Goal: Task Accomplishment & Management: Use online tool/utility

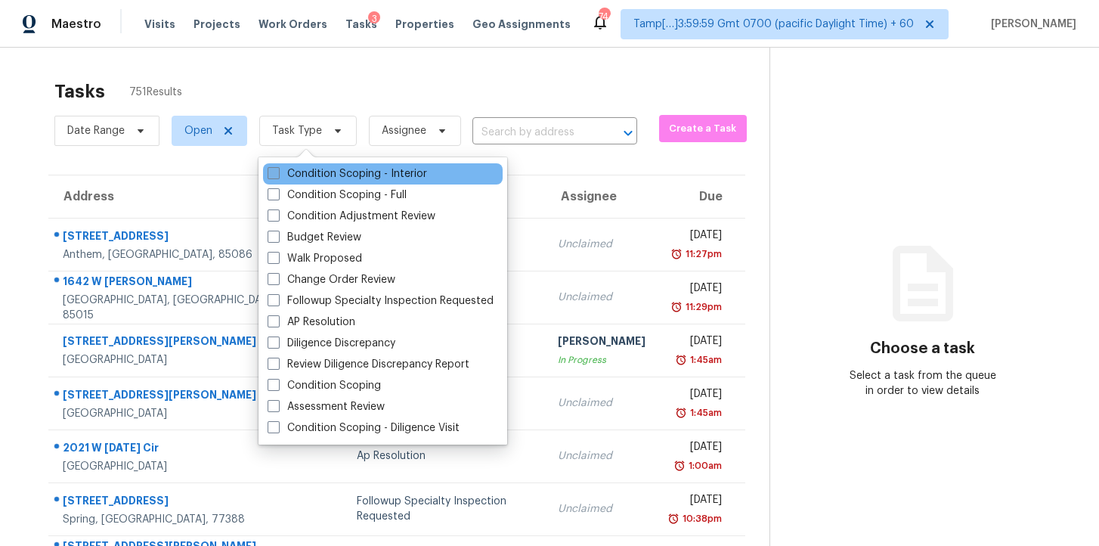
click at [350, 172] on label "Condition Scoping - Interior" at bounding box center [347, 173] width 159 height 15
click at [277, 172] on input "Condition Scoping - Interior" at bounding box center [273, 171] width 10 height 10
checkbox input "true"
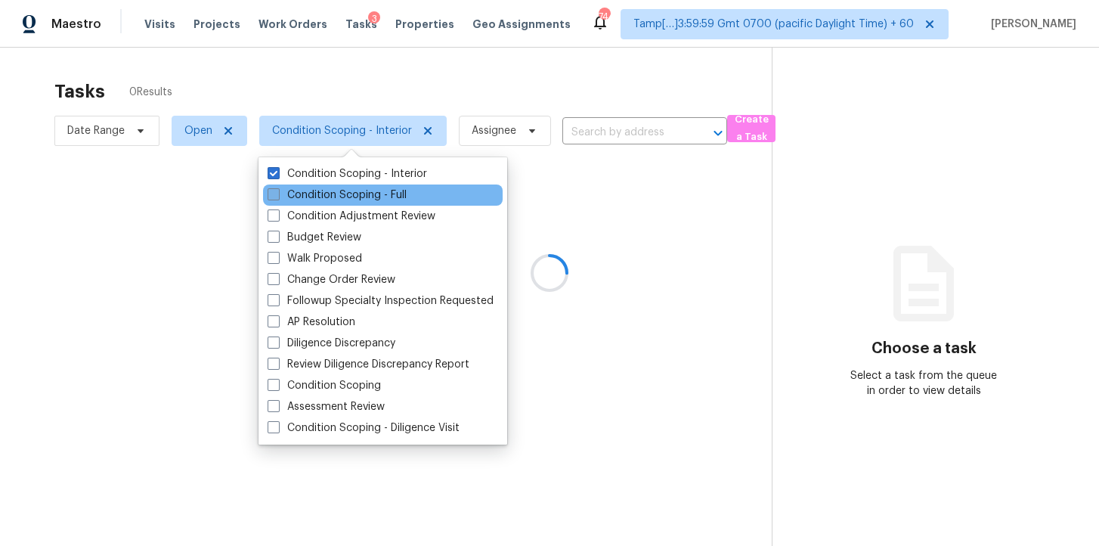
click at [363, 196] on label "Condition Scoping - Full" at bounding box center [337, 194] width 139 height 15
click at [277, 196] on input "Condition Scoping - Full" at bounding box center [273, 192] width 10 height 10
checkbox input "true"
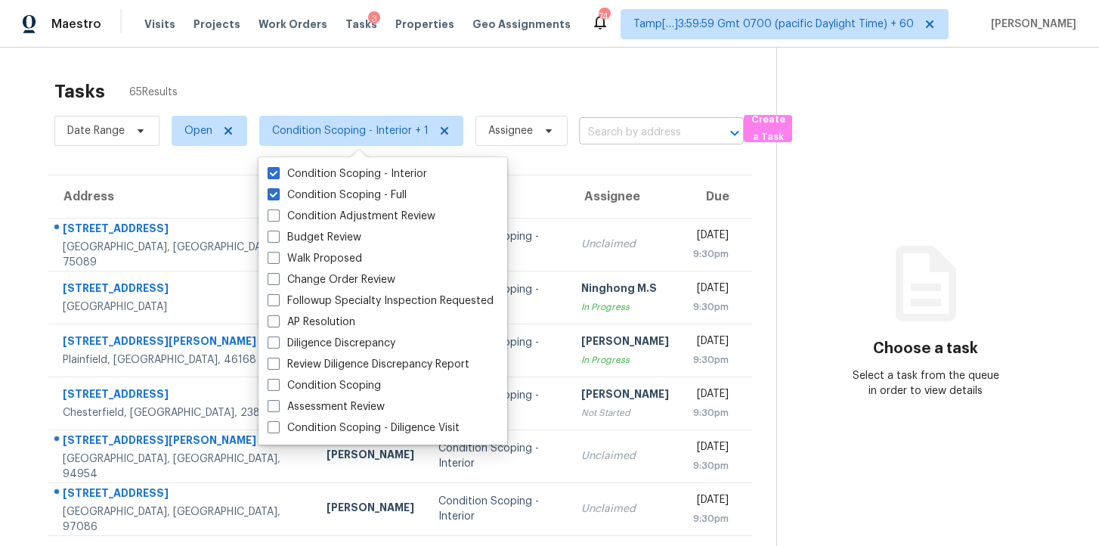
click at [594, 136] on input "text" at bounding box center [640, 132] width 122 height 23
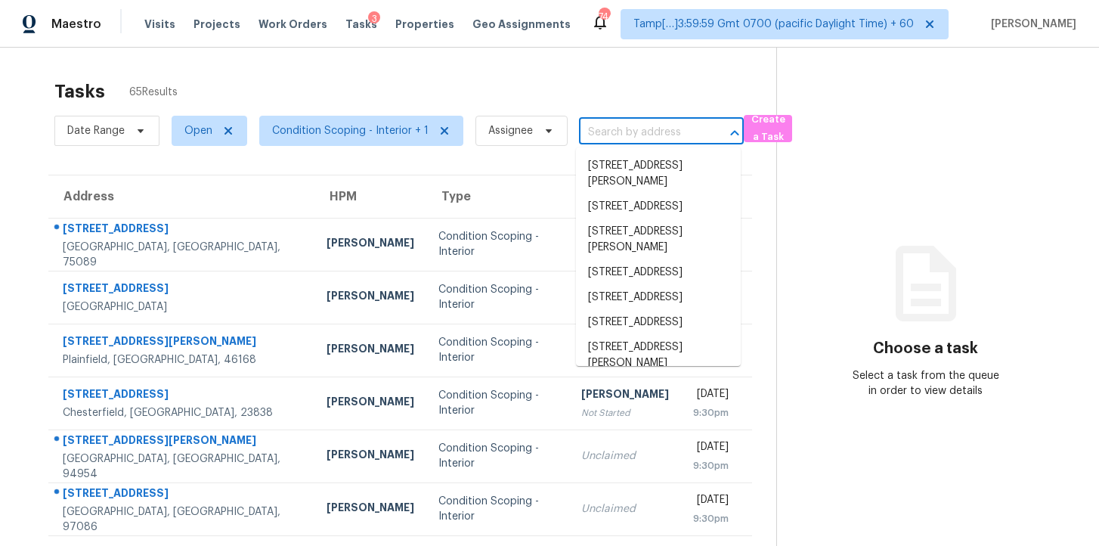
paste input "802 Dusky Sap Ct, Griffin, GA 30223"
type input "802 Dusky Sap Ct, Griffin, GA 30223"
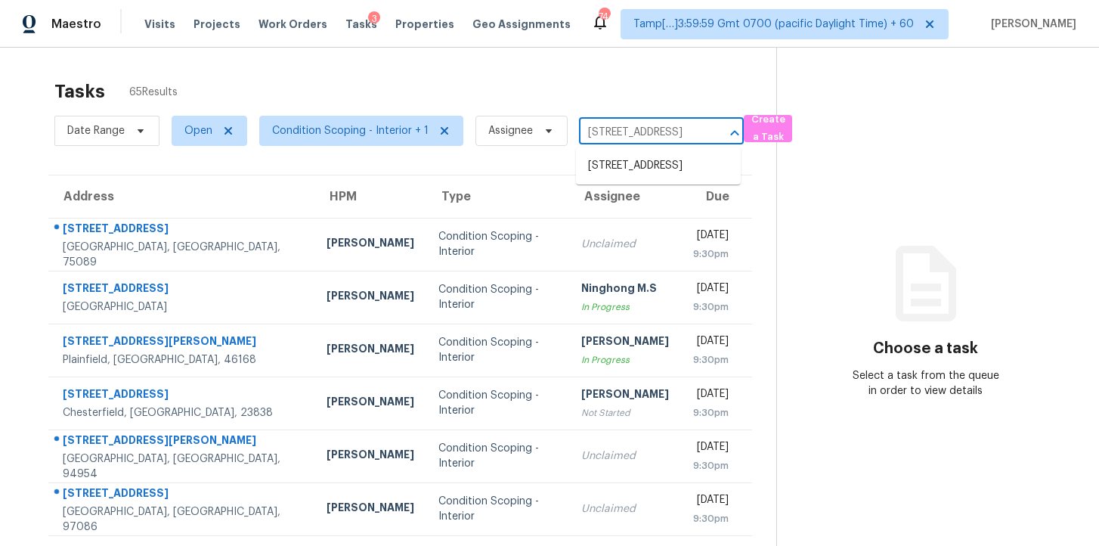
click at [631, 175] on li "802 Dusky Sap Ct, Griffin, GA 30223" at bounding box center [658, 165] width 165 height 25
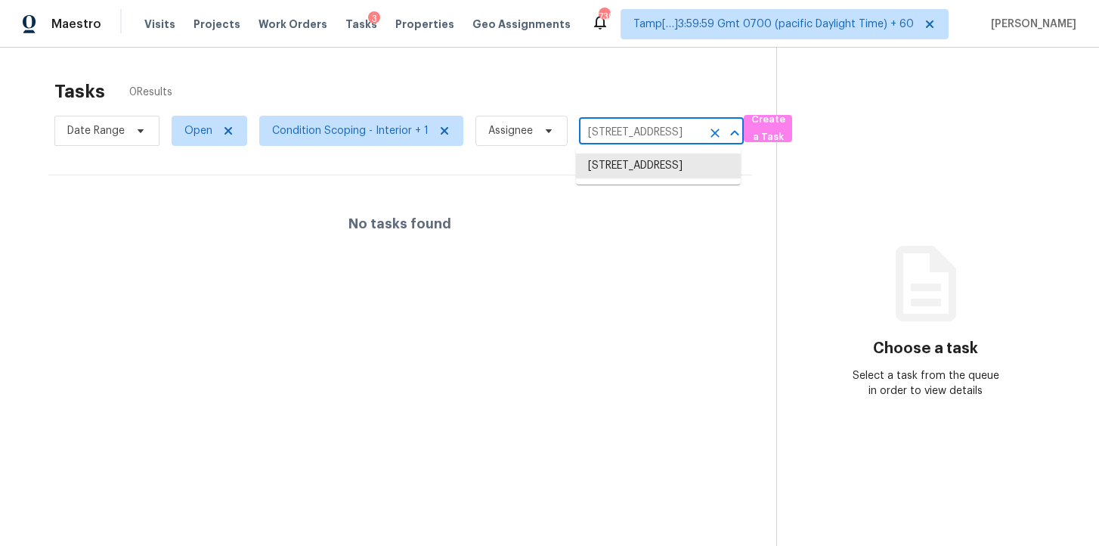
click at [612, 131] on input "802 Dusky Sap Ct, Griffin, GA 30223" at bounding box center [640, 132] width 122 height 23
paste input "311 Red Roan Pl, Charlotte, NC 28215"
type input "311 Red Roan Pl, Charlotte, NC 28215"
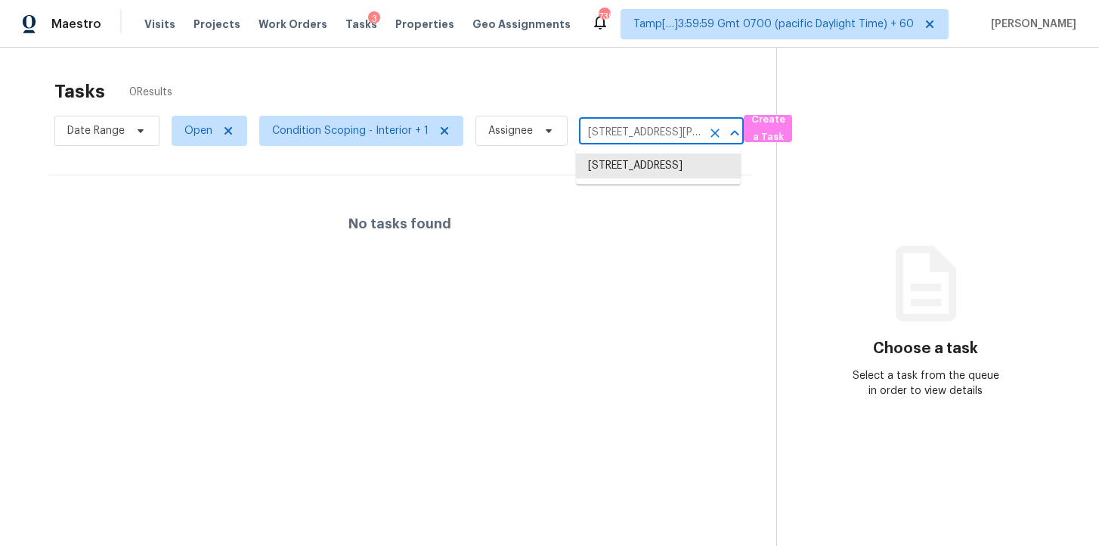
scroll to position [0, 67]
click at [640, 162] on li "311 Red Roan Pl, Charlotte, NC 28215" at bounding box center [658, 173] width 165 height 41
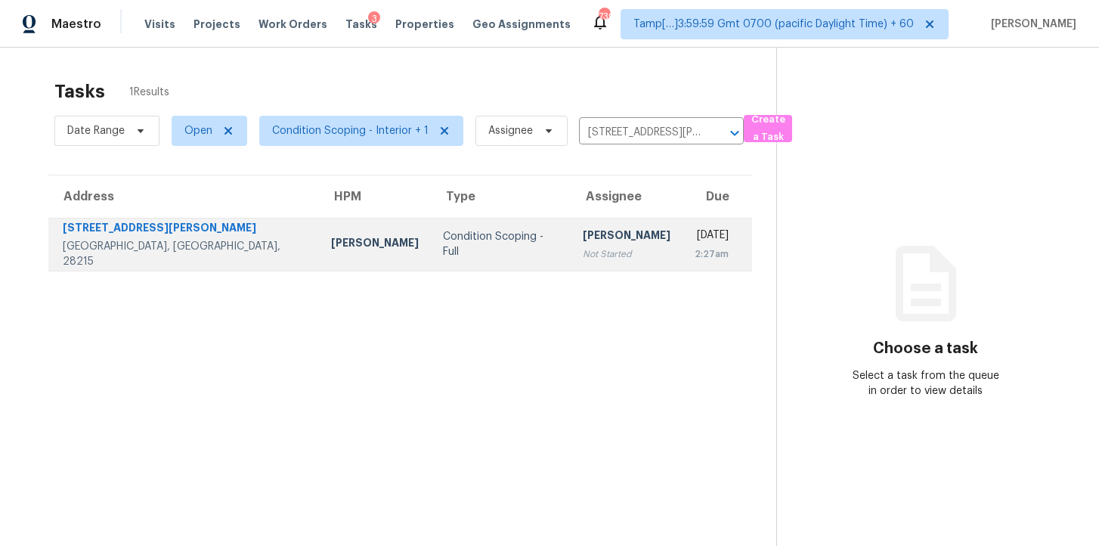
click at [682, 218] on td "Thu, Oct 16th 2025 2:27am" at bounding box center [717, 244] width 70 height 53
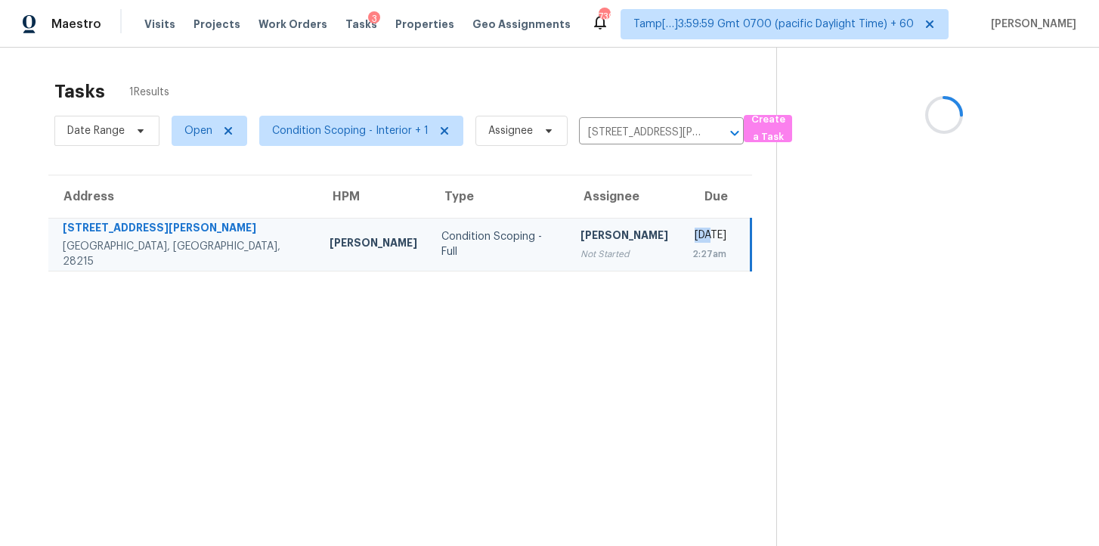
click at [680, 219] on td "Thu, Oct 16th 2025 2:27am" at bounding box center [715, 244] width 71 height 53
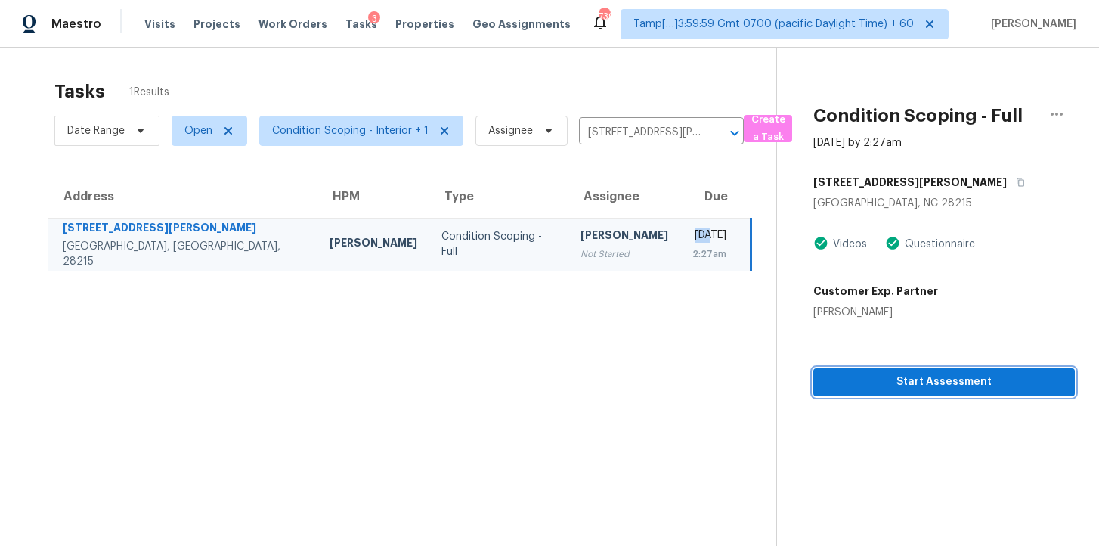
click at [869, 379] on span "Start Assessment" at bounding box center [943, 382] width 237 height 19
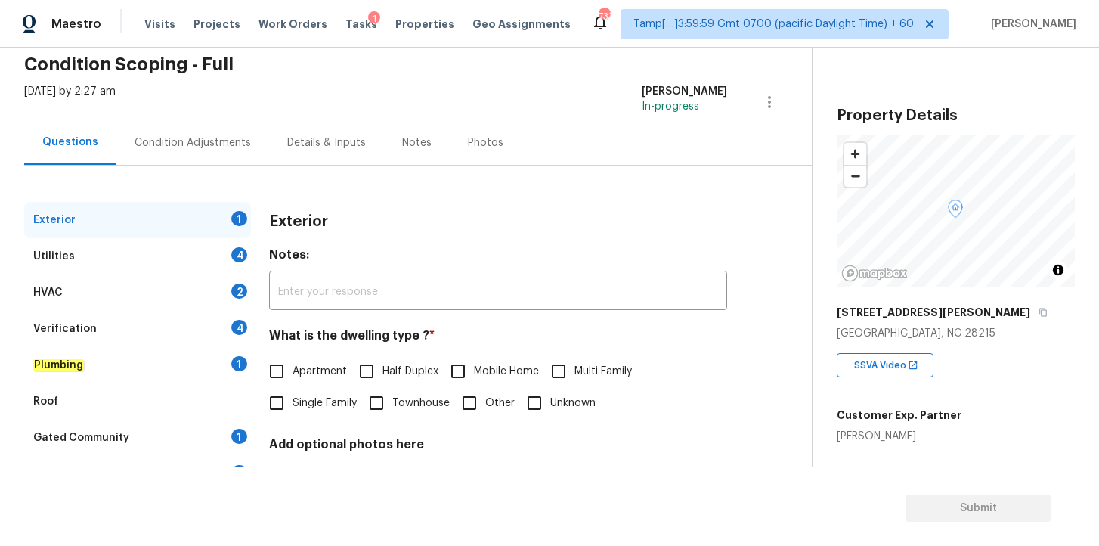
scroll to position [155, 0]
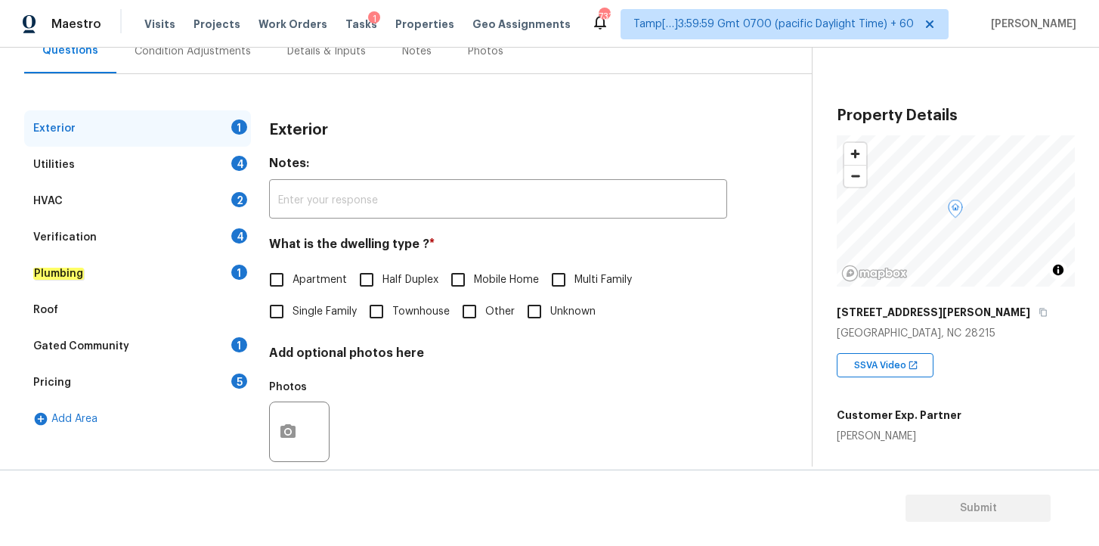
click at [284, 313] on input "Single Family" at bounding box center [277, 312] width 32 height 32
checkbox input "true"
click at [125, 163] on div "Utilities 4" at bounding box center [137, 165] width 227 height 36
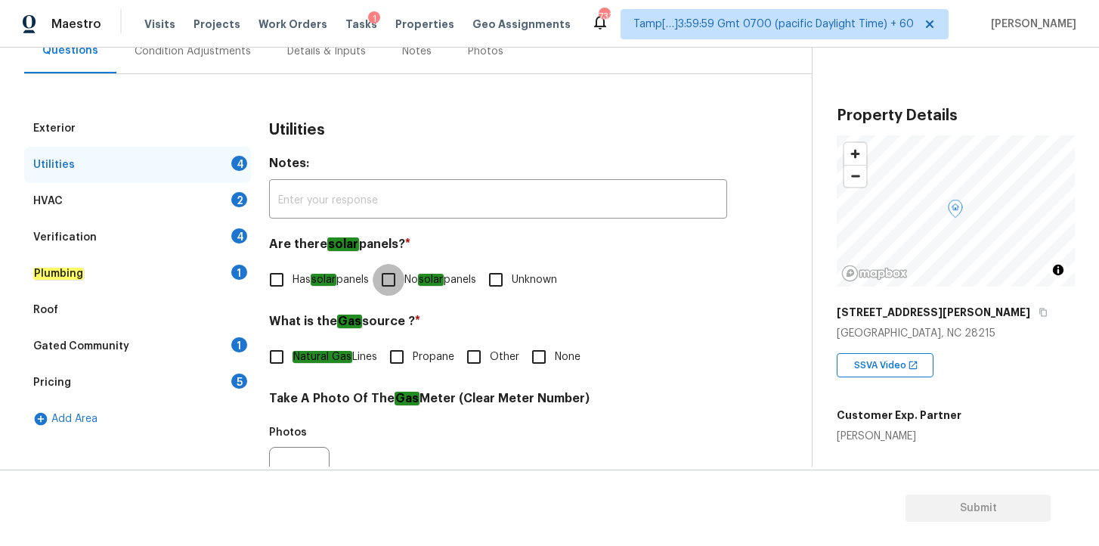
click at [395, 279] on input "No solar panels" at bounding box center [389, 280] width 32 height 32
checkbox input "true"
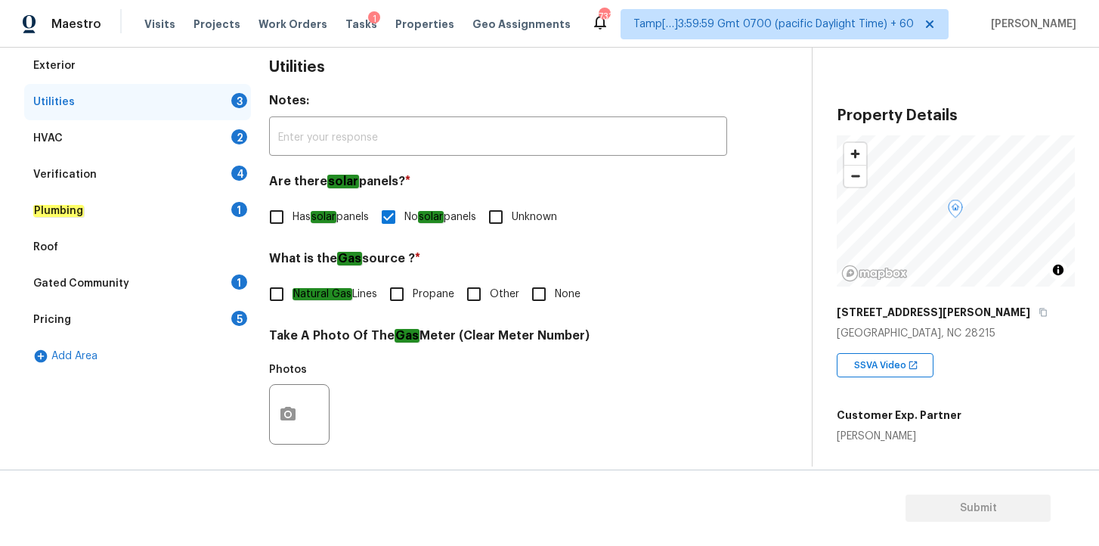
scroll to position [230, 0]
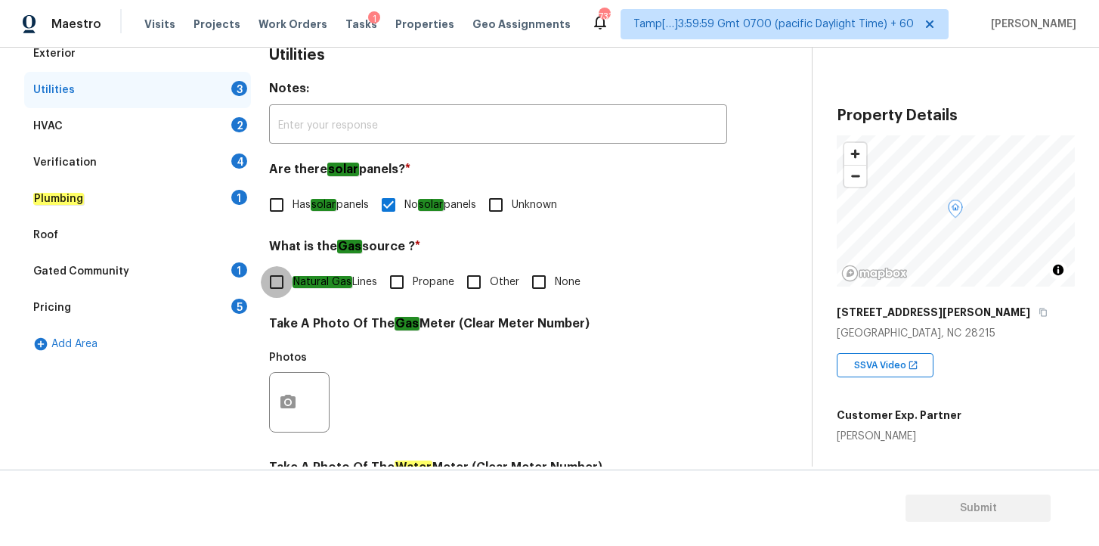
click at [277, 290] on input "Natural Gas Lines" at bounding box center [277, 282] width 32 height 32
checkbox input "true"
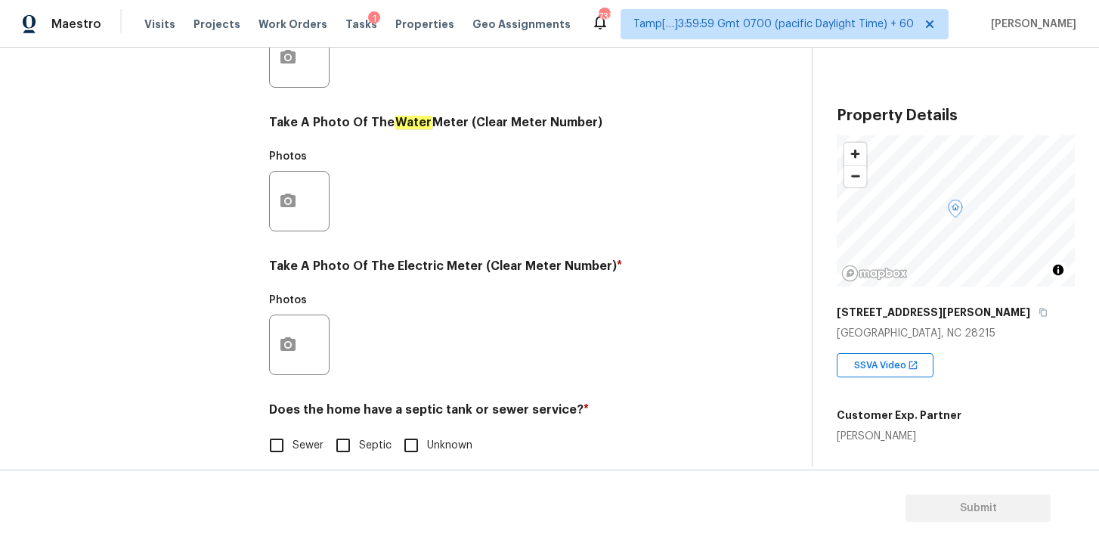
scroll to position [592, 0]
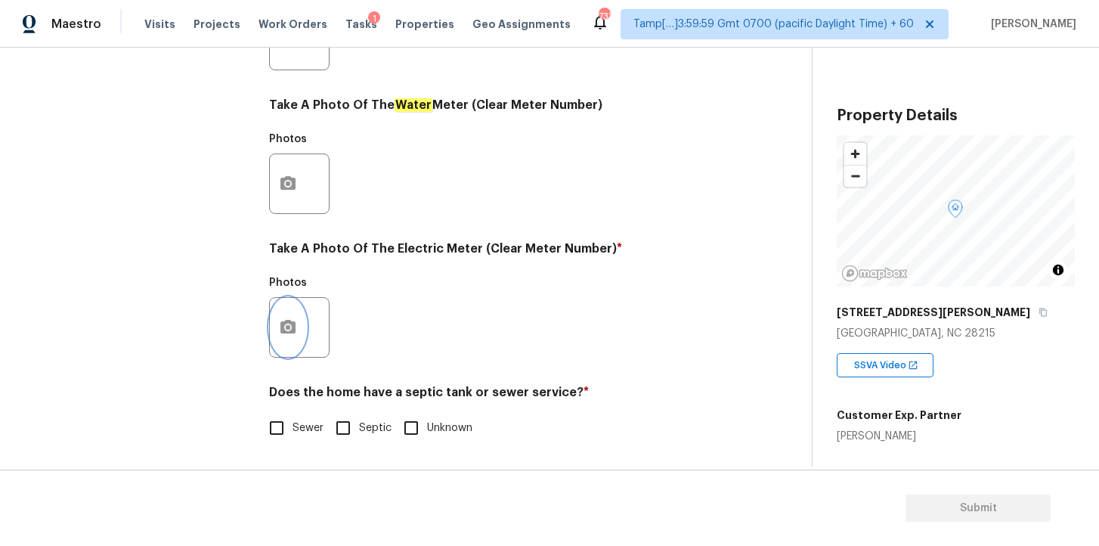
click at [291, 336] on button "button" at bounding box center [288, 327] width 36 height 59
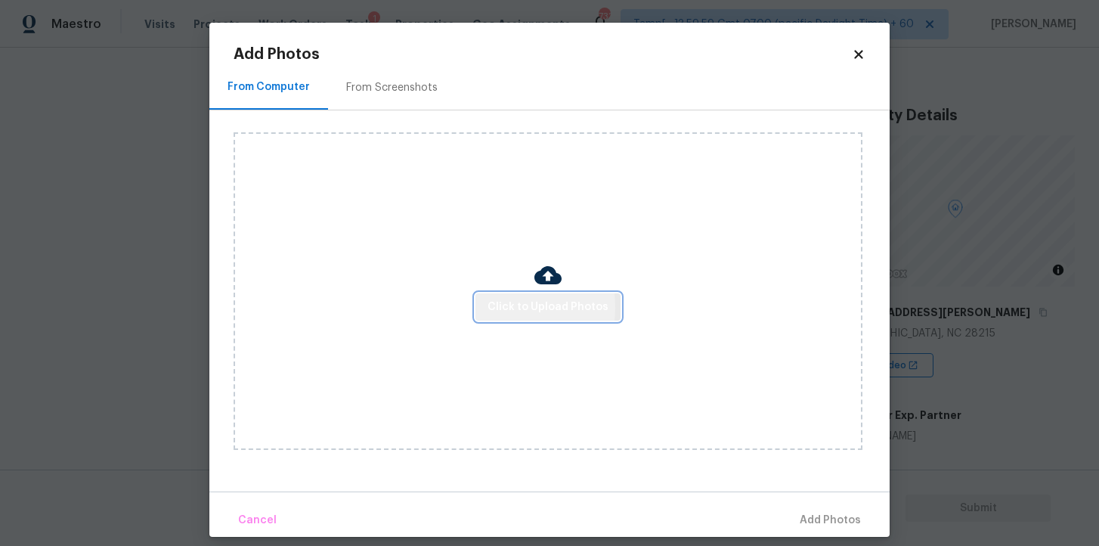
click at [506, 307] on span "Click to Upload Photos" at bounding box center [547, 307] width 121 height 19
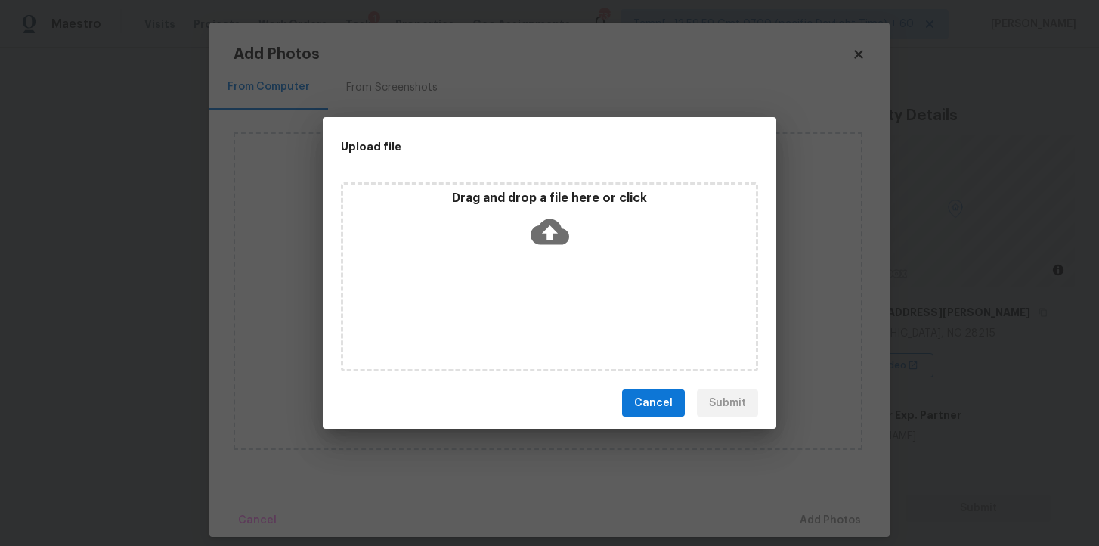
click at [556, 224] on icon at bounding box center [550, 232] width 39 height 26
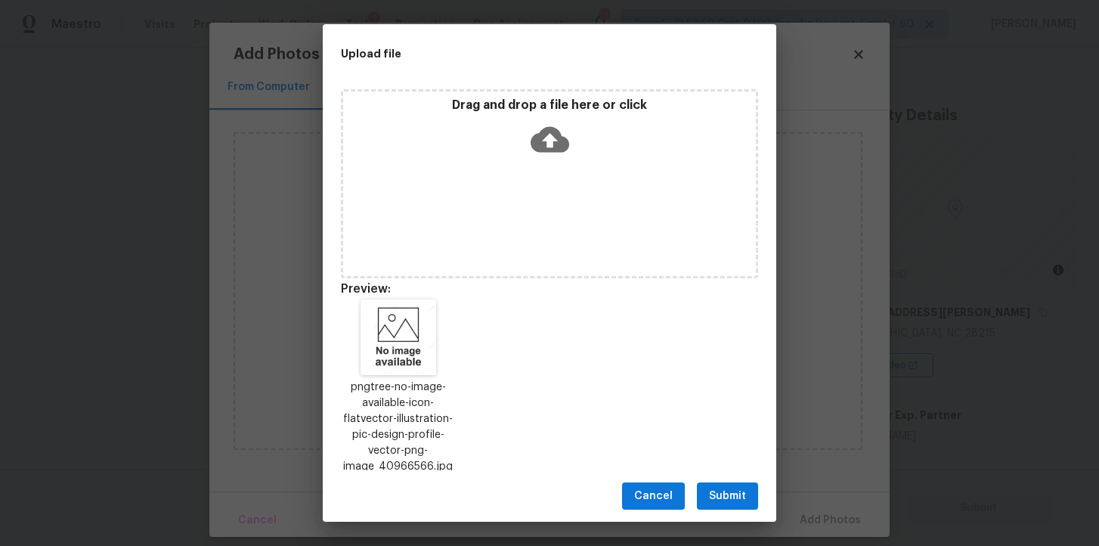
click at [738, 496] on span "Submit" at bounding box center [727, 496] width 37 height 19
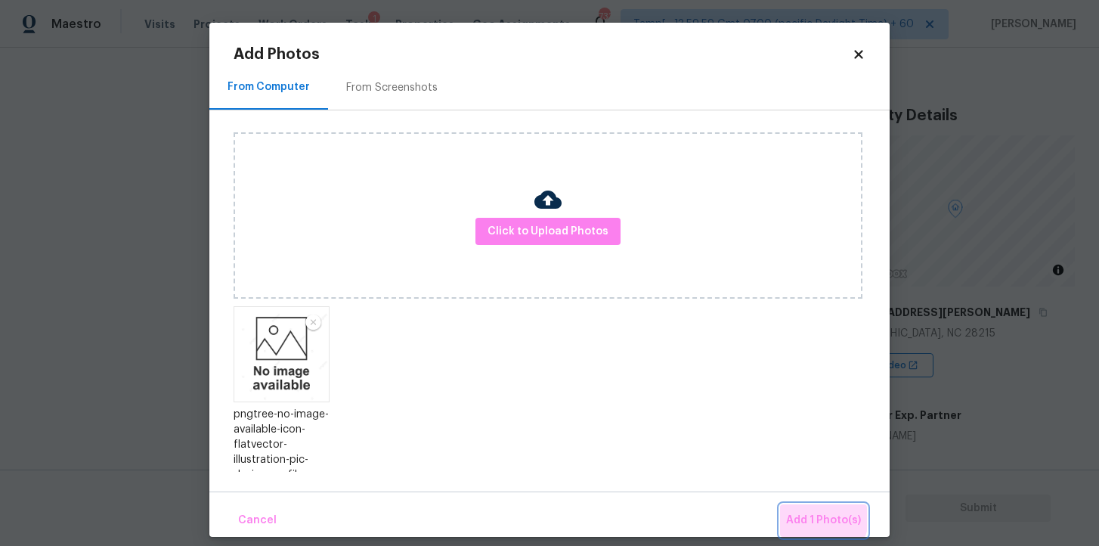
click at [822, 518] on span "Add 1 Photo(s)" at bounding box center [823, 520] width 75 height 19
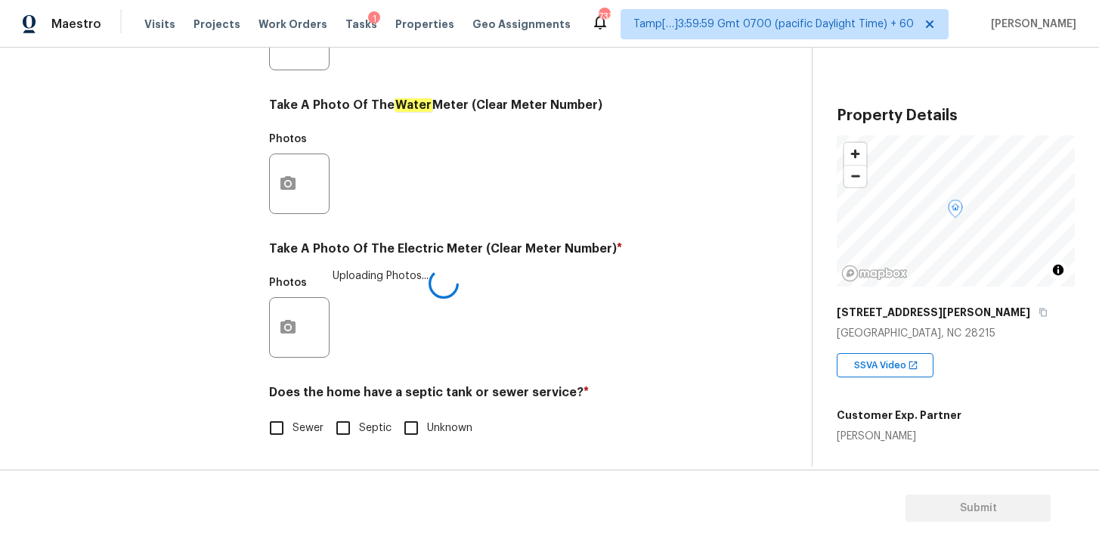
click at [282, 423] on input "Sewer" at bounding box center [277, 428] width 32 height 32
checkbox input "true"
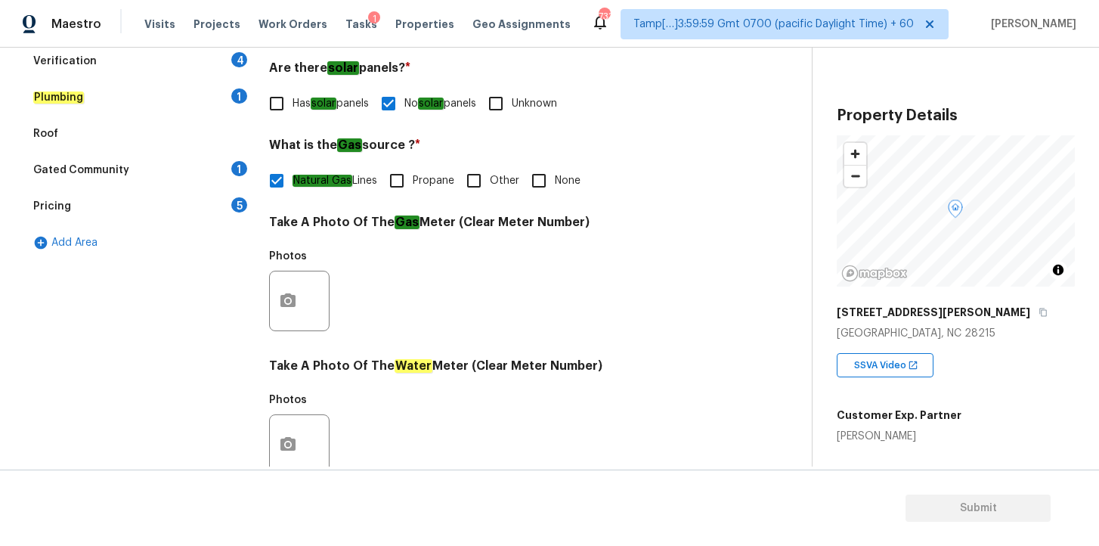
scroll to position [226, 0]
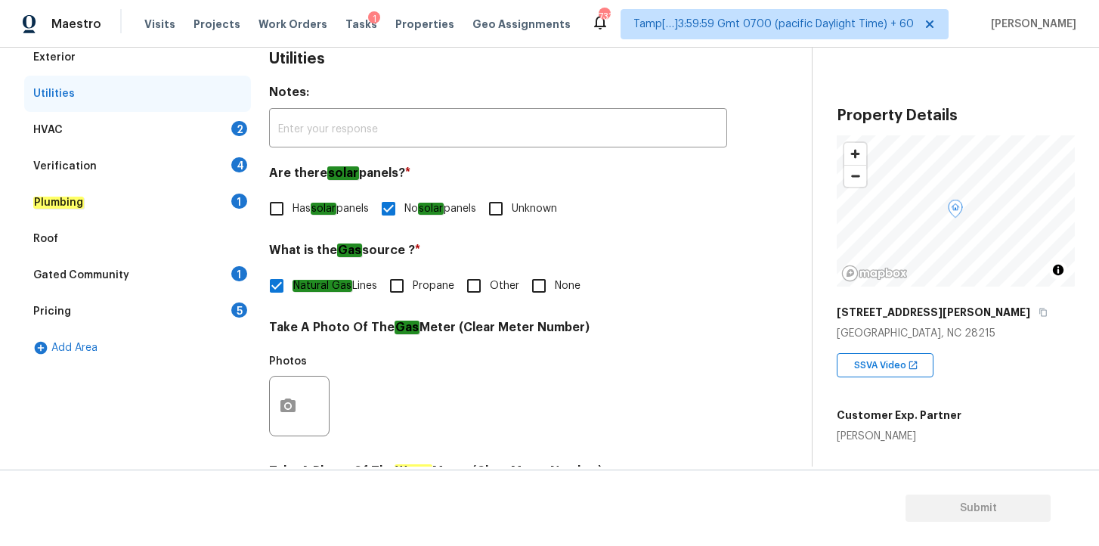
click at [181, 128] on div "HVAC 2" at bounding box center [137, 130] width 227 height 36
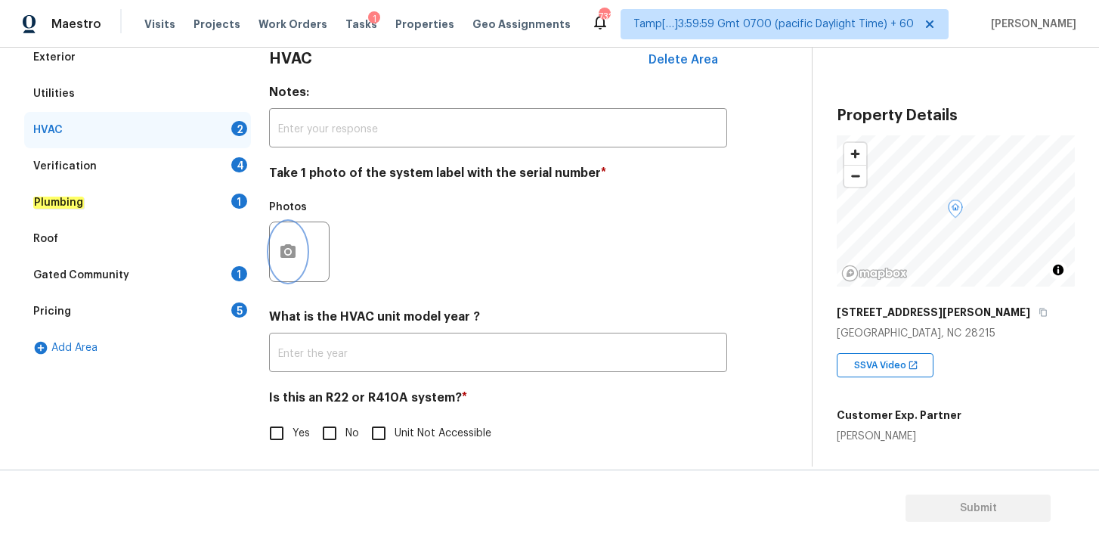
click at [293, 246] on icon "button" at bounding box center [287, 251] width 15 height 14
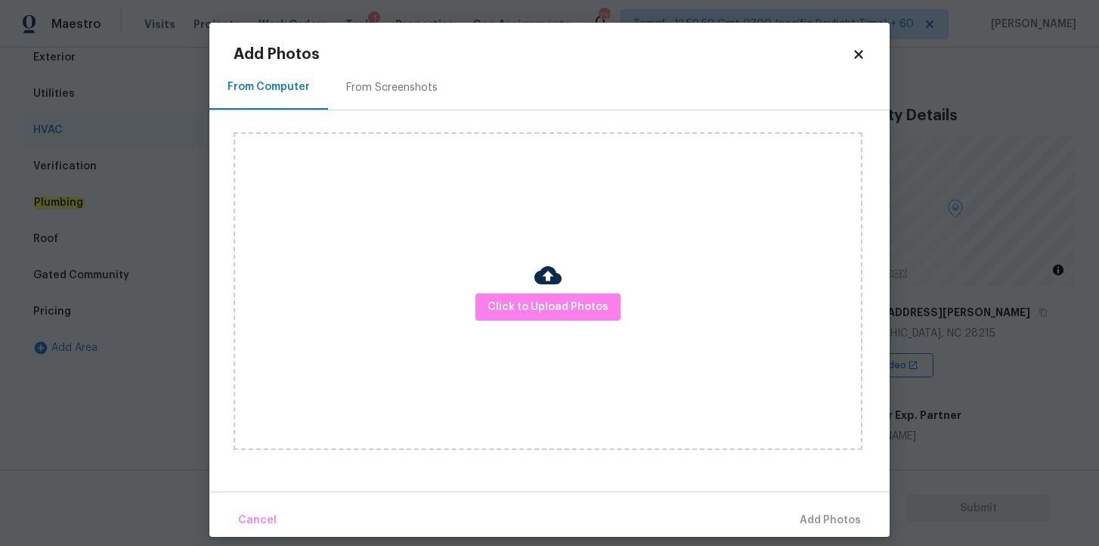
click at [462, 305] on div "Click to Upload Photos" at bounding box center [548, 290] width 629 height 317
click at [527, 305] on span "Click to Upload Photos" at bounding box center [547, 307] width 121 height 19
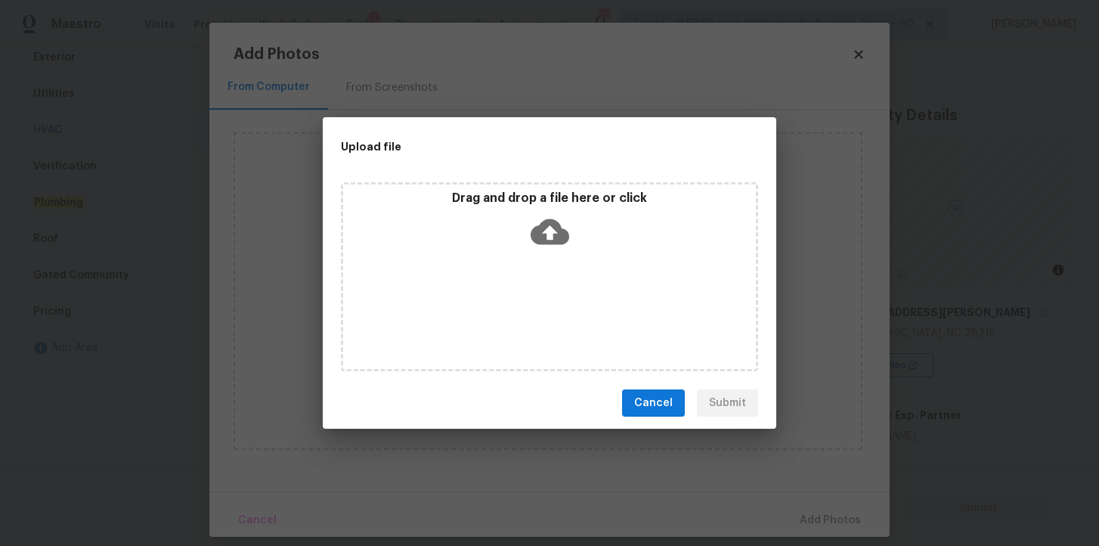
click at [543, 229] on icon at bounding box center [550, 232] width 39 height 26
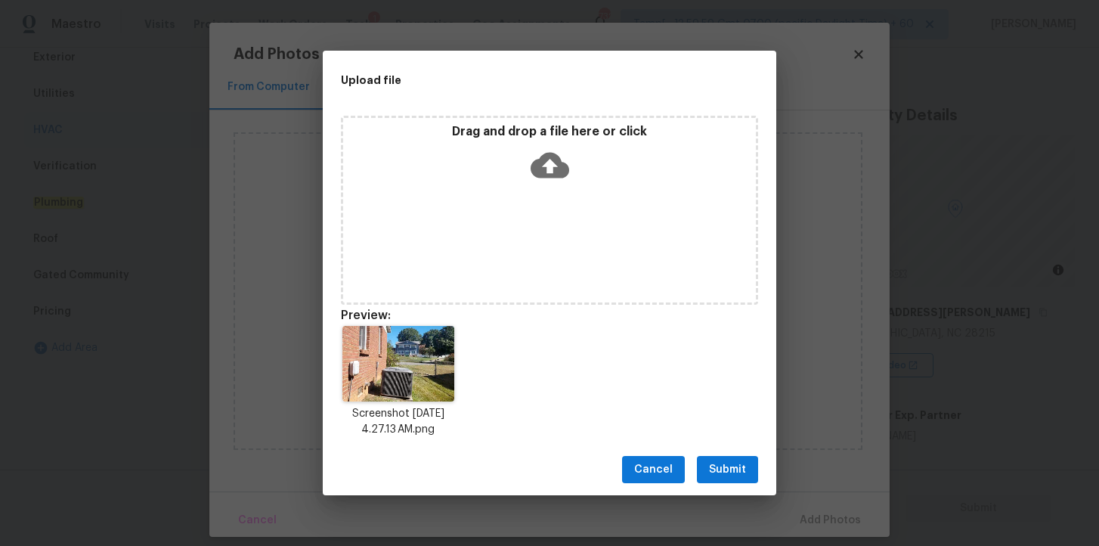
click at [729, 478] on span "Submit" at bounding box center [727, 469] width 37 height 19
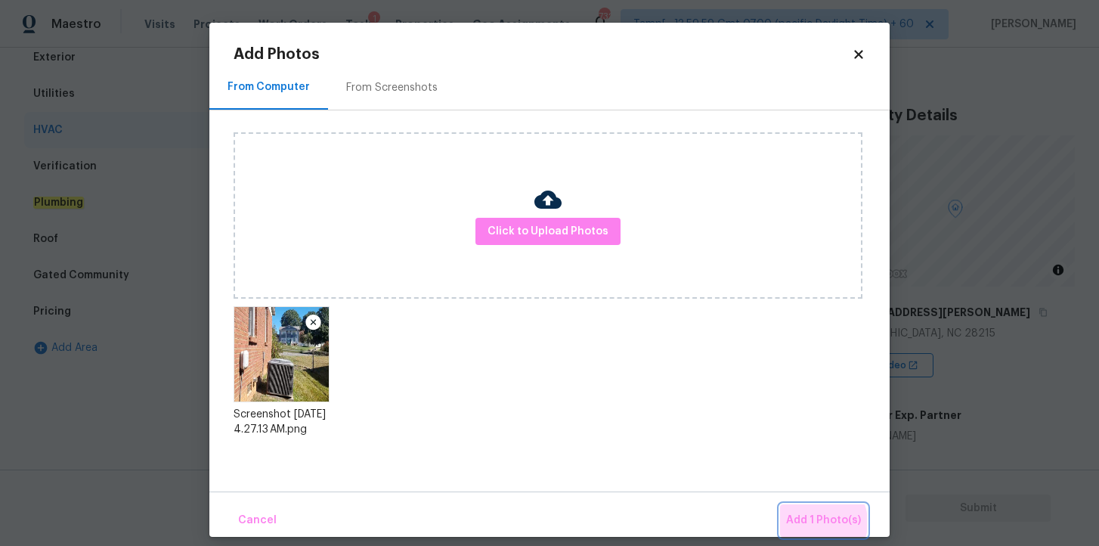
click at [814, 522] on span "Add 1 Photo(s)" at bounding box center [823, 520] width 75 height 19
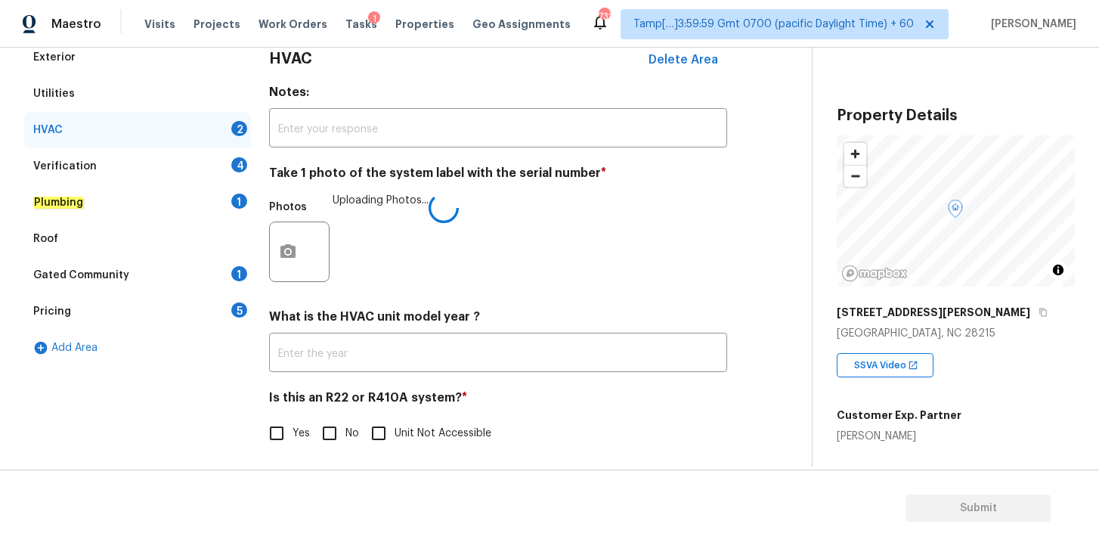
click at [277, 435] on input "Yes" at bounding box center [277, 433] width 32 height 32
checkbox input "true"
click at [140, 161] on div "Verification 4" at bounding box center [137, 166] width 227 height 36
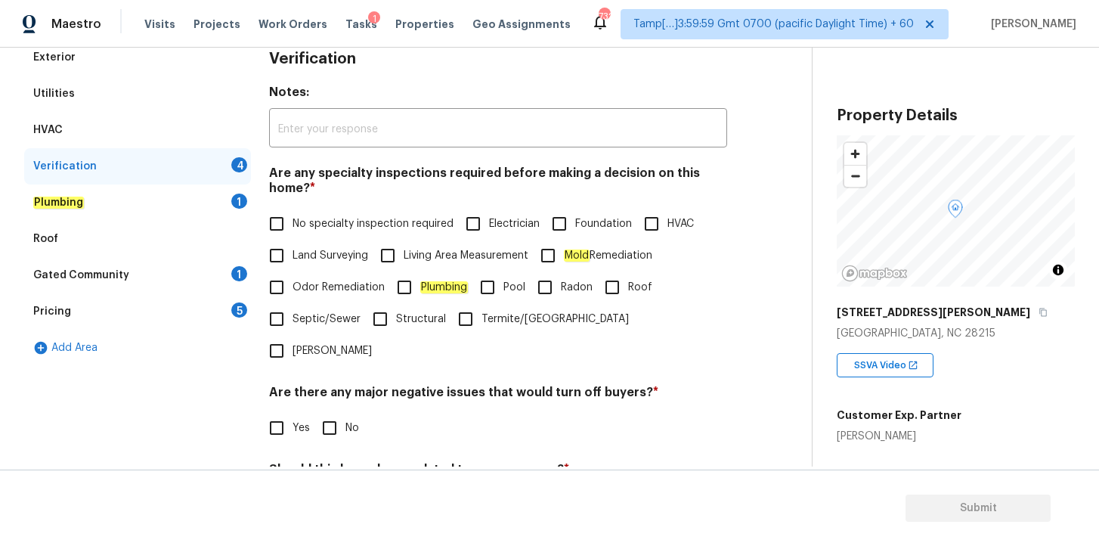
click at [287, 218] on input "No specialty inspection required" at bounding box center [277, 224] width 32 height 32
checkbox input "true"
click at [336, 412] on input "No" at bounding box center [330, 428] width 32 height 32
checkbox input "true"
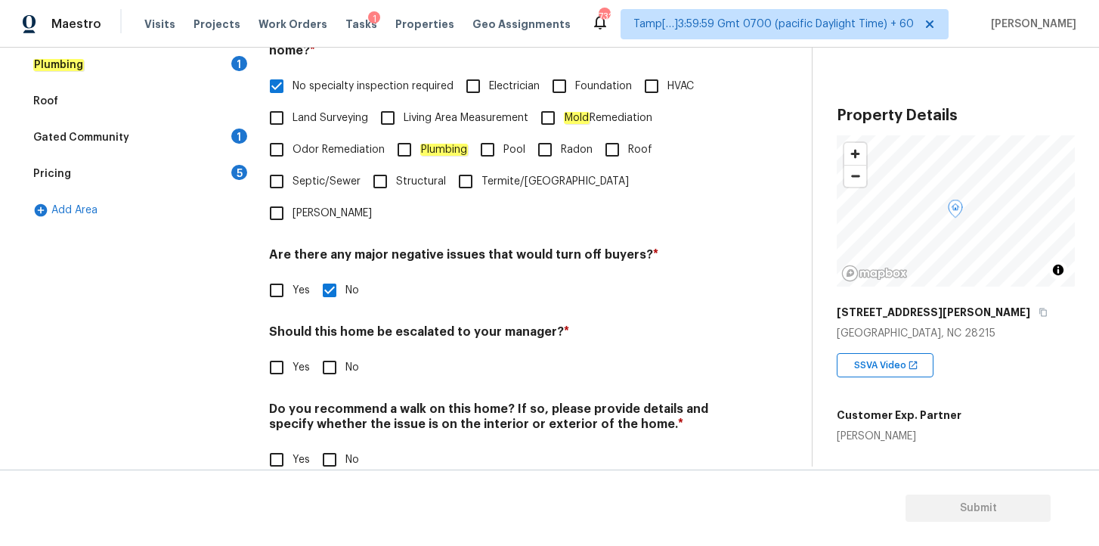
scroll to position [363, 0]
click at [275, 352] on input "Yes" at bounding box center [277, 368] width 32 height 32
checkbox input "true"
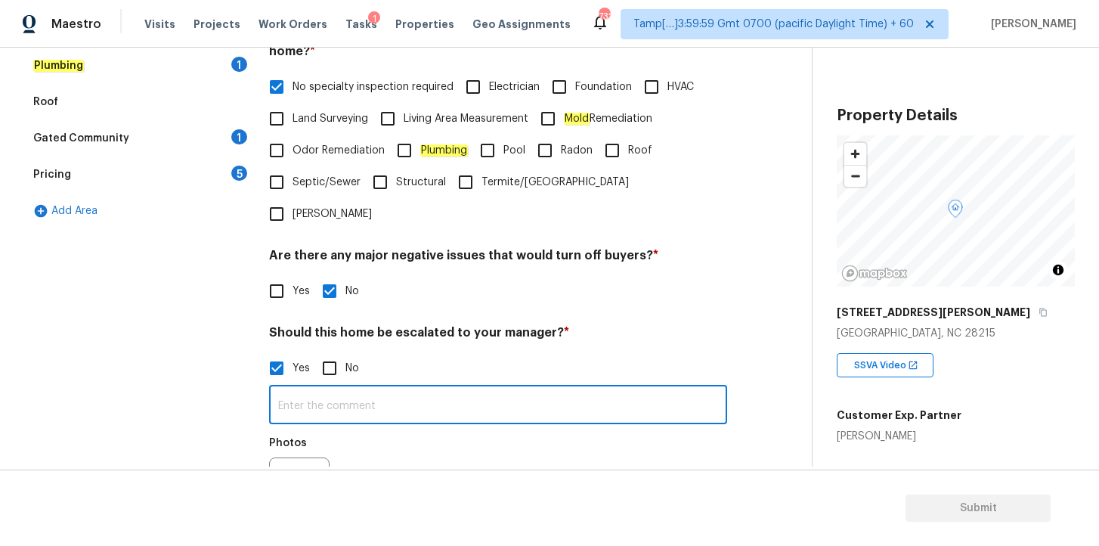
click at [391, 388] on input "text" at bounding box center [498, 406] width 458 height 36
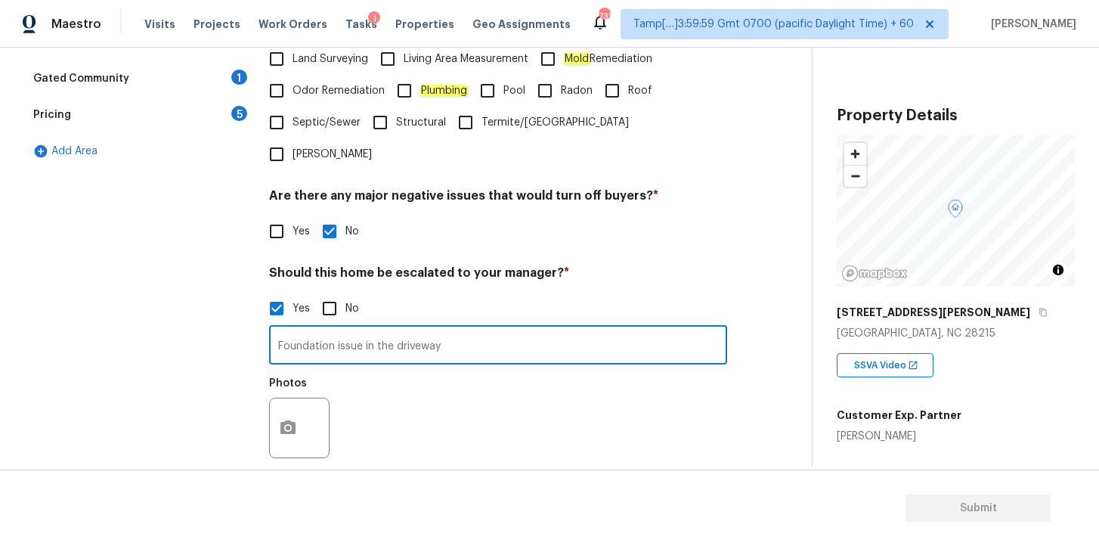
scroll to position [507, 0]
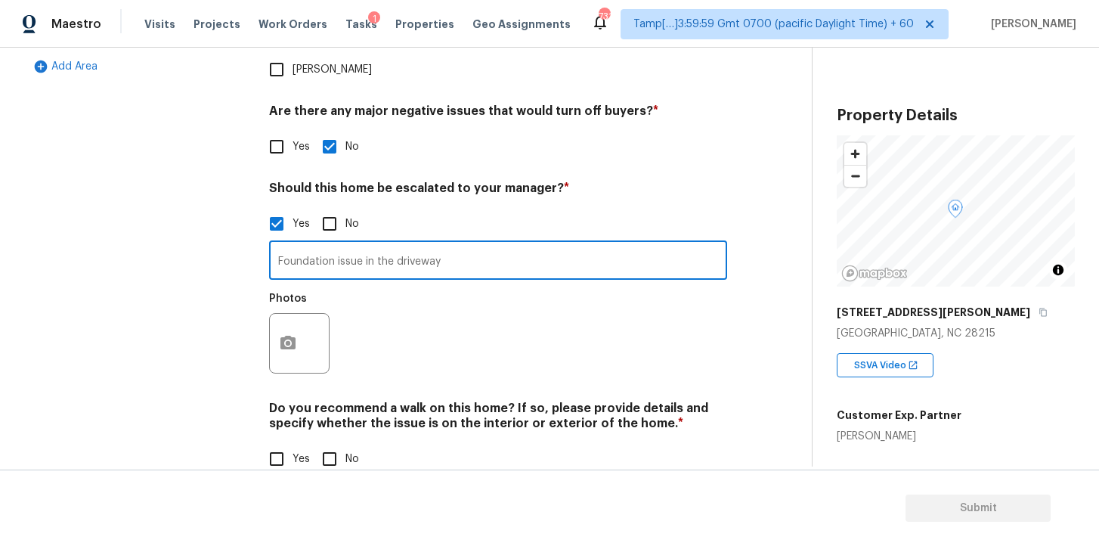
type input "Foundation issue in the driveway"
click at [293, 336] on icon "button" at bounding box center [287, 343] width 15 height 14
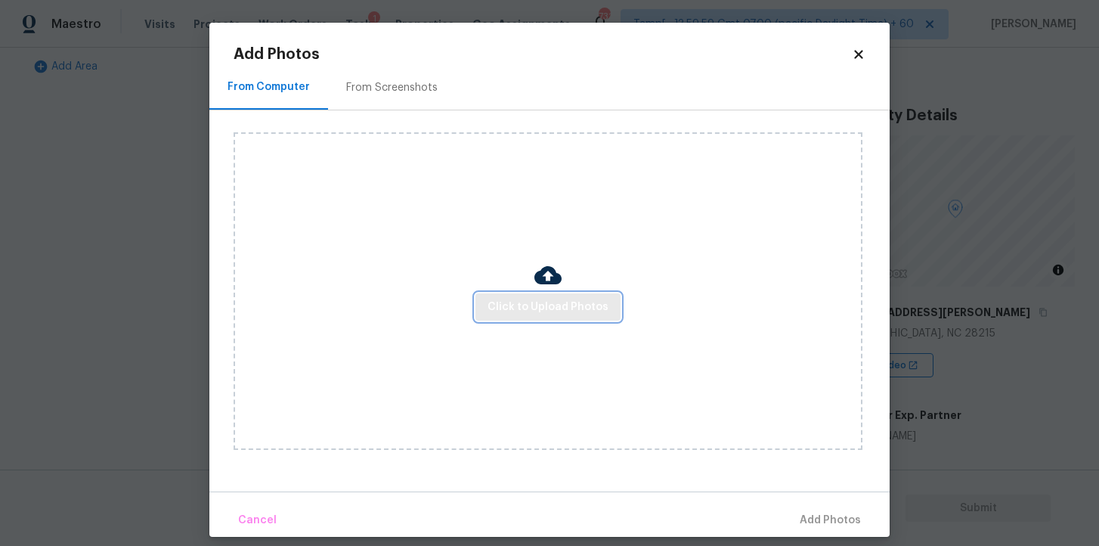
click at [541, 304] on span "Click to Upload Photos" at bounding box center [547, 307] width 121 height 19
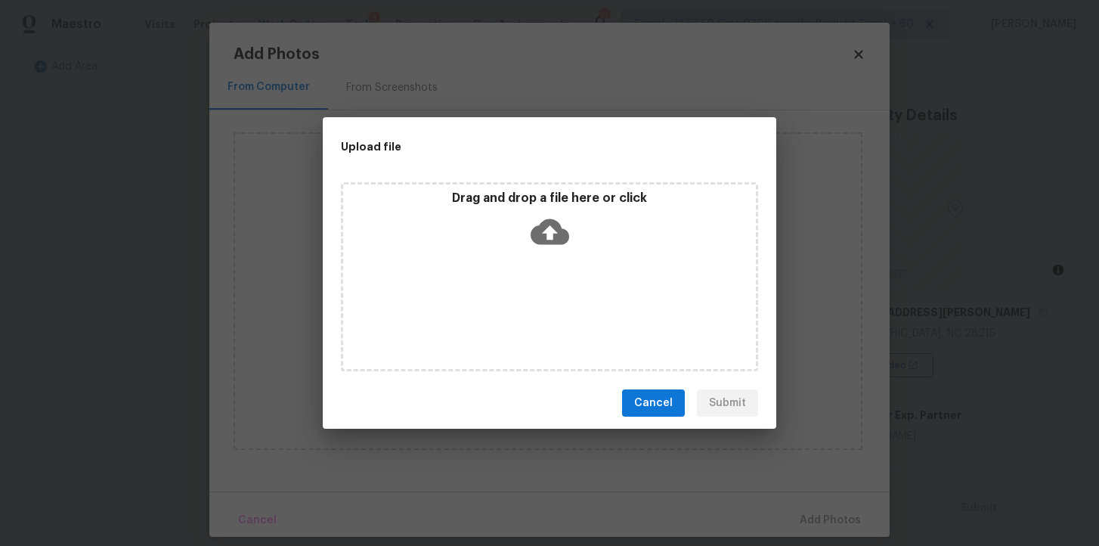
click at [549, 241] on icon at bounding box center [550, 232] width 39 height 26
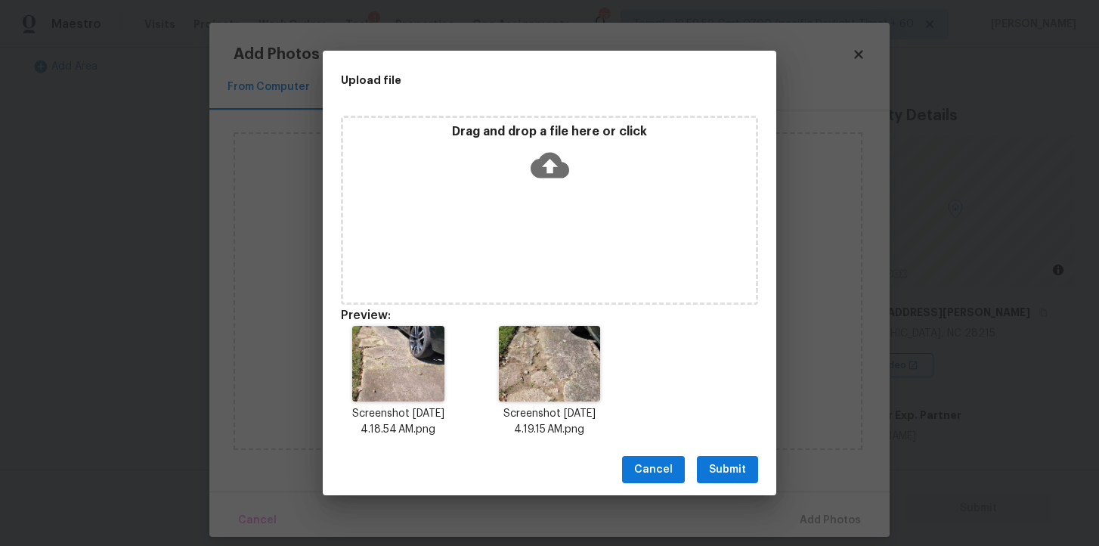
click at [735, 467] on span "Submit" at bounding box center [727, 469] width 37 height 19
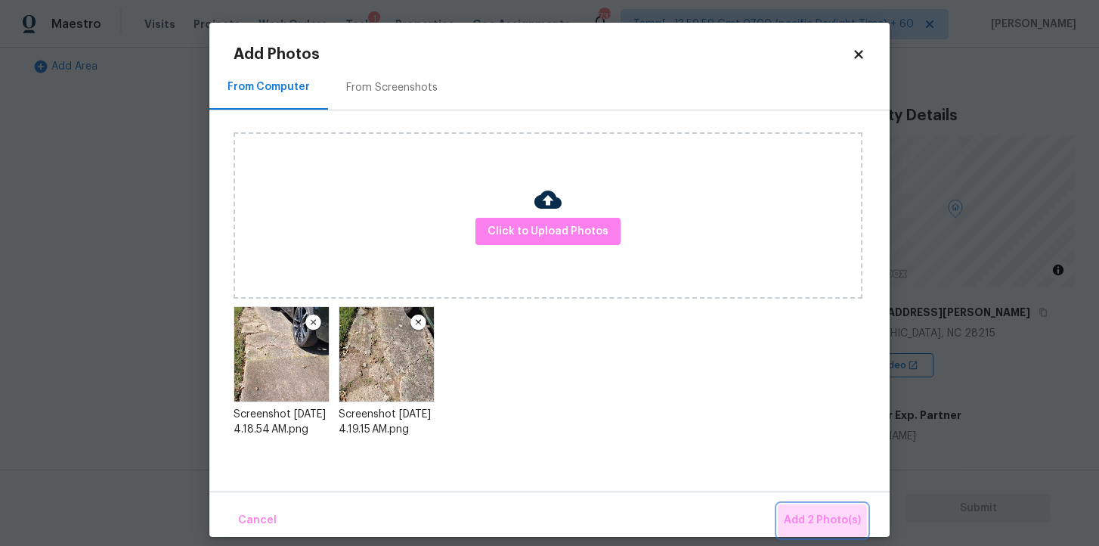
click at [820, 524] on span "Add 2 Photo(s)" at bounding box center [822, 520] width 77 height 19
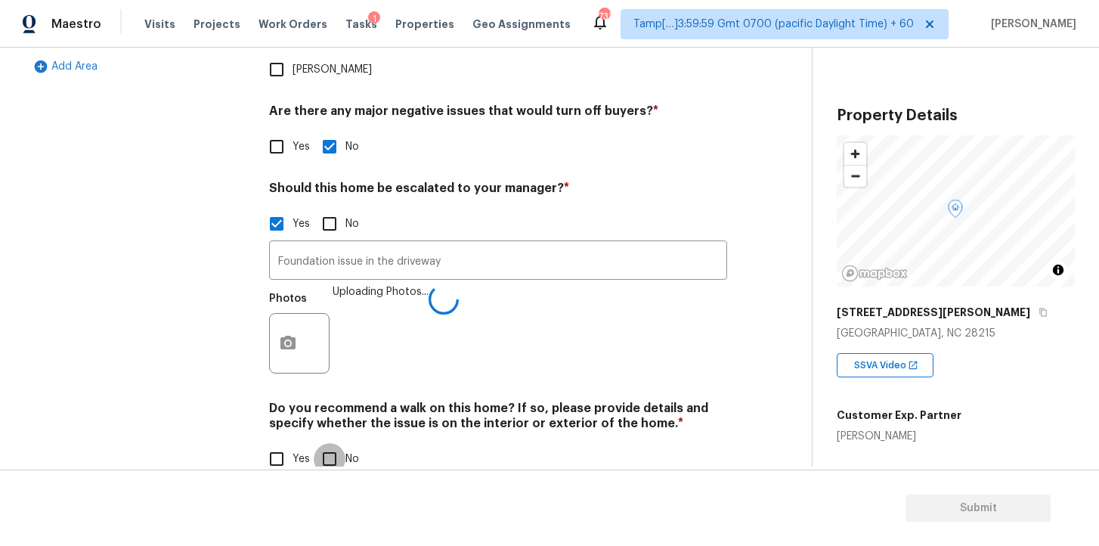
click at [330, 443] on input "No" at bounding box center [330, 459] width 32 height 32
checkbox input "true"
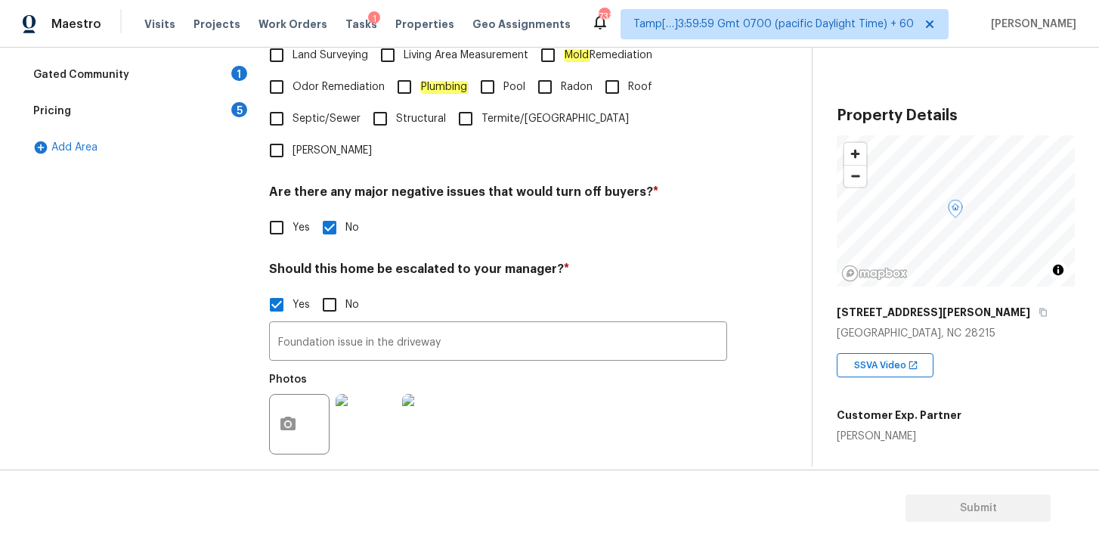
scroll to position [287, 0]
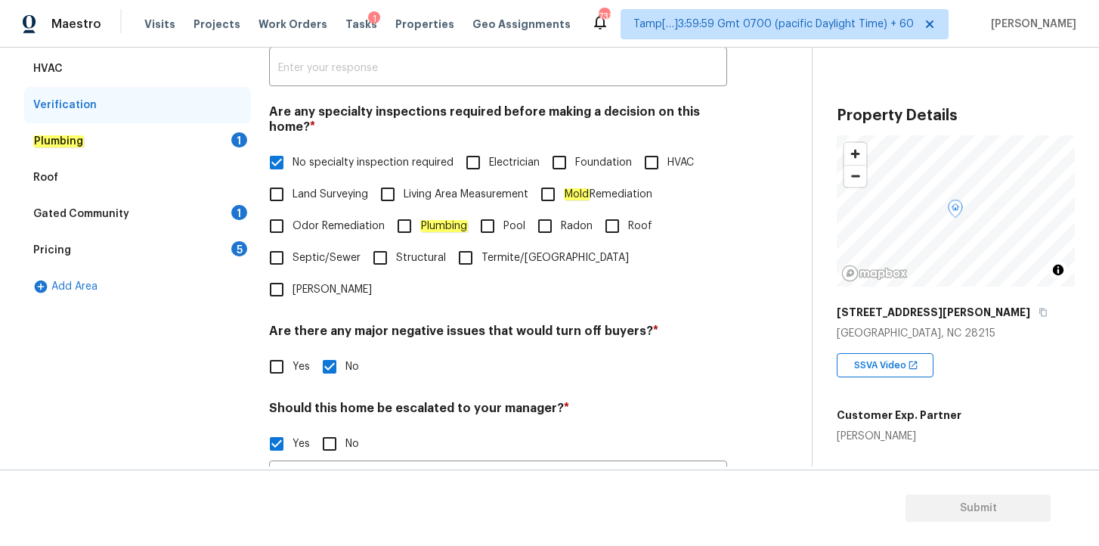
click at [153, 141] on div "Plumbing 1" at bounding box center [137, 141] width 227 height 36
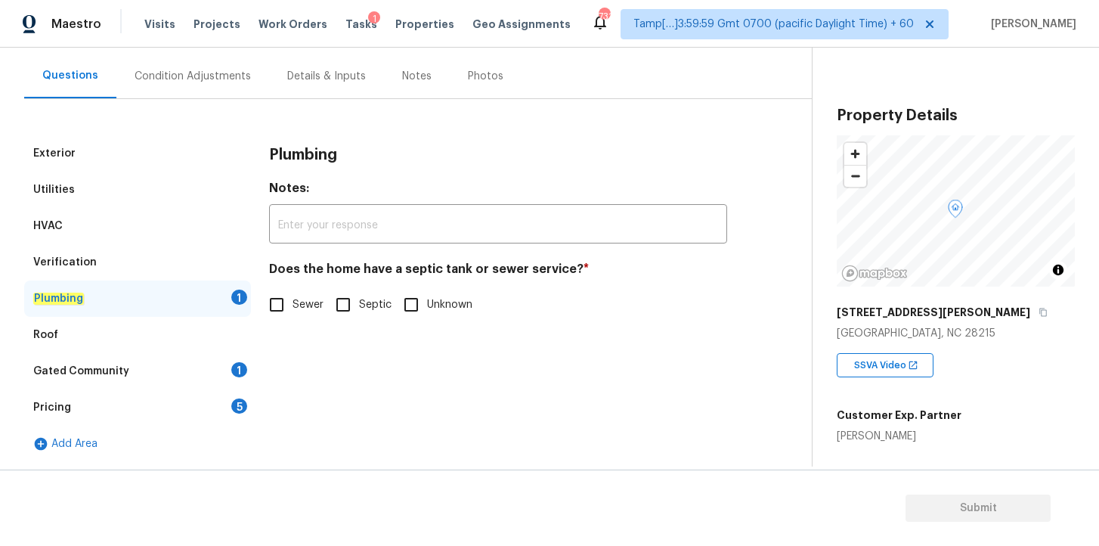
scroll to position [130, 0]
click at [278, 311] on input "Sewer" at bounding box center [277, 305] width 32 height 32
checkbox input "true"
click at [160, 370] on div "Gated Community 1" at bounding box center [137, 371] width 227 height 36
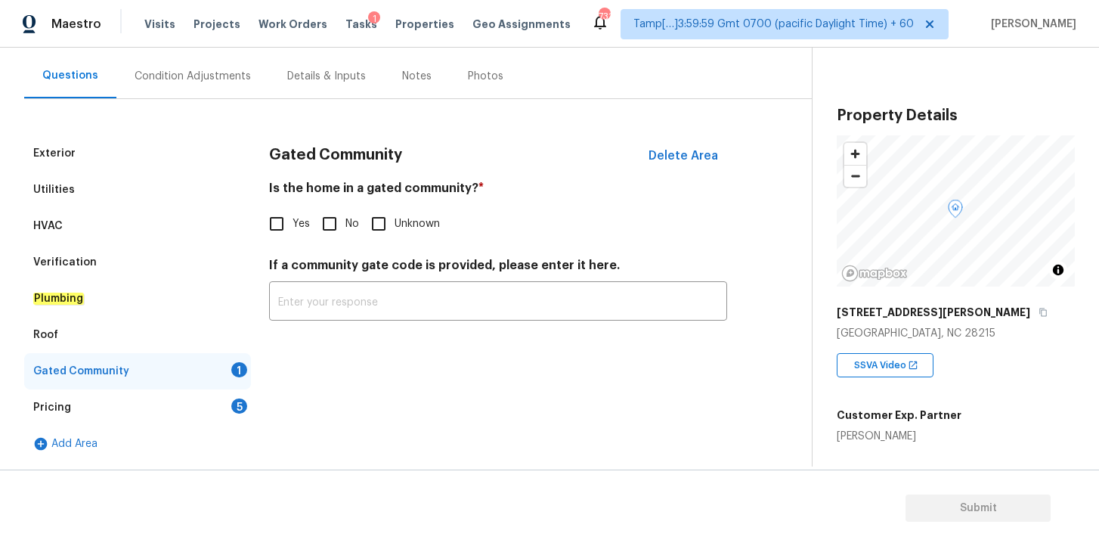
click at [329, 222] on input "No" at bounding box center [330, 224] width 32 height 32
checkbox input "true"
click at [164, 411] on div "Pricing 5" at bounding box center [137, 407] width 227 height 36
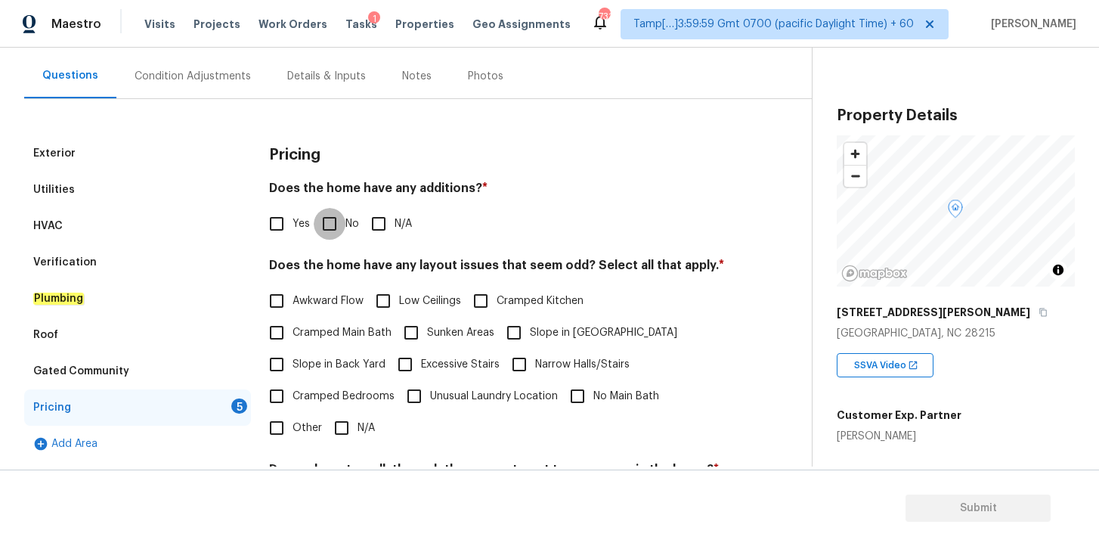
click at [332, 227] on input "No" at bounding box center [330, 224] width 32 height 32
checkbox input "true"
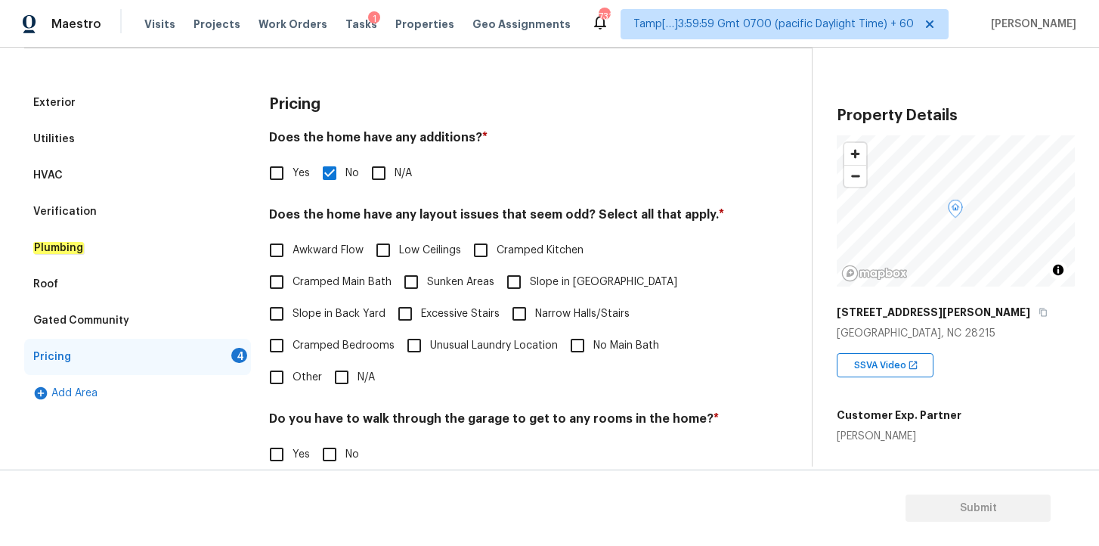
scroll to position [237, 0]
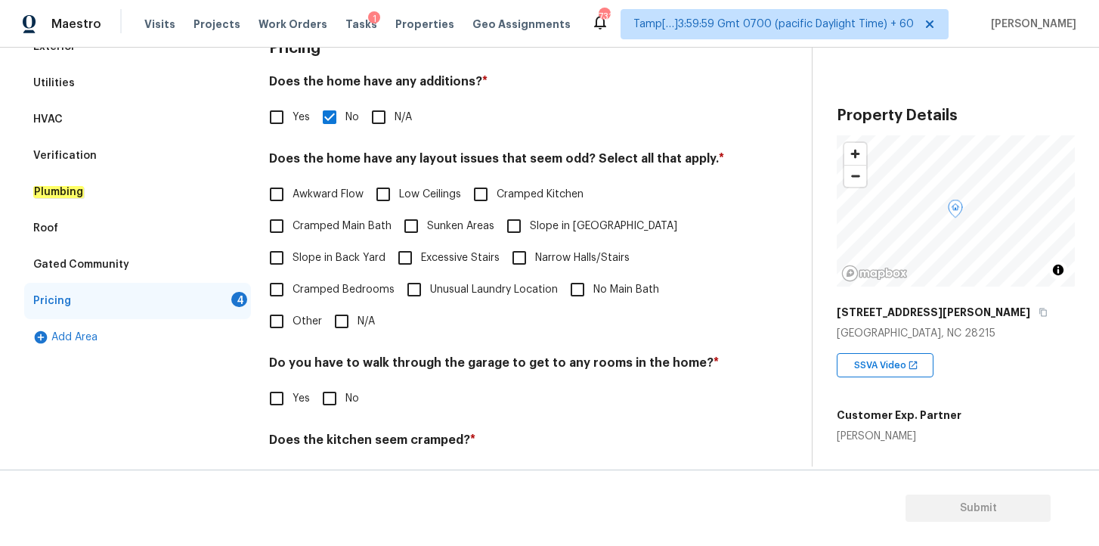
click at [383, 119] on input "N/A" at bounding box center [379, 117] width 32 height 32
checkbox input "true"
checkbox input "false"
click at [347, 321] on input "N/A" at bounding box center [342, 321] width 32 height 32
checkbox input "true"
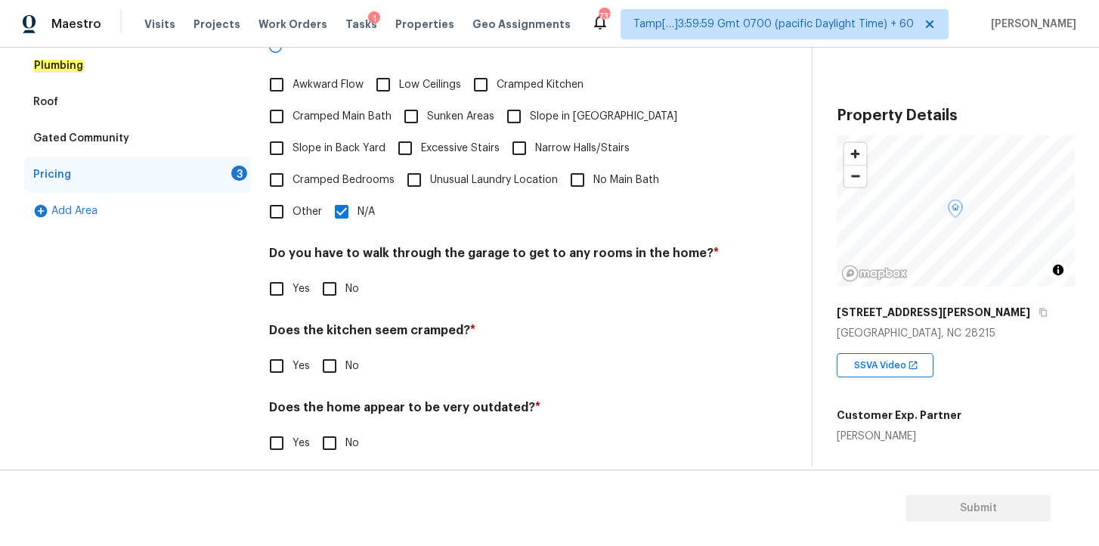
scroll to position [361, 0]
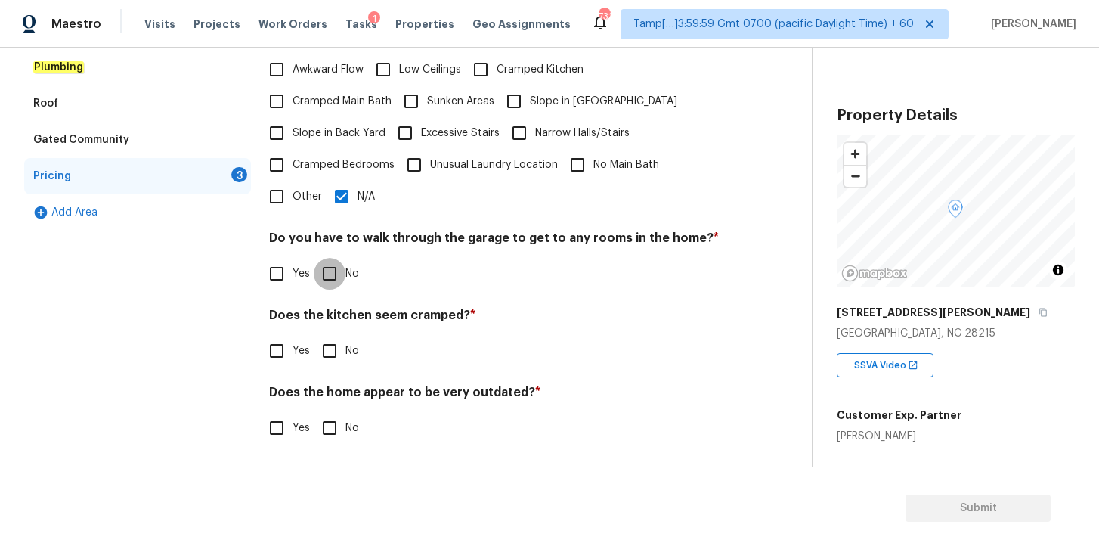
click at [336, 276] on input "No" at bounding box center [330, 274] width 32 height 32
checkbox input "true"
click at [333, 354] on input "No" at bounding box center [330, 351] width 32 height 32
checkbox input "true"
click at [333, 429] on input "No" at bounding box center [330, 429] width 32 height 32
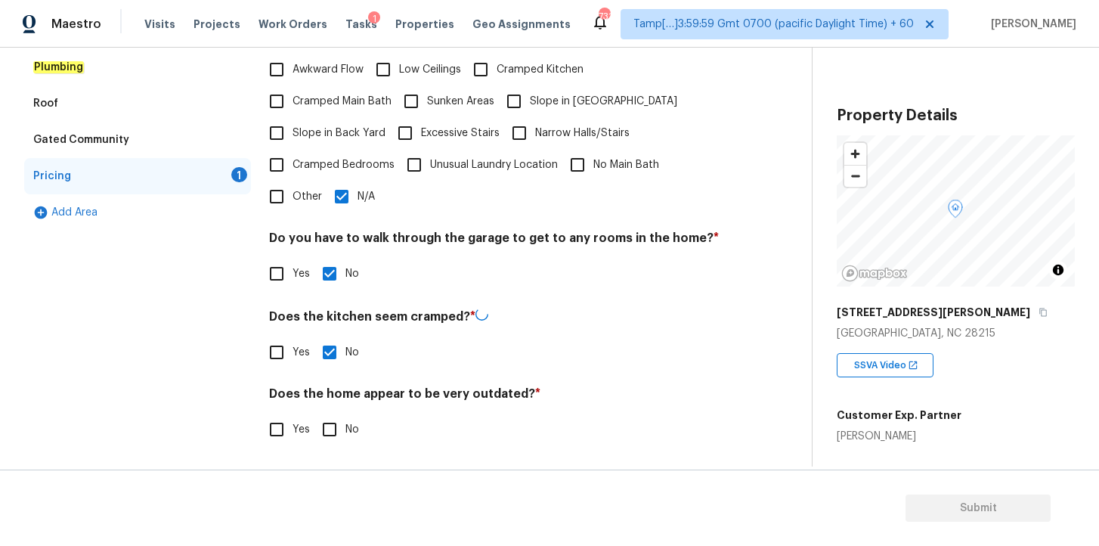
checkbox input "true"
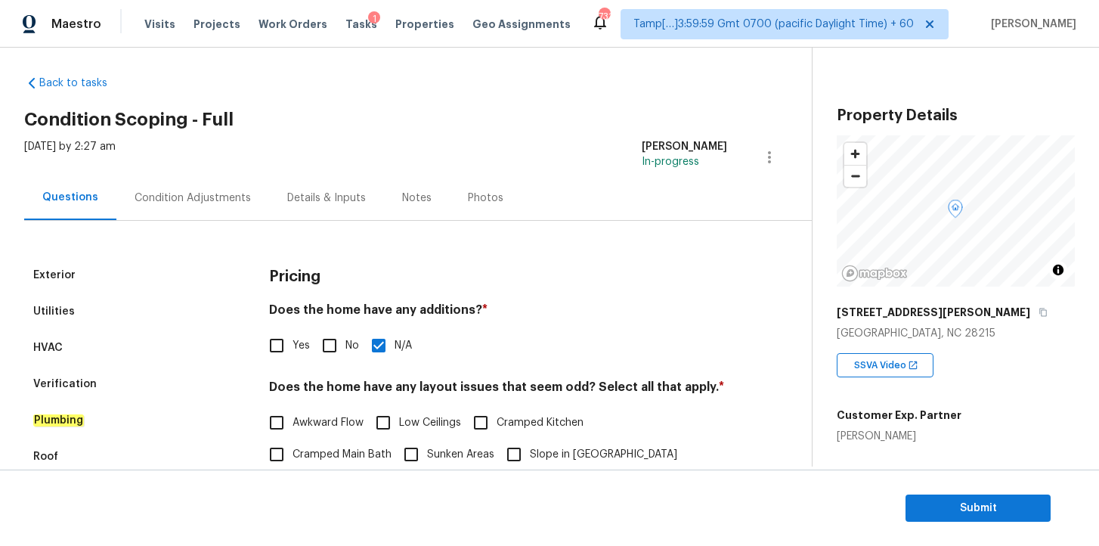
scroll to position [0, 0]
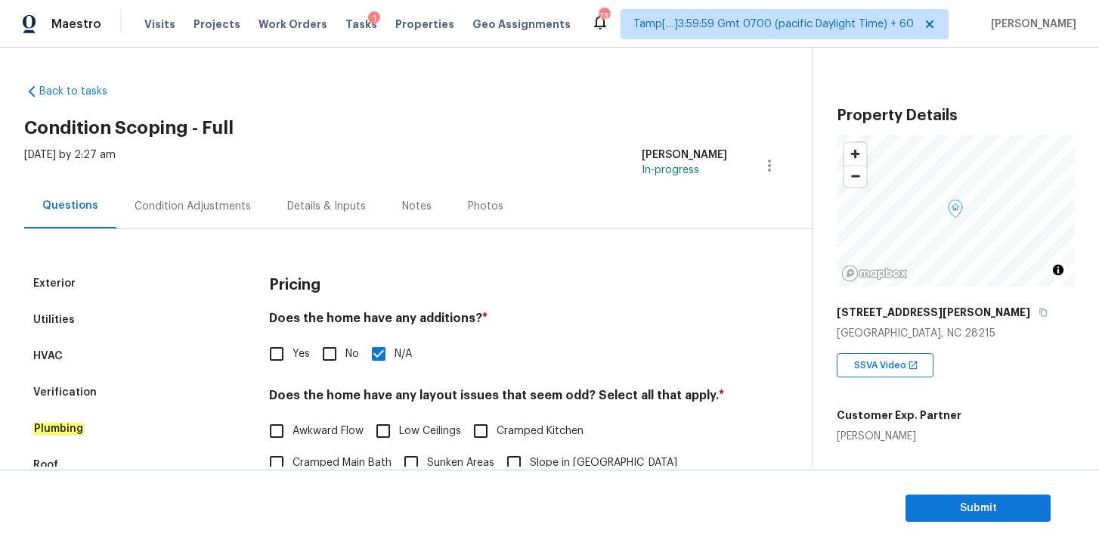
click at [240, 197] on div "Condition Adjustments" at bounding box center [192, 206] width 153 height 45
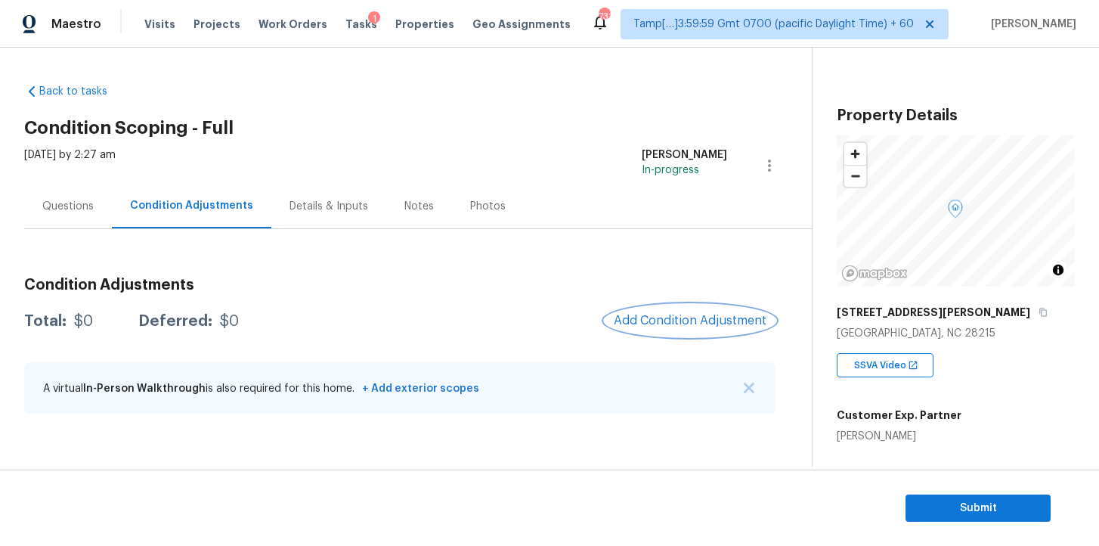
click at [700, 327] on span "Add Condition Adjustment" at bounding box center [690, 321] width 153 height 14
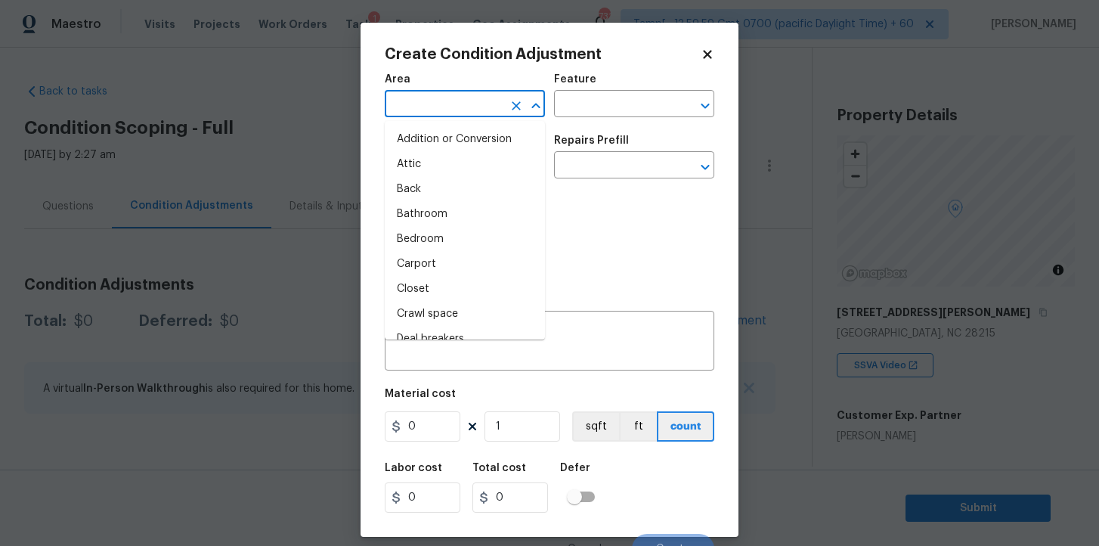
click at [453, 106] on input "text" at bounding box center [444, 105] width 118 height 23
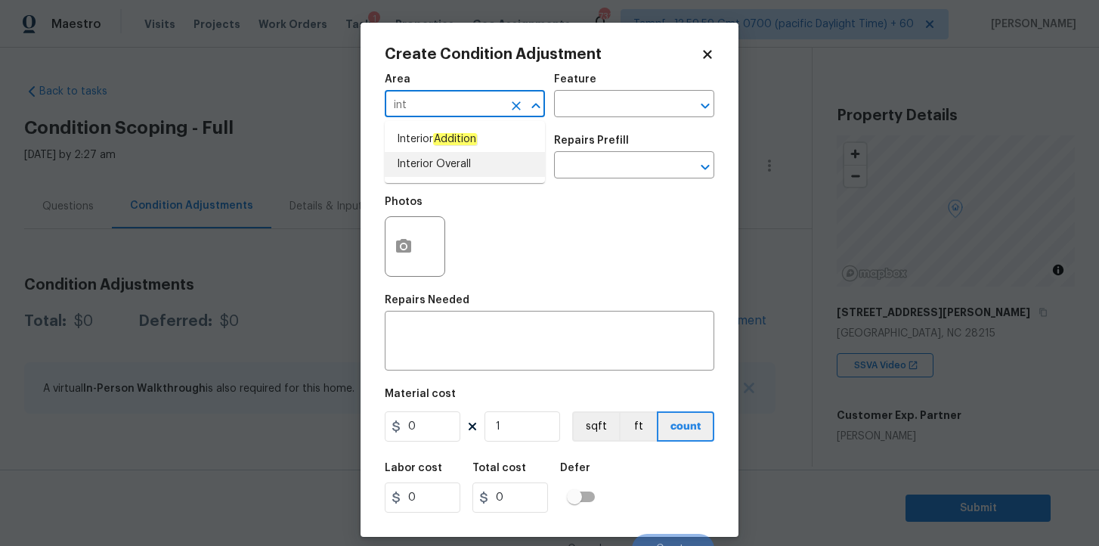
click at [460, 162] on li "Interior Overall" at bounding box center [465, 164] width 160 height 25
type input "Interior Overall"
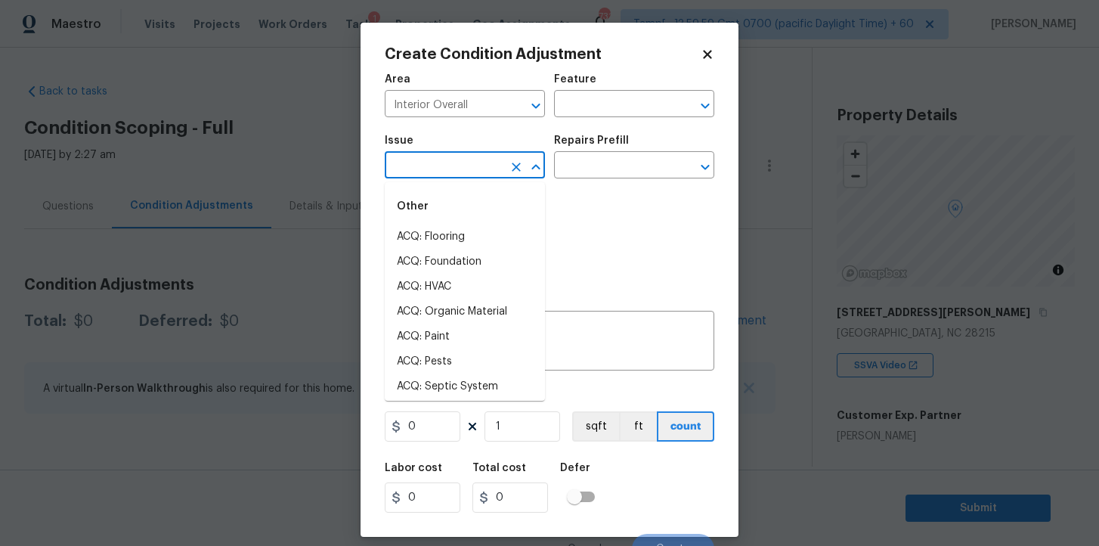
click at [454, 166] on input "text" at bounding box center [444, 166] width 118 height 23
click at [460, 230] on li "ACQ: Flooring" at bounding box center [465, 236] width 160 height 25
type input "ACQ: Flooring"
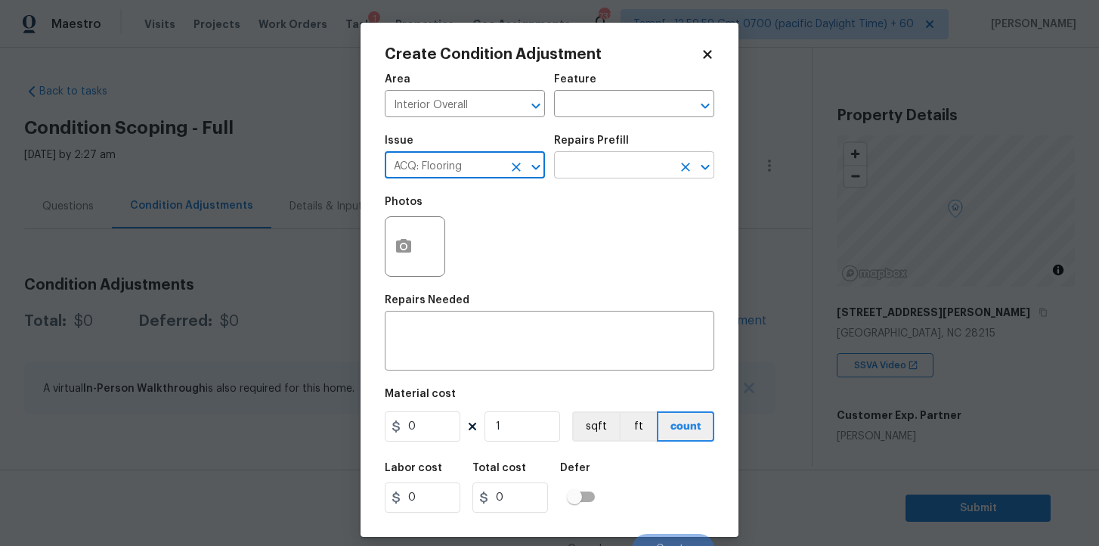
click at [617, 174] on input "text" at bounding box center [613, 166] width 118 height 23
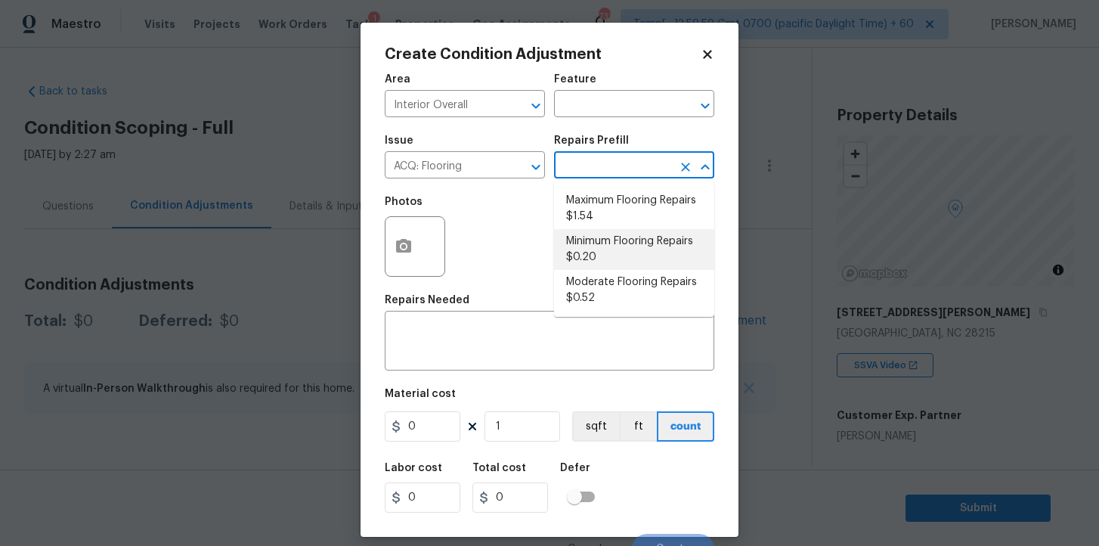
click at [618, 251] on li "Minimum Flooring Repairs $0.20" at bounding box center [634, 249] width 160 height 41
type input "Acquisition"
type textarea "Acquisition Scope: Minimum flooring repairs"
type input "0.2"
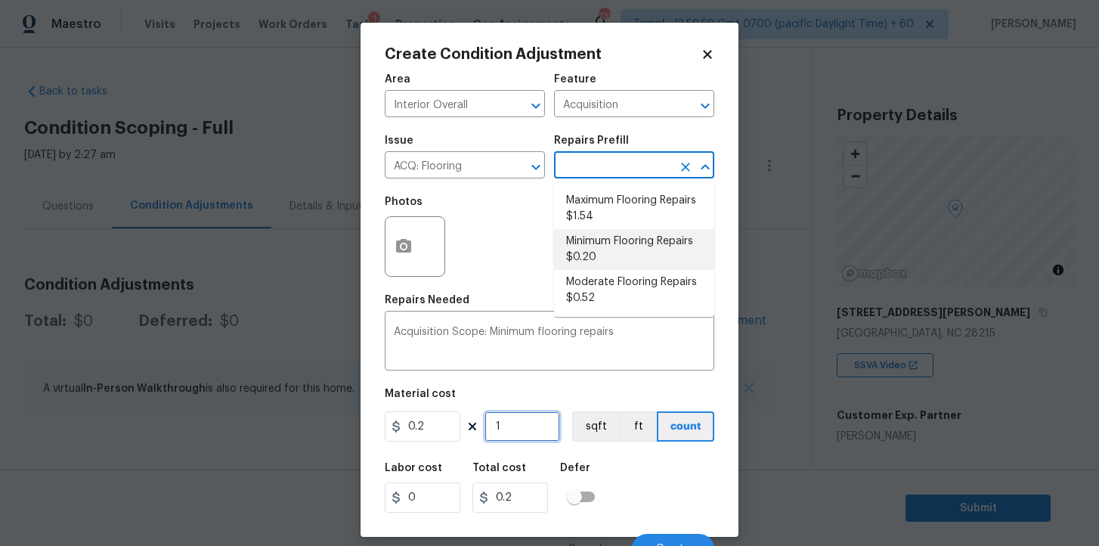
click at [528, 419] on input "1" at bounding box center [522, 426] width 76 height 30
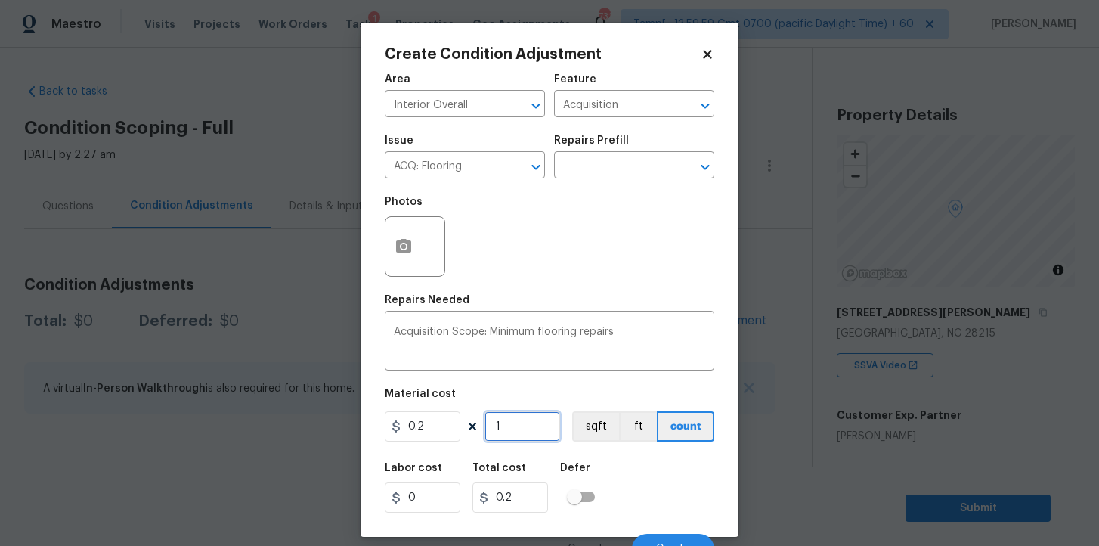
type input "13"
type input "2.6"
type input "132"
type input "26.4"
type input "1324"
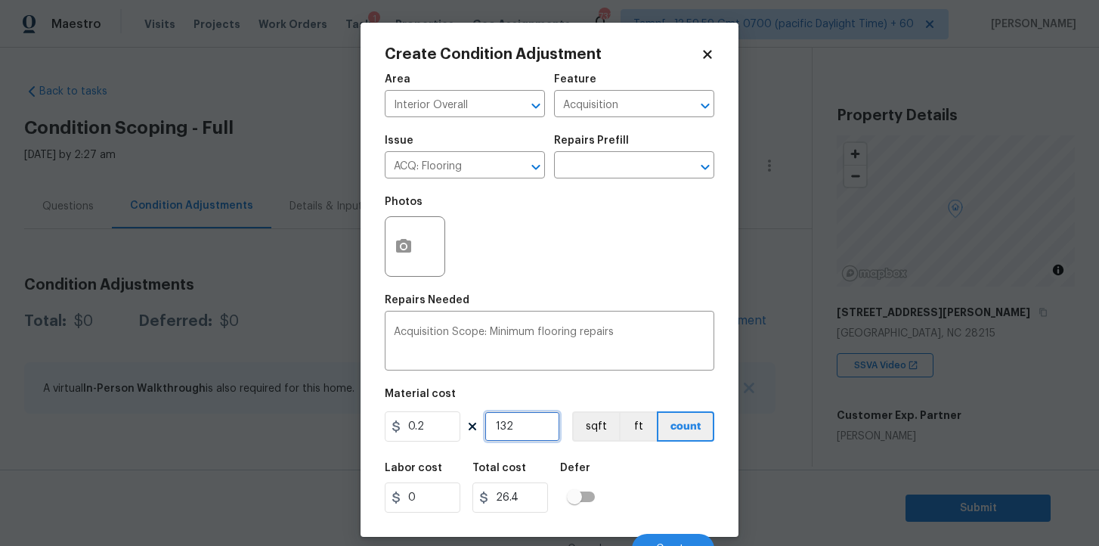
type input "264.8"
type input "1324"
click at [671, 538] on button "Create" at bounding box center [673, 549] width 82 height 30
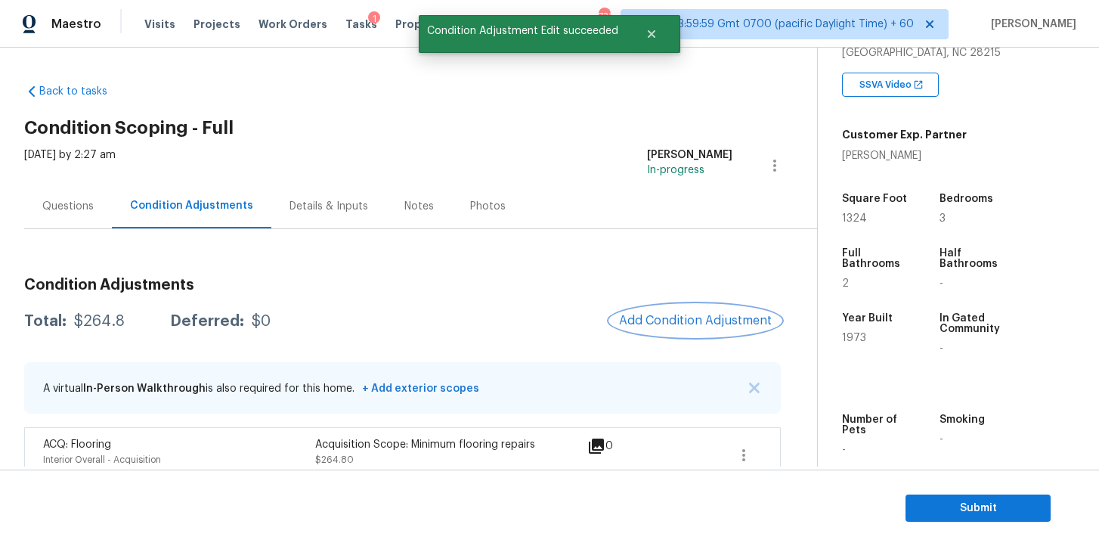
scroll to position [281, 0]
click at [679, 314] on span "Add Condition Adjustment" at bounding box center [695, 321] width 153 height 14
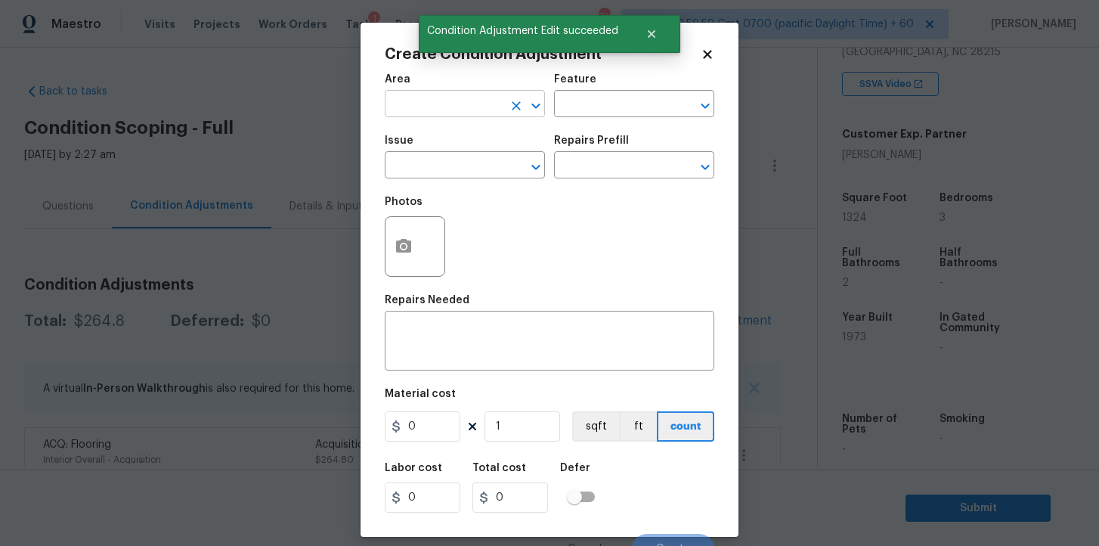
click at [448, 107] on input "text" at bounding box center [444, 105] width 118 height 23
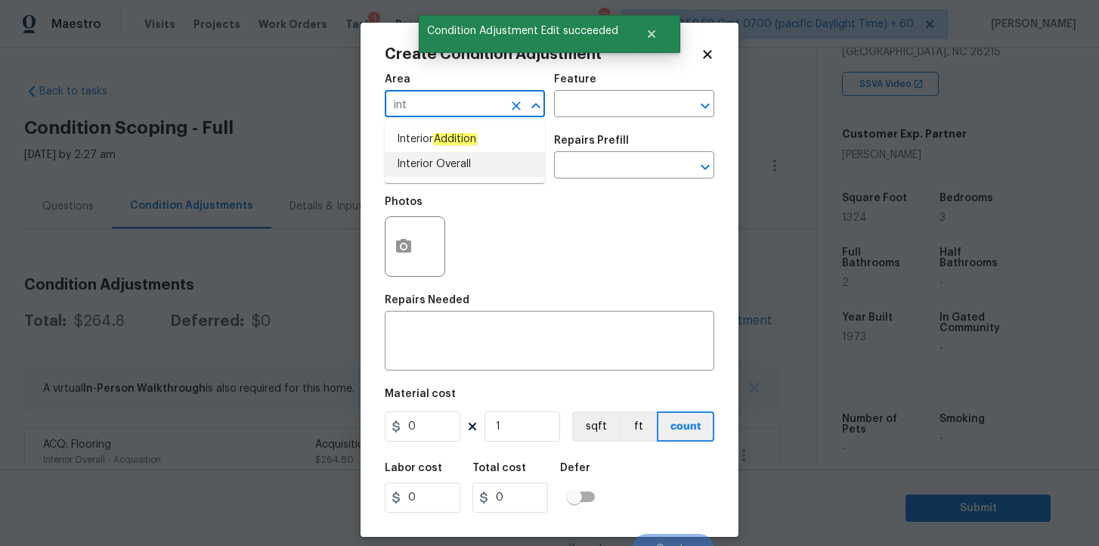
click at [449, 162] on li "Interior Overall" at bounding box center [465, 164] width 160 height 25
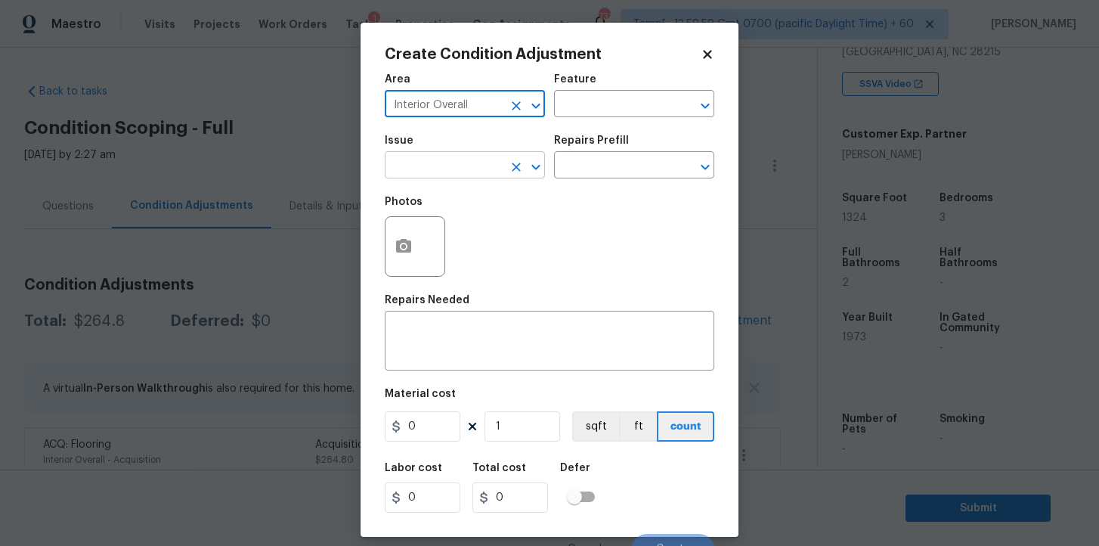
type input "Interior Overall"
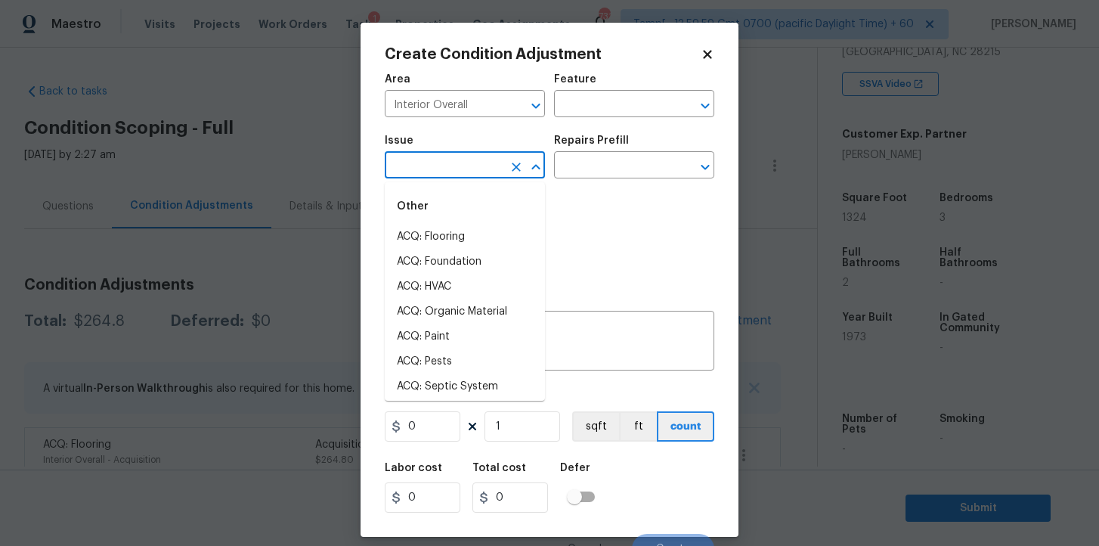
click at [449, 164] on input "text" at bounding box center [444, 166] width 118 height 23
click at [458, 332] on li "ACQ: Paint" at bounding box center [465, 336] width 160 height 25
type input "ACQ: Paint"
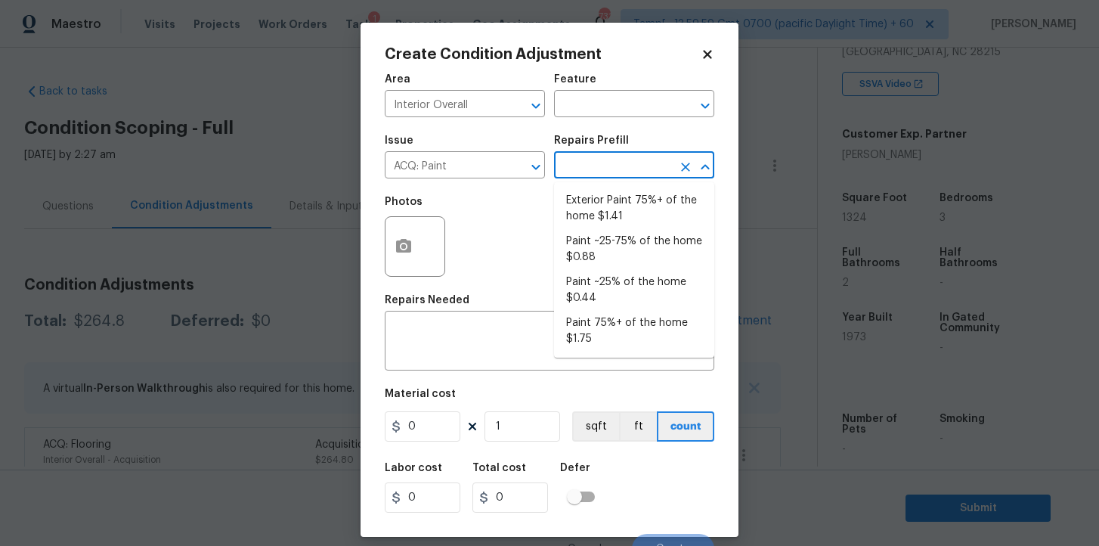
click at [590, 167] on input "text" at bounding box center [613, 166] width 118 height 23
click at [617, 283] on li "Paint ~25% of the home $0.44" at bounding box center [634, 290] width 160 height 41
type input "Acquisition"
type textarea "Acquisition Scope: ~25% of the home needs interior paint"
type input "0.44"
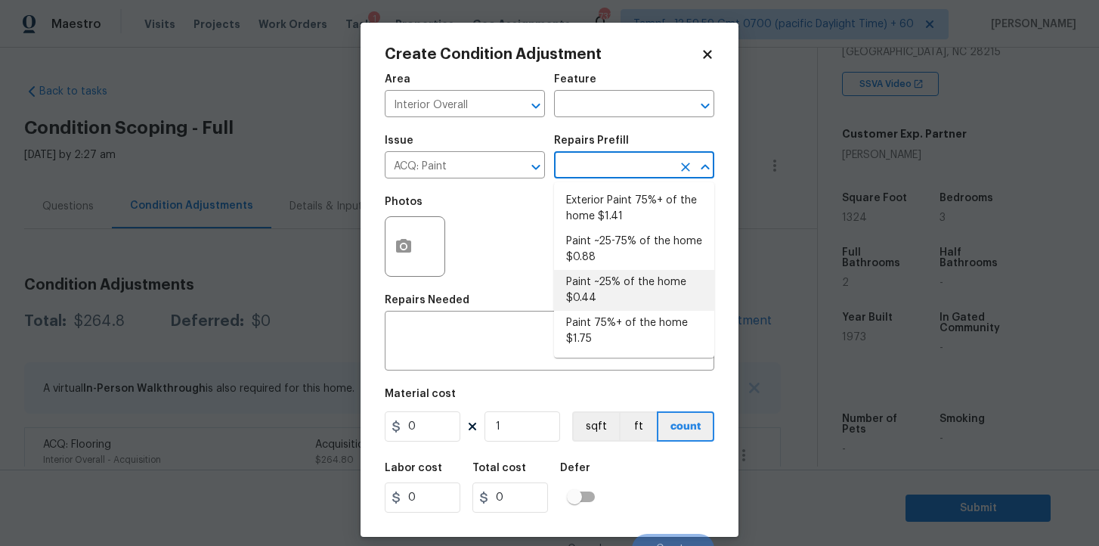
type input "0.44"
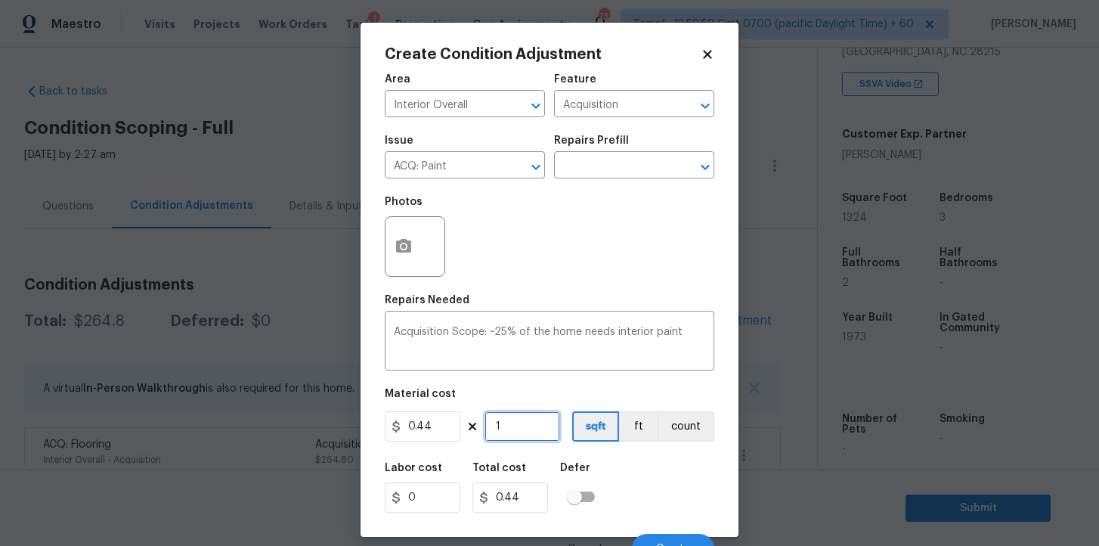
click at [527, 424] on input "1" at bounding box center [522, 426] width 76 height 30
type input "13"
type input "5.72"
type input "132"
type input "58.08"
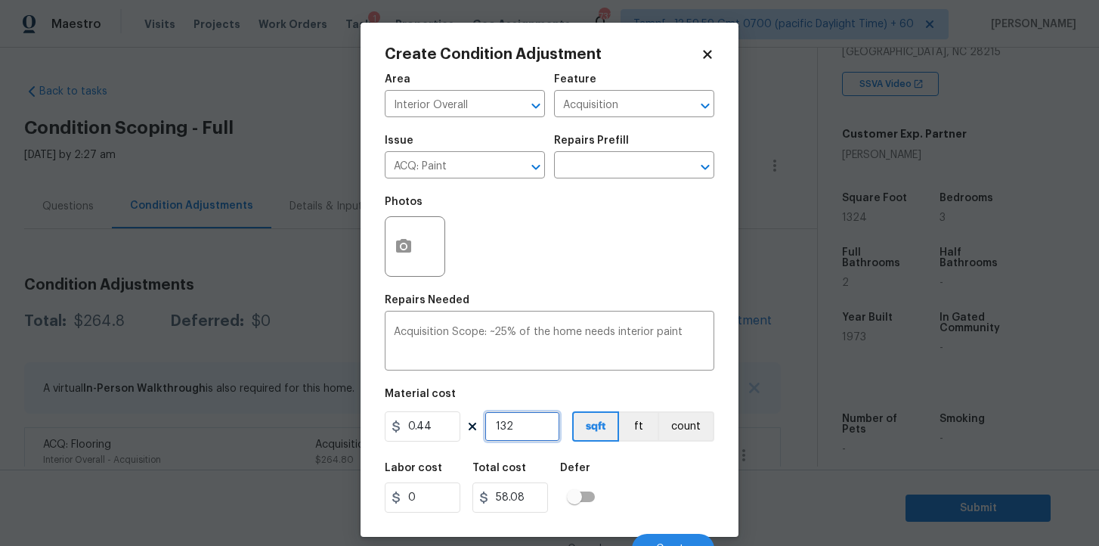
type input "1324"
type input "582.56"
type input "1324"
click at [658, 537] on button "Create" at bounding box center [673, 549] width 82 height 30
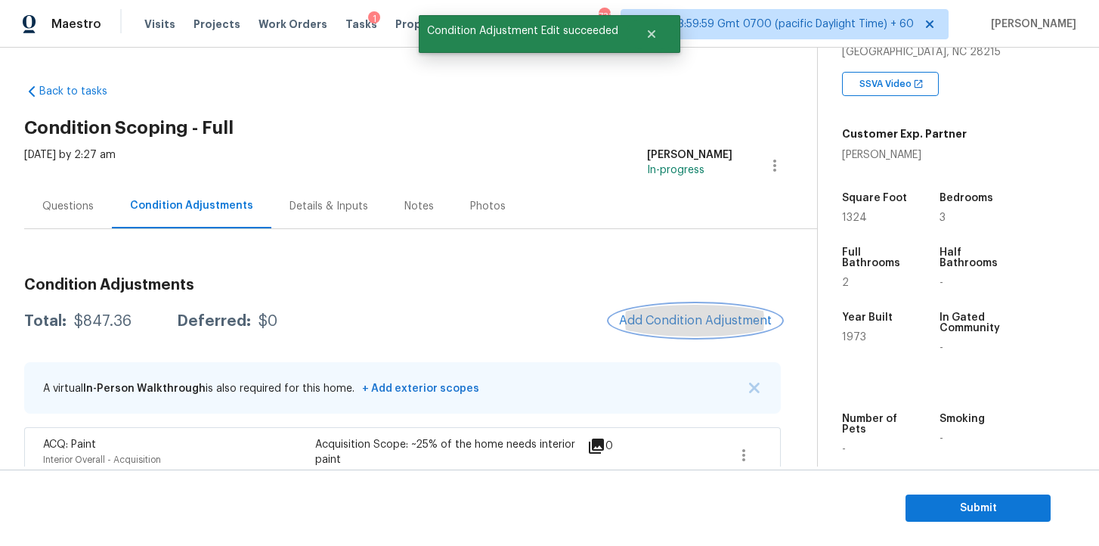
click at [666, 332] on button "Add Condition Adjustment" at bounding box center [695, 321] width 171 height 32
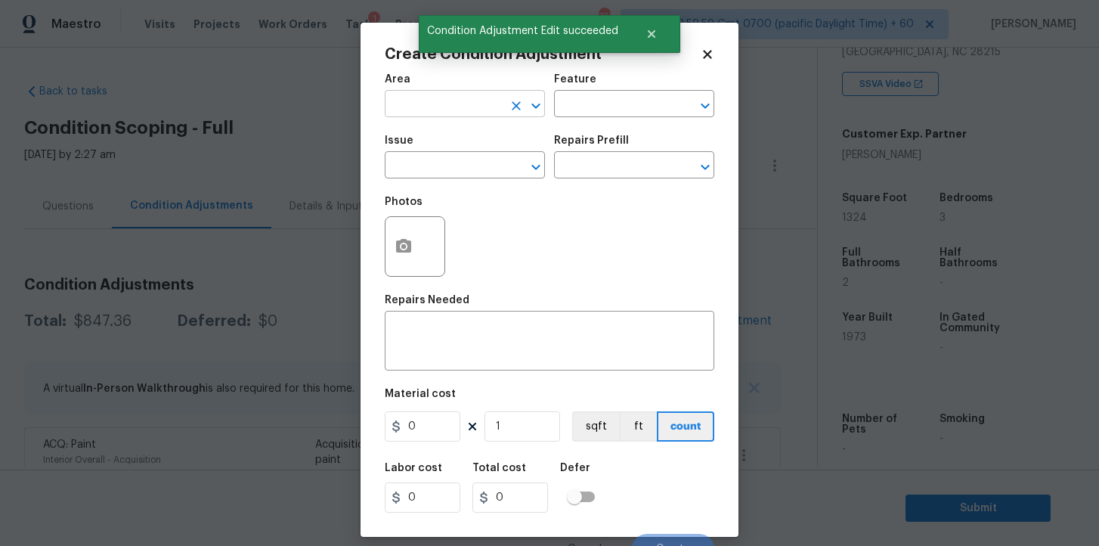
click at [464, 110] on input "text" at bounding box center [444, 105] width 118 height 23
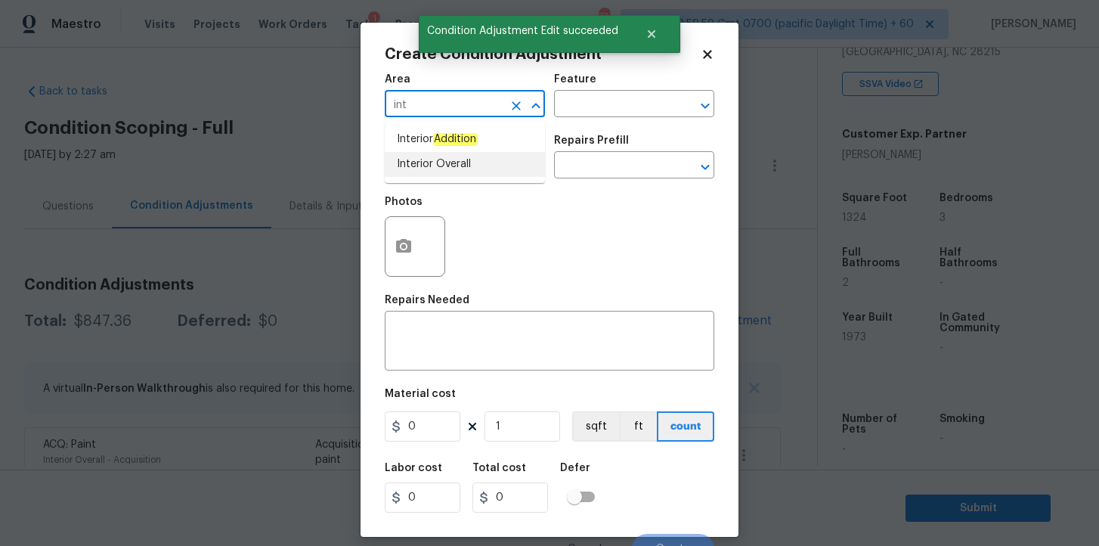
click at [462, 162] on li "Interior Overall" at bounding box center [465, 164] width 160 height 25
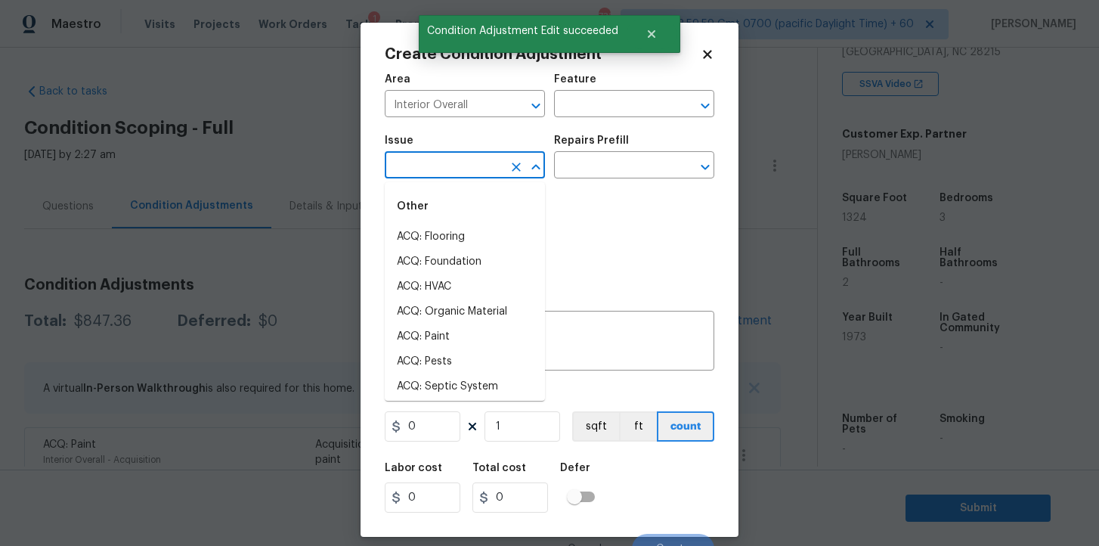
click at [462, 162] on input "text" at bounding box center [444, 166] width 118 height 23
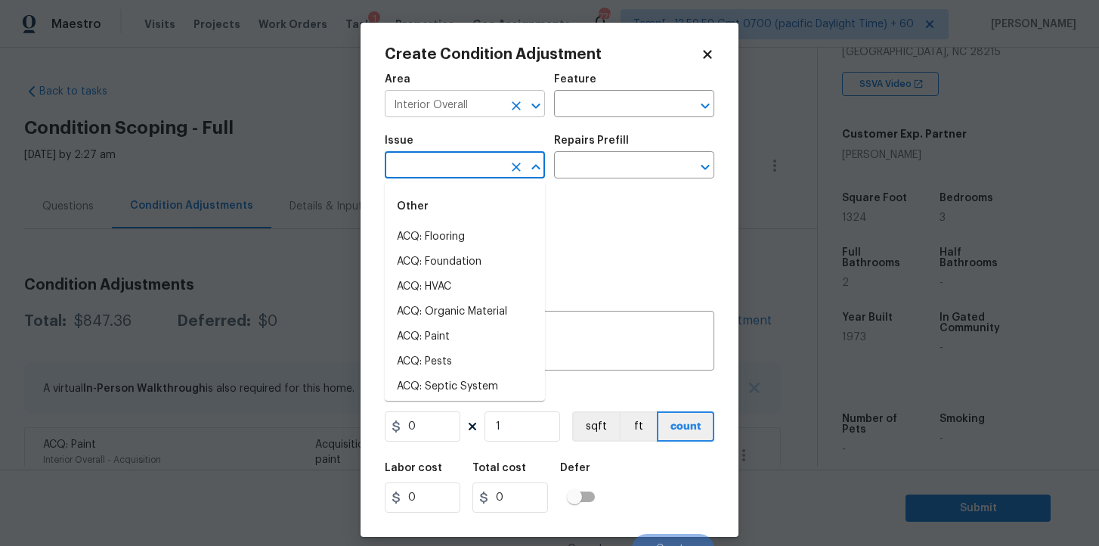
click at [475, 101] on input "Interior Overall" at bounding box center [444, 105] width 118 height 23
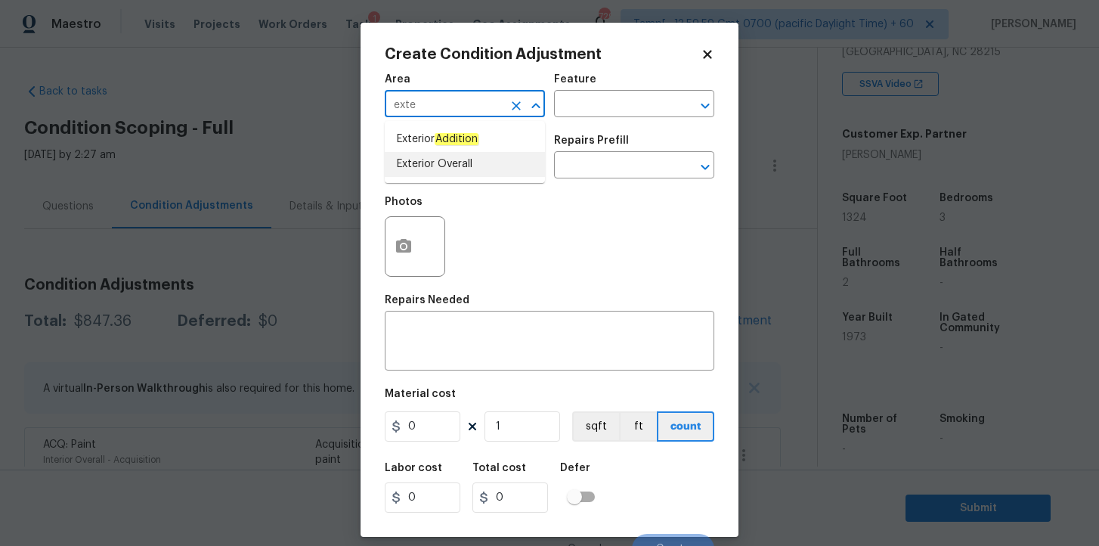
click at [457, 167] on li "Exterior Overall" at bounding box center [465, 164] width 160 height 25
type input "Exterior Overall"
click at [451, 162] on input "text" at bounding box center [444, 166] width 118 height 23
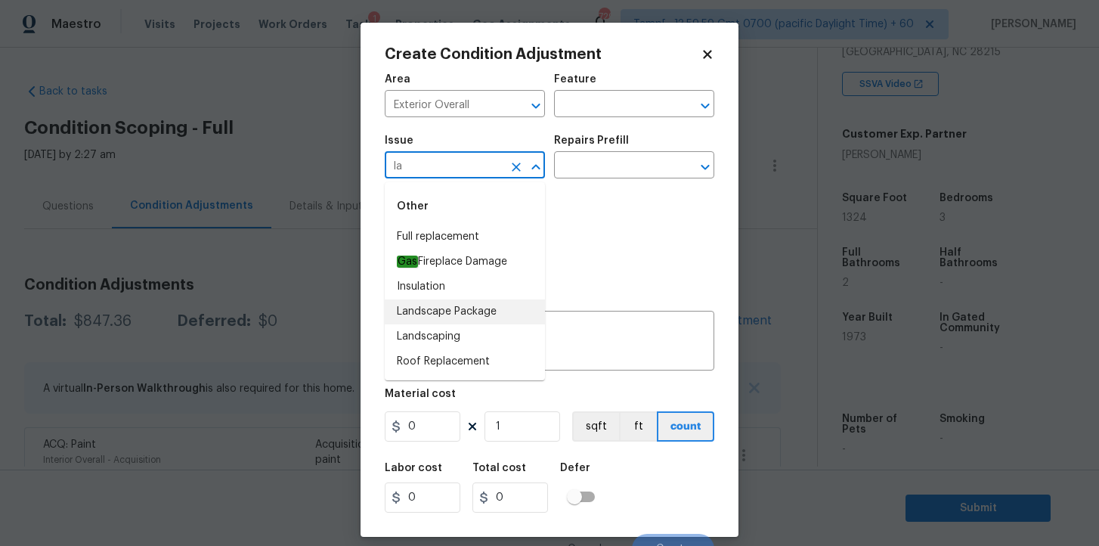
click at [472, 309] on li "Landscape Package" at bounding box center [465, 311] width 160 height 25
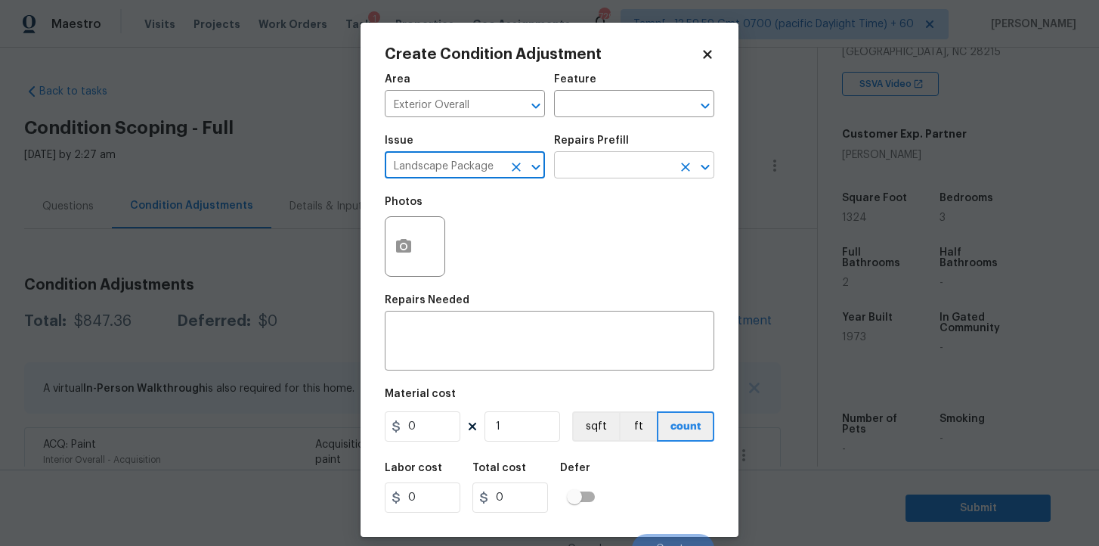
type input "Landscape Package"
click at [596, 168] on input "text" at bounding box center [613, 166] width 118 height 23
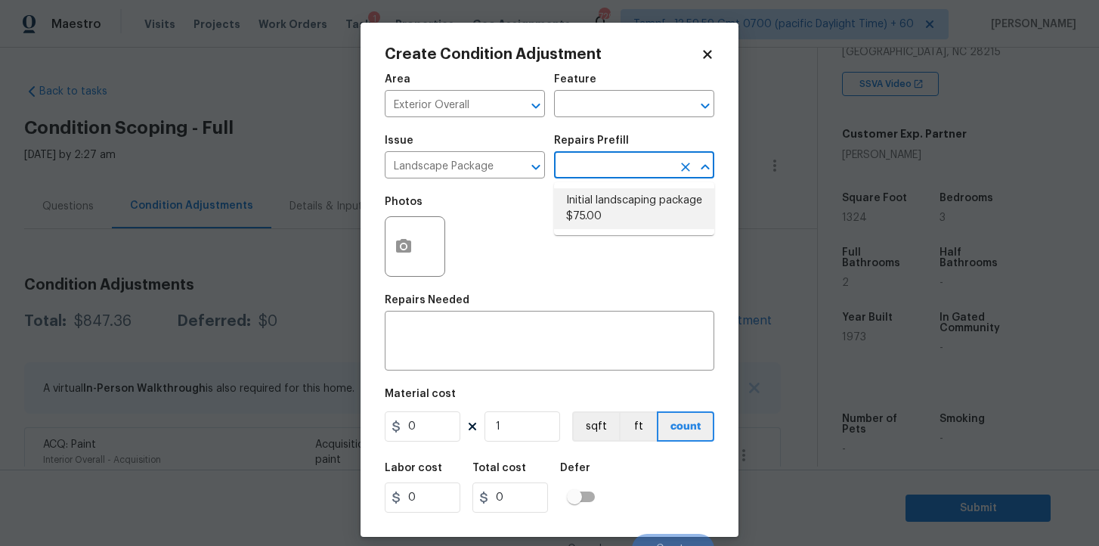
click at [607, 208] on li "Initial landscaping package $75.00" at bounding box center [634, 208] width 160 height 41
type input "Home Readiness Packages"
type textarea "Mowing of grass up to 6" in height. Mow, edge along driveways & sidewalks, trim…"
type input "75"
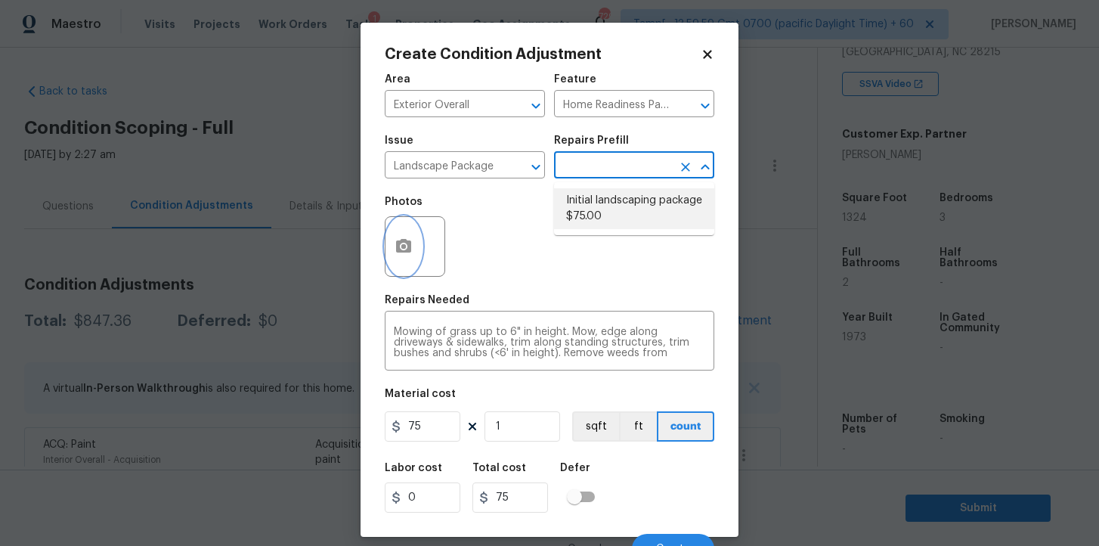
click at [411, 245] on icon "button" at bounding box center [404, 246] width 18 height 18
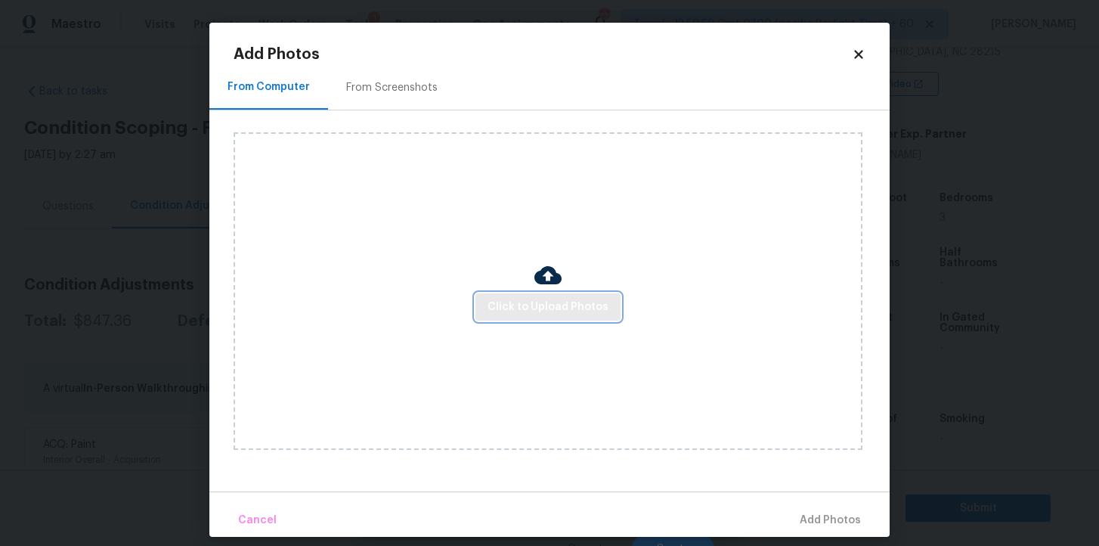
click at [552, 308] on span "Click to Upload Photos" at bounding box center [547, 307] width 121 height 19
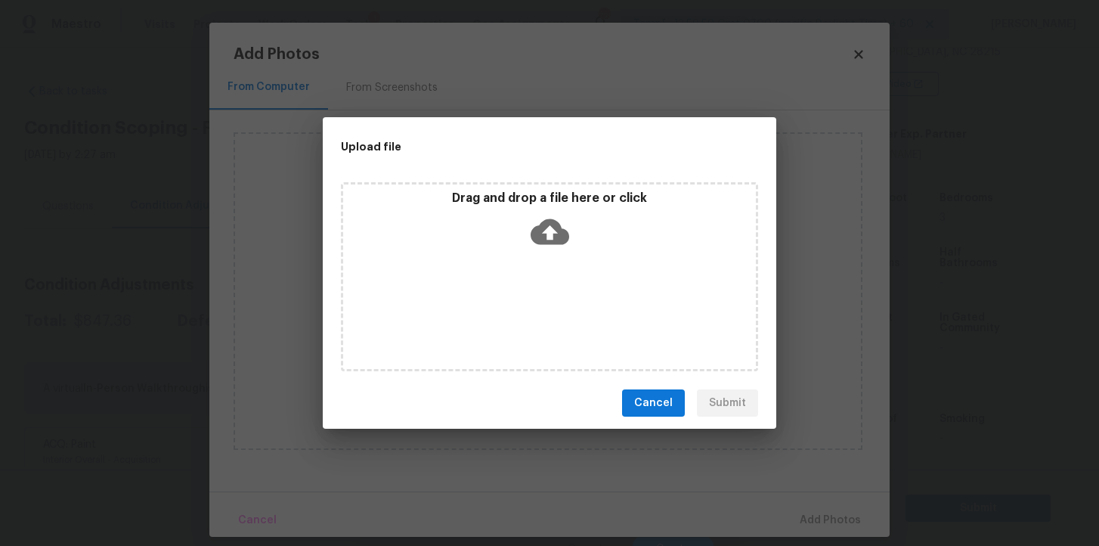
click at [562, 232] on icon at bounding box center [550, 232] width 39 height 26
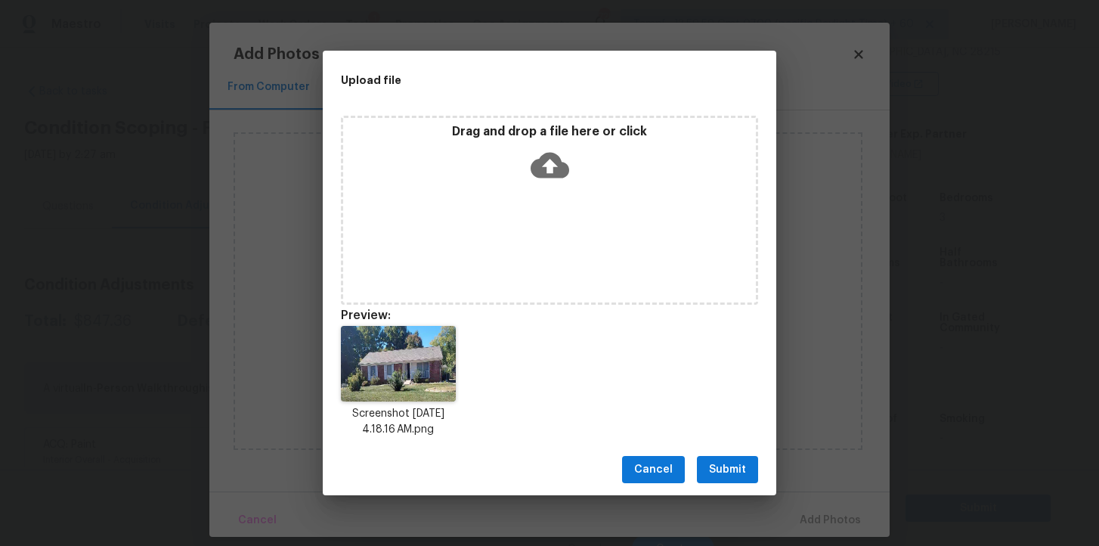
click at [551, 179] on icon at bounding box center [550, 165] width 39 height 39
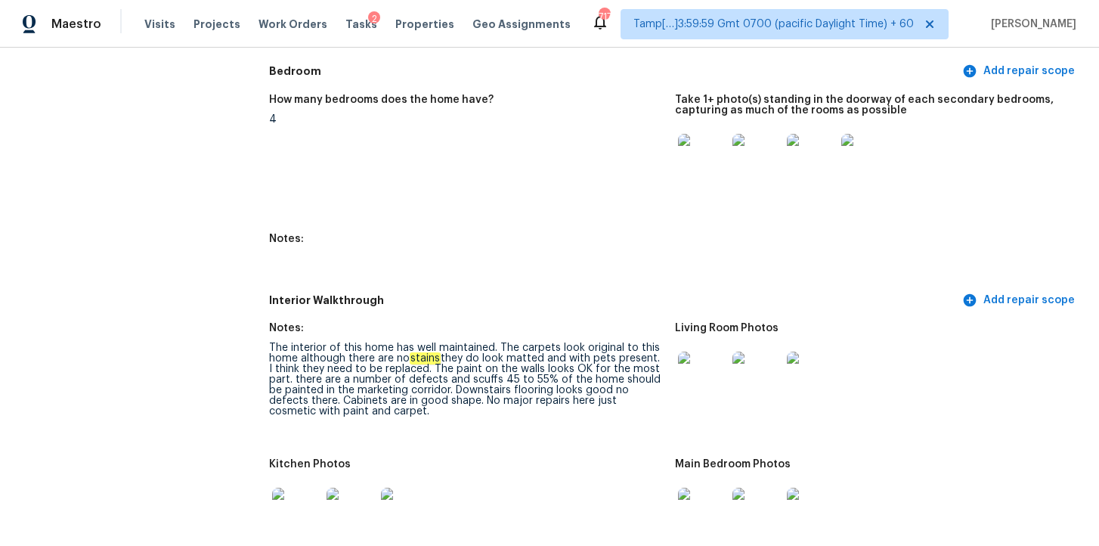
scroll to position [1736, 0]
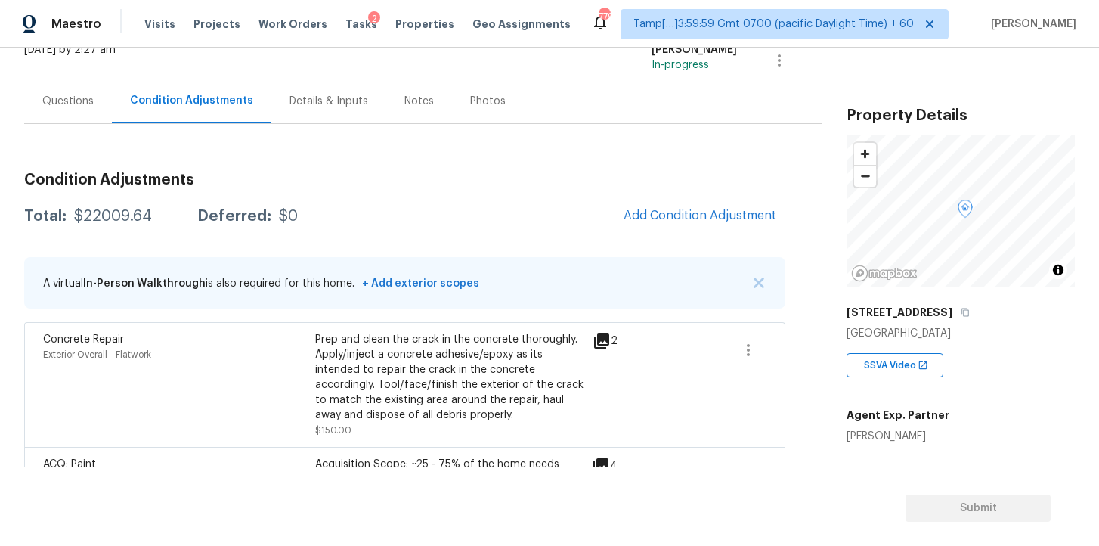
scroll to position [95, 0]
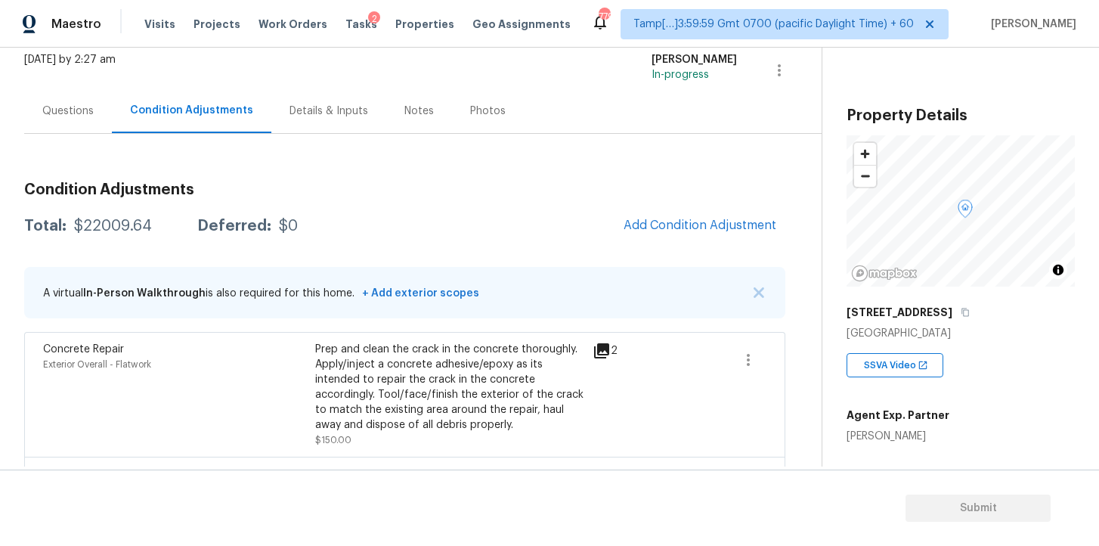
click at [79, 111] on div "Questions" at bounding box center [67, 111] width 51 height 15
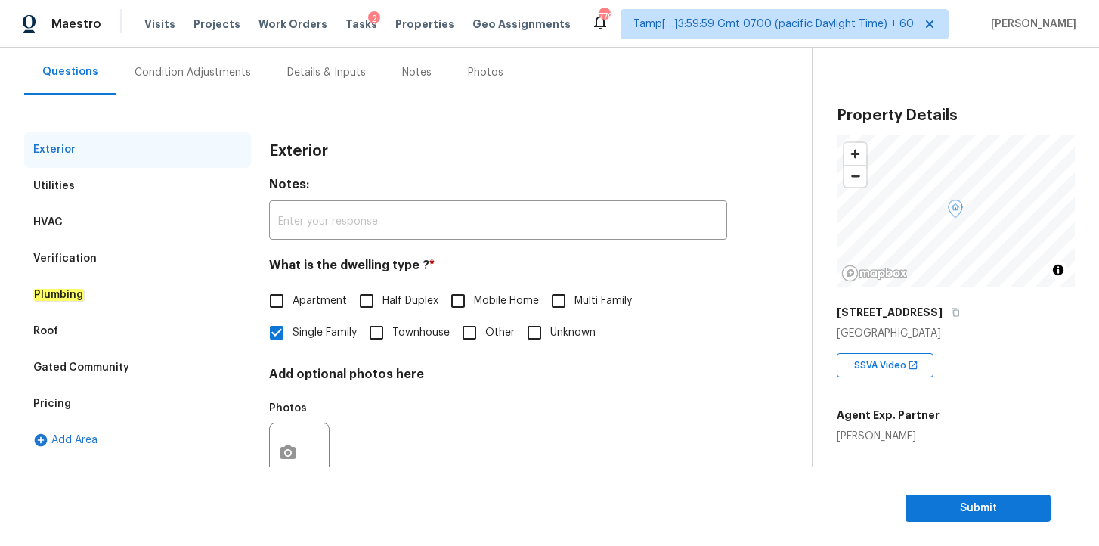
scroll to position [132, 0]
click at [940, 507] on span "Submit" at bounding box center [978, 508] width 121 height 19
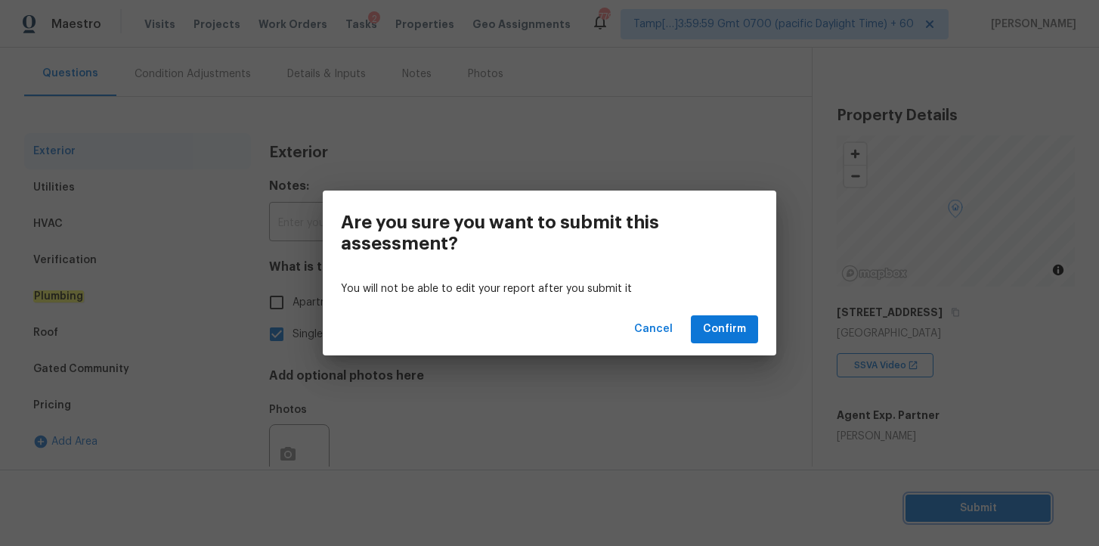
click at [647, 187] on div "Are you sure you want to submit this assessment? You will not be able to edit y…" at bounding box center [549, 273] width 1099 height 546
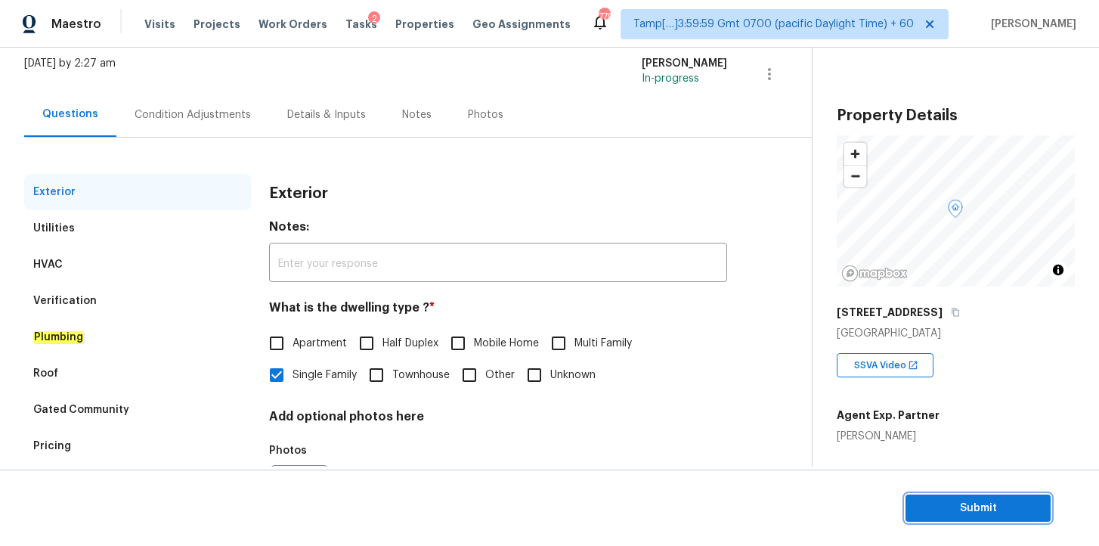
scroll to position [77, 0]
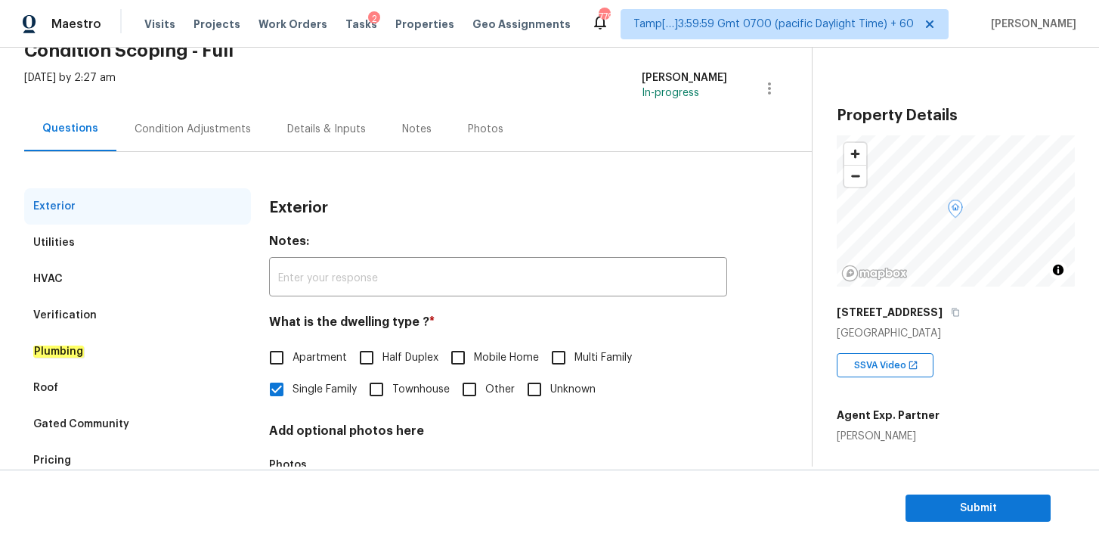
click at [213, 125] on div "Condition Adjustments" at bounding box center [193, 129] width 116 height 15
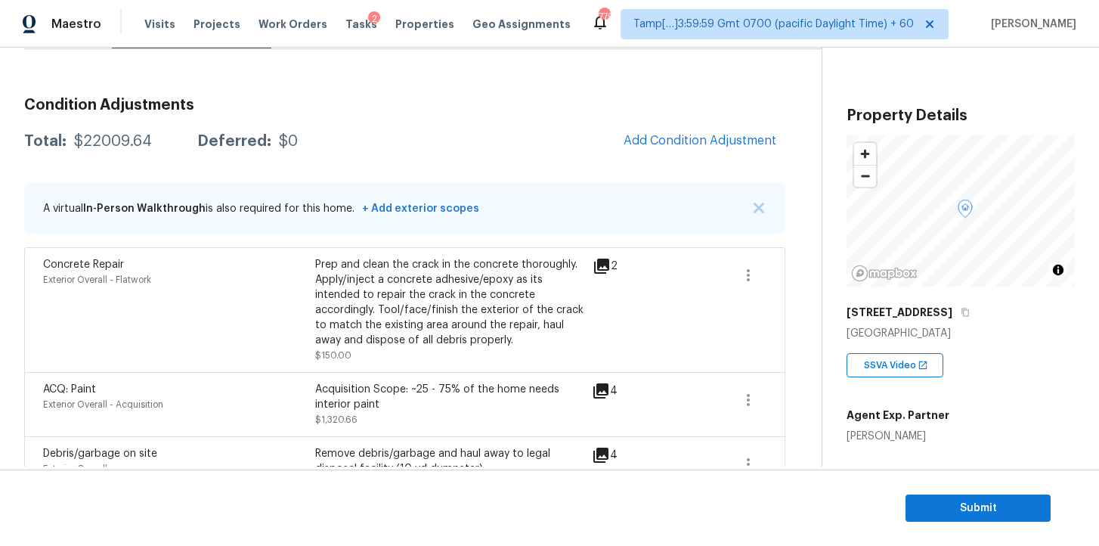
scroll to position [122, 0]
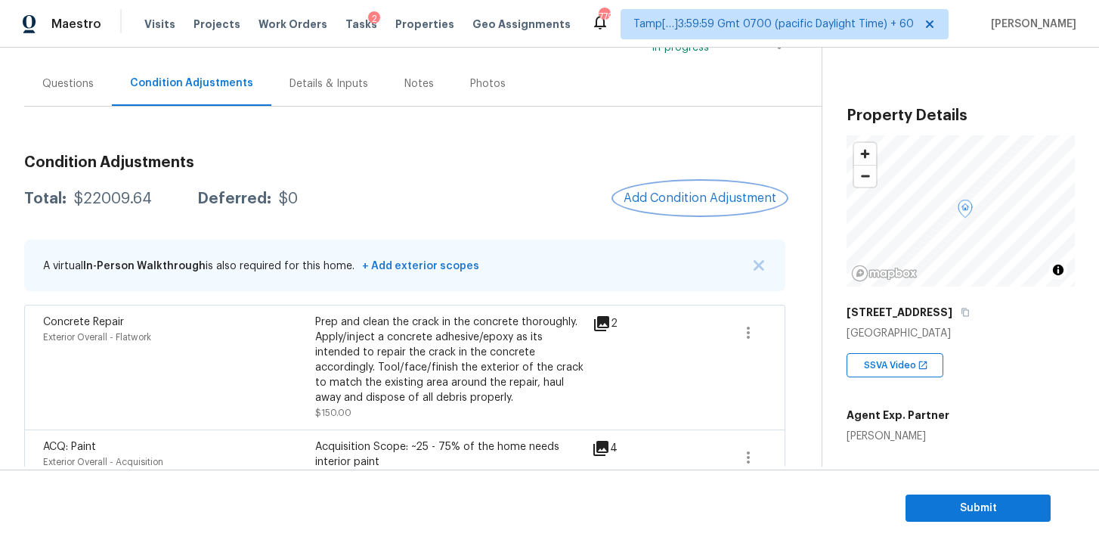
click at [654, 190] on button "Add Condition Adjustment" at bounding box center [699, 198] width 171 height 32
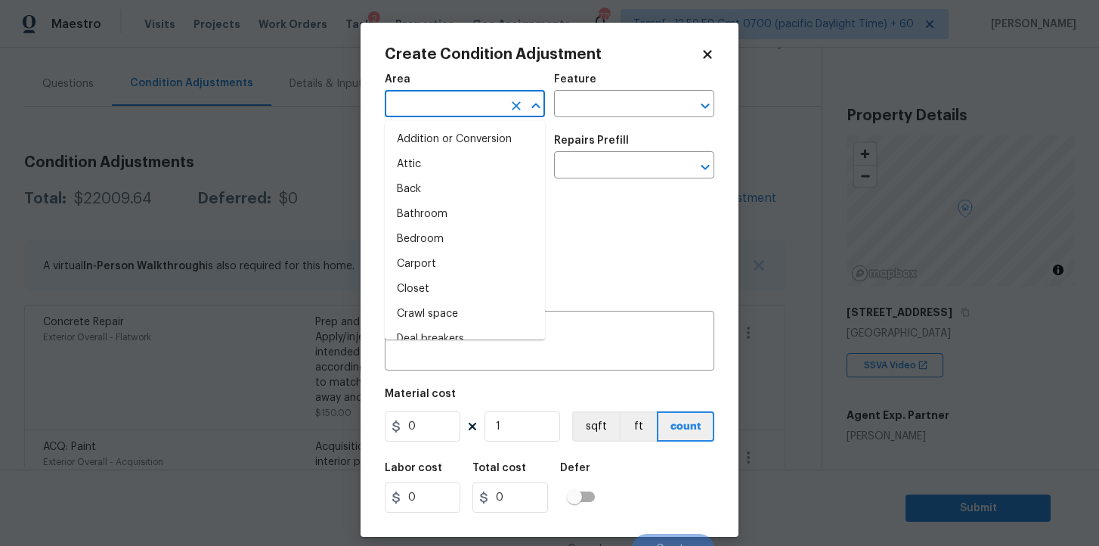
click at [442, 103] on input "text" at bounding box center [444, 105] width 118 height 23
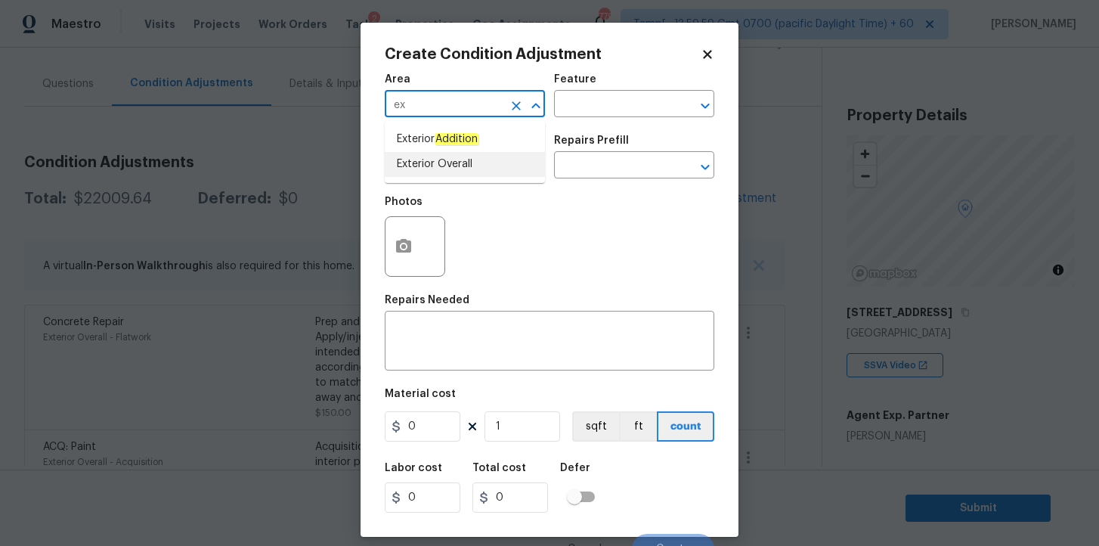
click at [443, 164] on li "Exterior Overall" at bounding box center [465, 164] width 160 height 25
type input "Exterior Overall"
click at [443, 164] on input "text" at bounding box center [444, 166] width 118 height 23
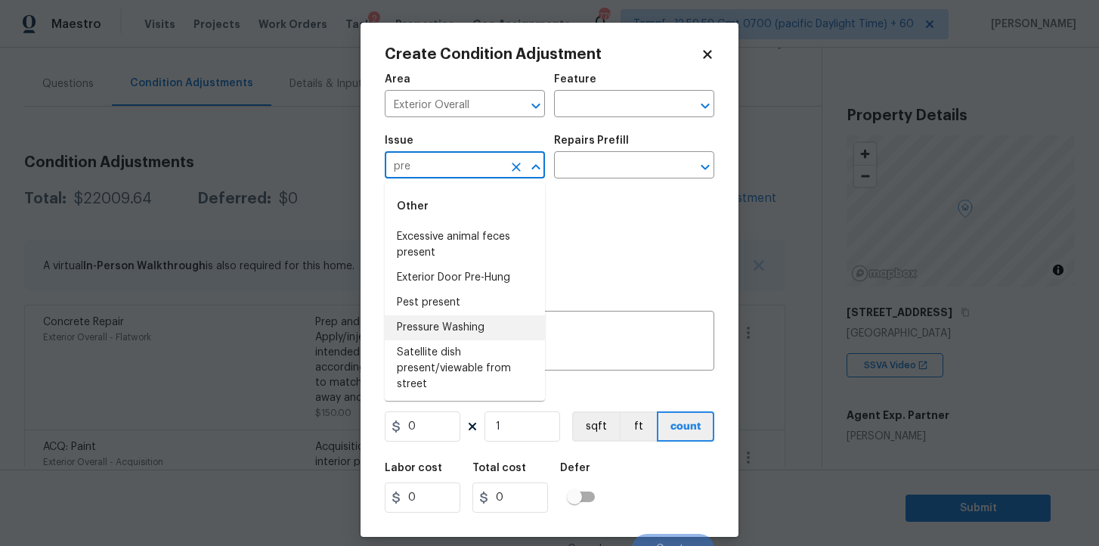
click at [469, 323] on li "Pressure Washing" at bounding box center [465, 327] width 160 height 25
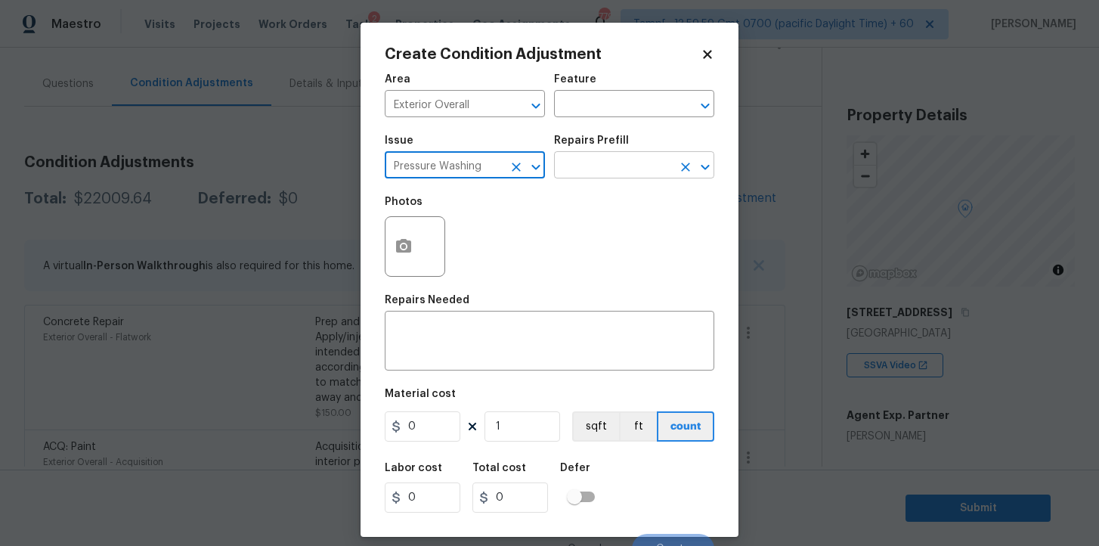
type input "Pressure Washing"
click at [596, 169] on input "text" at bounding box center [613, 166] width 118 height 23
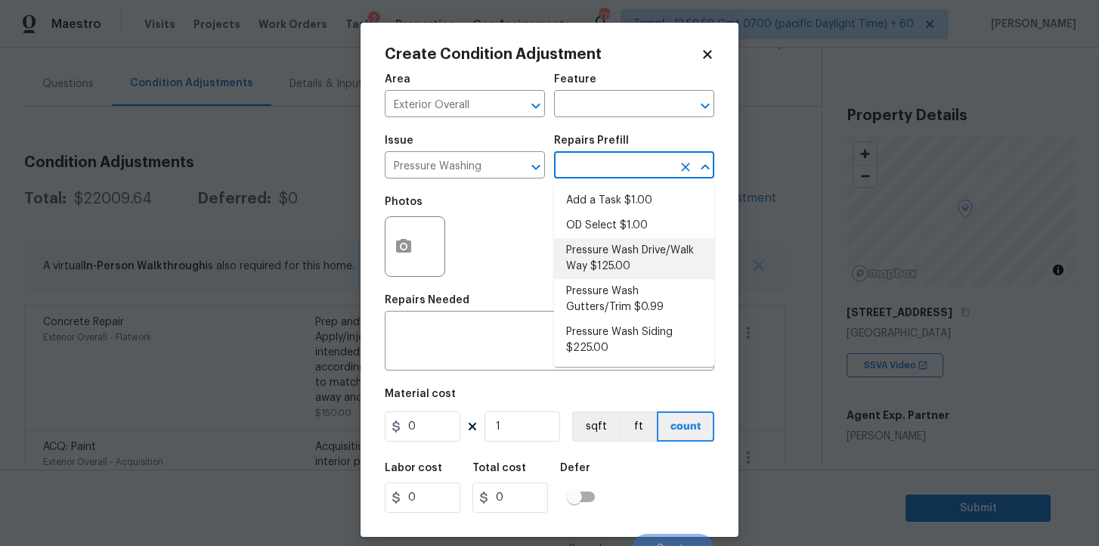
click at [639, 243] on li "Pressure Wash Drive/Walk Way $125.00" at bounding box center [634, 258] width 160 height 41
type input "Siding"
type textarea "Pressure wash the driveways/walkways as directed by the PM. Ensure that all deb…"
type input "125"
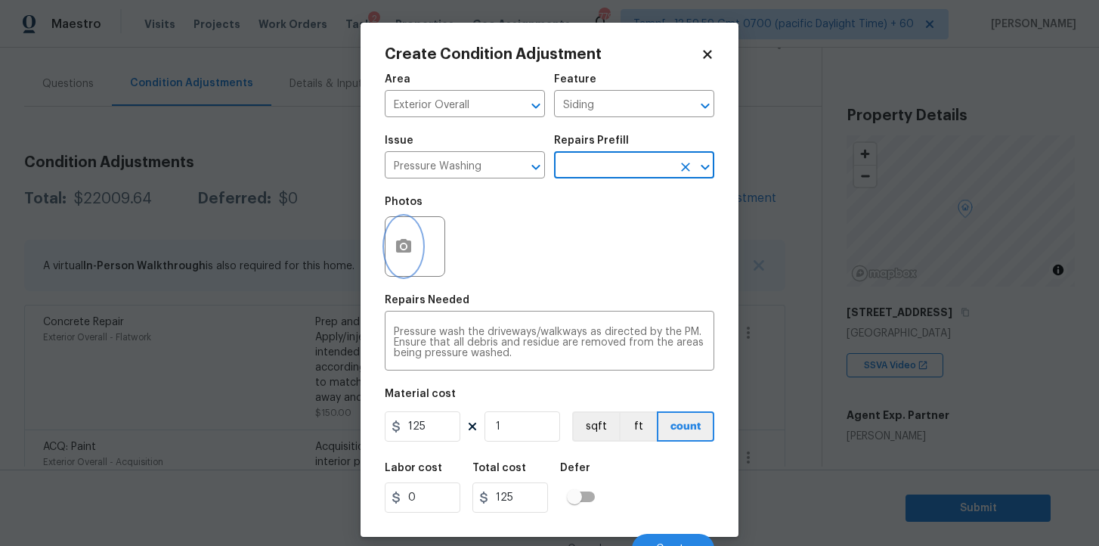
click at [416, 250] on button "button" at bounding box center [403, 246] width 36 height 59
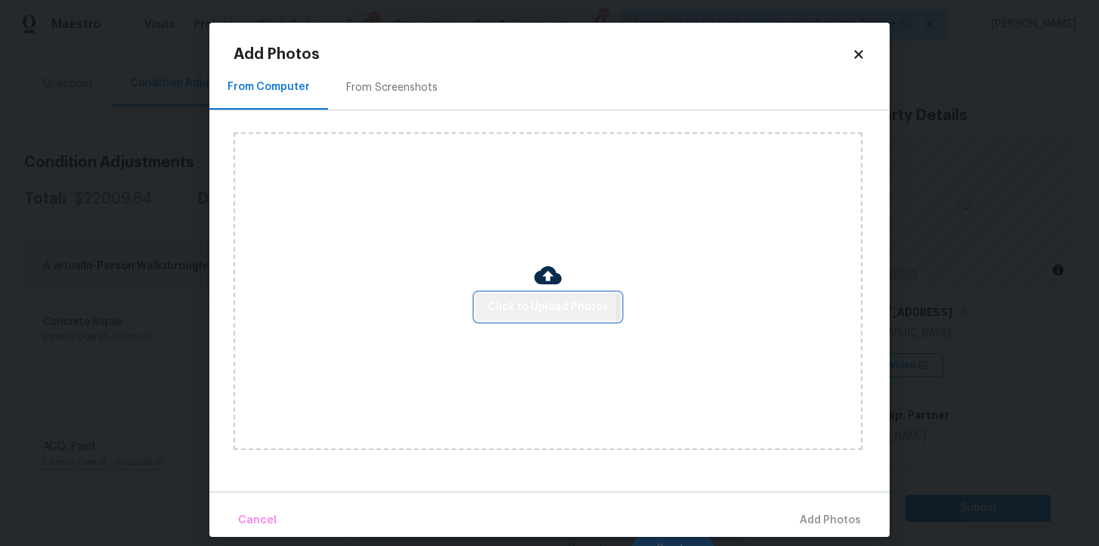
click at [528, 307] on span "Click to Upload Photos" at bounding box center [547, 307] width 121 height 19
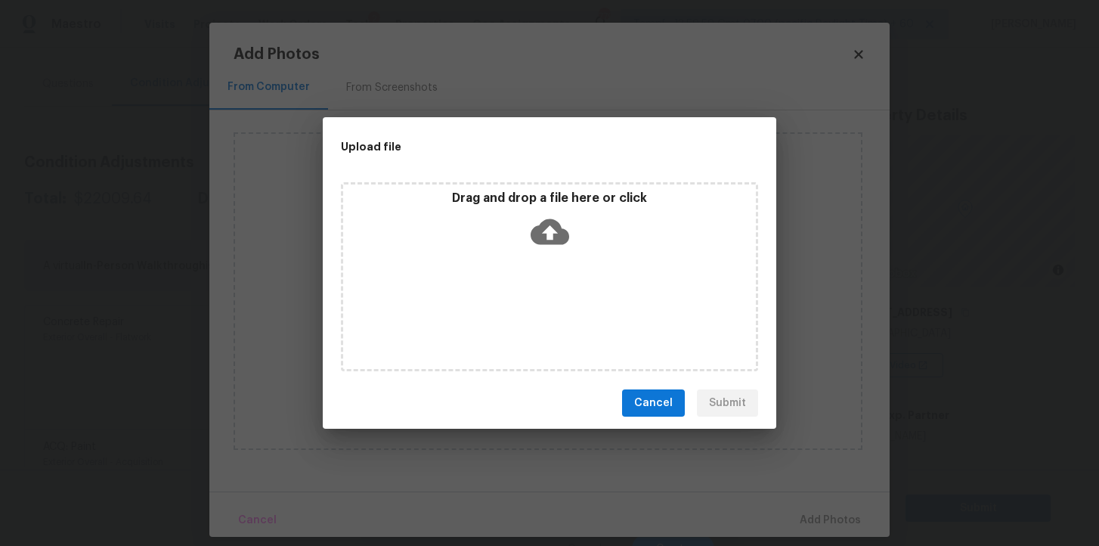
click at [548, 231] on icon at bounding box center [550, 231] width 39 height 39
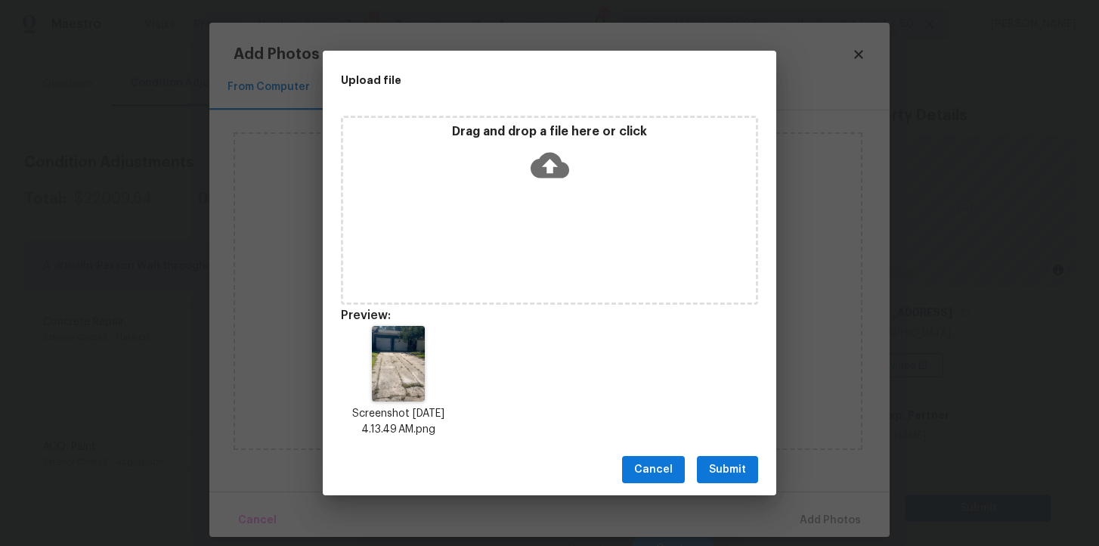
scroll to position [12, 0]
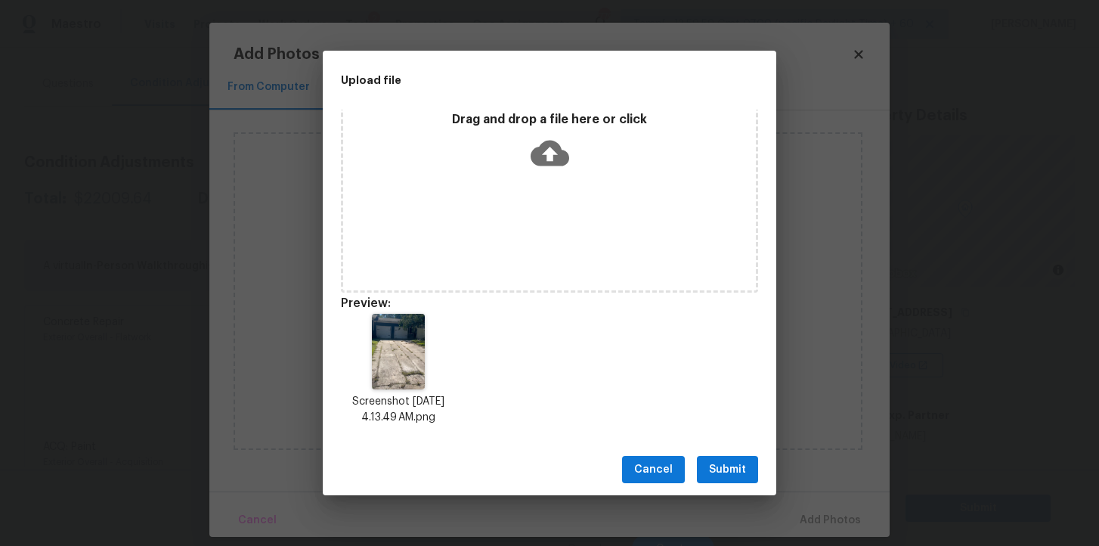
click at [555, 148] on icon at bounding box center [550, 154] width 39 height 26
click at [730, 471] on span "Submit" at bounding box center [727, 469] width 37 height 19
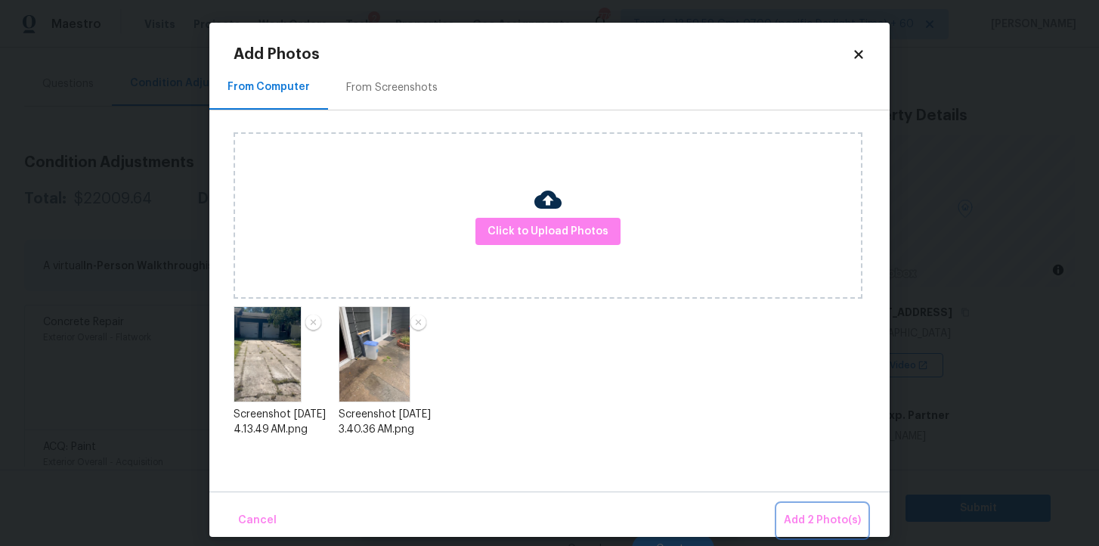
click at [810, 523] on span "Add 2 Photo(s)" at bounding box center [822, 520] width 77 height 19
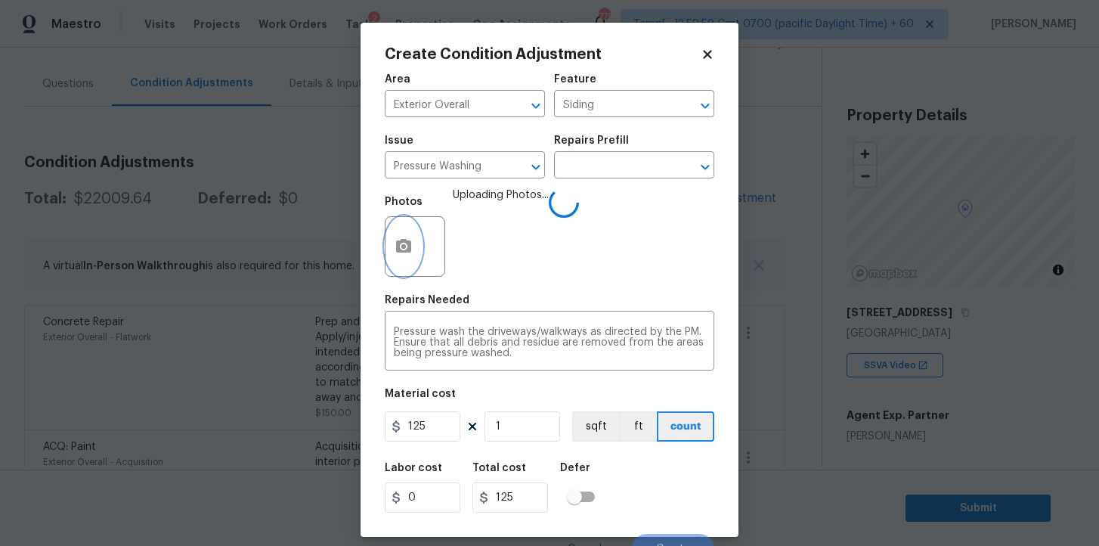
scroll to position [19, 0]
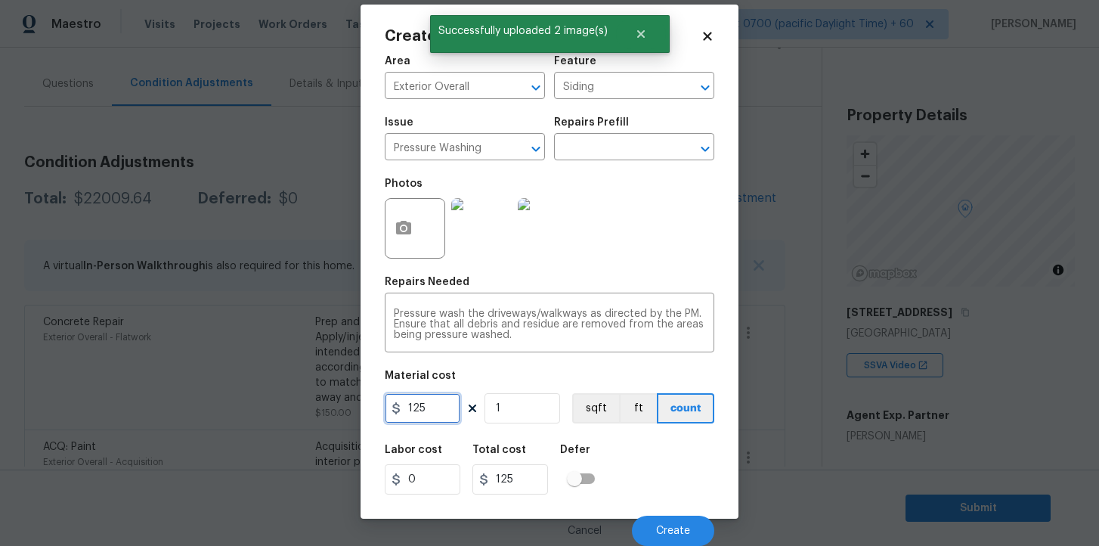
click at [435, 410] on input "125" at bounding box center [423, 408] width 76 height 30
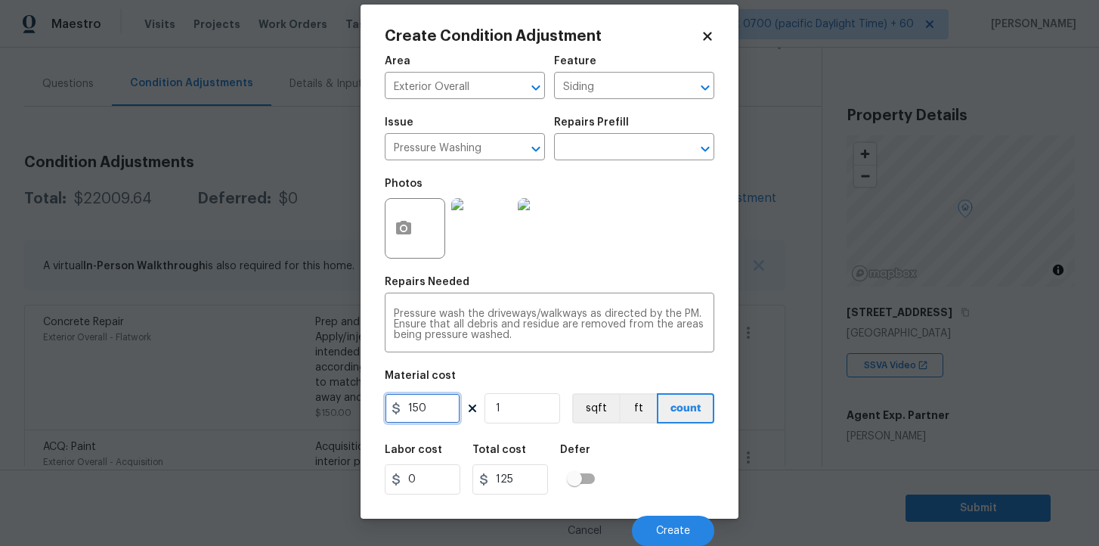
type input "150"
click at [623, 459] on div "Labor cost 0 Total cost 150 Defer" at bounding box center [550, 469] width 330 height 68
click at [660, 531] on span "Create" at bounding box center [673, 530] width 34 height 11
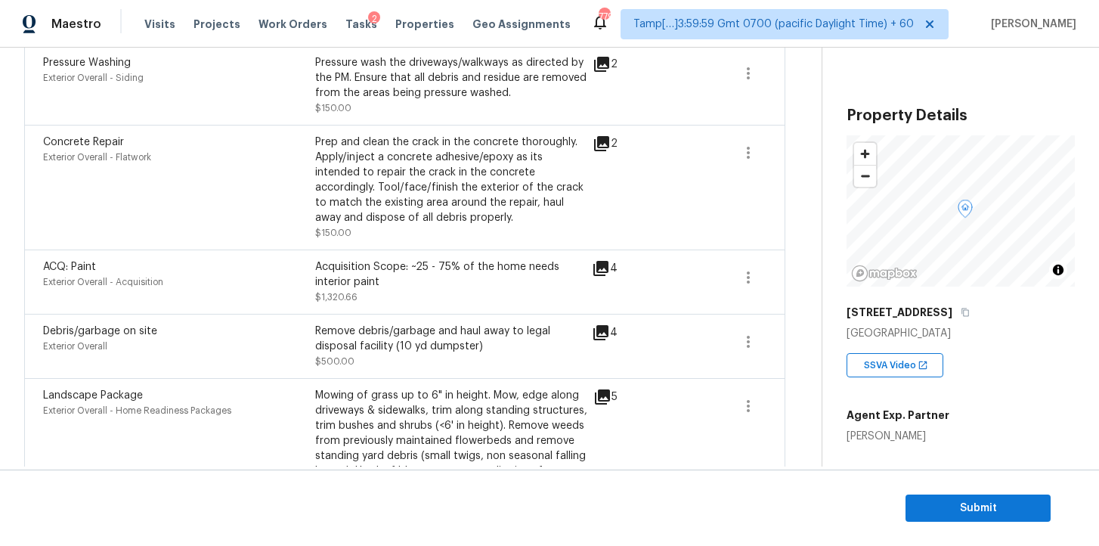
scroll to position [255, 0]
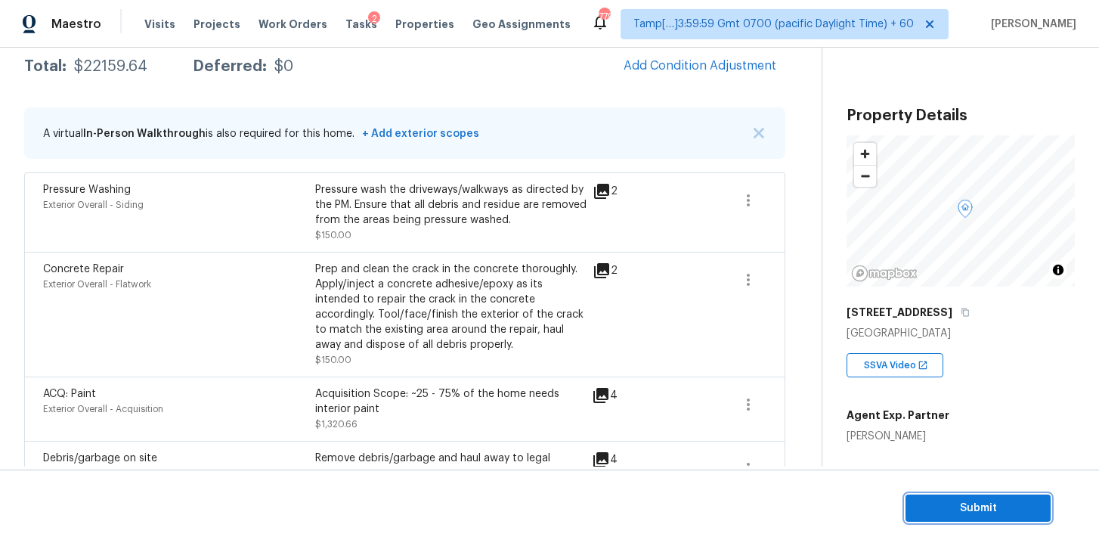
click at [944, 505] on span "Submit" at bounding box center [978, 508] width 121 height 19
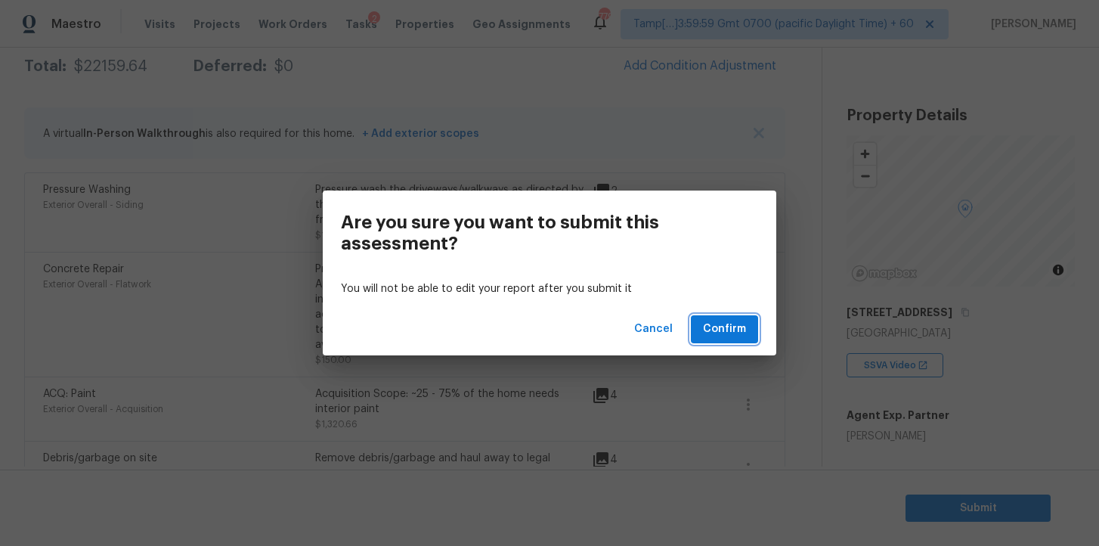
click at [723, 330] on span "Confirm" at bounding box center [724, 329] width 43 height 19
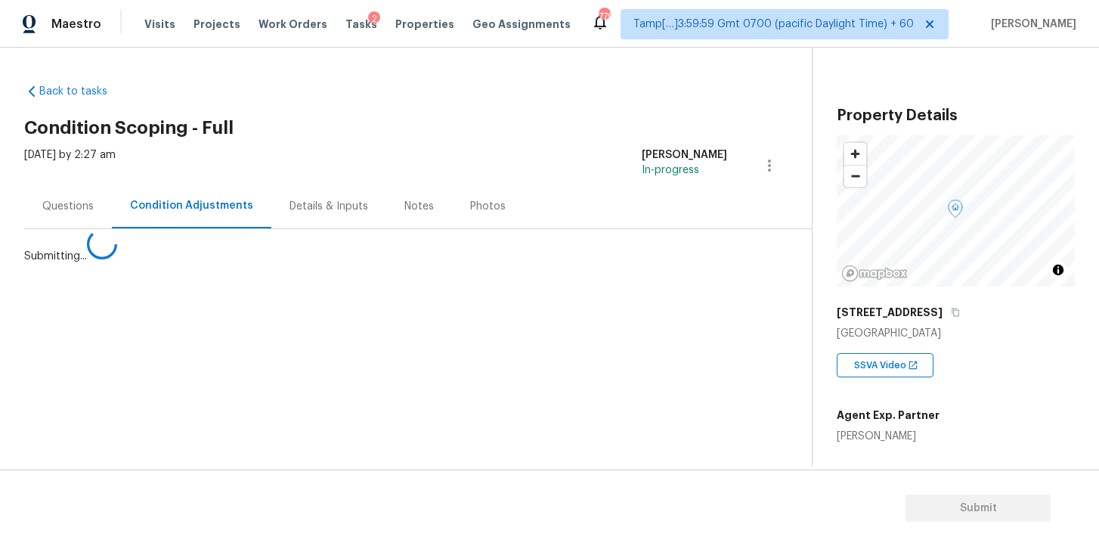
scroll to position [0, 0]
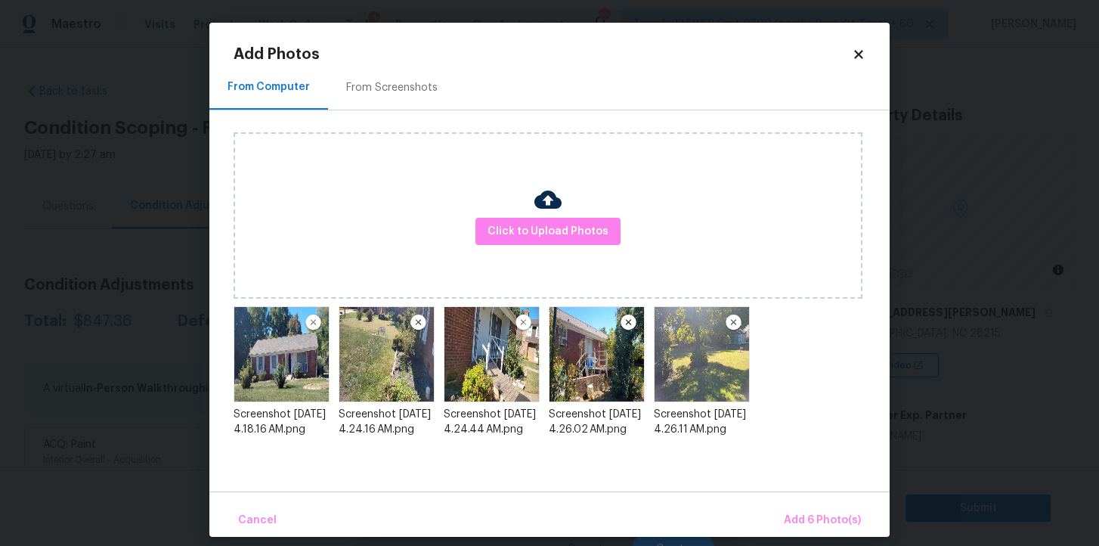
scroll to position [281, 0]
click at [836, 525] on span "Add 6 Photo(s)" at bounding box center [822, 520] width 77 height 19
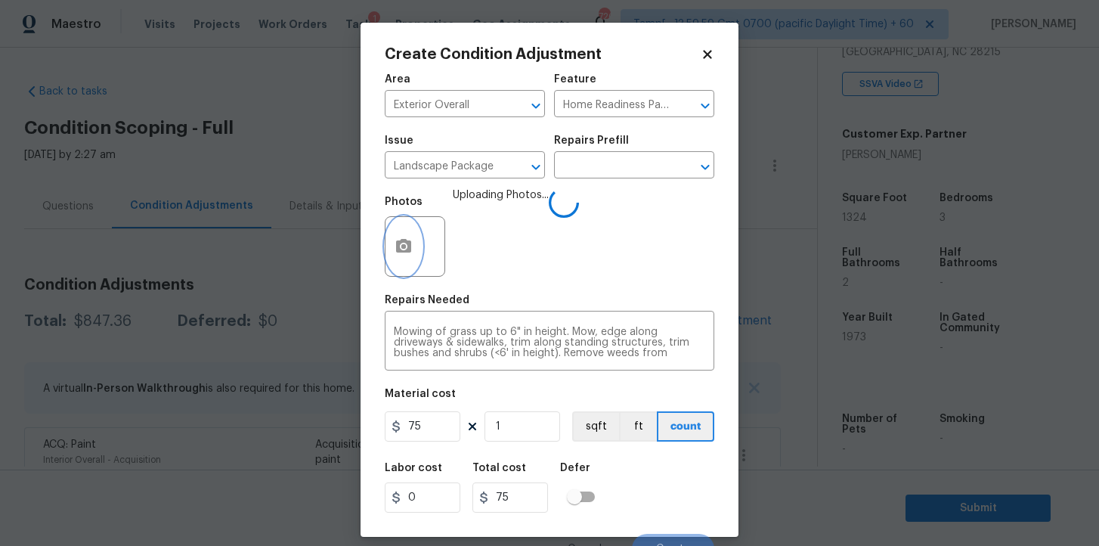
scroll to position [19, 0]
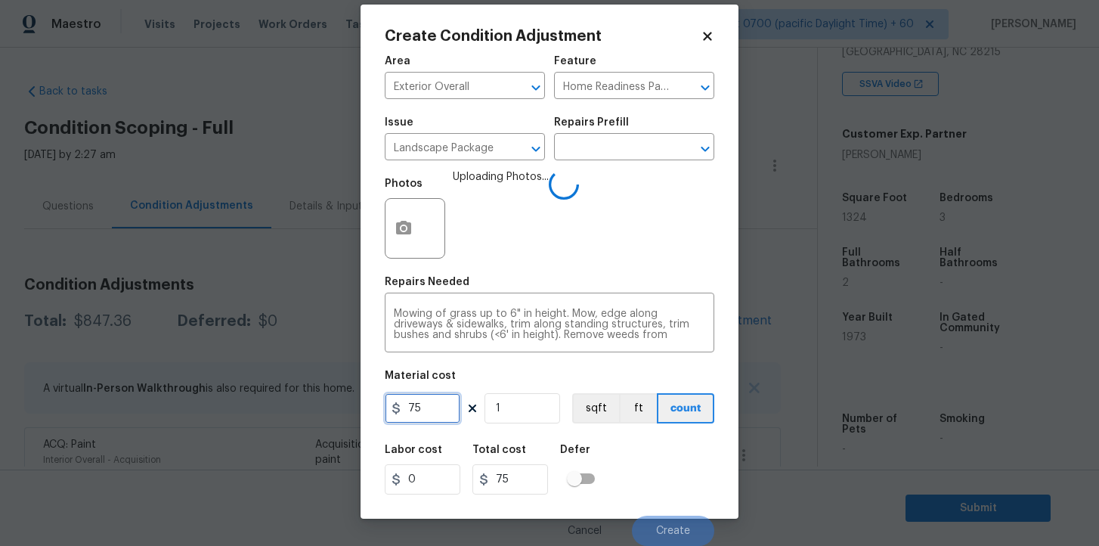
click at [437, 407] on input "75" at bounding box center [423, 408] width 76 height 30
type input "300"
click at [630, 456] on div "Labor cost 0 Total cost 300 Defer" at bounding box center [550, 469] width 330 height 68
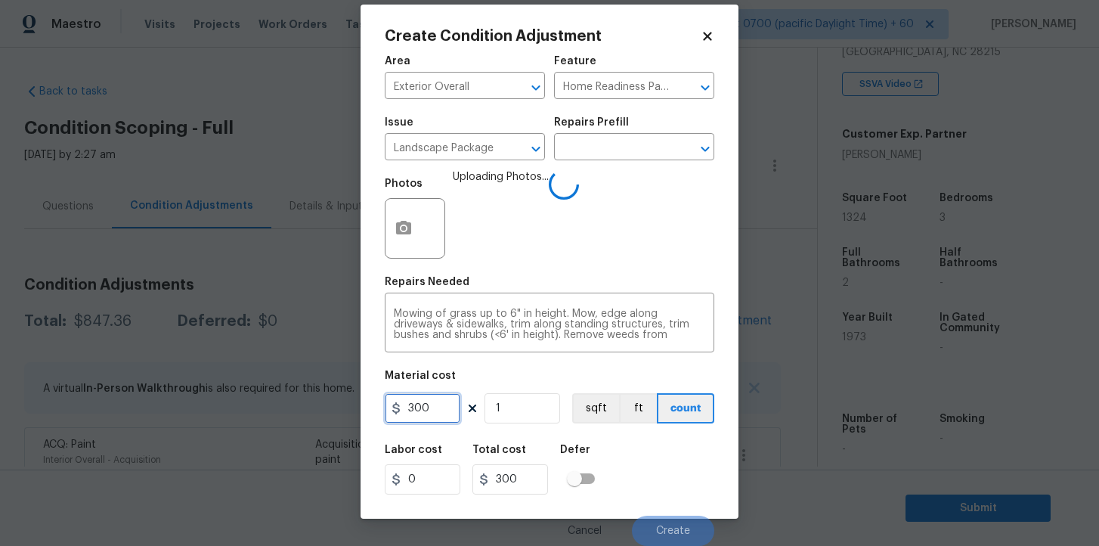
click at [439, 409] on input "300" at bounding box center [423, 408] width 76 height 30
type input "250"
click at [625, 466] on div "Labor cost 0 Total cost 250 Defer" at bounding box center [550, 469] width 330 height 68
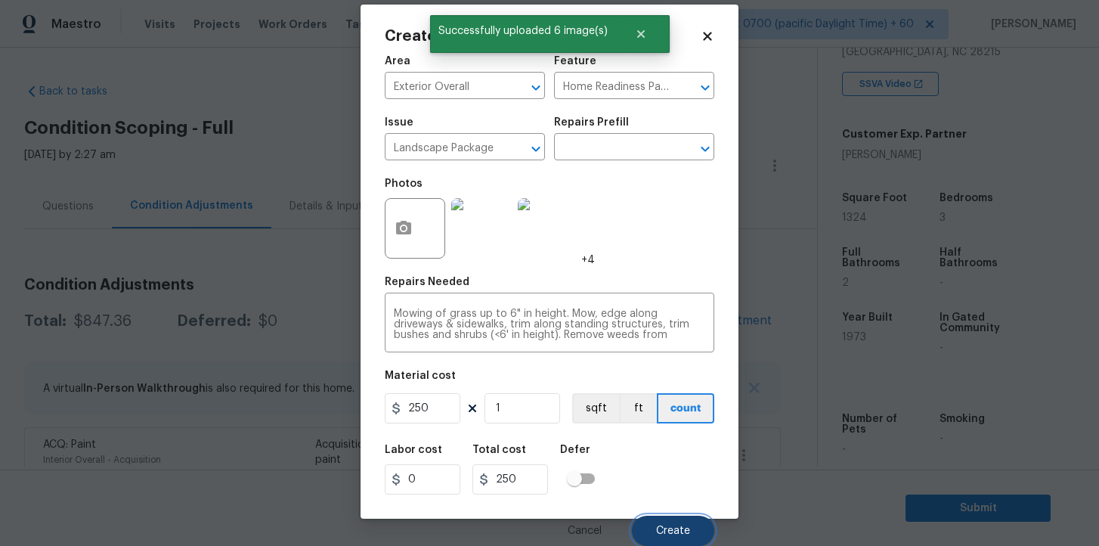
click at [666, 531] on span "Create" at bounding box center [673, 530] width 34 height 11
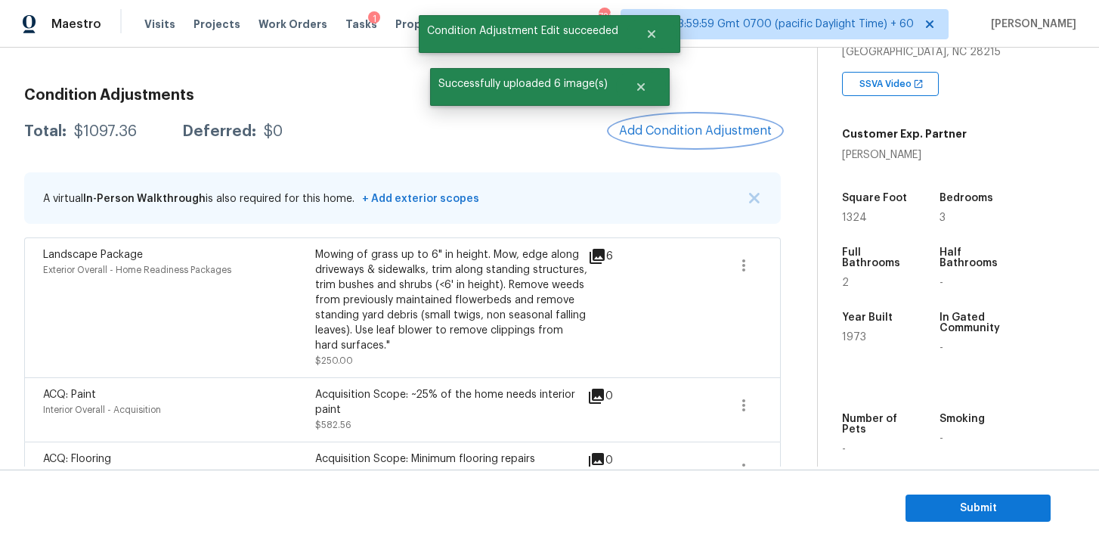
scroll to position [226, 0]
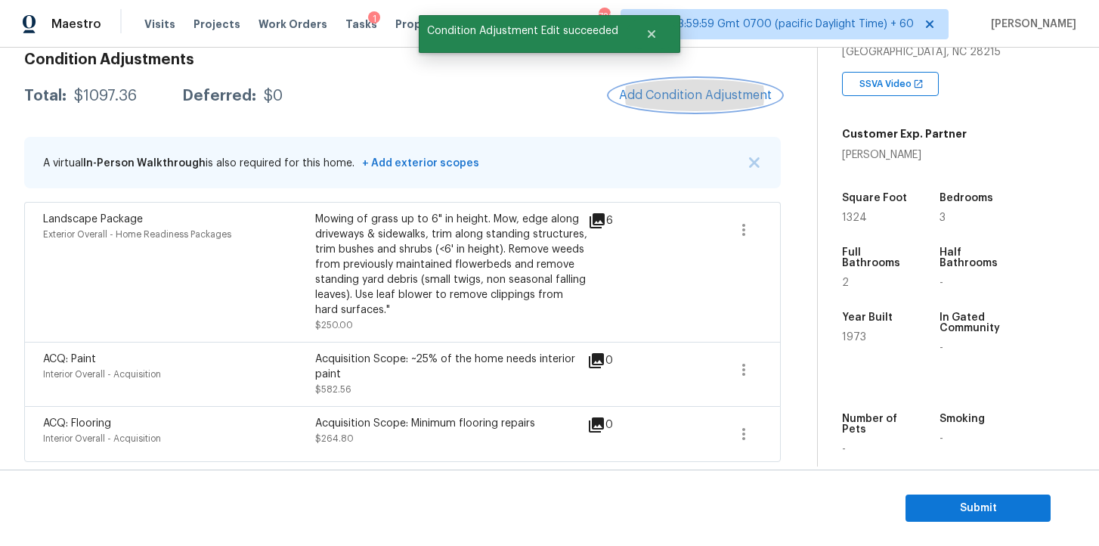
click at [701, 104] on button "Add Condition Adjustment" at bounding box center [695, 95] width 171 height 32
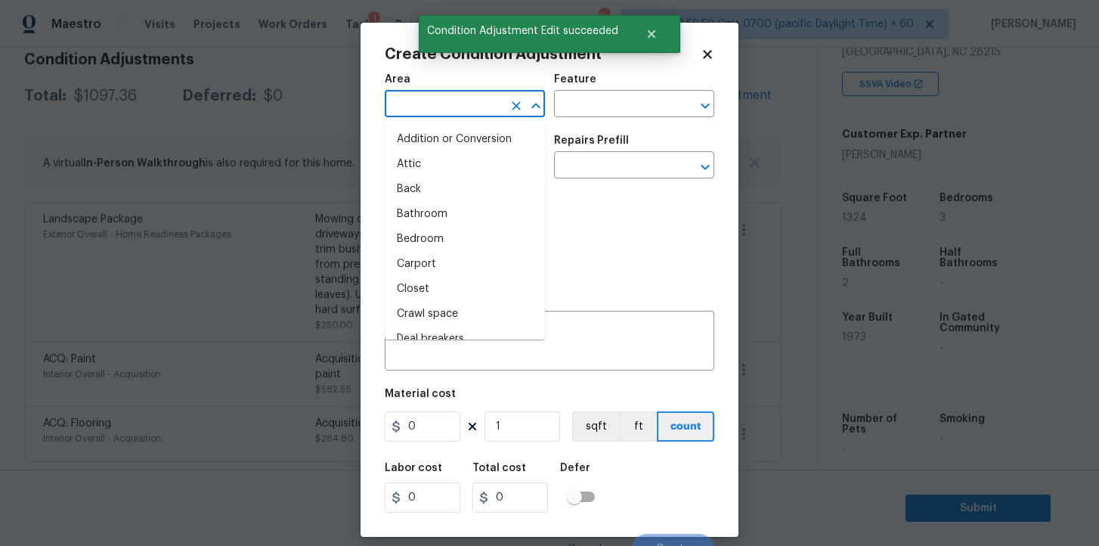
click at [472, 105] on input "text" at bounding box center [444, 105] width 118 height 23
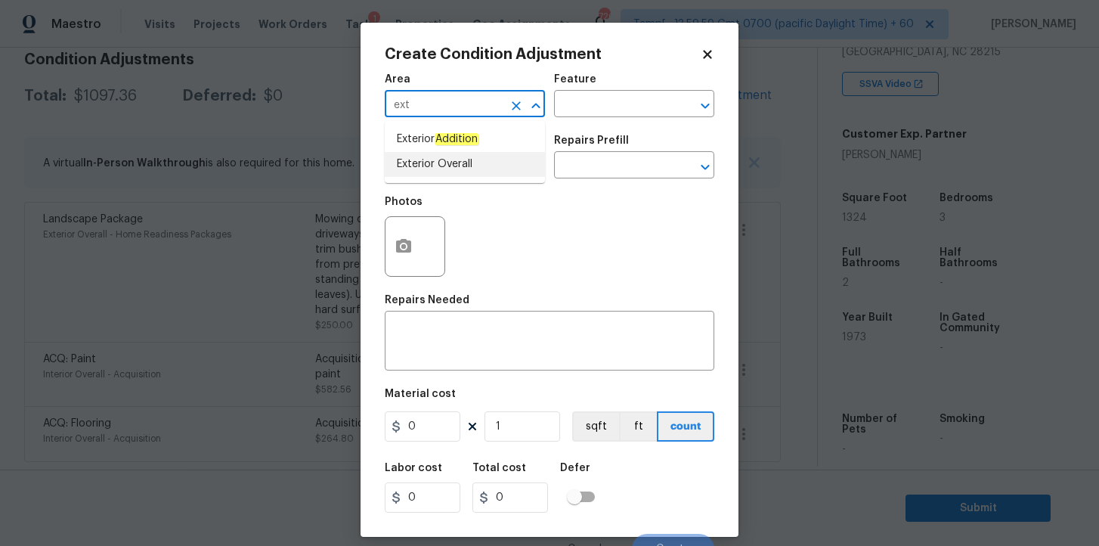
click at [471, 164] on li "Exterior Overall" at bounding box center [465, 164] width 160 height 25
type input "Exterior Overall"
click at [460, 163] on input "text" at bounding box center [444, 166] width 118 height 23
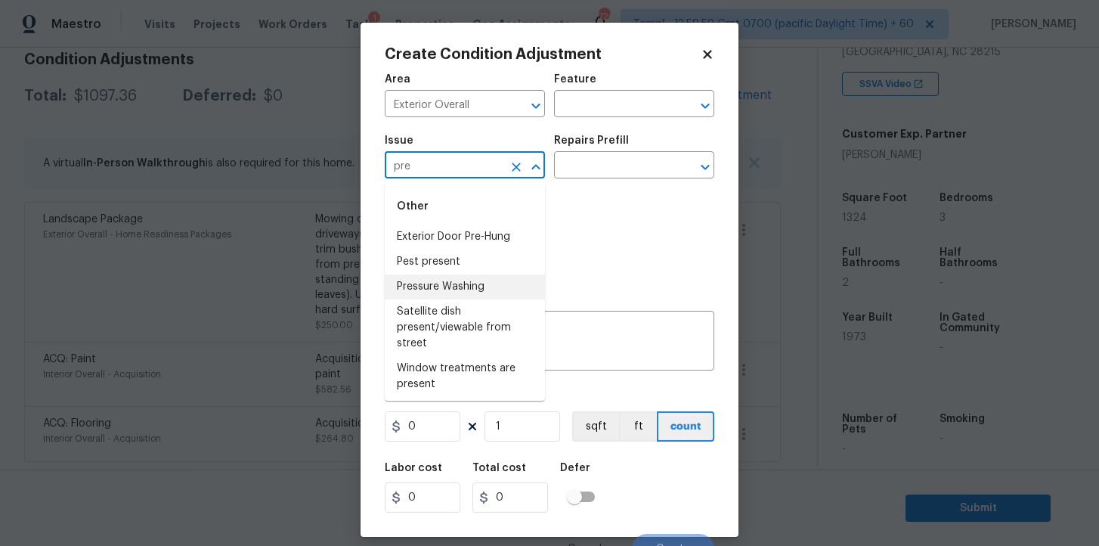
click at [469, 290] on li "Pressure Washing" at bounding box center [465, 286] width 160 height 25
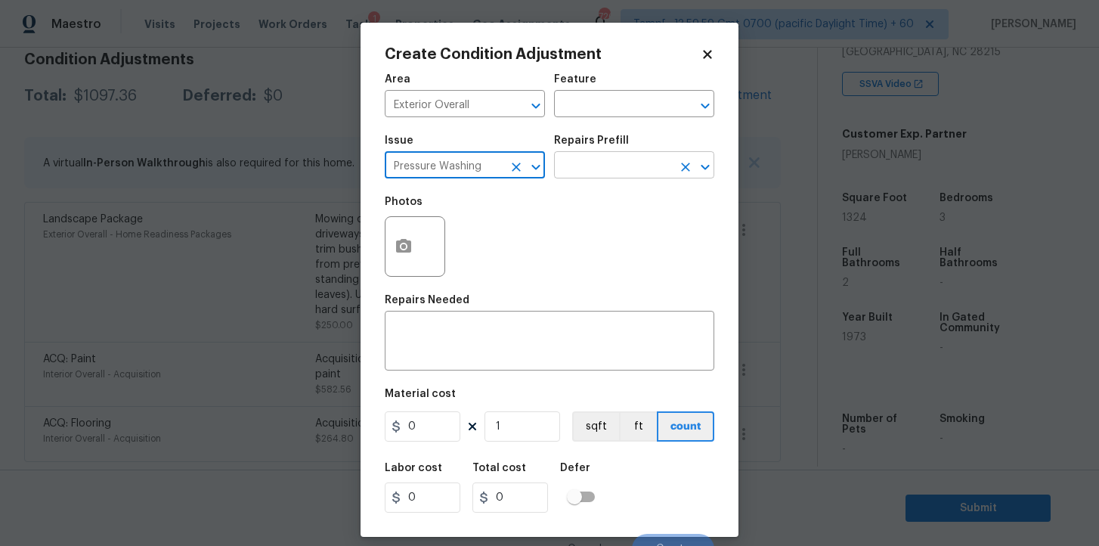
type input "Pressure Washing"
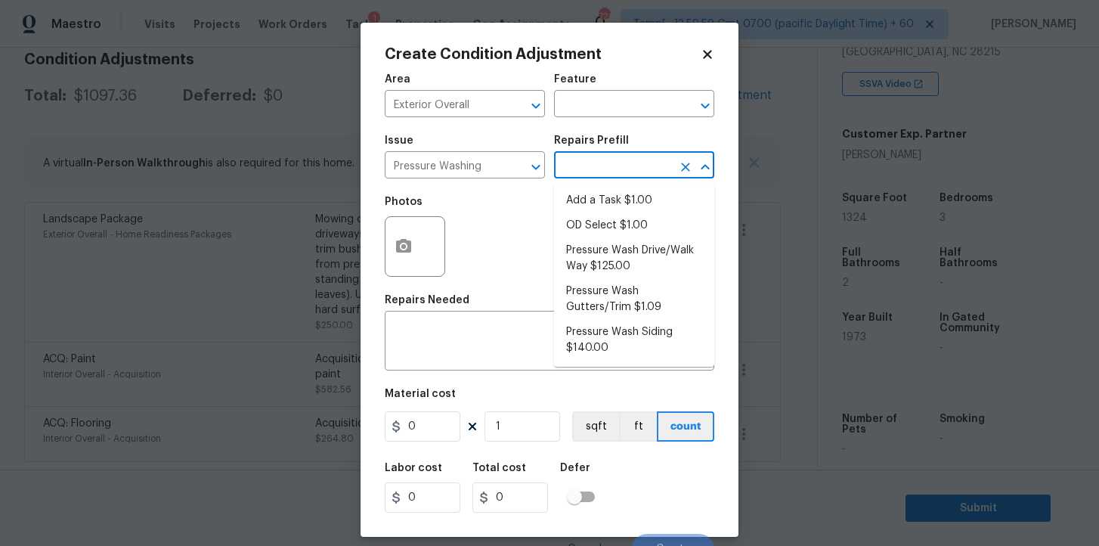
click at [593, 170] on input "text" at bounding box center [613, 166] width 118 height 23
click at [620, 258] on li "Pressure Wash Drive/Walk Way $125.00" at bounding box center [634, 258] width 160 height 41
type input "Siding"
type textarea "Pressure wash the driveways/walkways as directed by the PM. Ensure that all deb…"
type input "125"
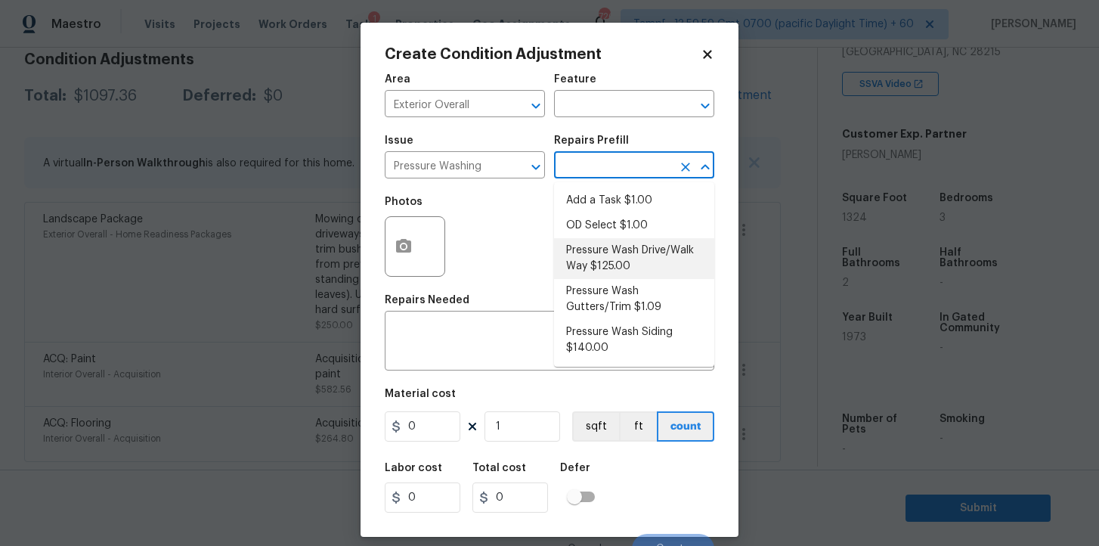
type input "125"
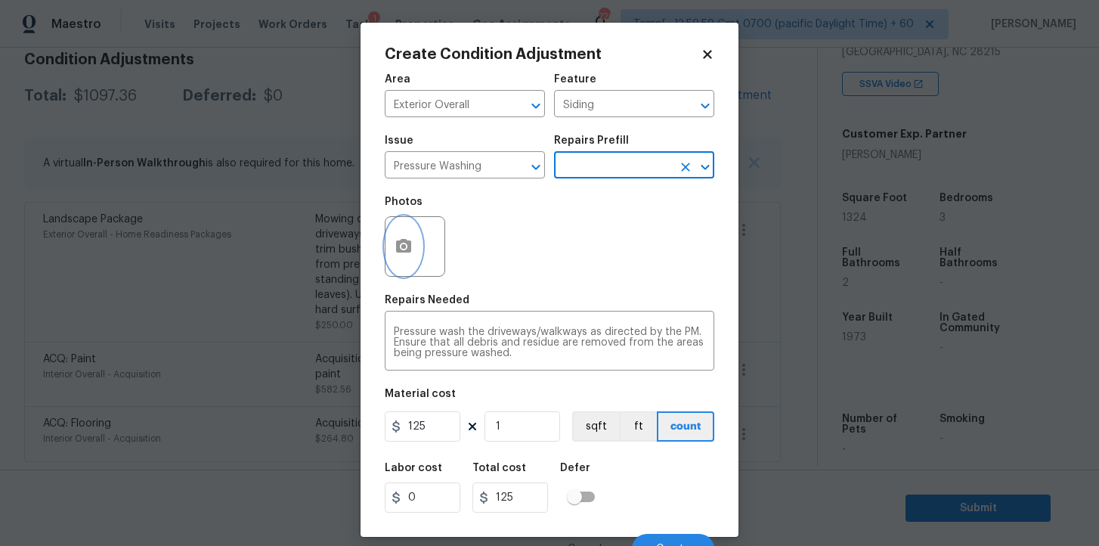
click at [404, 246] on circle "button" at bounding box center [403, 246] width 5 height 5
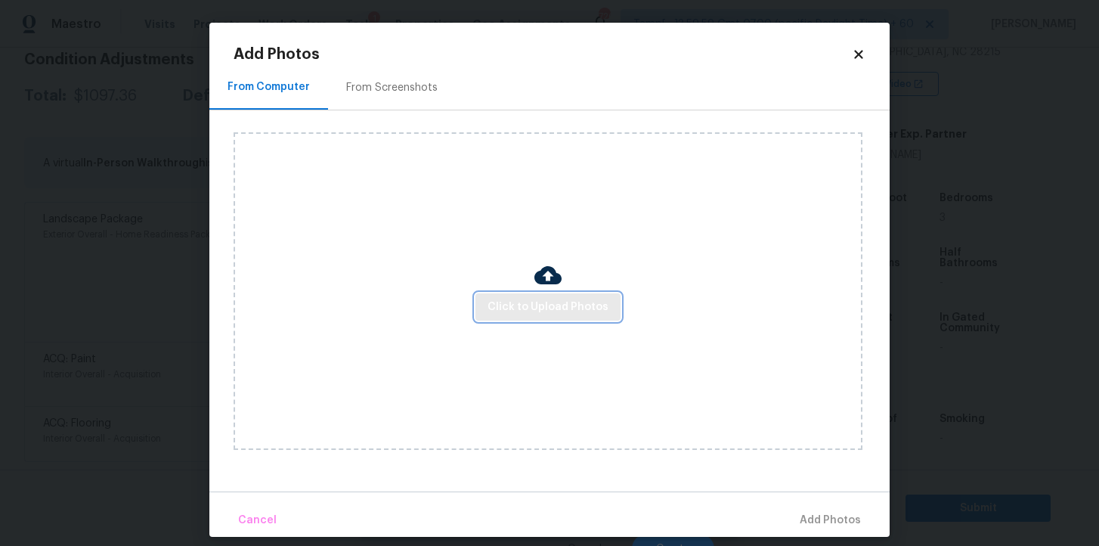
click at [549, 299] on span "Click to Upload Photos" at bounding box center [547, 307] width 121 height 19
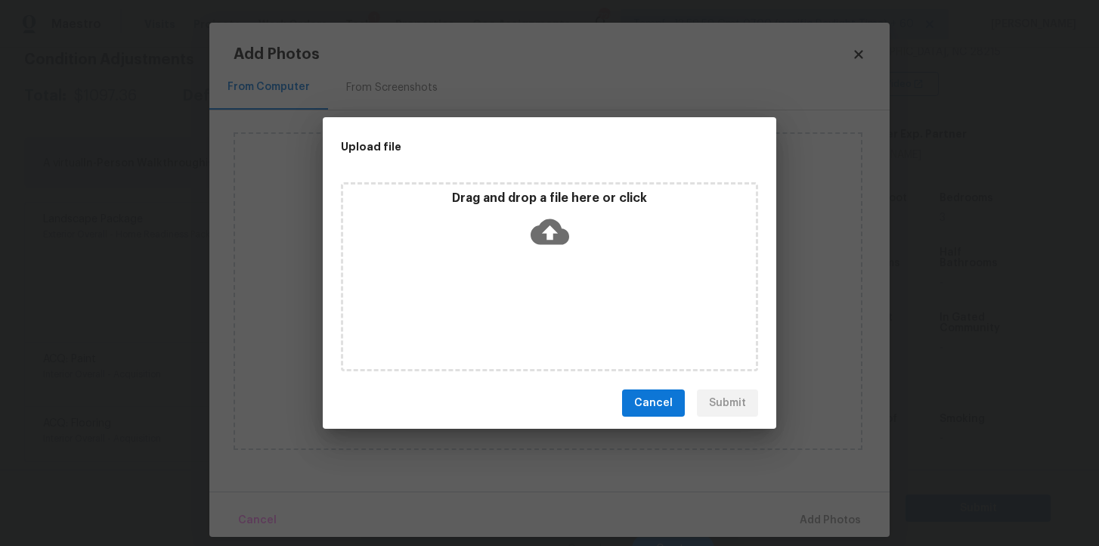
click at [571, 236] on div "Drag and drop a file here or click" at bounding box center [549, 222] width 413 height 65
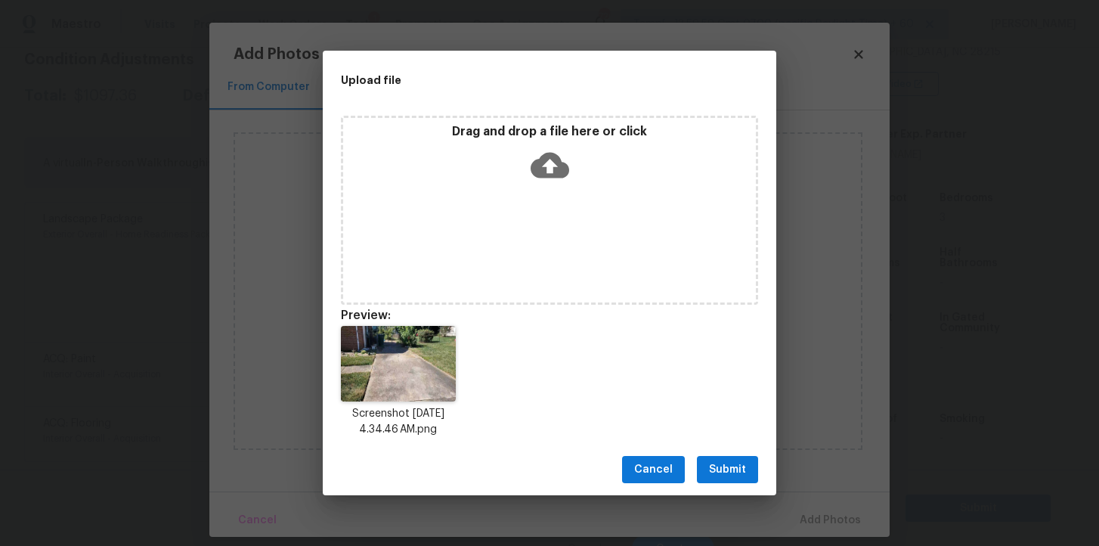
click at [728, 465] on span "Submit" at bounding box center [727, 469] width 37 height 19
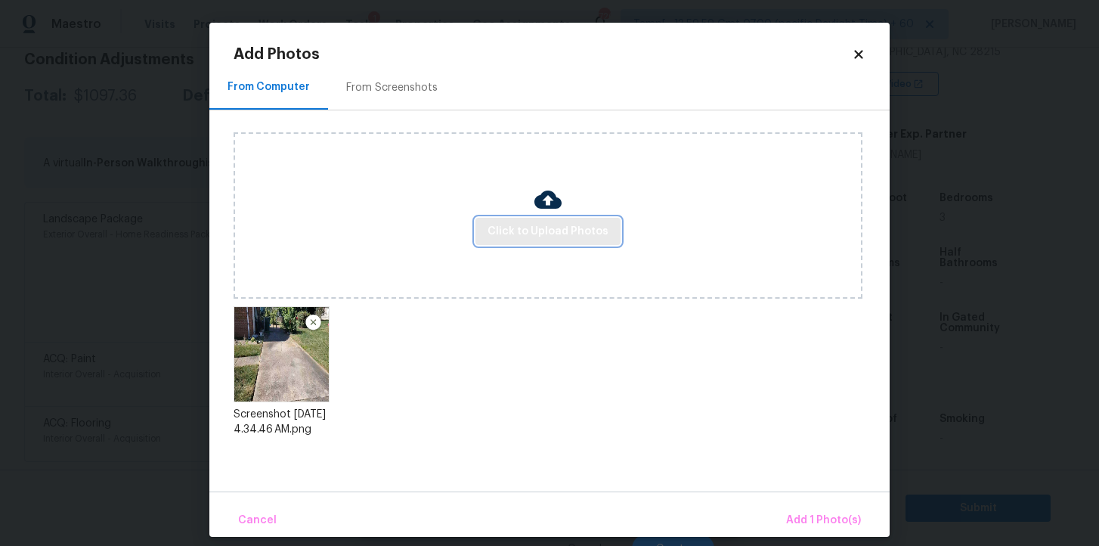
click at [541, 227] on span "Click to Upload Photos" at bounding box center [547, 231] width 121 height 19
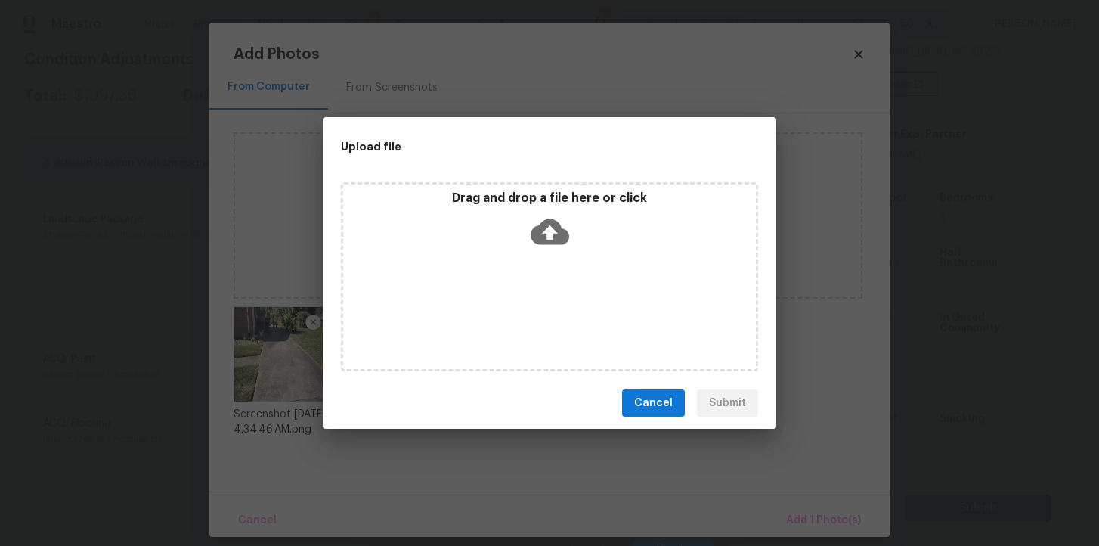
click at [547, 231] on icon at bounding box center [550, 231] width 39 height 39
click at [662, 410] on span "Cancel" at bounding box center [653, 403] width 39 height 19
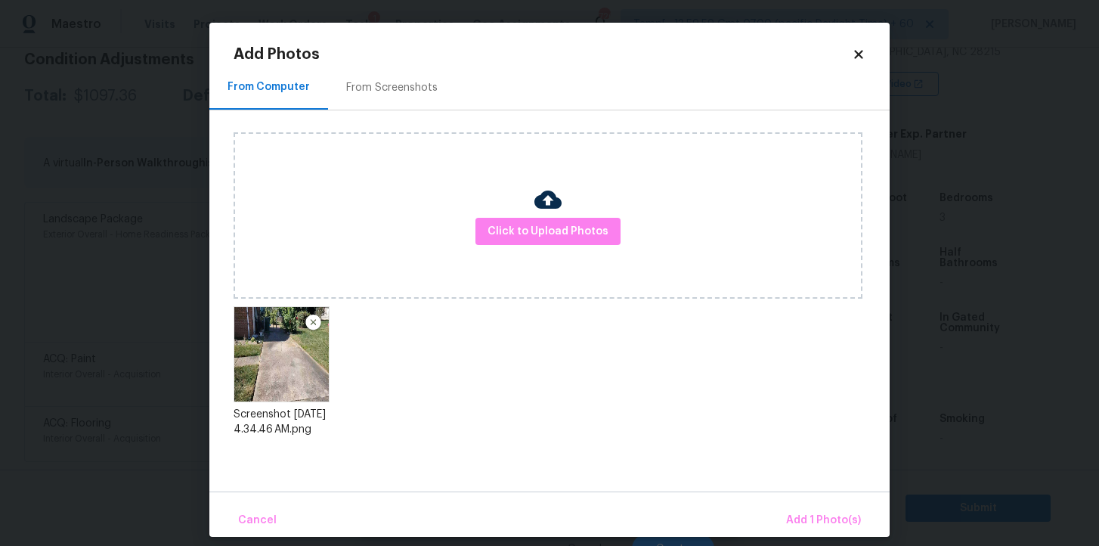
click at [822, 503] on div "Cancel Add 1 Photo(s)" at bounding box center [549, 513] width 680 height 45
click at [828, 515] on span "Add 1 Photo(s)" at bounding box center [823, 520] width 75 height 19
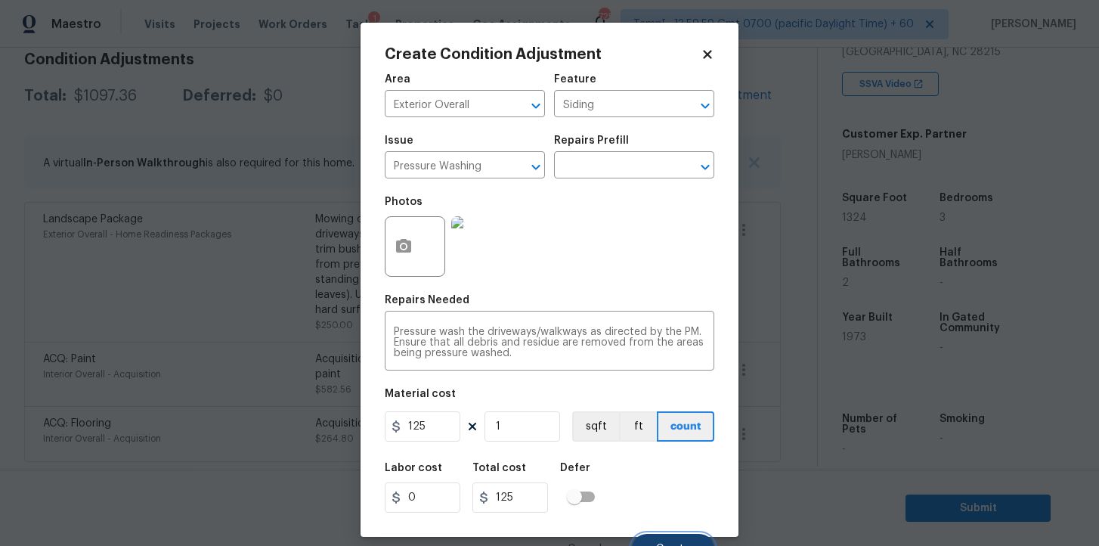
click at [666, 537] on button "Create" at bounding box center [673, 549] width 82 height 30
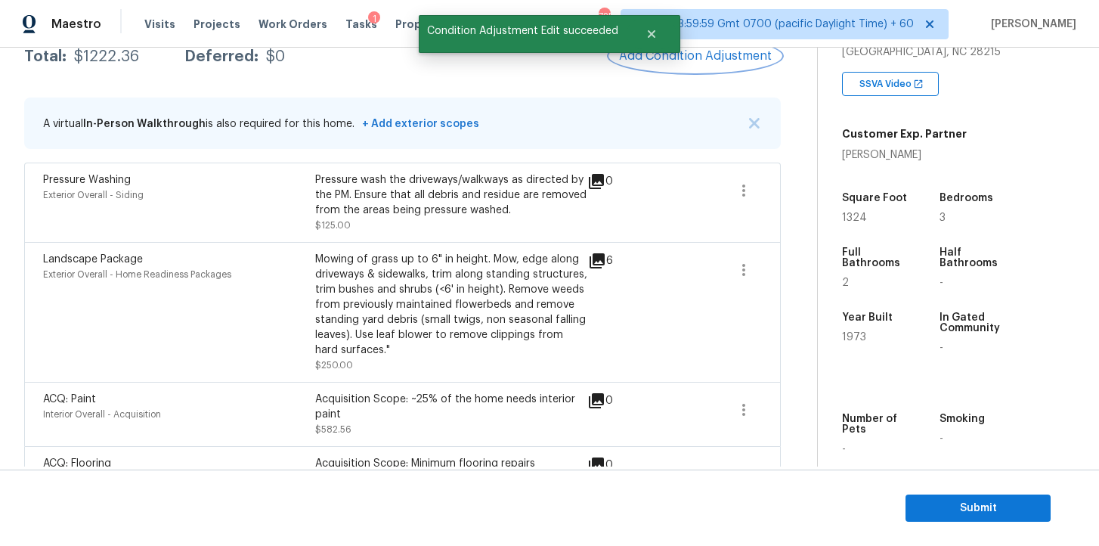
scroll to position [305, 0]
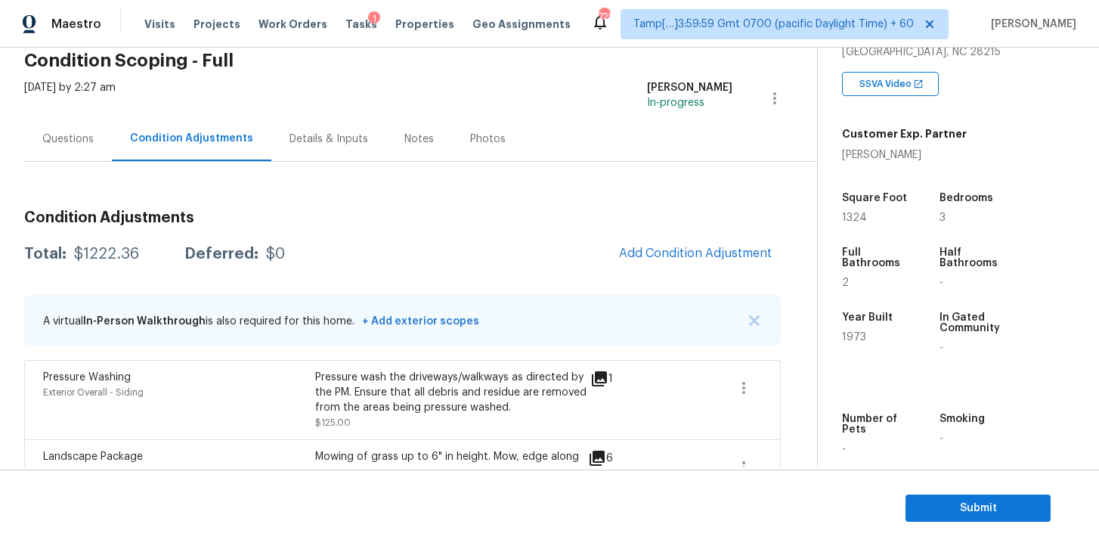
scroll to position [36, 0]
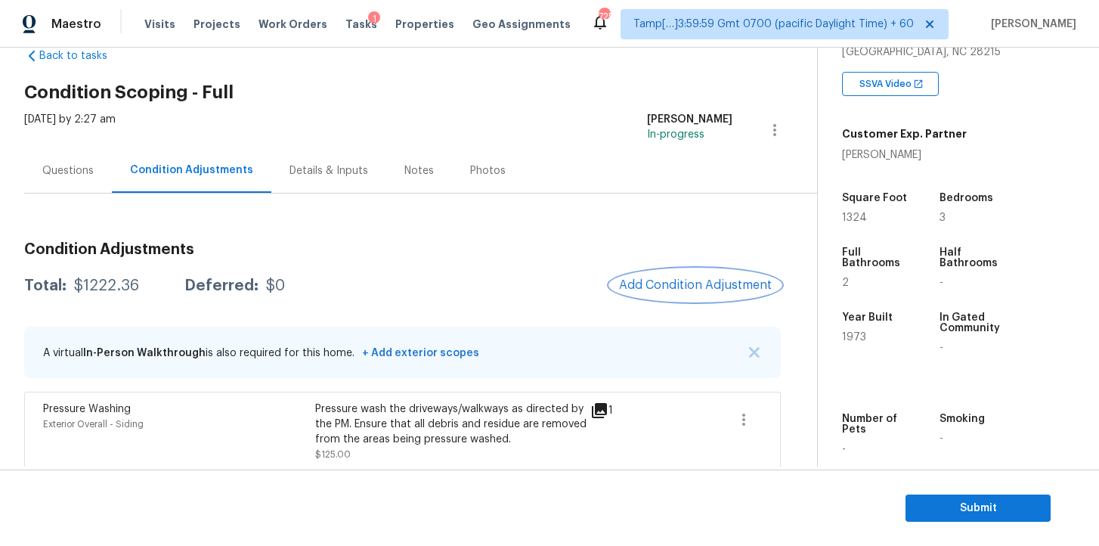
click at [669, 289] on span "Add Condition Adjustment" at bounding box center [695, 285] width 153 height 14
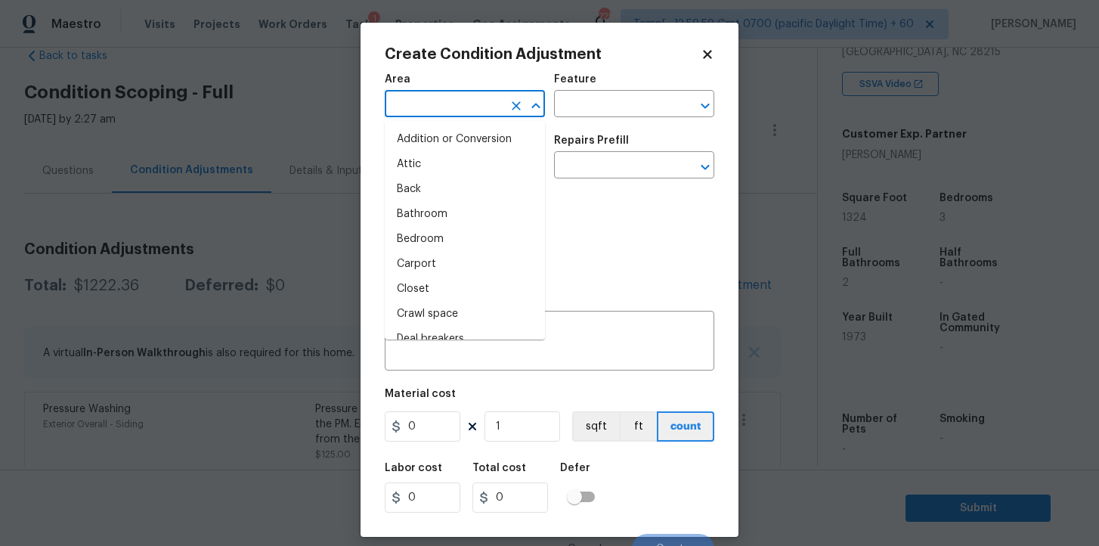
click at [469, 106] on input "text" at bounding box center [444, 105] width 118 height 23
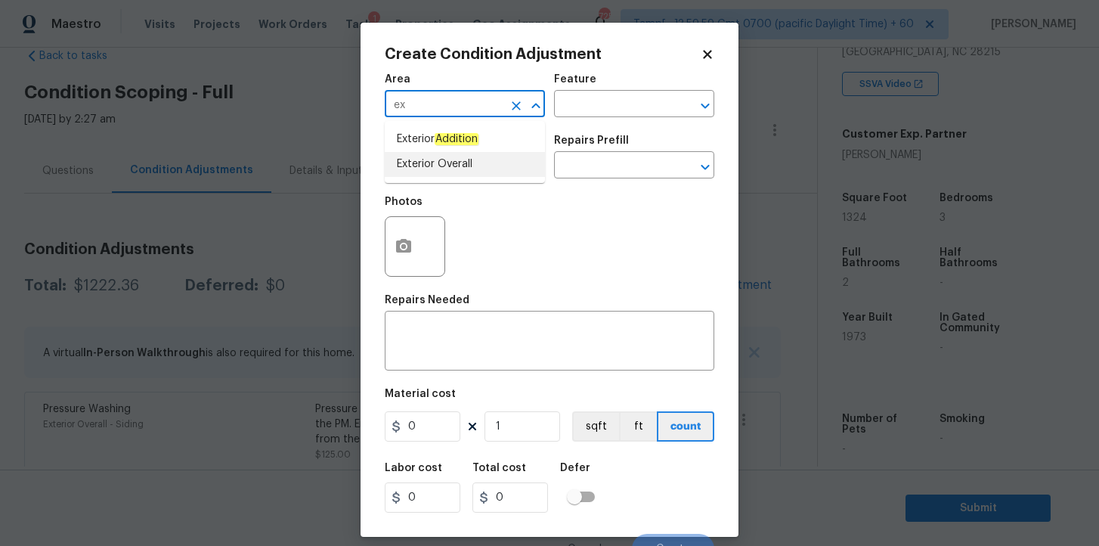
click at [441, 165] on li "Exterior Overall" at bounding box center [465, 164] width 160 height 25
type input "Exterior Overall"
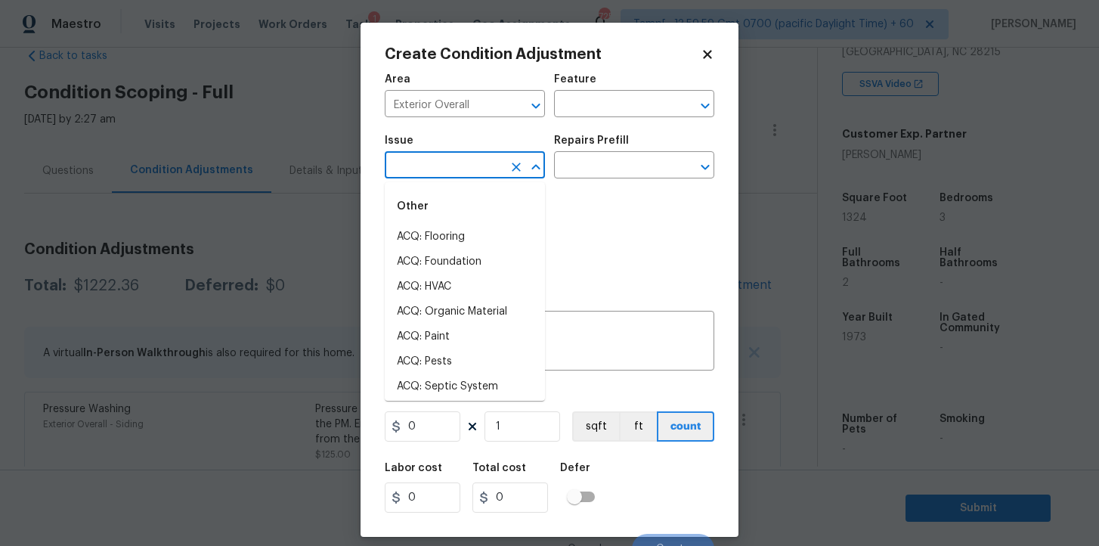
click at [441, 165] on input "text" at bounding box center [444, 166] width 118 height 23
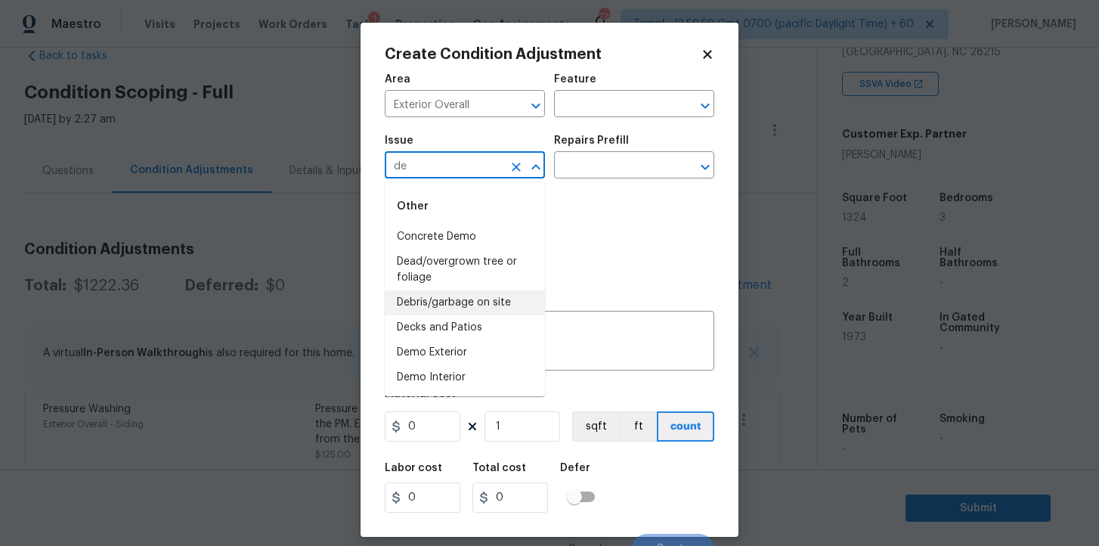
click at [483, 302] on li "Debris/garbage on site" at bounding box center [465, 302] width 160 height 25
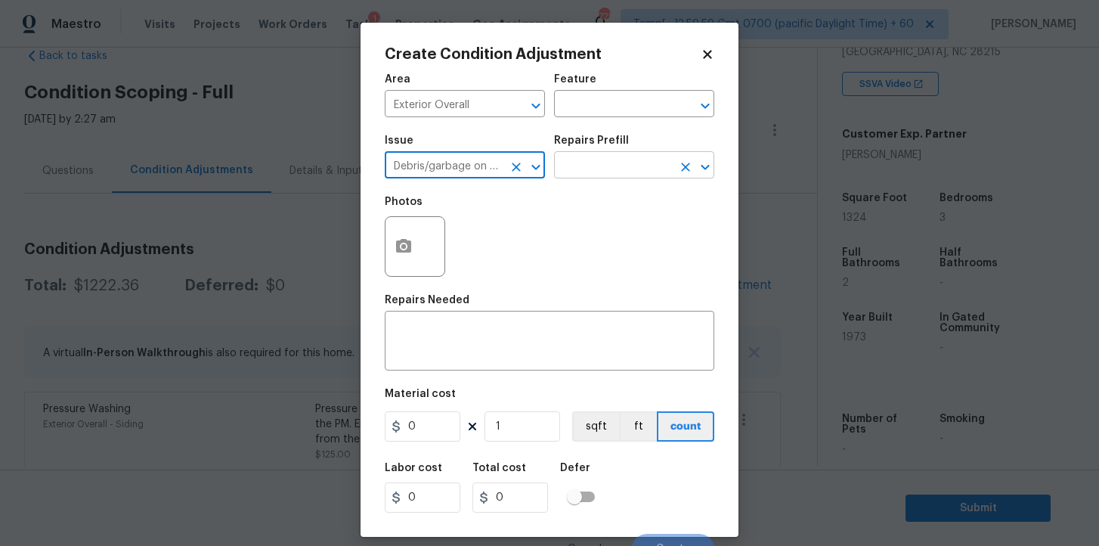
type input "Debris/garbage on site"
click at [583, 175] on input "text" at bounding box center [613, 166] width 118 height 23
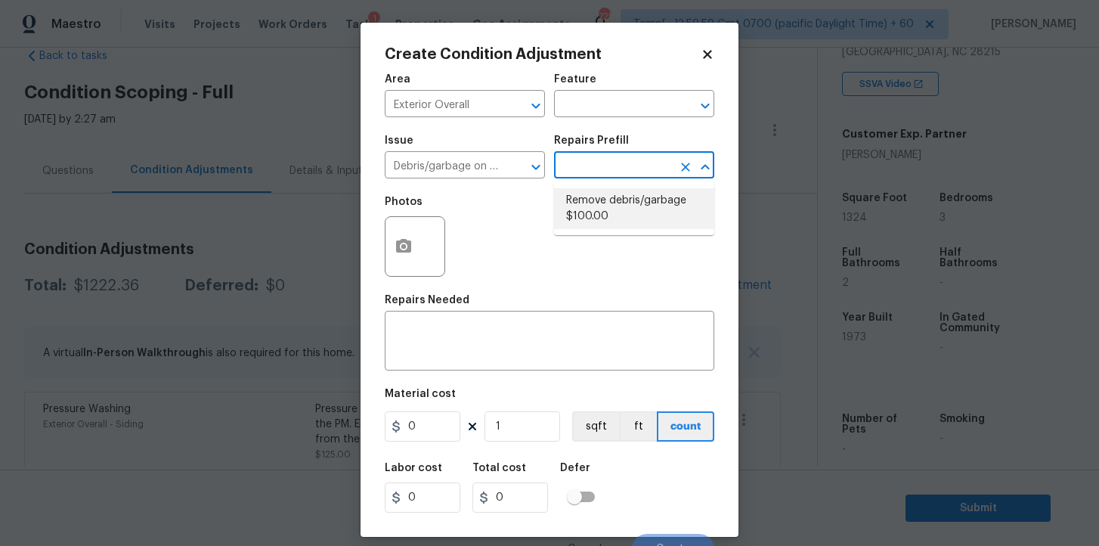
click at [613, 205] on li "Remove debris/garbage $100.00" at bounding box center [634, 208] width 160 height 41
type textarea "Remove, haul off, and properly dispose of any debris left by seller to offsite …"
type input "100"
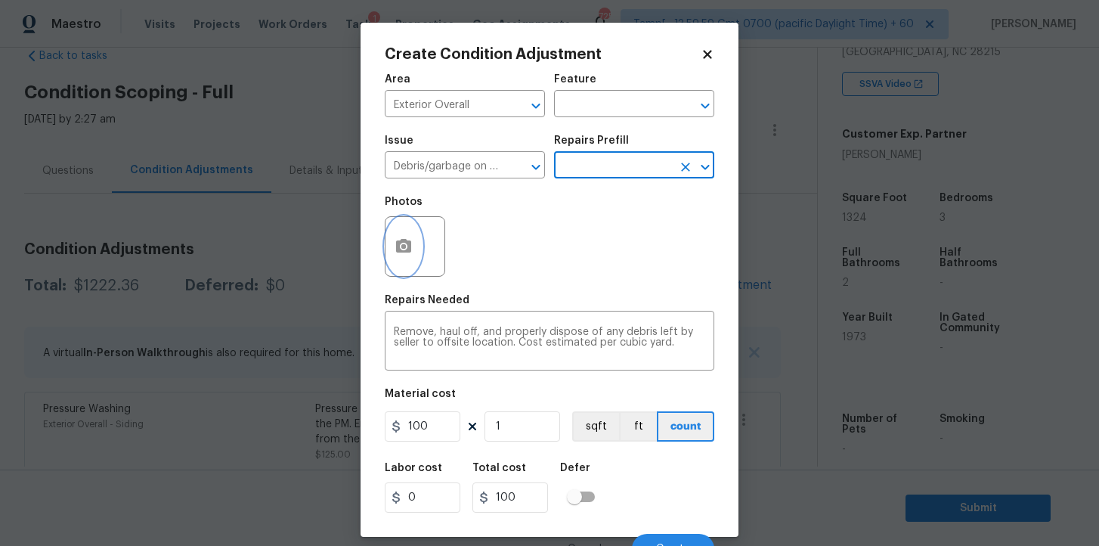
click at [404, 253] on icon "button" at bounding box center [404, 246] width 18 height 18
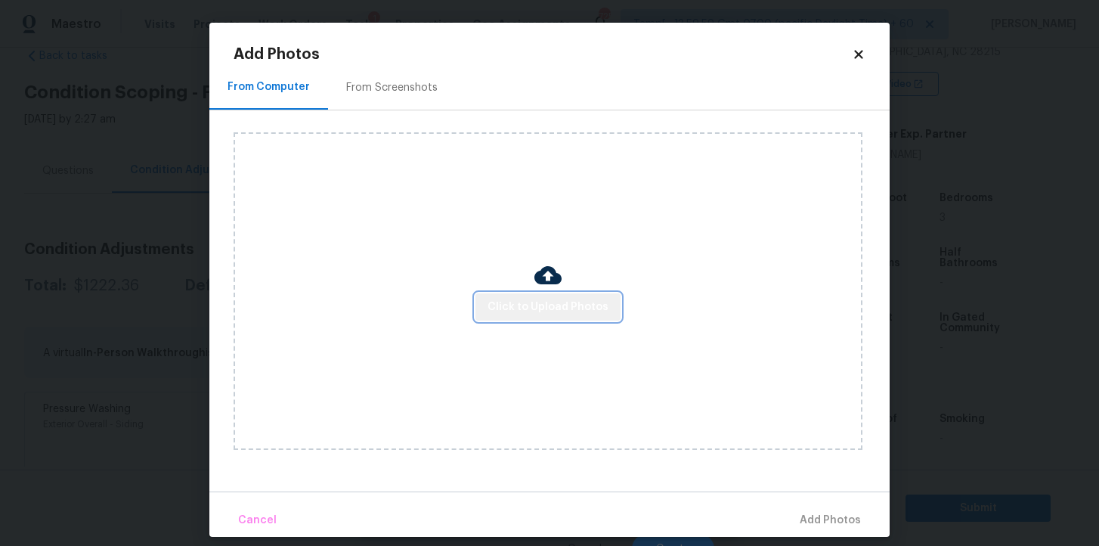
click at [550, 318] on button "Click to Upload Photos" at bounding box center [547, 307] width 145 height 28
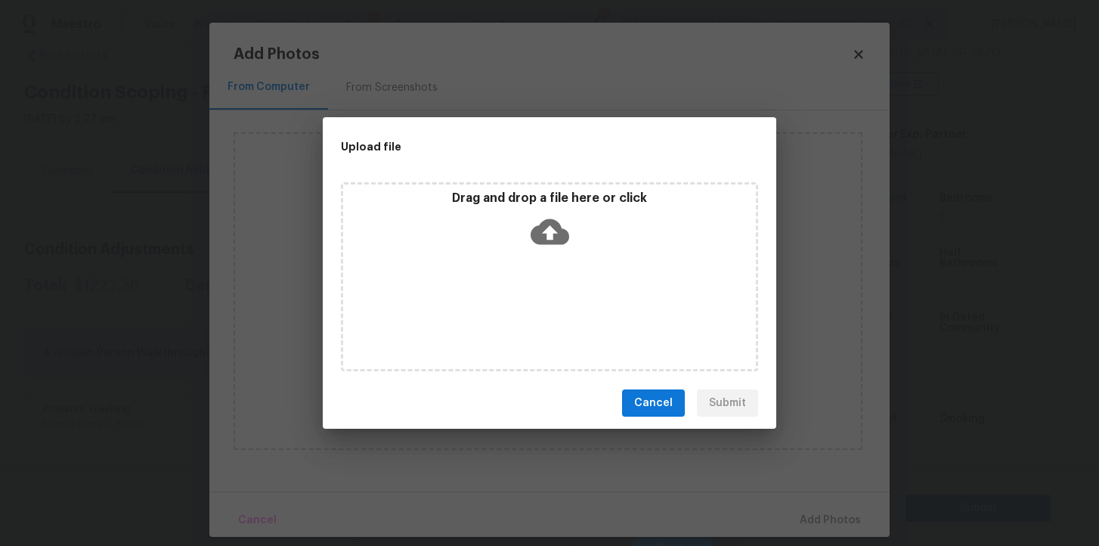
click at [544, 241] on icon at bounding box center [550, 232] width 39 height 26
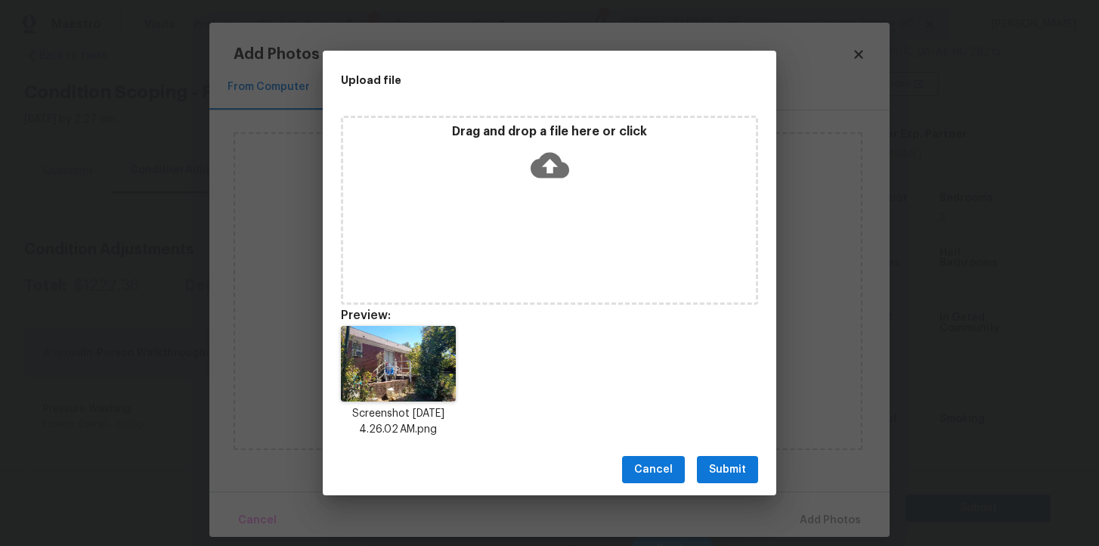
click at [557, 168] on icon at bounding box center [550, 166] width 39 height 26
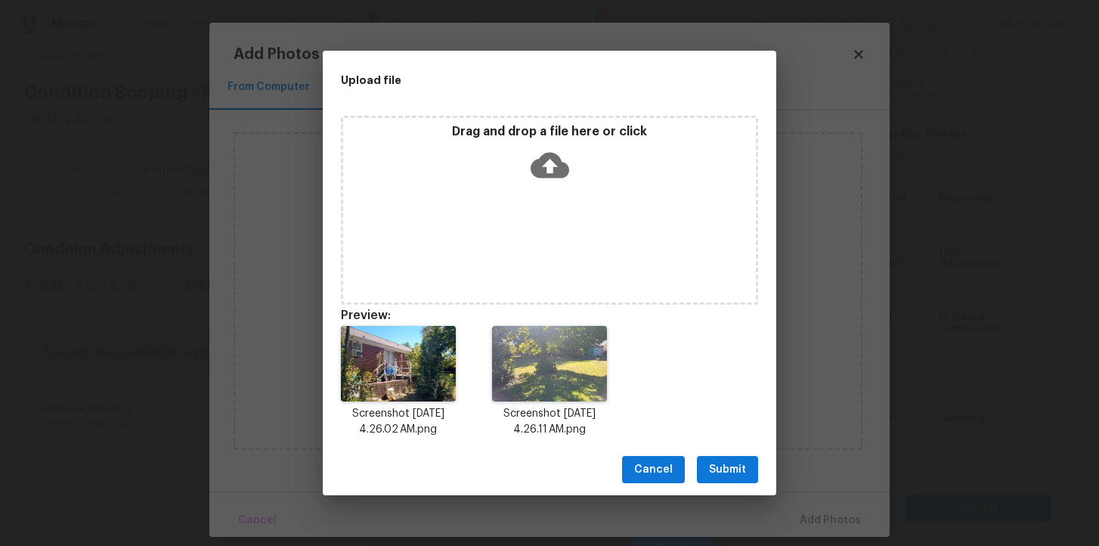
click at [740, 472] on span "Submit" at bounding box center [727, 469] width 37 height 19
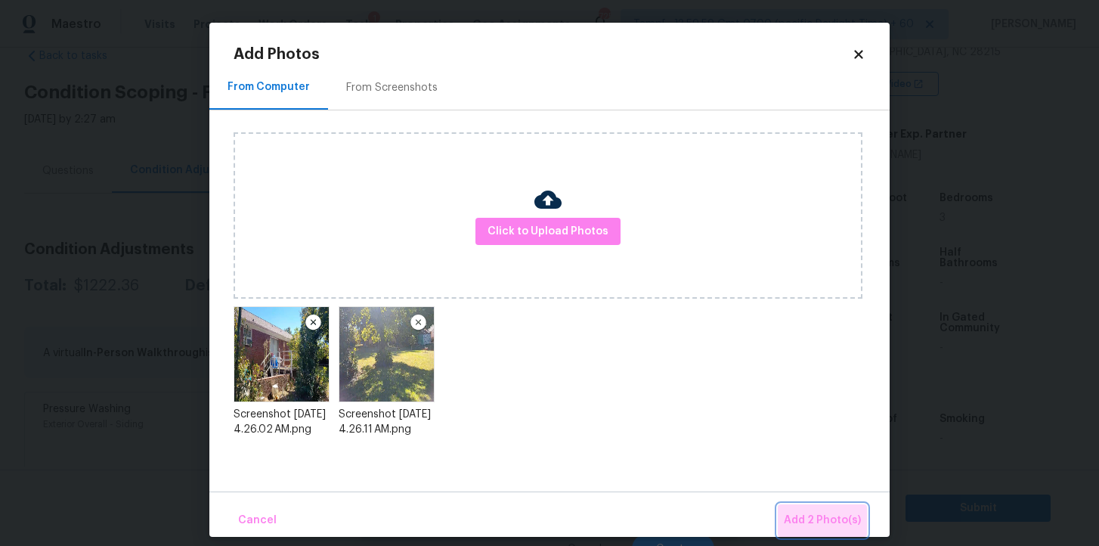
click at [826, 514] on span "Add 2 Photo(s)" at bounding box center [822, 520] width 77 height 19
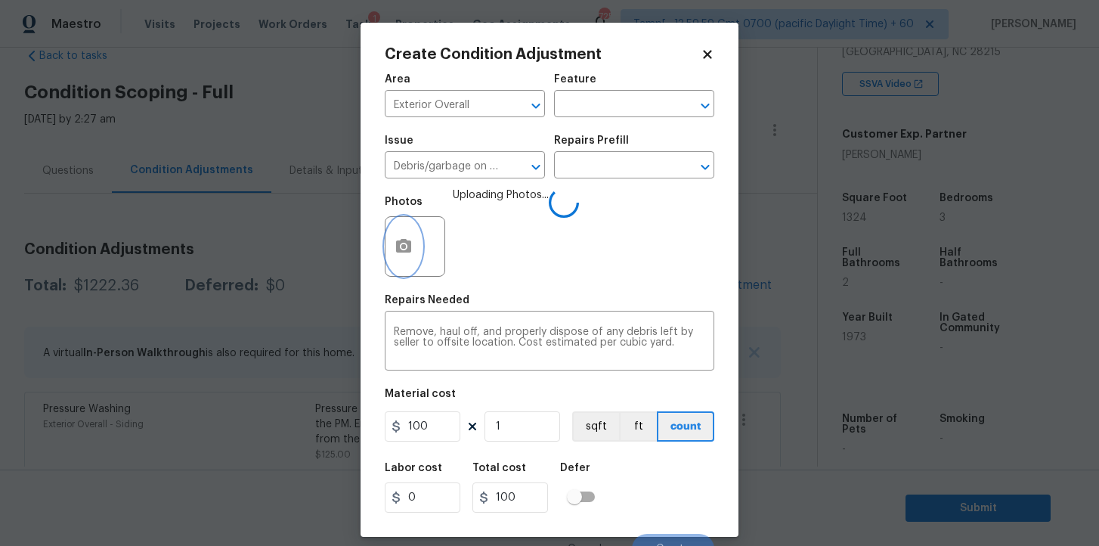
scroll to position [19, 0]
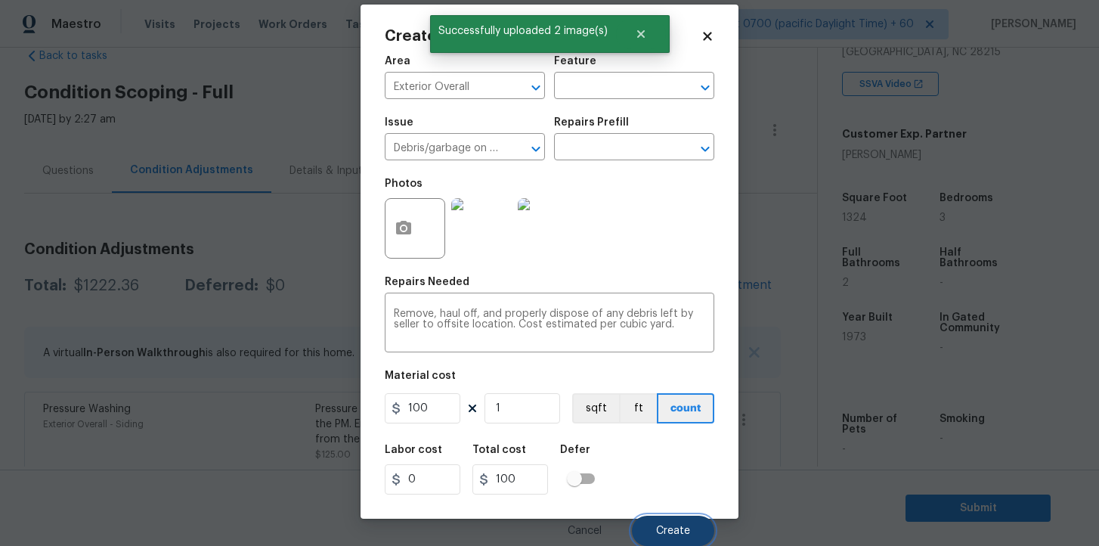
click at [664, 528] on span "Create" at bounding box center [673, 530] width 34 height 11
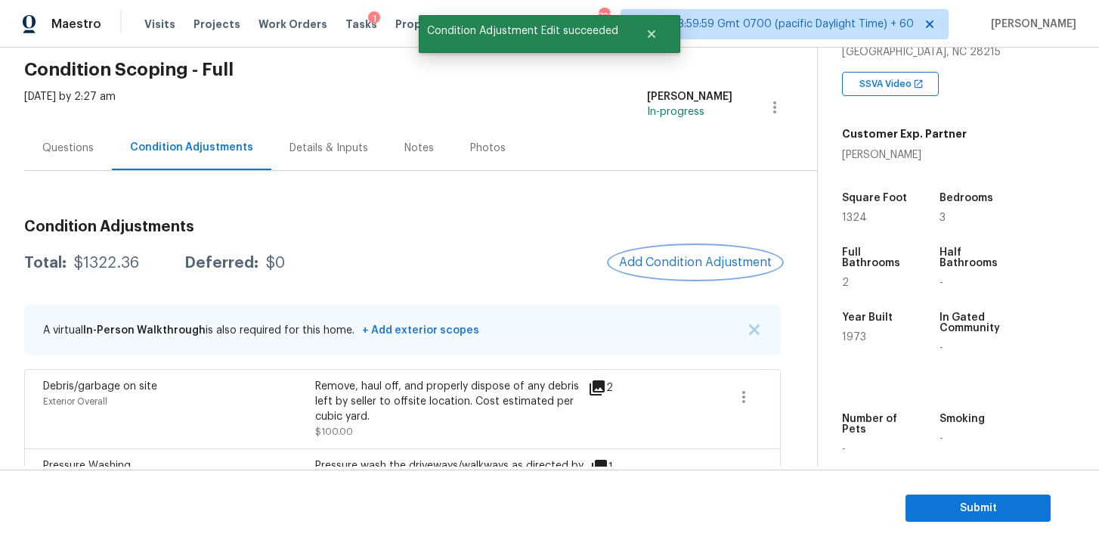
scroll to position [54, 0]
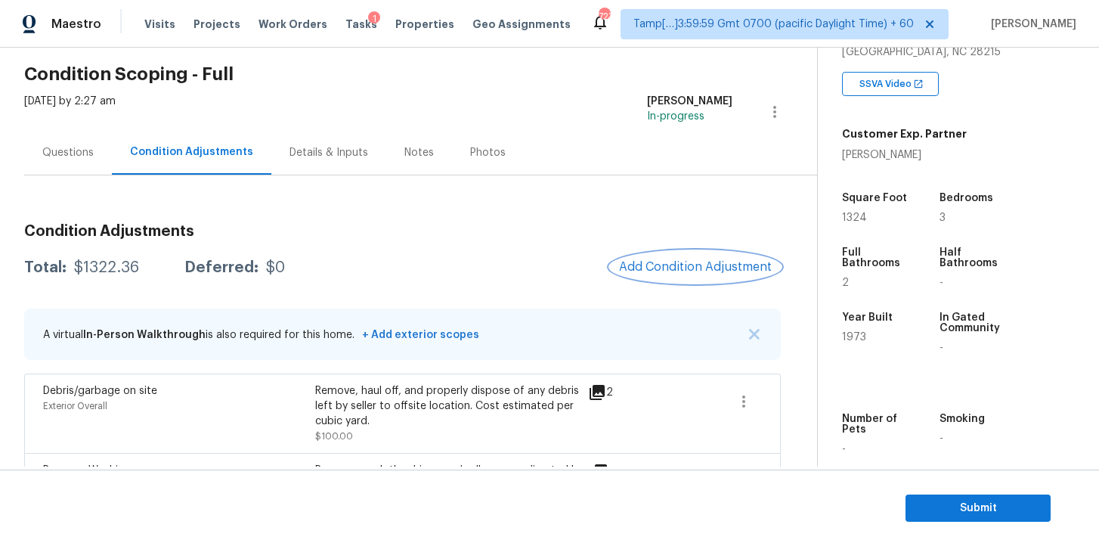
click at [649, 269] on span "Add Condition Adjustment" at bounding box center [695, 267] width 153 height 14
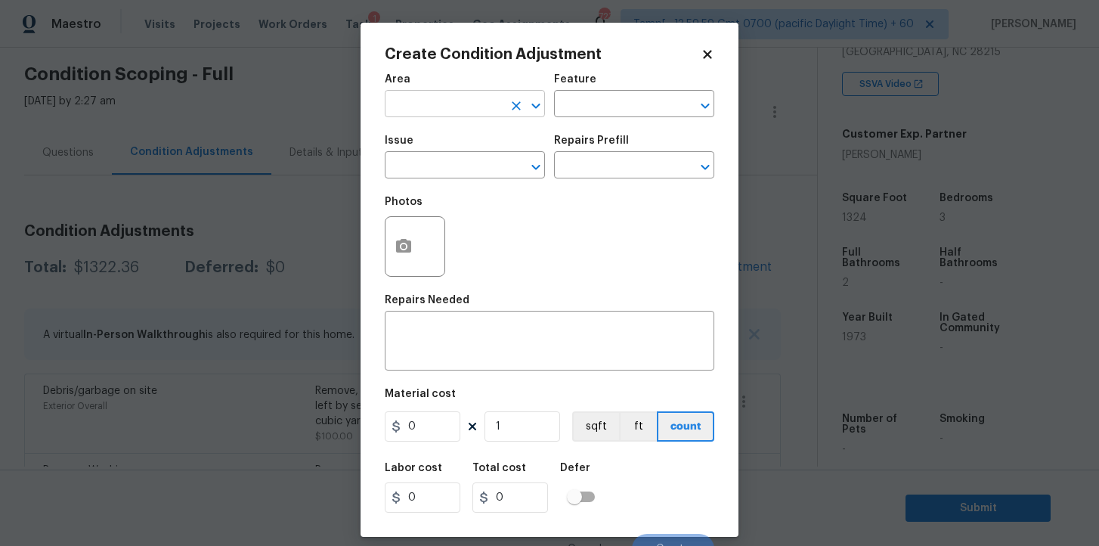
click at [426, 101] on input "text" at bounding box center [444, 105] width 118 height 23
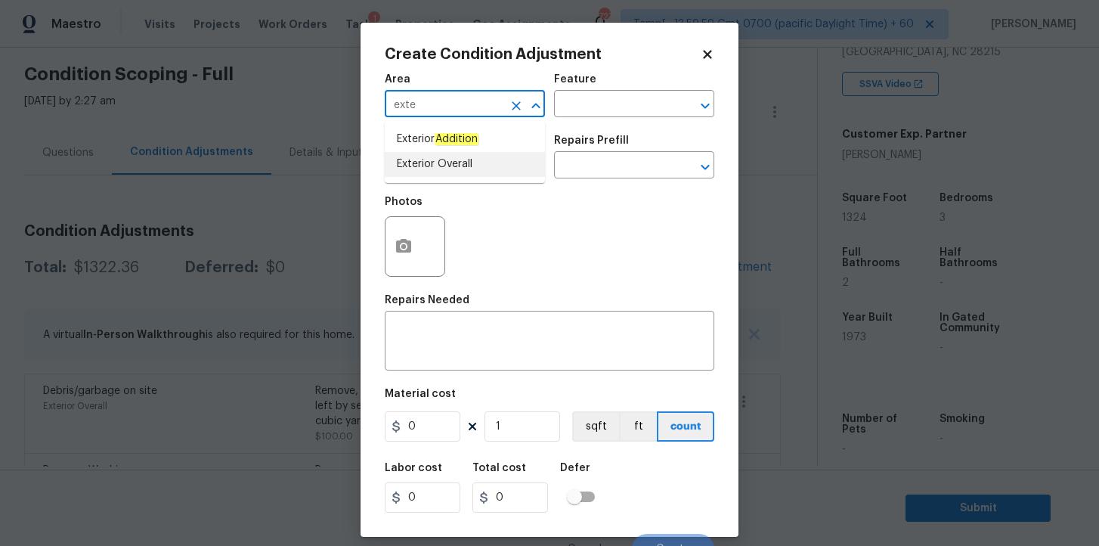
click at [437, 156] on li "Exterior Overall" at bounding box center [465, 164] width 160 height 25
type input "Exterior Overall"
click at [437, 167] on input "text" at bounding box center [444, 166] width 118 height 23
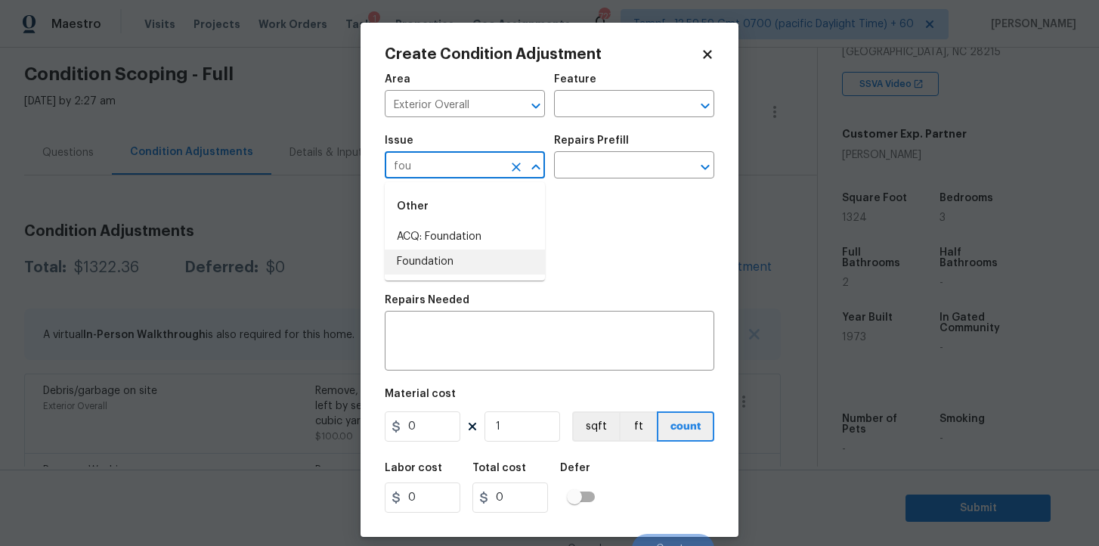
click at [462, 258] on li "Foundation" at bounding box center [465, 261] width 160 height 25
type input "Foundation"
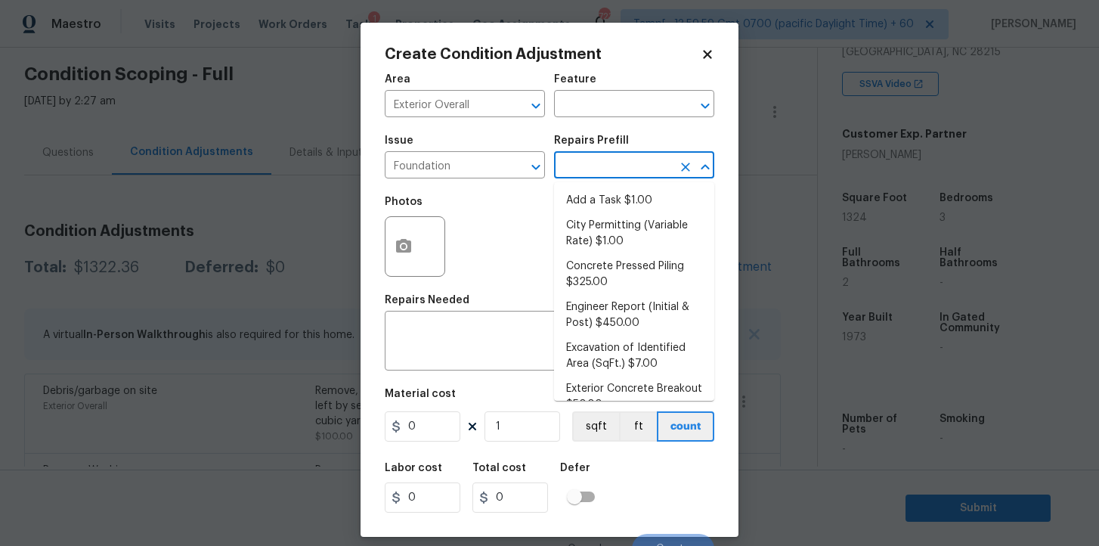
click at [574, 169] on input "text" at bounding box center [613, 166] width 118 height 23
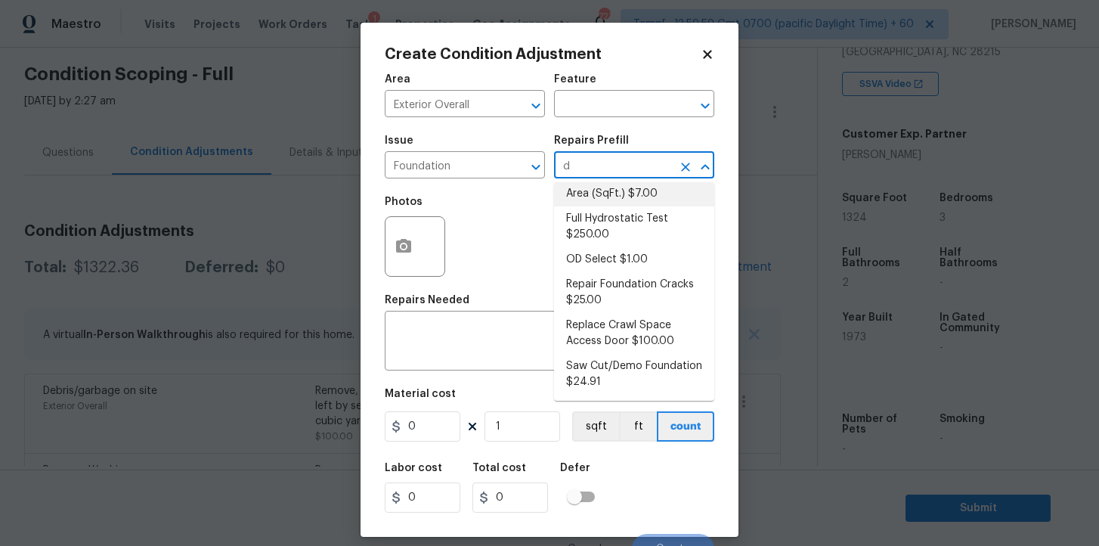
scroll to position [0, 0]
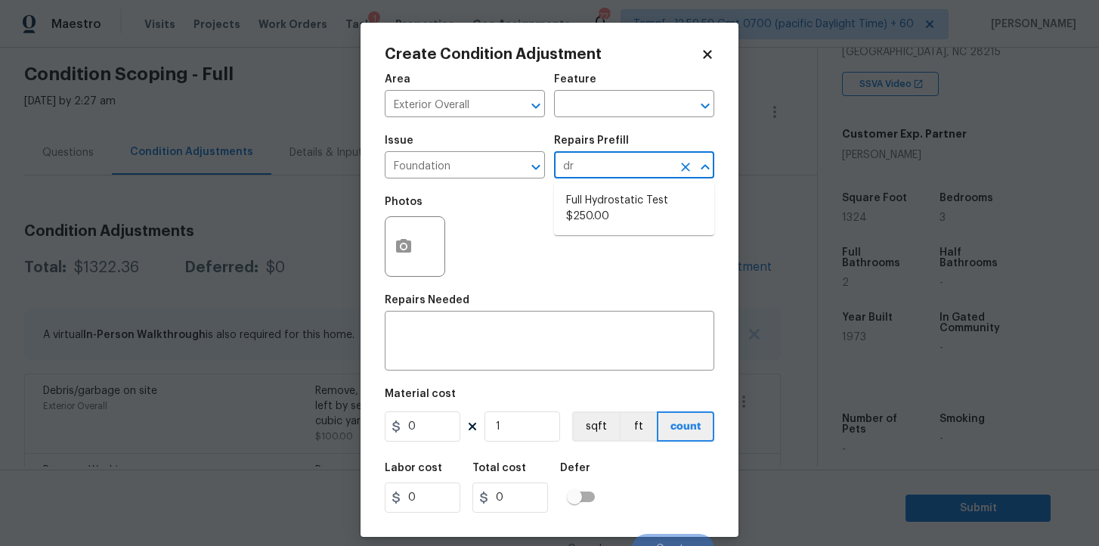
type input "d"
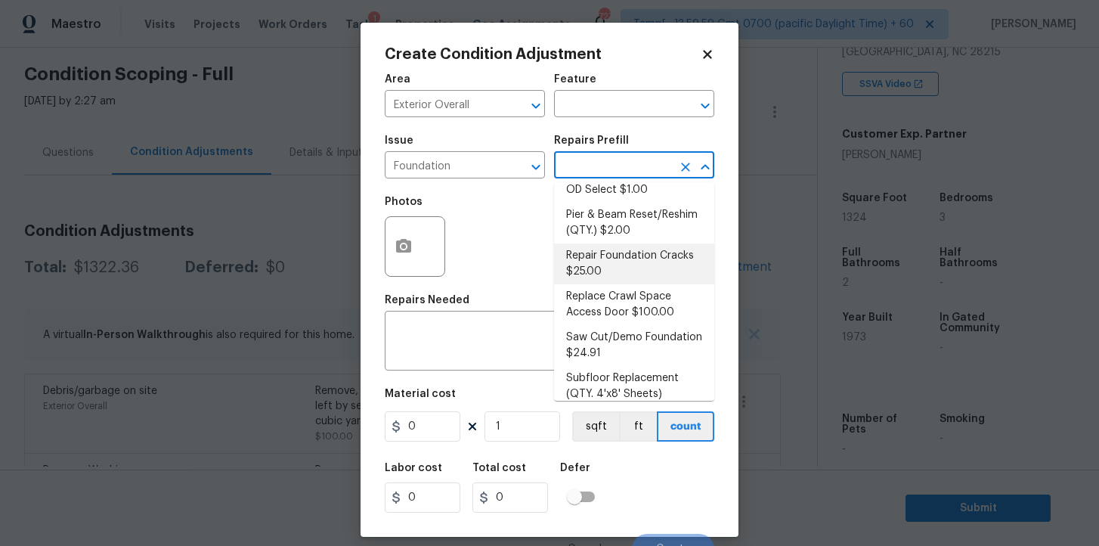
scroll to position [521, 0]
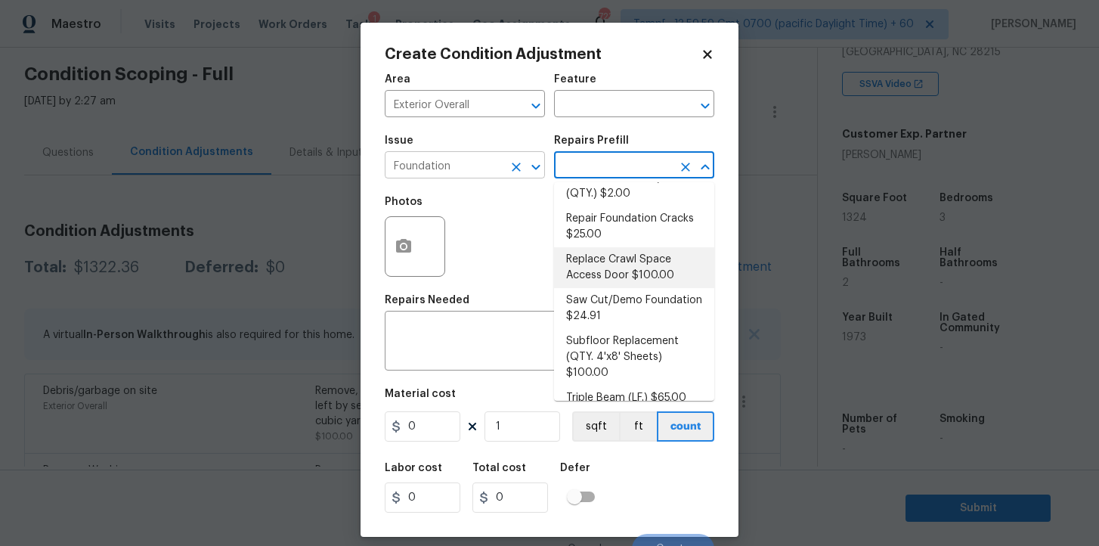
click at [459, 169] on input "Foundation" at bounding box center [444, 166] width 118 height 23
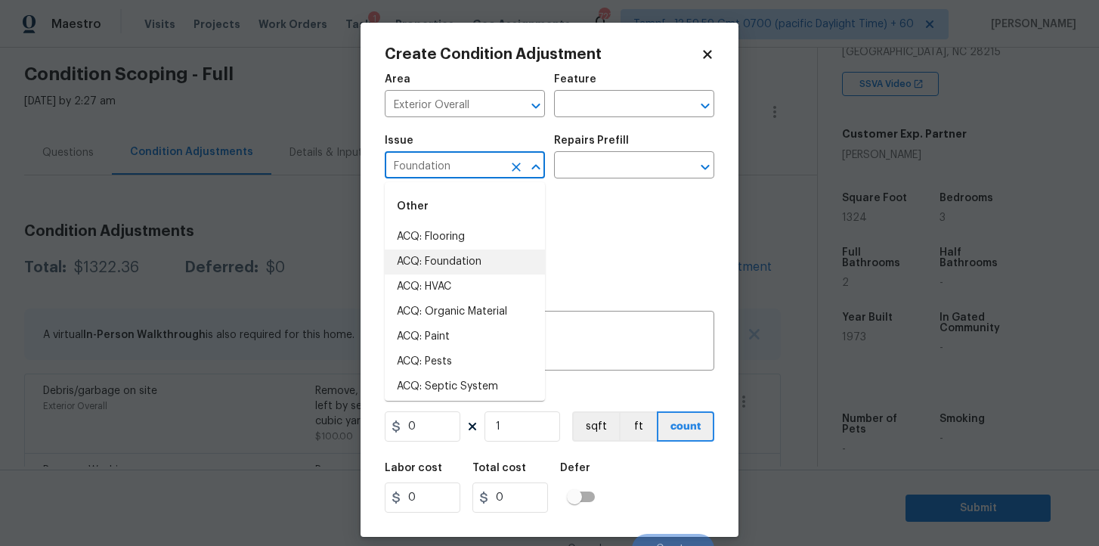
click at [454, 257] on li "ACQ: Foundation" at bounding box center [465, 261] width 160 height 25
type input "ACQ: Foundation"
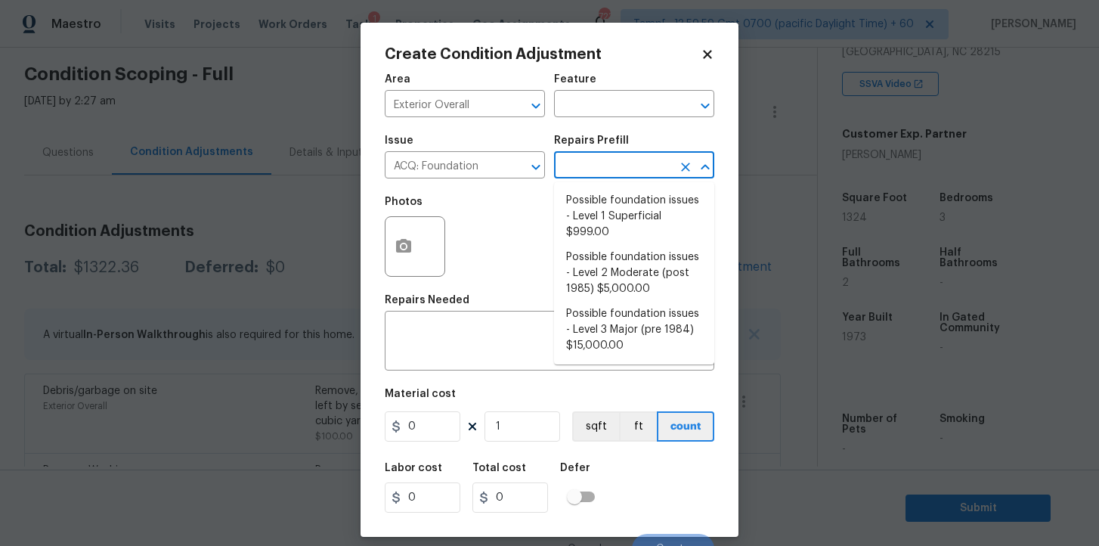
click at [568, 175] on input "text" at bounding box center [613, 166] width 118 height 23
click at [599, 224] on li "Possible foundation issues - Level 1 Superficial $999.00" at bounding box center [634, 216] width 160 height 57
type input "Acquisition"
type textarea "Possible foundation issues - Level 1 - Superficial. Disclaimer: This is NOT a t…"
type input "999"
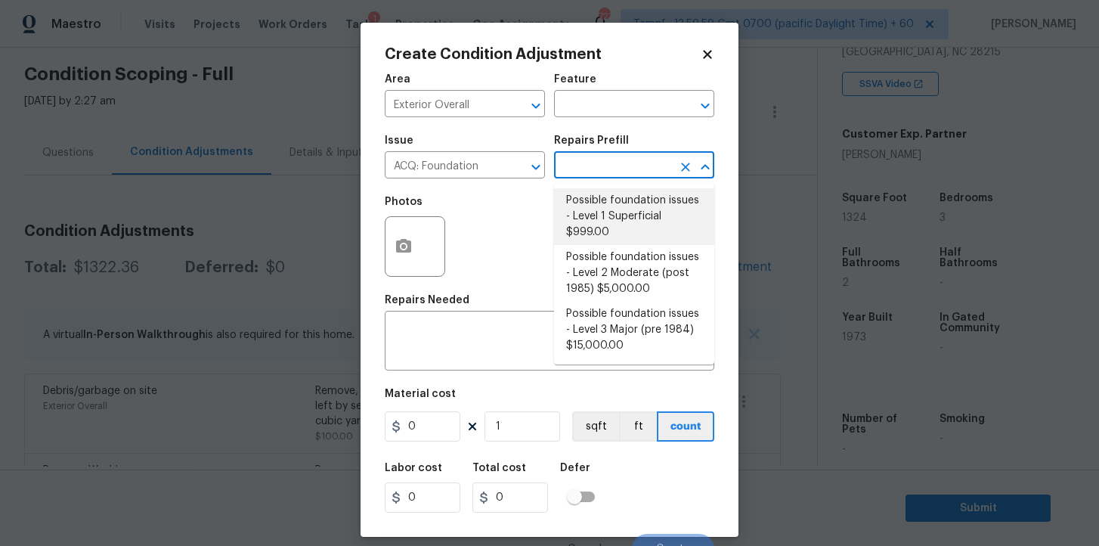
type input "999"
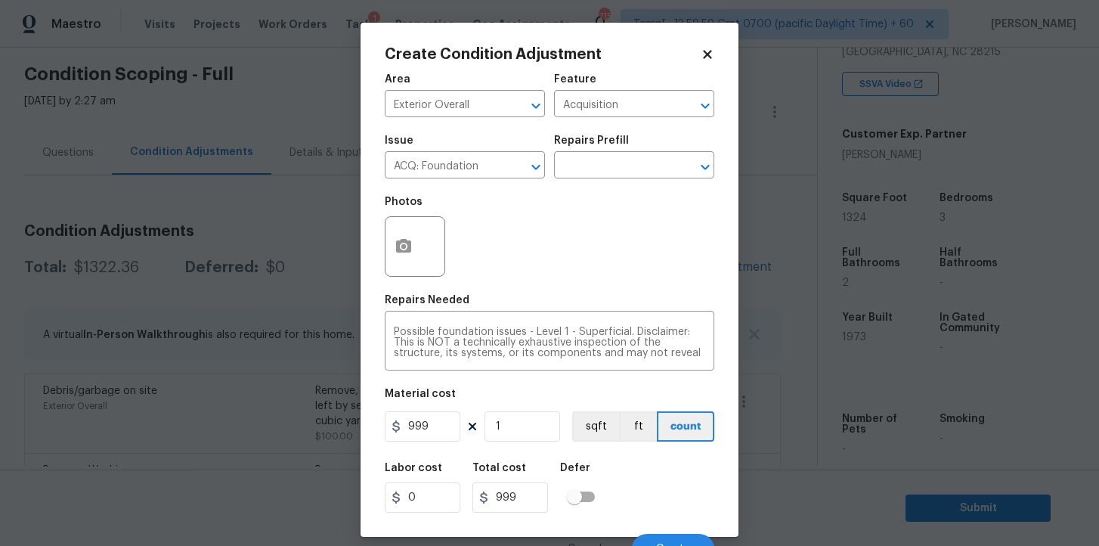
click at [707, 59] on icon at bounding box center [708, 55] width 14 height 14
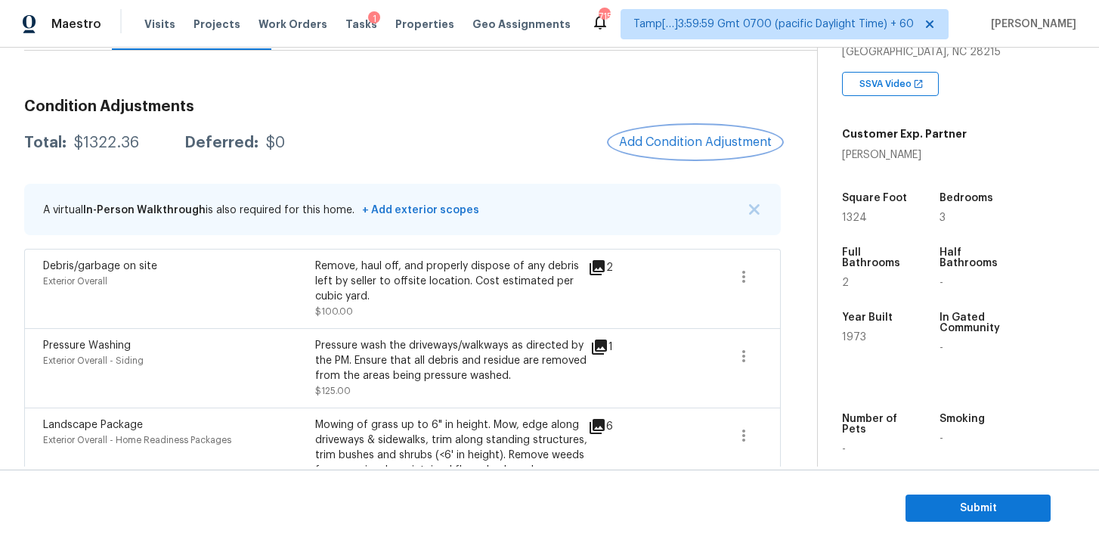
scroll to position [108, 0]
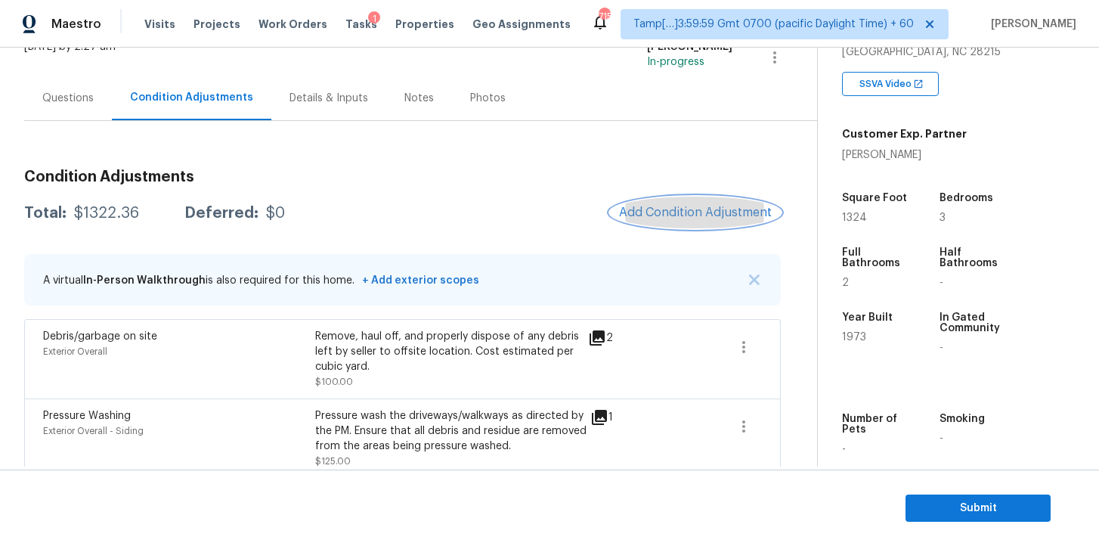
click at [691, 213] on span "Add Condition Adjustment" at bounding box center [695, 213] width 153 height 14
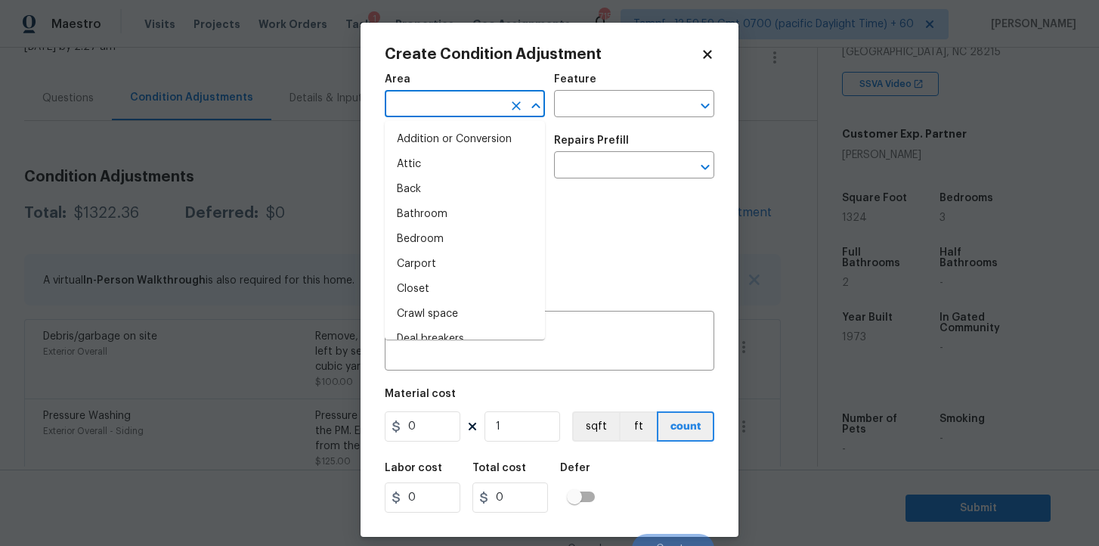
click at [411, 102] on input "text" at bounding box center [444, 105] width 118 height 23
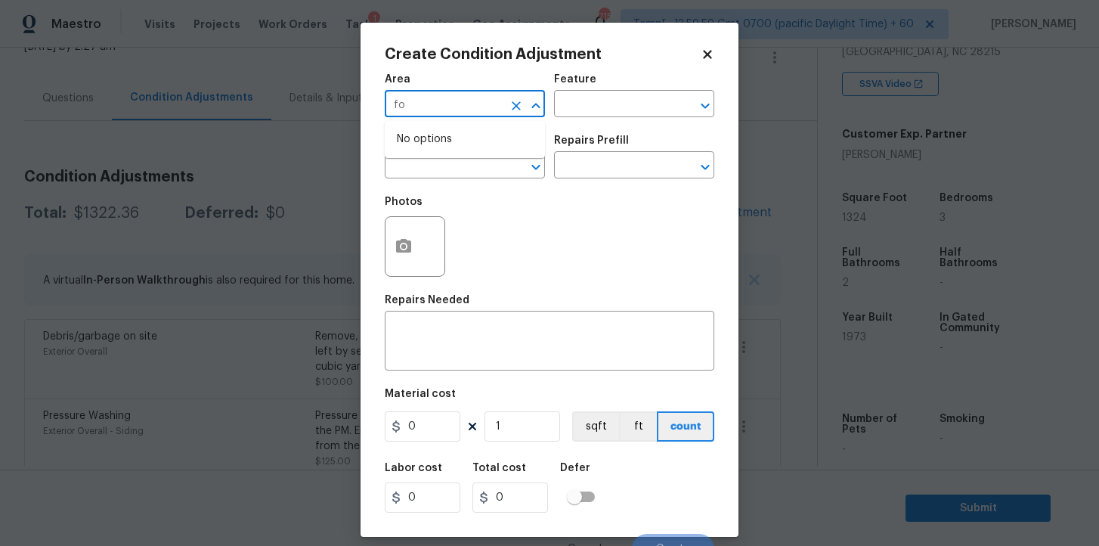
type input "f"
click at [428, 163] on li "Exterior Overall" at bounding box center [465, 164] width 160 height 25
type input "Exterior Overall"
click at [428, 163] on input "text" at bounding box center [444, 166] width 118 height 23
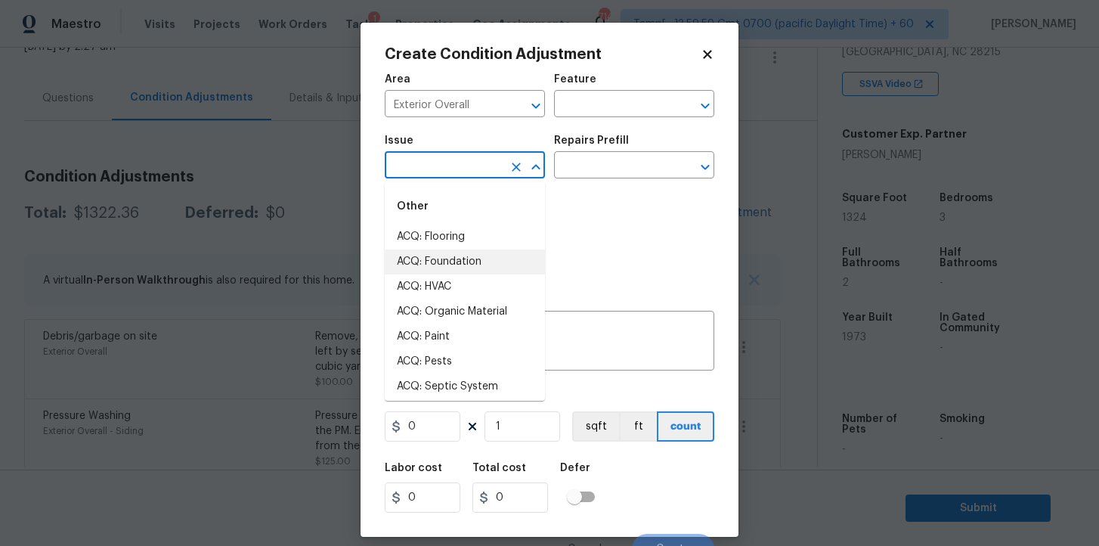
click at [460, 265] on li "ACQ: Foundation" at bounding box center [465, 261] width 160 height 25
type input "ACQ: Foundation"
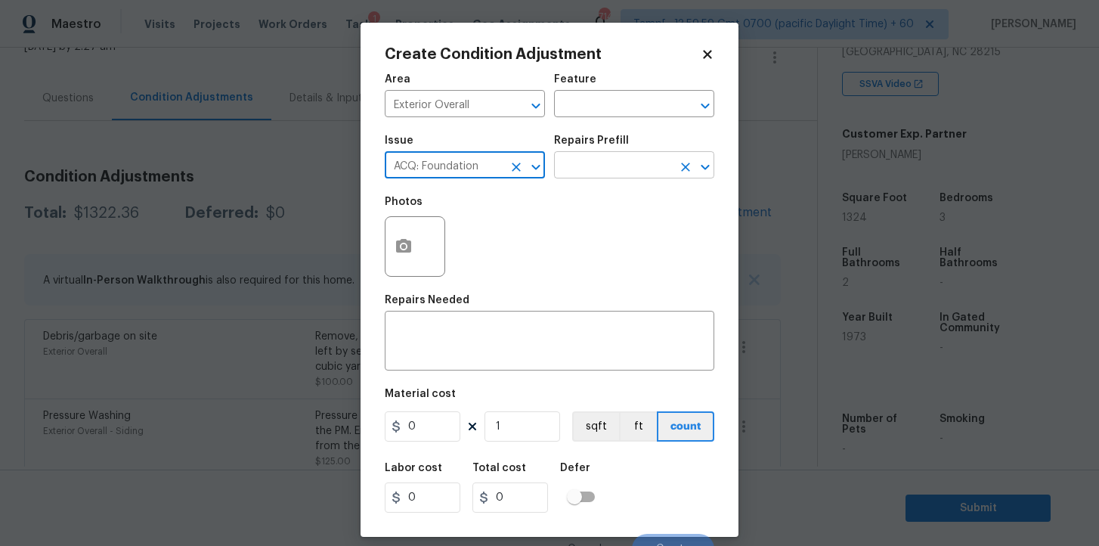
click at [588, 169] on input "text" at bounding box center [613, 166] width 118 height 23
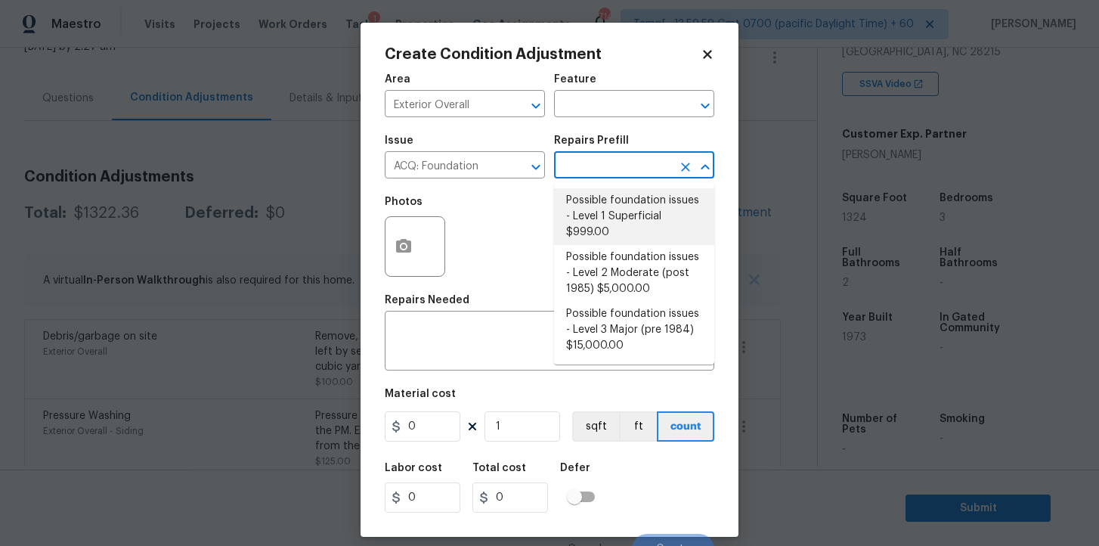
click at [605, 196] on li "Possible foundation issues - Level 1 Superficial $999.00" at bounding box center [634, 216] width 160 height 57
type input "Acquisition"
type textarea "Possible foundation issues - Level 1 - Superficial. Disclaimer: This is NOT a t…"
type input "999"
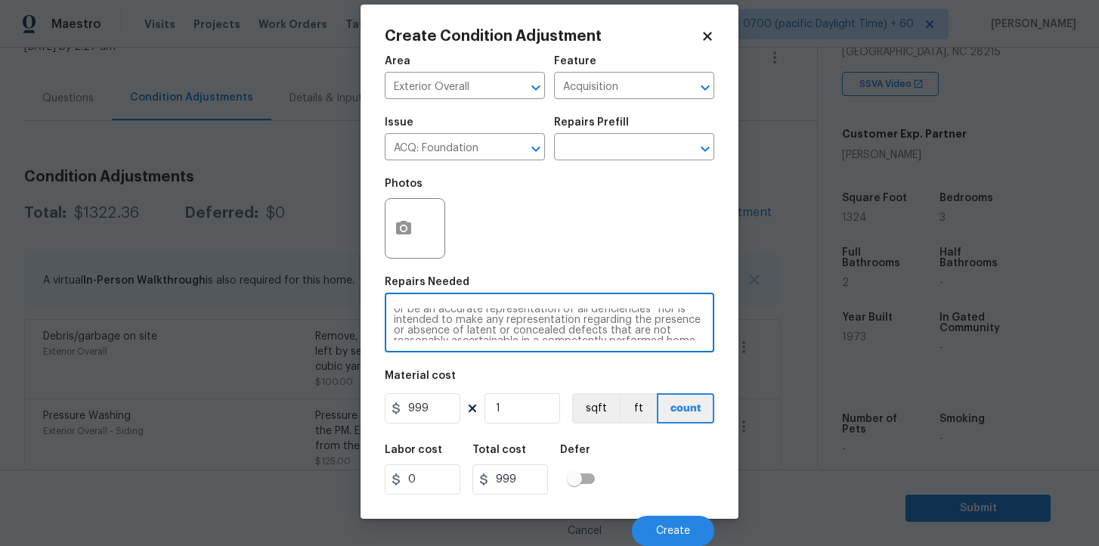
scroll to position [0, 0]
drag, startPoint x: 688, startPoint y: 336, endPoint x: 527, endPoint y: 291, distance: 167.2
click at [527, 291] on figure "Repairs Needed Possible foundation issues - Level 1 - Superficial. Disclaimer: …" at bounding box center [550, 315] width 330 height 76
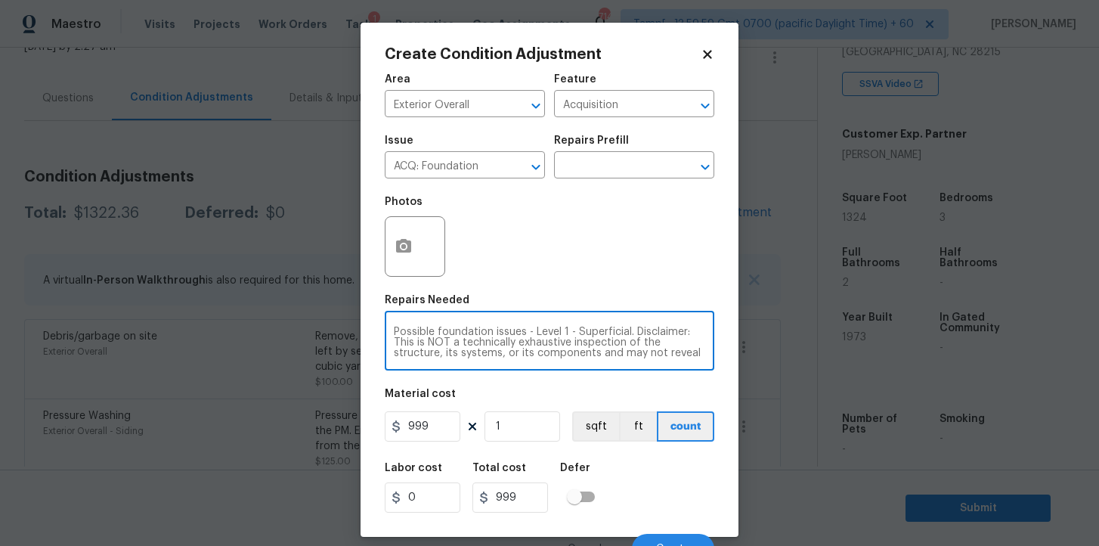
scroll to position [2, 0]
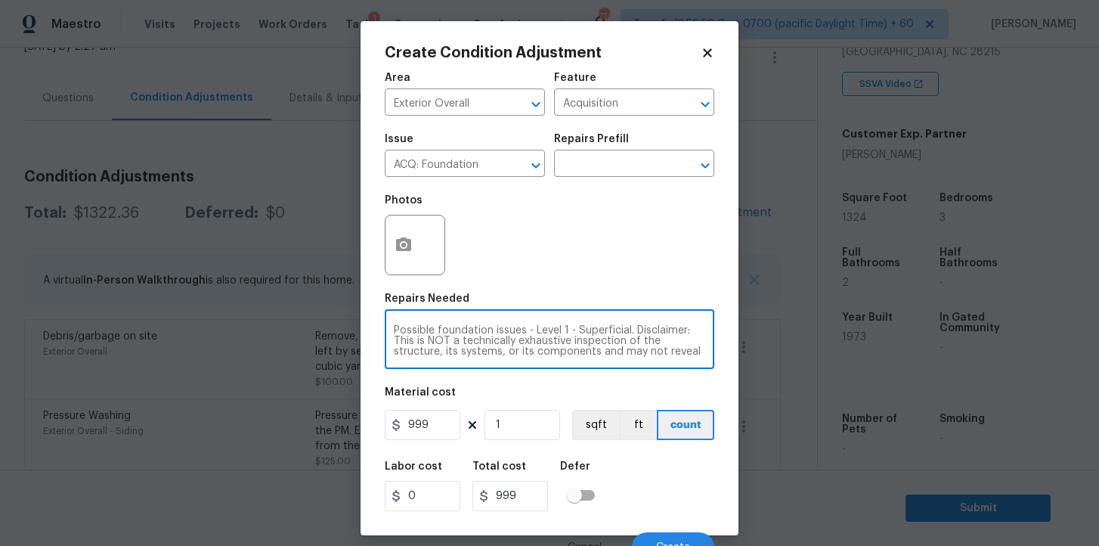
click at [551, 346] on textarea "Possible foundation issues - Level 1 - Superficial. Disclaimer: This is NOT a t…" at bounding box center [549, 341] width 311 height 32
drag, startPoint x: 528, startPoint y: 329, endPoint x: 637, endPoint y: 382, distance: 122.0
click at [637, 382] on div "Area Exterior Overall ​ Feature Acquisition ​ Issue ACQ: Foundation ​ Repairs P…" at bounding box center [550, 312] width 330 height 499
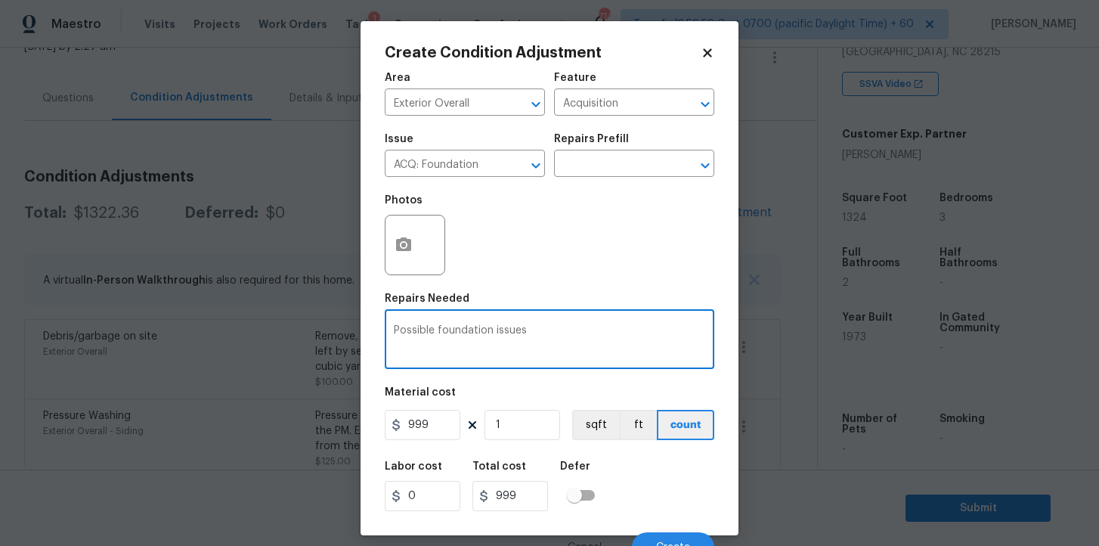
scroll to position [0, 0]
type textarea "Possible foundation issues"
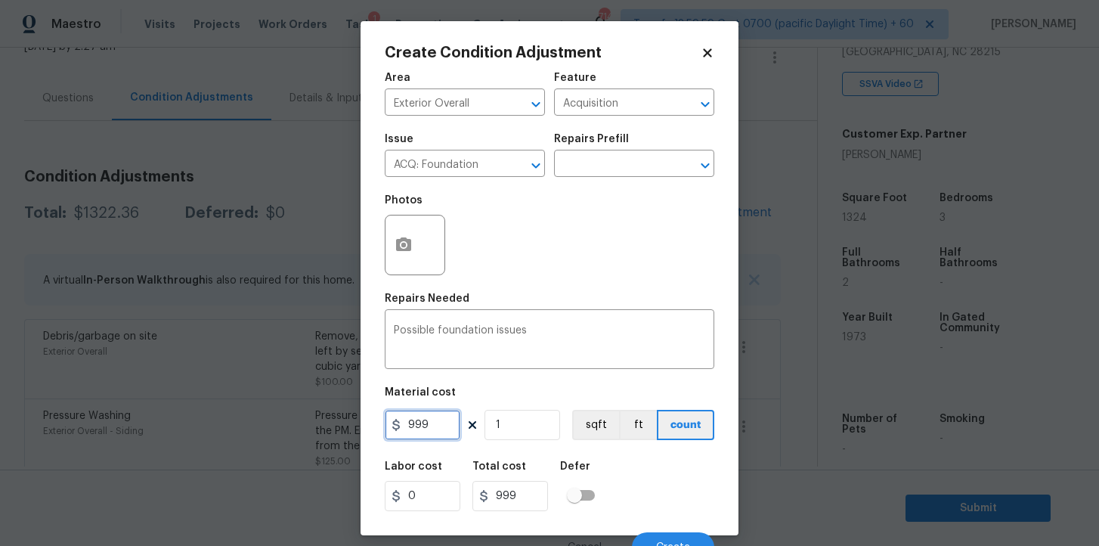
click at [443, 423] on input "999" at bounding box center [423, 425] width 76 height 30
type input "0"
click at [679, 502] on div "Labor cost 0 Total cost 0 Defer" at bounding box center [550, 486] width 330 height 68
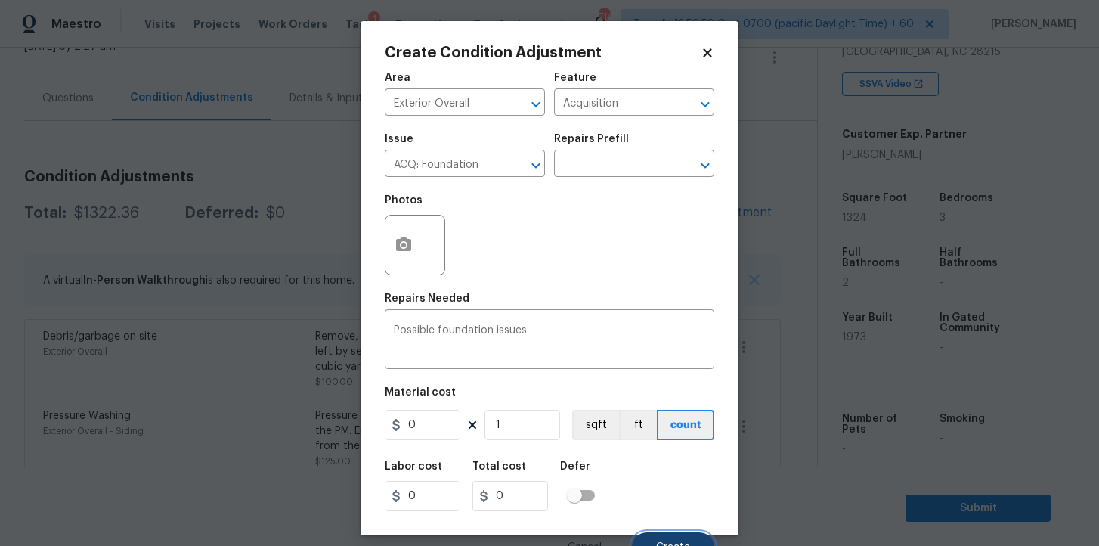
click at [663, 538] on button "Create" at bounding box center [673, 547] width 82 height 30
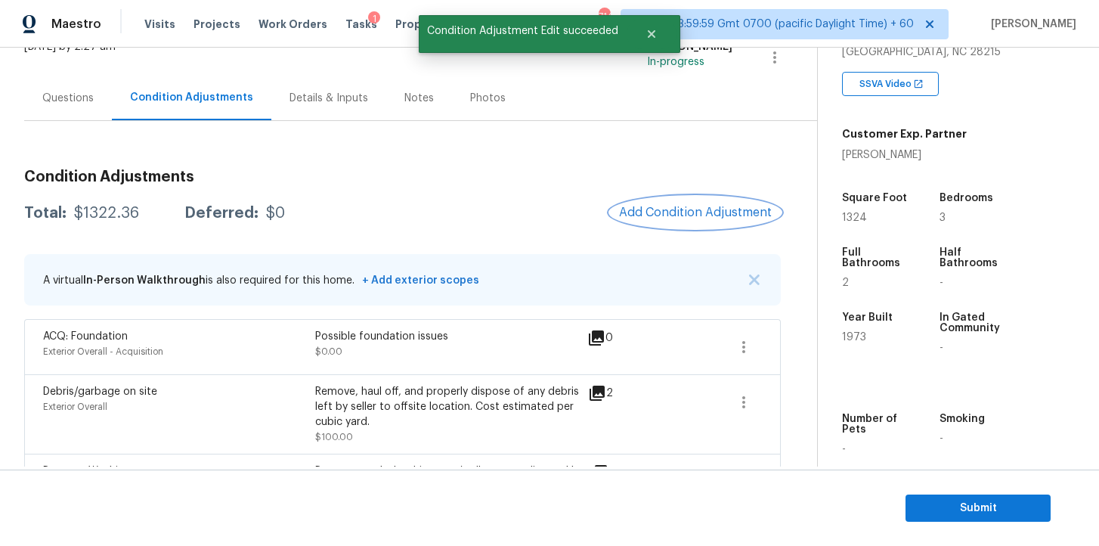
click at [659, 216] on span "Add Condition Adjustment" at bounding box center [695, 213] width 153 height 14
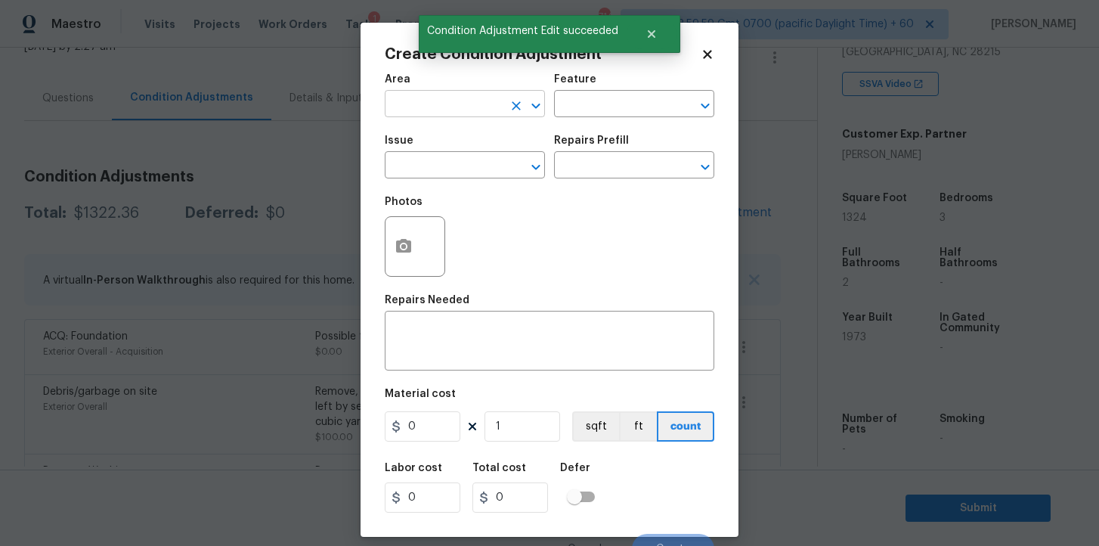
click at [419, 101] on input "text" at bounding box center [444, 105] width 118 height 23
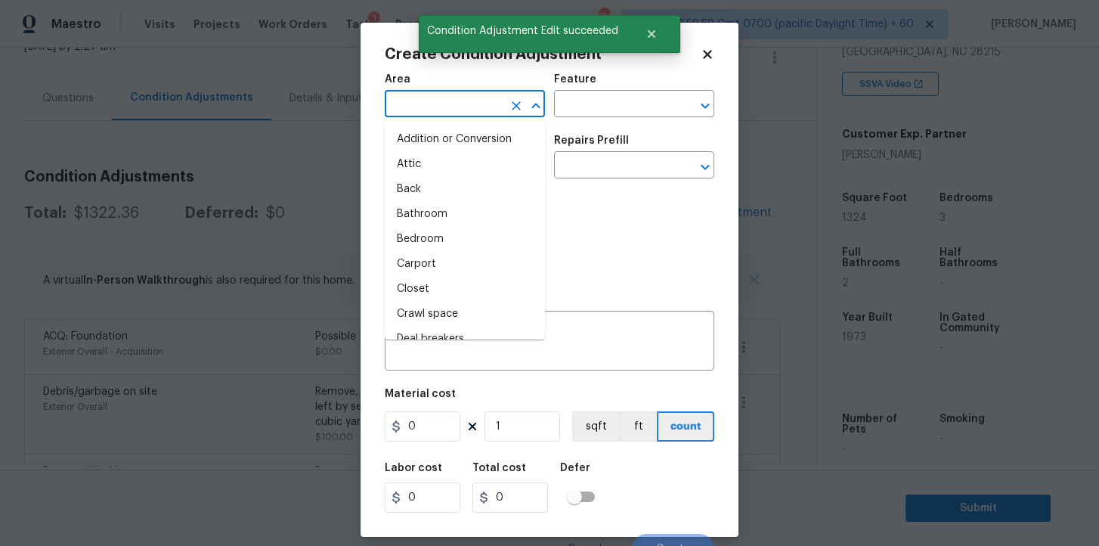
type input "`"
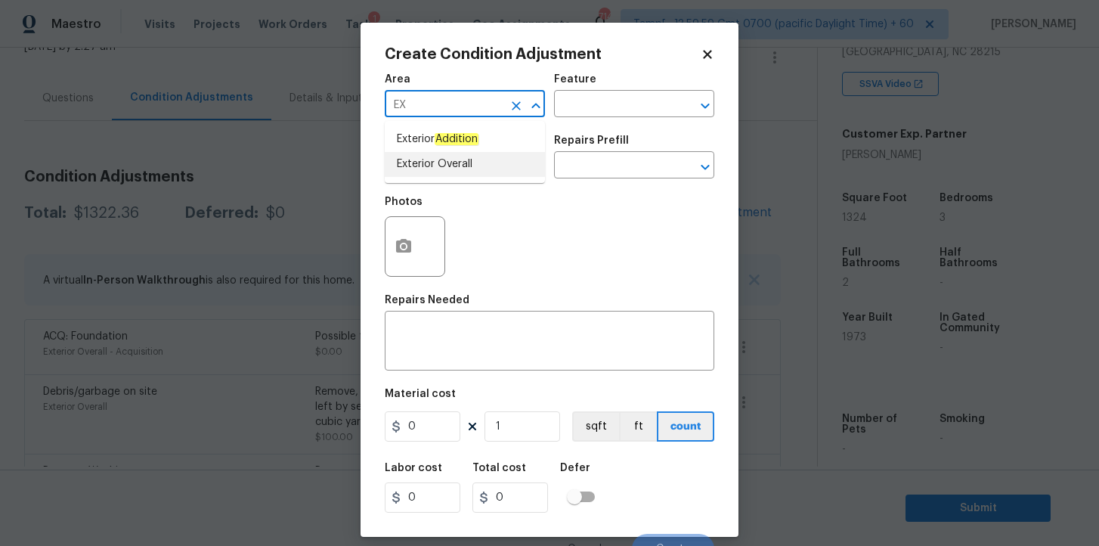
click at [428, 161] on li "Exterior Overall" at bounding box center [465, 164] width 160 height 25
type input "Exterior Overall"
click at [429, 169] on input "text" at bounding box center [444, 166] width 118 height 23
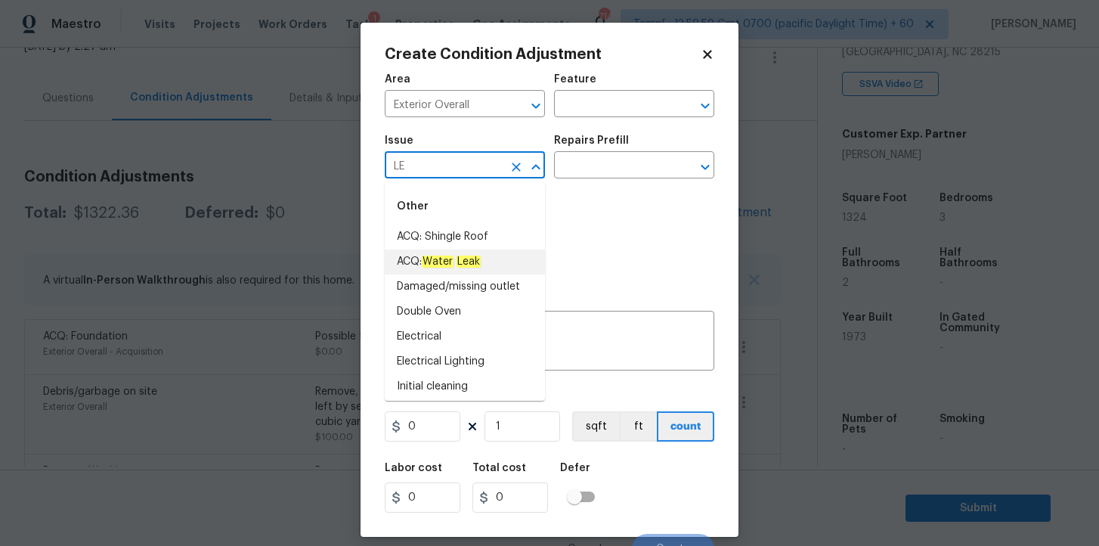
click at [452, 254] on span "ACQ: Water Leak" at bounding box center [439, 262] width 84 height 16
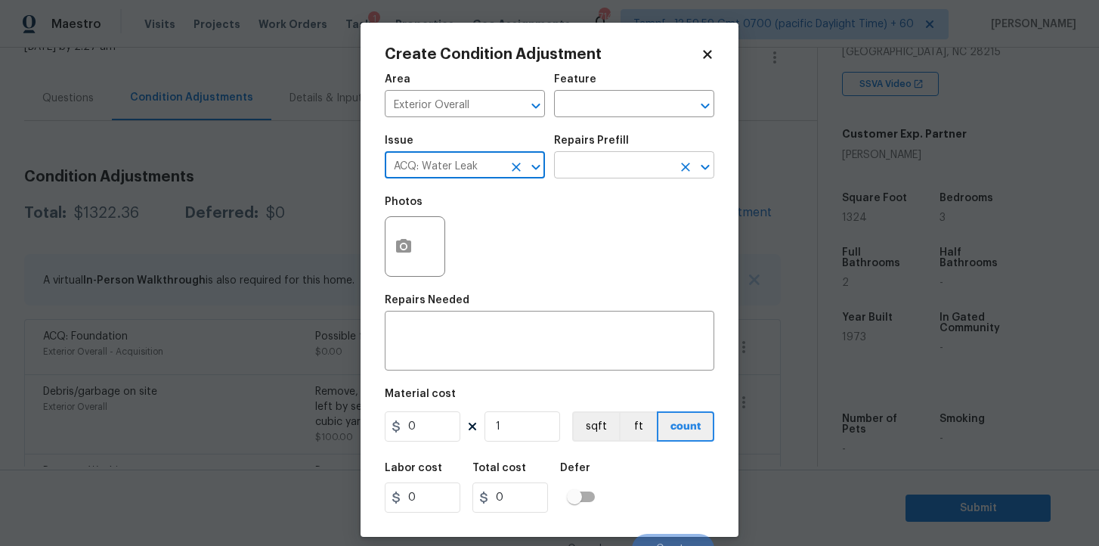
type input "ACQ: Water Leak"
click at [582, 167] on input "text" at bounding box center [613, 166] width 118 height 23
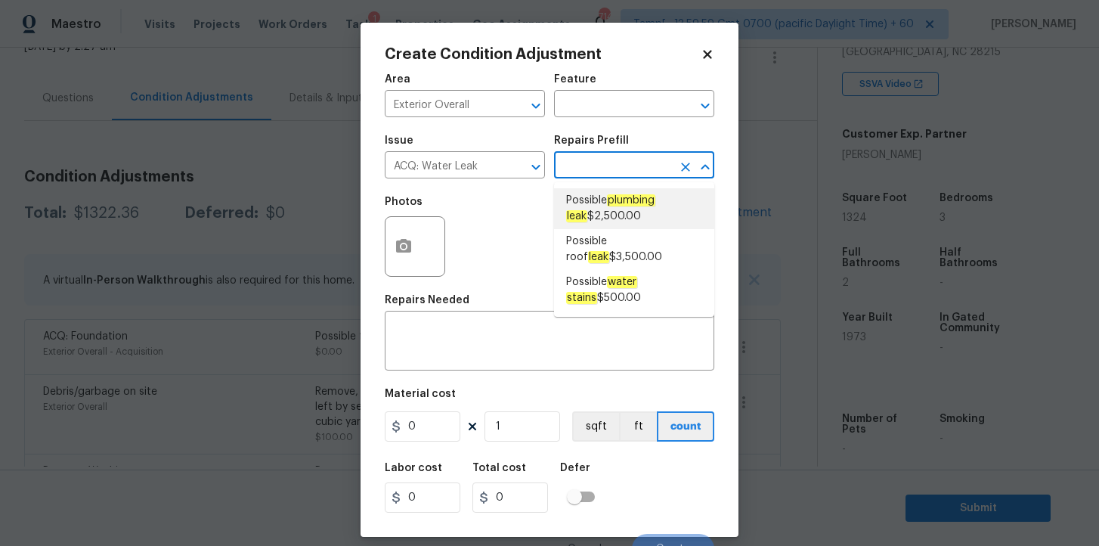
click at [602, 199] on span "Possible plumbing leak $2,500.00" at bounding box center [634, 209] width 136 height 32
type input "Acquisition"
type textarea "Acquisition Scope: Possible plumbing leak"
type input "2500"
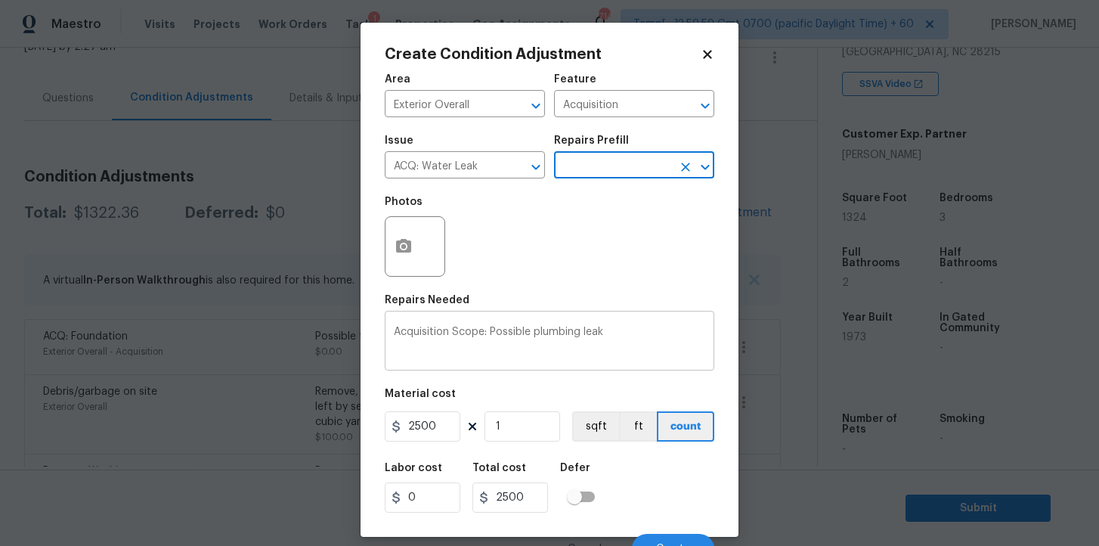
click at [579, 335] on textarea "Acquisition Scope: Possible plumbing leak" at bounding box center [549, 343] width 311 height 32
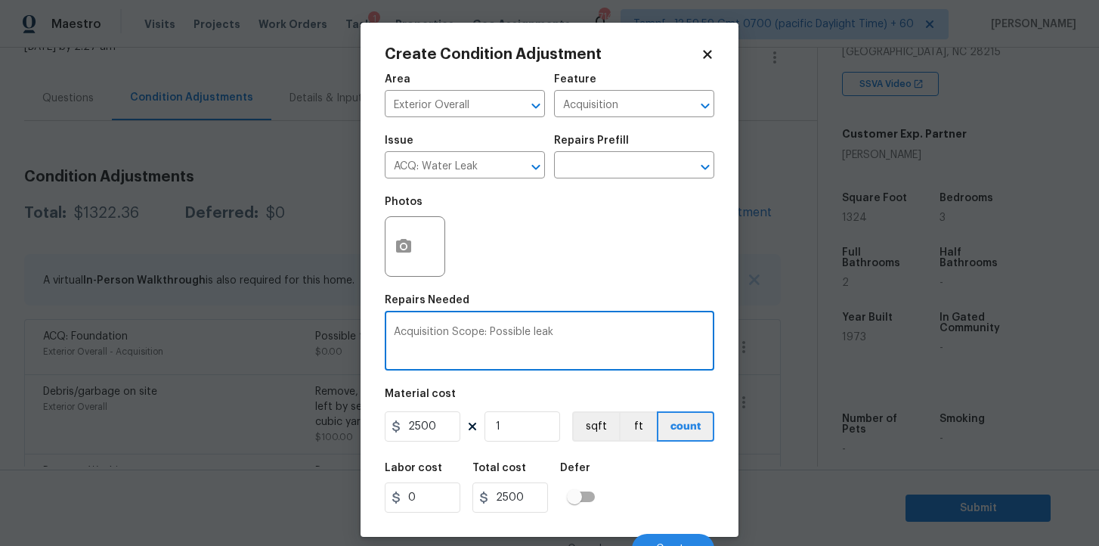
type textarea "Acquisition Scope: Possible leak"
click at [413, 257] on button "button" at bounding box center [403, 246] width 36 height 59
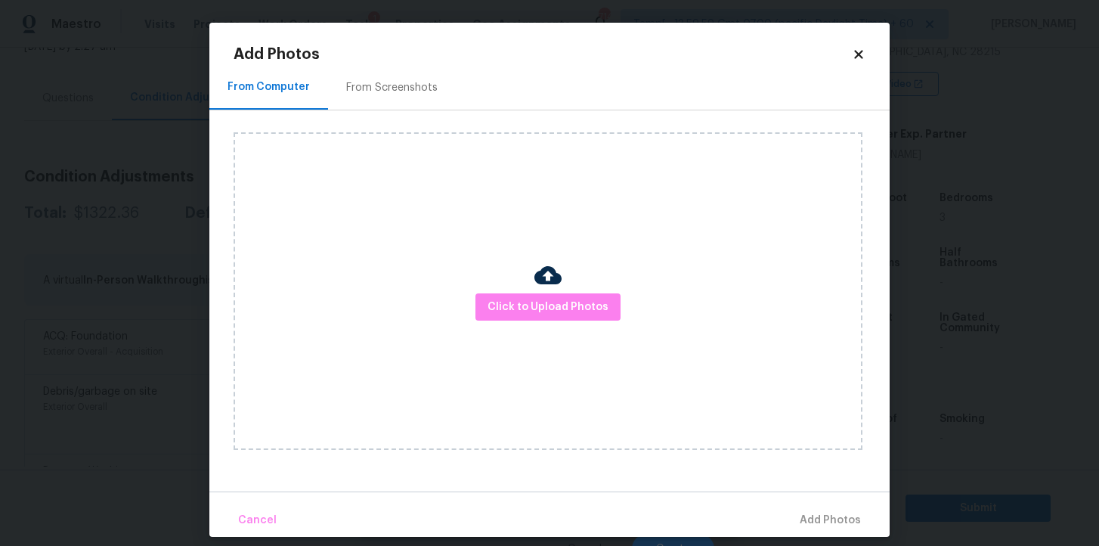
click at [544, 292] on div at bounding box center [547, 278] width 27 height 32
click at [546, 298] on span "Click to Upload Photos" at bounding box center [547, 307] width 121 height 19
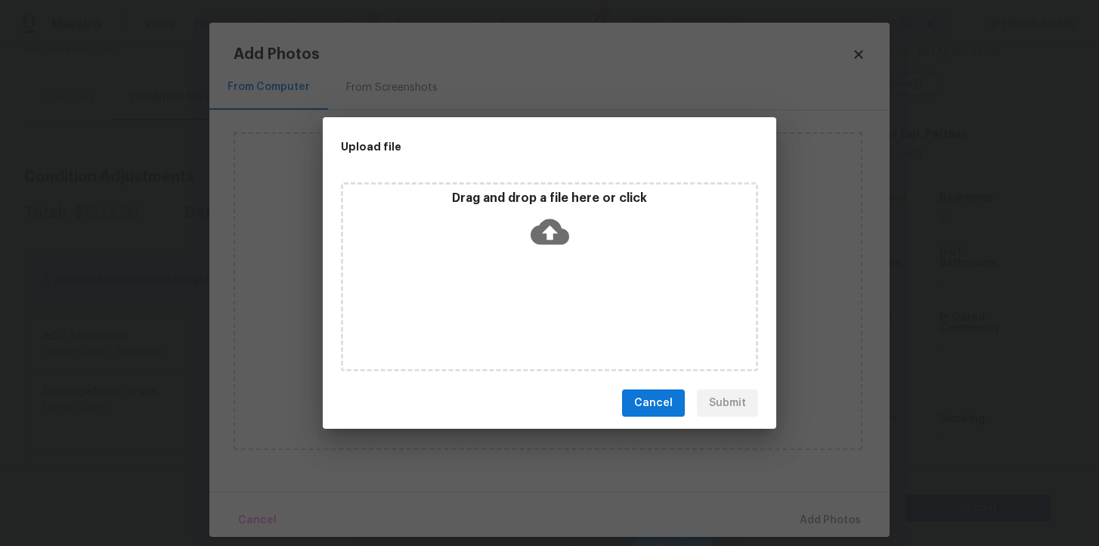
click at [552, 237] on icon at bounding box center [550, 231] width 39 height 39
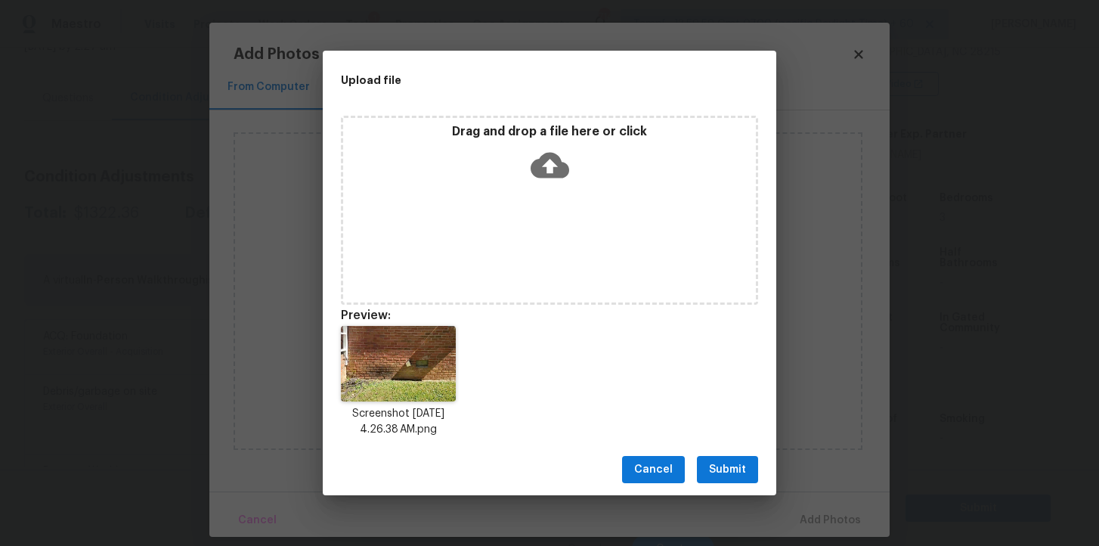
click at [725, 469] on span "Submit" at bounding box center [727, 469] width 37 height 19
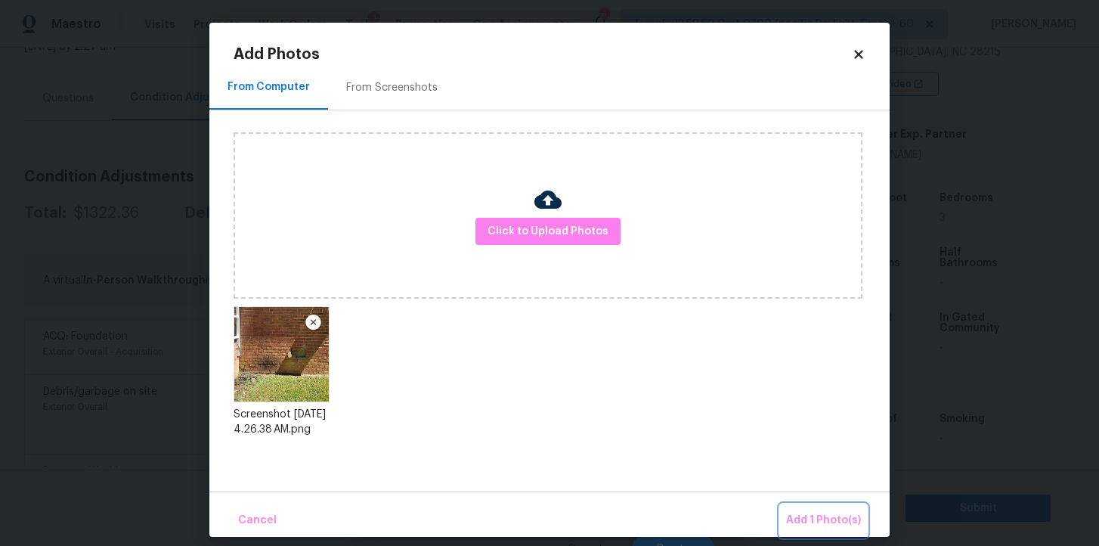
click at [809, 515] on span "Add 1 Photo(s)" at bounding box center [823, 520] width 75 height 19
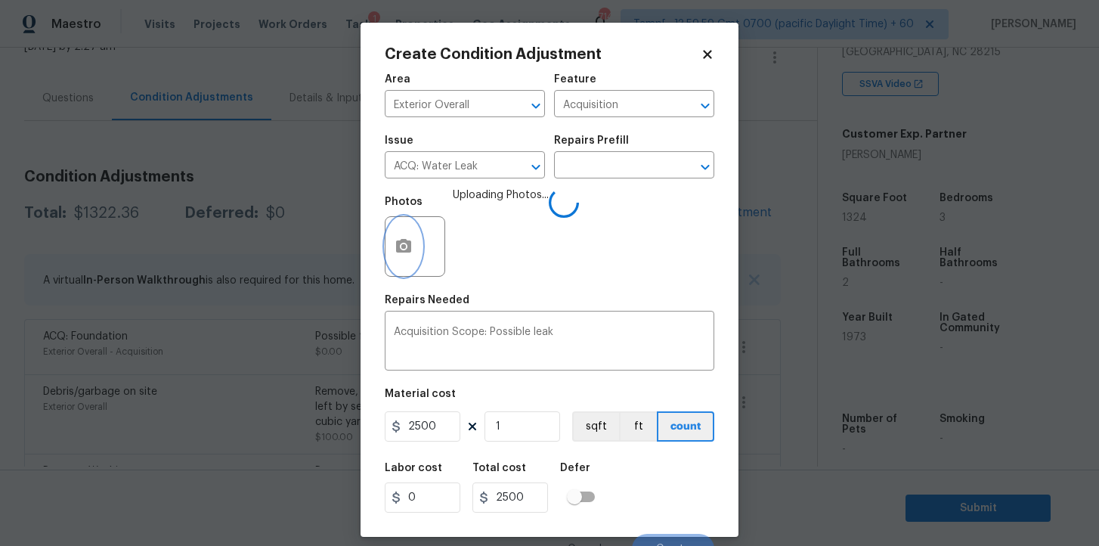
scroll to position [19, 0]
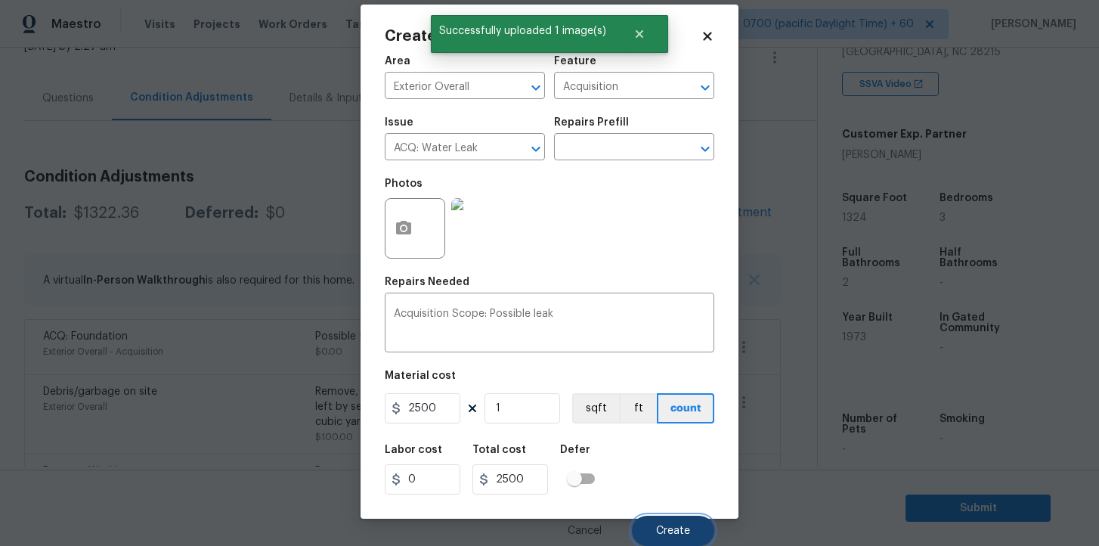
click at [676, 521] on button "Create" at bounding box center [673, 530] width 82 height 30
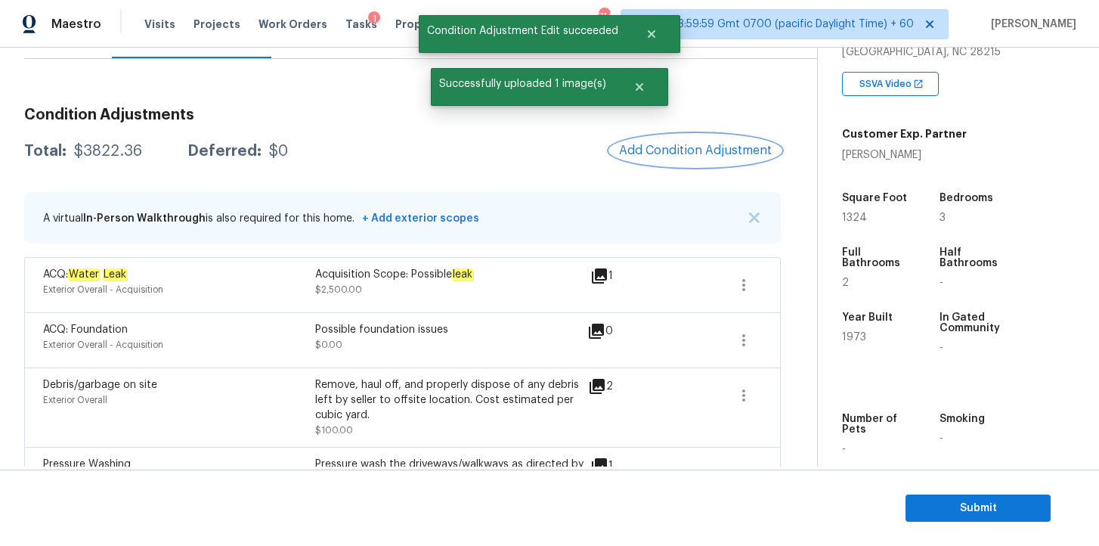
scroll to position [184, 0]
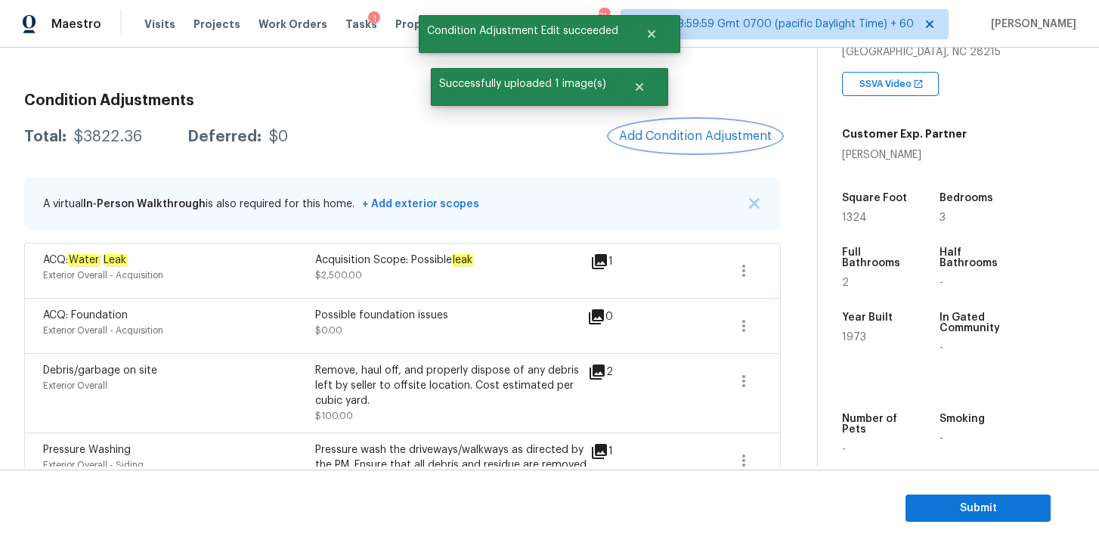
click at [702, 138] on span "Add Condition Adjustment" at bounding box center [695, 136] width 153 height 14
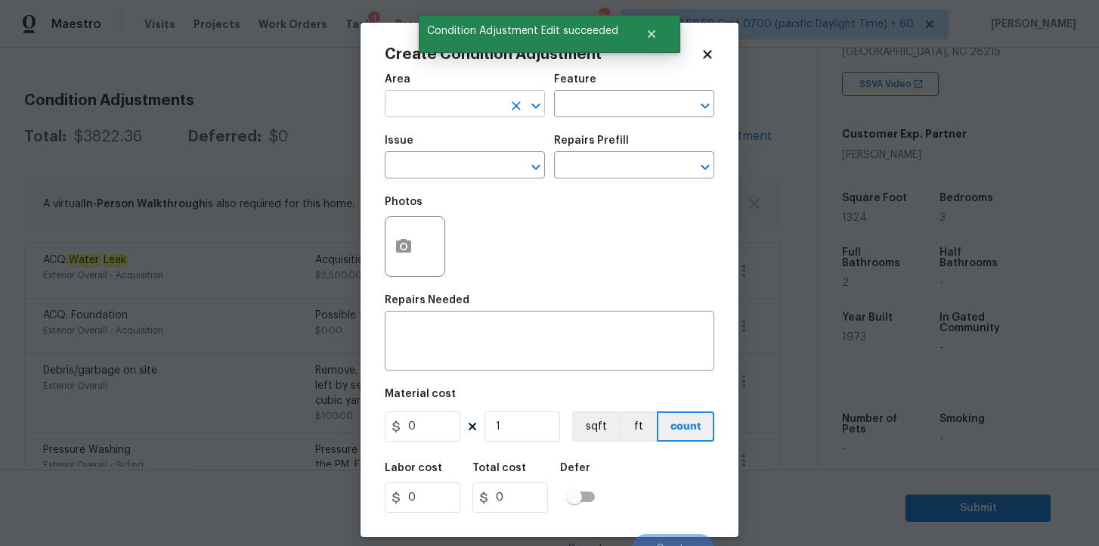
click at [461, 104] on input "text" at bounding box center [444, 105] width 118 height 23
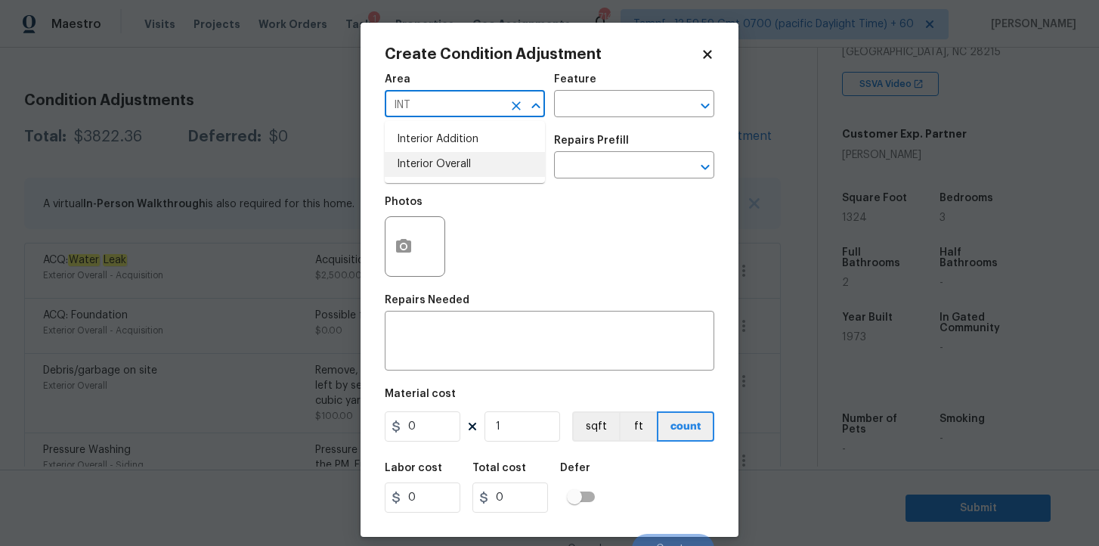
click at [450, 169] on li "Interior Overall" at bounding box center [465, 164] width 160 height 25
type input "Interior Overall"
click at [450, 169] on input "text" at bounding box center [444, 166] width 118 height 23
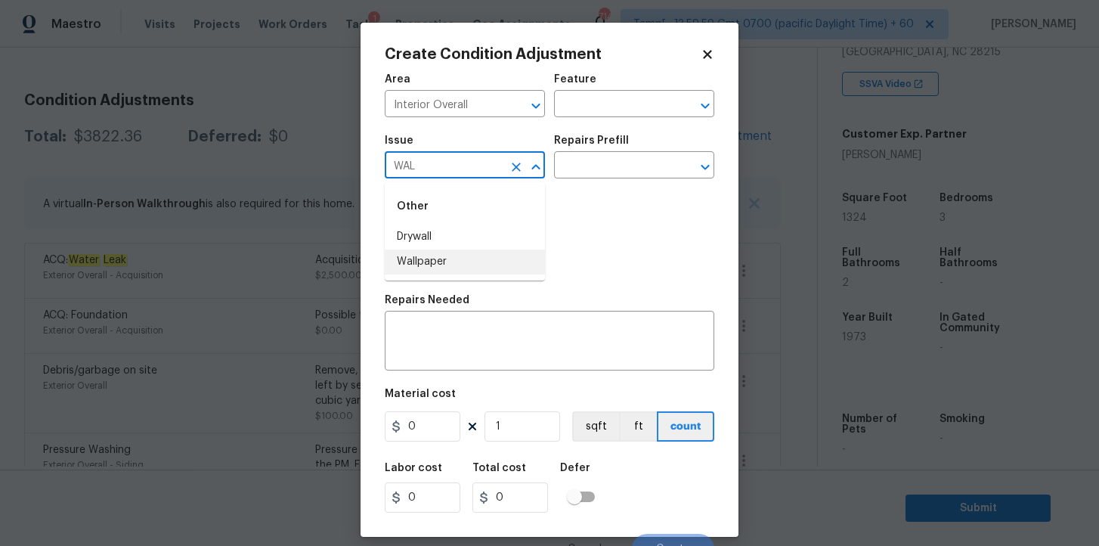
click at [452, 258] on li "Wallpaper" at bounding box center [465, 261] width 160 height 25
type input "Wallpaper"
click at [600, 173] on input "text" at bounding box center [613, 166] width 118 height 23
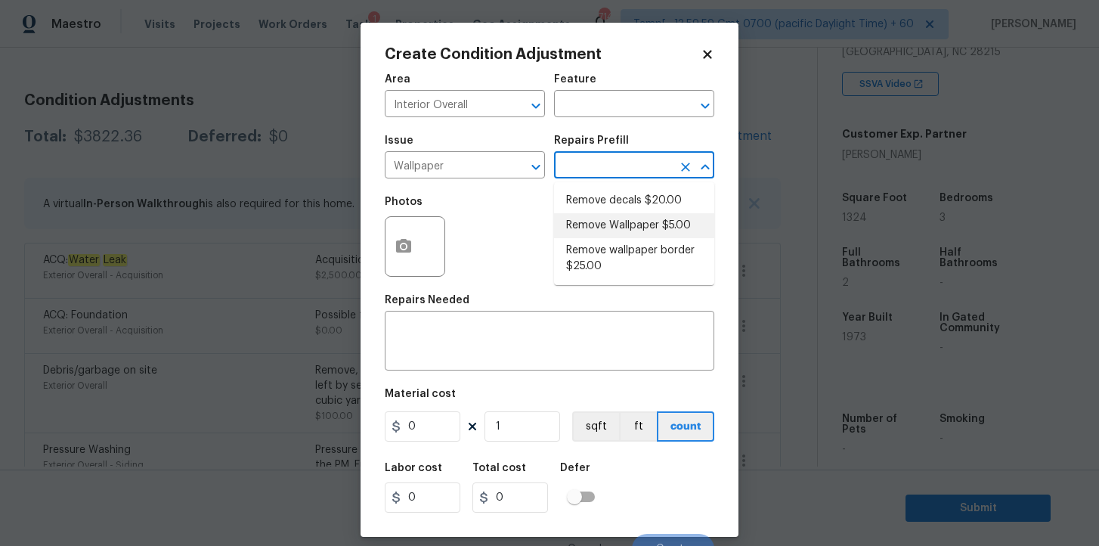
click at [614, 225] on li "Remove Wallpaper $5.00" at bounding box center [634, 225] width 160 height 25
type input "Walls and Ceiling"
type textarea "Remove wallpaper and texture walls to best match existing conditions"
type input "5"
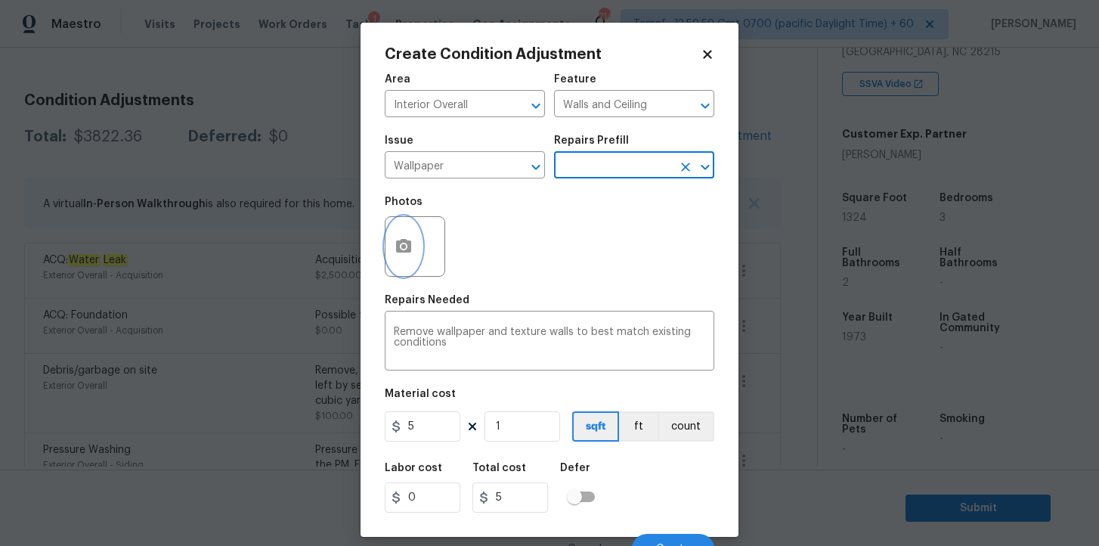
click at [401, 246] on icon "button" at bounding box center [404, 246] width 18 height 18
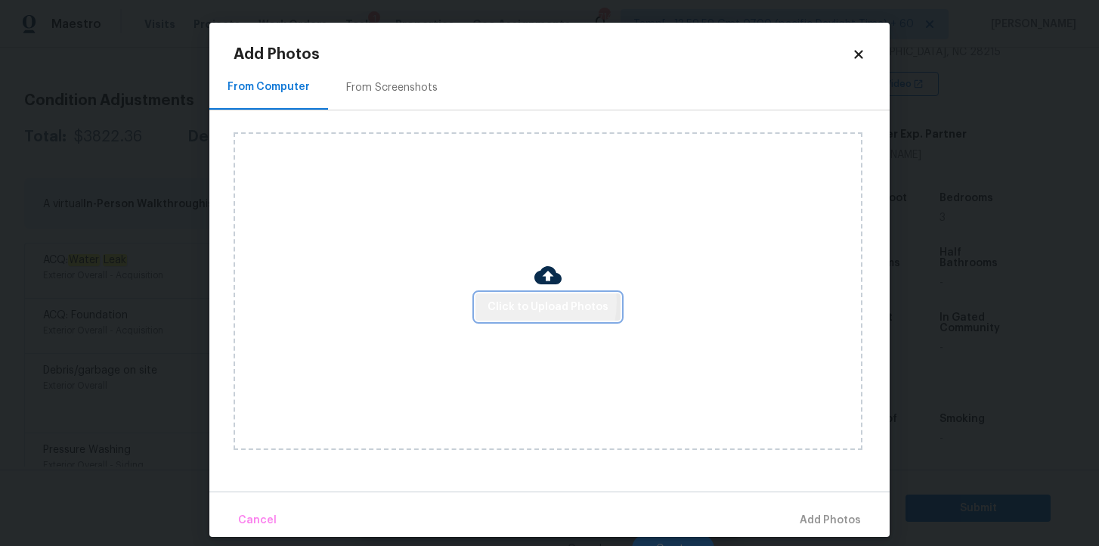
click at [525, 302] on span "Click to Upload Photos" at bounding box center [547, 307] width 121 height 19
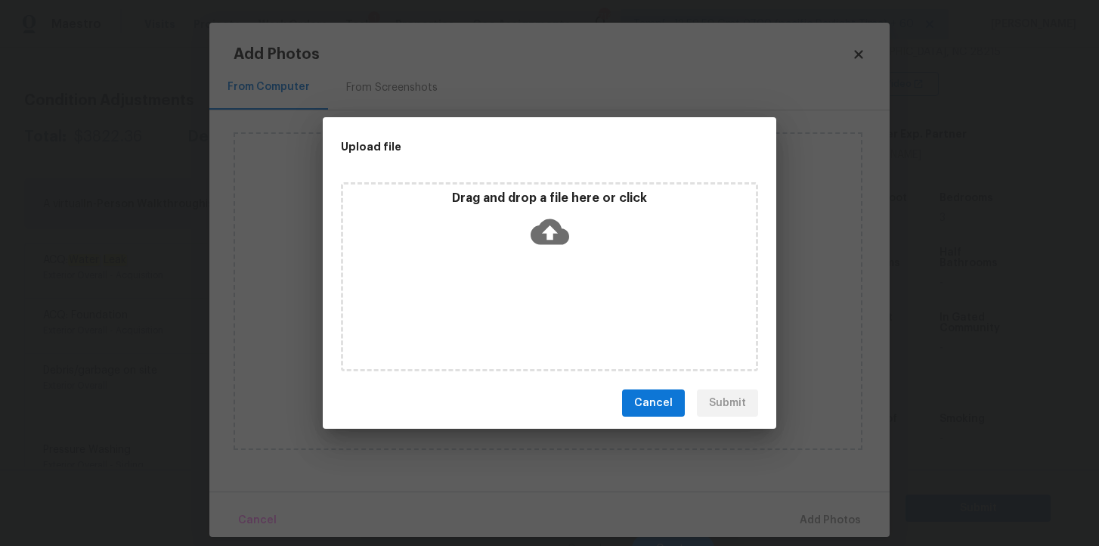
click at [547, 231] on icon at bounding box center [550, 231] width 39 height 39
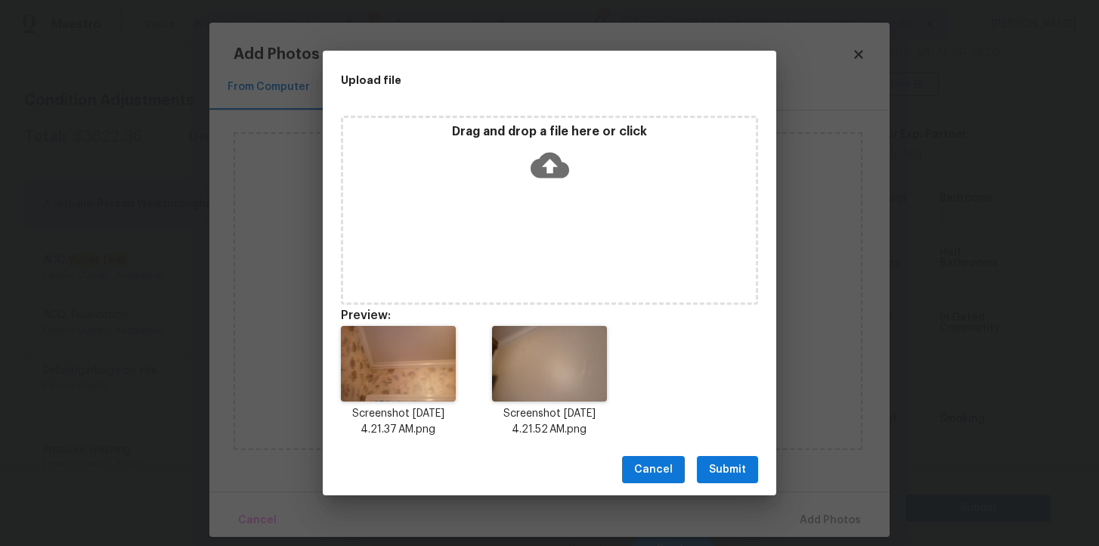
click at [725, 463] on span "Submit" at bounding box center [727, 469] width 37 height 19
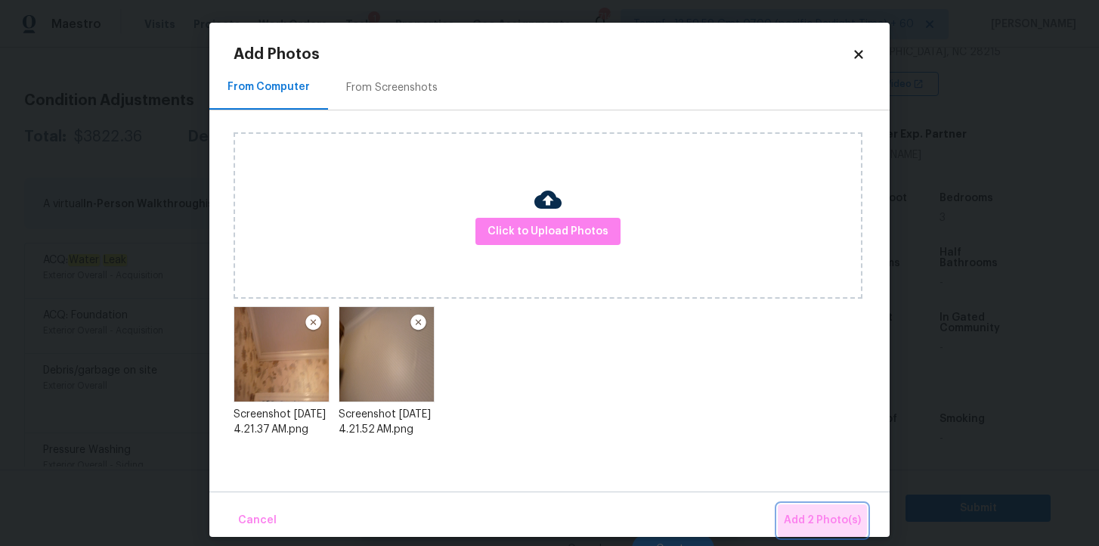
click at [822, 507] on button "Add 2 Photo(s)" at bounding box center [822, 520] width 89 height 32
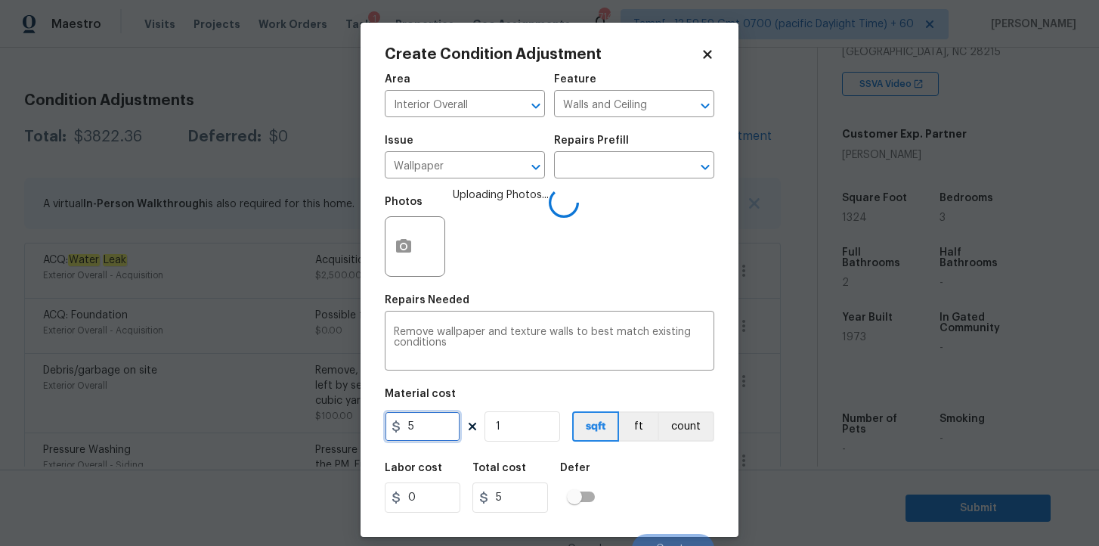
click at [429, 422] on input "5" at bounding box center [423, 426] width 76 height 30
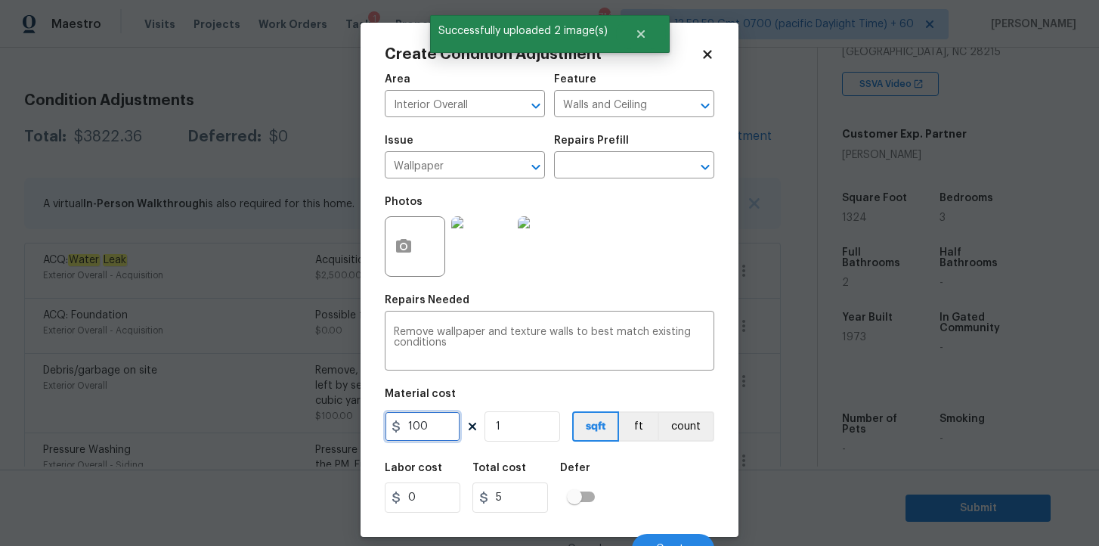
type input "100"
click at [648, 475] on div "Labor cost 0 Total cost 100 Defer" at bounding box center [550, 487] width 330 height 68
click at [691, 426] on button "count" at bounding box center [686, 426] width 57 height 30
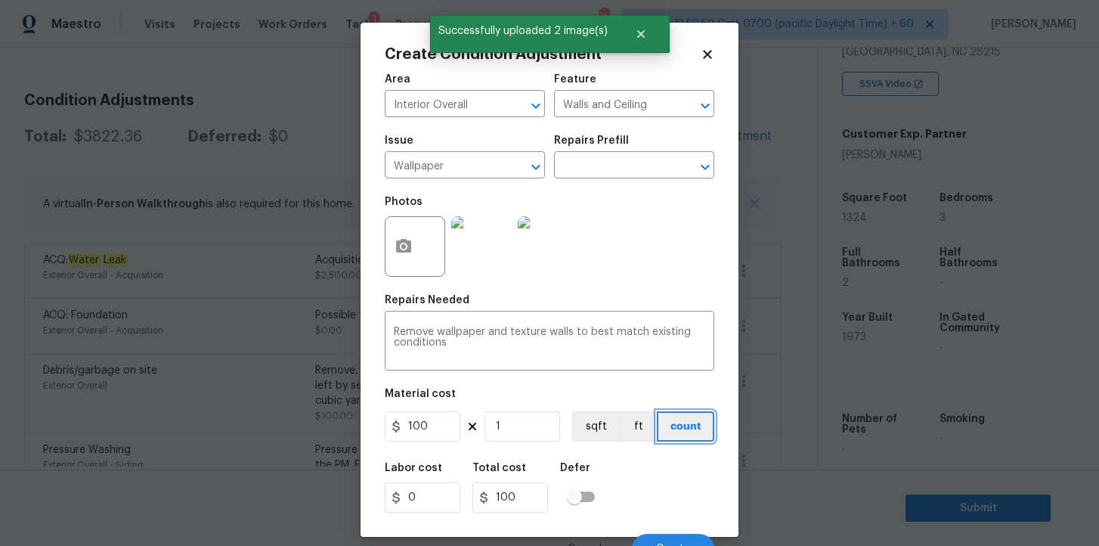
scroll to position [19, 0]
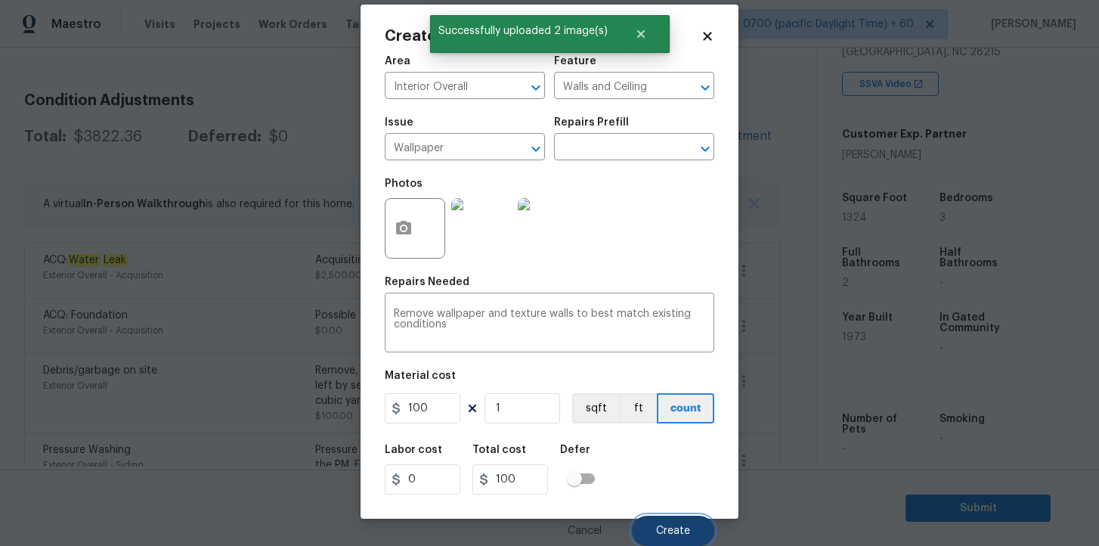
click at [673, 533] on span "Create" at bounding box center [673, 530] width 34 height 11
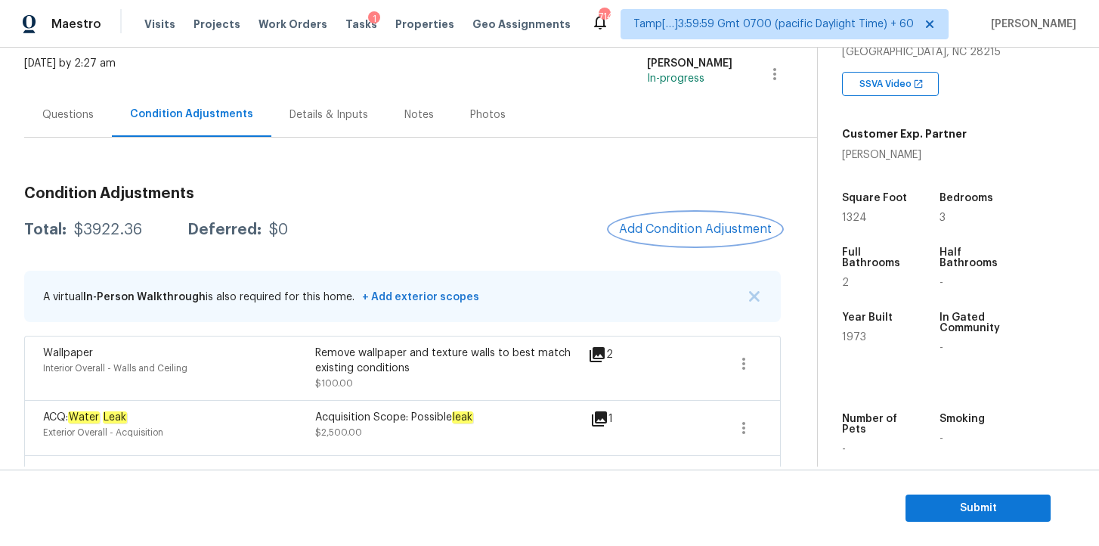
scroll to position [28, 0]
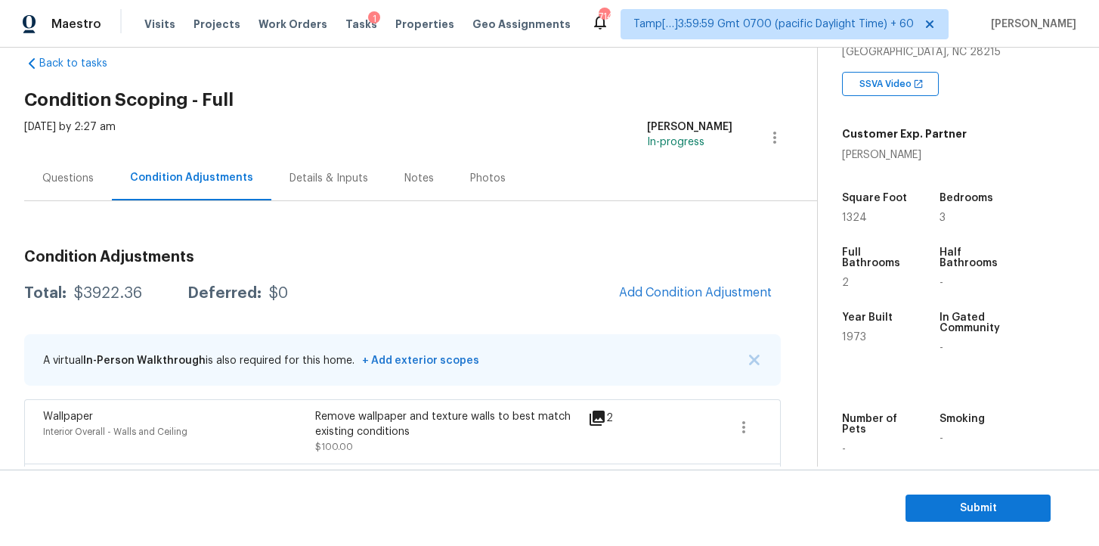
click at [85, 179] on div "Questions" at bounding box center [67, 178] width 51 height 15
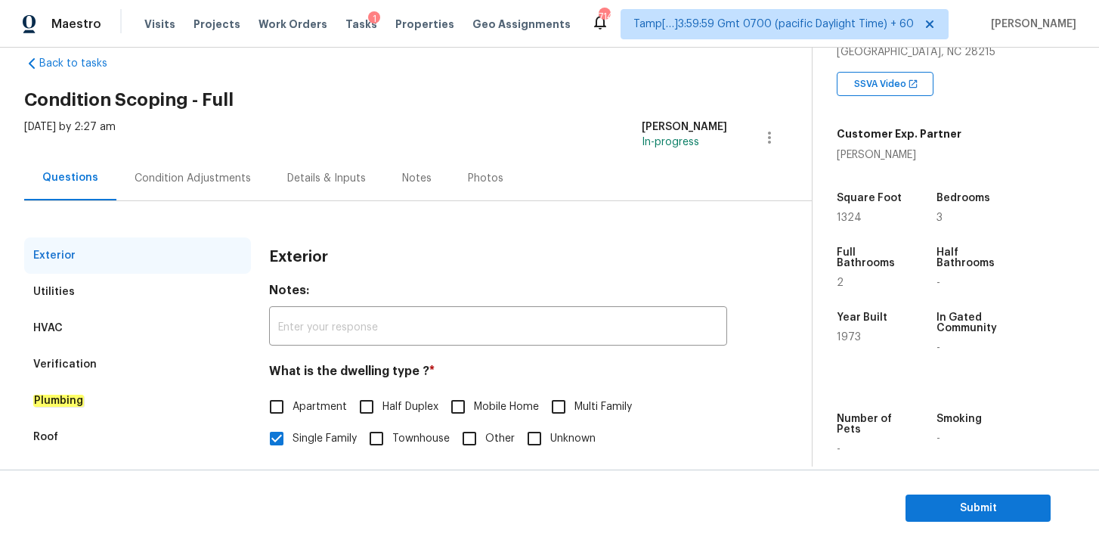
scroll to position [1, 0]
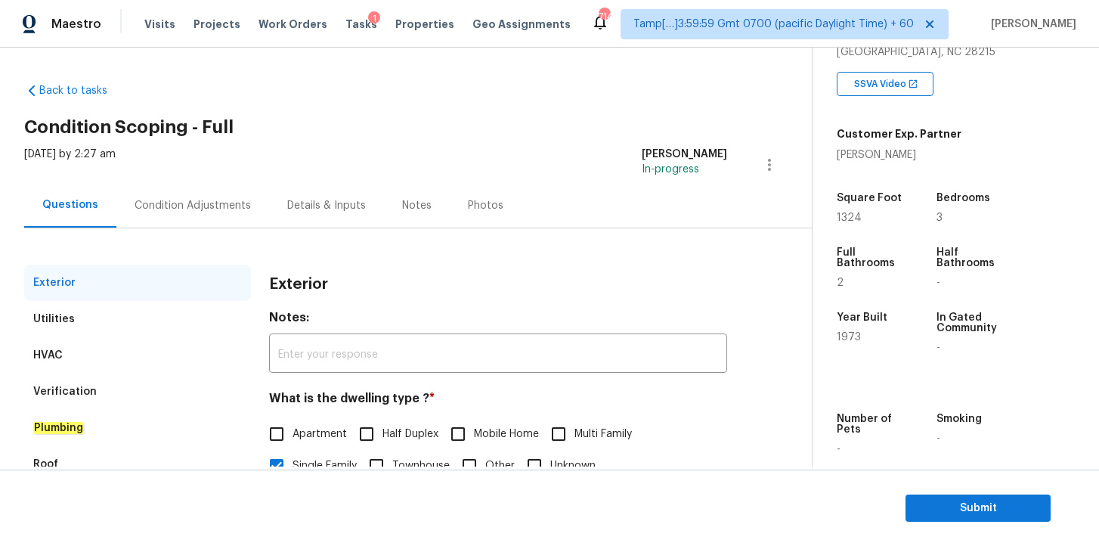
click at [134, 297] on div "Exterior" at bounding box center [137, 283] width 227 height 36
click at [106, 317] on div "Utilities" at bounding box center [137, 319] width 227 height 36
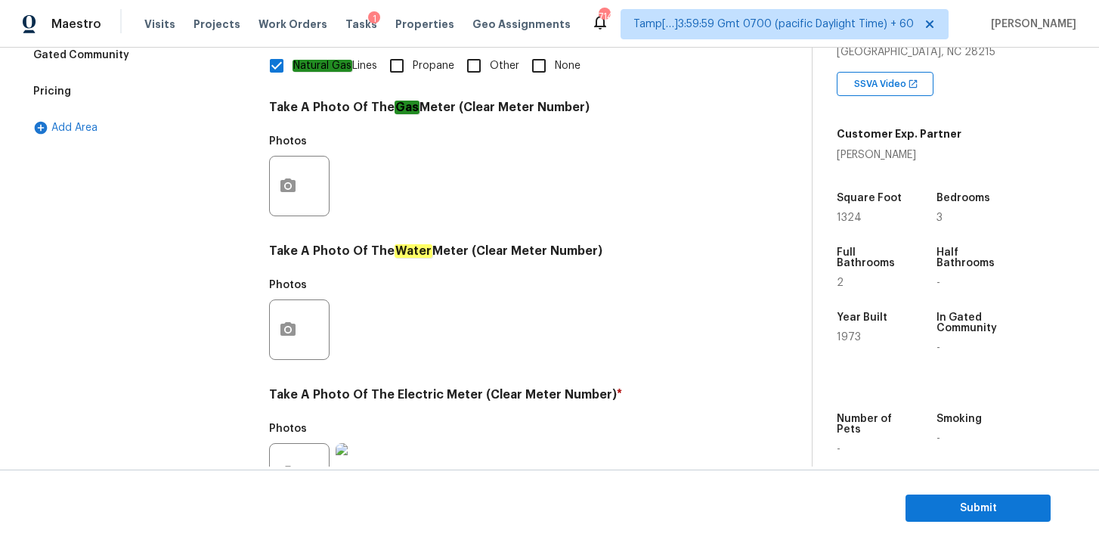
scroll to position [197, 0]
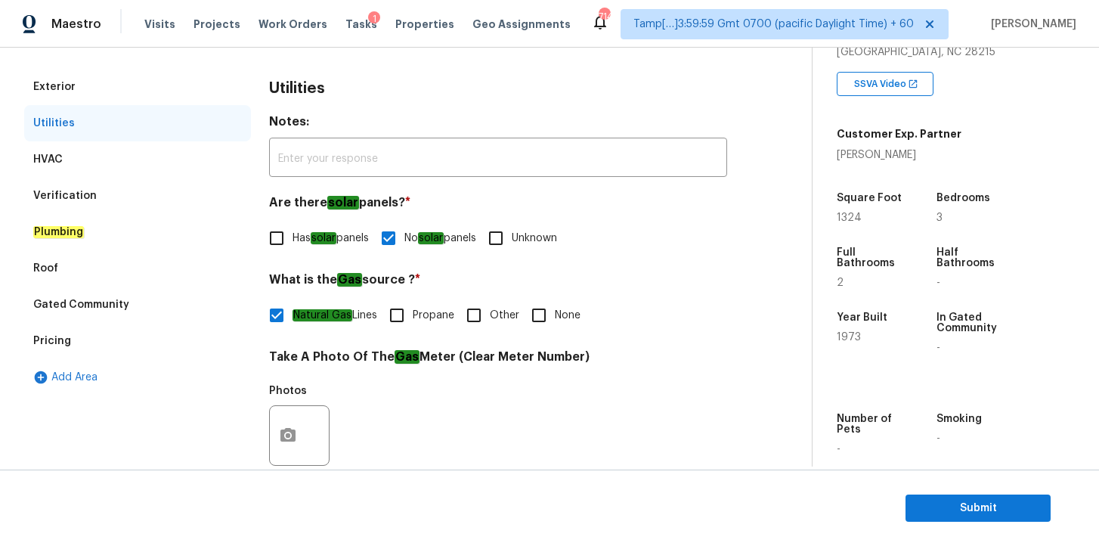
click at [135, 156] on div "HVAC" at bounding box center [137, 159] width 227 height 36
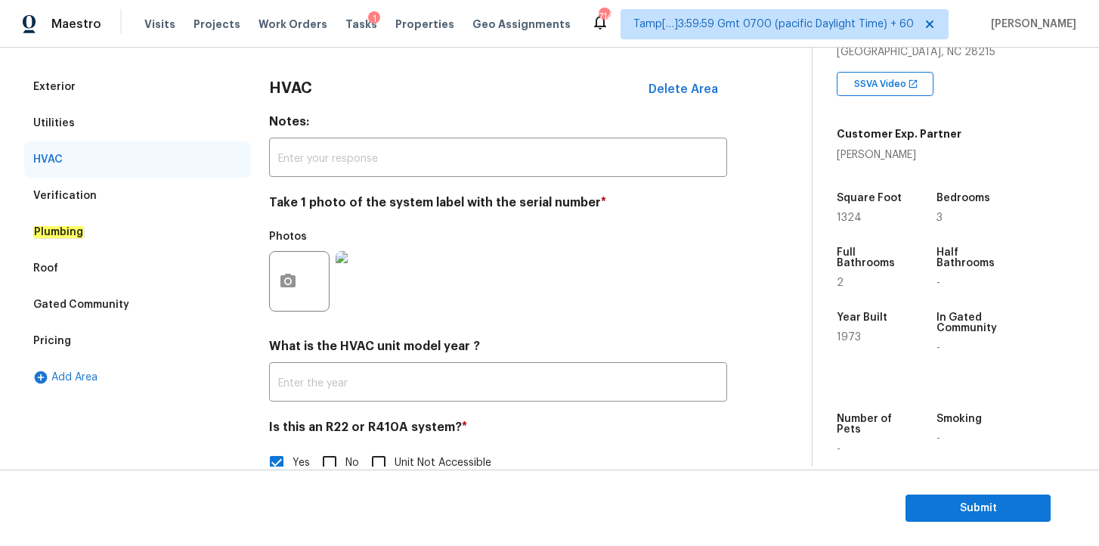
scroll to position [232, 0]
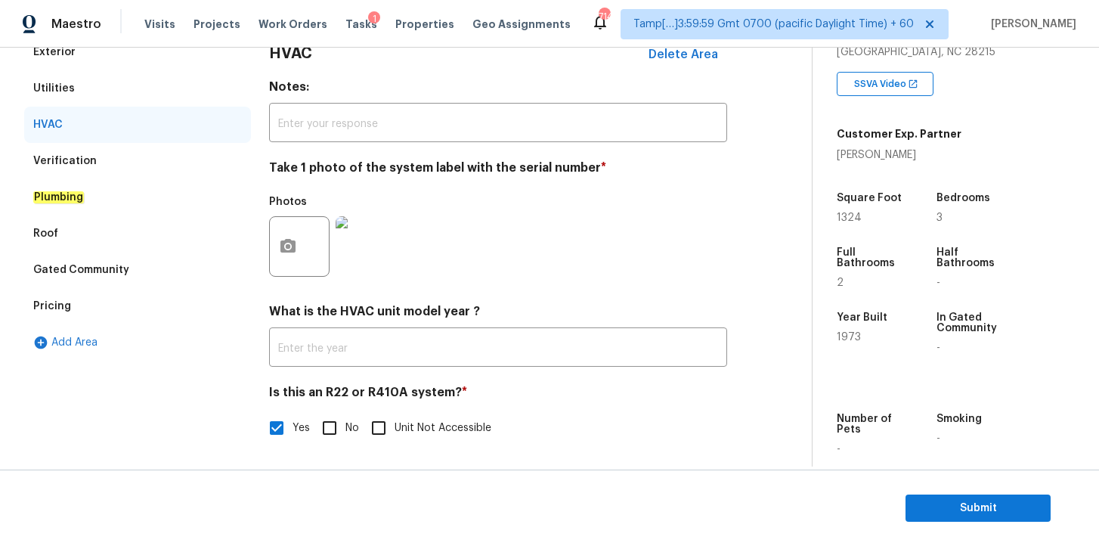
click at [102, 155] on div "Verification" at bounding box center [137, 161] width 227 height 36
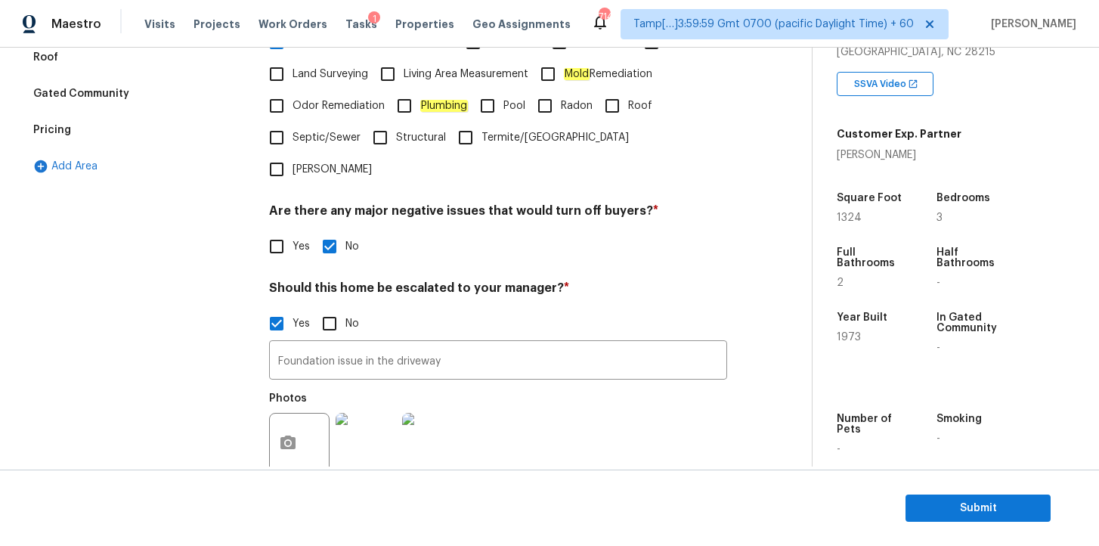
scroll to position [486, 0]
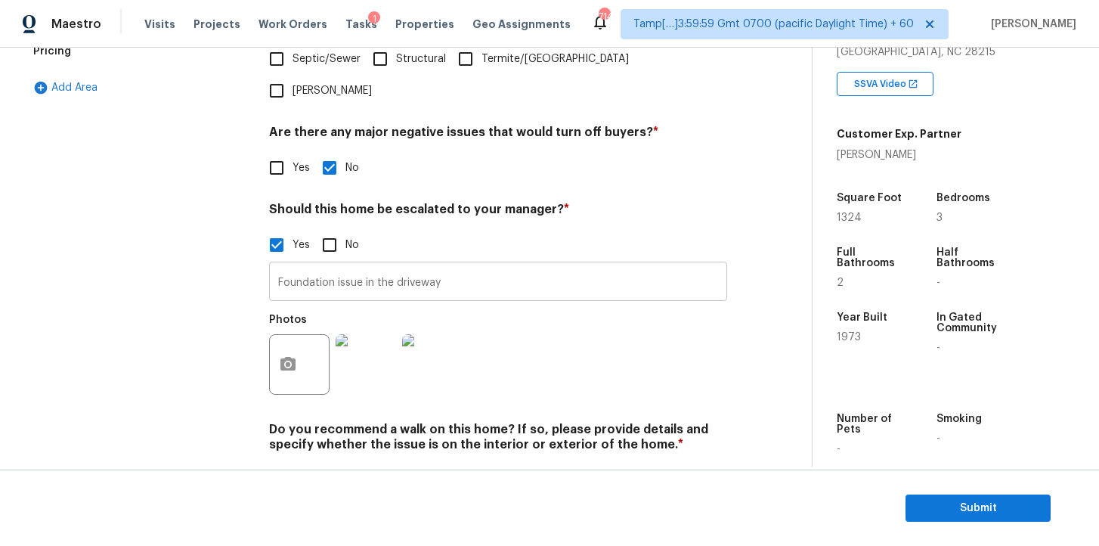
click at [297, 265] on input "Foundation issue in the driveway" at bounding box center [498, 283] width 458 height 36
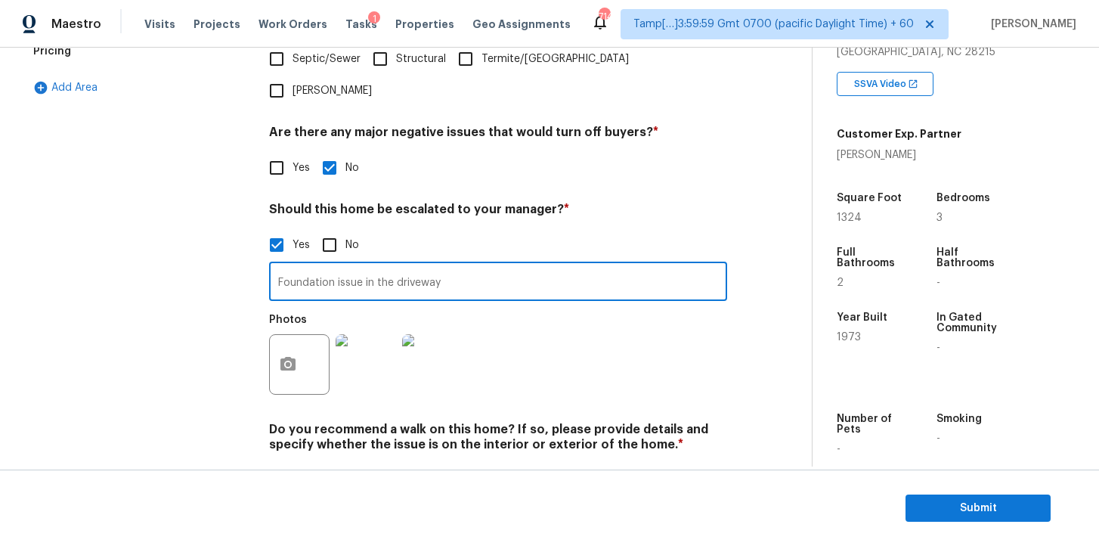
click at [297, 265] on input "Foundation issue in the driveway" at bounding box center [498, 283] width 458 height 36
type input "Agent has mentioned that there is an foundation issue. but did not notice any f…"
click at [383, 338] on img at bounding box center [366, 364] width 60 height 60
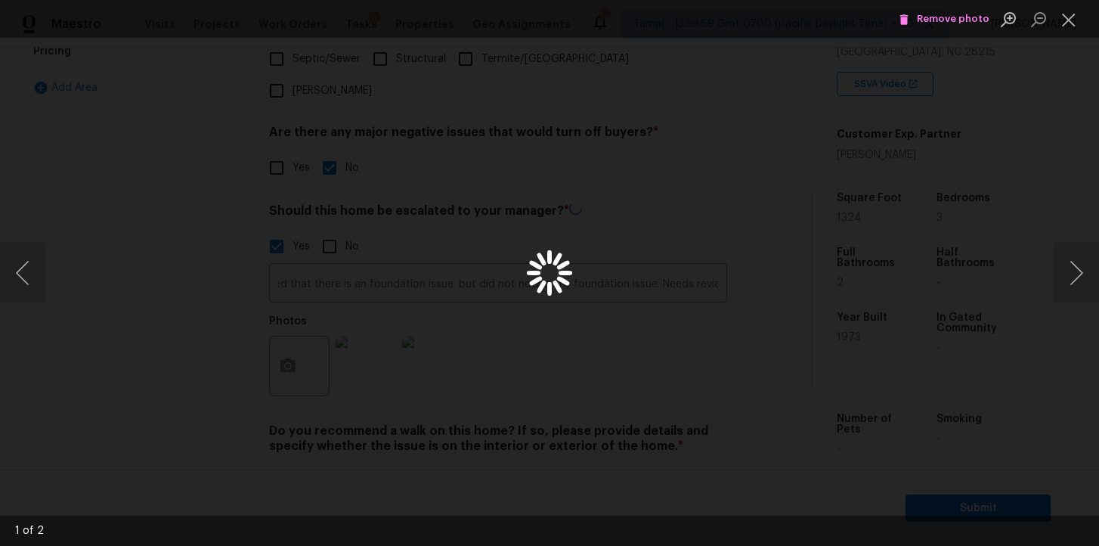
scroll to position [0, 0]
click at [931, 13] on span "Remove photo" at bounding box center [944, 19] width 91 height 17
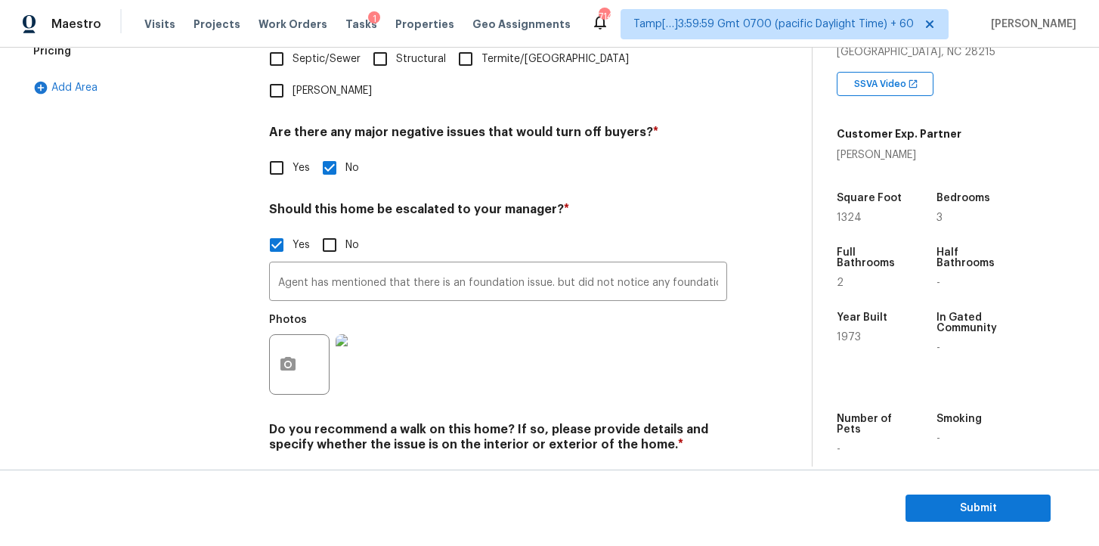
click at [381, 334] on img at bounding box center [366, 364] width 60 height 60
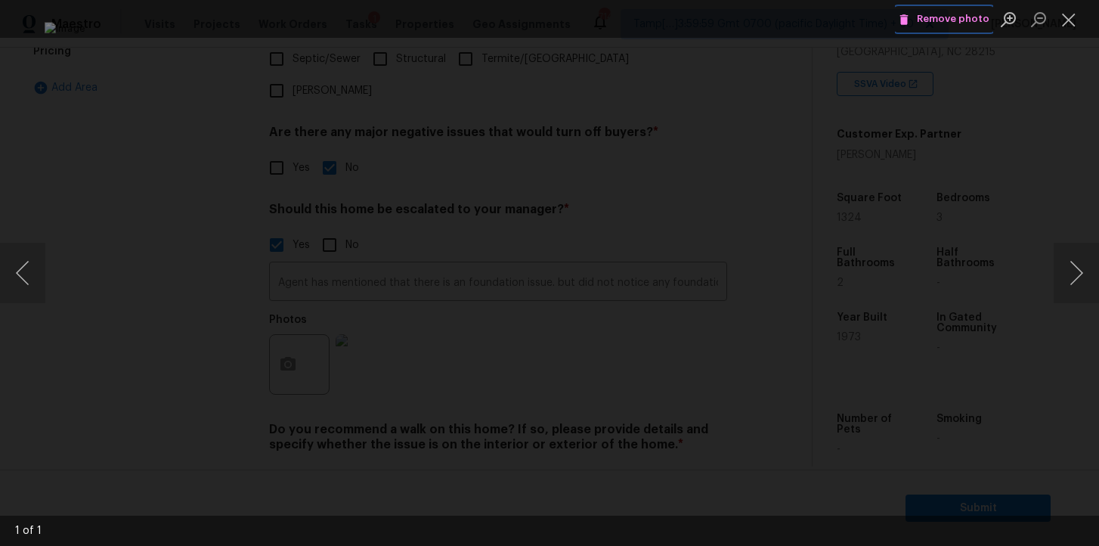
click at [933, 16] on span "Remove photo" at bounding box center [944, 19] width 91 height 17
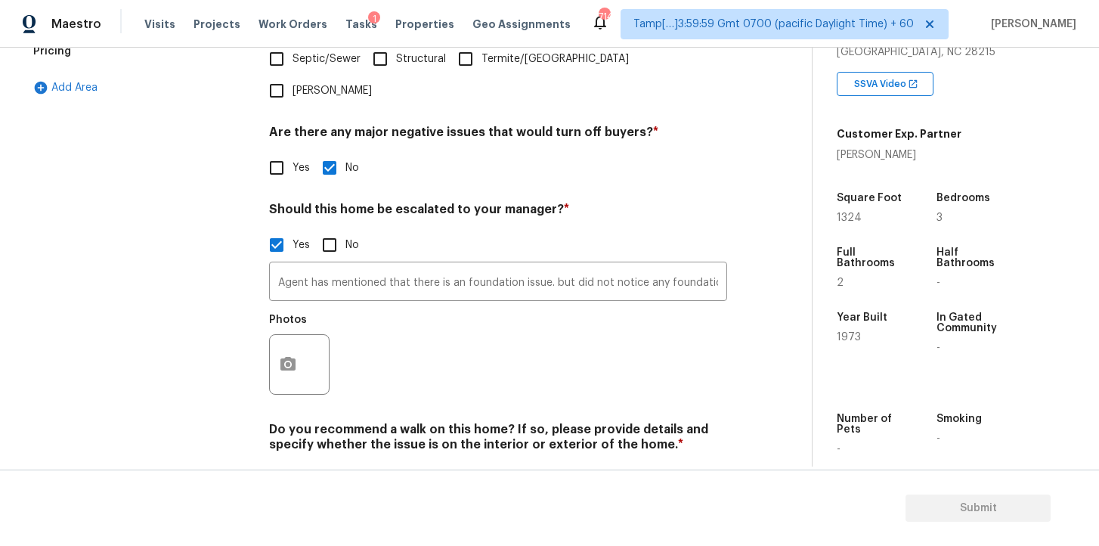
click at [541, 337] on div "Photos" at bounding box center [498, 354] width 458 height 98
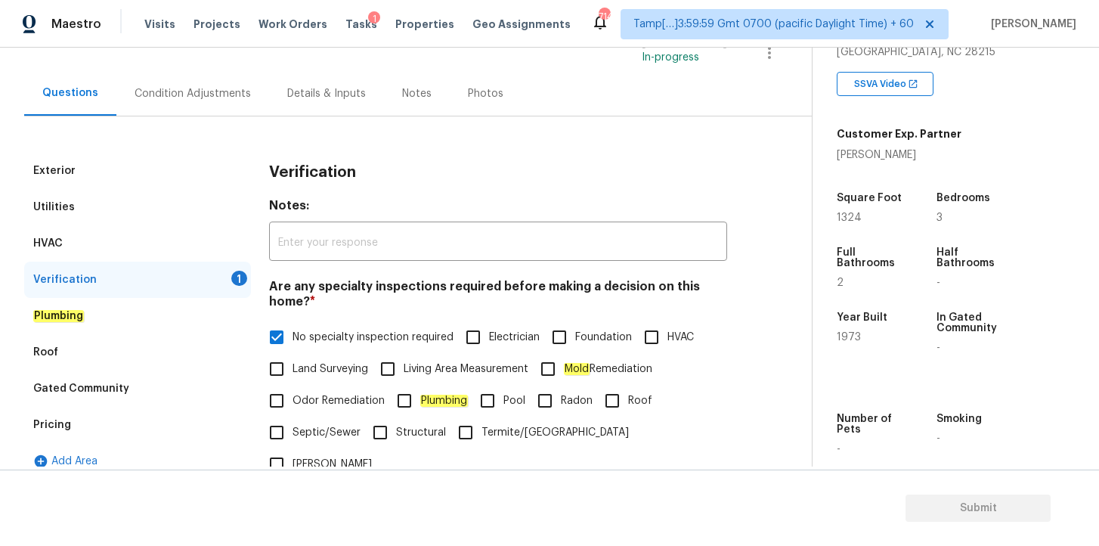
scroll to position [110, 0]
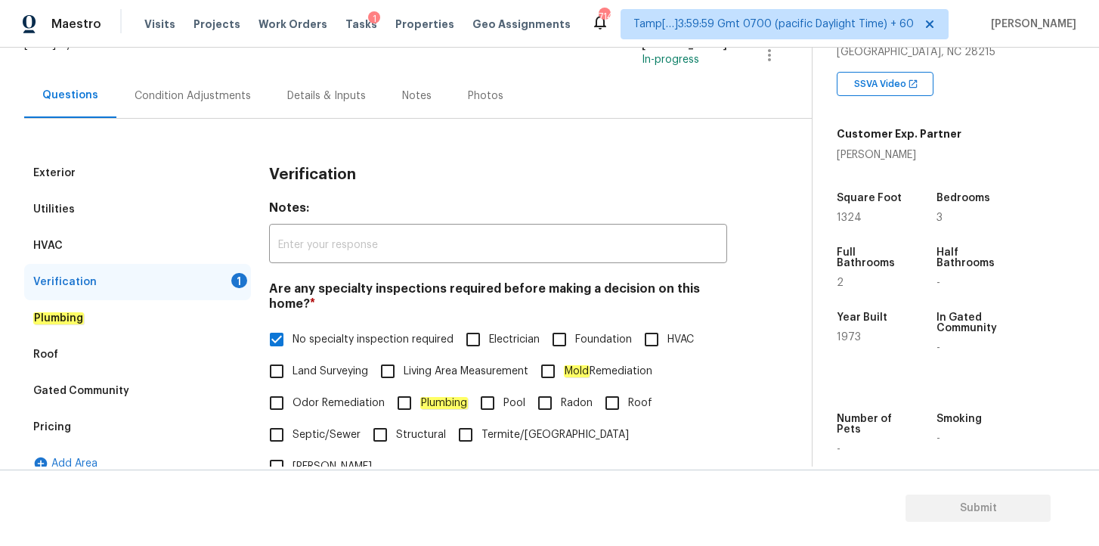
click at [159, 315] on div "Plumbing" at bounding box center [137, 318] width 227 height 36
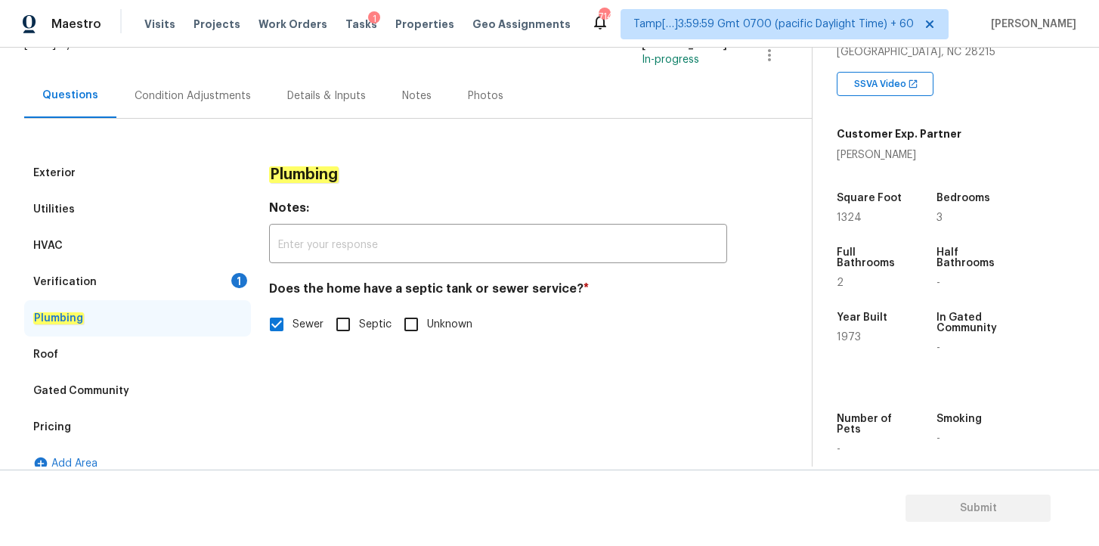
click at [156, 288] on div "Verification 1" at bounding box center [137, 282] width 227 height 36
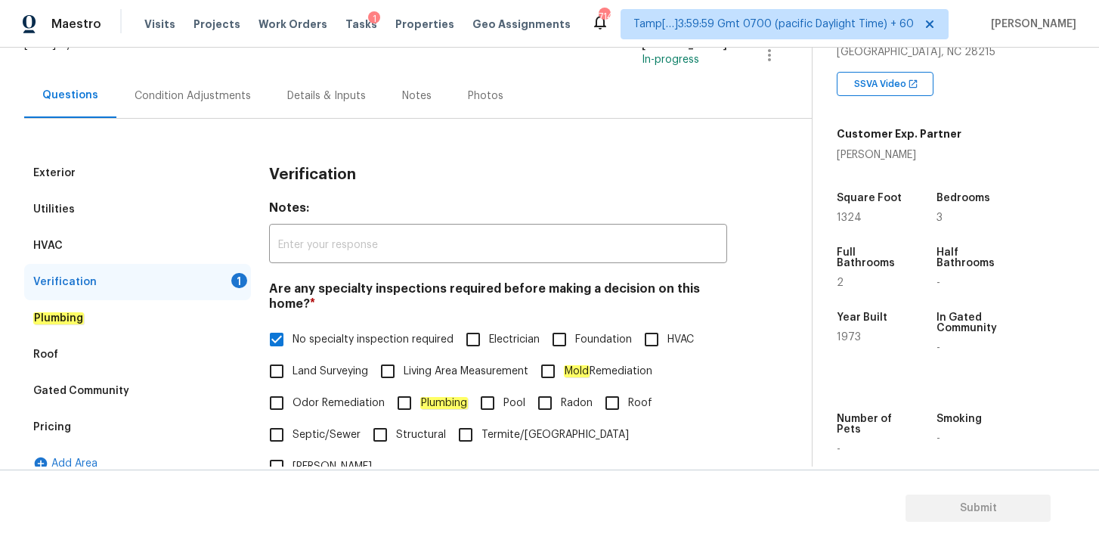
scroll to position [507, 0]
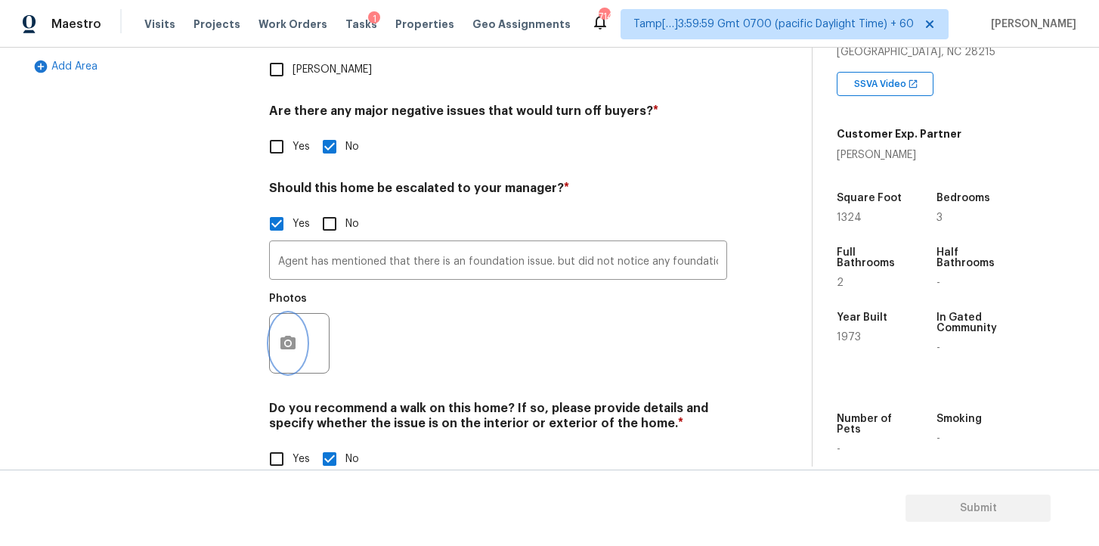
click at [293, 336] on icon "button" at bounding box center [287, 343] width 15 height 14
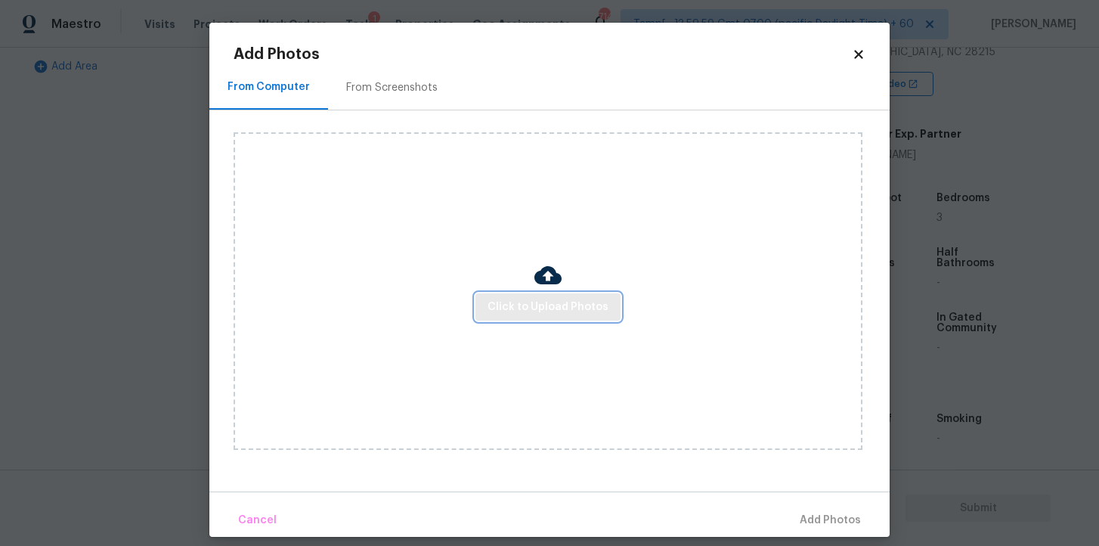
click at [524, 309] on span "Click to Upload Photos" at bounding box center [547, 307] width 121 height 19
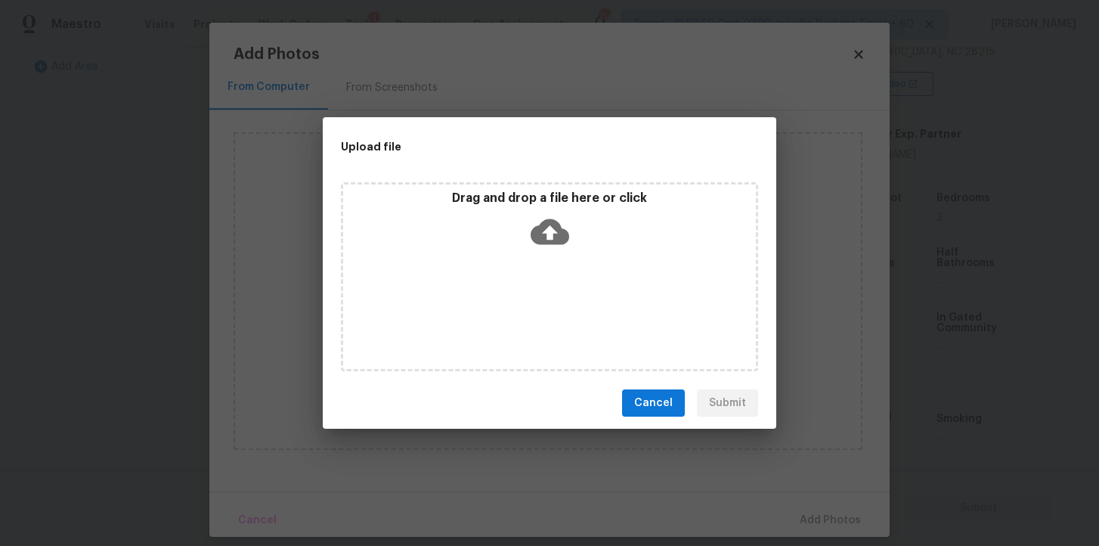
click at [556, 229] on icon at bounding box center [550, 232] width 39 height 26
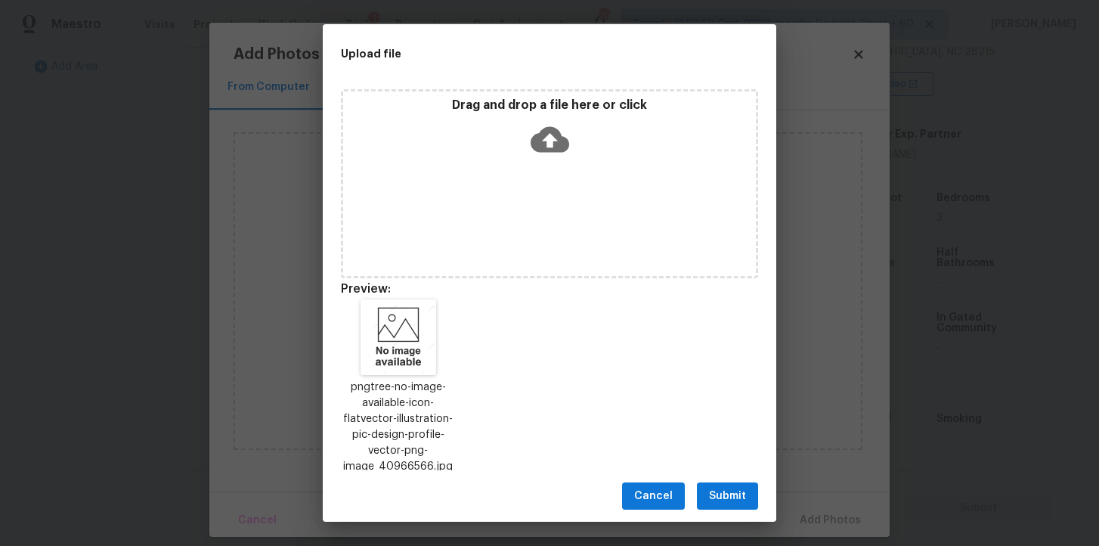
click at [738, 487] on span "Submit" at bounding box center [727, 496] width 37 height 19
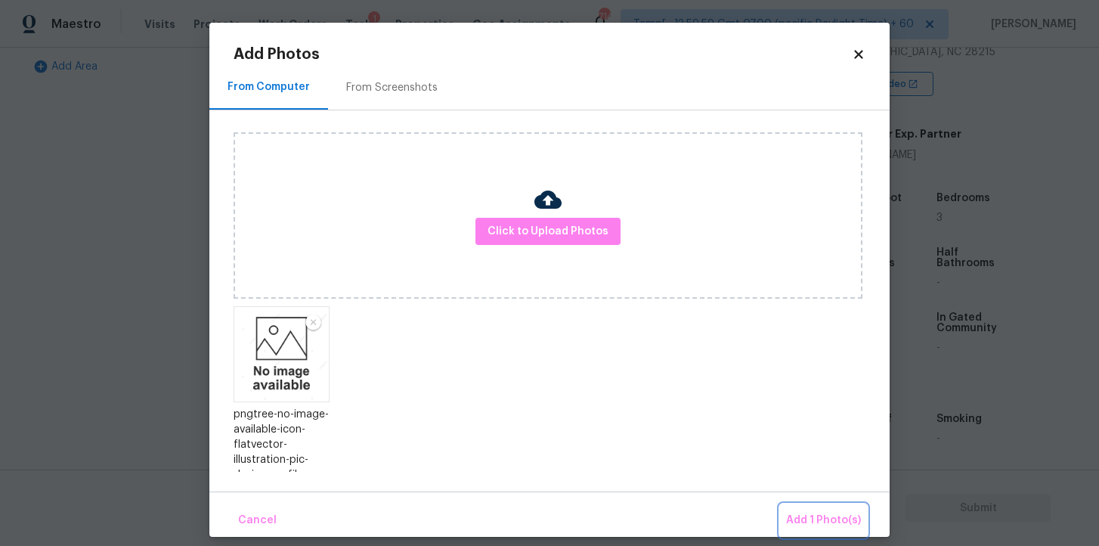
click at [814, 522] on span "Add 1 Photo(s)" at bounding box center [823, 520] width 75 height 19
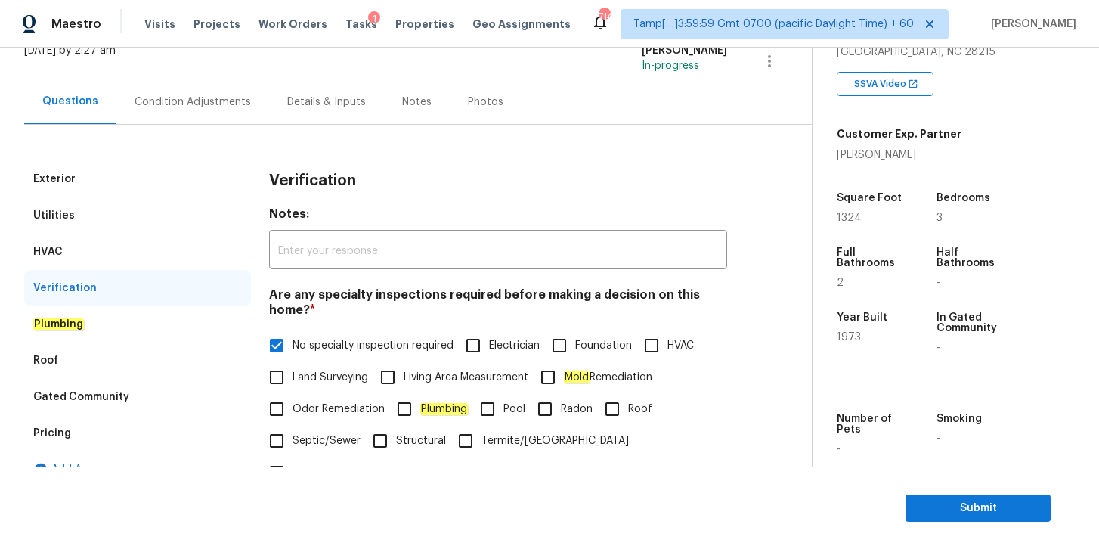
scroll to position [0, 0]
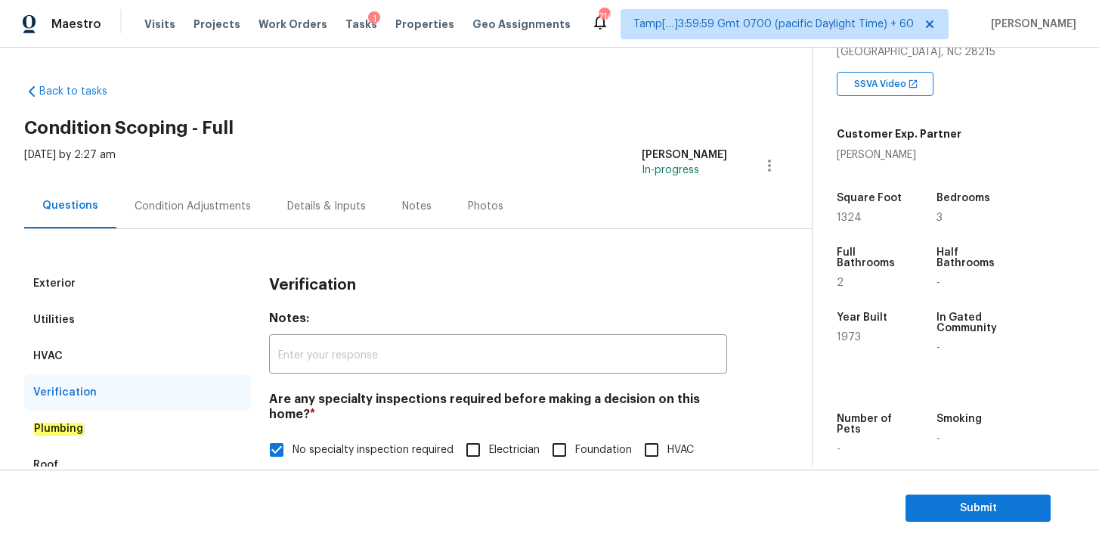
click at [76, 323] on div "Utilities" at bounding box center [137, 320] width 227 height 36
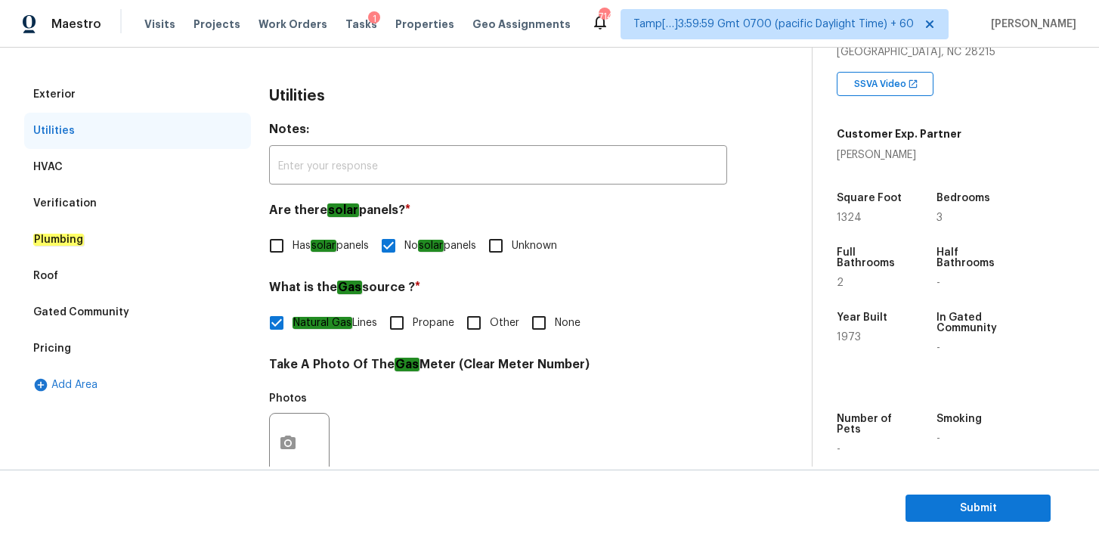
scroll to position [228, 0]
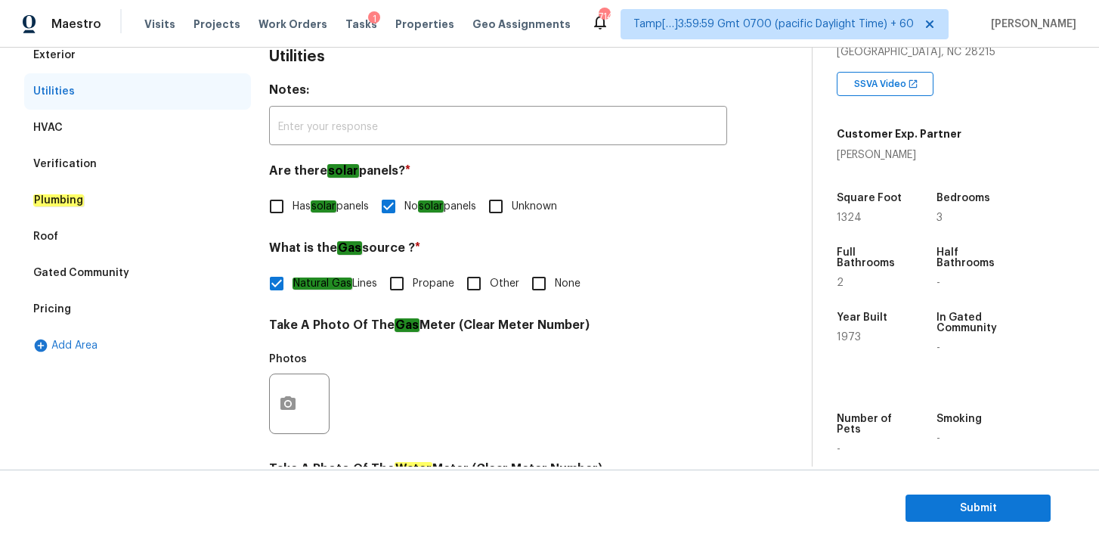
click at [477, 286] on input "Other" at bounding box center [474, 284] width 32 height 32
checkbox input "true"
checkbox input "false"
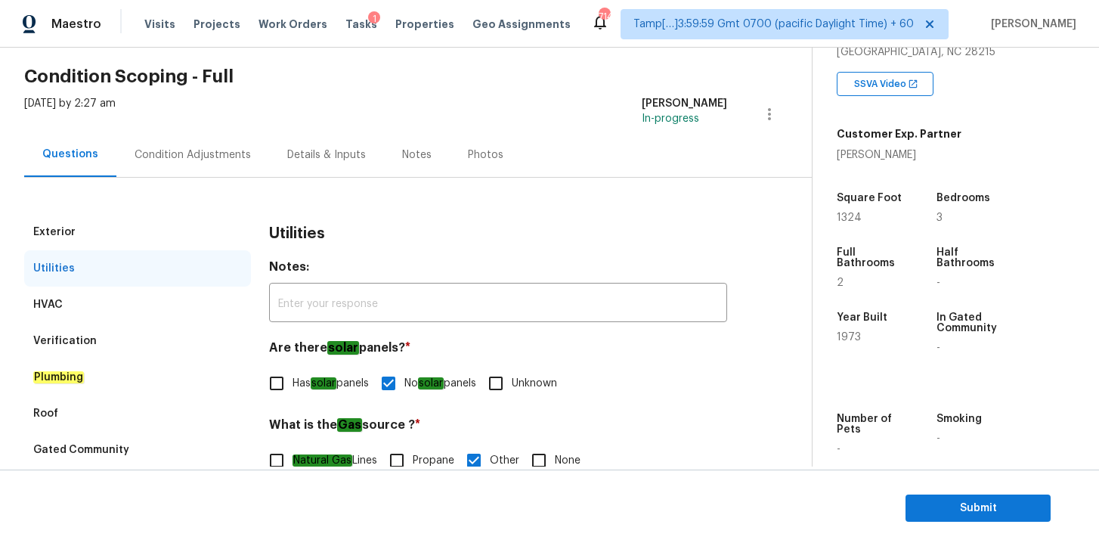
scroll to position [0, 0]
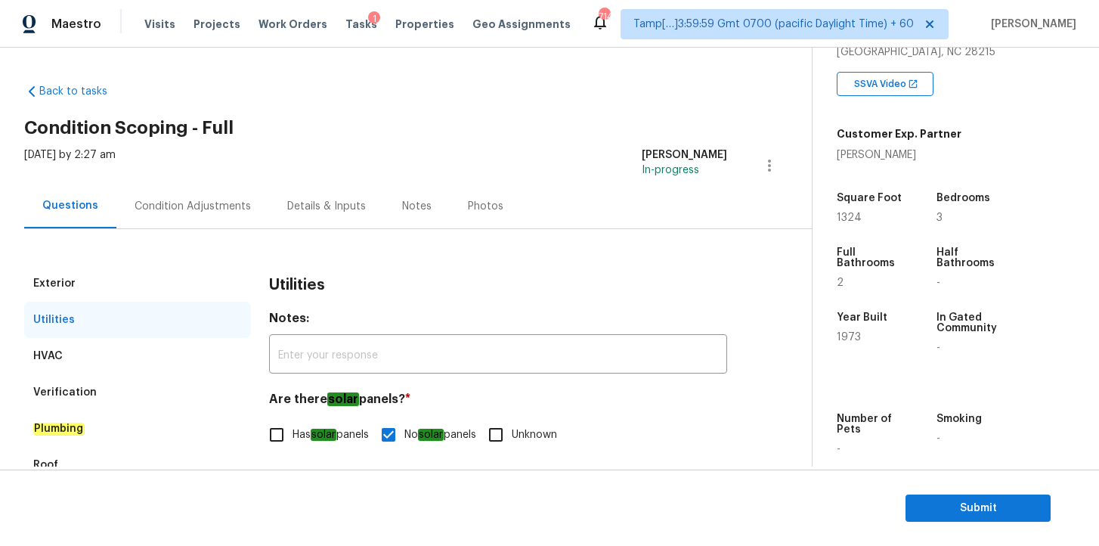
click at [209, 213] on div "Condition Adjustments" at bounding box center [193, 206] width 116 height 15
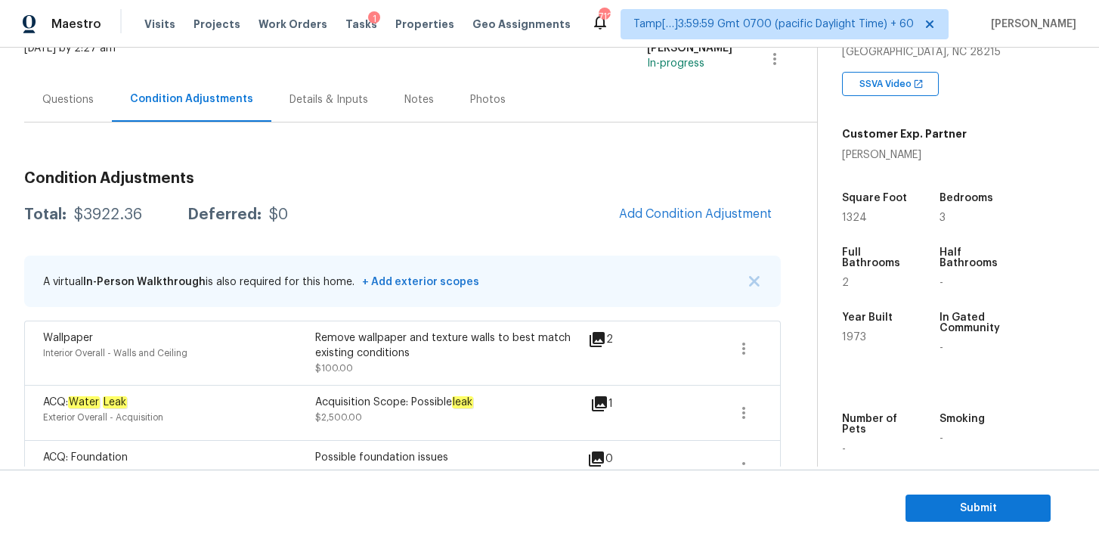
scroll to position [96, 0]
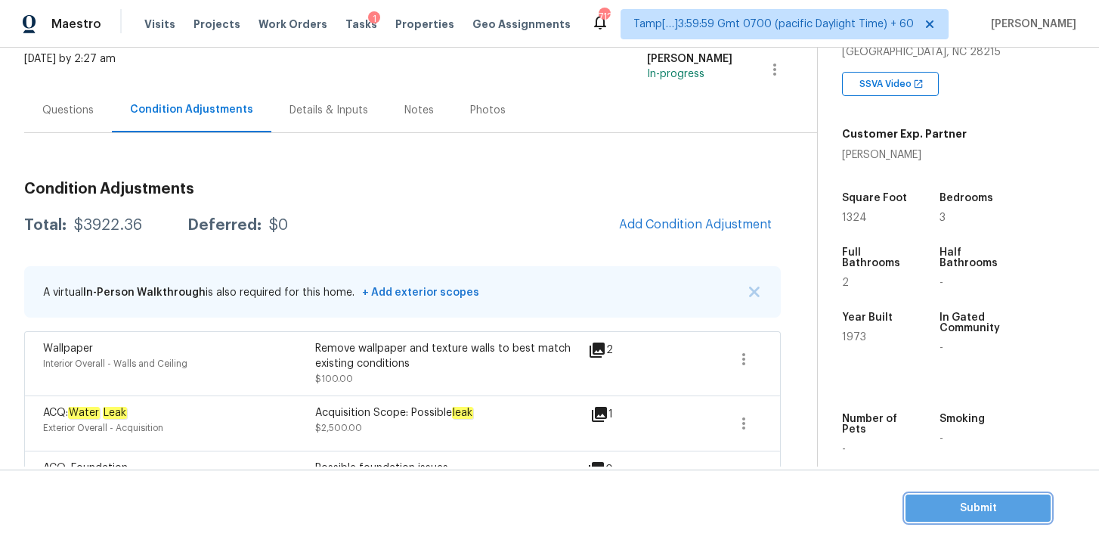
click at [928, 512] on span "Submit" at bounding box center [978, 508] width 121 height 19
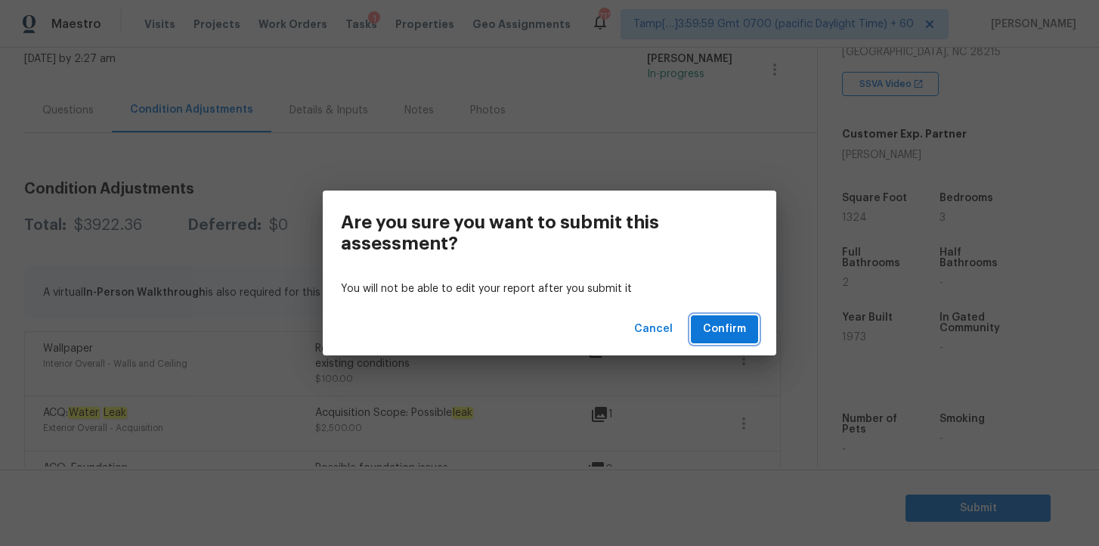
click at [737, 333] on span "Confirm" at bounding box center [724, 329] width 43 height 19
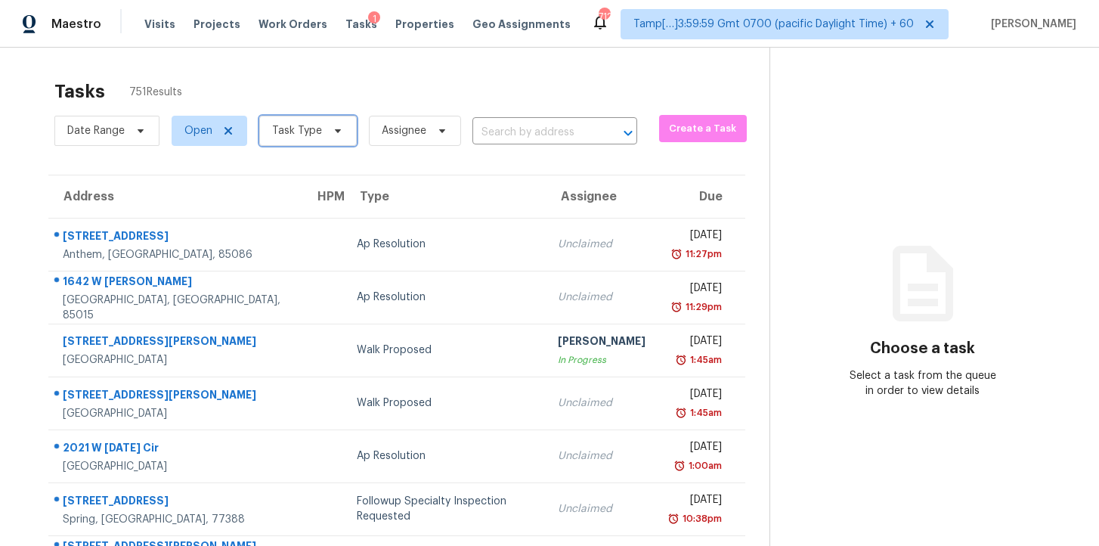
click at [327, 135] on span at bounding box center [335, 131] width 17 height 12
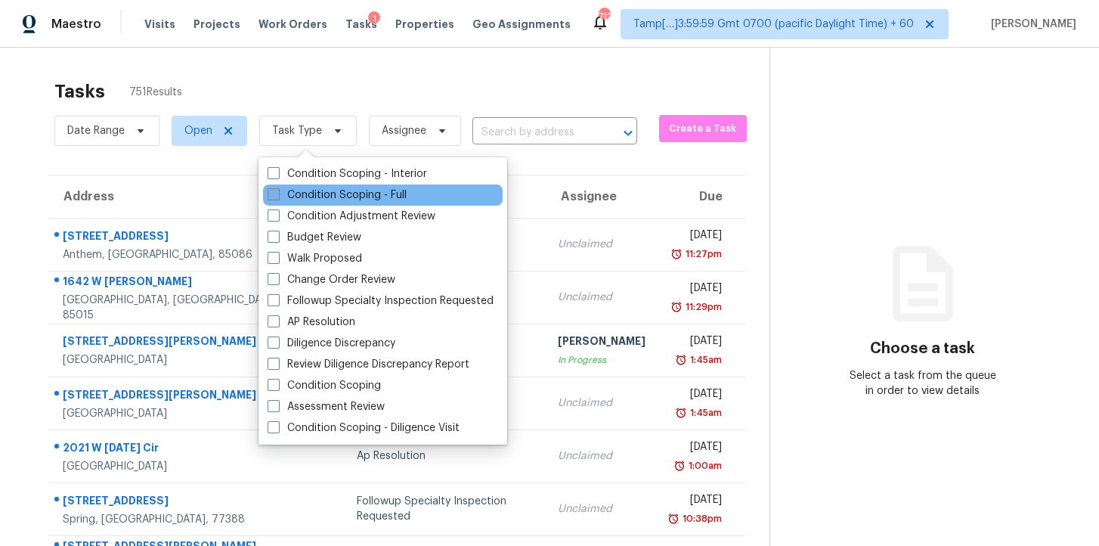
click at [345, 192] on label "Condition Scoping - Full" at bounding box center [337, 194] width 139 height 15
click at [277, 192] on input "Condition Scoping - Full" at bounding box center [273, 192] width 10 height 10
checkbox input "true"
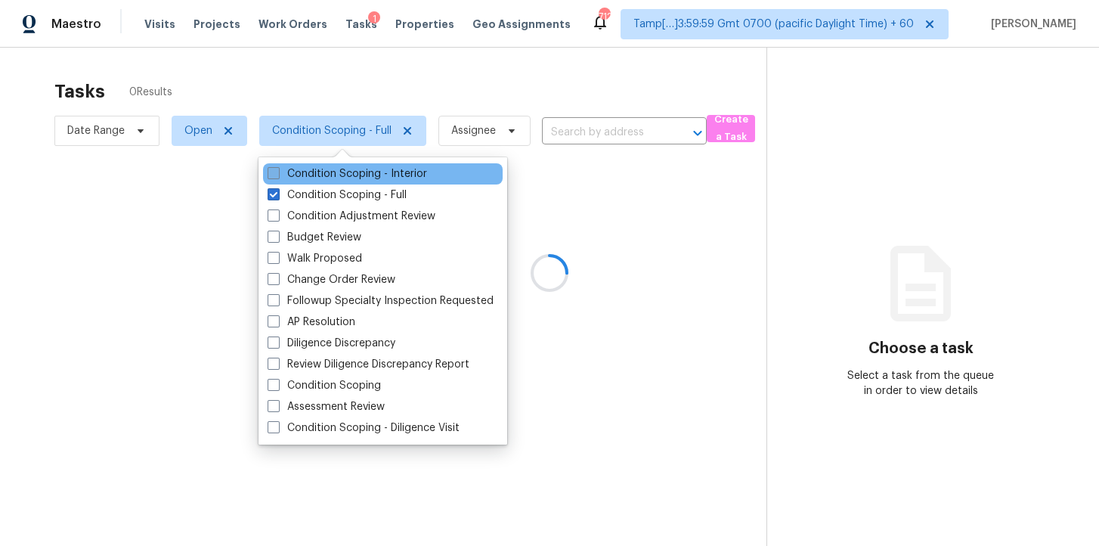
click at [345, 175] on label "Condition Scoping - Interior" at bounding box center [347, 173] width 159 height 15
click at [277, 175] on input "Condition Scoping - Interior" at bounding box center [273, 171] width 10 height 10
checkbox input "true"
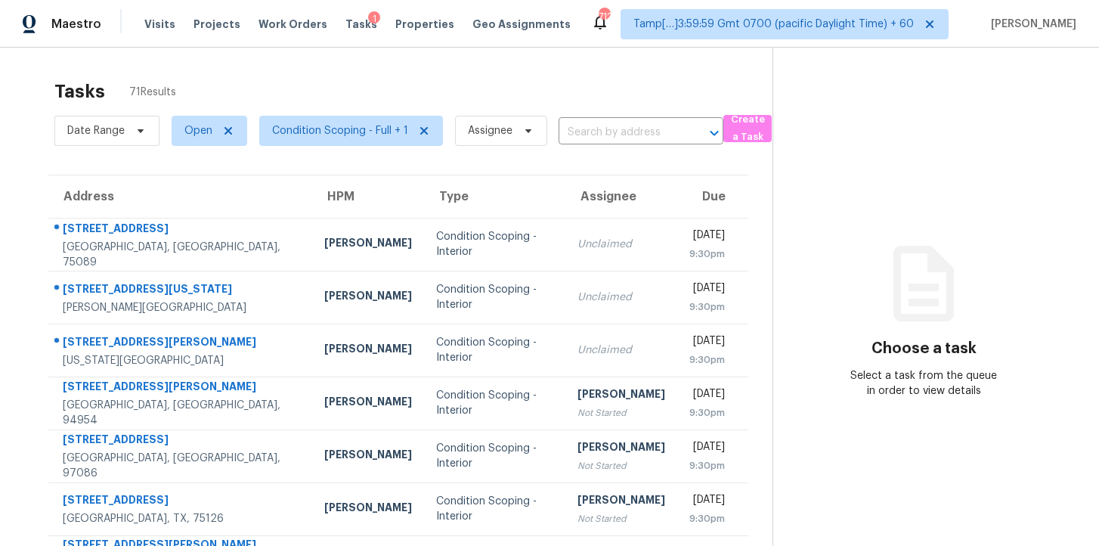
click at [597, 91] on div "Tasks 71 Results" at bounding box center [413, 91] width 718 height 39
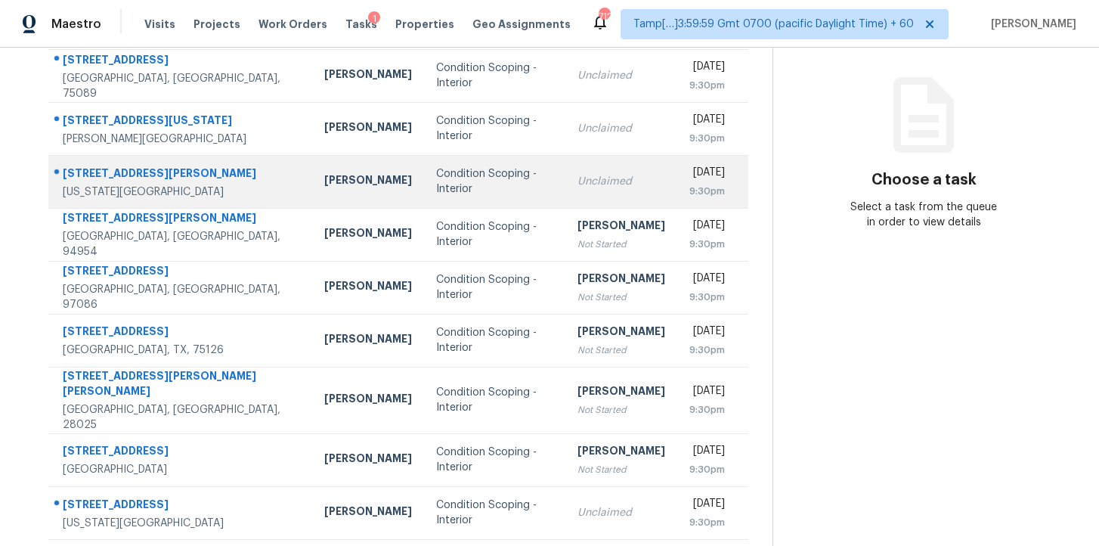
scroll to position [241, 0]
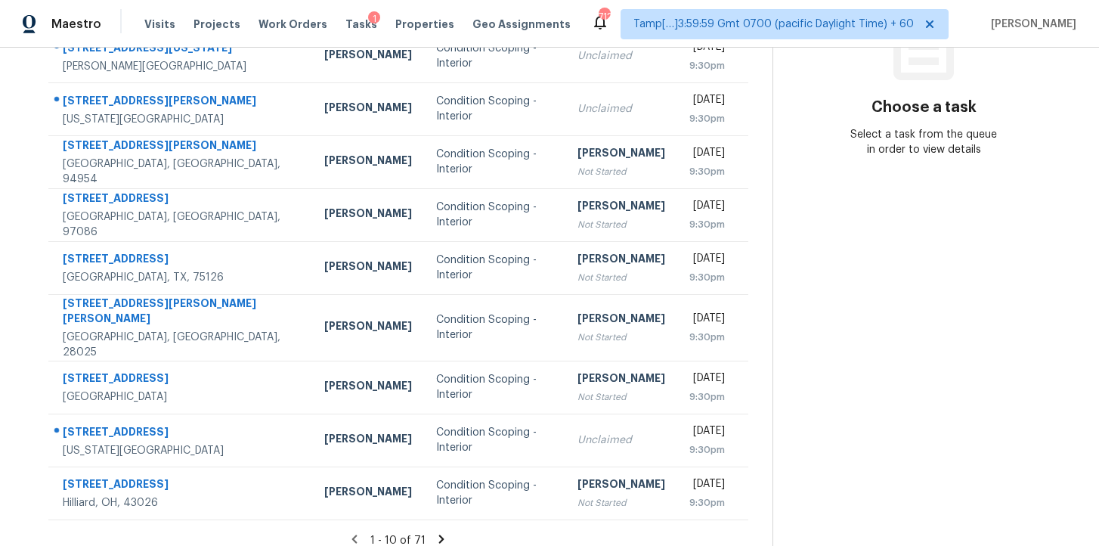
click at [442, 532] on icon at bounding box center [442, 539] width 14 height 14
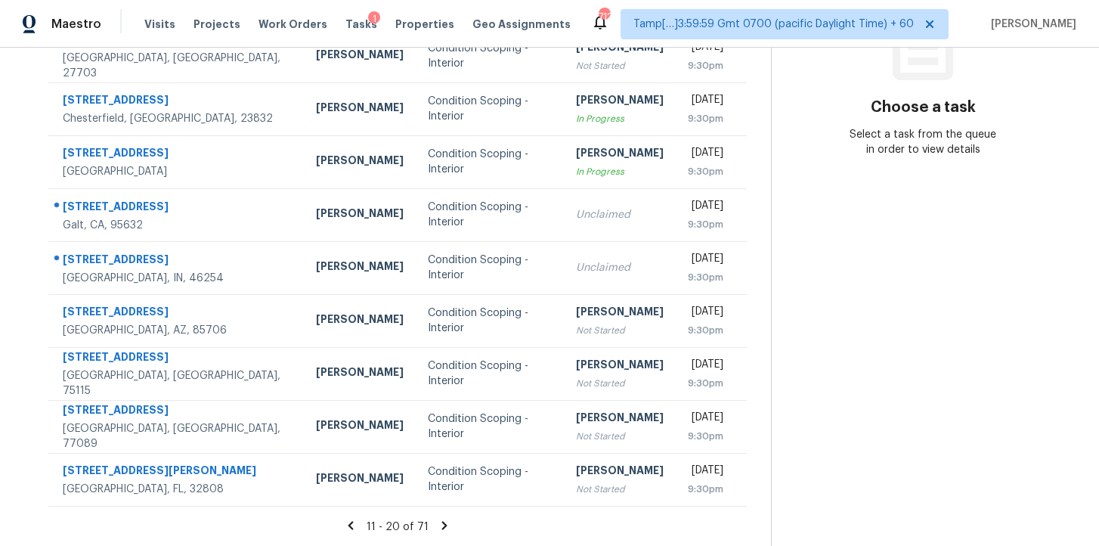
click at [445, 525] on icon at bounding box center [445, 525] width 14 height 14
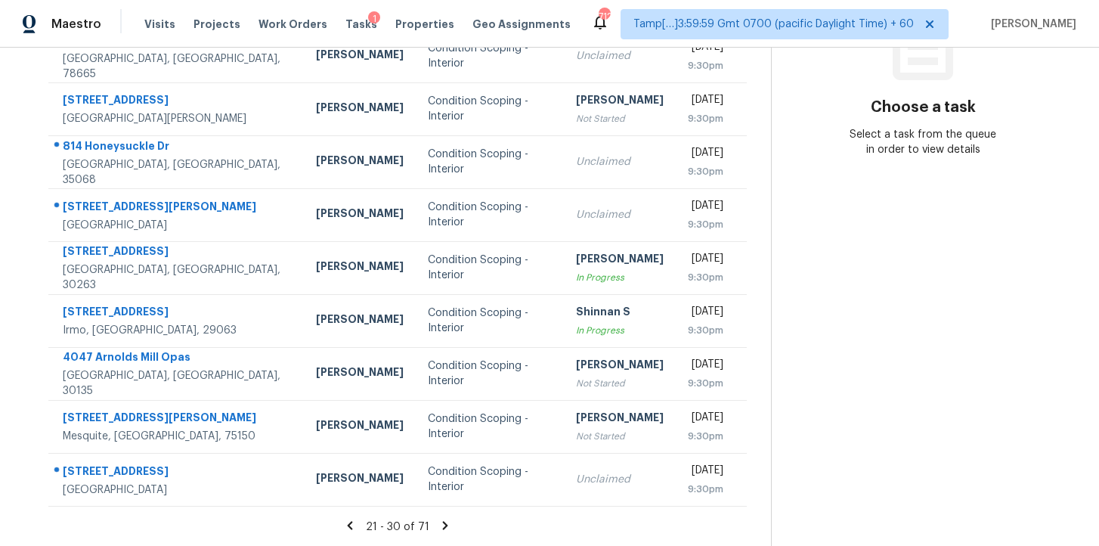
click at [447, 521] on icon at bounding box center [445, 525] width 14 height 14
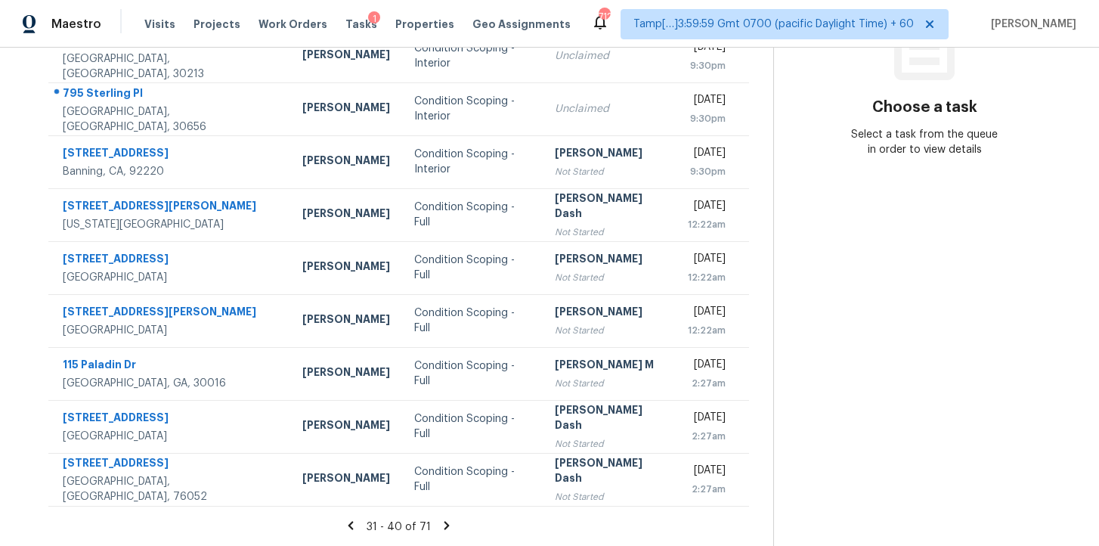
click at [444, 524] on icon at bounding box center [446, 525] width 5 height 8
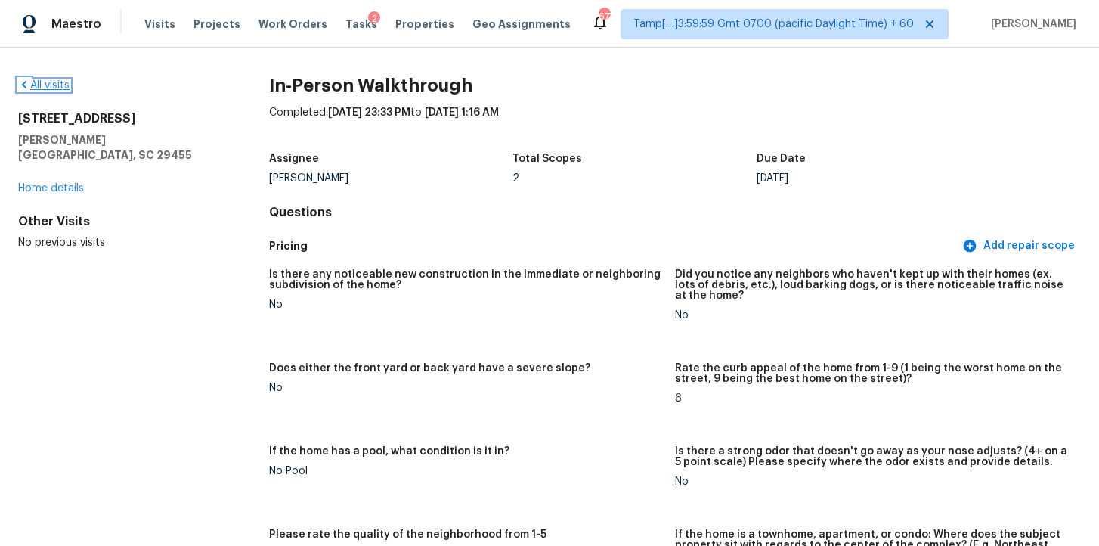
click at [62, 90] on link "All visits" at bounding box center [43, 85] width 51 height 11
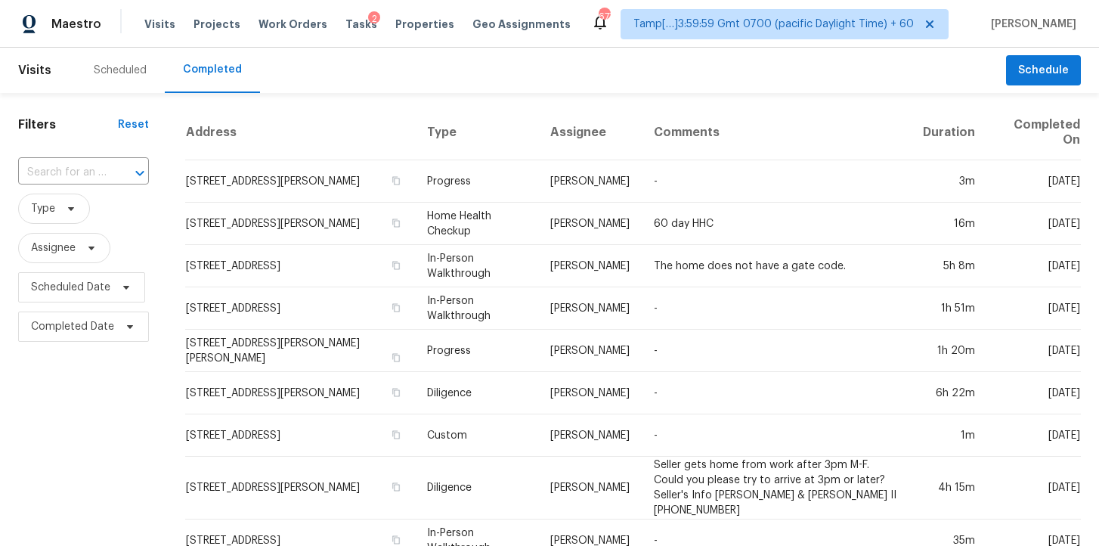
click at [89, 187] on div "​" at bounding box center [83, 172] width 131 height 32
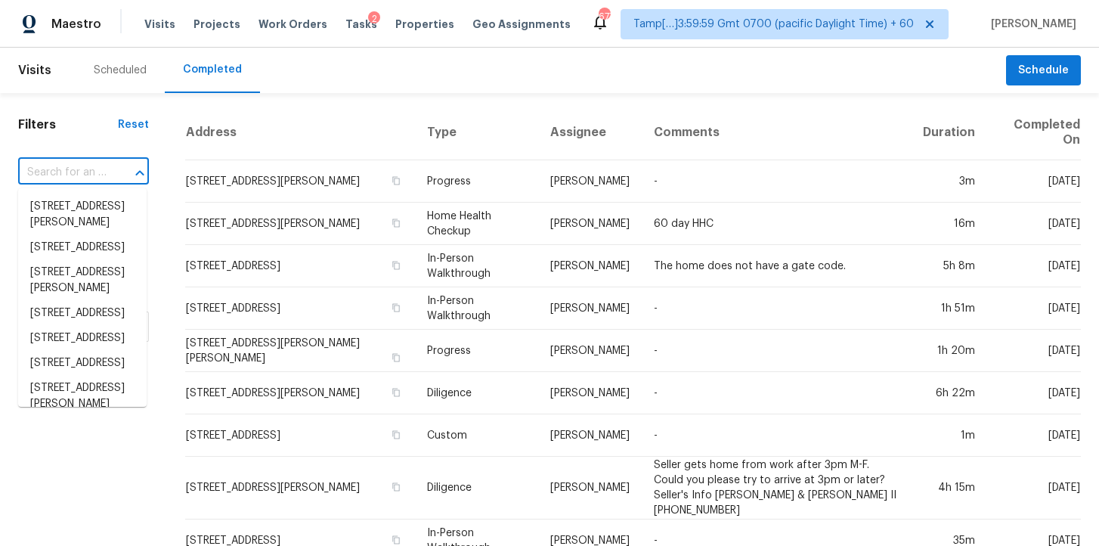
paste input "[STREET_ADDRESS][US_STATE][PERSON_NAME]"
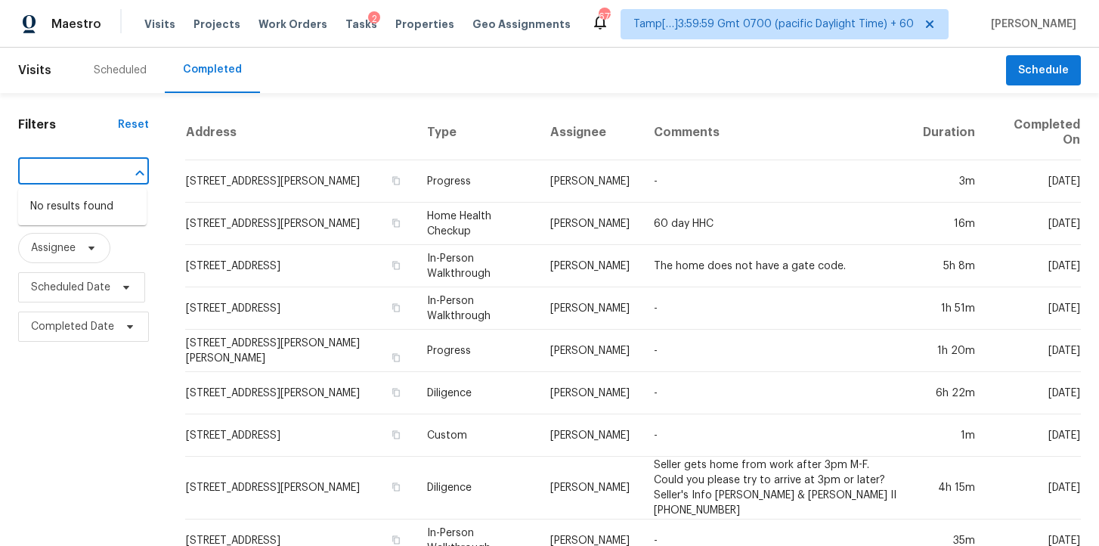
type input "[STREET_ADDRESS][US_STATE][PERSON_NAME]"
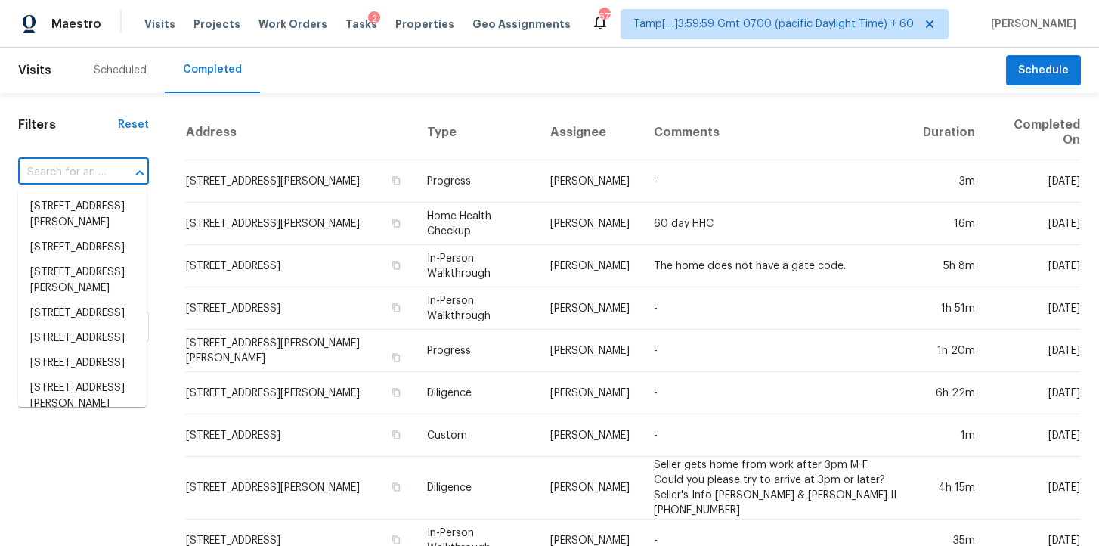
click at [91, 178] on input "text" at bounding box center [62, 172] width 88 height 23
paste input "[STREET_ADDRESS][US_STATE][PERSON_NAME]"
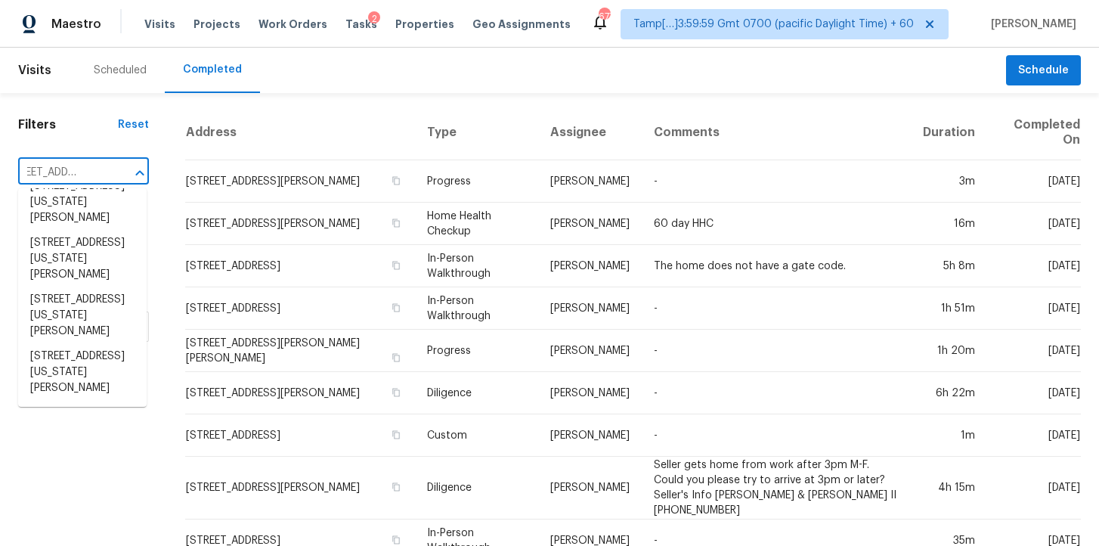
scroll to position [664, 0]
type input "[STREET_ADDRESS][US_STATE]"
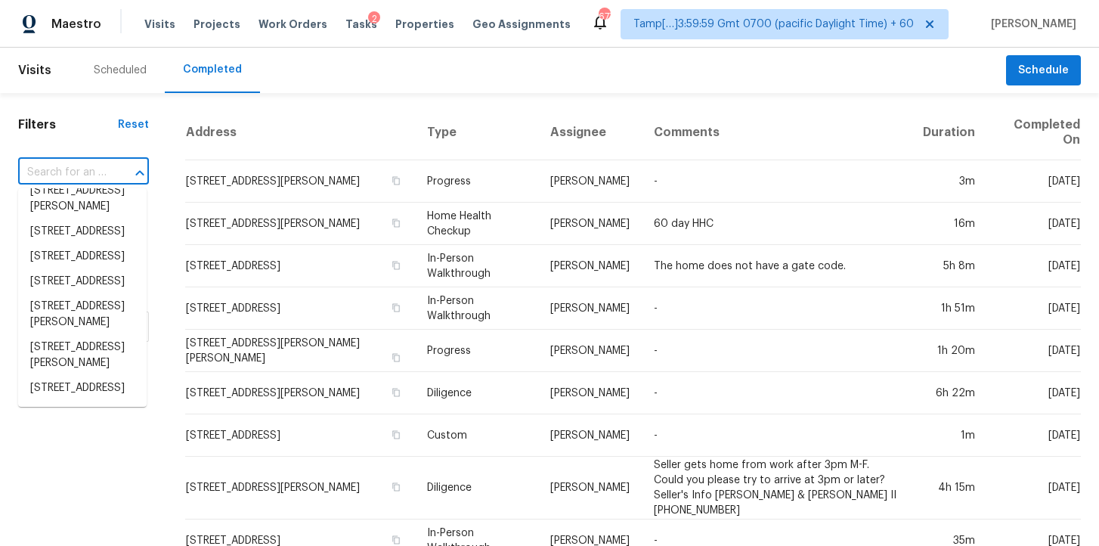
scroll to position [4055, 0]
paste input "[STREET_ADDRESS][US_STATE][PERSON_NAME]"
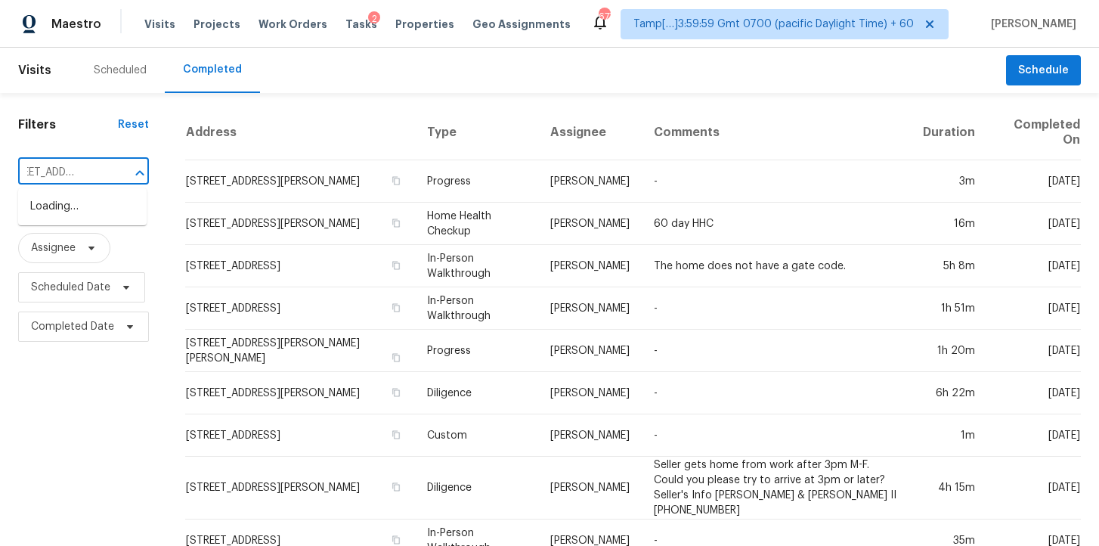
type input "[STREET_ADDRESS][US_STATE]"
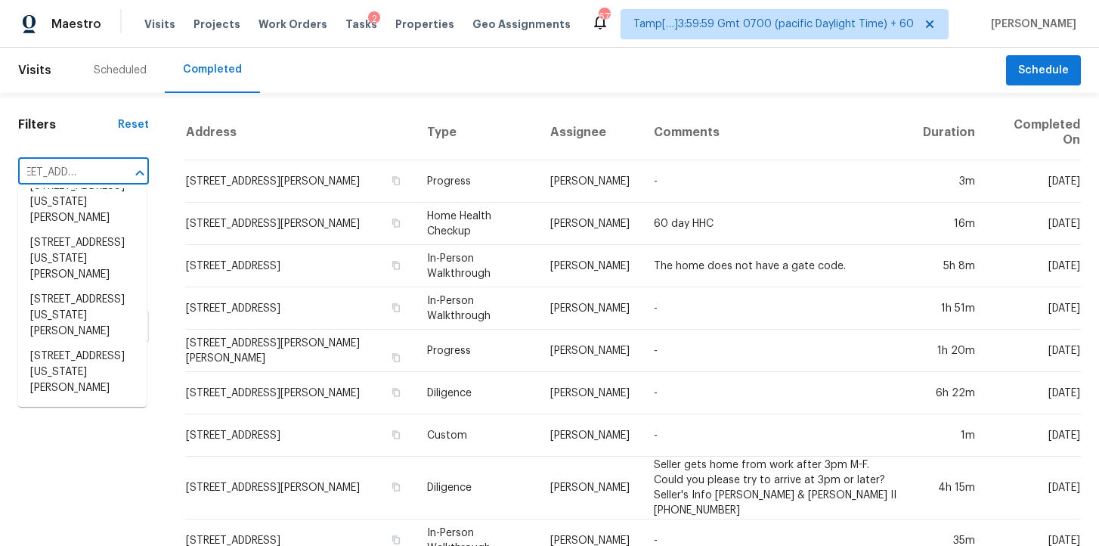
scroll to position [664, 0]
click at [94, 361] on li "965 Nevada State Dr Unit 45103, Henderson, NV 89002" at bounding box center [82, 372] width 128 height 57
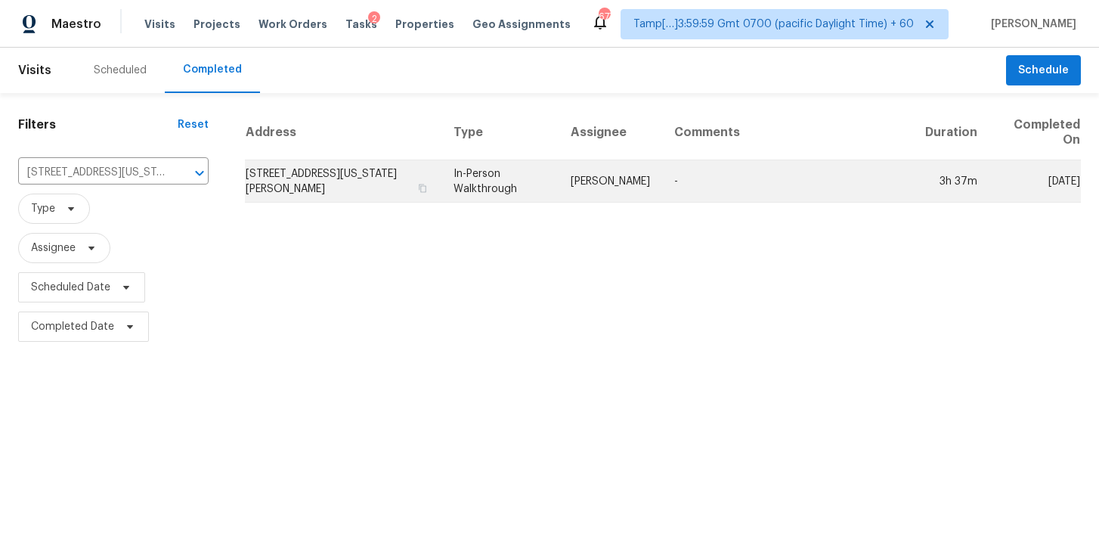
click at [517, 163] on td "In-Person Walkthrough" at bounding box center [499, 181] width 117 height 42
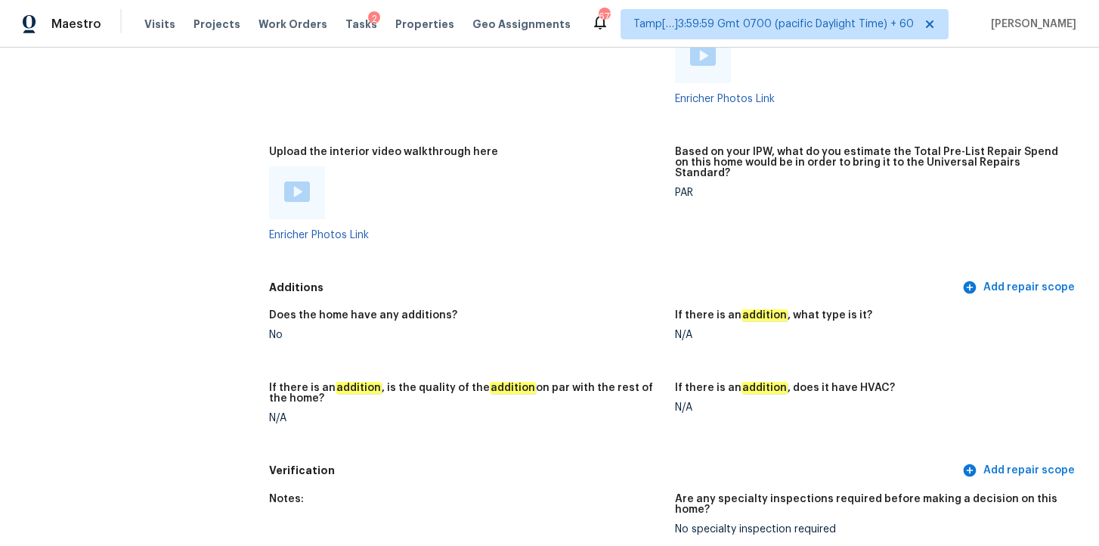
scroll to position [2648, 0]
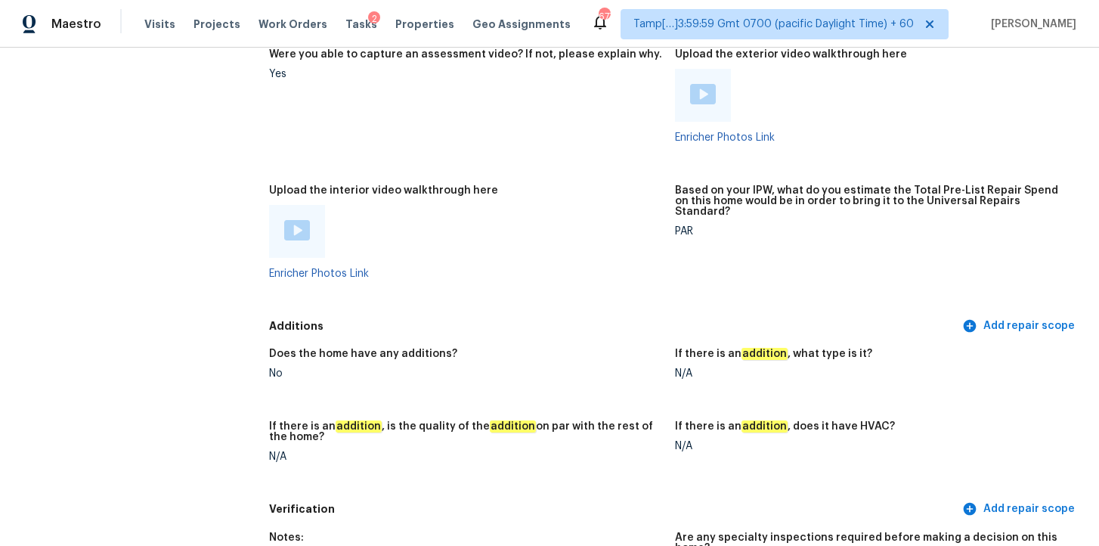
click at [302, 220] on img at bounding box center [297, 230] width 26 height 20
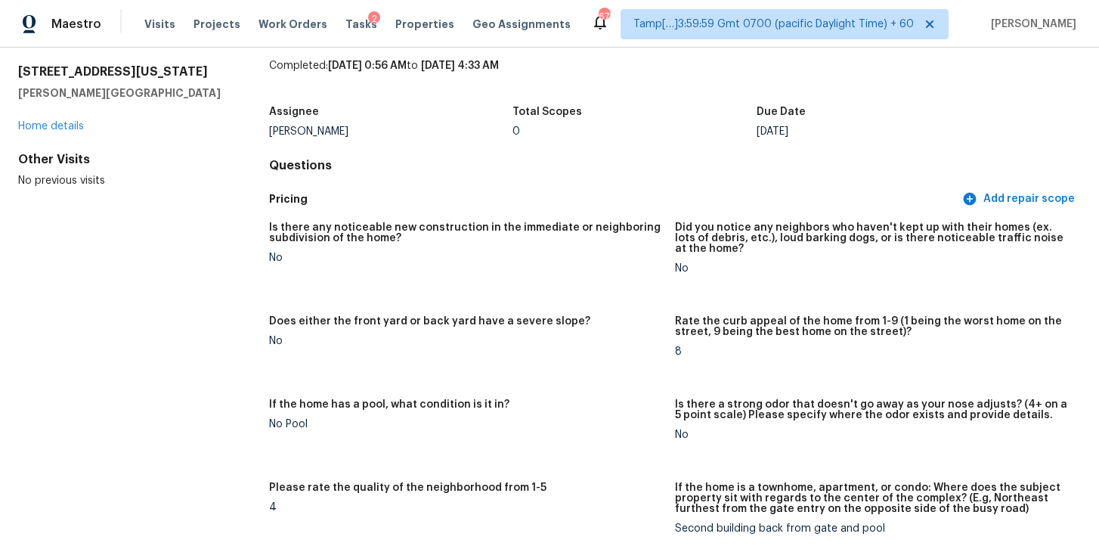
scroll to position [0, 0]
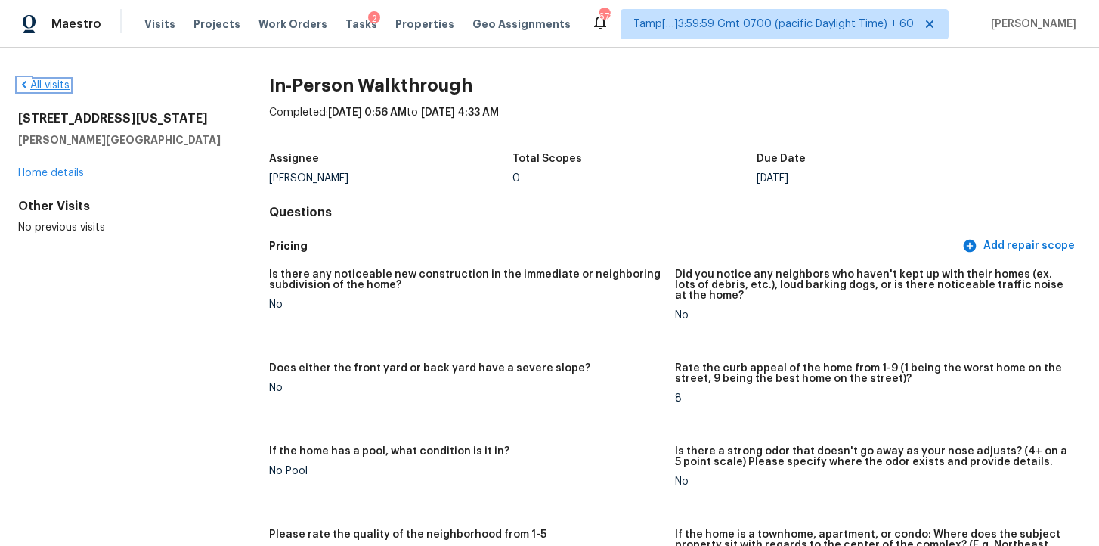
click at [66, 85] on link "All visits" at bounding box center [43, 85] width 51 height 11
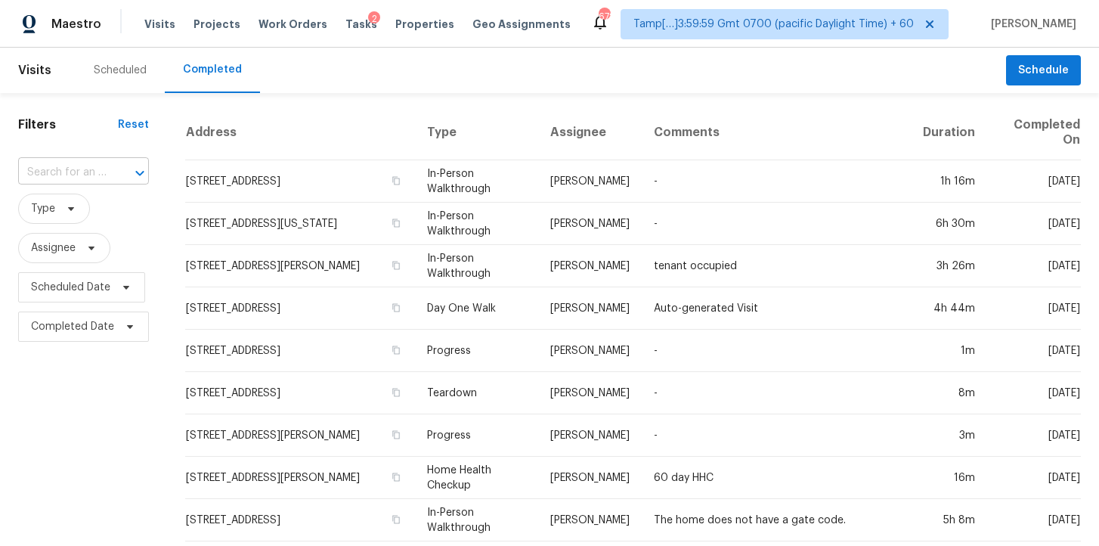
click at [85, 172] on input "text" at bounding box center [62, 172] width 88 height 23
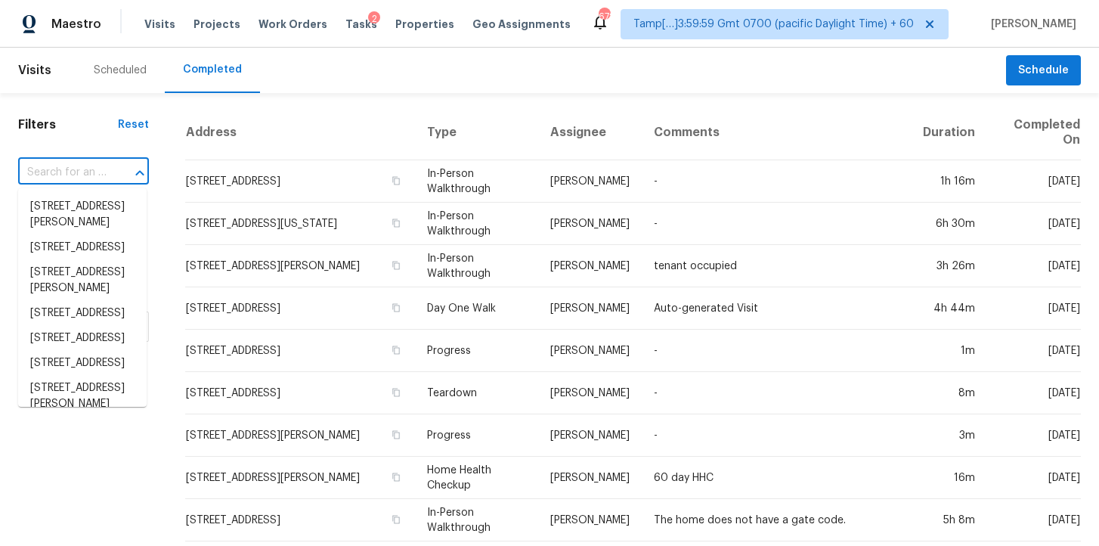
paste input "6285 Laurel Grass Range Trl, Colorado Springs, CO 80925"
type input "6285 Laurel Grass Range Trl, Colorado Springs, CO 80925"
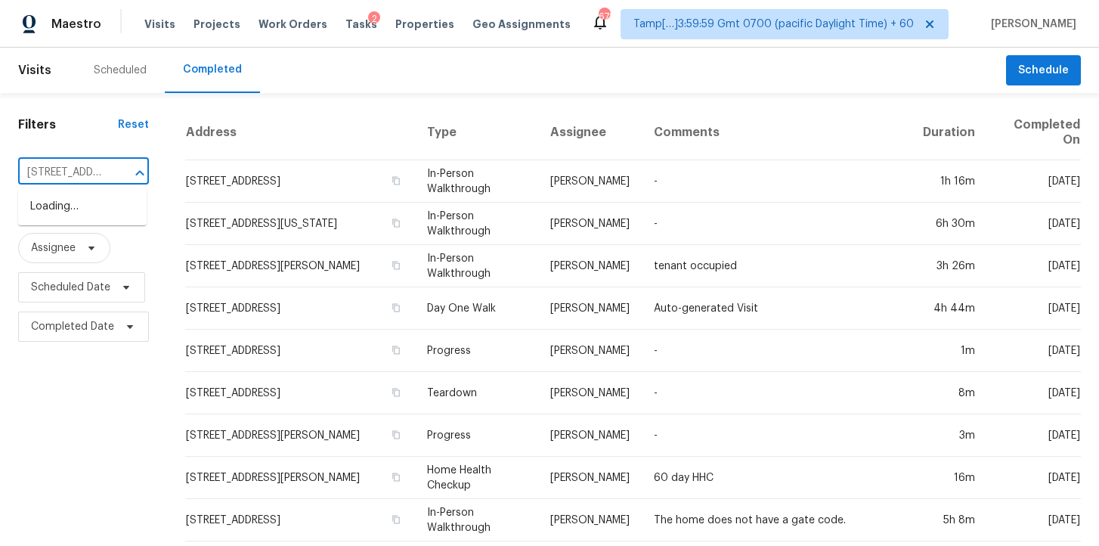
scroll to position [0, 209]
click at [101, 216] on li "6285 Laurel Grass Range Trl, Colorado Springs, CO 80925" at bounding box center [82, 214] width 128 height 41
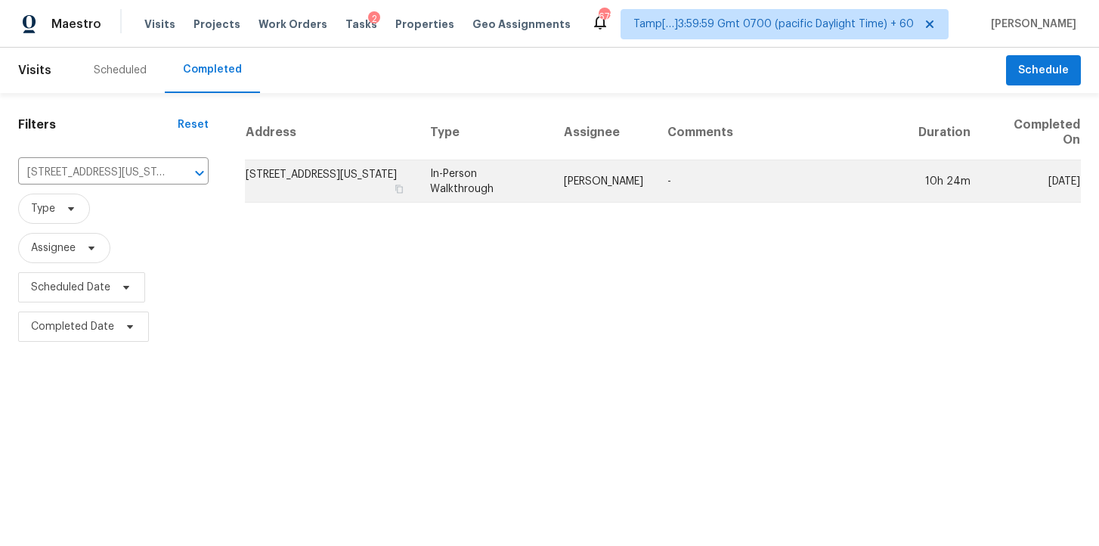
click at [498, 200] on td "In-Person Walkthrough" at bounding box center [485, 181] width 134 height 42
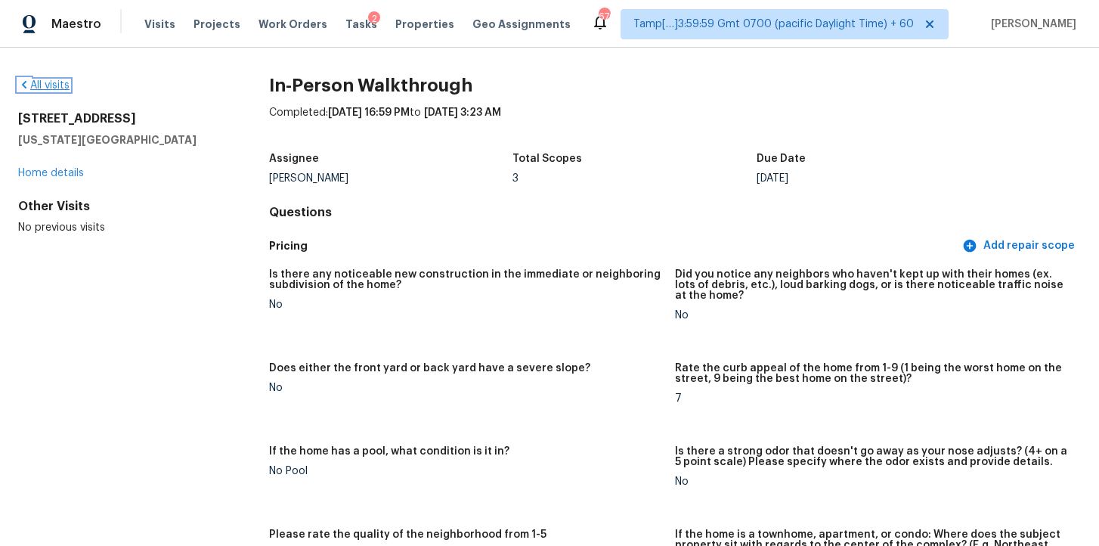
click at [55, 90] on link "All visits" at bounding box center [43, 85] width 51 height 11
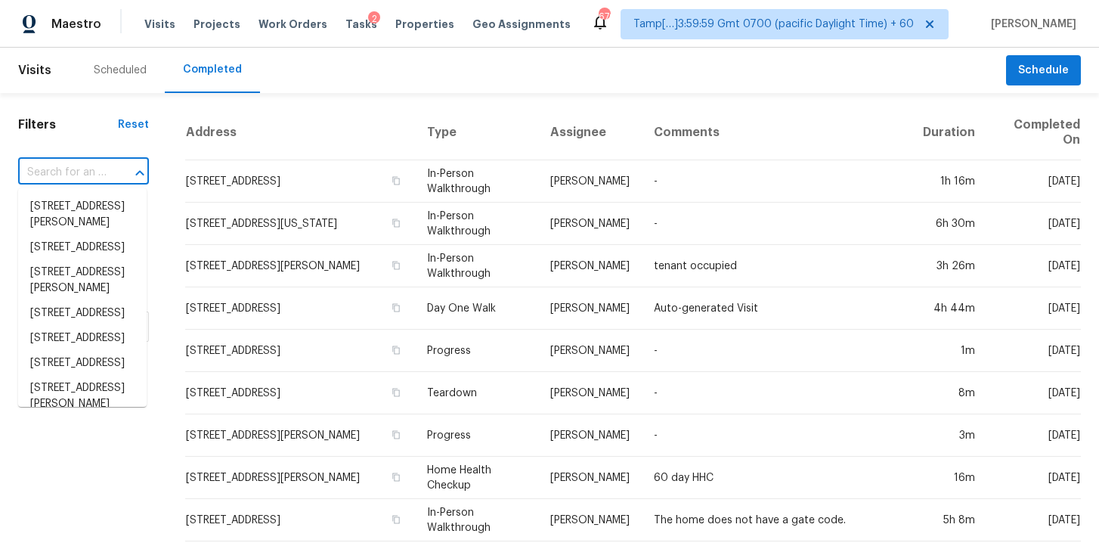
click at [91, 173] on input "text" at bounding box center [62, 172] width 88 height 23
paste input "3534 Queen Anne Way, Colorado Springs, CO 80917"
type input "3534 Queen Anne Way, Colorado Springs, CO 80917"
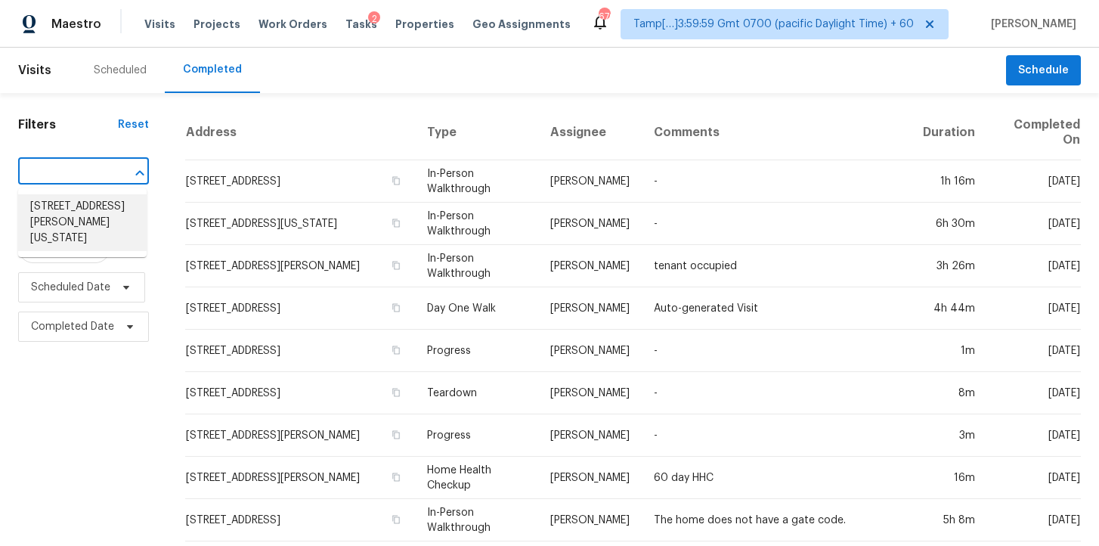
click at [98, 209] on li "3534 Queen Anne Way, Colorado Springs, CO 80917" at bounding box center [82, 222] width 128 height 57
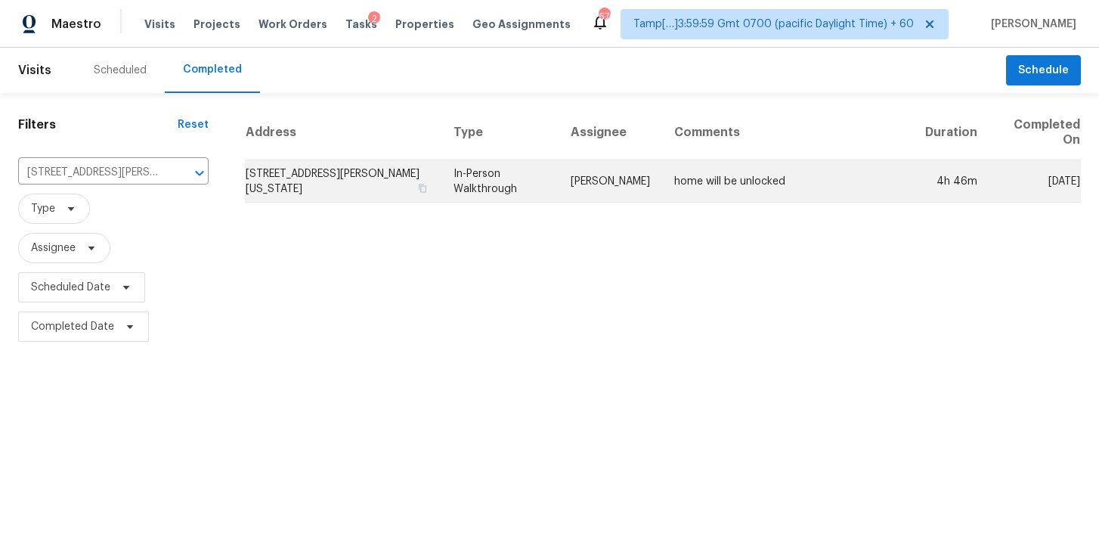
click at [497, 184] on td "In-Person Walkthrough" at bounding box center [499, 181] width 117 height 42
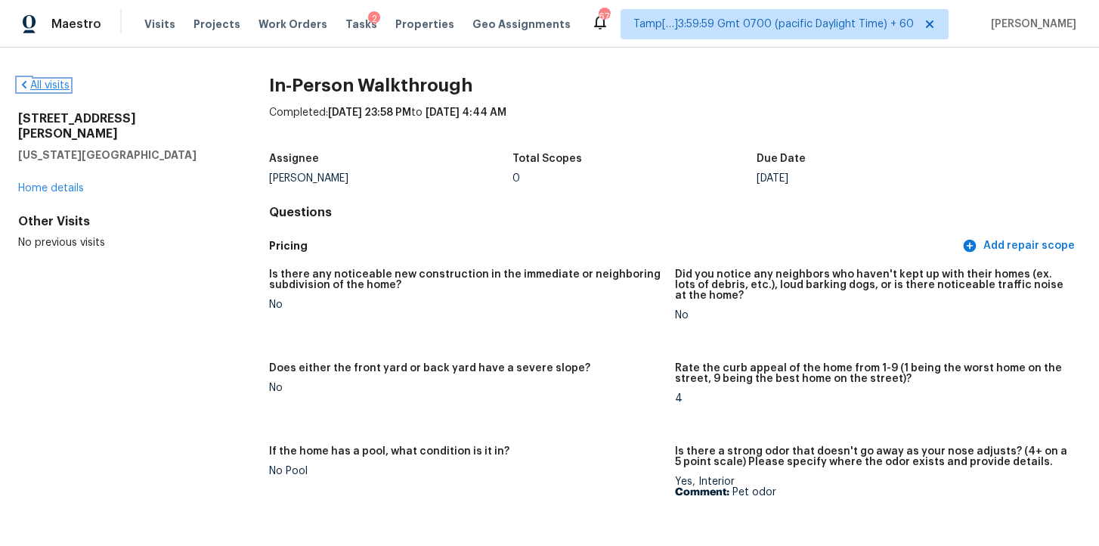
click at [60, 90] on link "All visits" at bounding box center [43, 85] width 51 height 11
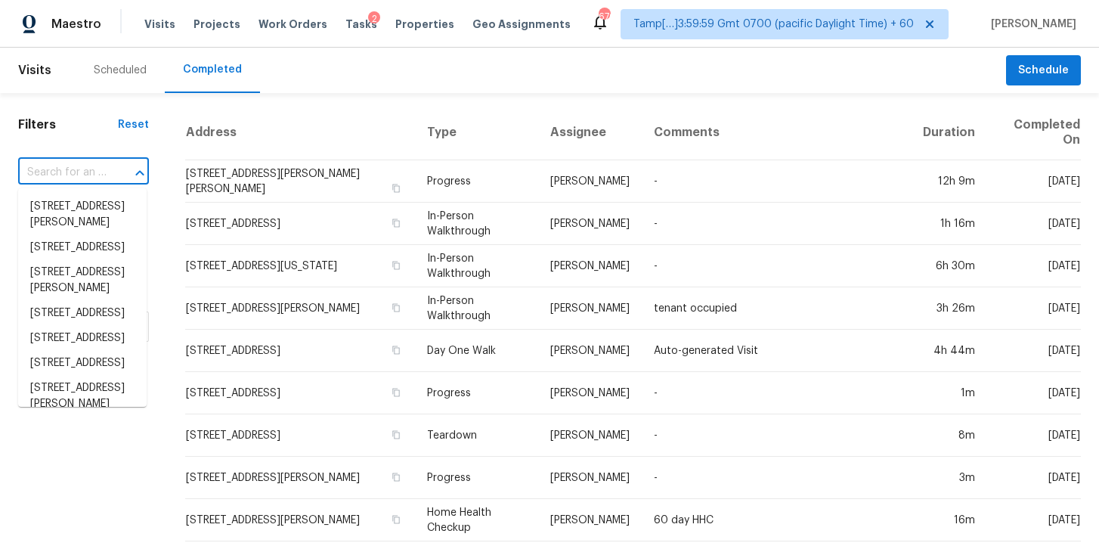
click at [84, 177] on input "text" at bounding box center [62, 172] width 88 height 23
paste input "7210 Winding Trace Dr, Houston, TX 77086"
type input "7210 Winding Trace Dr, Houston, TX 77086"
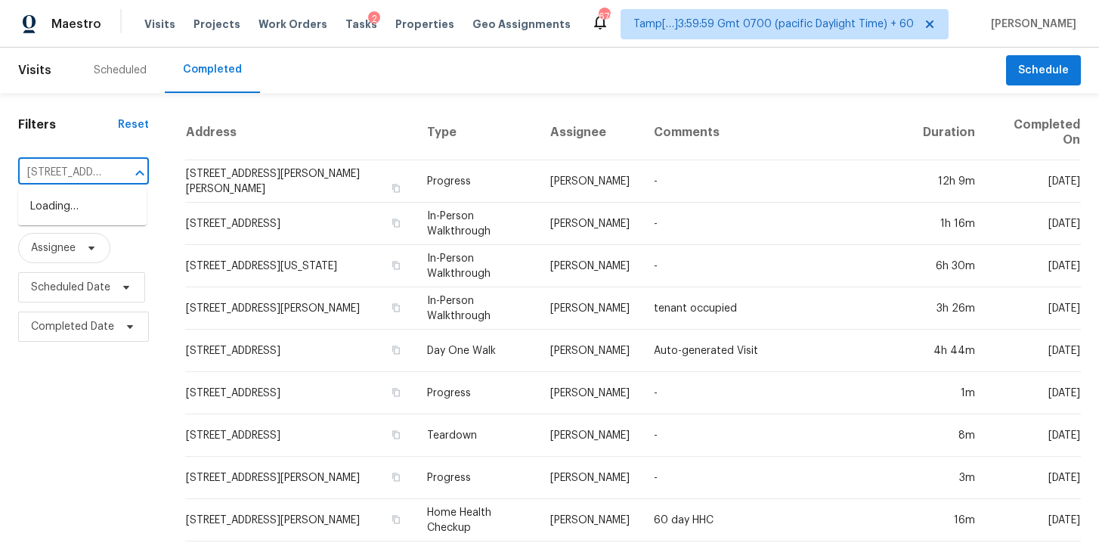
scroll to position [0, 132]
click at [99, 212] on li "7210 Winding Trace Dr, Houston, TX 77086" at bounding box center [82, 206] width 128 height 25
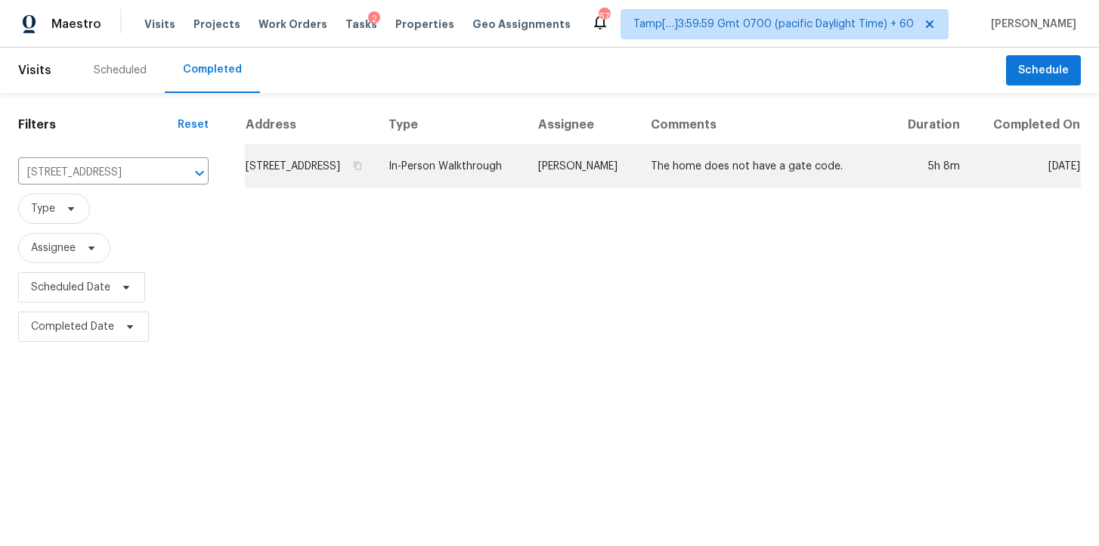
click at [460, 185] on td "In-Person Walkthrough" at bounding box center [451, 166] width 150 height 42
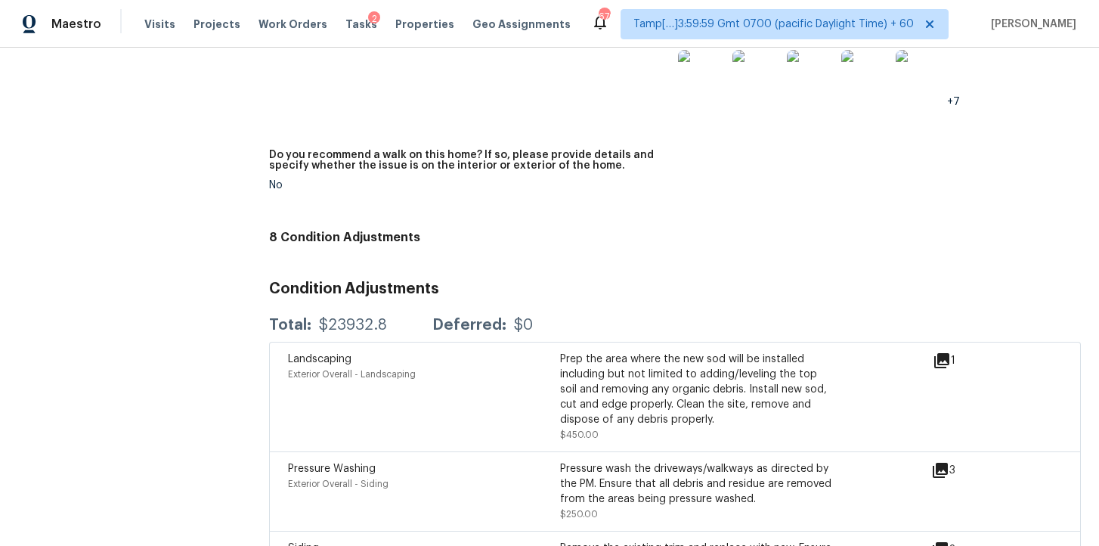
scroll to position [3570, 0]
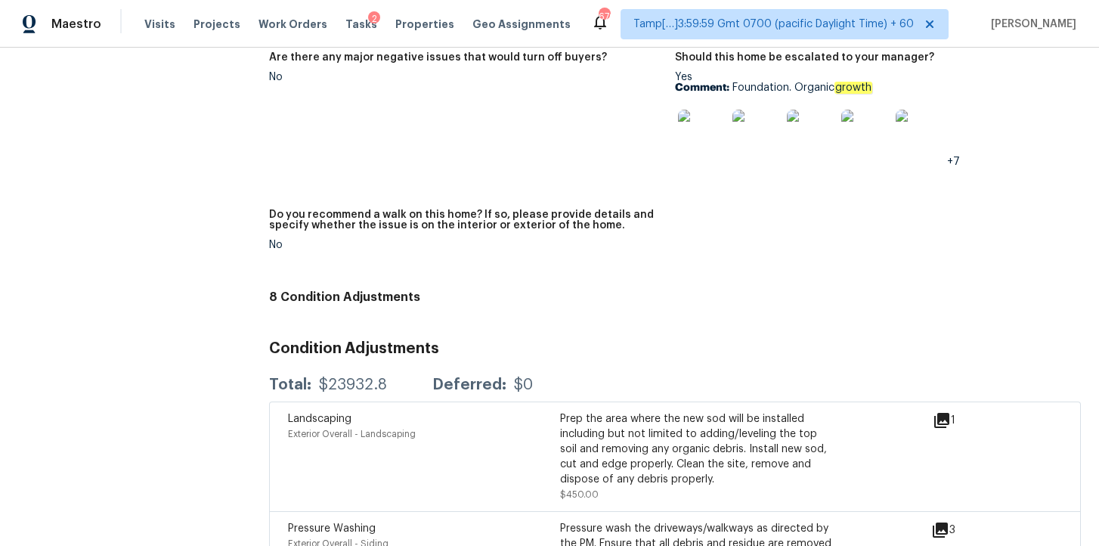
click at [718, 130] on img at bounding box center [702, 134] width 48 height 48
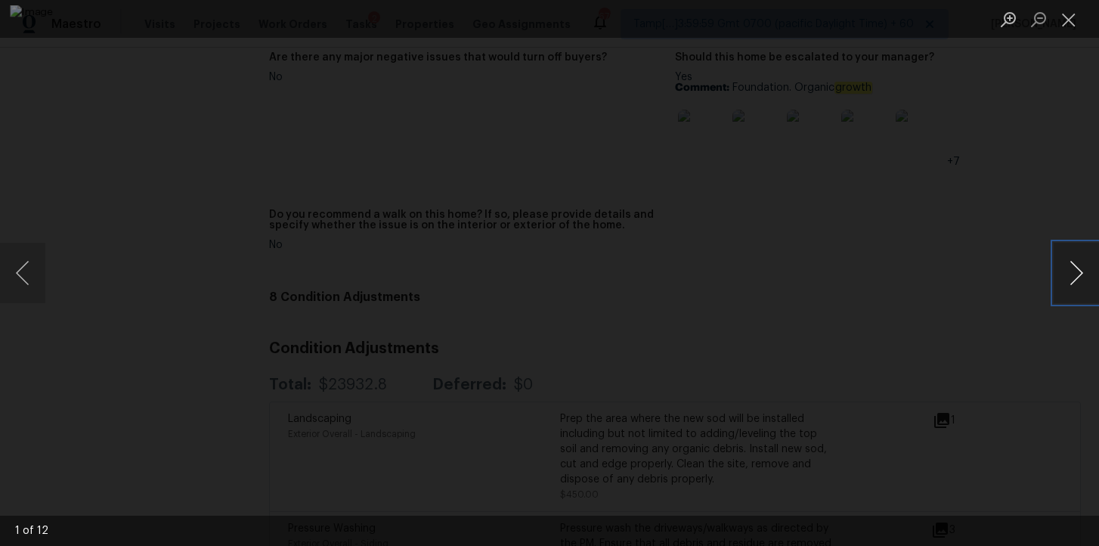
click at [1089, 288] on button "Next image" at bounding box center [1076, 273] width 45 height 60
click at [1069, 17] on button "Close lightbox" at bounding box center [1069, 19] width 30 height 26
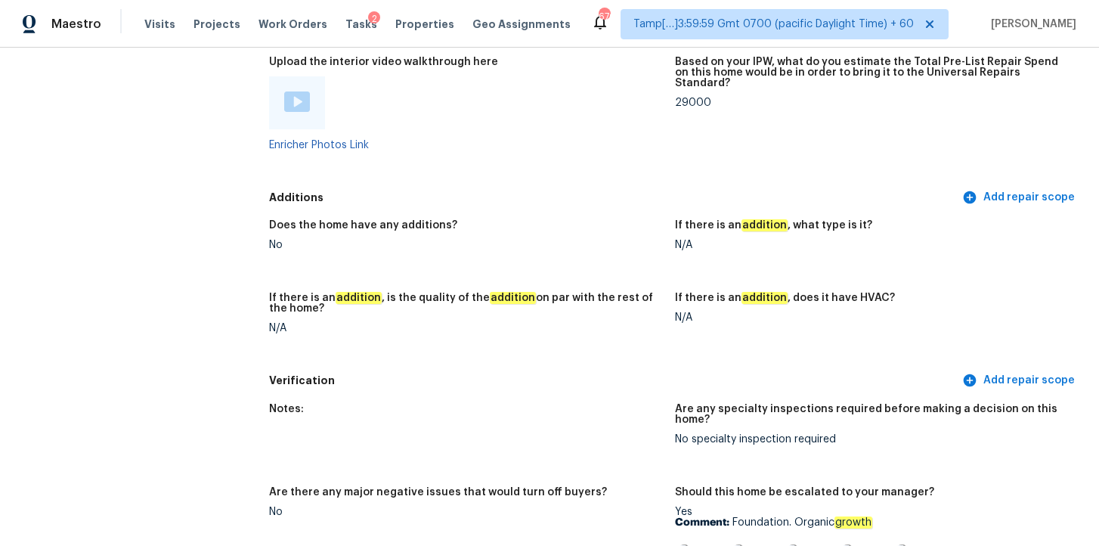
scroll to position [3063, 0]
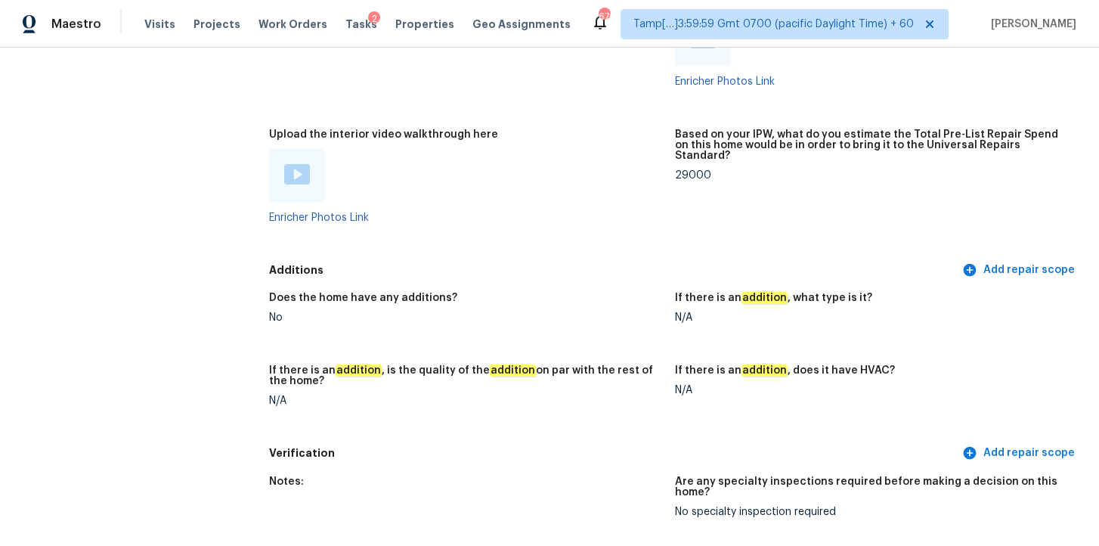
click at [297, 166] on img at bounding box center [297, 174] width 26 height 20
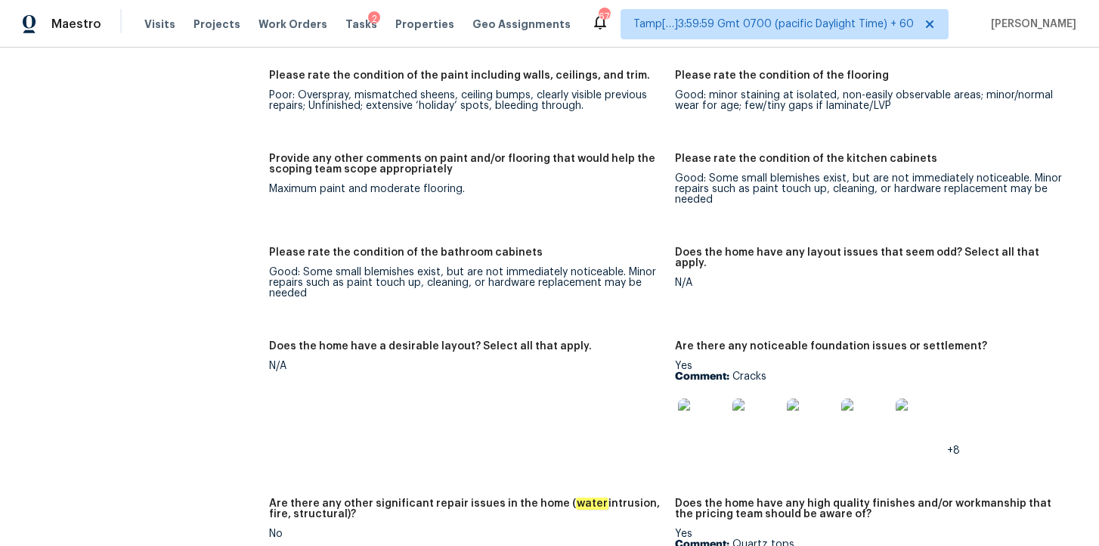
scroll to position [2190, 0]
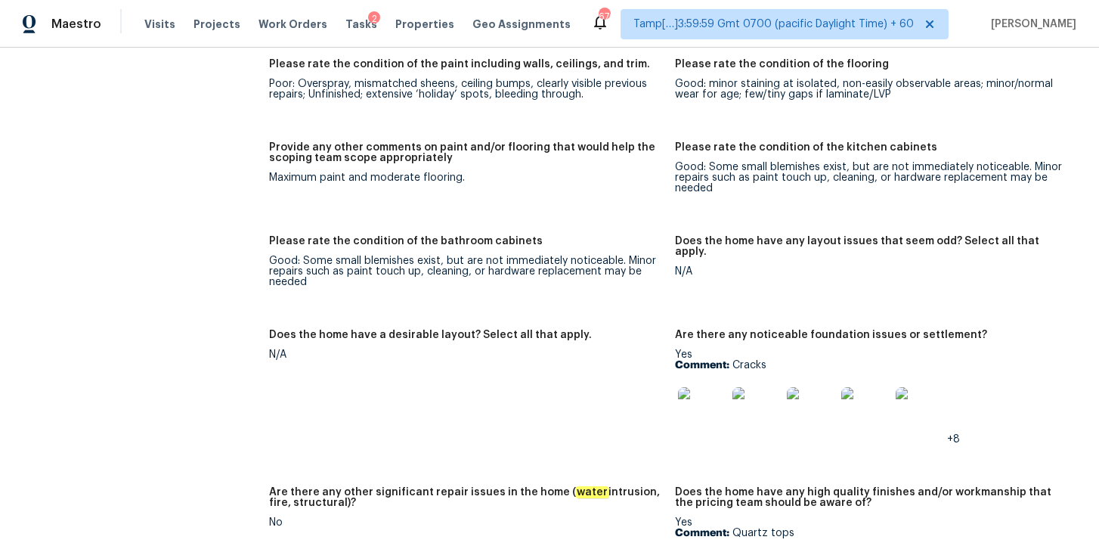
click at [696, 399] on img at bounding box center [702, 411] width 48 height 48
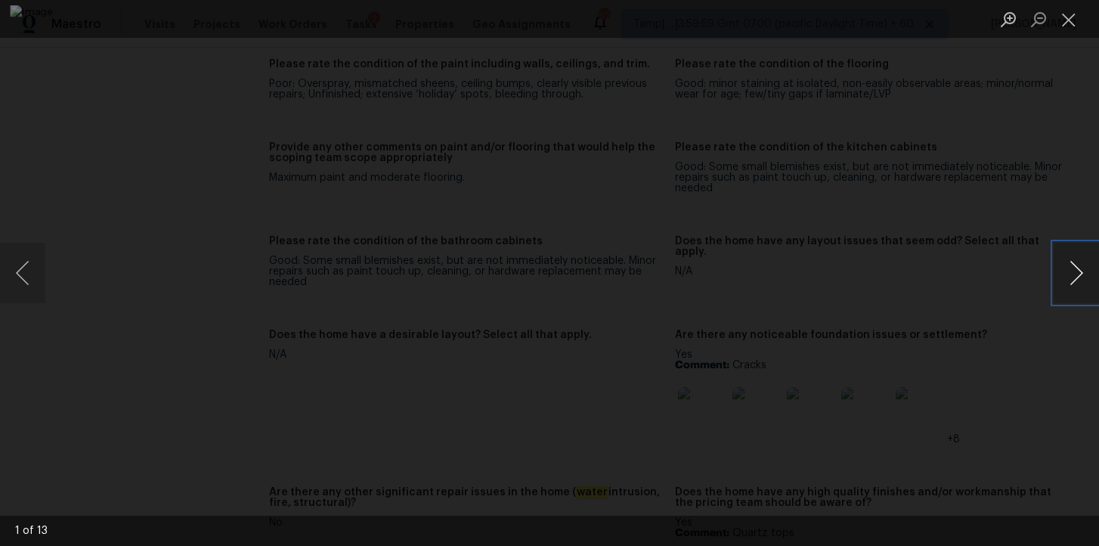
click at [1077, 272] on button "Next image" at bounding box center [1076, 273] width 45 height 60
click at [1078, 273] on button "Next image" at bounding box center [1076, 273] width 45 height 60
click at [1078, 274] on button "Next image" at bounding box center [1076, 273] width 45 height 60
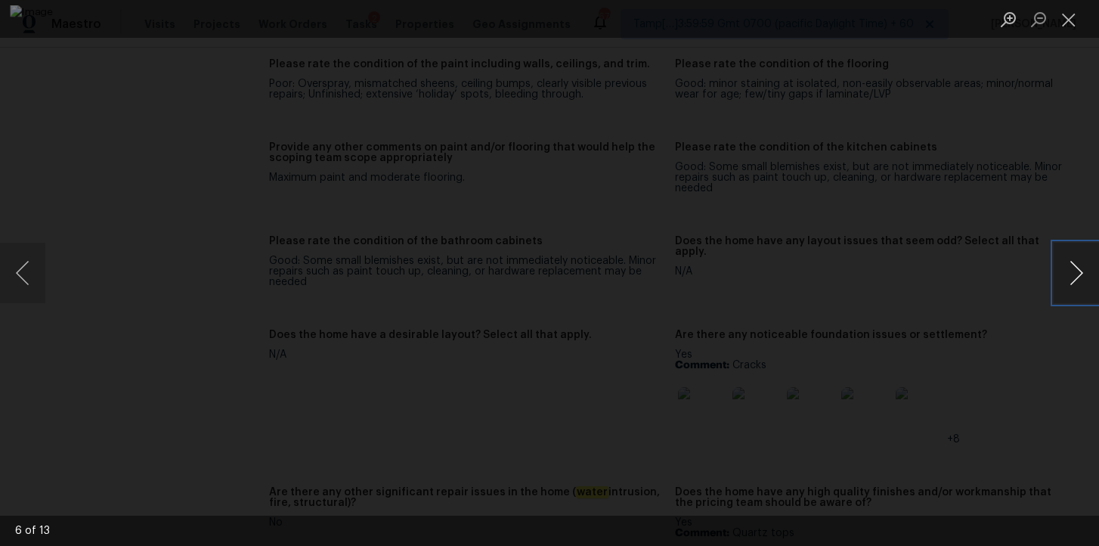
click at [1078, 274] on button "Next image" at bounding box center [1076, 273] width 45 height 60
click at [1075, 271] on button "Next image" at bounding box center [1076, 273] width 45 height 60
click at [1063, 279] on button "Next image" at bounding box center [1076, 273] width 45 height 60
click at [1079, 268] on button "Next image" at bounding box center [1076, 273] width 45 height 60
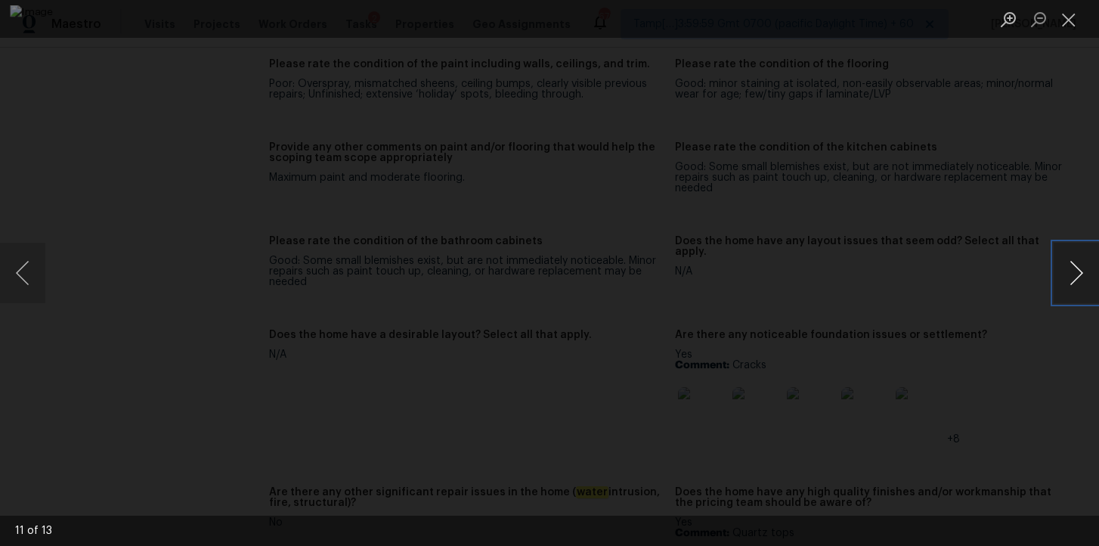
click at [1063, 269] on button "Next image" at bounding box center [1076, 273] width 45 height 60
click at [1063, 268] on button "Next image" at bounding box center [1076, 273] width 45 height 60
click at [1067, 267] on button "Next image" at bounding box center [1076, 273] width 45 height 60
click at [1076, 9] on button "Close lightbox" at bounding box center [1069, 19] width 30 height 26
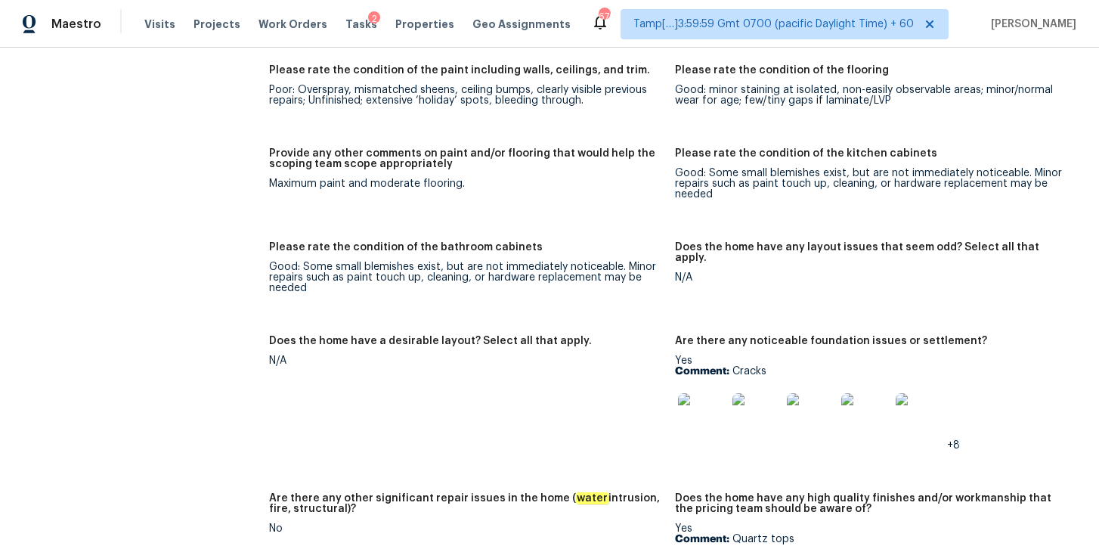
scroll to position [2193, 0]
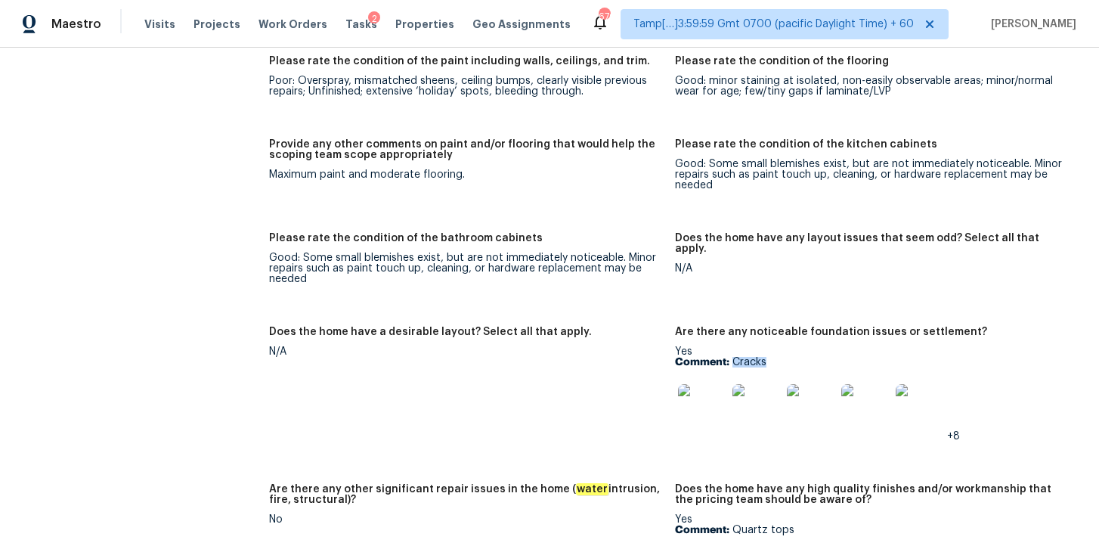
drag, startPoint x: 732, startPoint y: 351, endPoint x: 774, endPoint y: 348, distance: 41.7
click at [774, 357] on p "Comment: Cracks" at bounding box center [872, 362] width 394 height 11
copy p "Cracks"
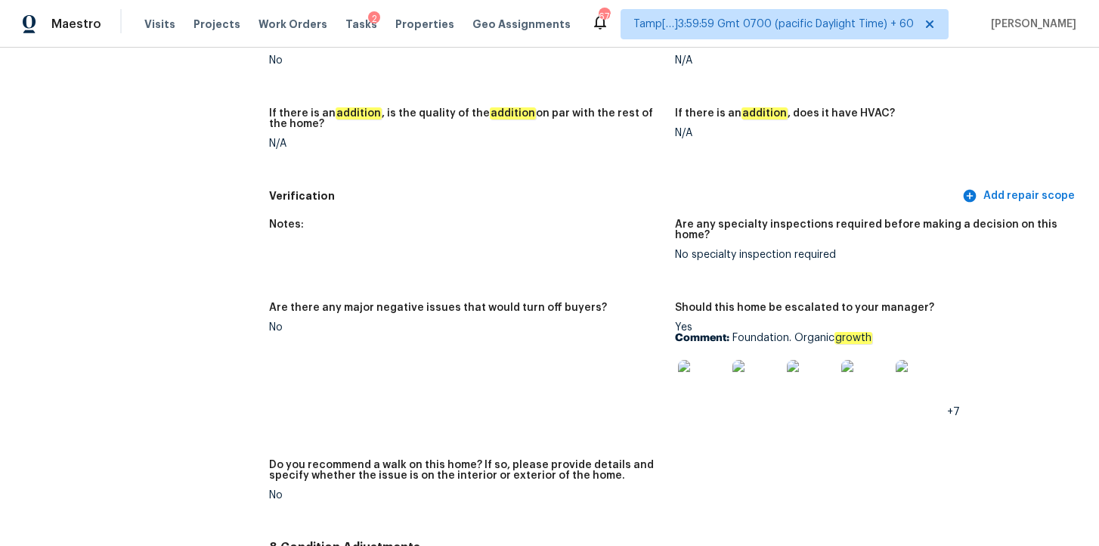
scroll to position [3329, 0]
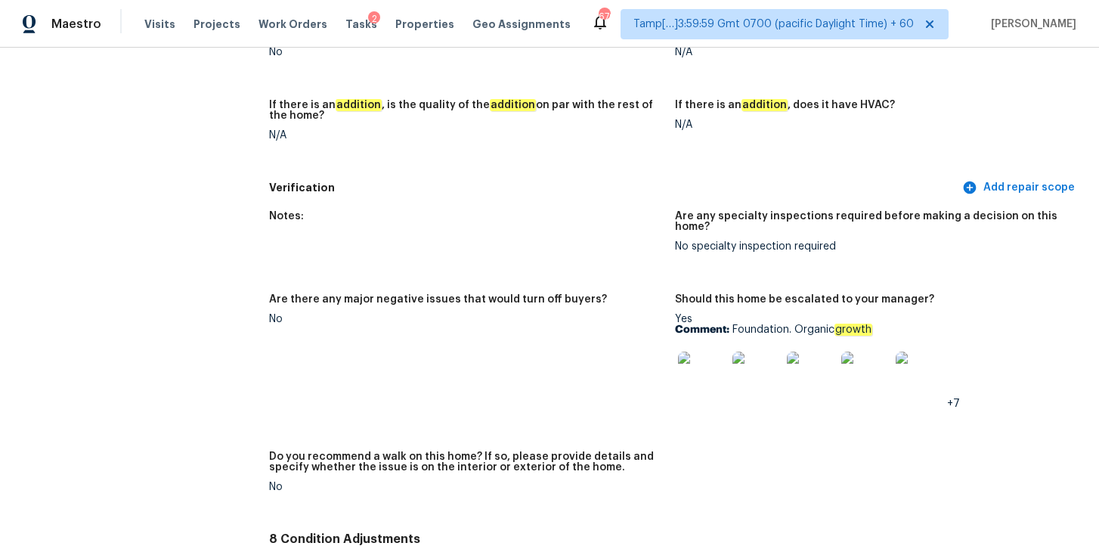
click at [713, 356] on img at bounding box center [702, 375] width 48 height 48
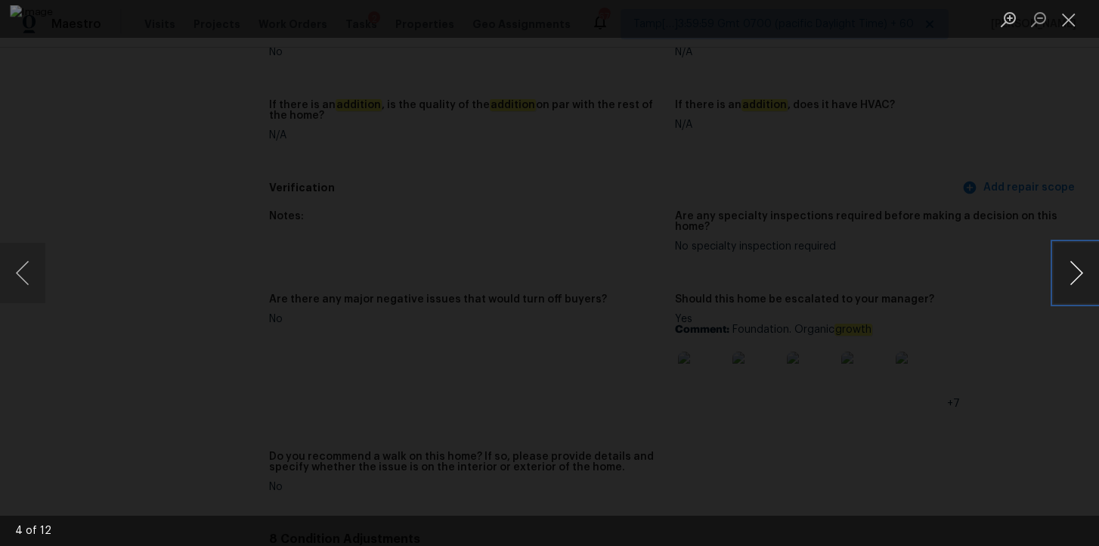
click at [1079, 280] on button "Next image" at bounding box center [1076, 273] width 45 height 60
click at [1080, 280] on button "Next image" at bounding box center [1076, 273] width 45 height 60
click at [1081, 281] on button "Next image" at bounding box center [1076, 273] width 45 height 60
click at [1082, 281] on button "Next image" at bounding box center [1076, 273] width 45 height 60
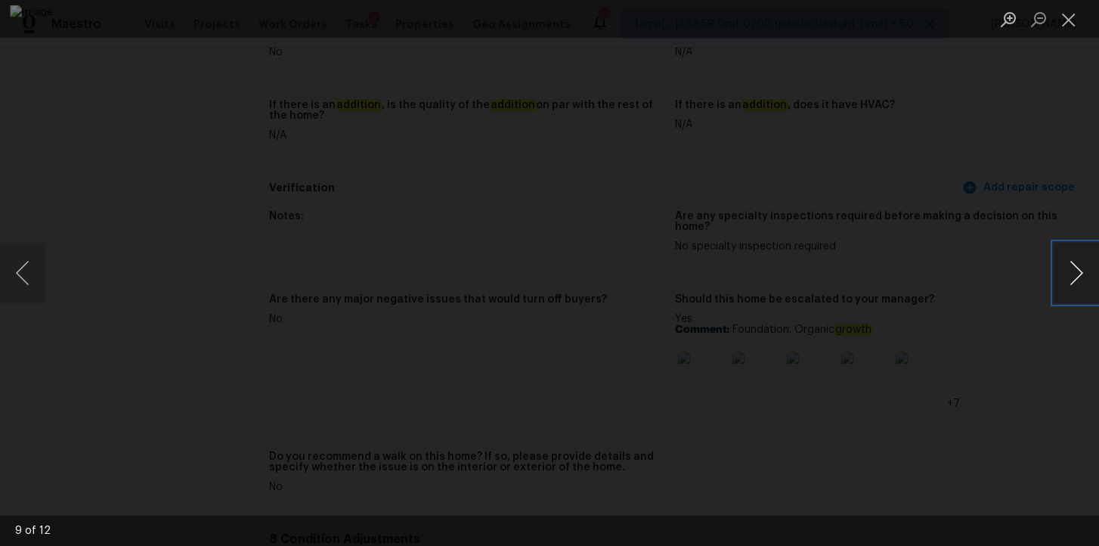
click at [1082, 282] on button "Next image" at bounding box center [1076, 273] width 45 height 60
click at [1066, 283] on button "Next image" at bounding box center [1076, 273] width 45 height 60
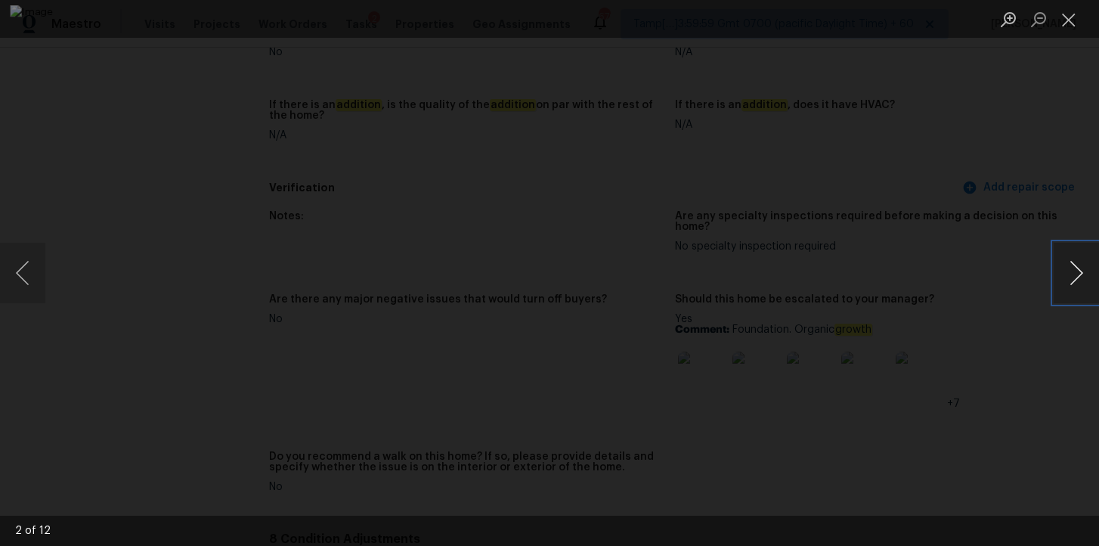
click at [1078, 269] on button "Next image" at bounding box center [1076, 273] width 45 height 60
click at [1070, 278] on button "Next image" at bounding box center [1076, 273] width 45 height 60
click at [1076, 270] on button "Next image" at bounding box center [1076, 273] width 45 height 60
click at [1073, 181] on div "Lightbox" at bounding box center [549, 273] width 1099 height 546
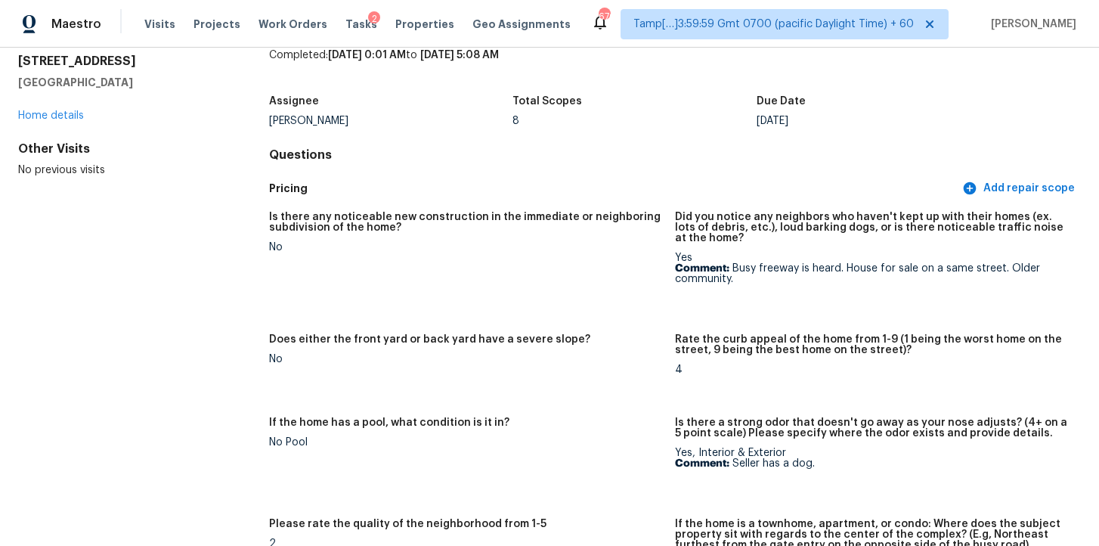
scroll to position [0, 0]
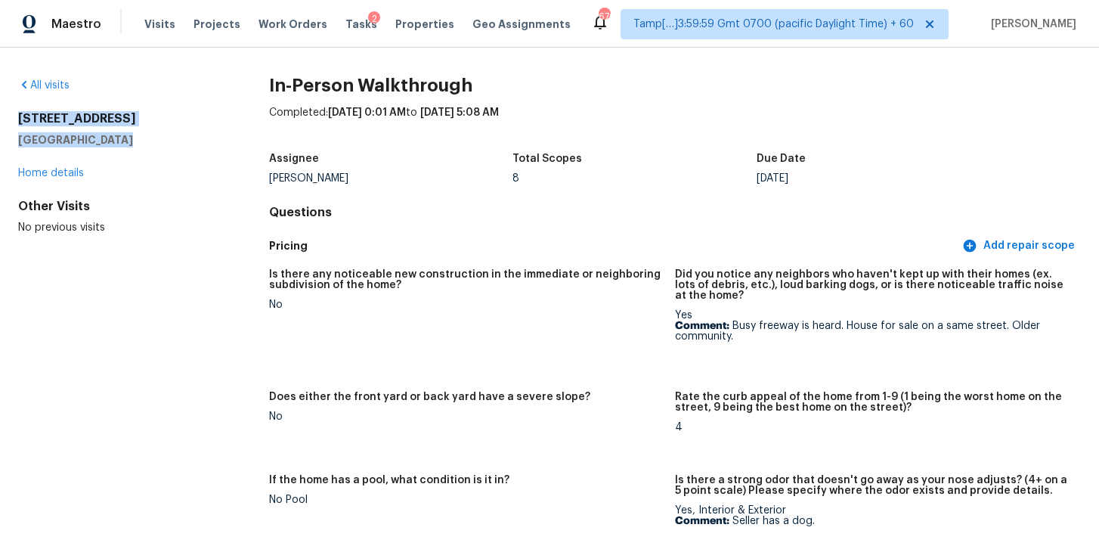
drag, startPoint x: 126, startPoint y: 142, endPoint x: 3, endPoint y: 112, distance: 126.8
click at [3, 112] on div "All visits 7210 Winding Trace Dr Houston, TX 77086 Home details Other Visits No…" at bounding box center [549, 297] width 1099 height 498
copy div "7210 Winding Trace Dr Houston, TX 77086"
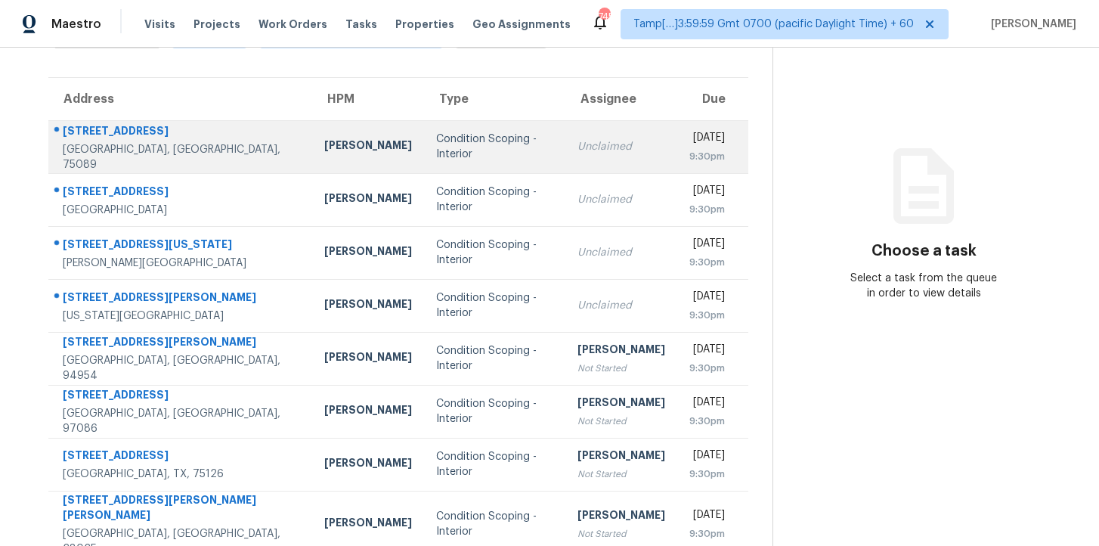
scroll to position [241, 0]
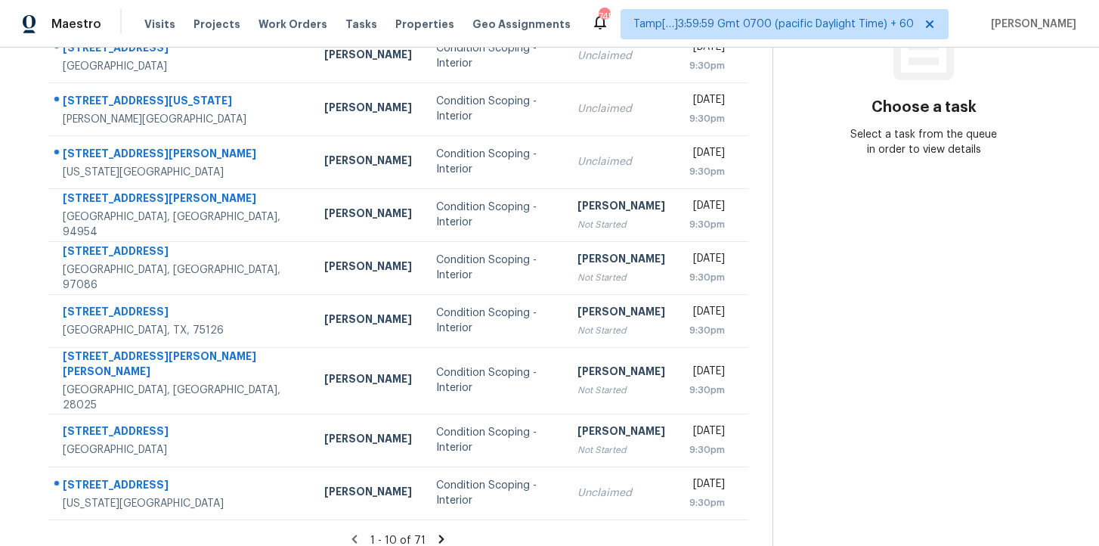
click at [440, 515] on section "Tasks 71 Results Date Range Open Condition Scoping - Full + 1 Assignee ​ Create…" at bounding box center [398, 195] width 748 height 729
click at [437, 532] on icon at bounding box center [442, 539] width 14 height 14
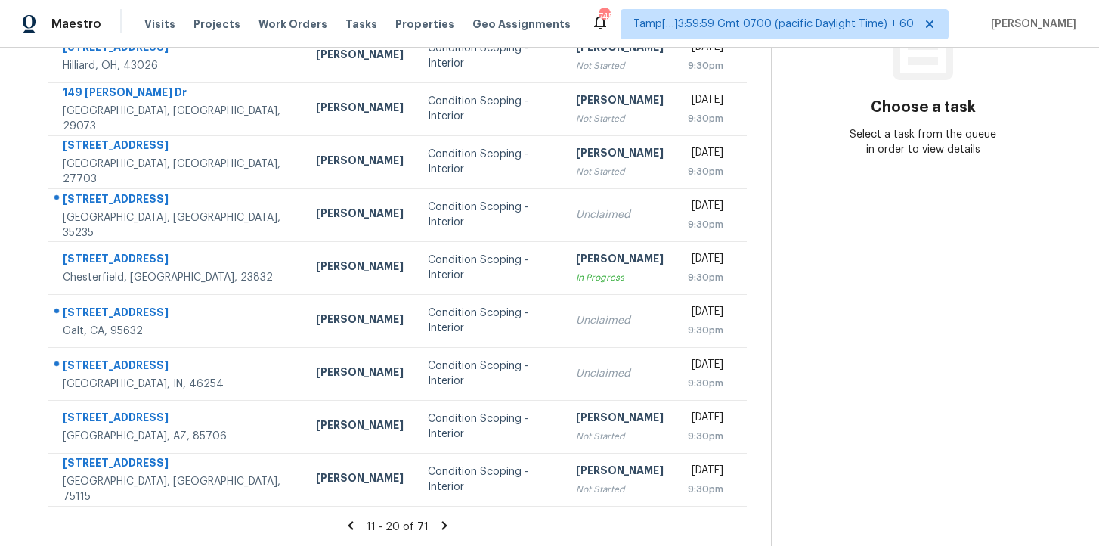
click at [447, 523] on icon at bounding box center [444, 525] width 5 height 8
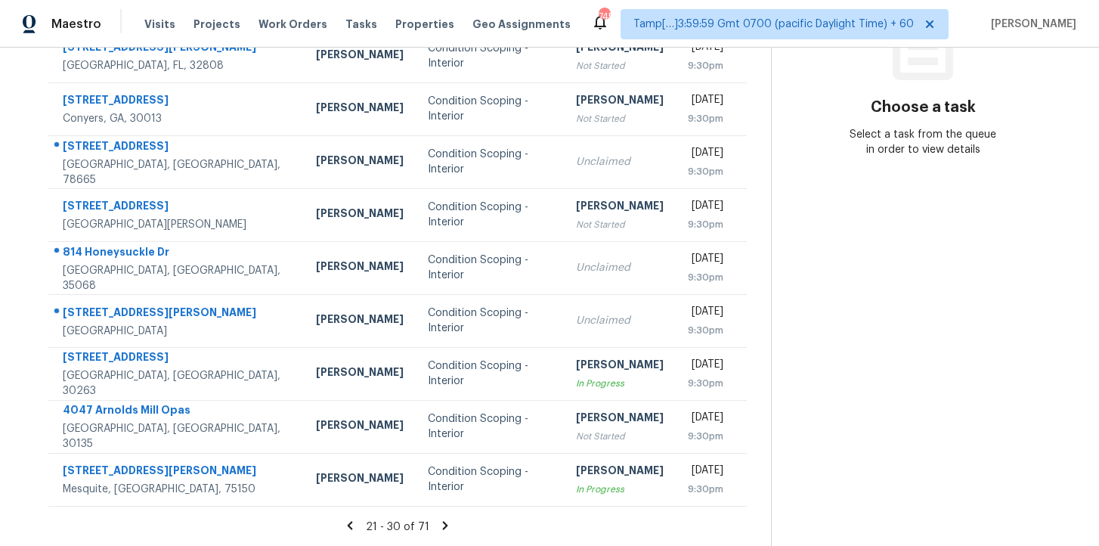
click at [443, 525] on icon at bounding box center [445, 525] width 5 height 8
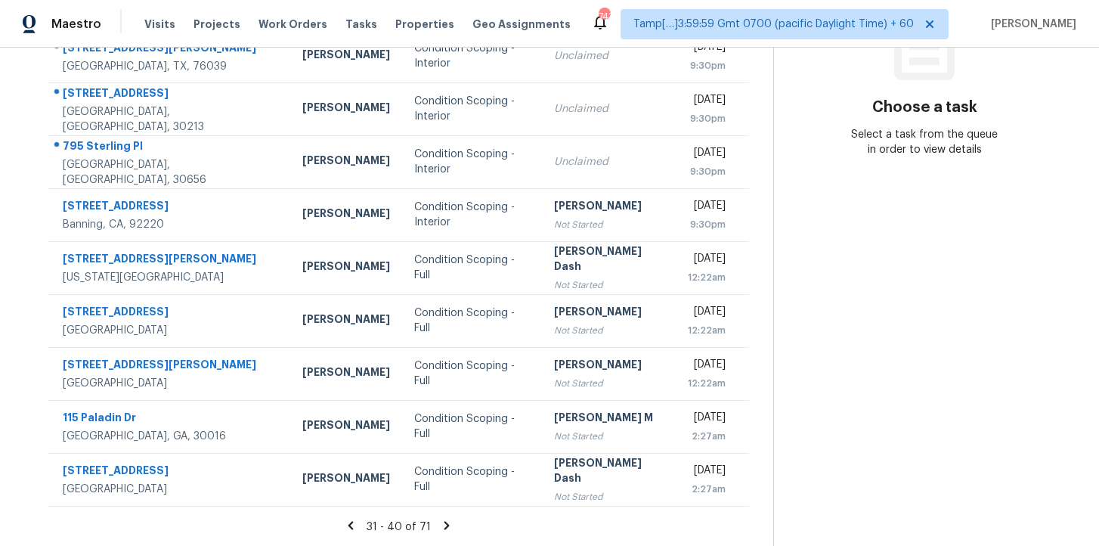
click at [444, 521] on icon at bounding box center [446, 525] width 5 height 8
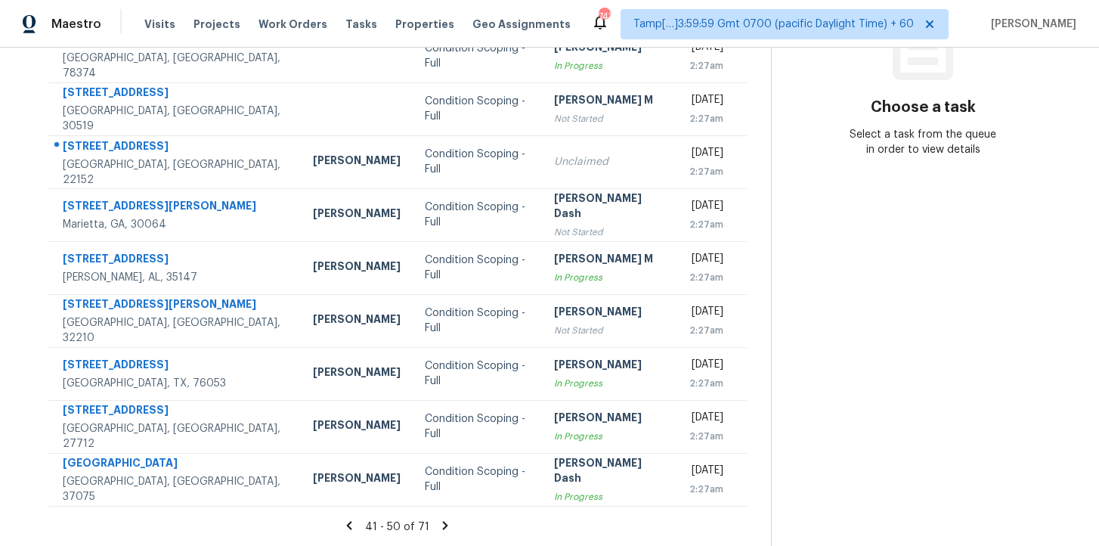
click at [443, 521] on icon at bounding box center [445, 525] width 14 height 14
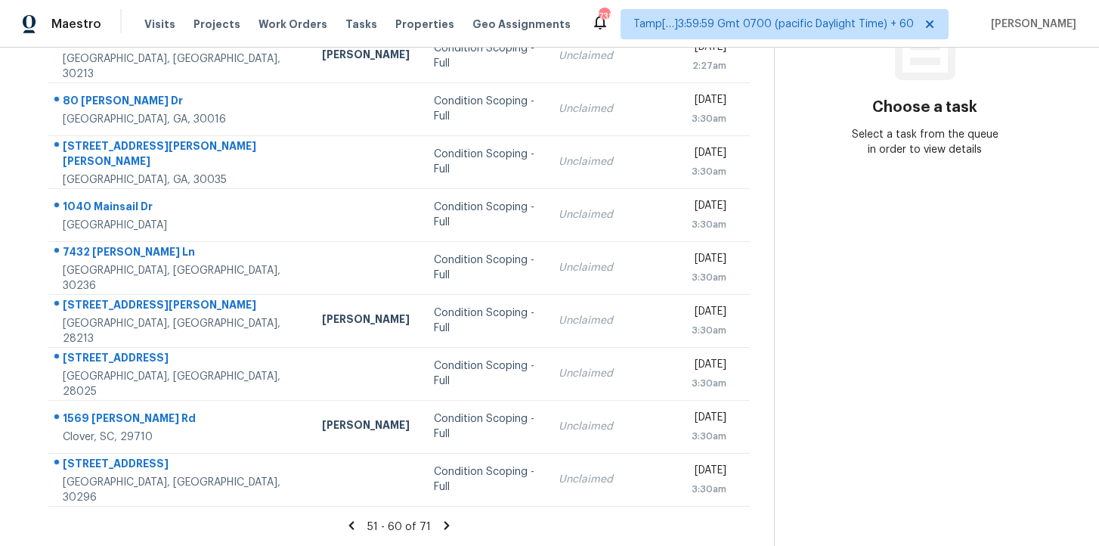
click at [443, 521] on icon at bounding box center [447, 525] width 14 height 14
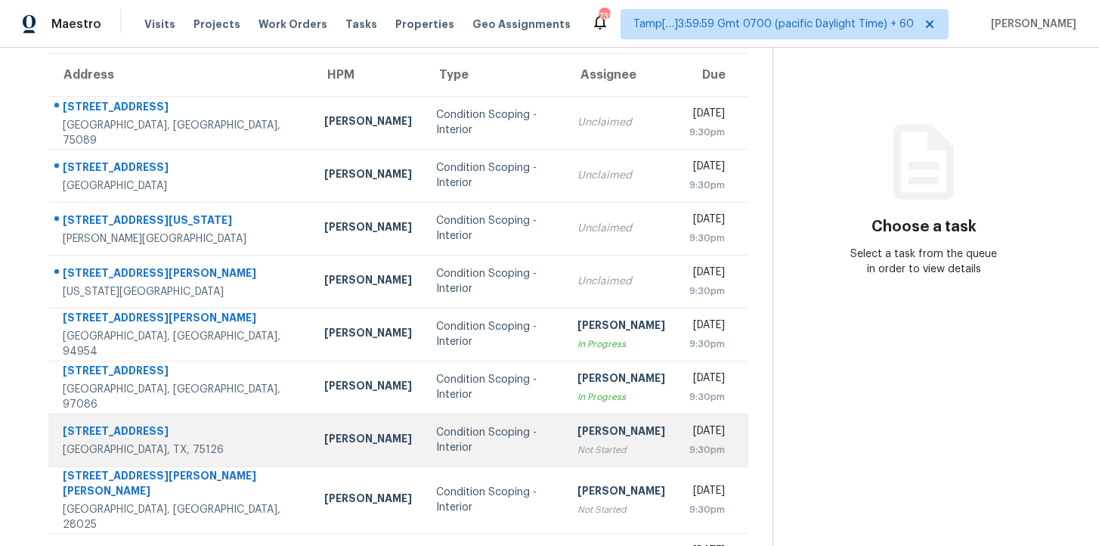
scroll to position [121, 0]
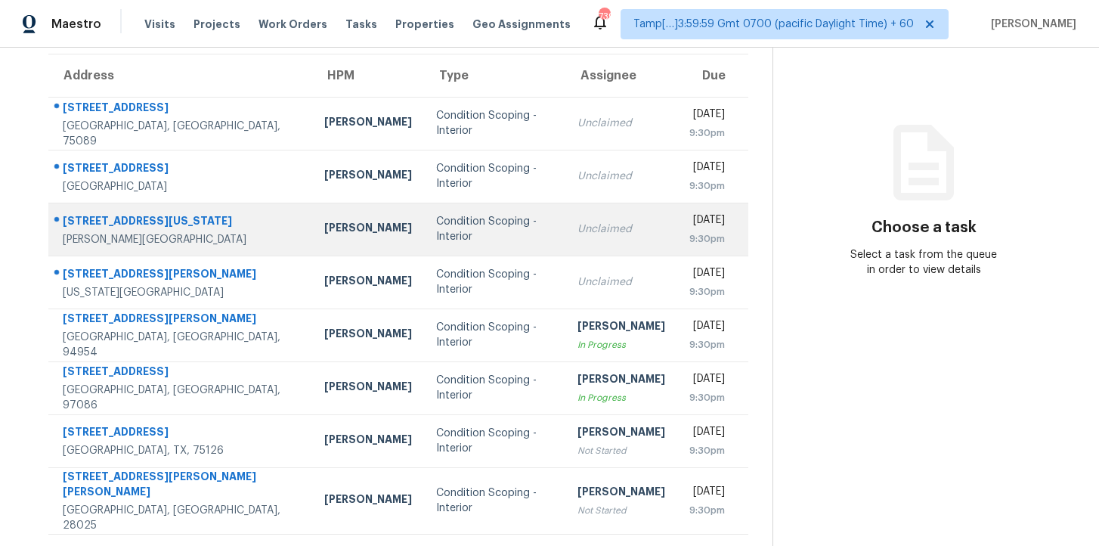
click at [438, 219] on div "Condition Scoping - Interior" at bounding box center [494, 229] width 117 height 30
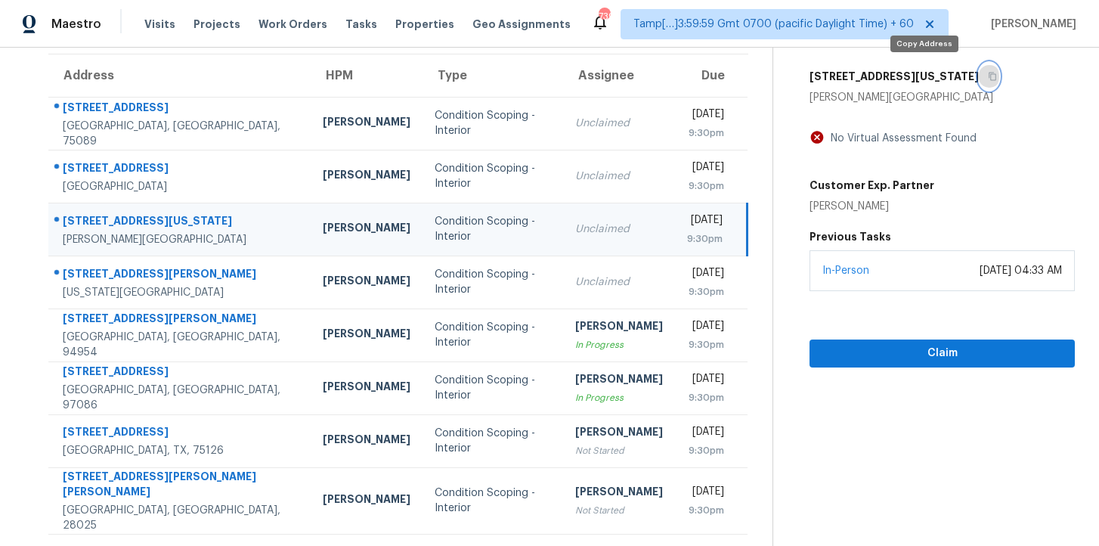
click at [979, 82] on button "button" at bounding box center [989, 76] width 20 height 27
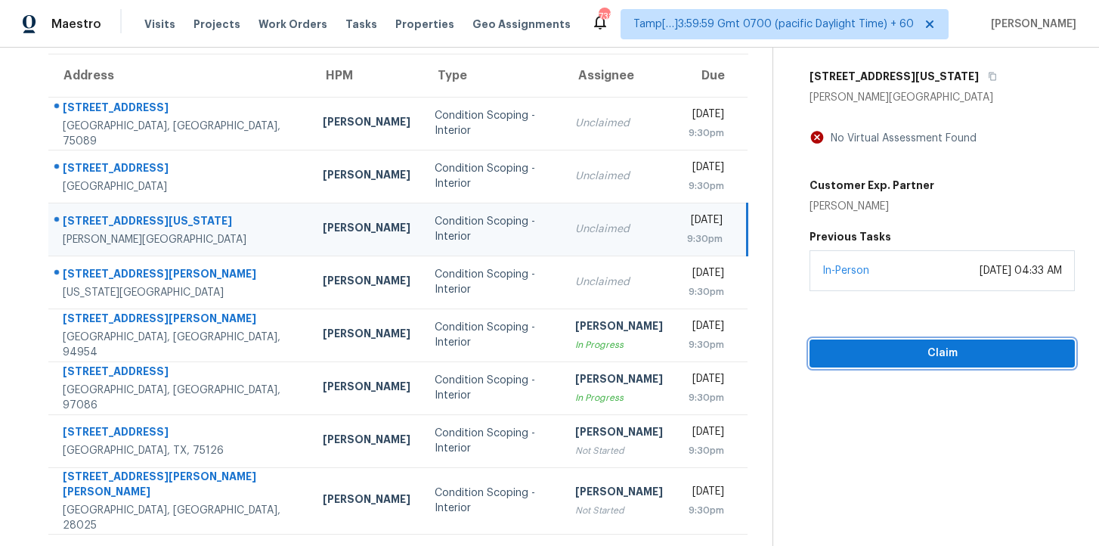
click at [830, 351] on span "Claim" at bounding box center [942, 353] width 241 height 19
click at [899, 359] on span "Start Assessment" at bounding box center [942, 353] width 241 height 19
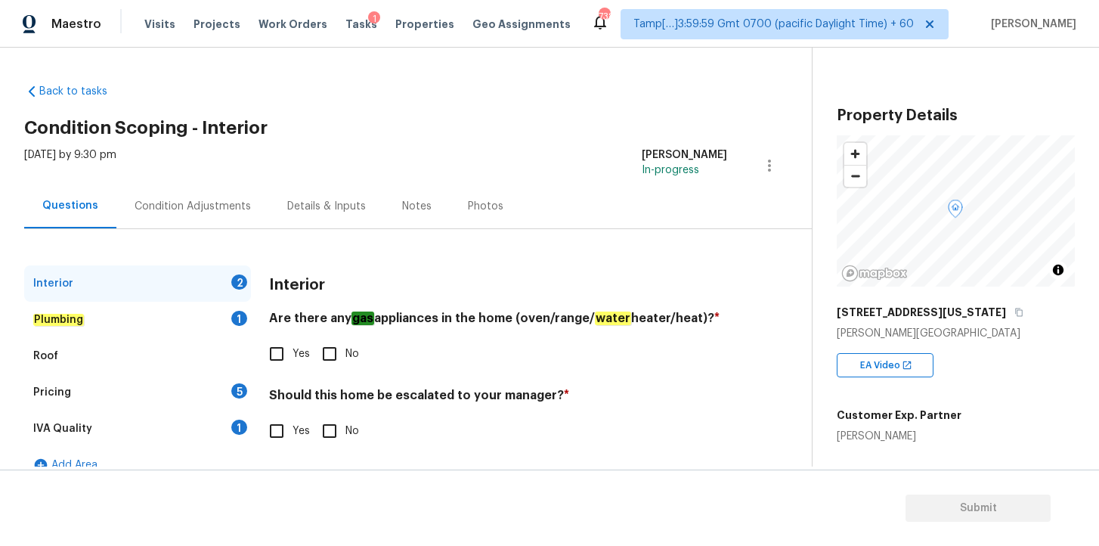
click at [279, 353] on input "Yes" at bounding box center [277, 354] width 32 height 32
checkbox input "true"
click at [327, 428] on input "No" at bounding box center [330, 431] width 32 height 32
checkbox input "true"
click at [156, 326] on div "Plumbing 1" at bounding box center [137, 320] width 227 height 36
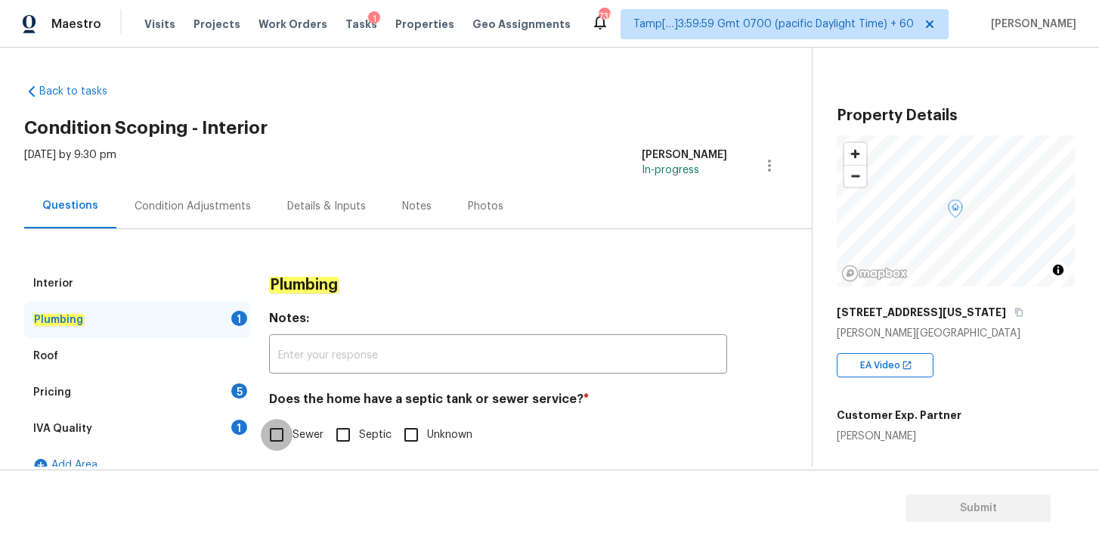
click at [271, 432] on input "Sewer" at bounding box center [277, 435] width 32 height 32
checkbox input "true"
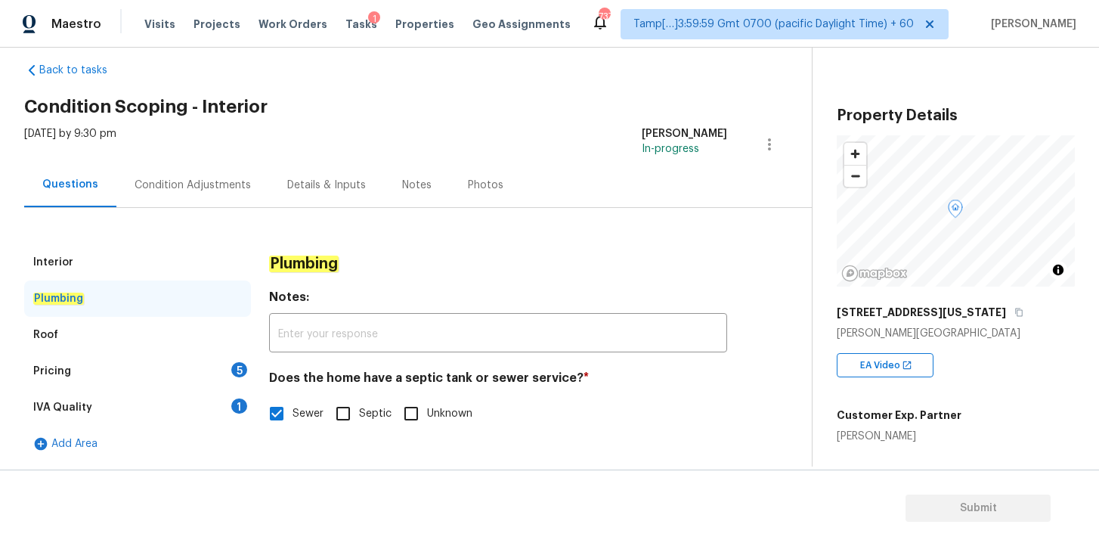
click at [181, 366] on div "Pricing 5" at bounding box center [137, 371] width 227 height 36
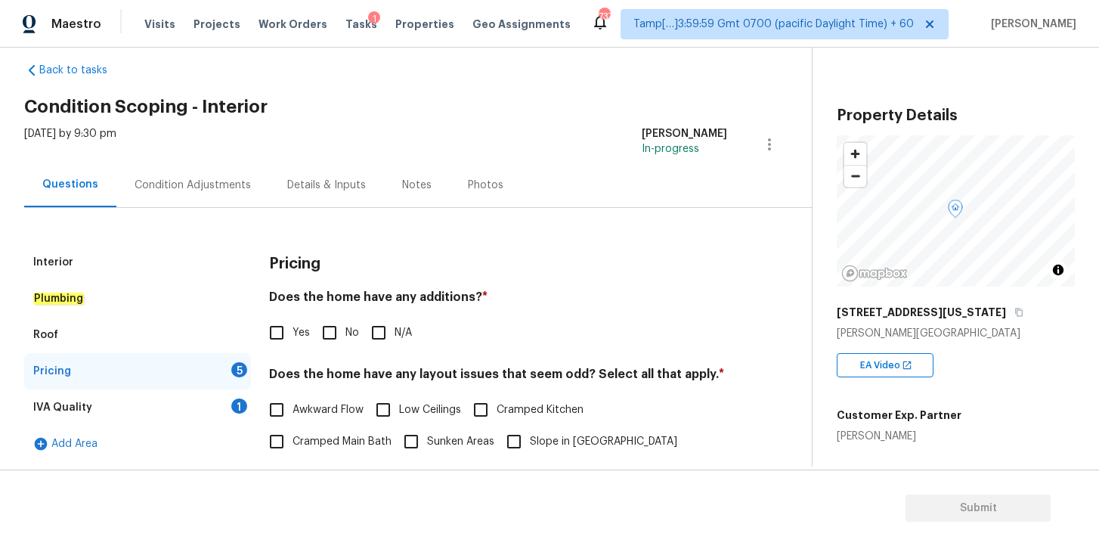
click at [378, 342] on input "N/A" at bounding box center [379, 333] width 32 height 32
checkbox input "true"
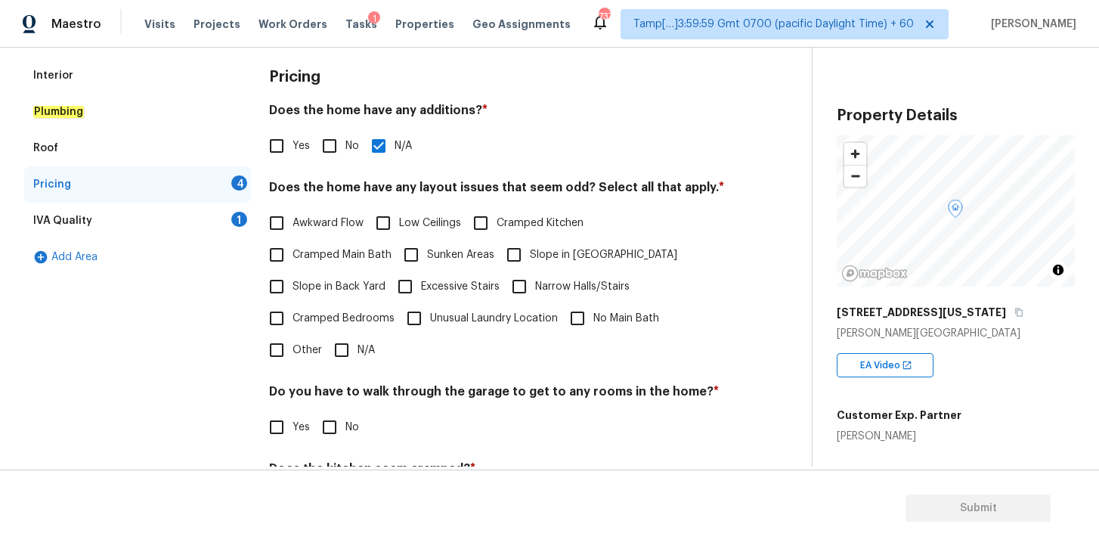
scroll to position [213, 0]
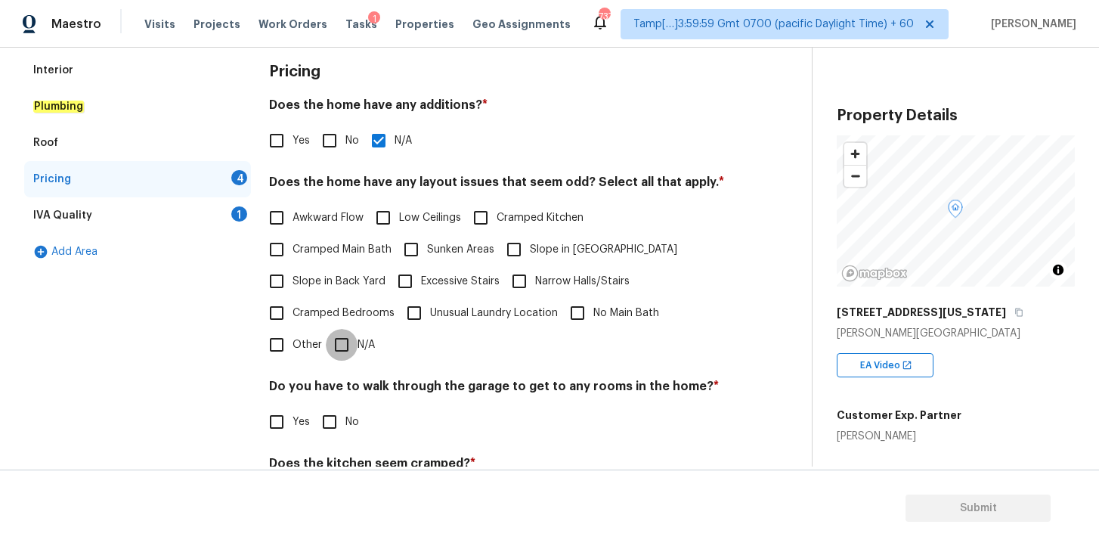
click at [342, 342] on input "N/A" at bounding box center [342, 345] width 32 height 32
checkbox input "true"
click at [333, 424] on input "No" at bounding box center [330, 422] width 32 height 32
checkbox input "true"
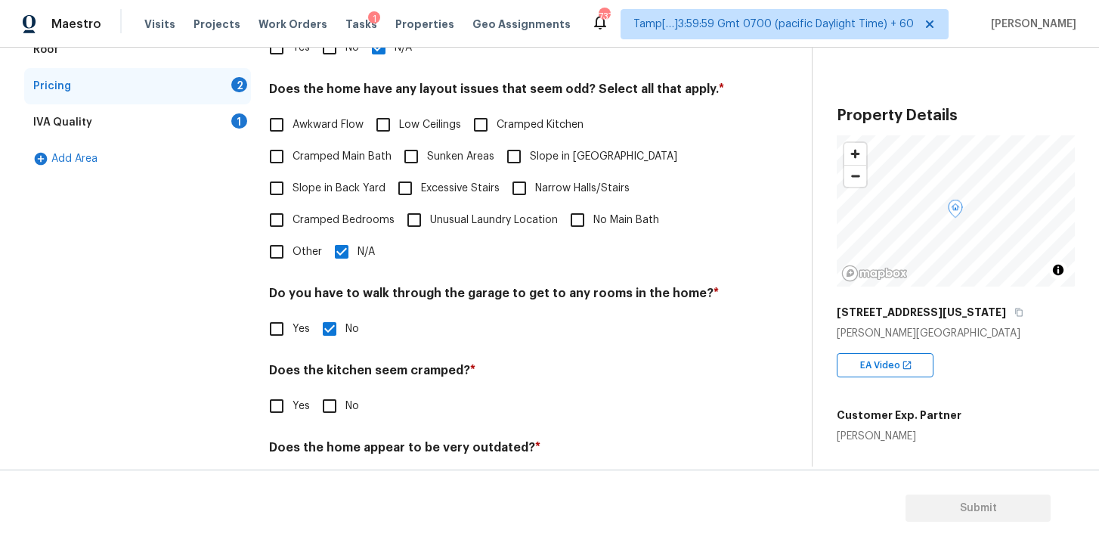
scroll to position [361, 0]
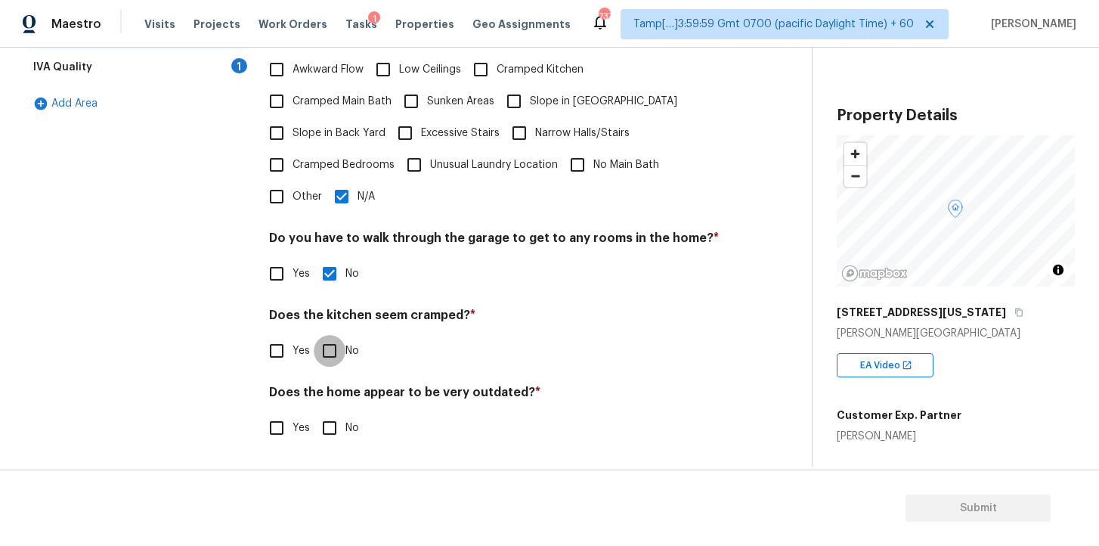
click at [328, 357] on input "No" at bounding box center [330, 351] width 32 height 32
checkbox input "true"
click at [331, 433] on input "No" at bounding box center [330, 428] width 32 height 32
checkbox input "true"
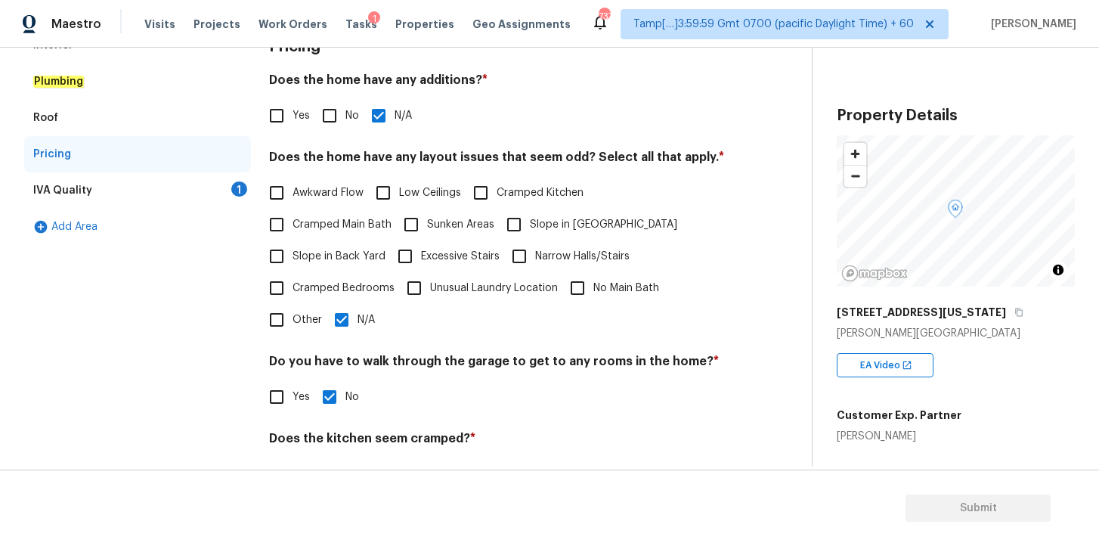
click at [142, 194] on div "IVA Quality 1" at bounding box center [137, 190] width 227 height 36
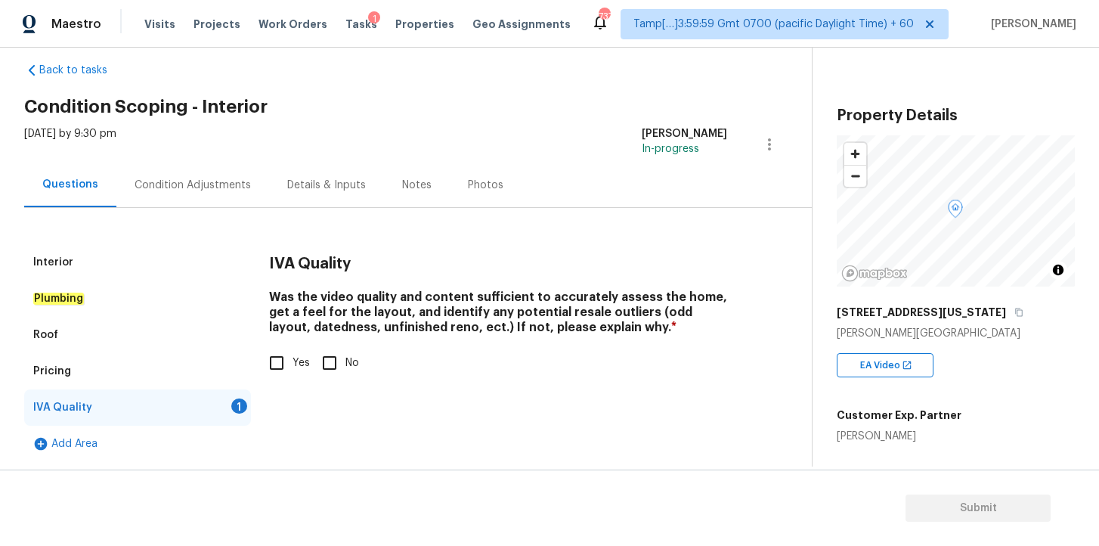
scroll to position [21, 0]
click at [275, 364] on input "Yes" at bounding box center [277, 363] width 32 height 32
checkbox input "true"
click at [225, 189] on div "Condition Adjustments" at bounding box center [193, 185] width 116 height 15
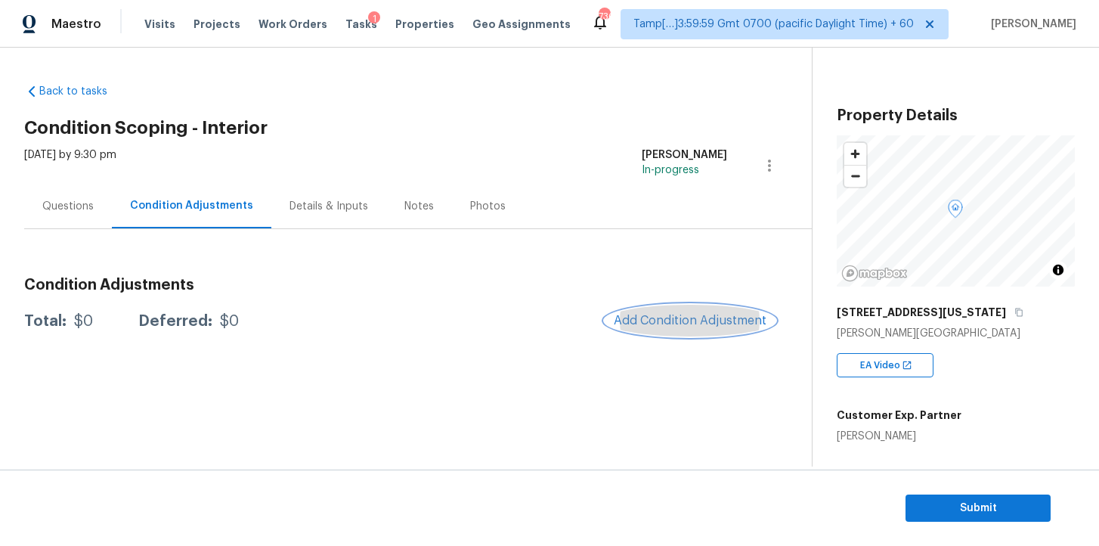
click at [647, 316] on span "Add Condition Adjustment" at bounding box center [690, 321] width 153 height 14
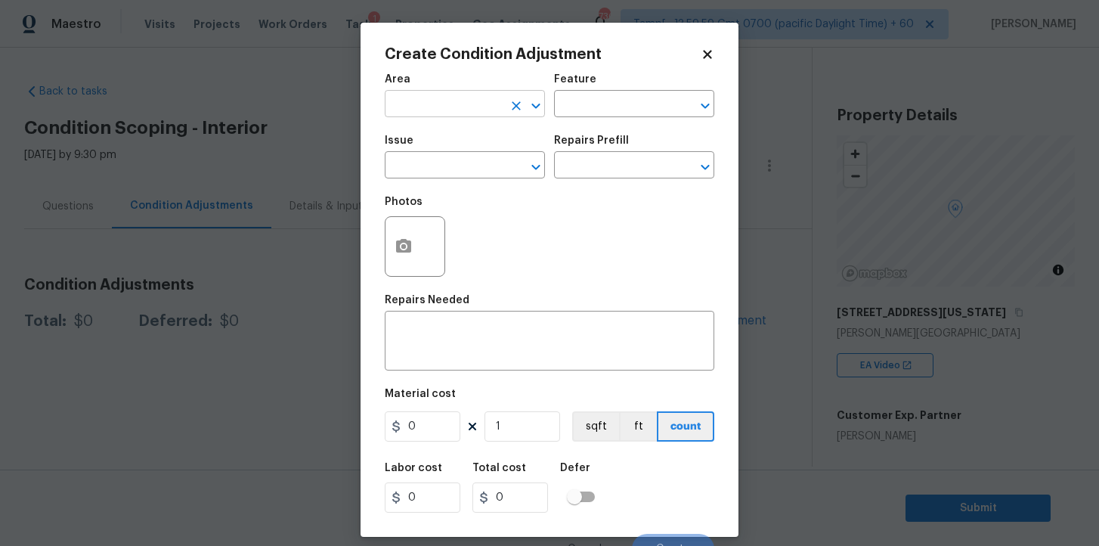
click at [461, 108] on input "text" at bounding box center [444, 105] width 118 height 23
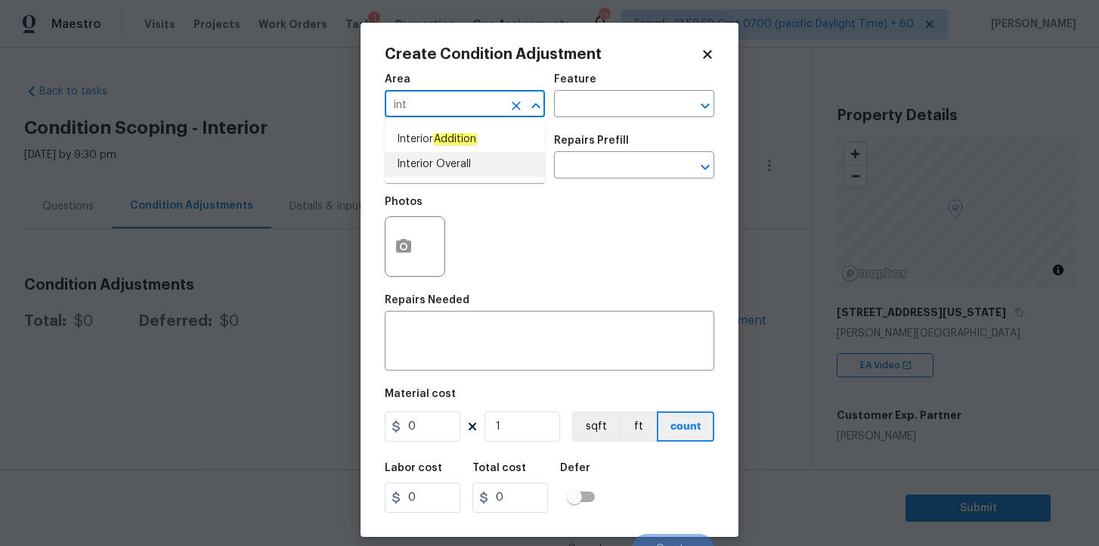
click at [456, 162] on li "Interior Overall" at bounding box center [465, 164] width 160 height 25
type input "Interior Overall"
click at [454, 163] on input "text" at bounding box center [444, 166] width 118 height 23
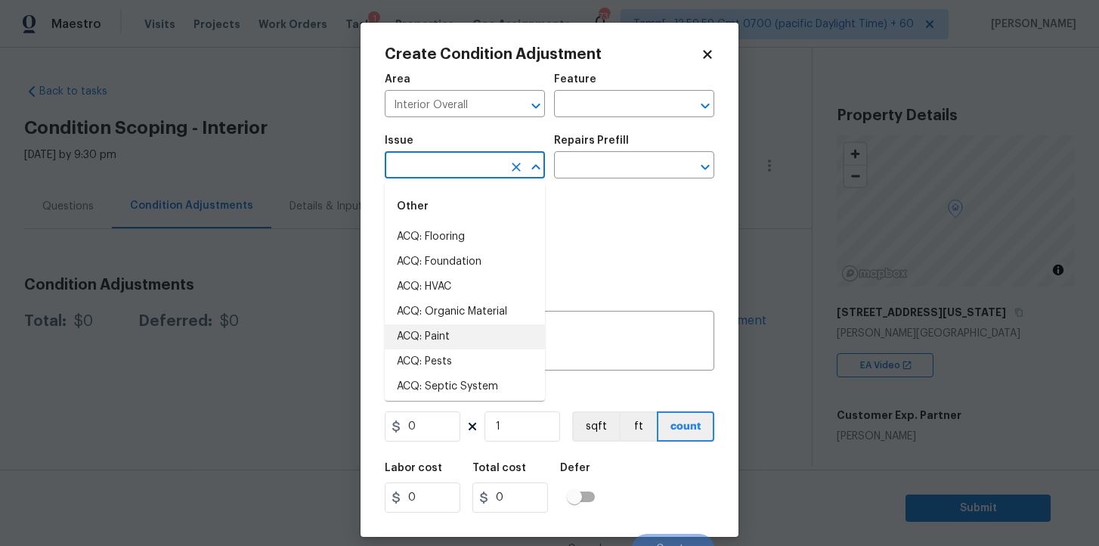
click at [454, 328] on li "ACQ: Paint" at bounding box center [465, 336] width 160 height 25
type input "ACQ: Paint"
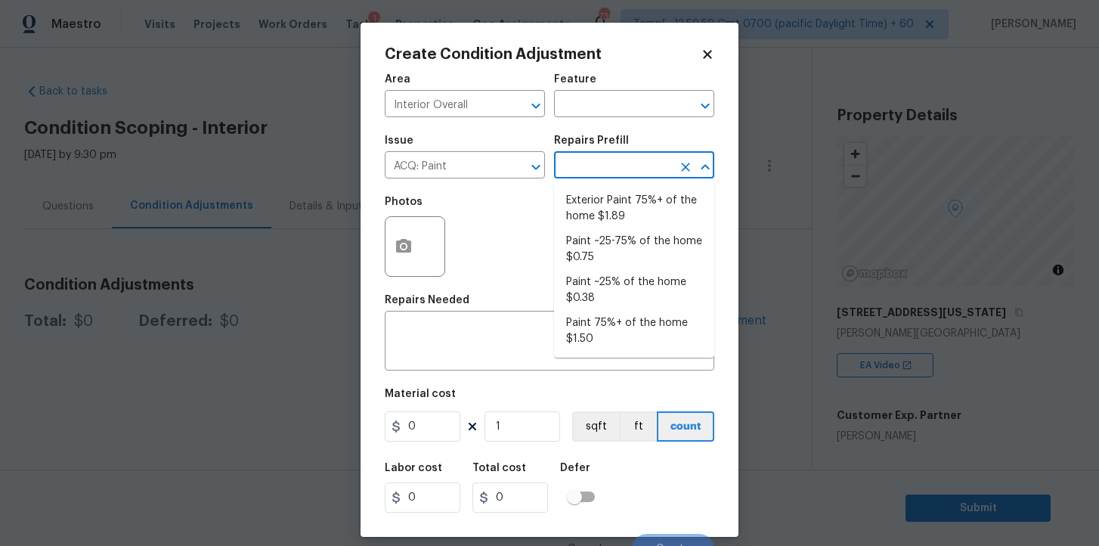
click at [587, 166] on input "text" at bounding box center [613, 166] width 118 height 23
click at [612, 326] on li "Paint 75%+ of the home $1.50" at bounding box center [634, 331] width 160 height 41
type input "Acquisition"
type textarea "Acquisition Scope: 75%+ of the home will likely require interior paint"
type input "1.5"
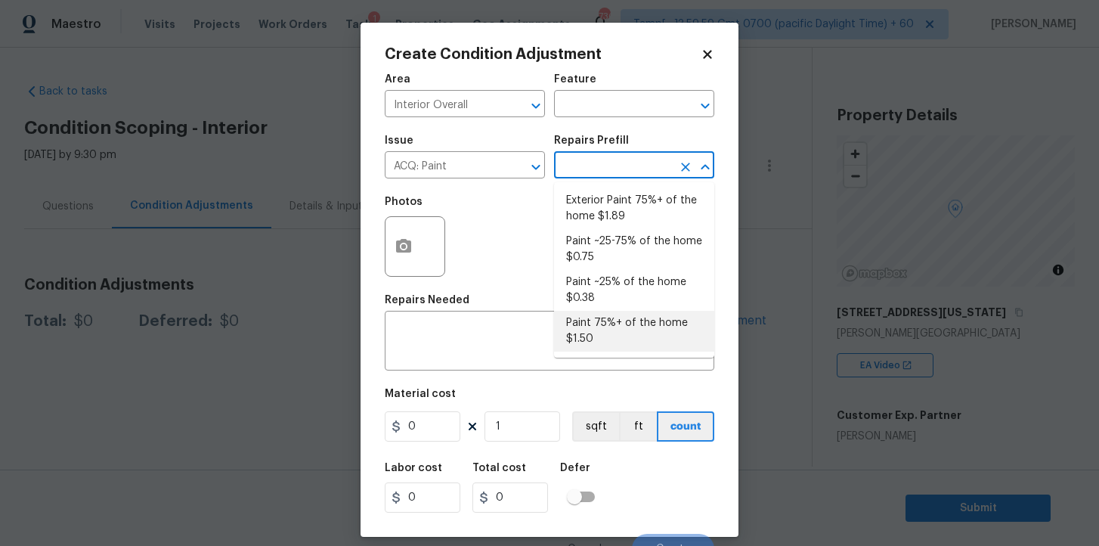
type input "1.5"
click at [615, 321] on li "Paint 75%+ of the home $1.50" at bounding box center [634, 331] width 160 height 41
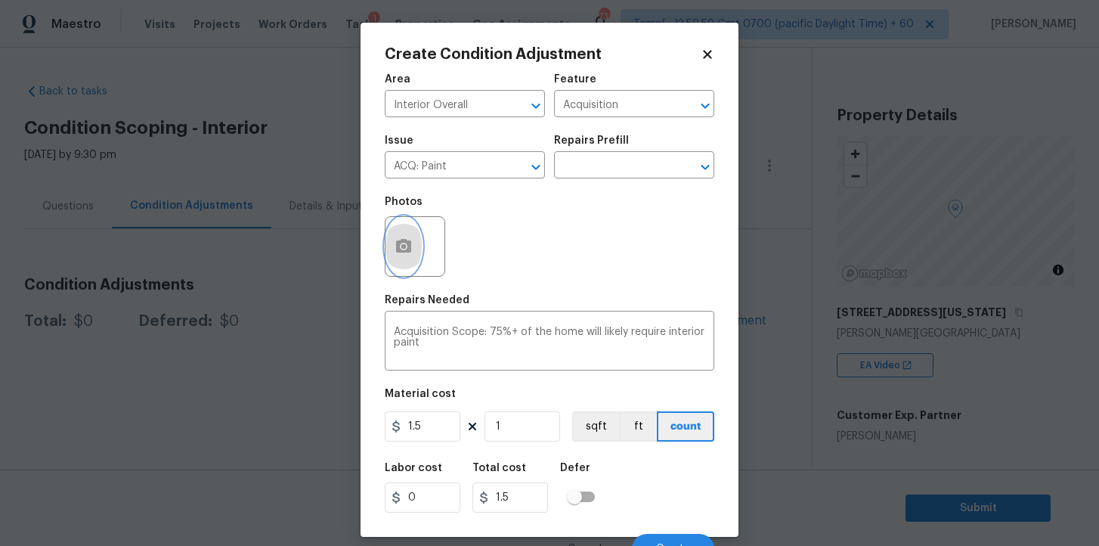
click at [421, 252] on button "button" at bounding box center [403, 246] width 36 height 59
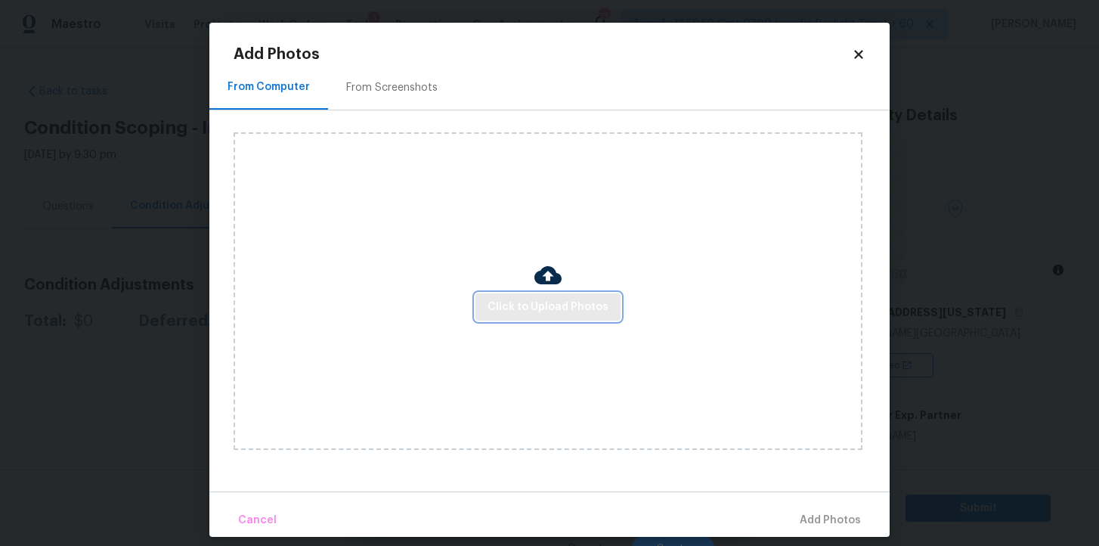
click at [540, 299] on span "Click to Upload Photos" at bounding box center [547, 307] width 121 height 19
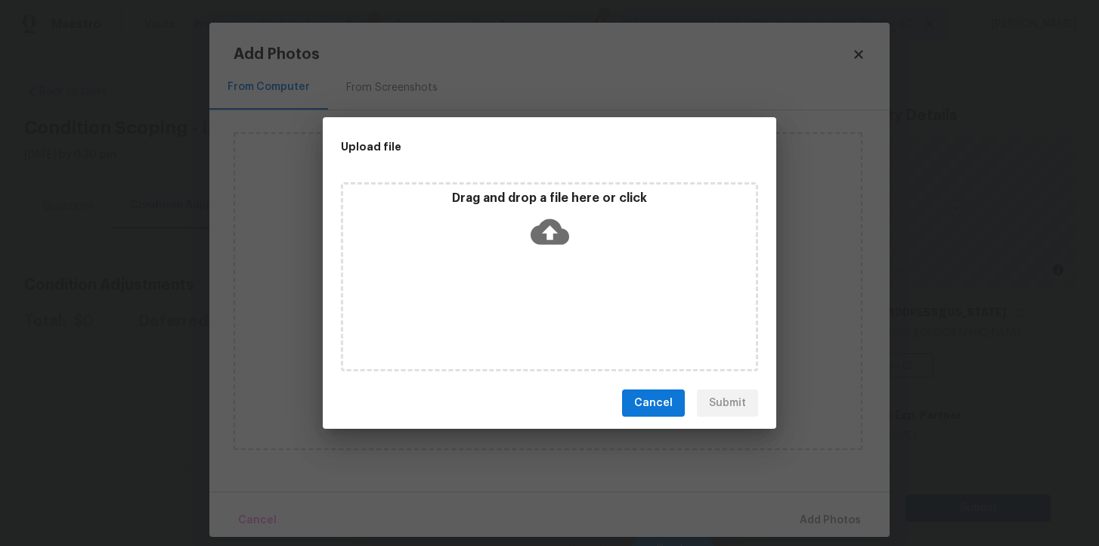
click at [549, 224] on icon at bounding box center [550, 232] width 39 height 26
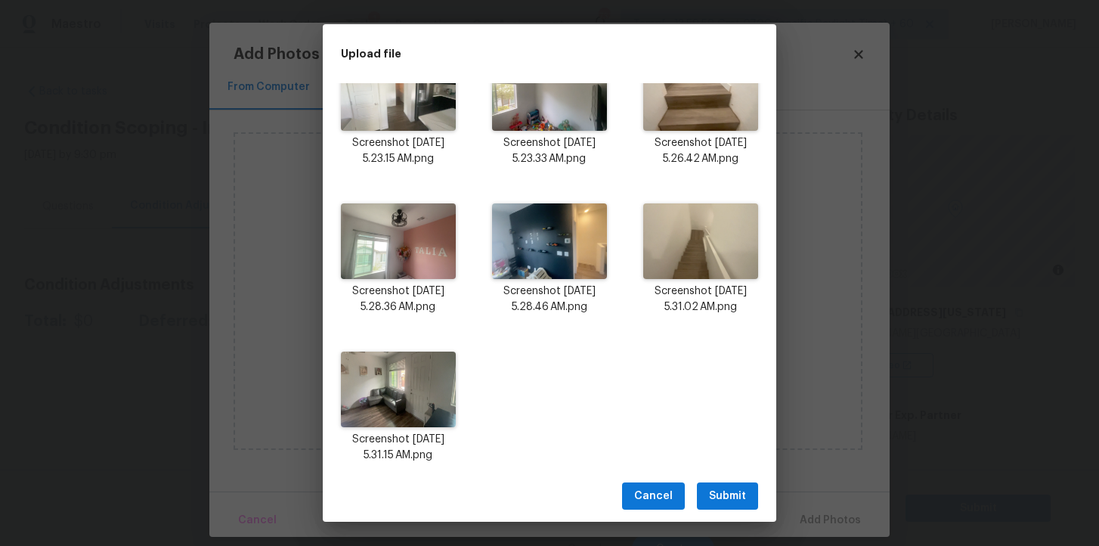
scroll to position [255, 0]
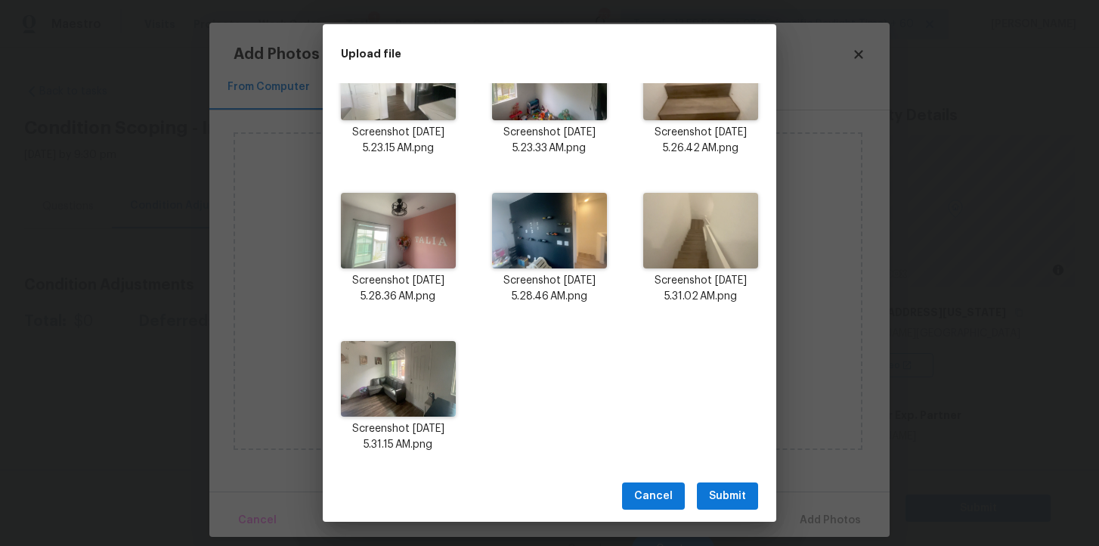
click at [723, 485] on button "Submit" at bounding box center [727, 496] width 61 height 28
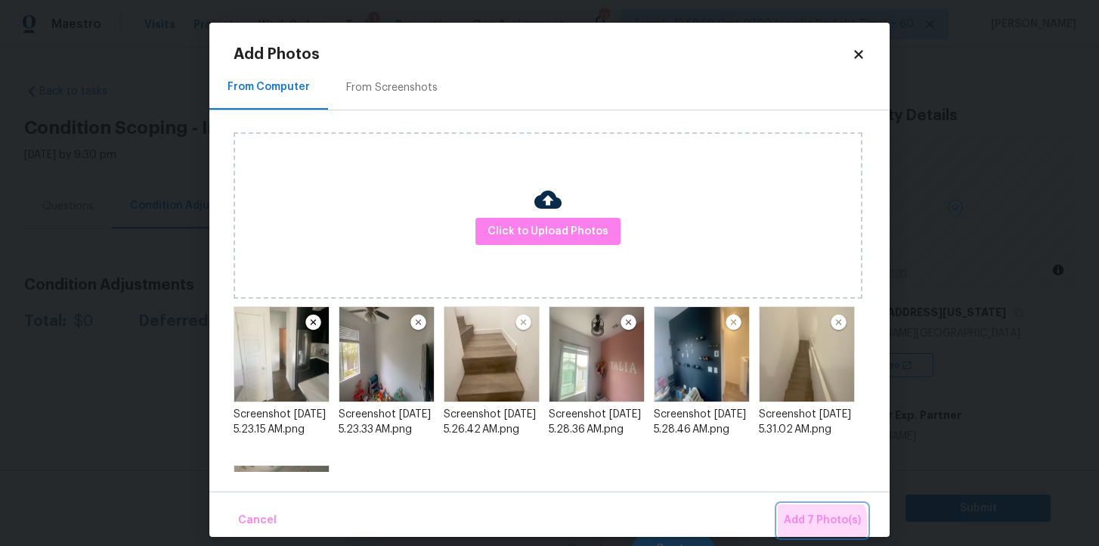
click at [816, 526] on span "Add 7 Photo(s)" at bounding box center [822, 520] width 77 height 19
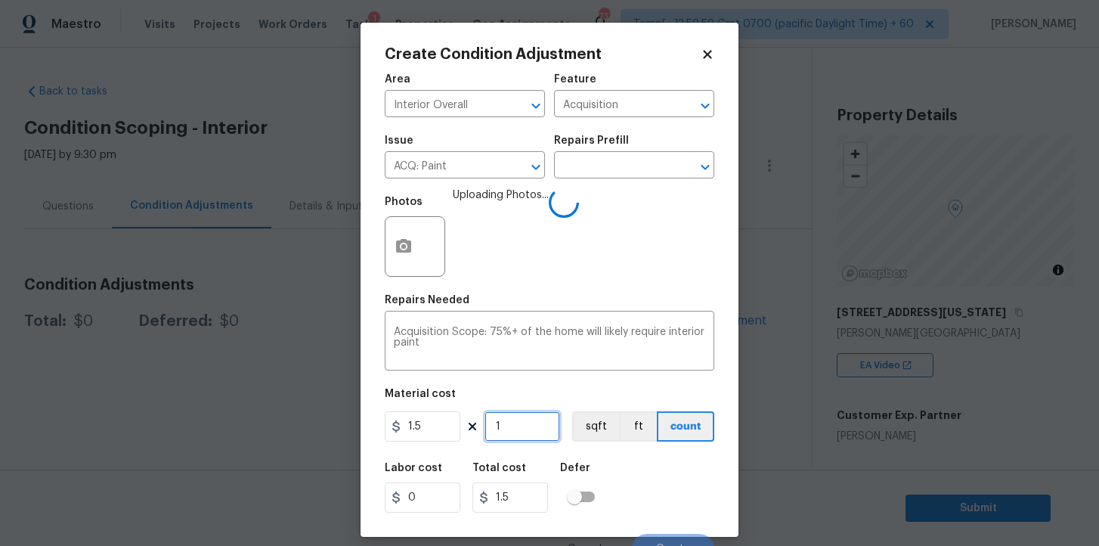
click at [505, 432] on input "1" at bounding box center [522, 426] width 76 height 30
type input "15"
type input "22.5"
type input "154"
type input "231"
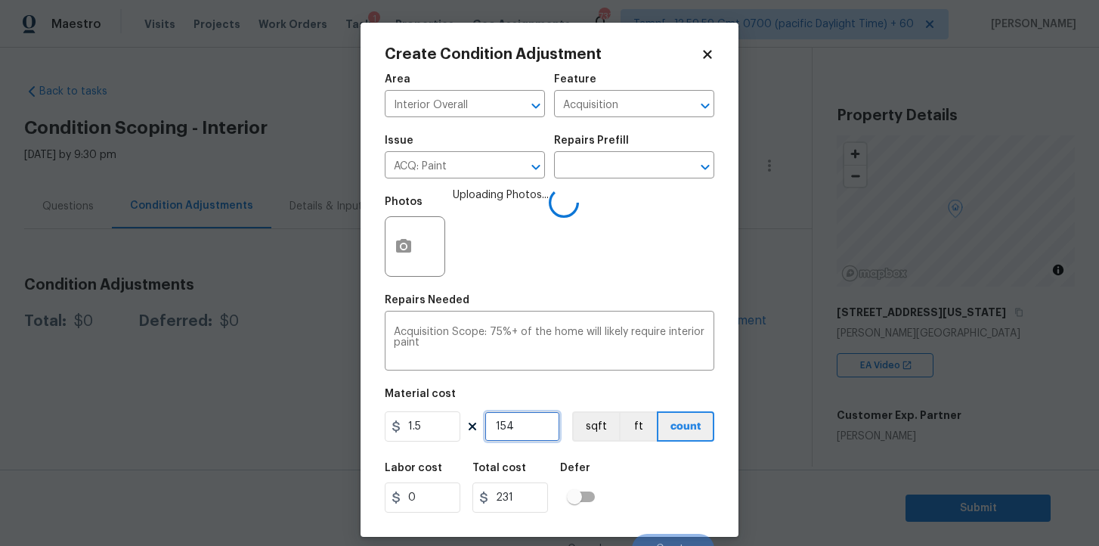
type input "1541"
type input "2311.5"
type input "1541"
click at [655, 491] on div "Labor cost 0 Total cost 2311.5 Defer" at bounding box center [550, 487] width 330 height 68
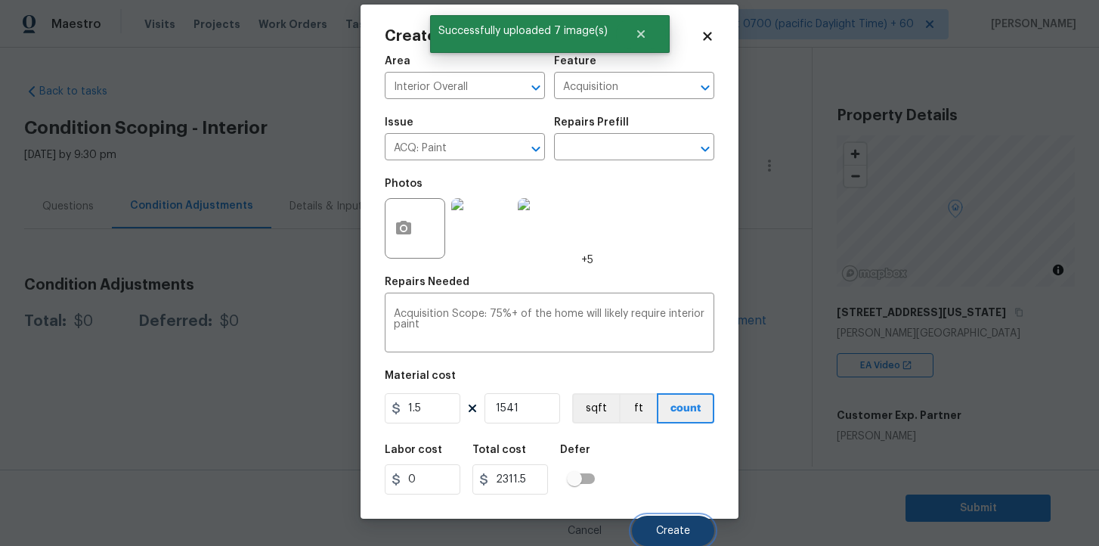
click at [661, 529] on span "Create" at bounding box center [673, 530] width 34 height 11
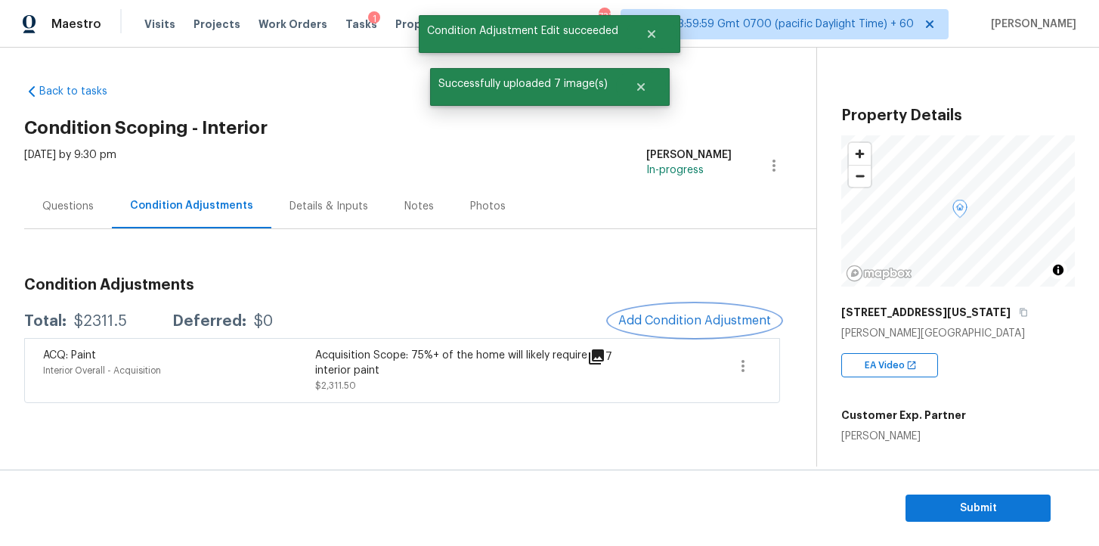
scroll to position [0, 0]
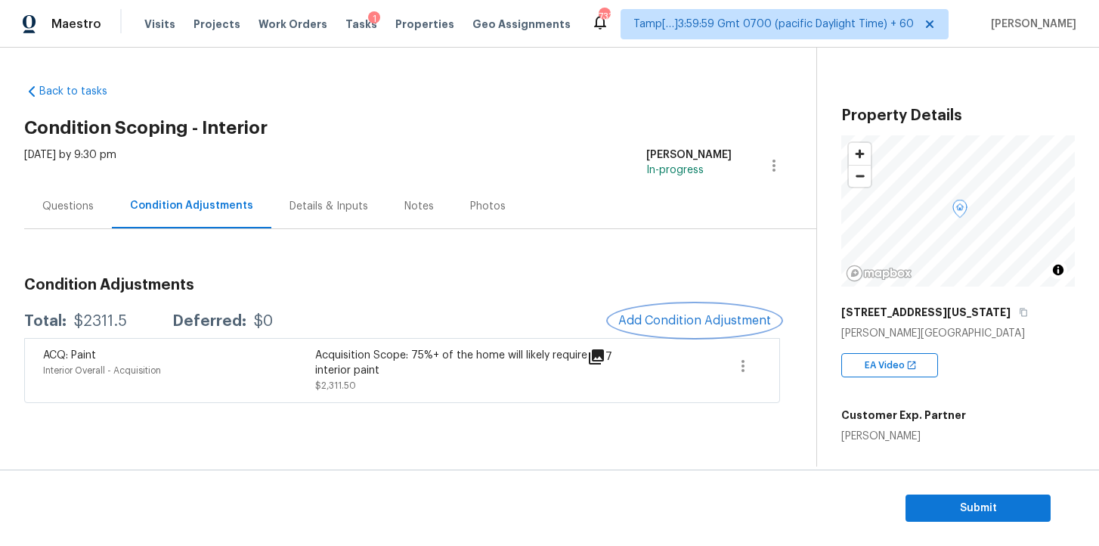
click at [698, 320] on span "Add Condition Adjustment" at bounding box center [694, 321] width 153 height 14
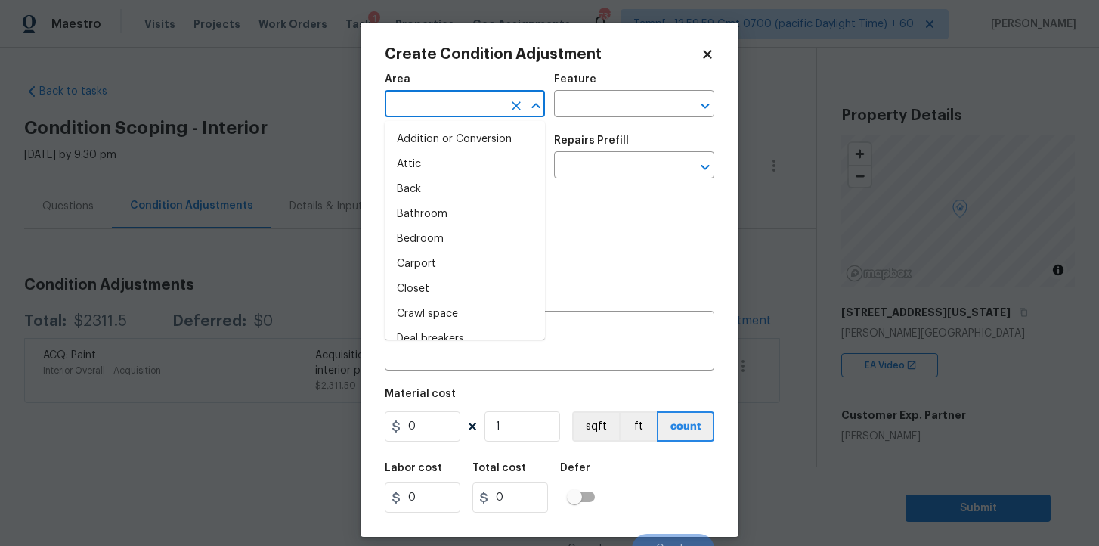
click at [433, 107] on input "text" at bounding box center [444, 105] width 118 height 23
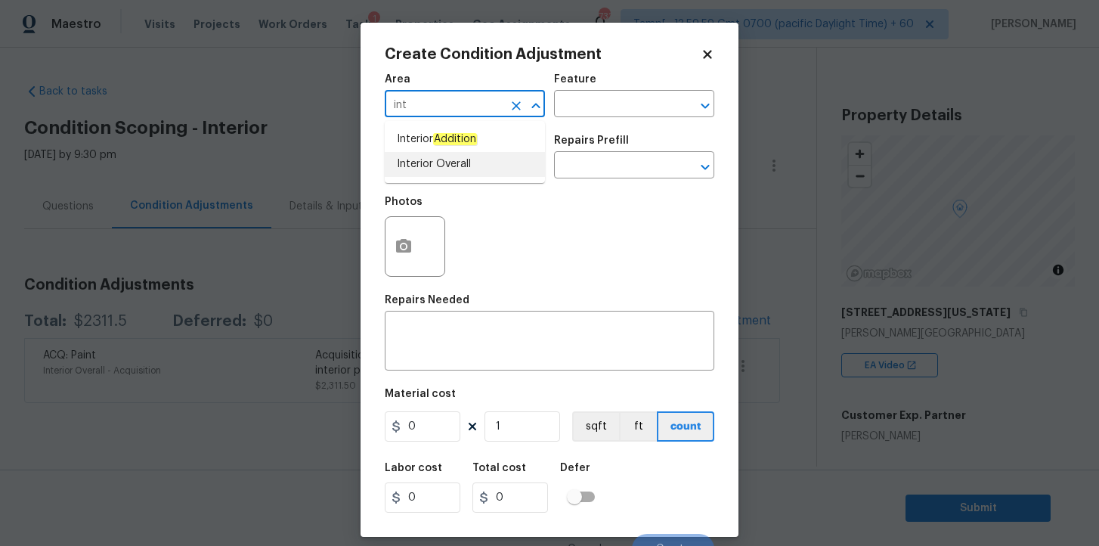
click at [434, 159] on li "Interior Overall" at bounding box center [465, 164] width 160 height 25
type input "Interior Overall"
click at [434, 172] on input "text" at bounding box center [444, 166] width 118 height 23
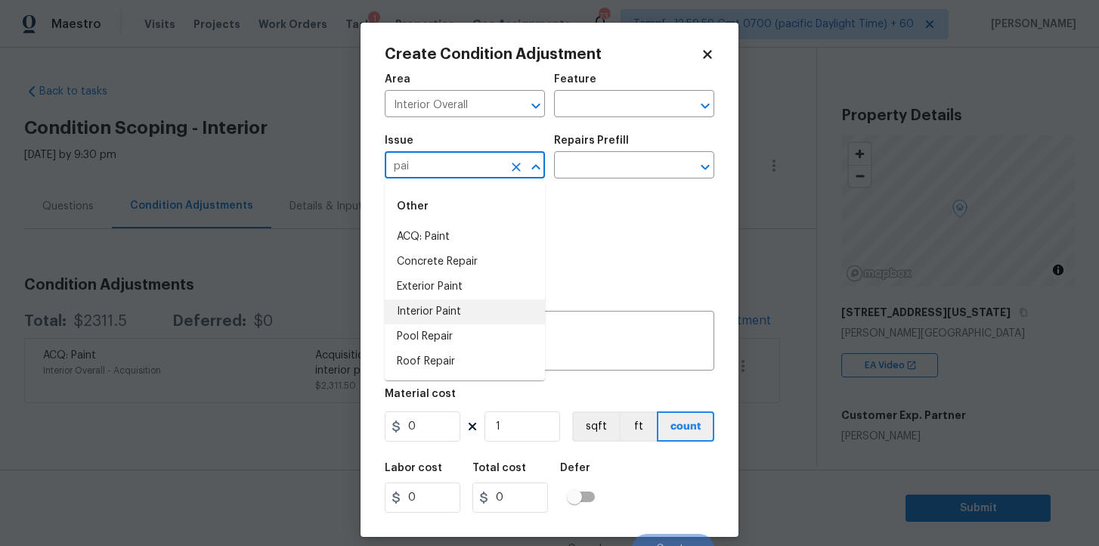
click at [447, 302] on li "Interior Paint" at bounding box center [465, 311] width 160 height 25
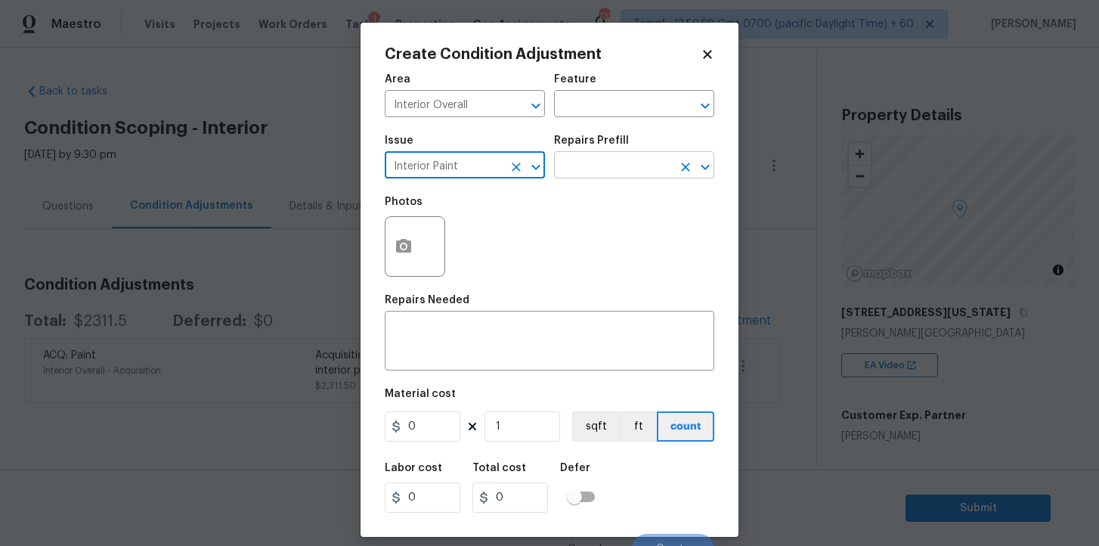
type input "Interior Paint"
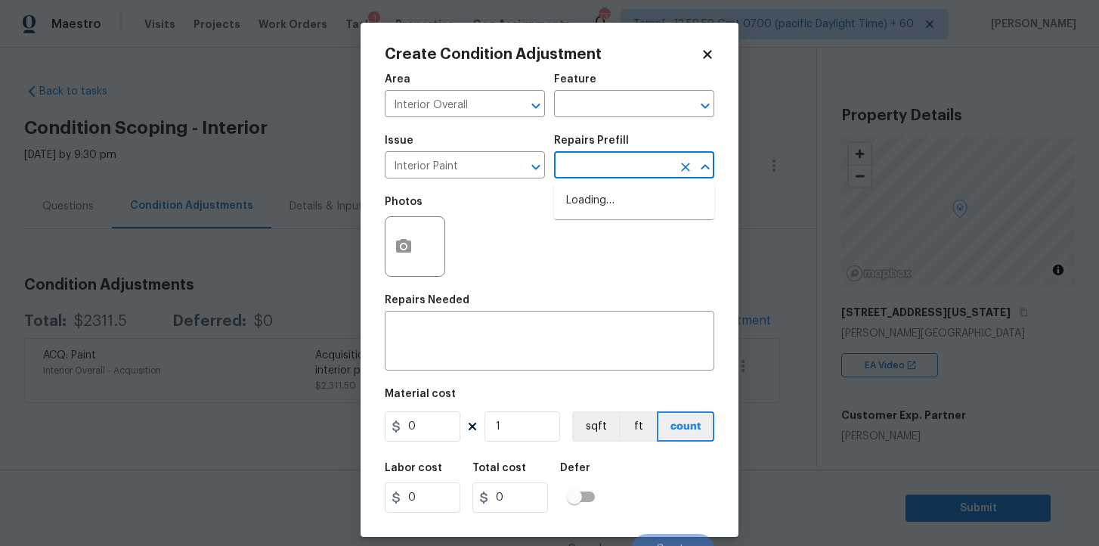
click at [580, 158] on input "text" at bounding box center [613, 166] width 118 height 23
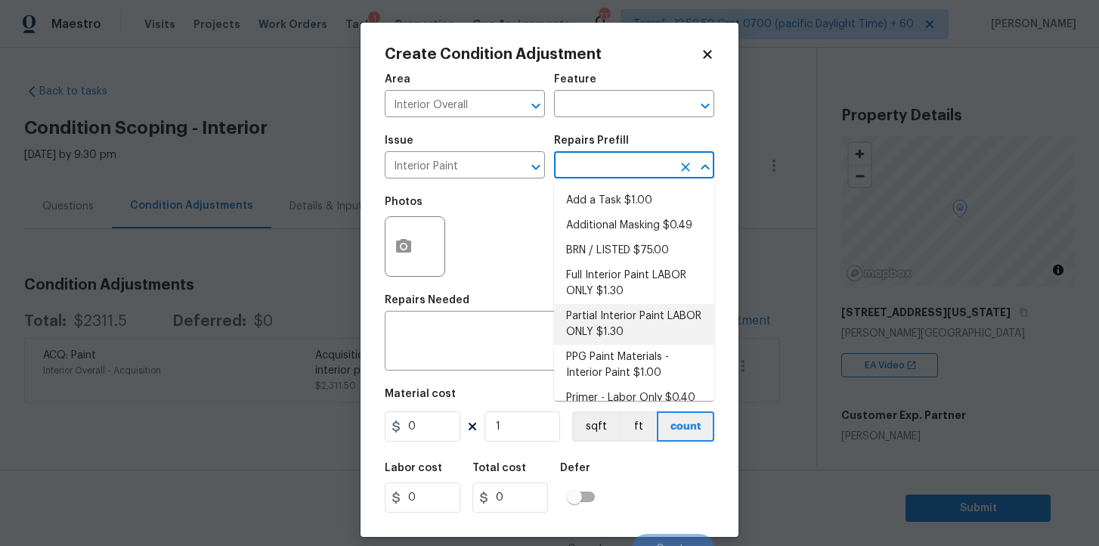
scroll to position [16, 0]
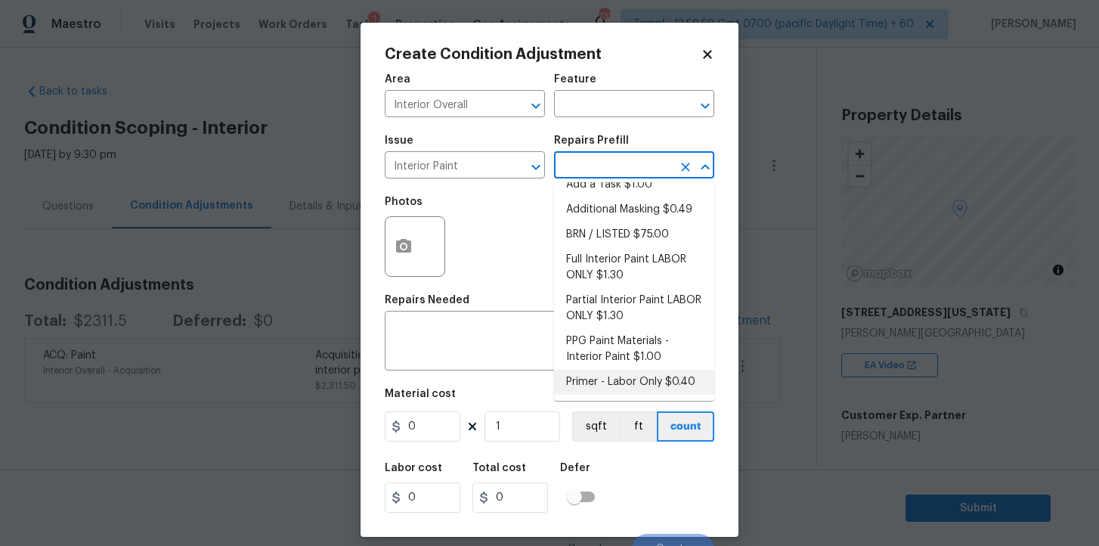
click at [595, 378] on li "Primer - Labor Only $0.40" at bounding box center [634, 382] width 160 height 25
type input "Overall Paint"
type textarea "Interior primer - PRIMER PROVIDED BY OPENDOOR - All nails, screws, drywall anch…"
type input "0.4"
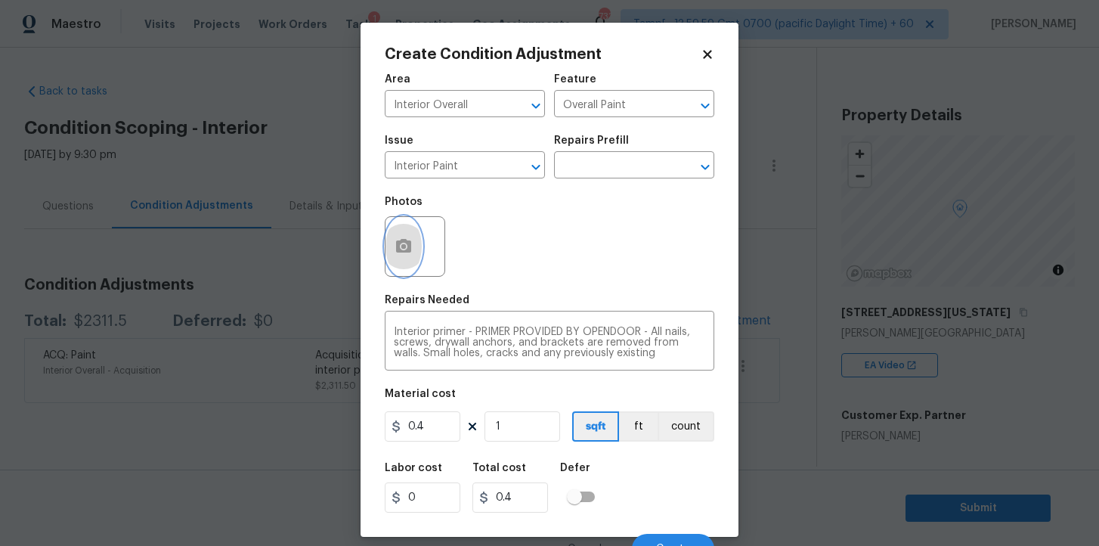
click at [408, 249] on icon "button" at bounding box center [403, 246] width 15 height 14
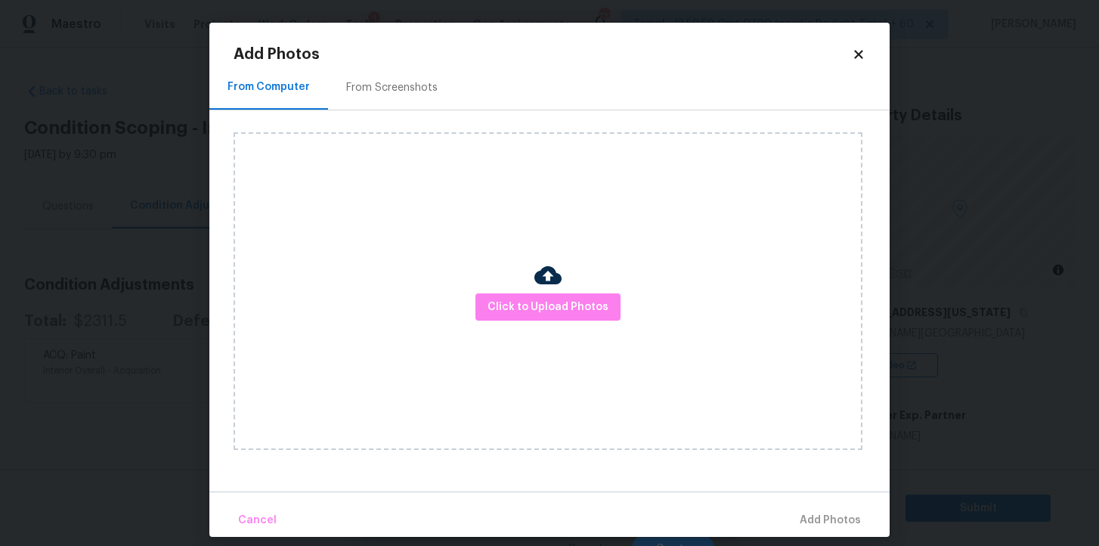
click at [524, 289] on div "Click to Upload Photos" at bounding box center [548, 290] width 629 height 317
click at [524, 308] on span "Click to Upload Photos" at bounding box center [547, 307] width 121 height 19
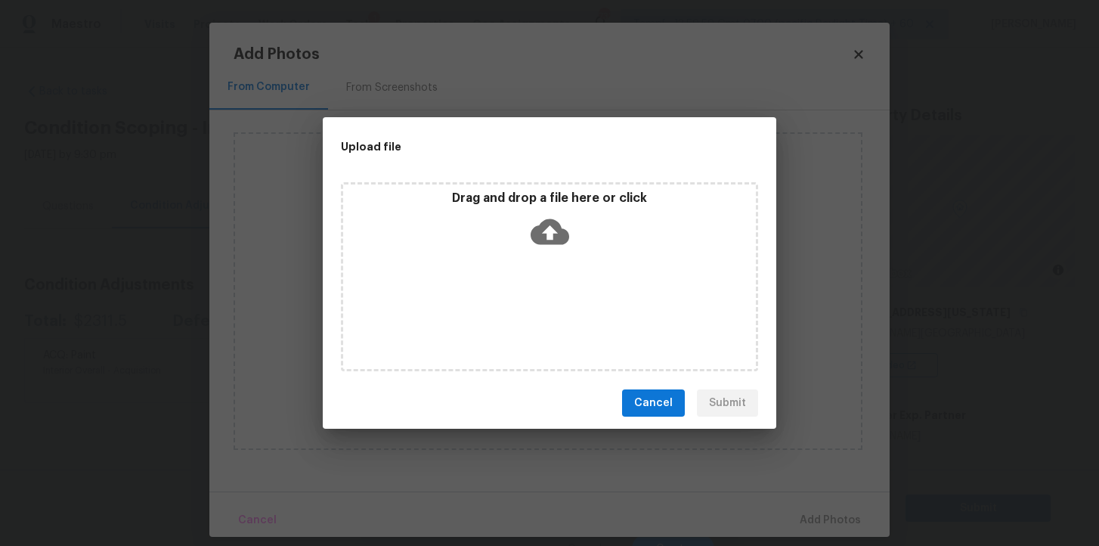
click at [546, 230] on icon at bounding box center [550, 231] width 39 height 39
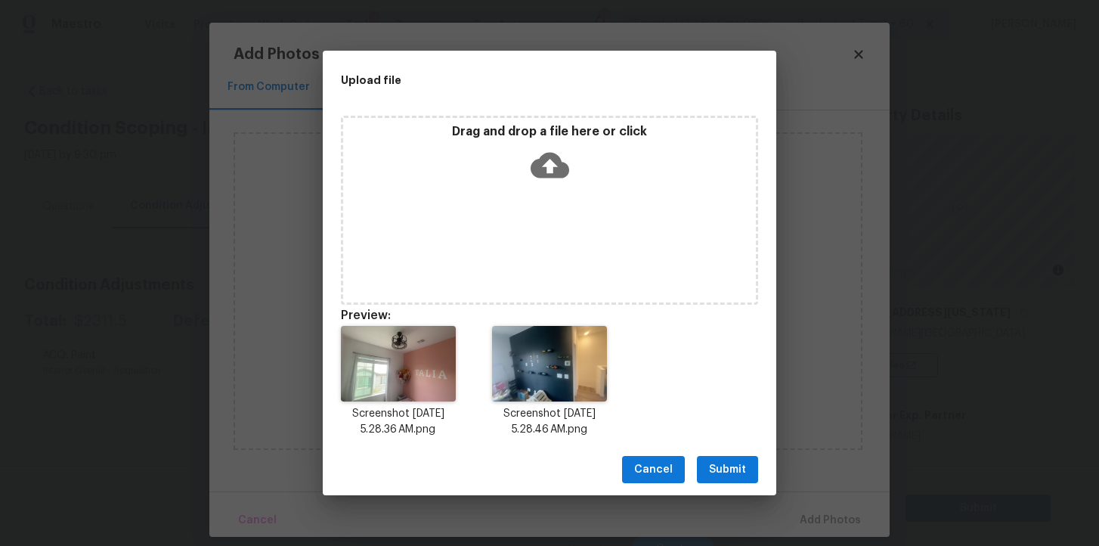
click at [720, 456] on button "Submit" at bounding box center [727, 470] width 61 height 28
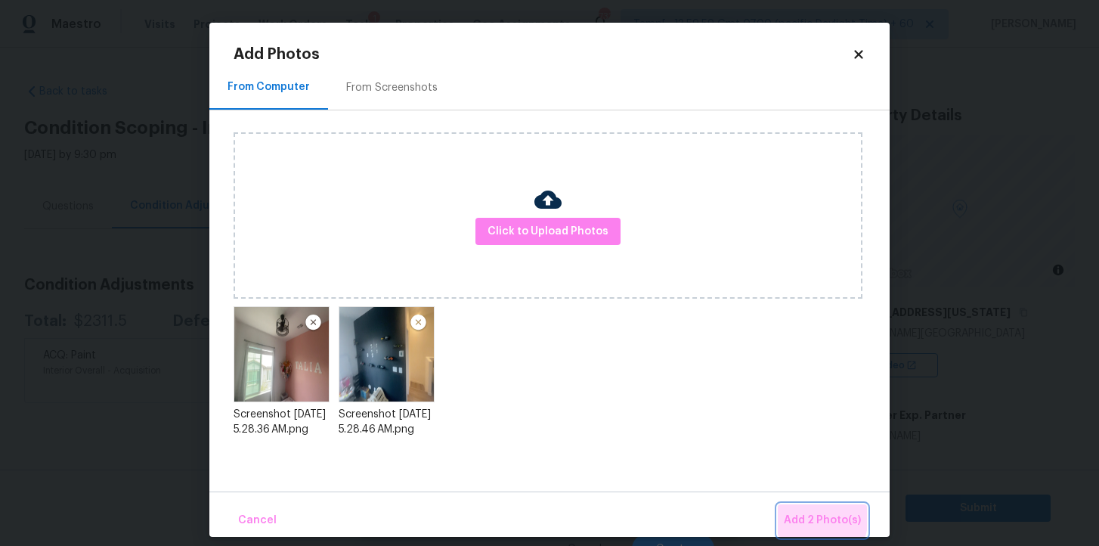
click at [802, 515] on span "Add 2 Photo(s)" at bounding box center [822, 520] width 77 height 19
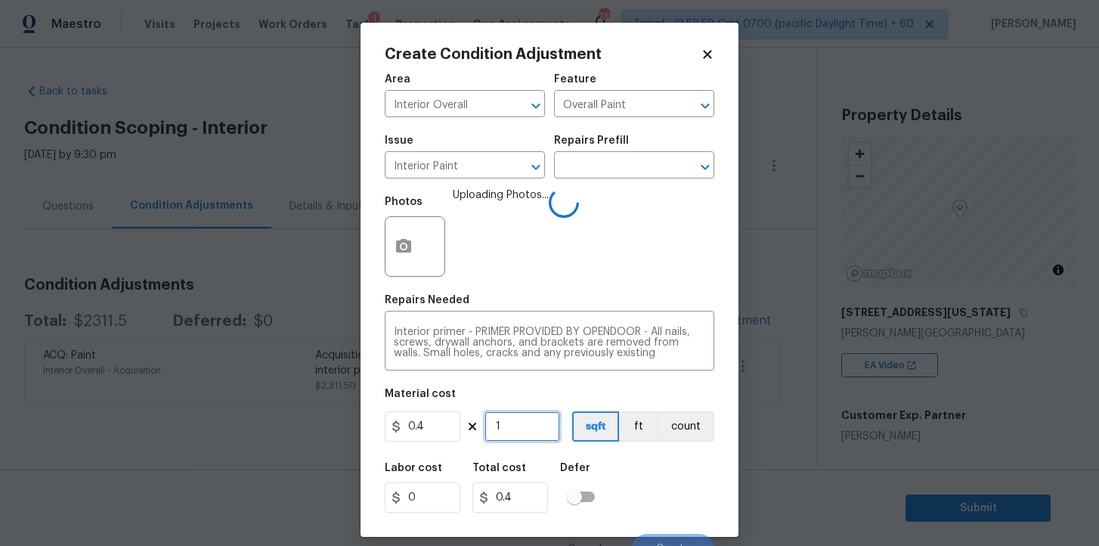
click at [521, 430] on input "1" at bounding box center [522, 426] width 76 height 30
type input "0"
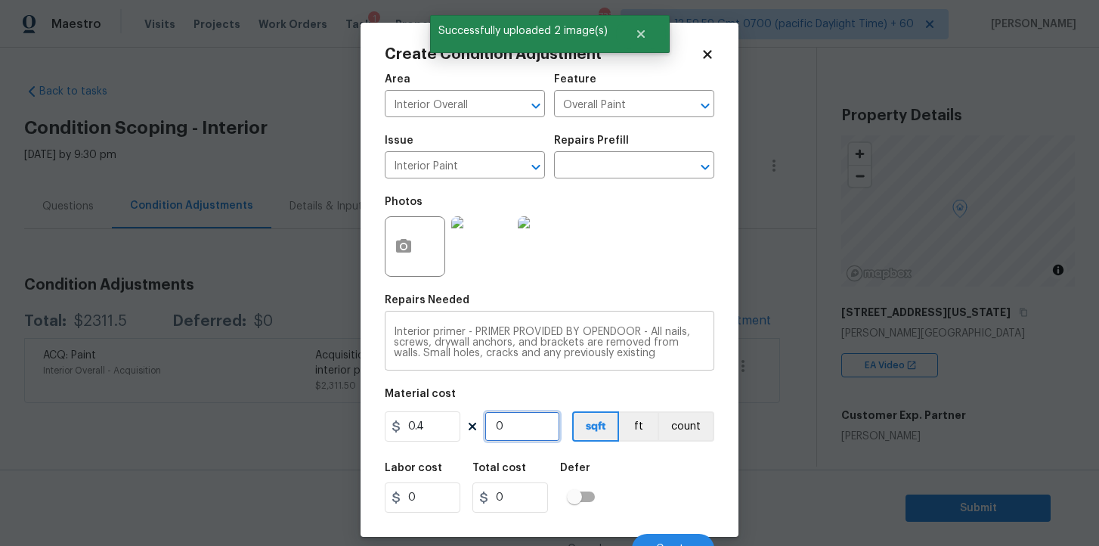
type input "2"
type input "0.8"
type input "20"
type input "8"
type input "200"
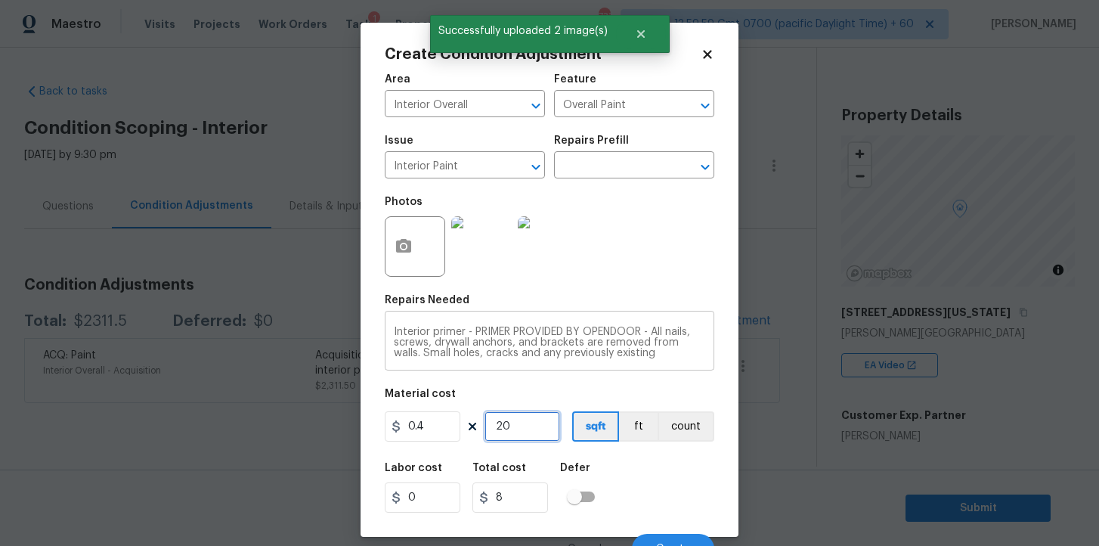
type input "80"
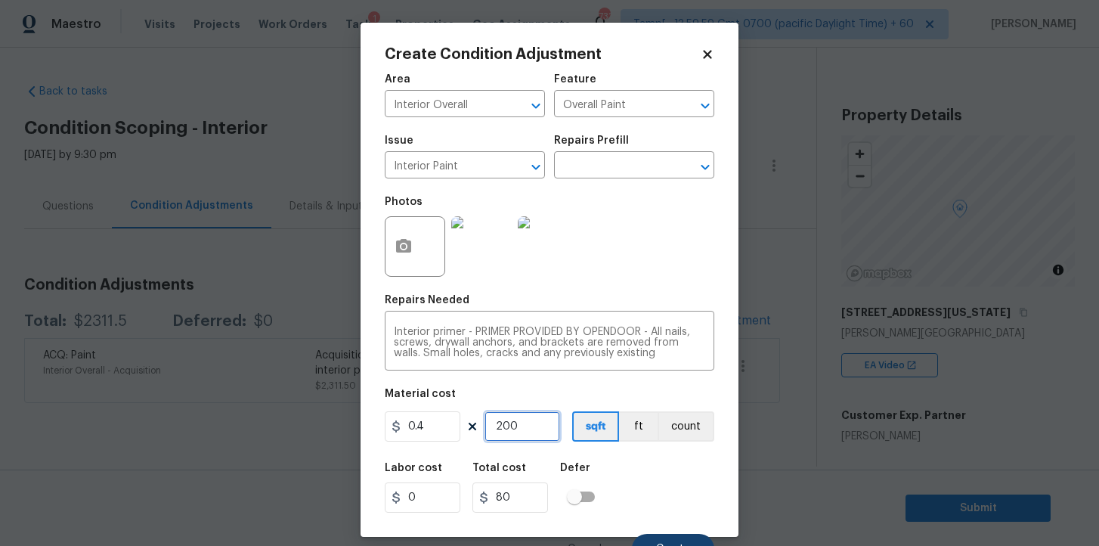
type input "200"
click at [665, 537] on button "Create" at bounding box center [673, 549] width 82 height 30
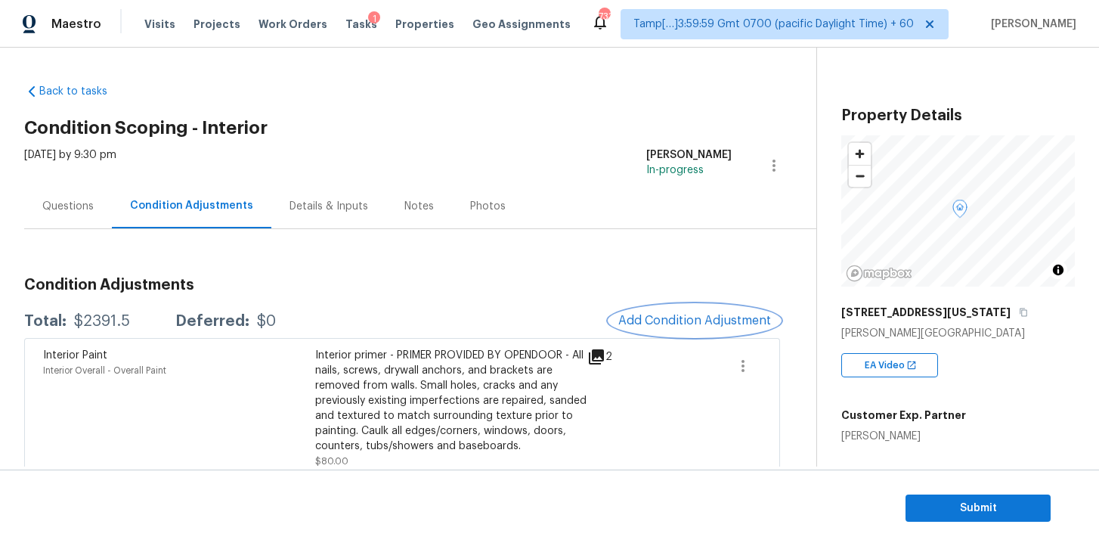
scroll to position [82, 0]
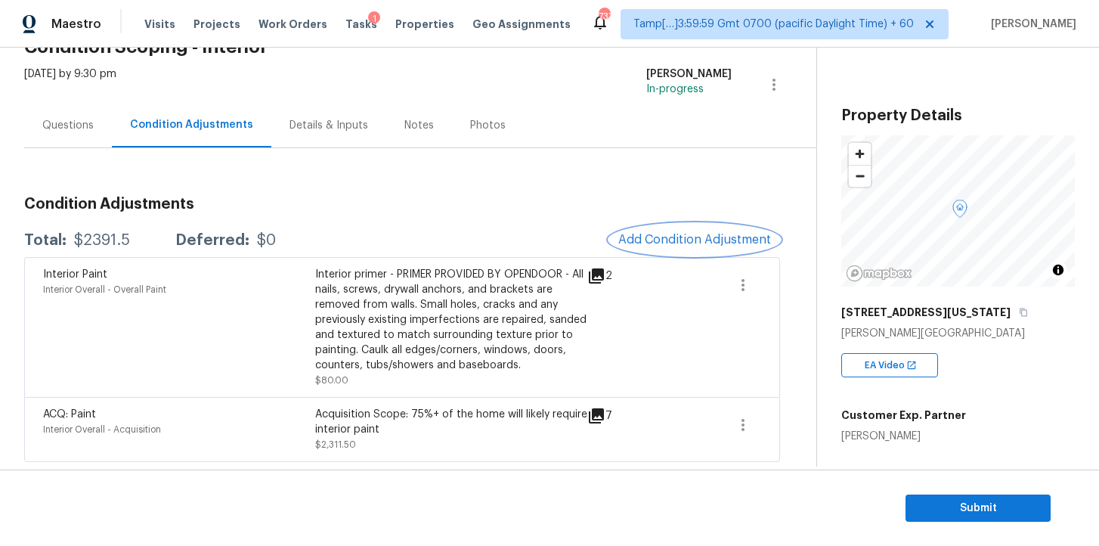
click at [664, 244] on span "Add Condition Adjustment" at bounding box center [694, 240] width 153 height 14
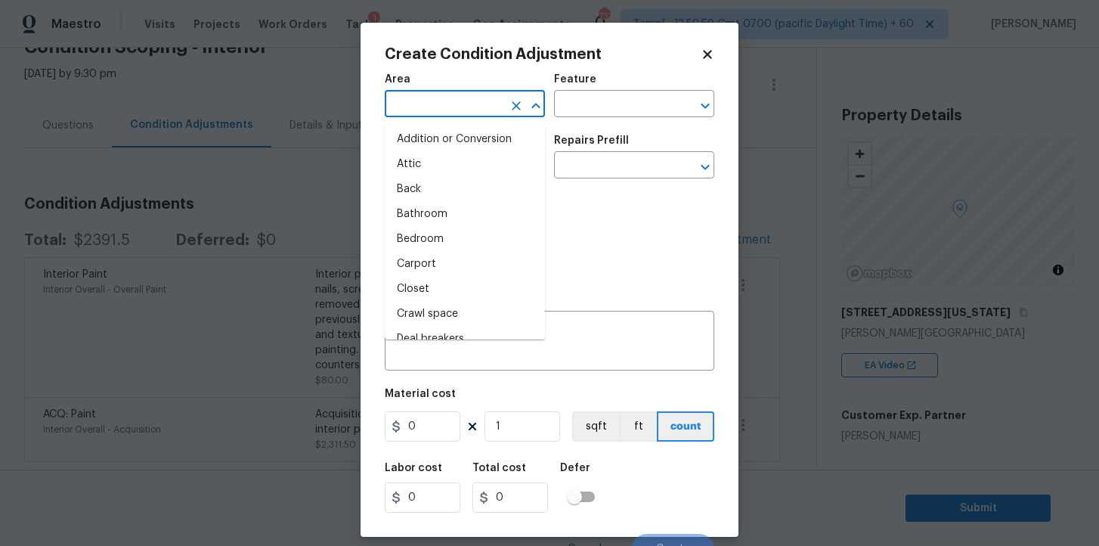
click at [472, 113] on input "text" at bounding box center [444, 105] width 118 height 23
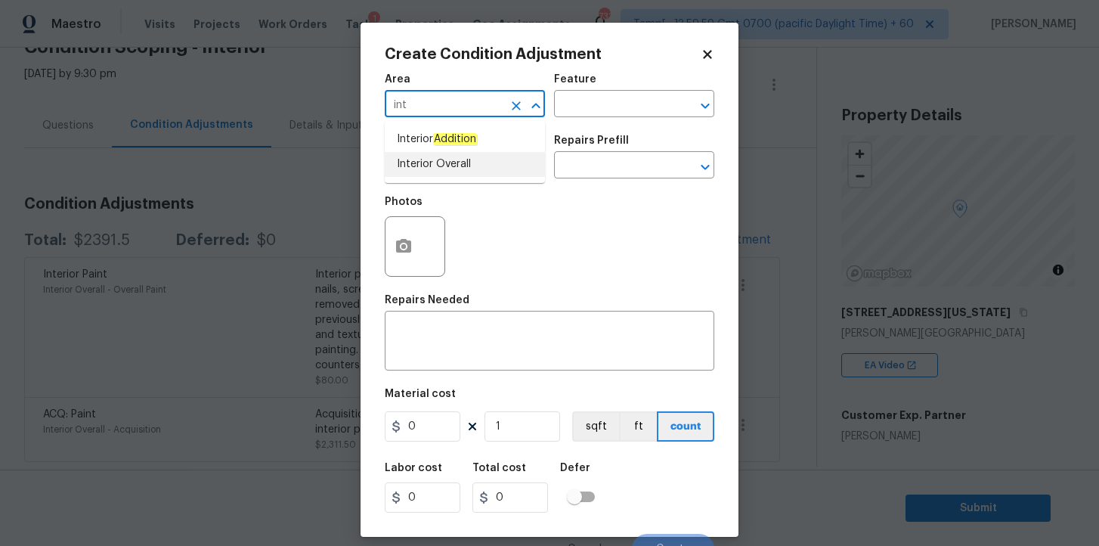
click at [455, 162] on li "Interior Overall" at bounding box center [465, 164] width 160 height 25
type input "Interior Overall"
click at [455, 172] on input "text" at bounding box center [444, 166] width 118 height 23
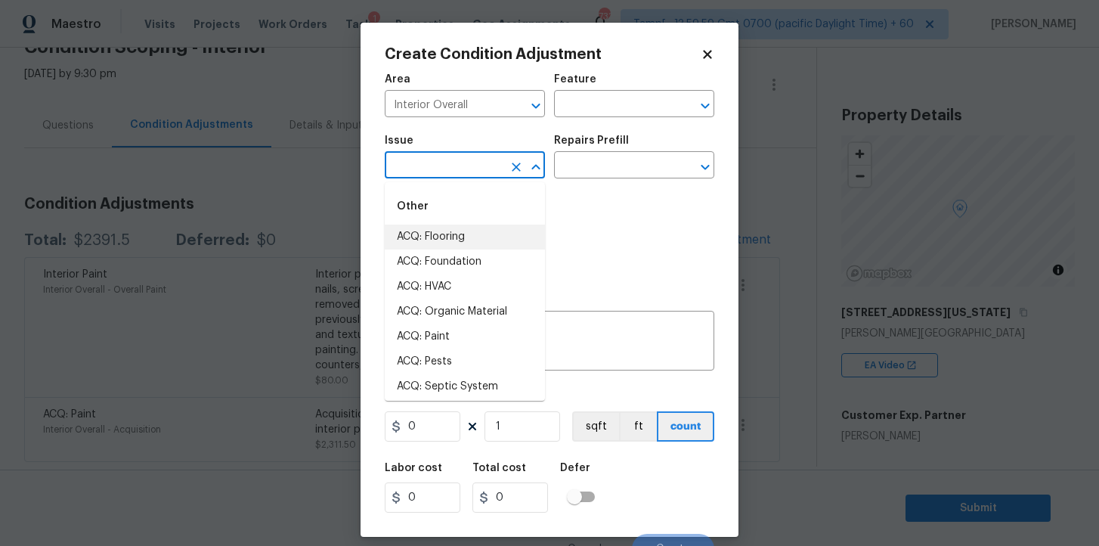
click at [450, 233] on li "ACQ: Flooring" at bounding box center [465, 236] width 160 height 25
type input "ACQ: Flooring"
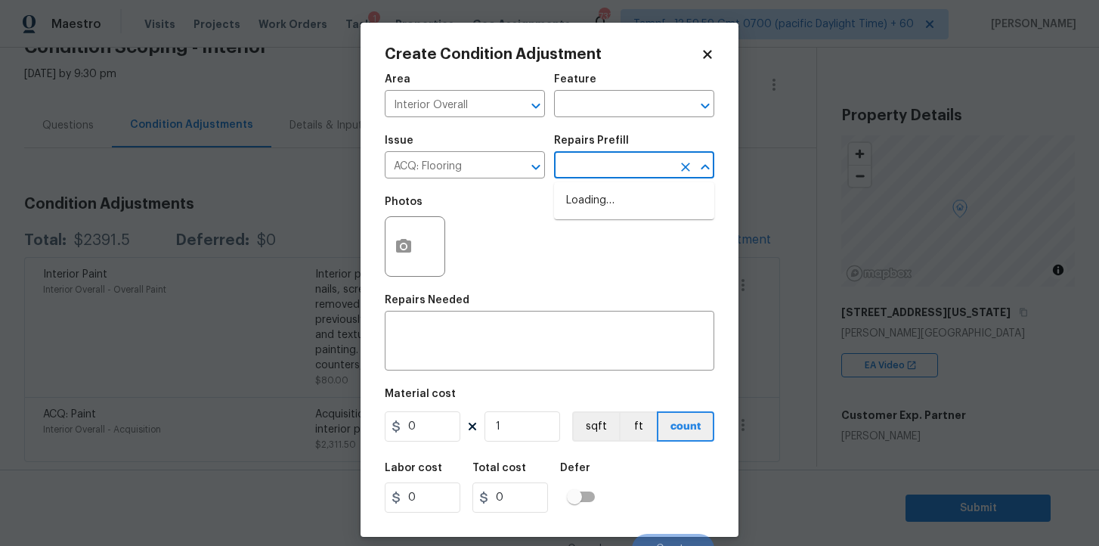
click at [577, 167] on input "text" at bounding box center [613, 166] width 118 height 23
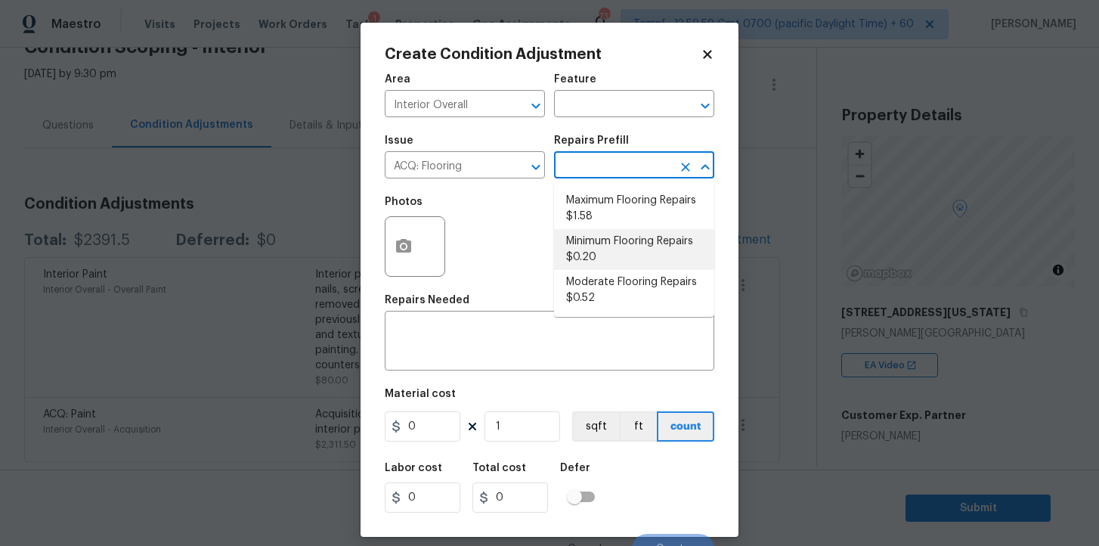
click at [599, 242] on li "Minimum Flooring Repairs $0.20" at bounding box center [634, 249] width 160 height 41
type input "Acquisition"
type textarea "Acquisition Scope: Minimum flooring repairs"
type input "0.2"
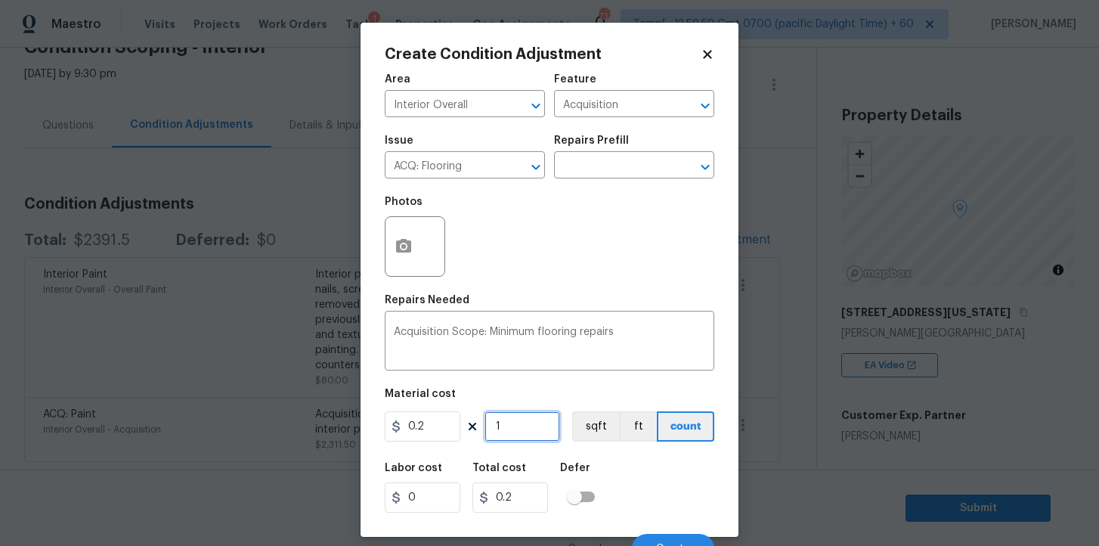
click at [501, 423] on input "1" at bounding box center [522, 426] width 76 height 30
type input "15"
type input "3"
type input "154"
type input "30.8"
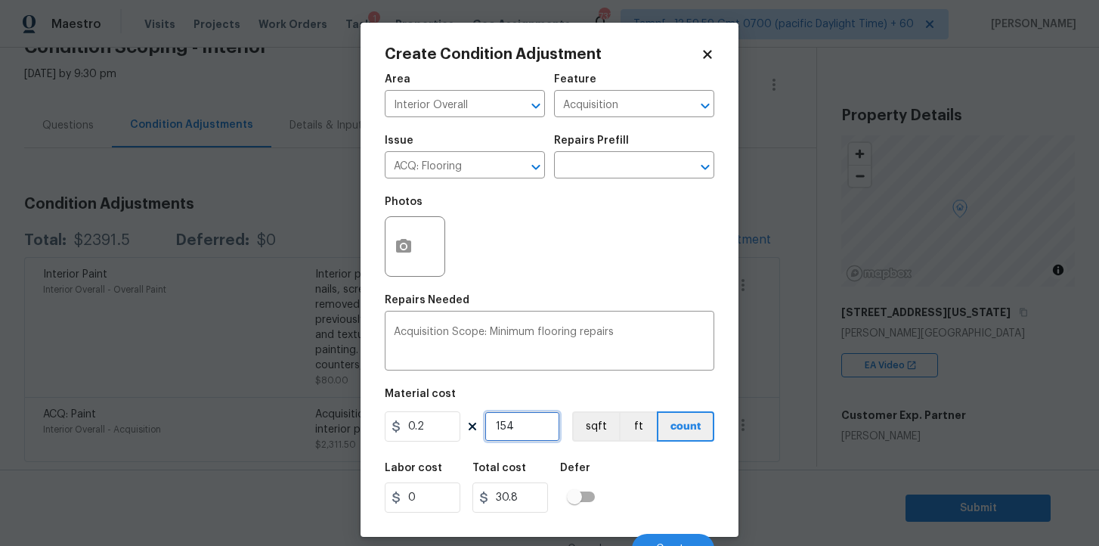
type input "1541"
type input "308.2"
type input "1541"
click at [653, 542] on button "Create" at bounding box center [673, 549] width 82 height 30
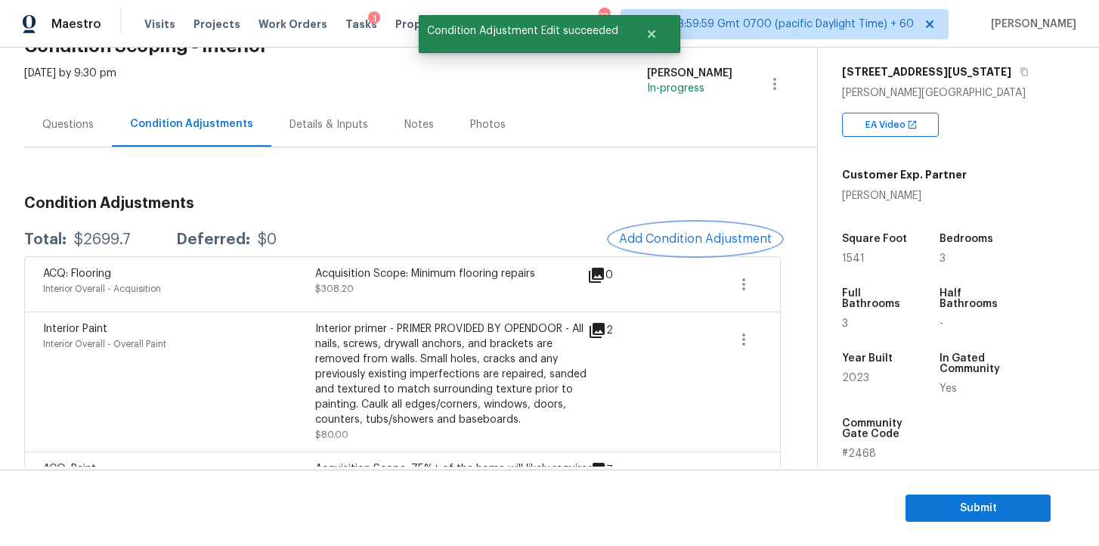
scroll to position [137, 0]
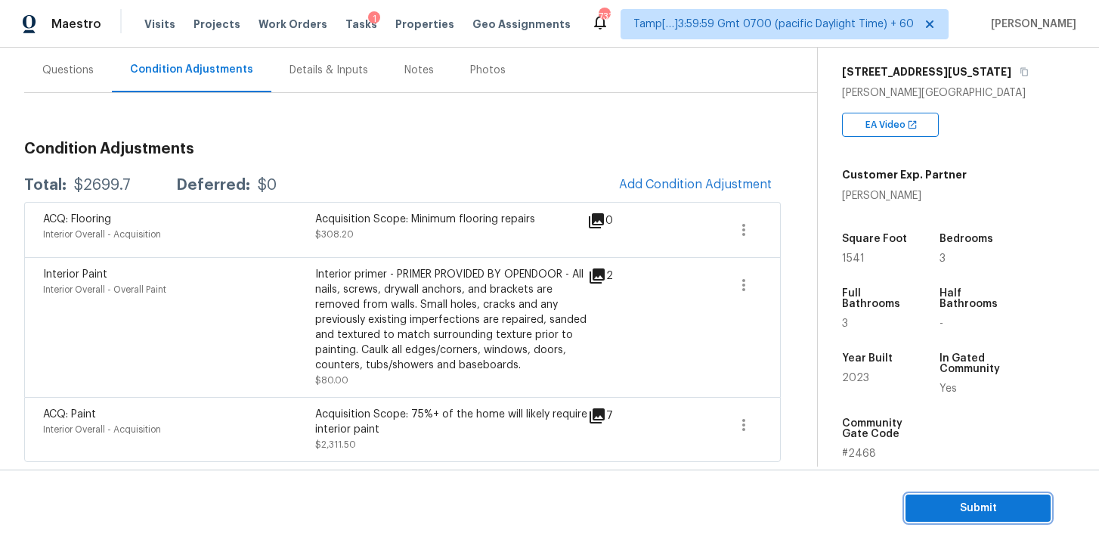
click at [935, 506] on span "Submit" at bounding box center [978, 508] width 121 height 19
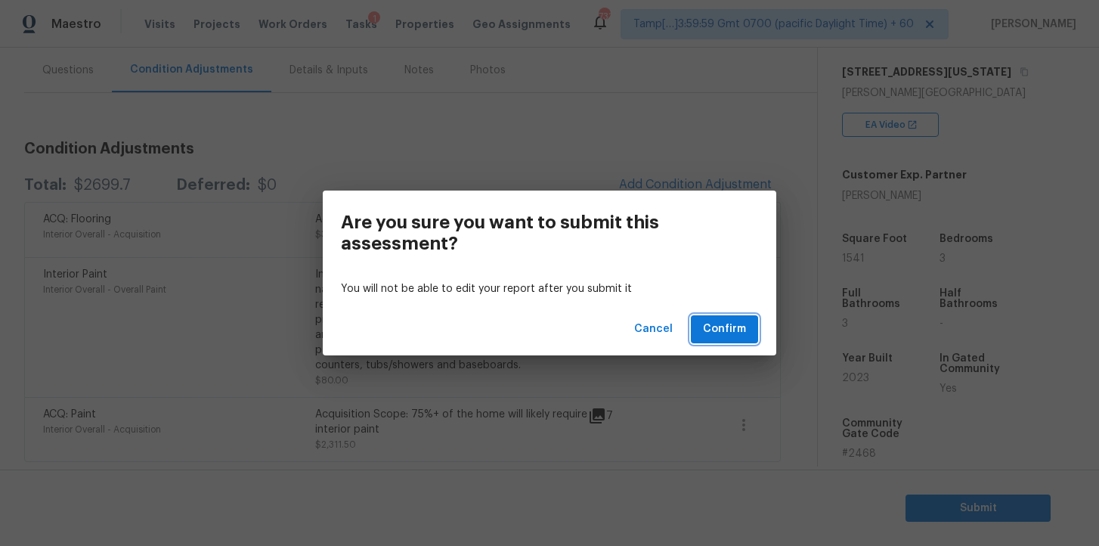
click at [739, 325] on span "Confirm" at bounding box center [724, 329] width 43 height 19
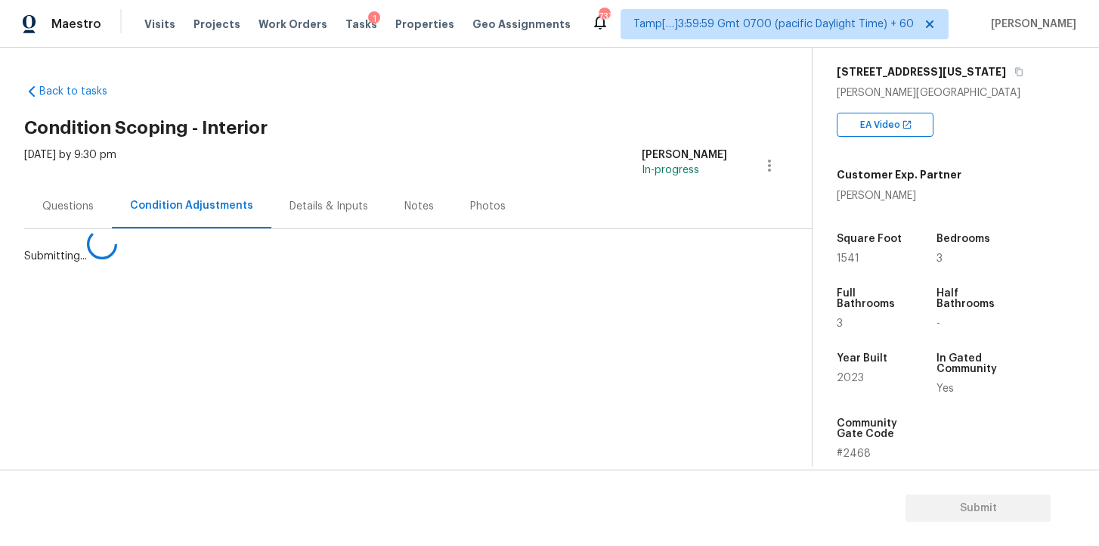
scroll to position [0, 0]
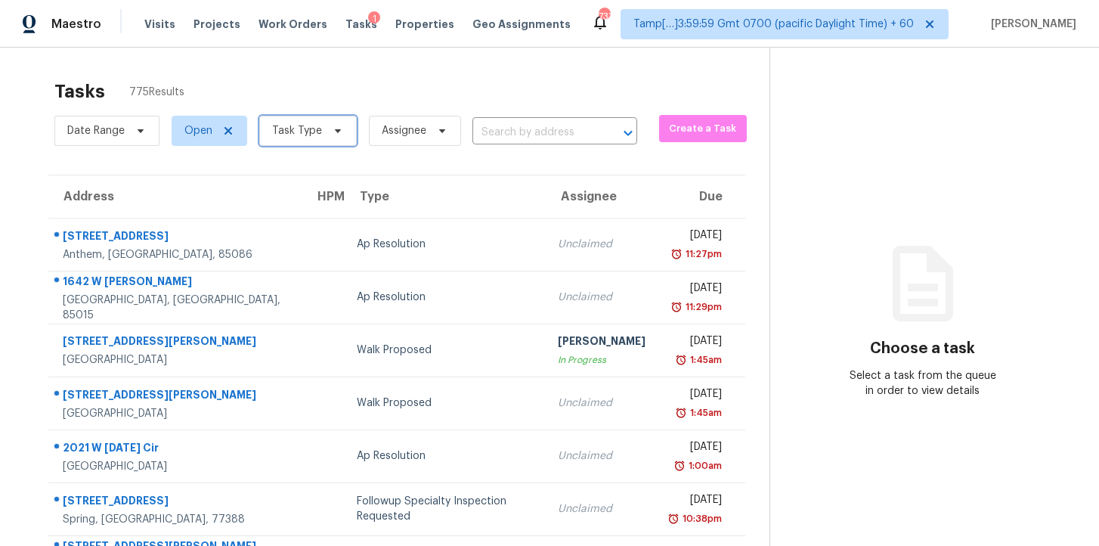
click at [318, 127] on span "Task Type" at bounding box center [297, 130] width 50 height 15
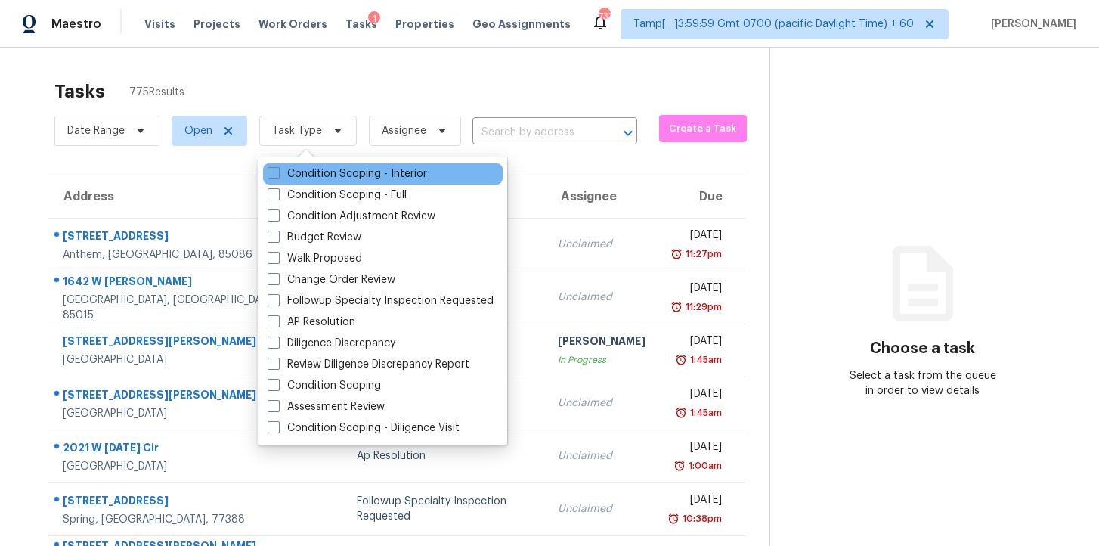
click at [342, 163] on div "Condition Scoping - Interior" at bounding box center [383, 173] width 240 height 21
click at [344, 177] on label "Condition Scoping - Interior" at bounding box center [347, 173] width 159 height 15
click at [277, 176] on input "Condition Scoping - Interior" at bounding box center [273, 171] width 10 height 10
checkbox input "true"
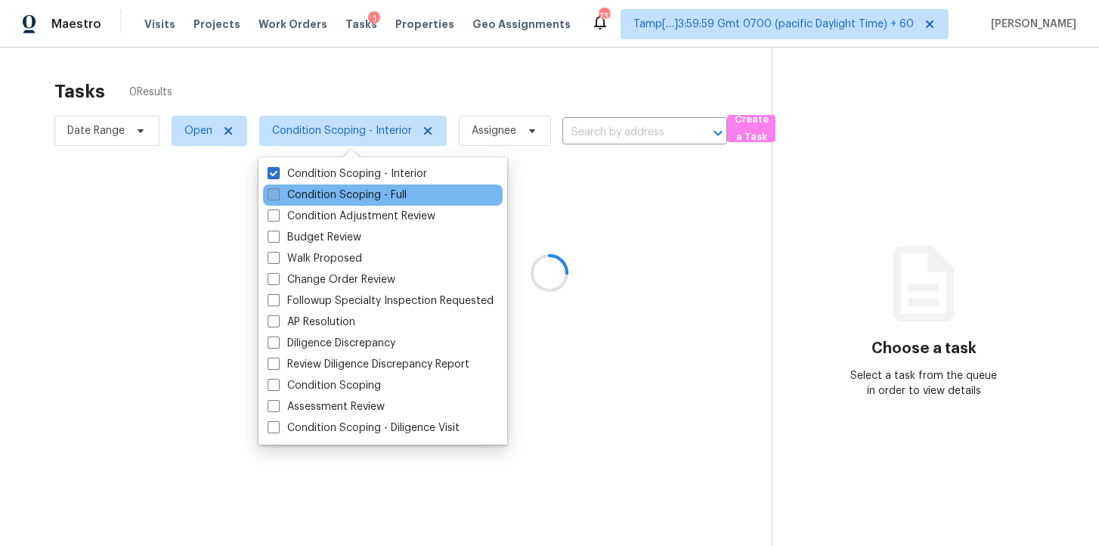
click at [351, 196] on label "Condition Scoping - Full" at bounding box center [337, 194] width 139 height 15
click at [277, 196] on input "Condition Scoping - Full" at bounding box center [273, 192] width 10 height 10
checkbox input "true"
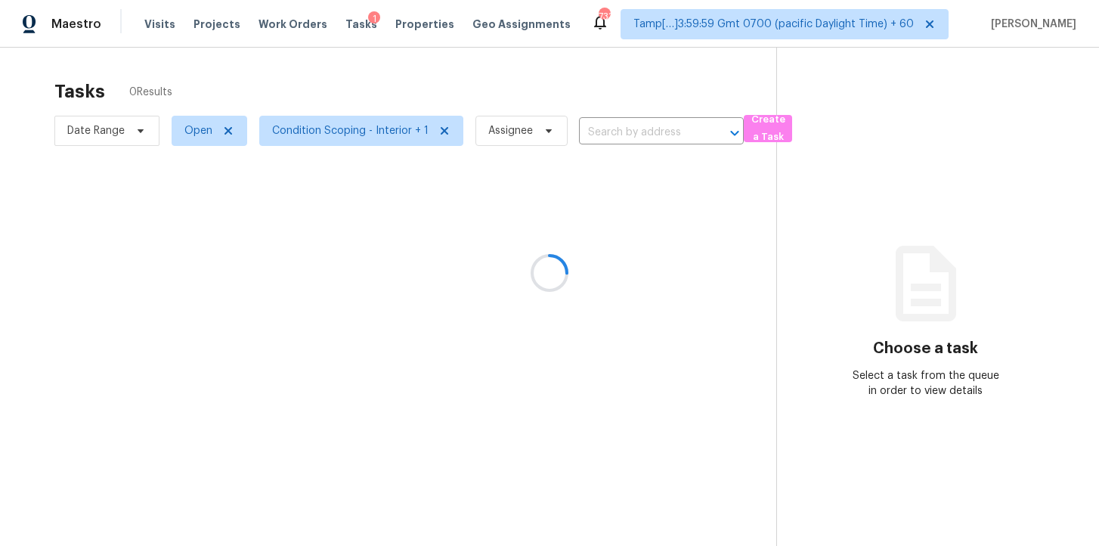
click at [449, 85] on div at bounding box center [549, 273] width 1099 height 546
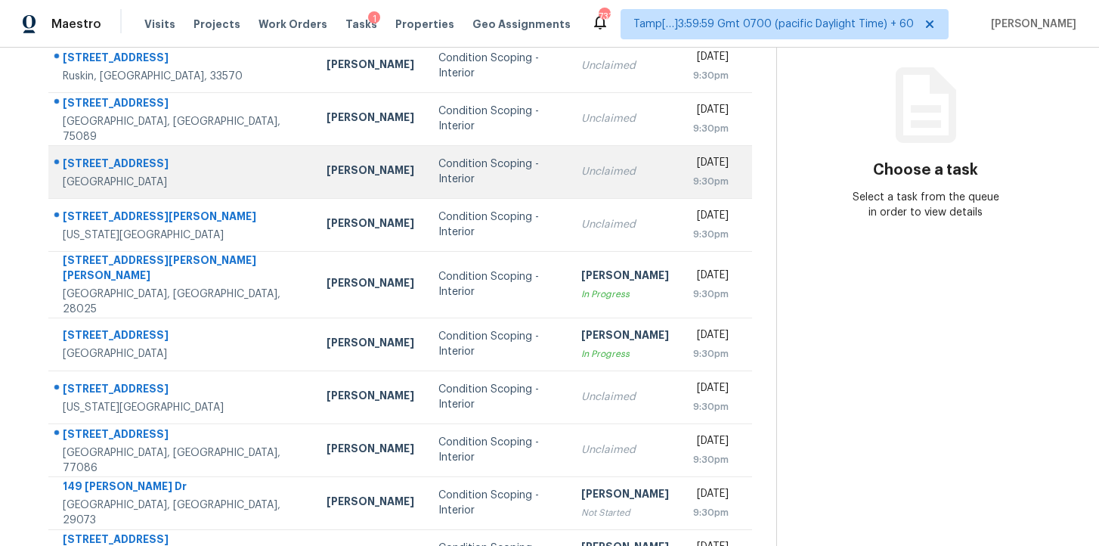
scroll to position [190, 0]
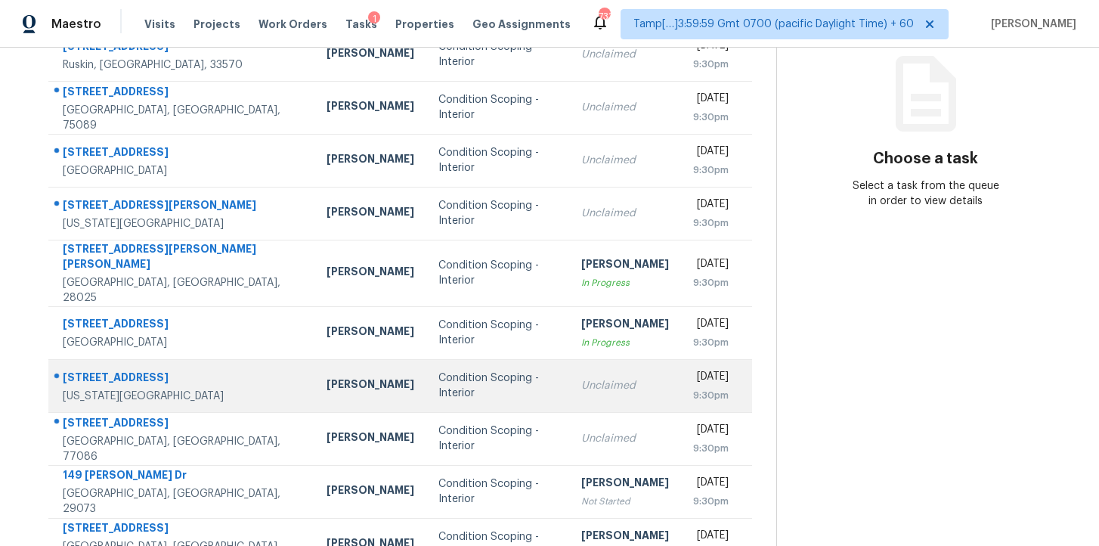
click at [498, 373] on td "Condition Scoping - Interior" at bounding box center [497, 385] width 142 height 53
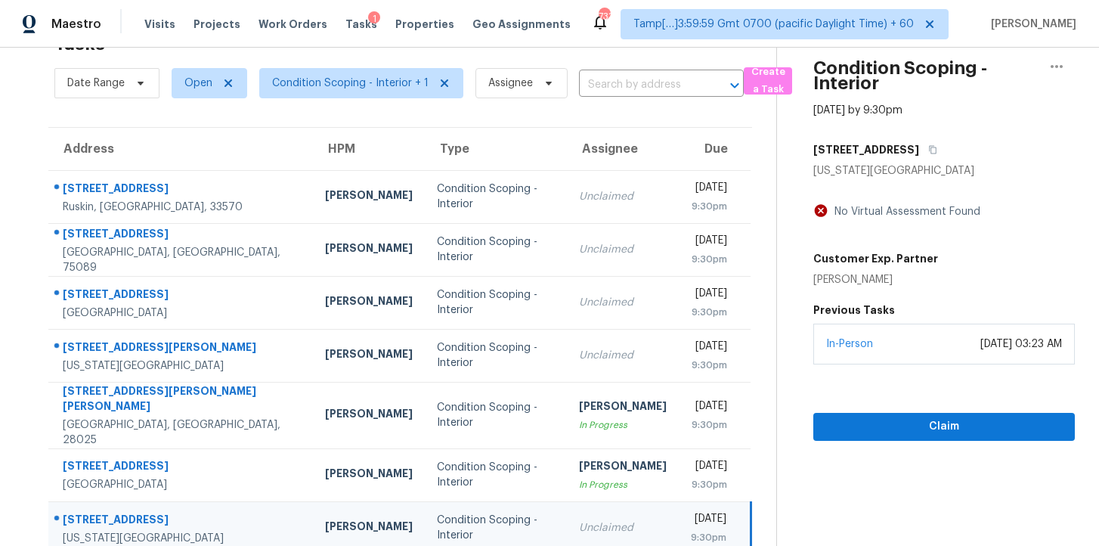
scroll to position [45, 0]
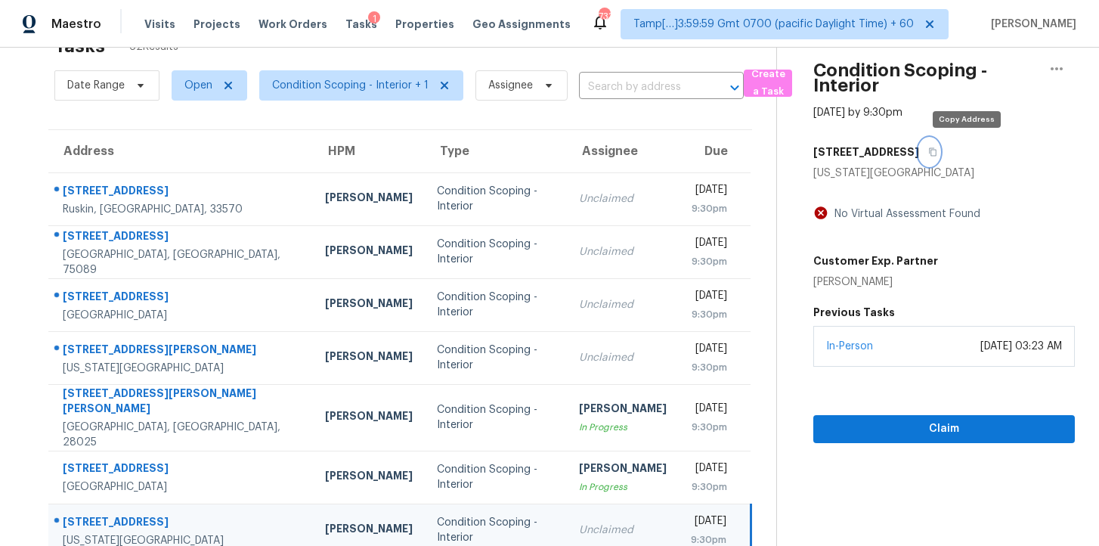
click at [936, 148] on icon "button" at bounding box center [933, 152] width 8 height 8
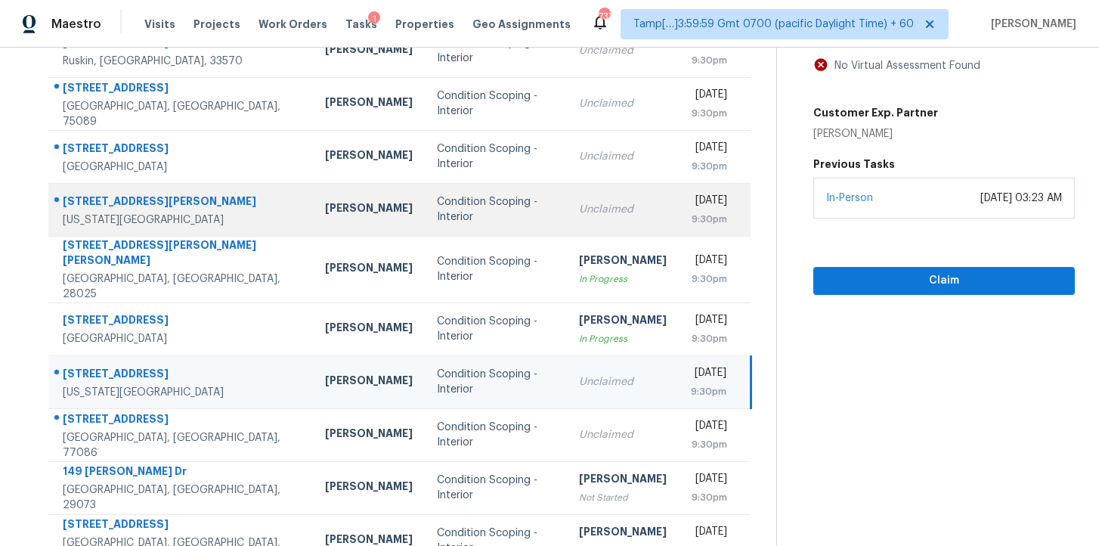
scroll to position [241, 0]
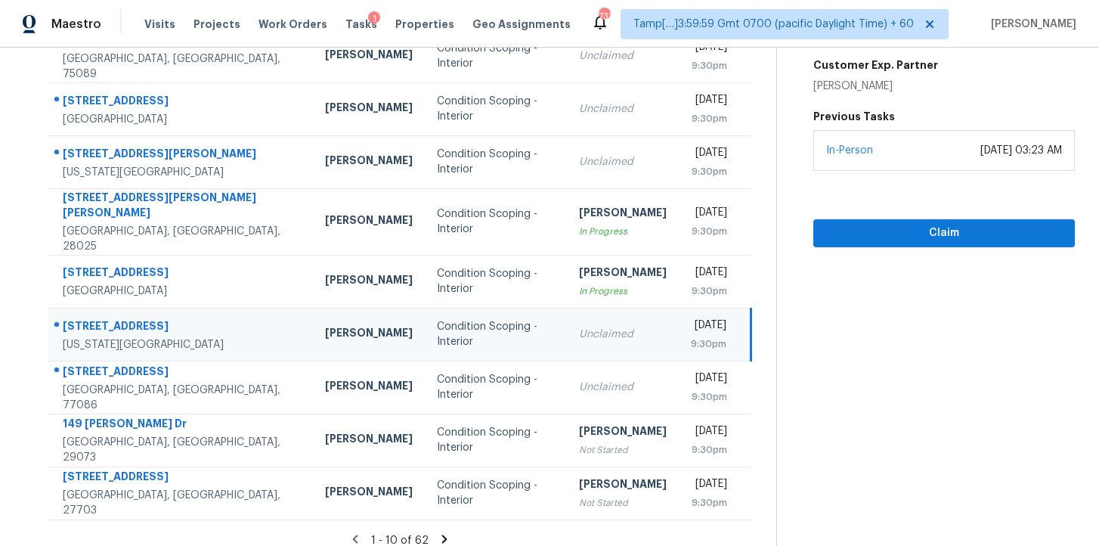
click at [428, 330] on td "Condition Scoping - Interior" at bounding box center [495, 334] width 141 height 53
click at [437, 319] on div "Condition Scoping - Interior" at bounding box center [495, 334] width 117 height 30
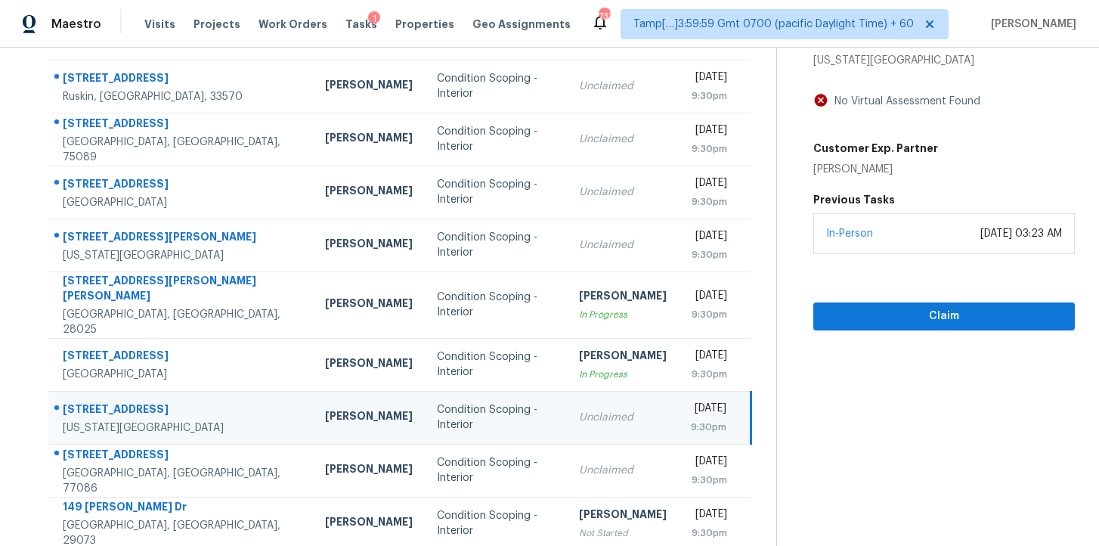
scroll to position [153, 0]
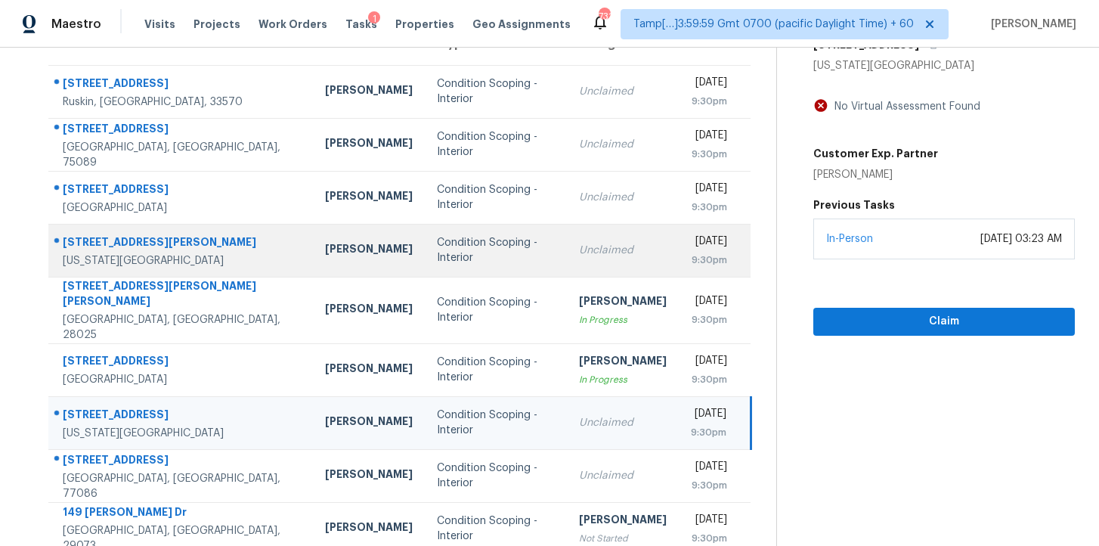
click at [452, 252] on div "Condition Scoping - Interior" at bounding box center [495, 250] width 117 height 30
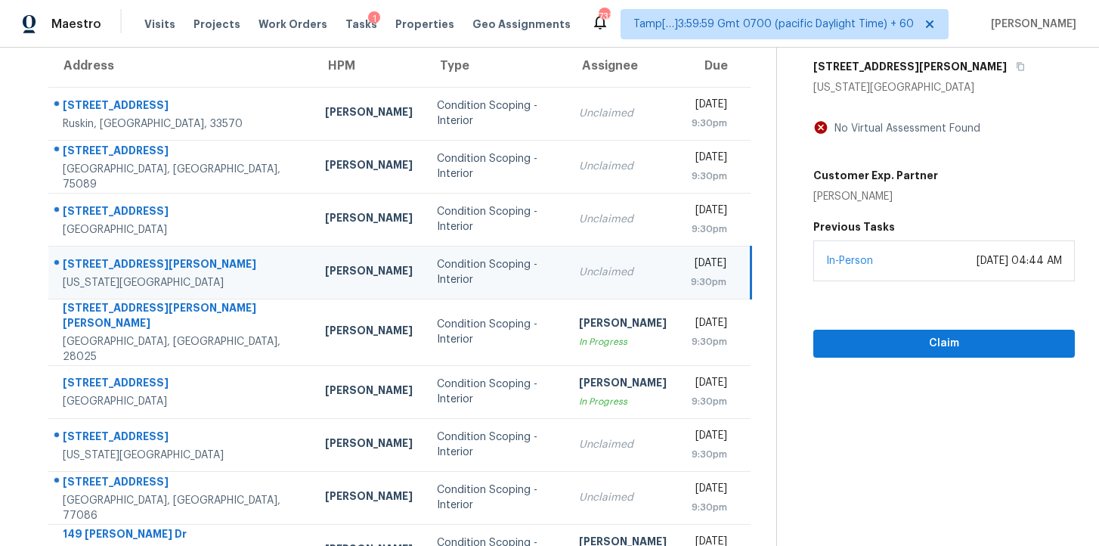
scroll to position [77, 0]
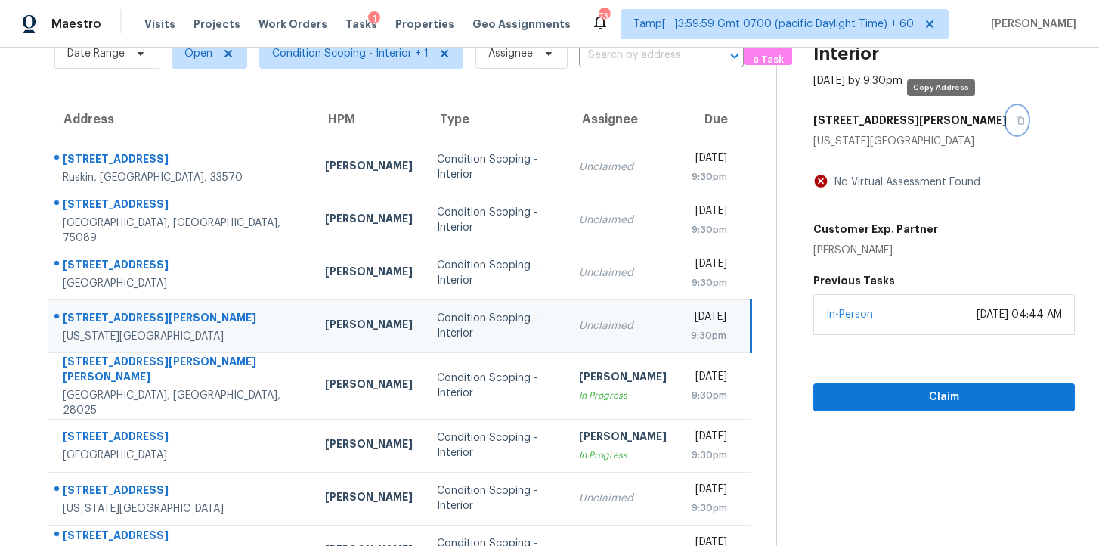
click at [1016, 119] on icon "button" at bounding box center [1020, 120] width 9 height 9
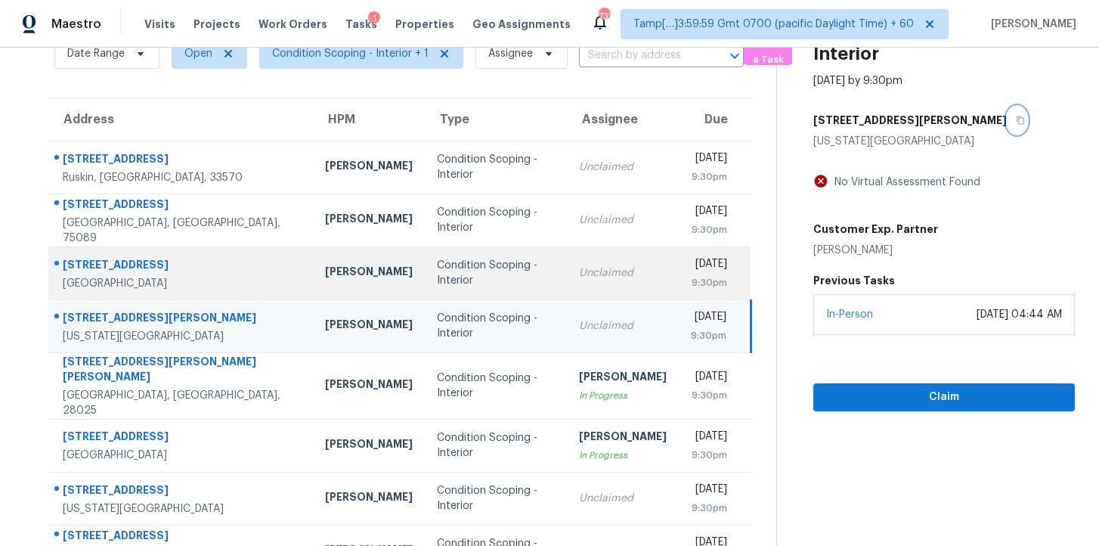
scroll to position [241, 0]
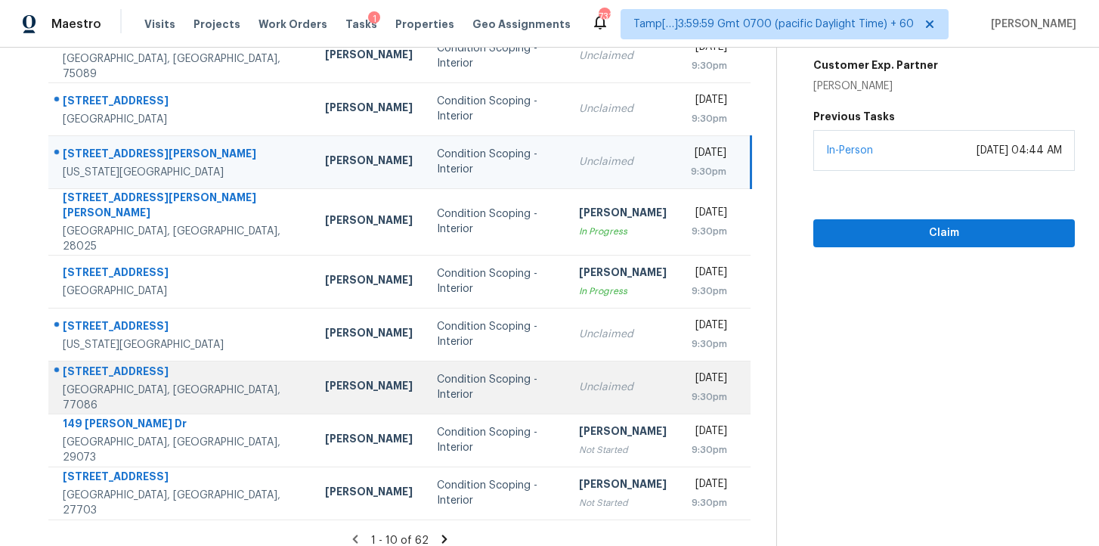
click at [477, 372] on div "Condition Scoping - Interior" at bounding box center [495, 387] width 117 height 30
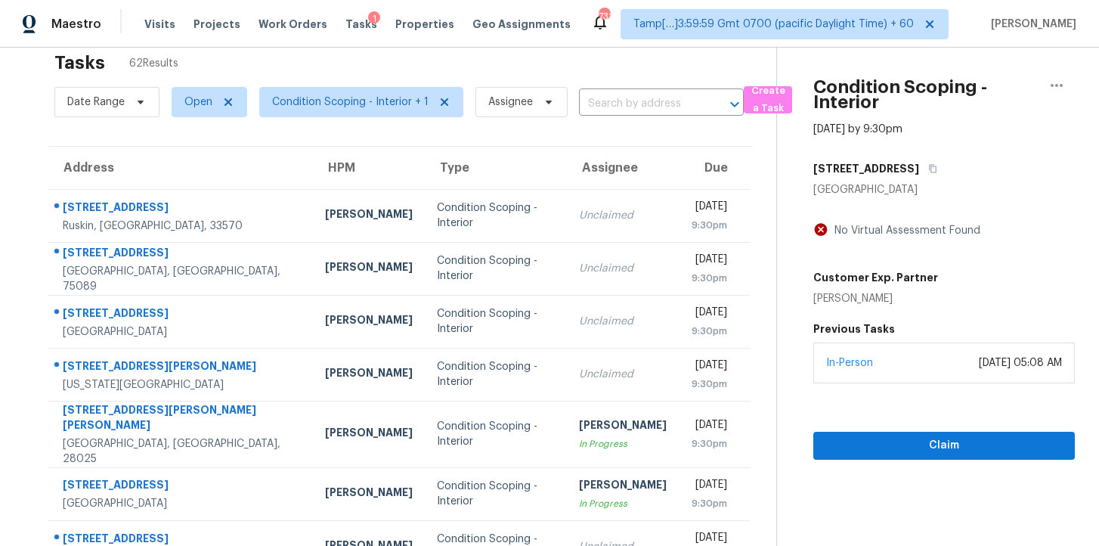
scroll to position [0, 0]
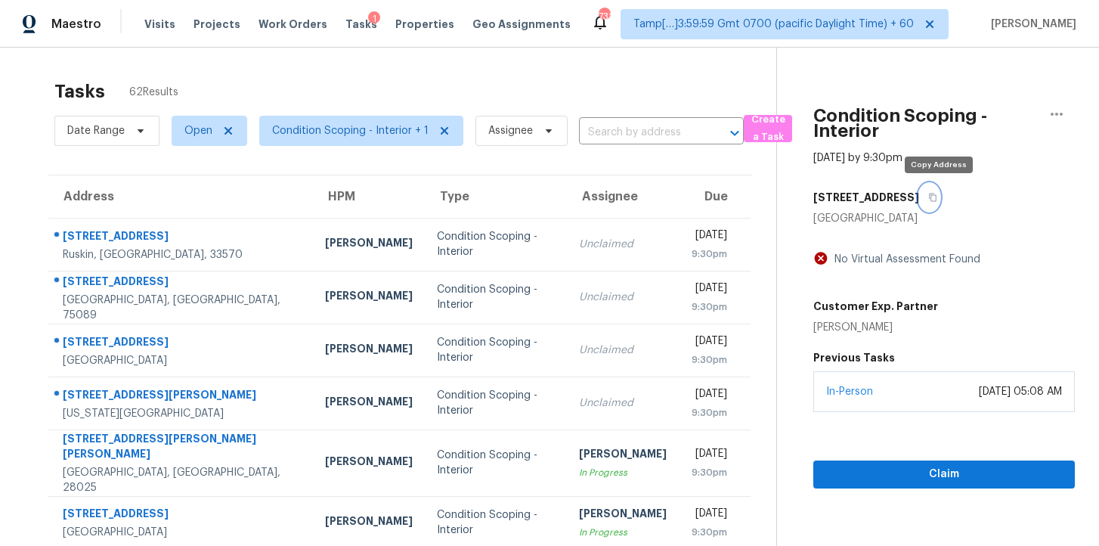
click at [939, 203] on button "button" at bounding box center [929, 197] width 20 height 27
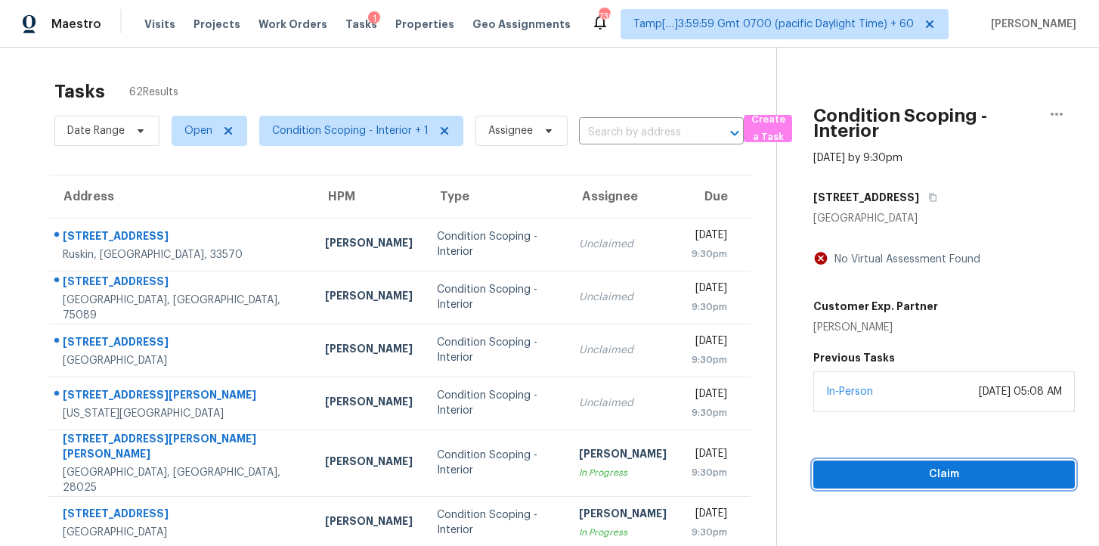
click at [841, 478] on span "Claim" at bounding box center [943, 474] width 237 height 19
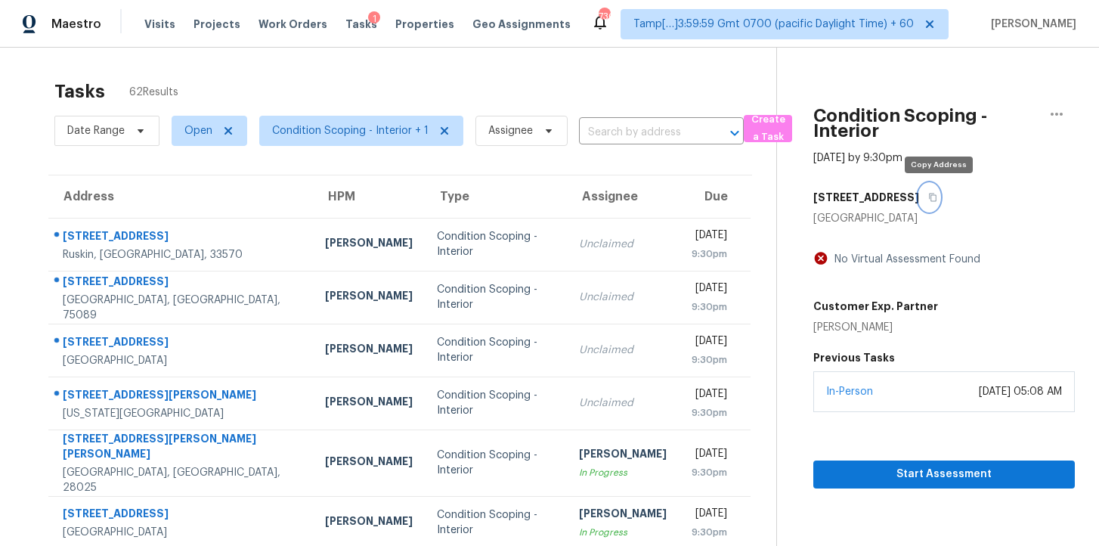
click at [936, 196] on icon "button" at bounding box center [933, 197] width 8 height 8
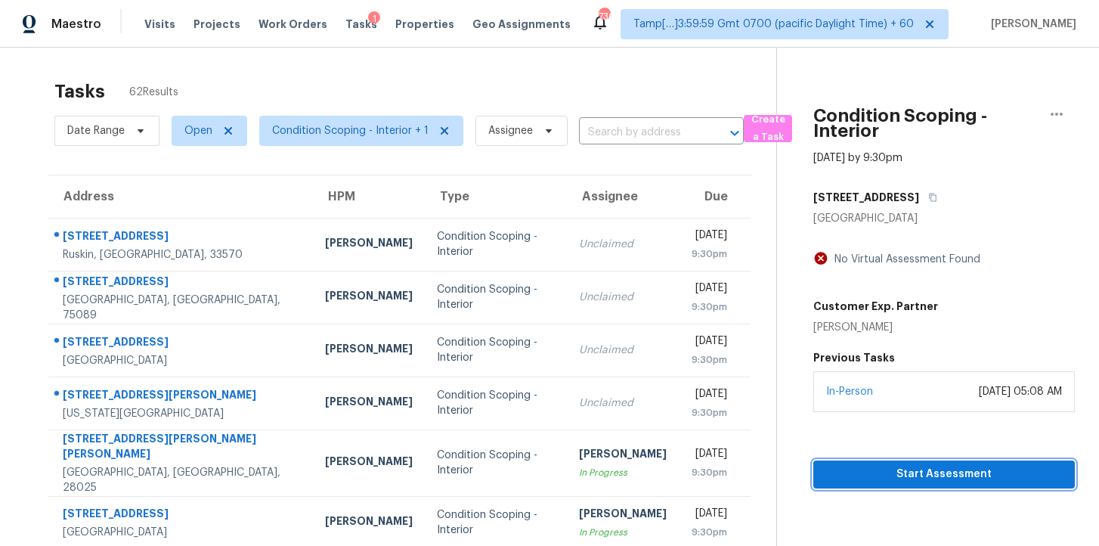
click at [846, 471] on span "Start Assessment" at bounding box center [943, 474] width 237 height 19
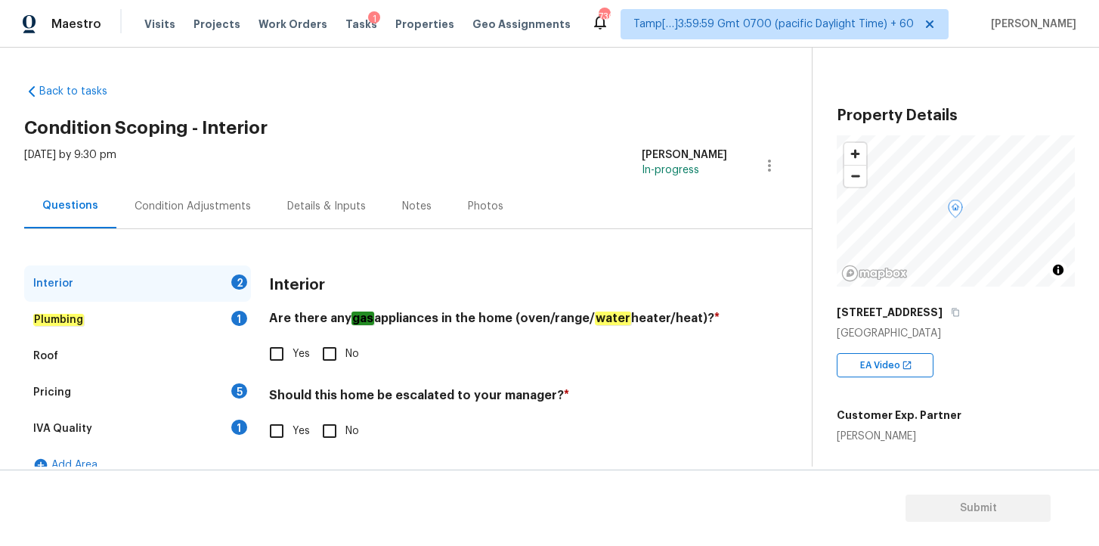
scroll to position [21, 0]
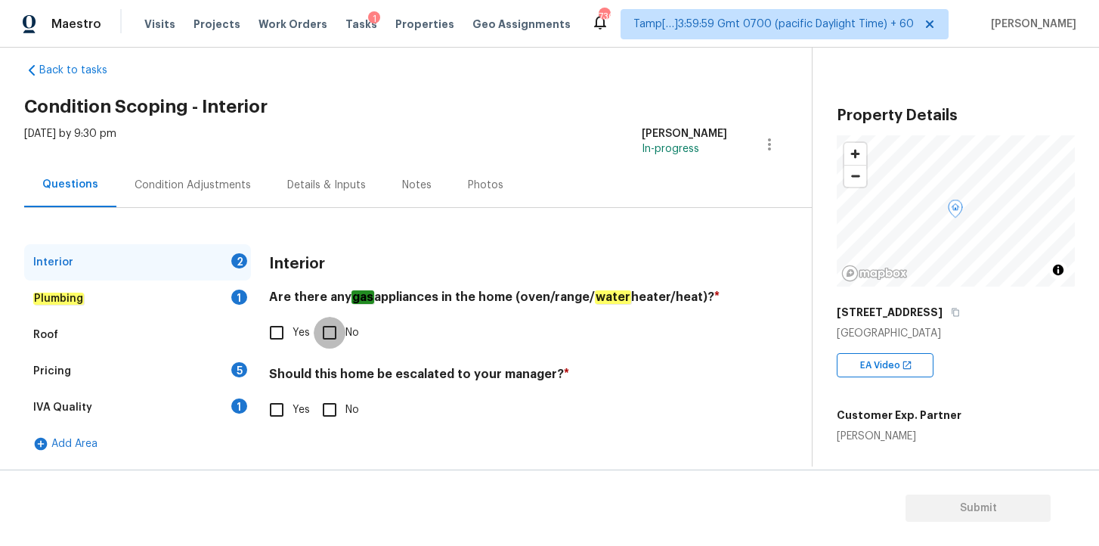
click at [327, 336] on input "No" at bounding box center [330, 333] width 32 height 32
checkbox input "true"
click at [275, 418] on input "Yes" at bounding box center [277, 410] width 32 height 32
checkbox input "true"
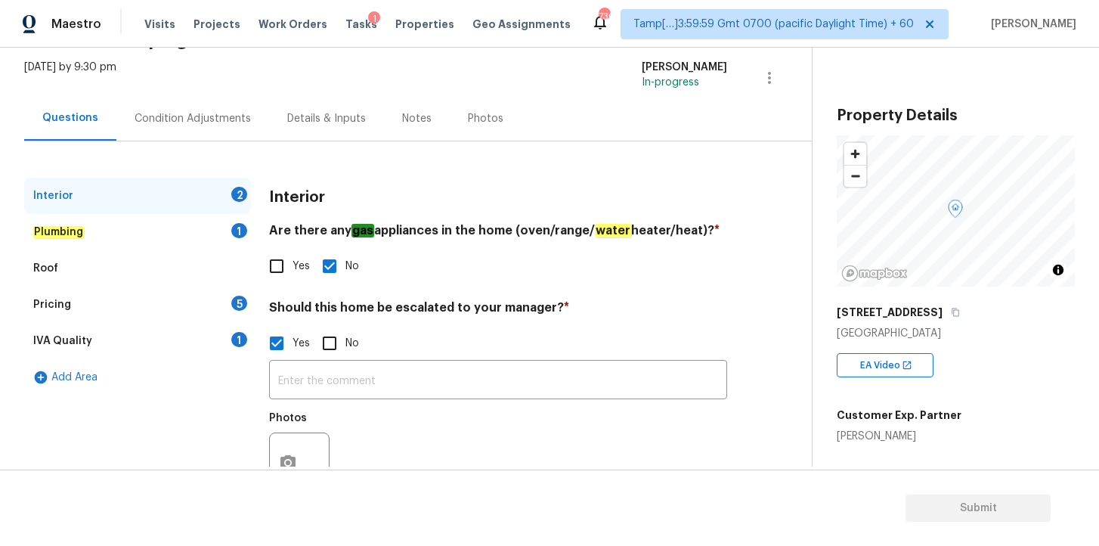
scroll to position [146, 0]
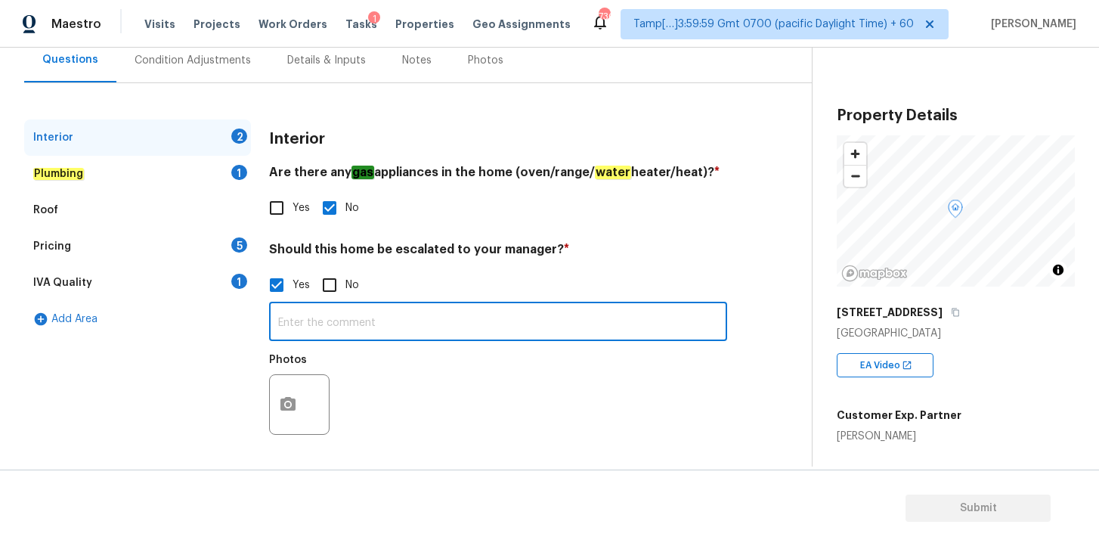
click at [448, 328] on input "text" at bounding box center [498, 323] width 458 height 36
paste input "Cracks"
type input "Foundation Cracks"
click at [286, 416] on button "button" at bounding box center [288, 404] width 36 height 59
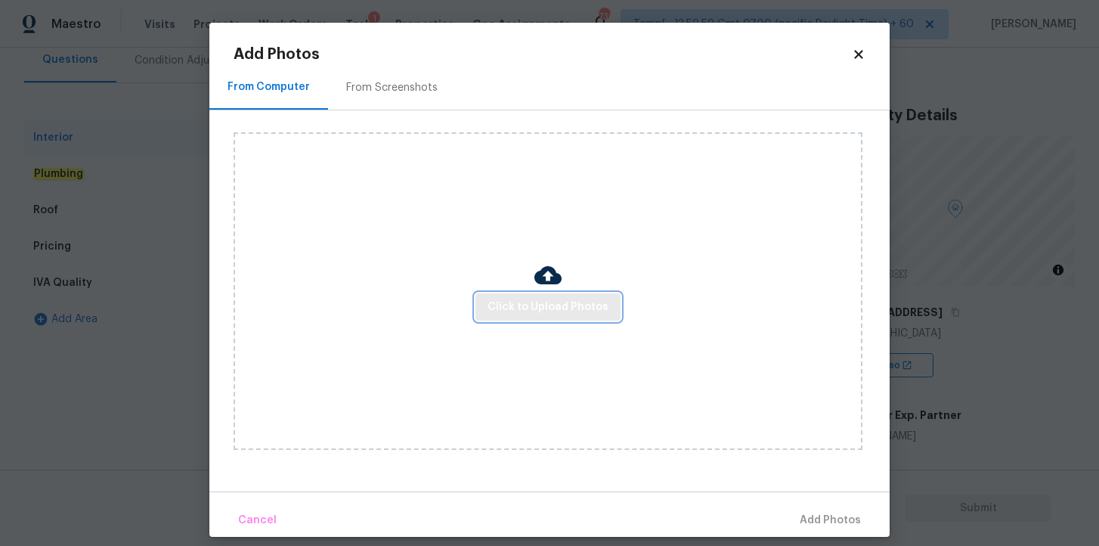
click at [494, 303] on span "Click to Upload Photos" at bounding box center [547, 307] width 121 height 19
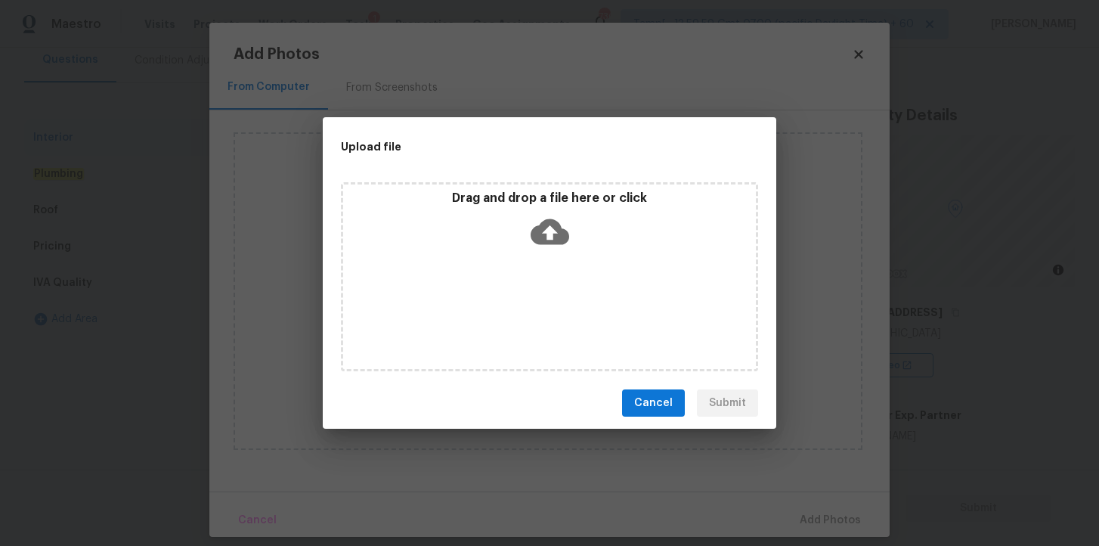
click at [543, 232] on icon at bounding box center [550, 232] width 39 height 26
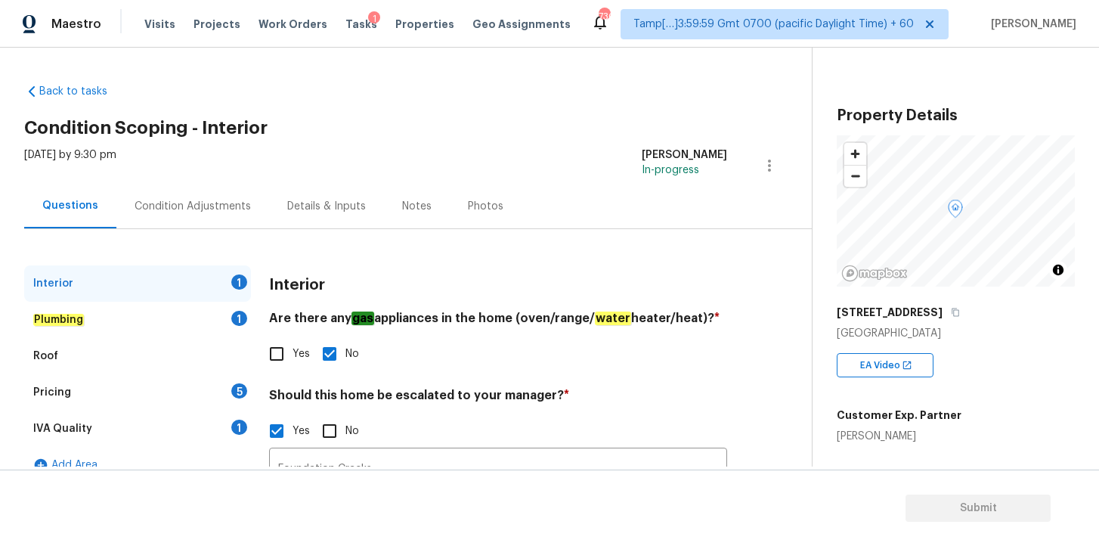
scroll to position [146, 0]
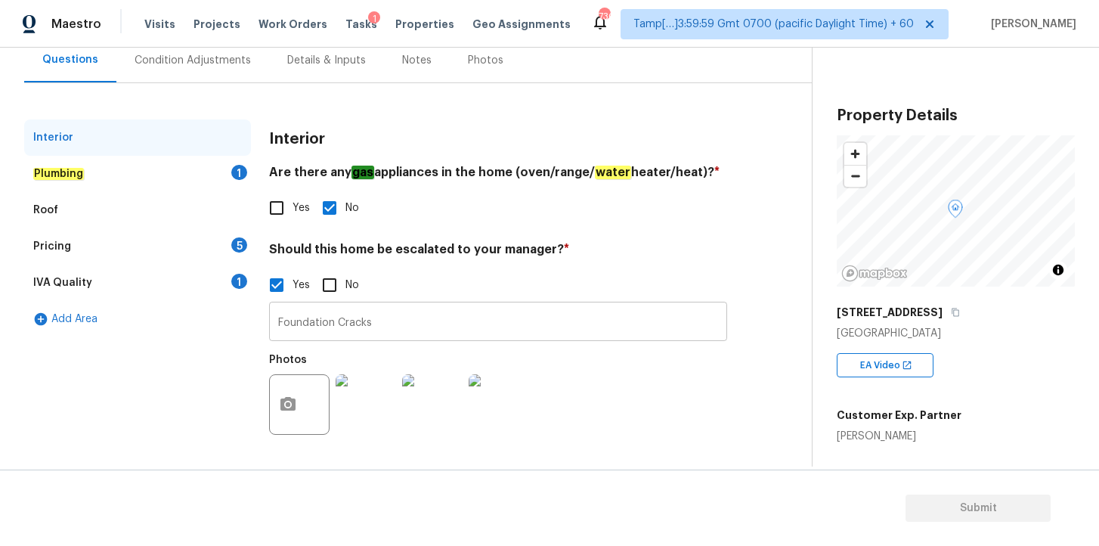
click at [449, 323] on input "Foundation Cracks" at bounding box center [498, 323] width 458 height 36
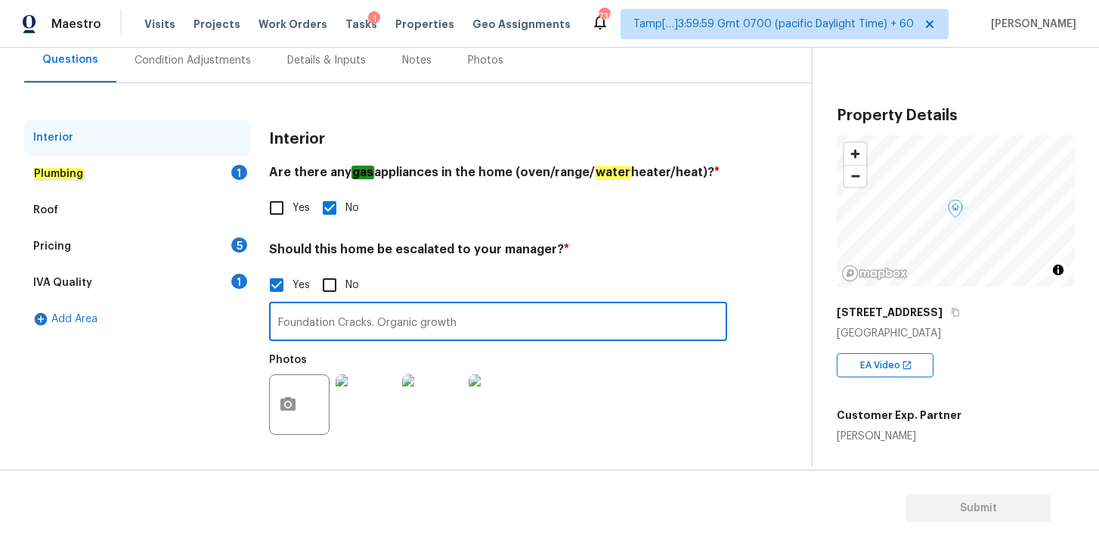
type input "Foundation Cracks. Organic growth"
click at [292, 407] on icon "button" at bounding box center [287, 404] width 15 height 14
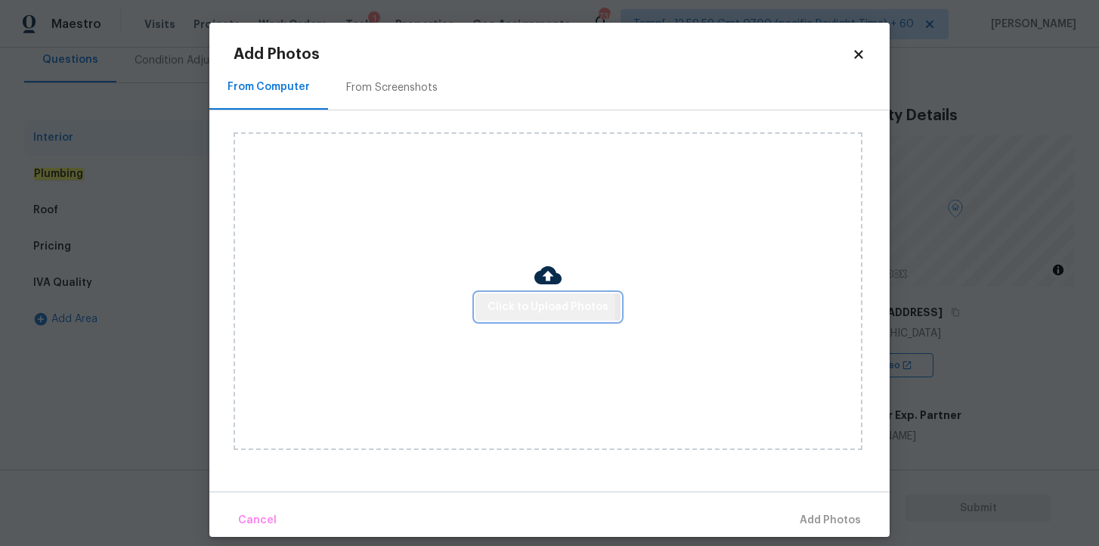
click at [490, 308] on button "Click to Upload Photos" at bounding box center [547, 307] width 145 height 28
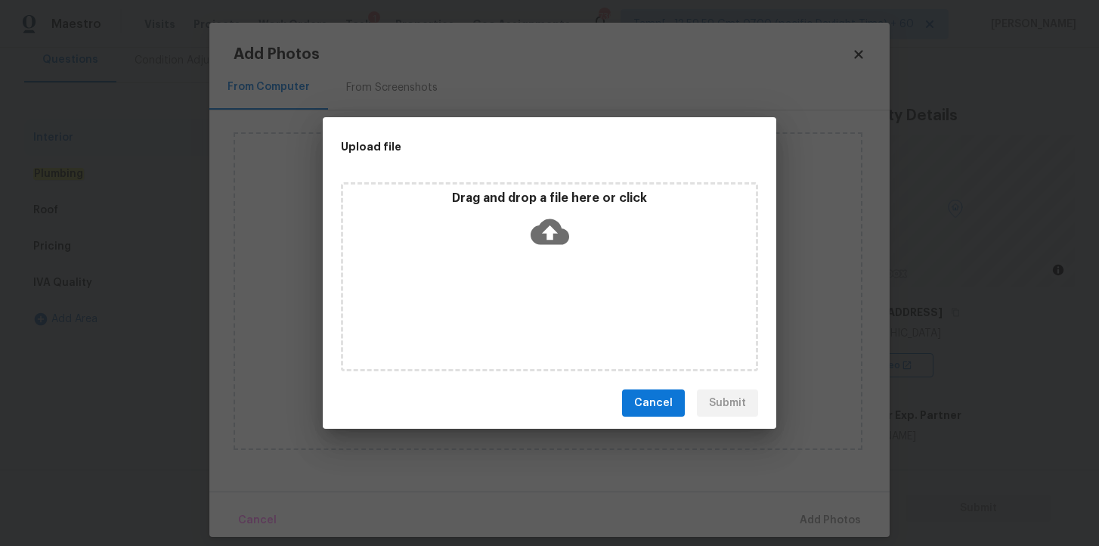
click at [546, 219] on icon at bounding box center [550, 232] width 39 height 26
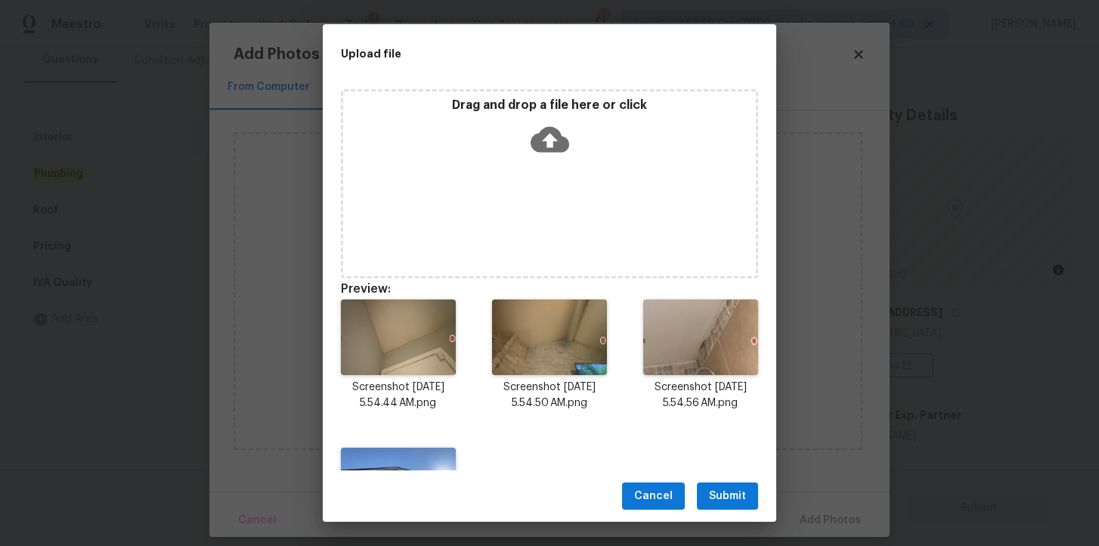
click at [744, 488] on span "Submit" at bounding box center [727, 496] width 37 height 19
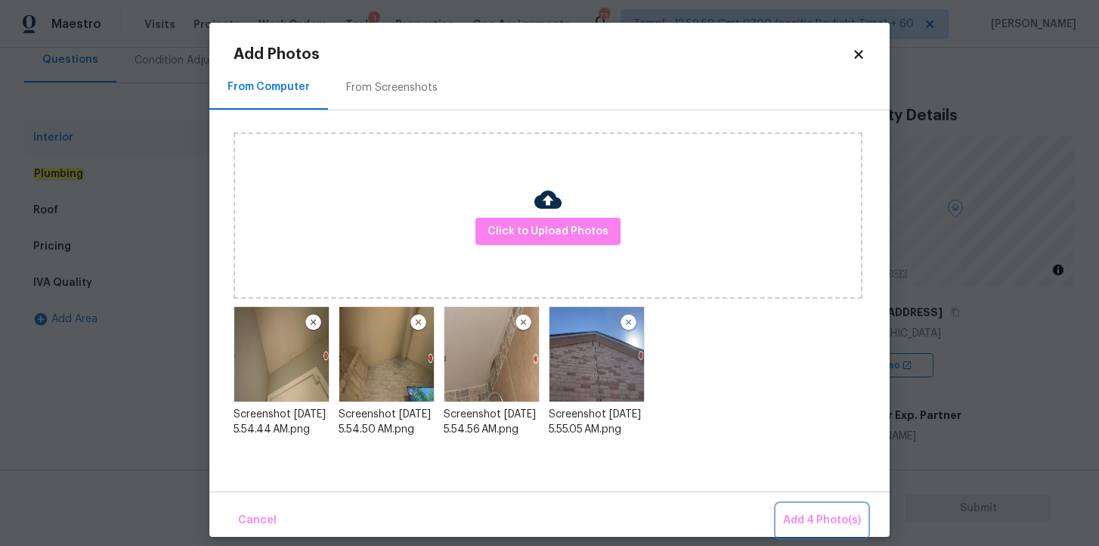
click at [805, 513] on span "Add 4 Photo(s)" at bounding box center [822, 520] width 78 height 19
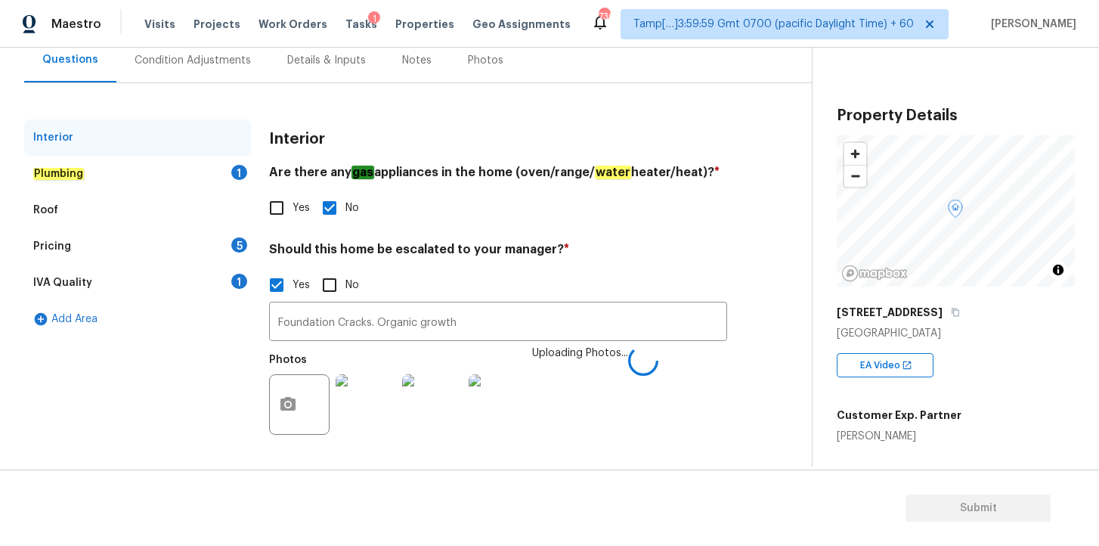
click at [128, 174] on div "Plumbing 1" at bounding box center [137, 174] width 227 height 36
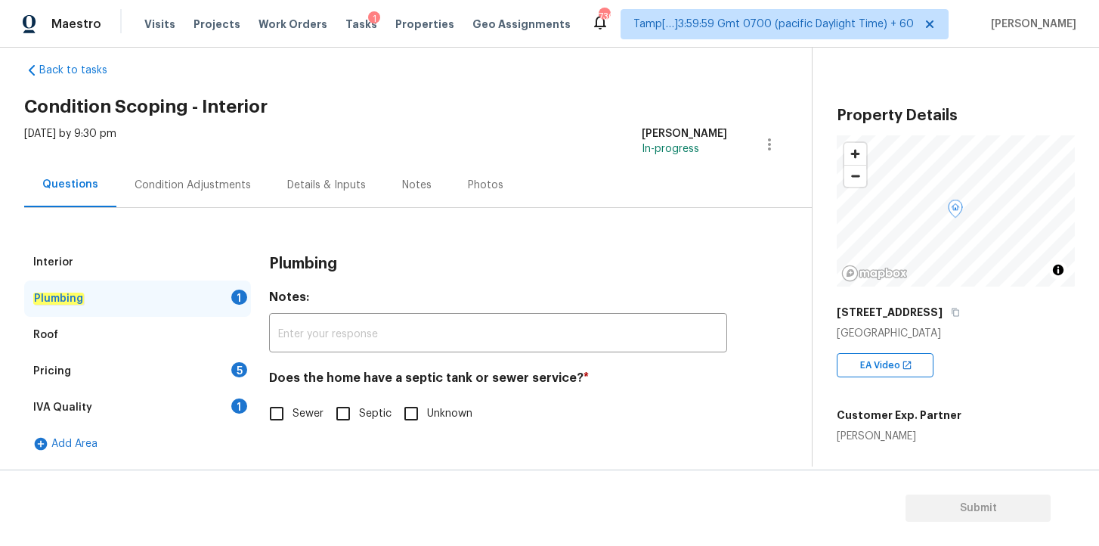
scroll to position [21, 0]
click at [274, 410] on input "Sewer" at bounding box center [277, 414] width 32 height 32
checkbox input "true"
click at [183, 373] on div "Pricing 5" at bounding box center [137, 371] width 227 height 36
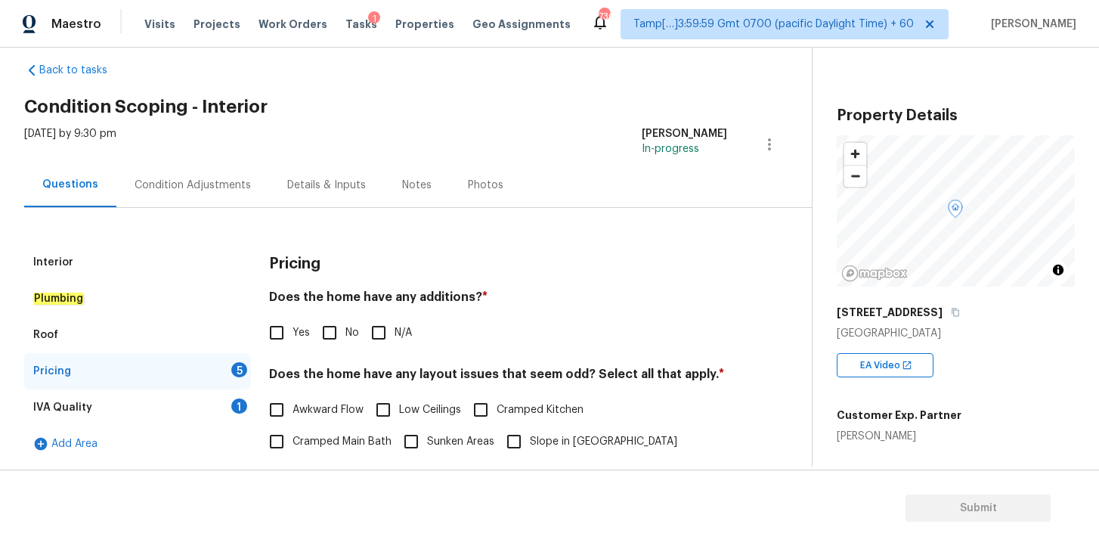
click at [398, 332] on span "N/A" at bounding box center [403, 333] width 17 height 16
click at [395, 332] on input "N/A" at bounding box center [379, 333] width 32 height 32
click at [379, 335] on input "N/A" at bounding box center [379, 334] width 32 height 32
click at [379, 335] on input "N/A" at bounding box center [379, 333] width 32 height 32
checkbox input "true"
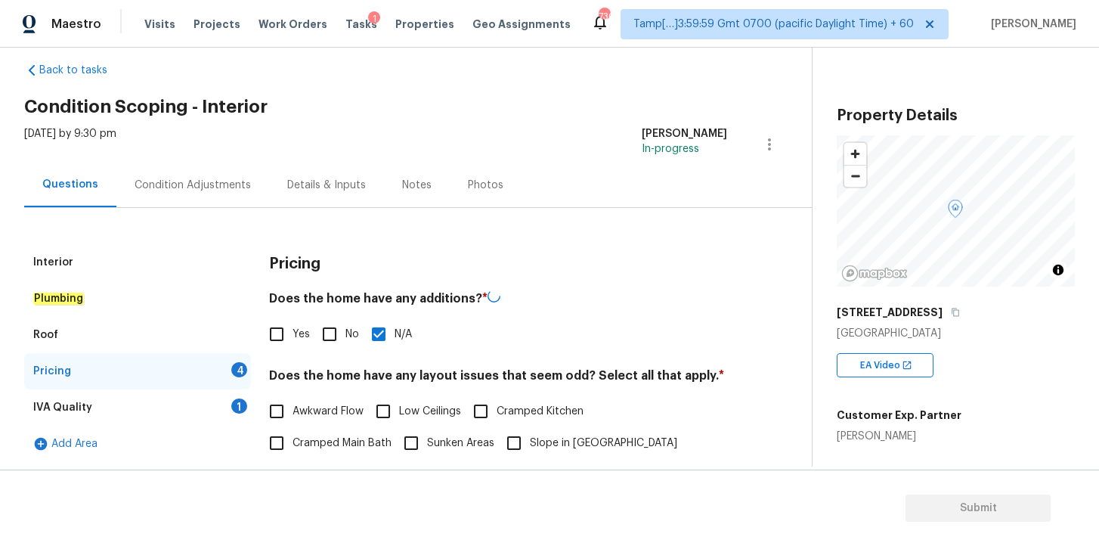
scroll to position [361, 0]
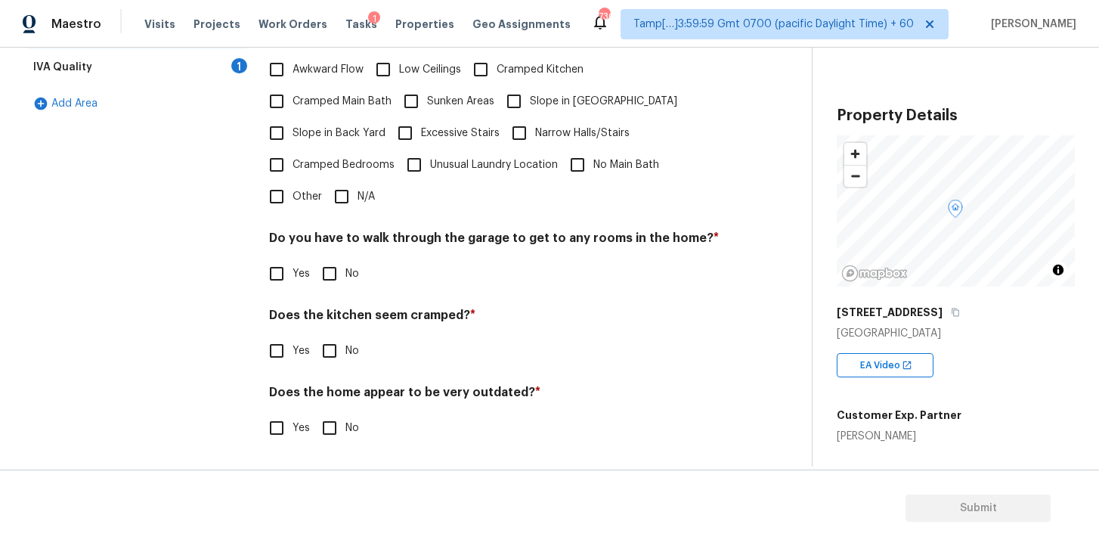
click at [348, 200] on input "N/A" at bounding box center [342, 197] width 32 height 32
checkbox input "true"
click at [331, 274] on input "No" at bounding box center [330, 274] width 32 height 32
checkbox input "true"
click at [330, 353] on input "No" at bounding box center [330, 351] width 32 height 32
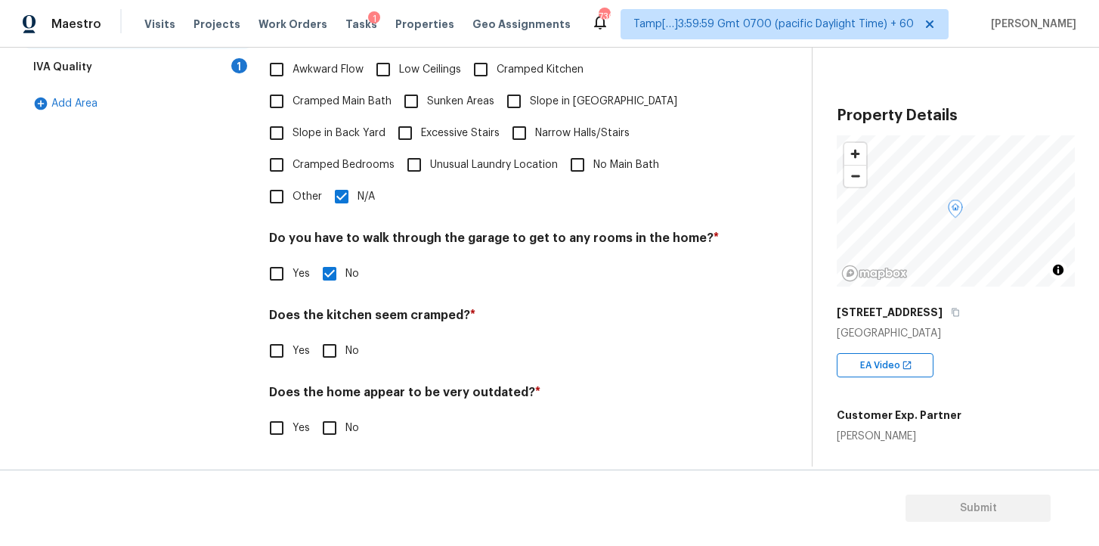
checkbox input "true"
click at [332, 421] on input "No" at bounding box center [330, 428] width 32 height 32
checkbox input "true"
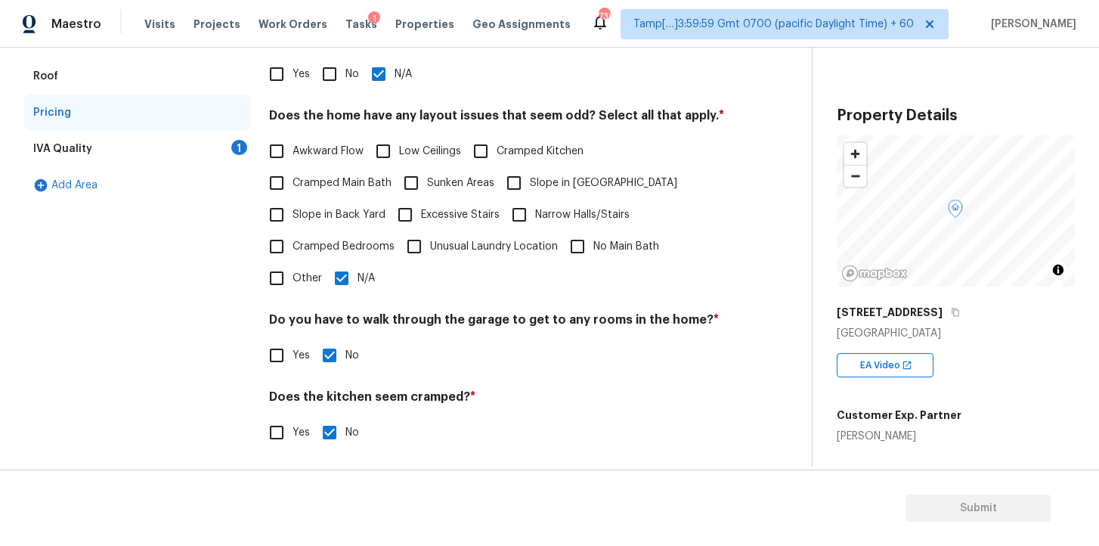
click at [179, 144] on div "IVA Quality 1" at bounding box center [137, 149] width 227 height 36
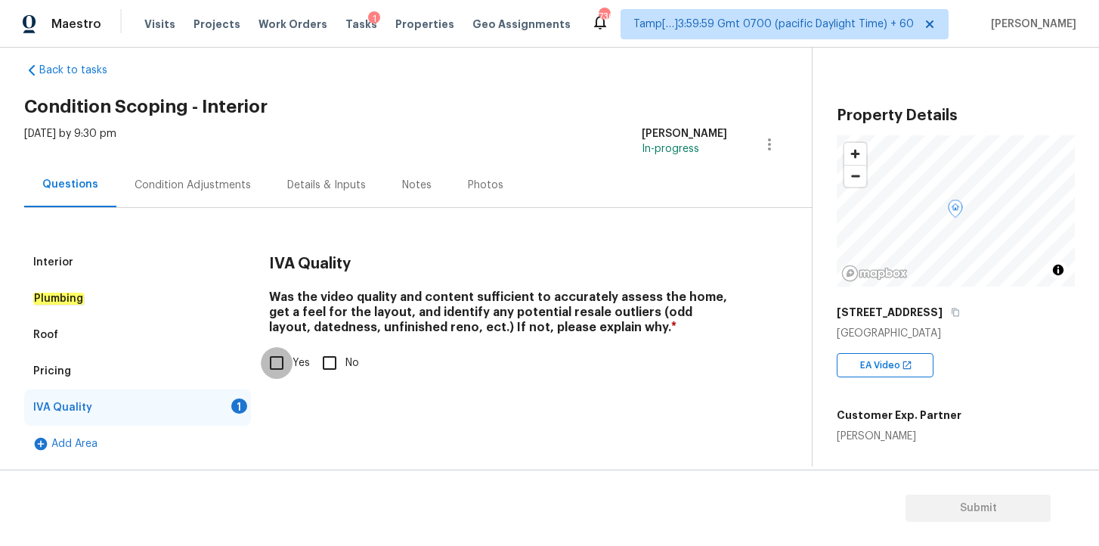
click at [279, 357] on input "Yes" at bounding box center [277, 363] width 32 height 32
checkbox input "true"
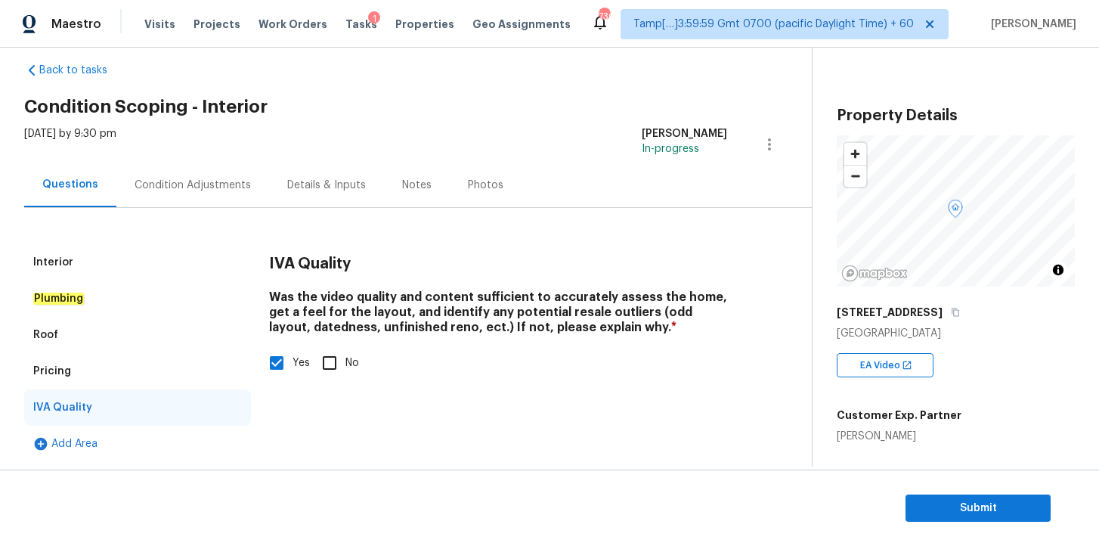
click at [227, 187] on div "Condition Adjustments" at bounding box center [193, 185] width 116 height 15
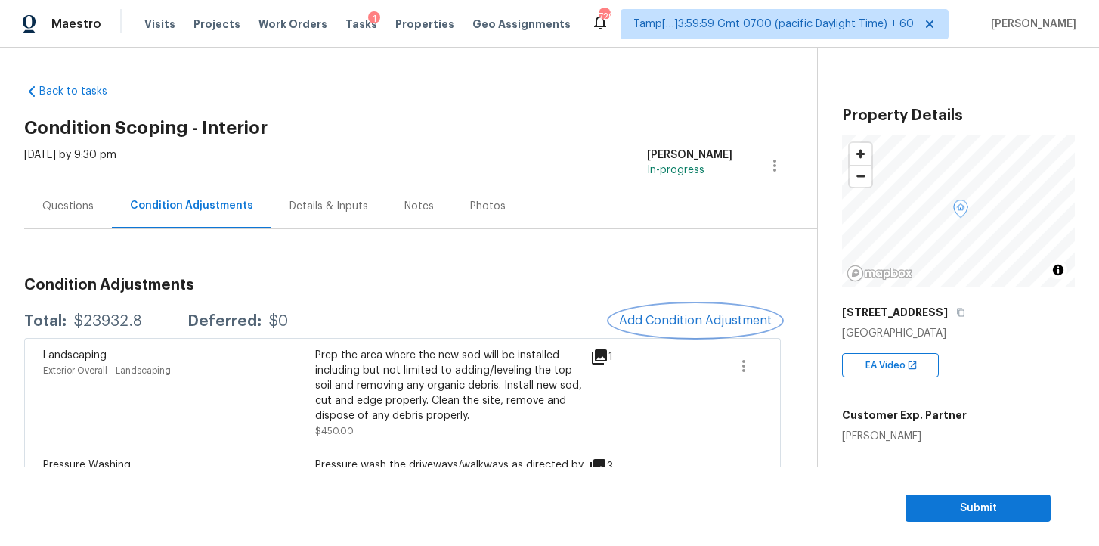
click at [648, 315] on span "Add Condition Adjustment" at bounding box center [695, 321] width 153 height 14
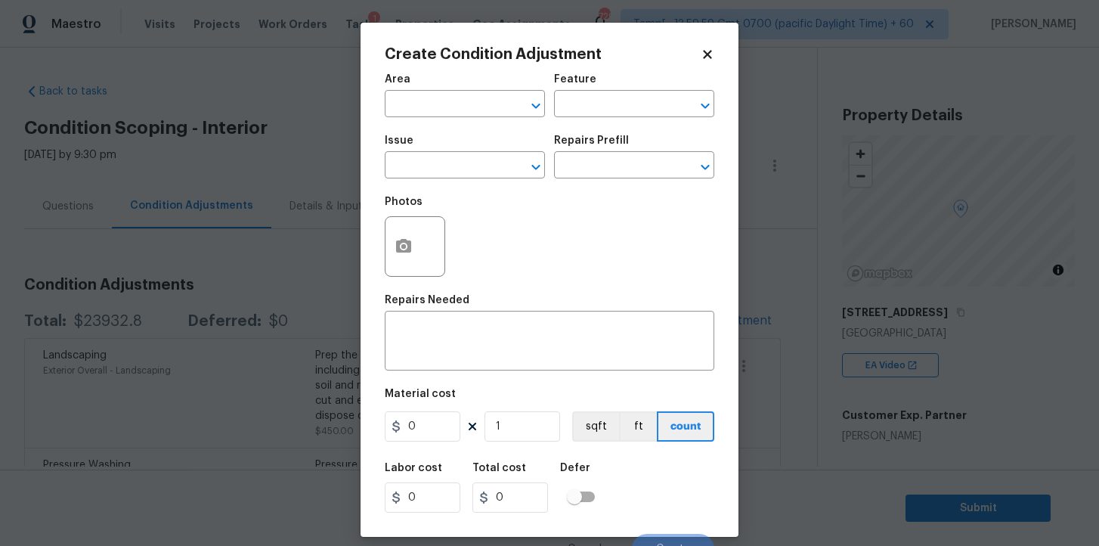
click at [707, 51] on icon at bounding box center [708, 55] width 14 height 14
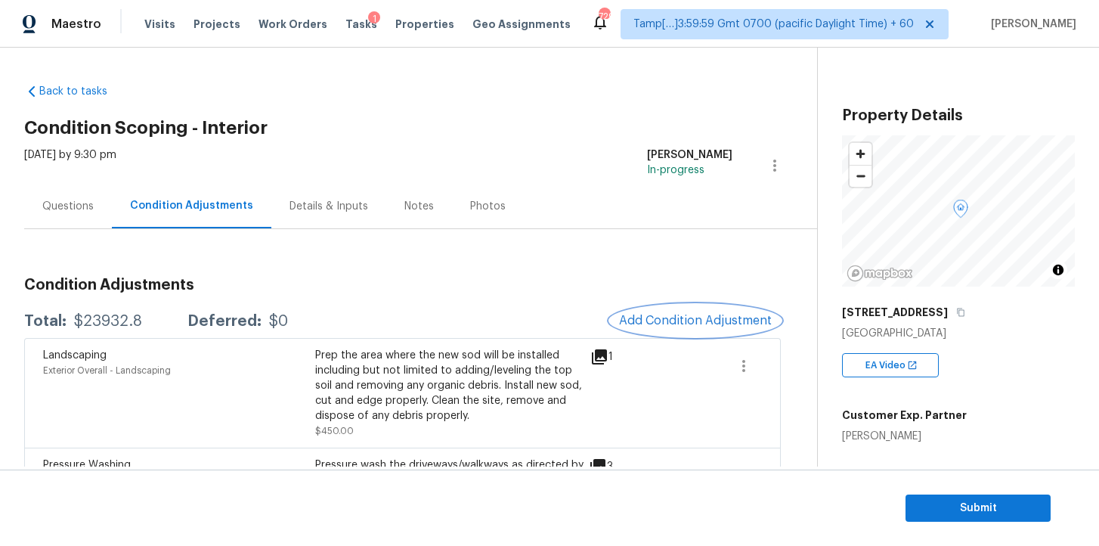
click at [651, 311] on button "Add Condition Adjustment" at bounding box center [695, 321] width 171 height 32
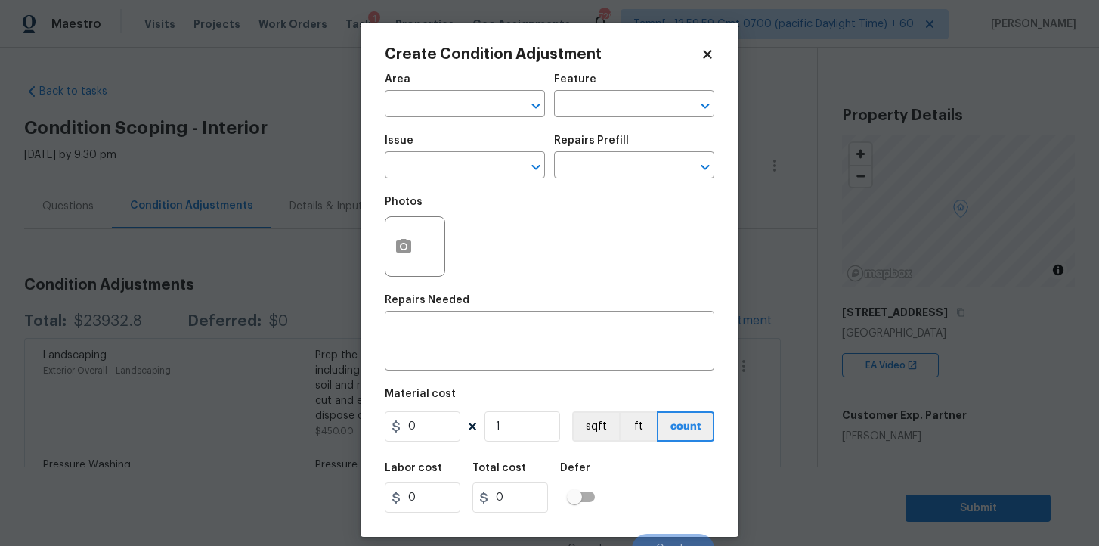
click at [467, 119] on span "Area ​" at bounding box center [465, 95] width 160 height 61
click at [456, 97] on input "text" at bounding box center [444, 105] width 118 height 23
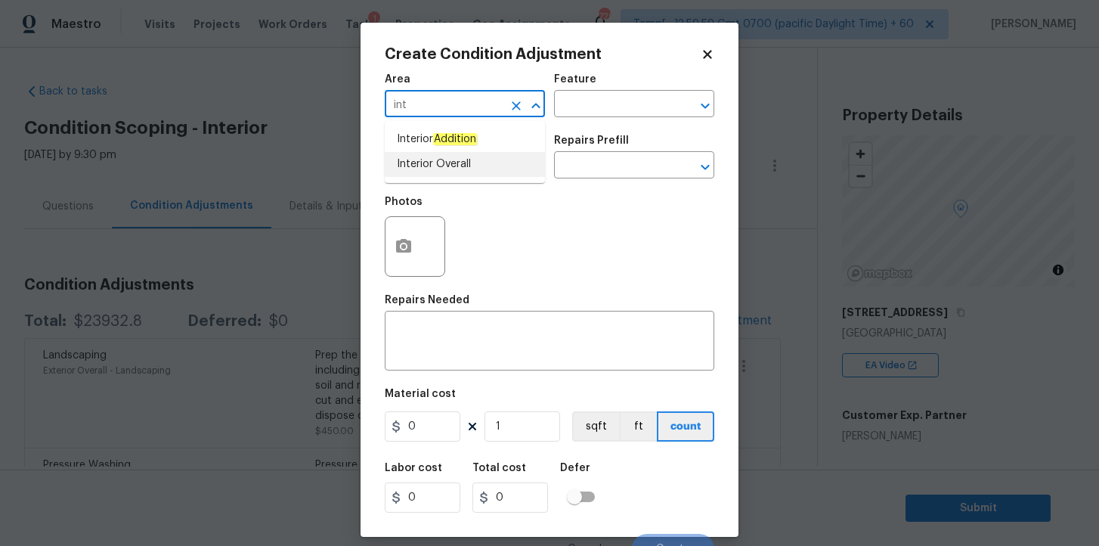
click at [457, 169] on li "Interior Overall" at bounding box center [465, 164] width 160 height 25
type input "Interior Overall"
click at [453, 162] on input "text" at bounding box center [444, 166] width 118 height 23
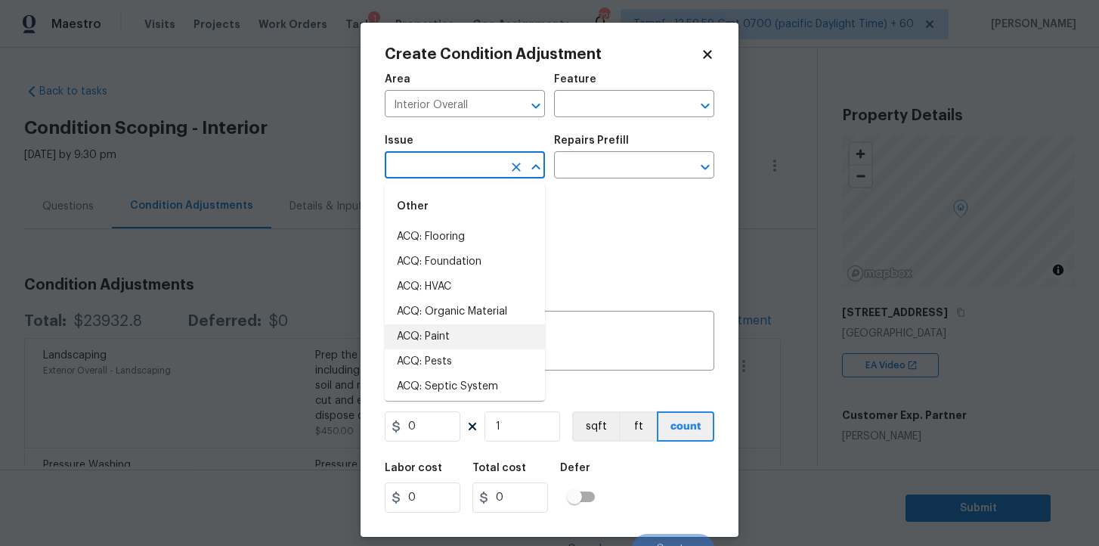
click at [460, 326] on li "ACQ: Paint" at bounding box center [465, 336] width 160 height 25
type input "ACQ: Paint"
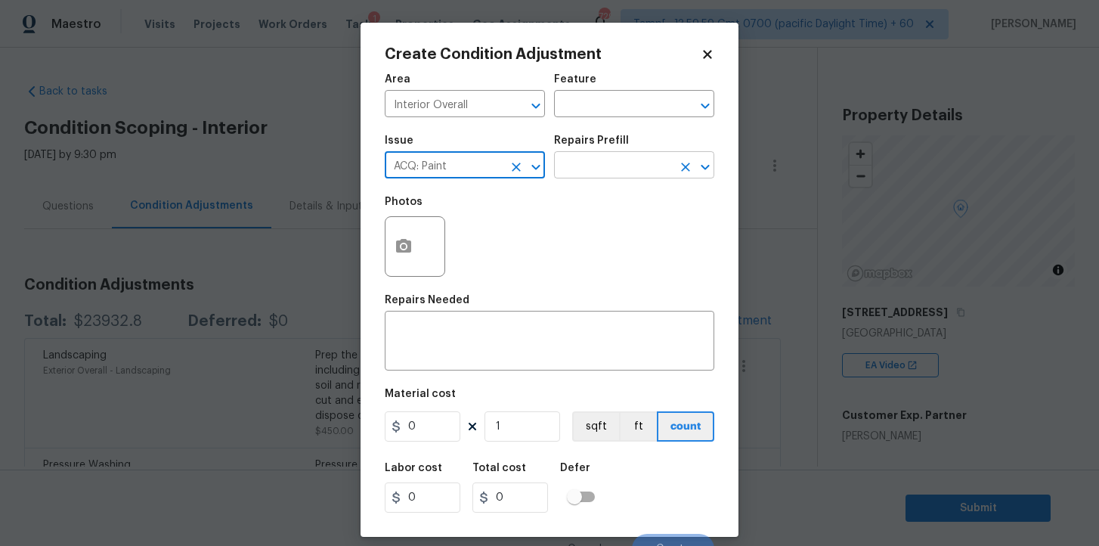
click at [588, 156] on input "text" at bounding box center [613, 166] width 118 height 23
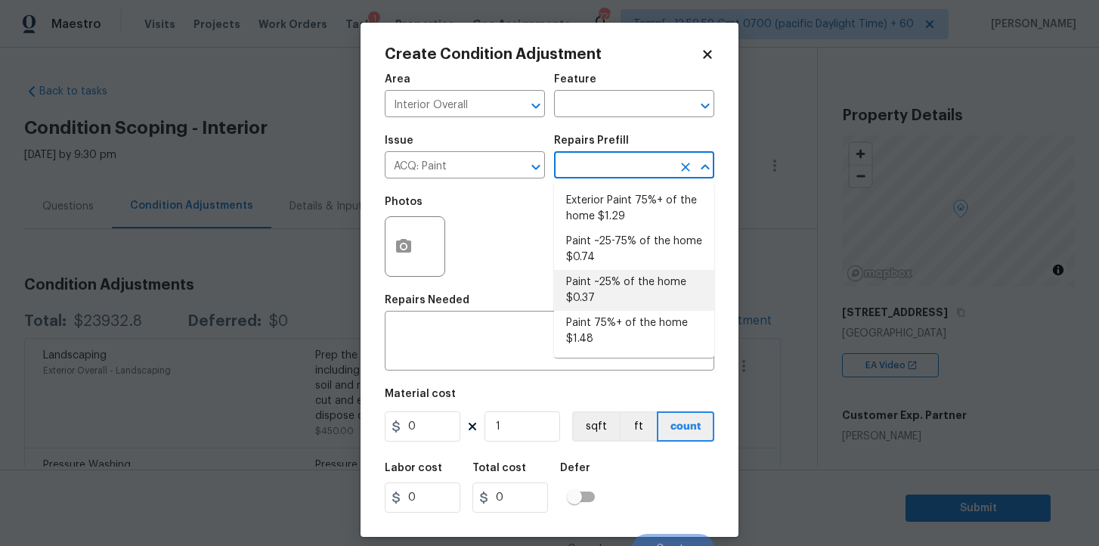
click at [603, 320] on li "Paint 75%+ of the home $1.48" at bounding box center [634, 331] width 160 height 41
type input "Acquisition"
type textarea "Acquisition Scope: 75%+ of the home will likely require interior paint"
type input "1.48"
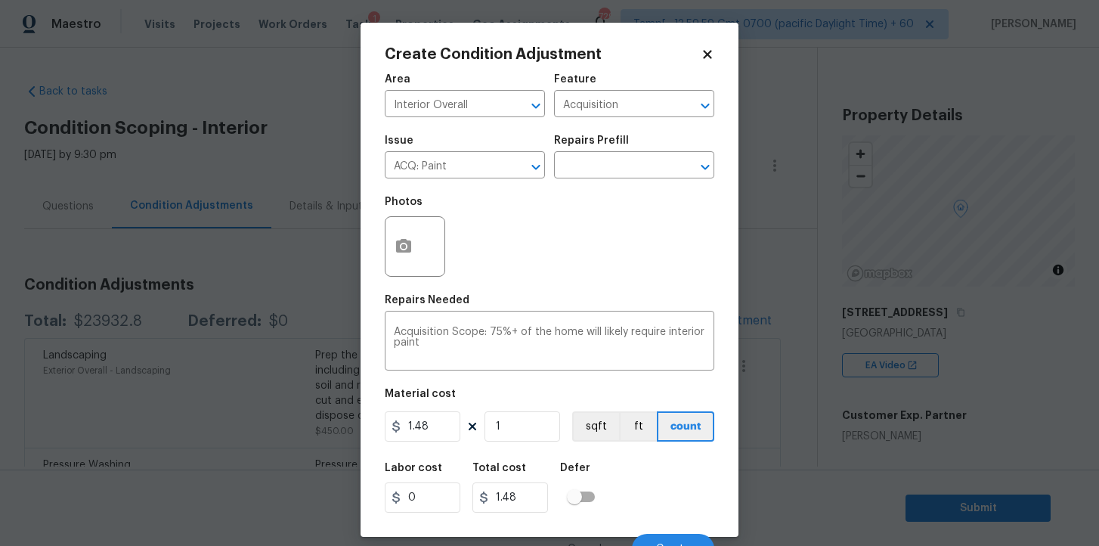
click at [485, 226] on div "Photos" at bounding box center [550, 236] width 330 height 98
click at [404, 243] on icon "button" at bounding box center [403, 246] width 15 height 14
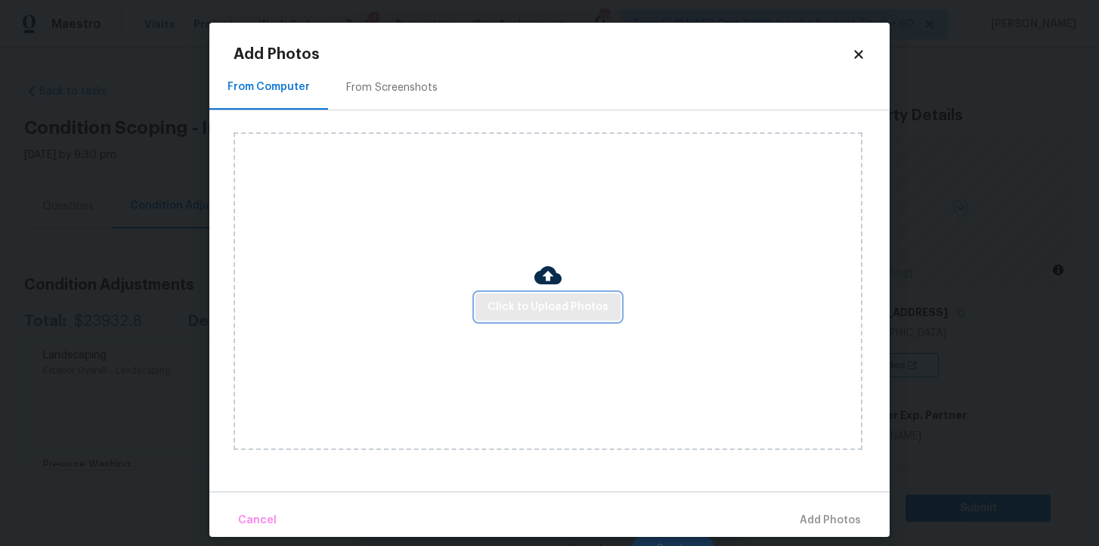
click at [515, 296] on button "Click to Upload Photos" at bounding box center [547, 307] width 145 height 28
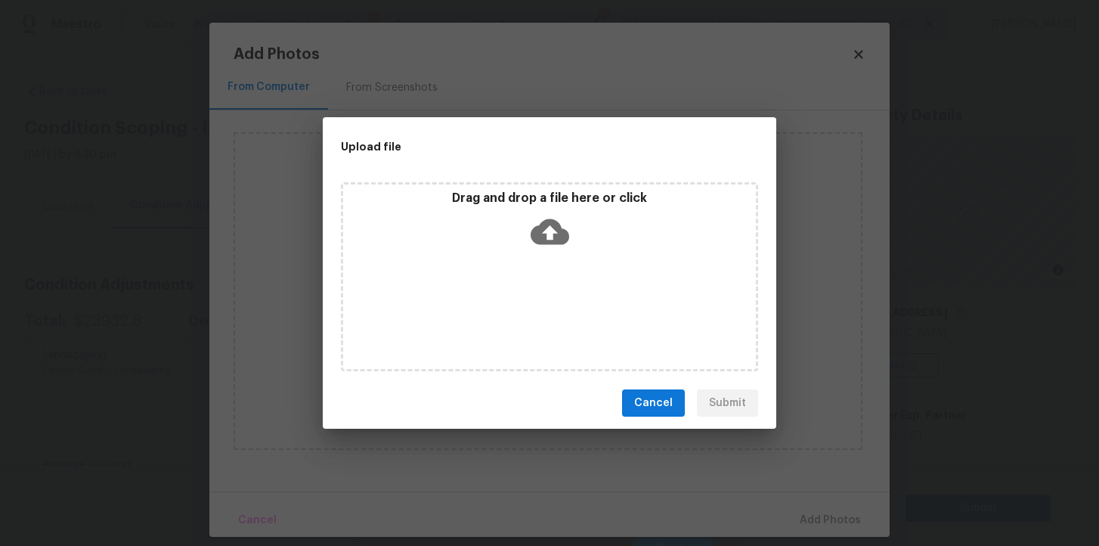
click at [546, 220] on icon at bounding box center [550, 232] width 39 height 26
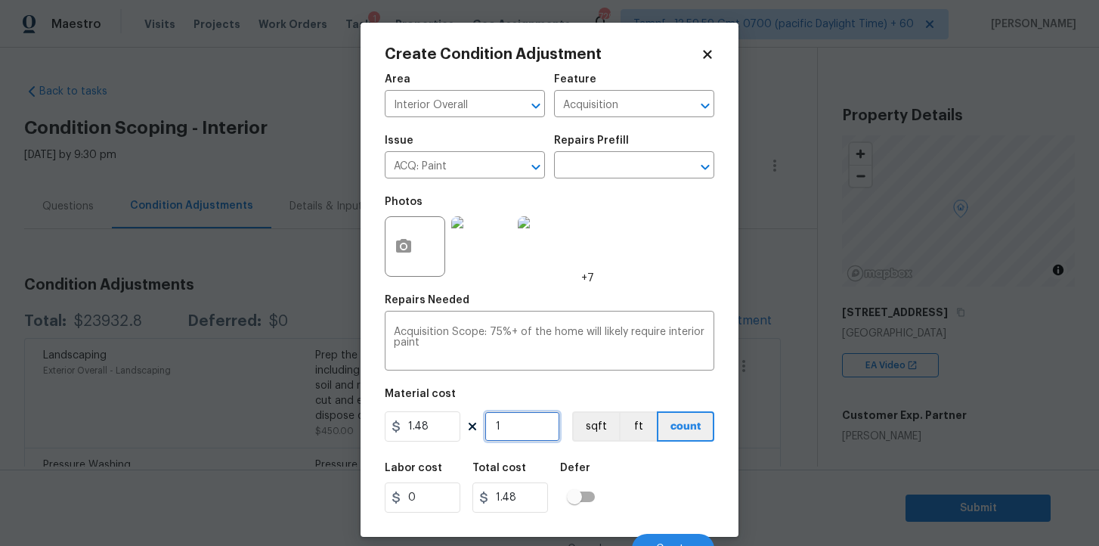
click at [504, 431] on input "1" at bounding box center [522, 426] width 76 height 30
type input "16"
type input "23.68"
type input "162"
type input "239.76"
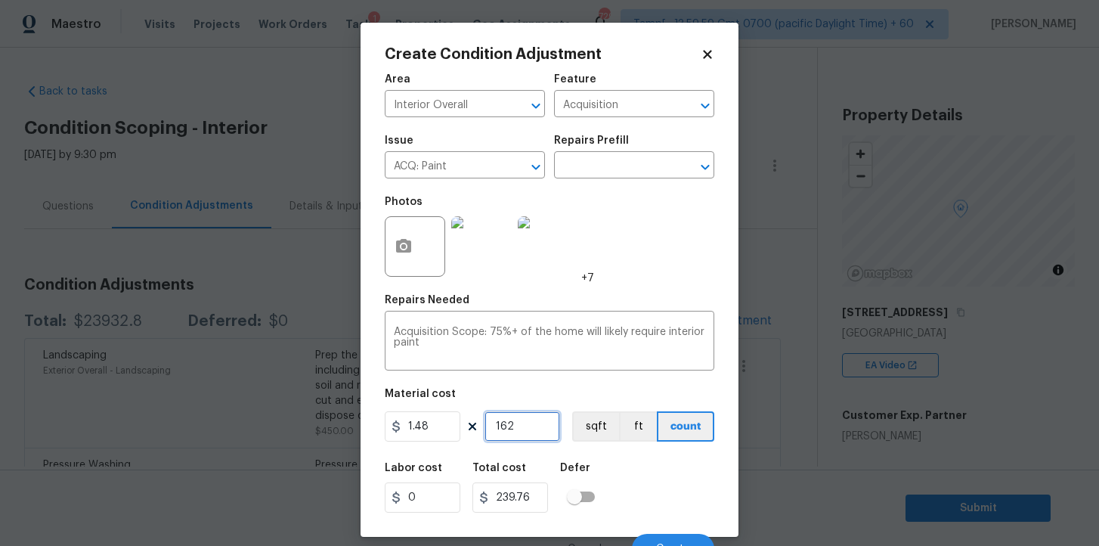
type input "1620"
type input "2397.6"
type input "1620"
click at [653, 534] on button "Create" at bounding box center [673, 549] width 82 height 30
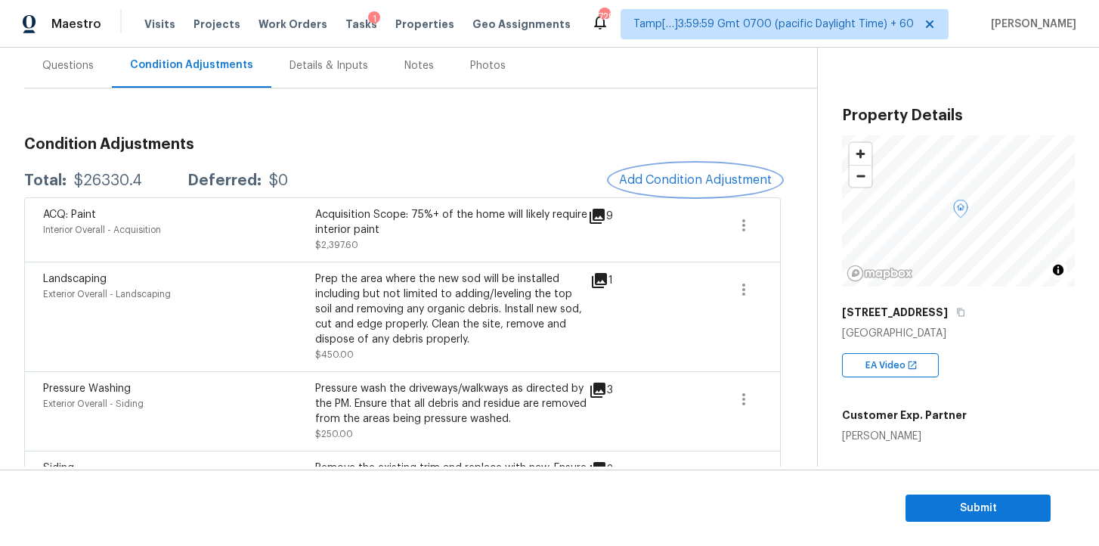
scroll to position [60, 0]
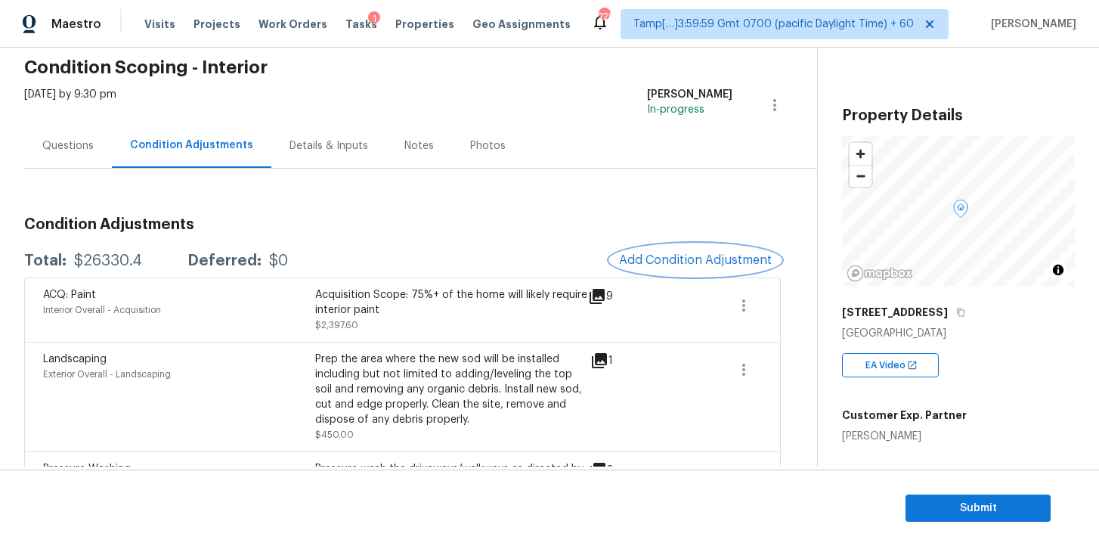
click at [676, 259] on span "Add Condition Adjustment" at bounding box center [695, 260] width 153 height 14
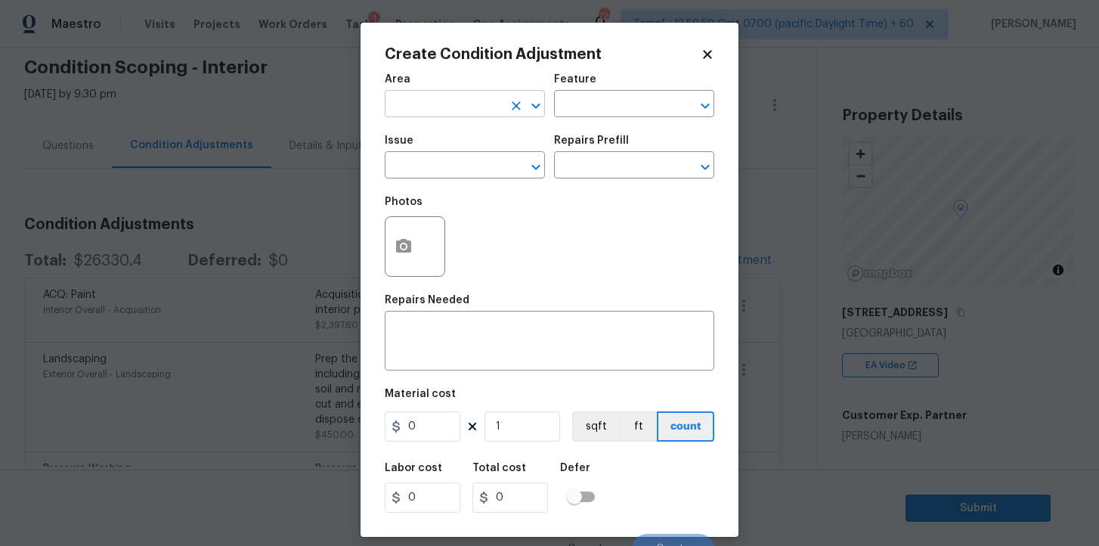
click at [475, 105] on input "text" at bounding box center [444, 105] width 118 height 23
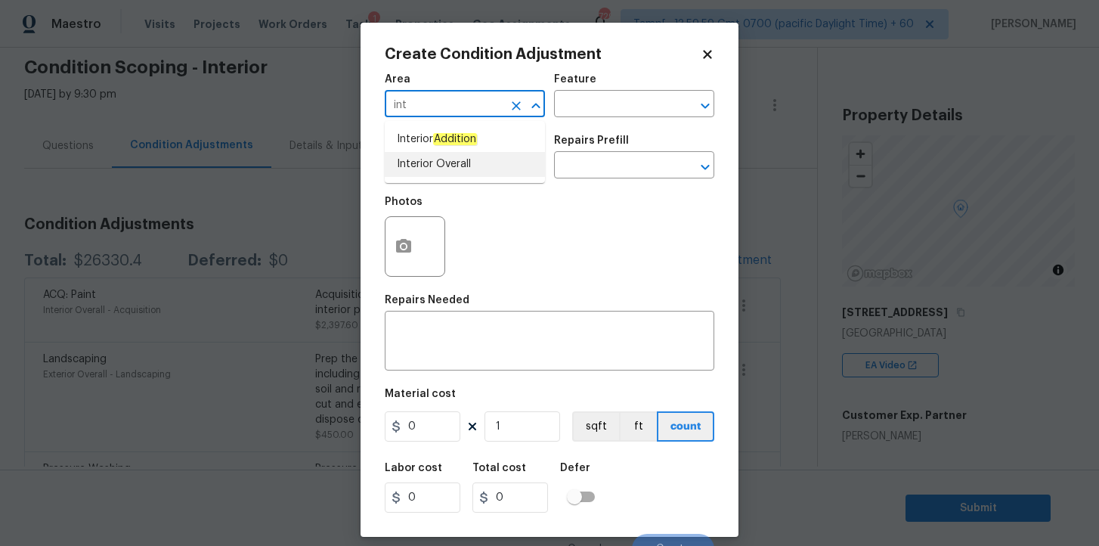
click at [452, 164] on li "Interior Overall" at bounding box center [465, 164] width 160 height 25
type input "Interior Overall"
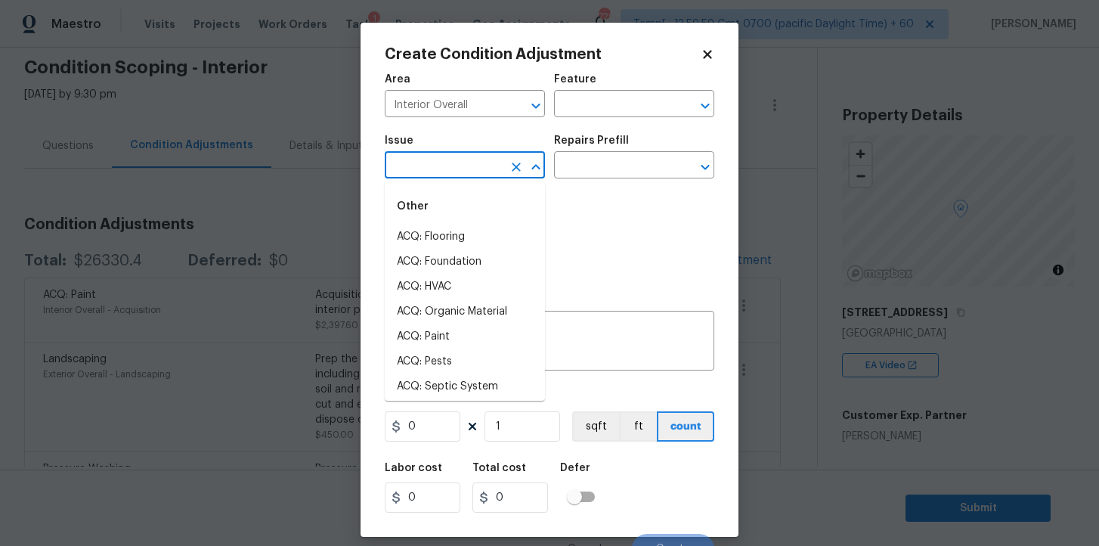
click at [452, 164] on input "text" at bounding box center [444, 166] width 118 height 23
click at [456, 234] on li "ACQ: Flooring" at bounding box center [465, 236] width 160 height 25
type input "ACQ: Flooring"
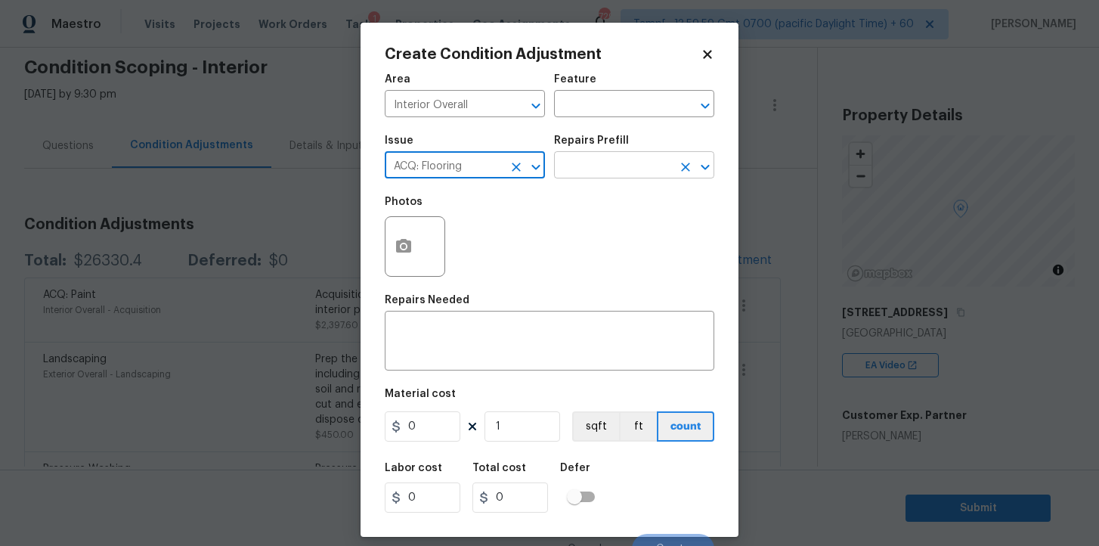
click at [575, 170] on input "text" at bounding box center [613, 166] width 118 height 23
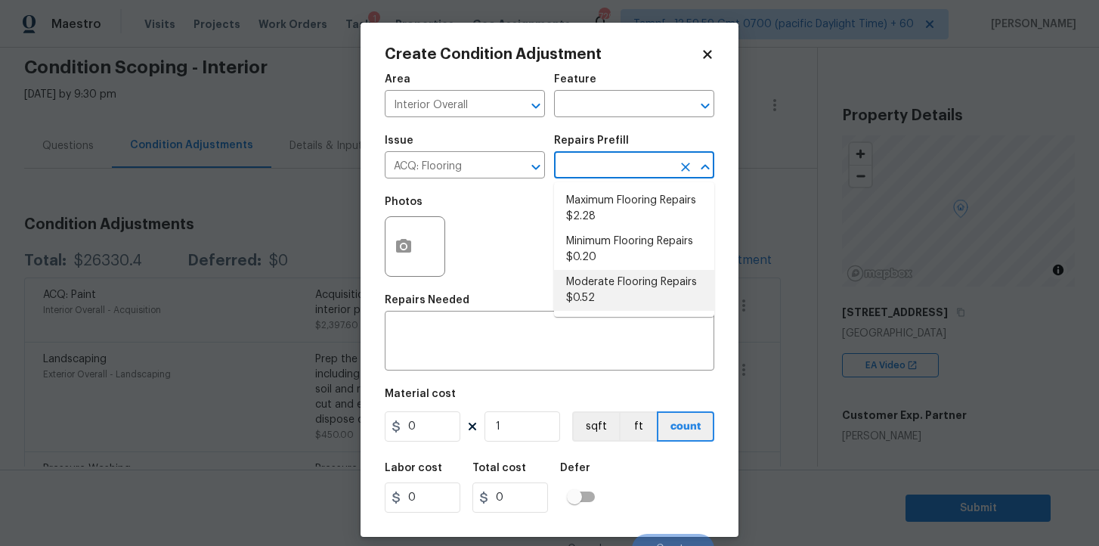
click at [604, 278] on li "Moderate Flooring Repairs $0.52" at bounding box center [634, 290] width 160 height 41
type input "Acquisition"
type textarea "Acquisition Scope: Moderate flooring repairs"
type input "0.52"
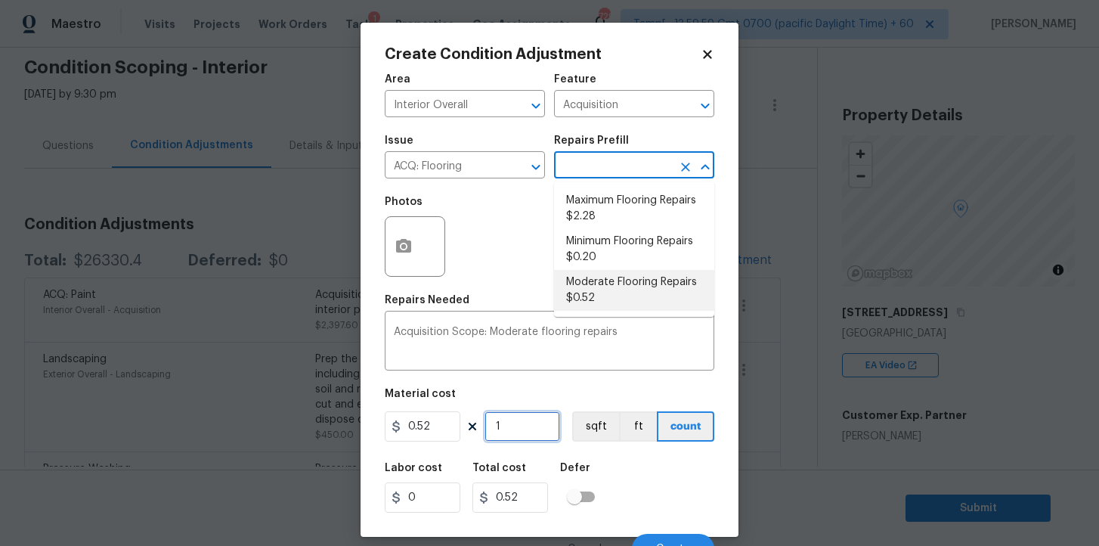
click at [515, 438] on input "1" at bounding box center [522, 426] width 76 height 30
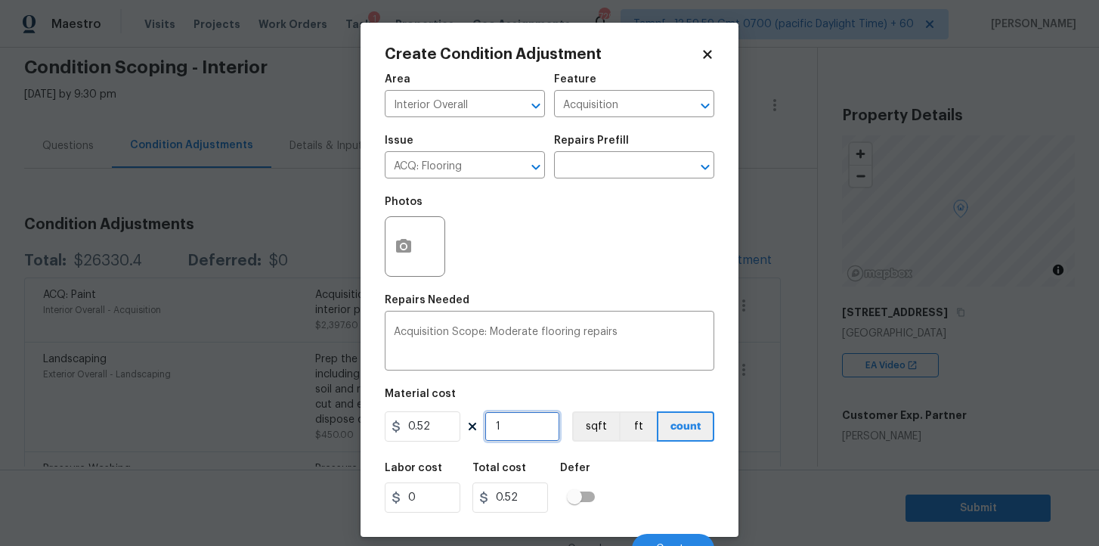
type input "16"
type input "8.32"
type input "162"
type input "84.24"
type input "1620"
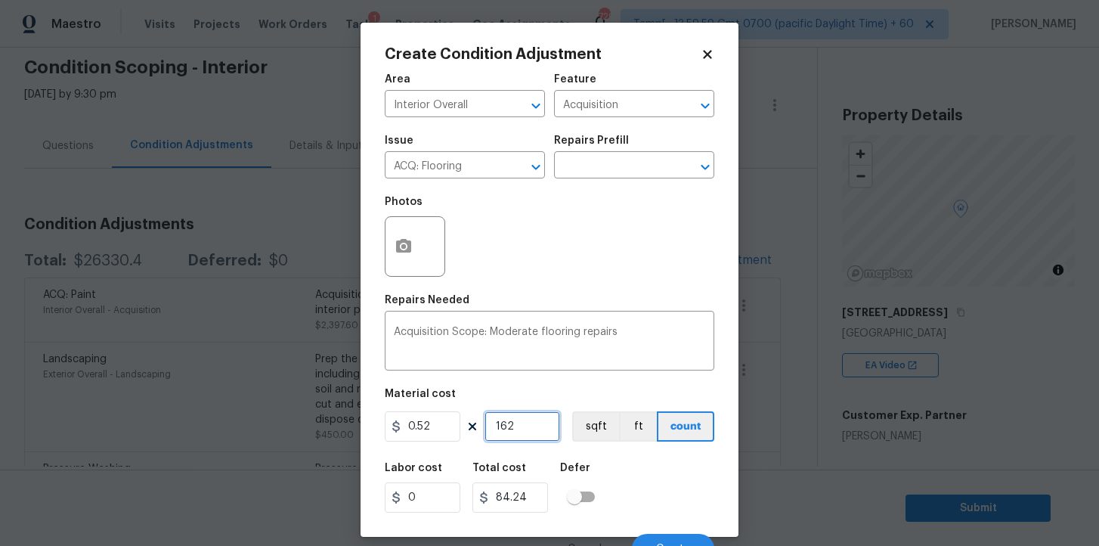
type input "842.4"
type input "1620"
click at [412, 240] on button "button" at bounding box center [403, 246] width 36 height 59
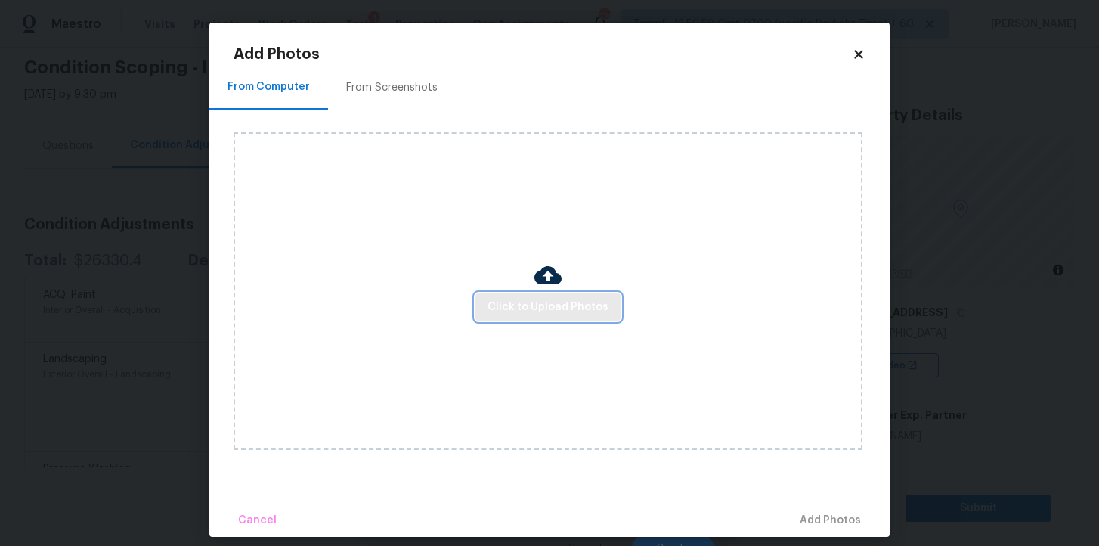
click at [526, 308] on span "Click to Upload Photos" at bounding box center [547, 307] width 121 height 19
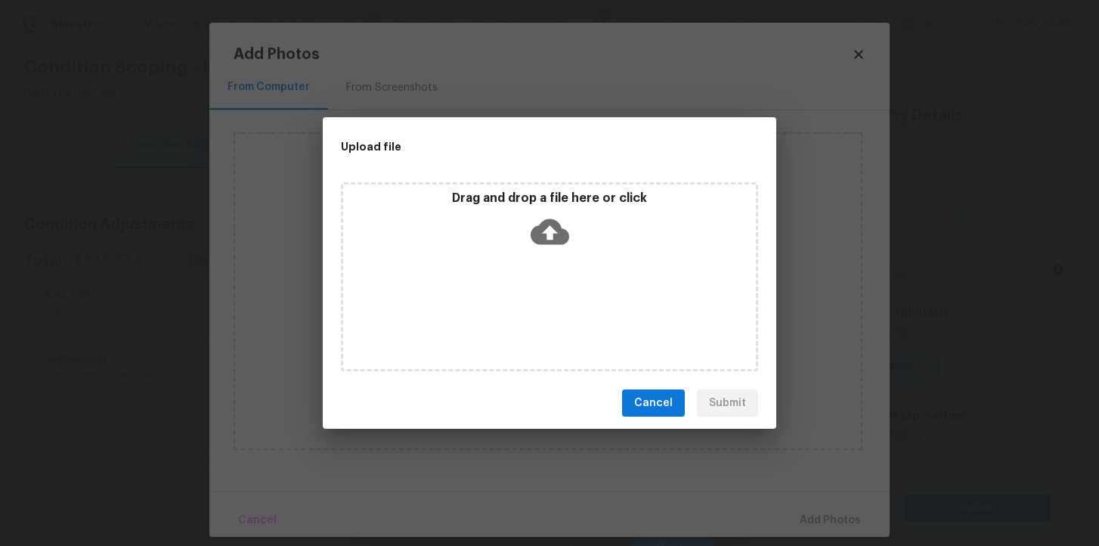
click at [552, 242] on icon at bounding box center [550, 232] width 39 height 26
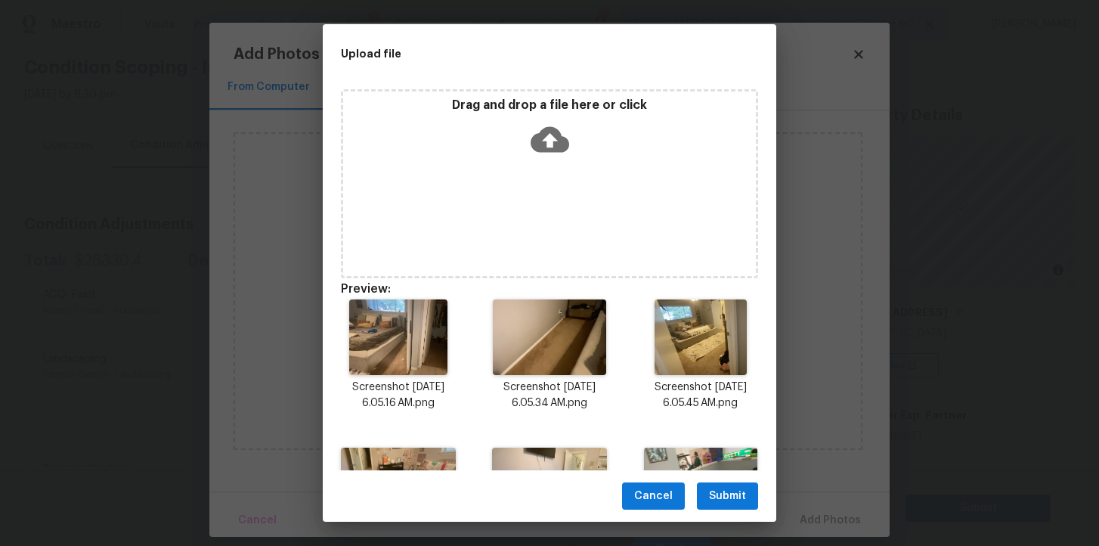
click at [735, 482] on button "Submit" at bounding box center [727, 496] width 61 height 28
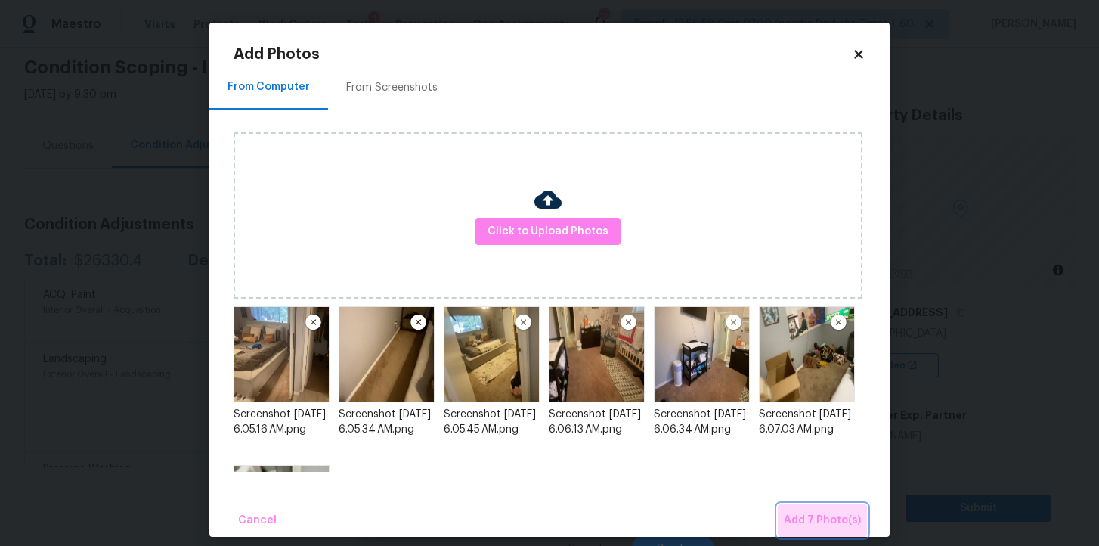
click at [841, 515] on span "Add 7 Photo(s)" at bounding box center [822, 520] width 77 height 19
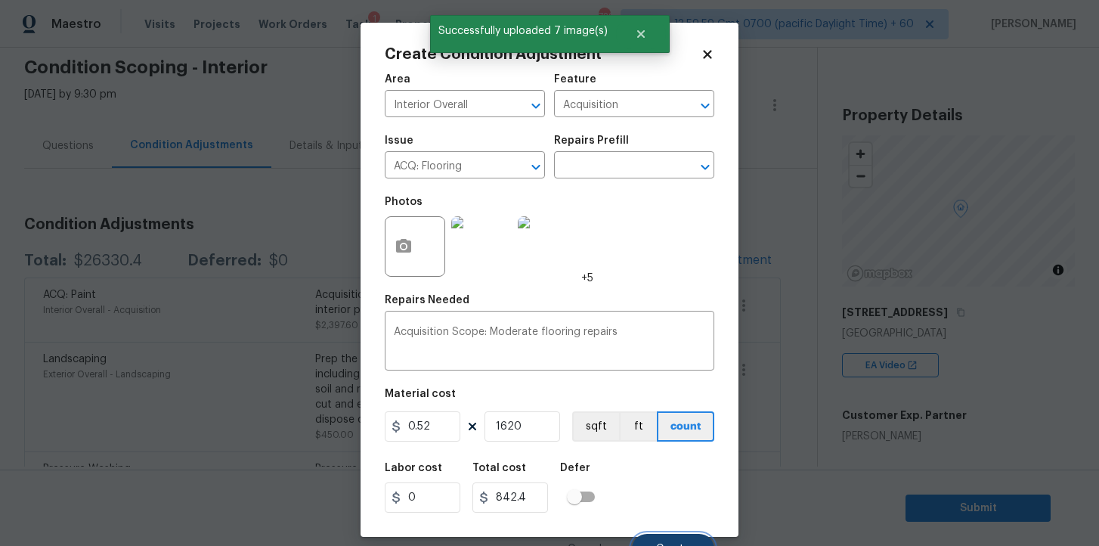
click at [663, 537] on button "Create" at bounding box center [673, 549] width 82 height 30
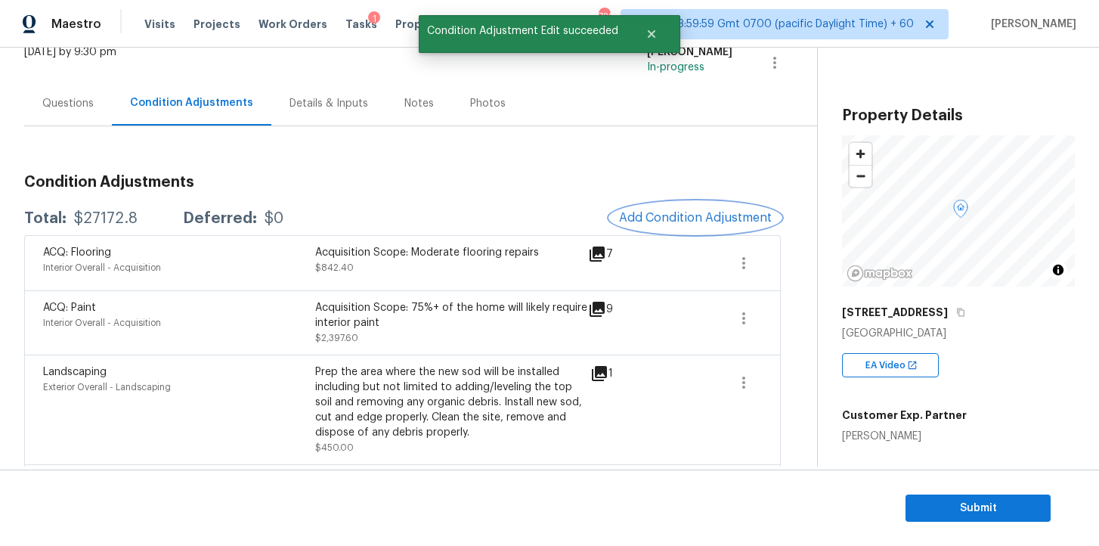
scroll to position [87, 0]
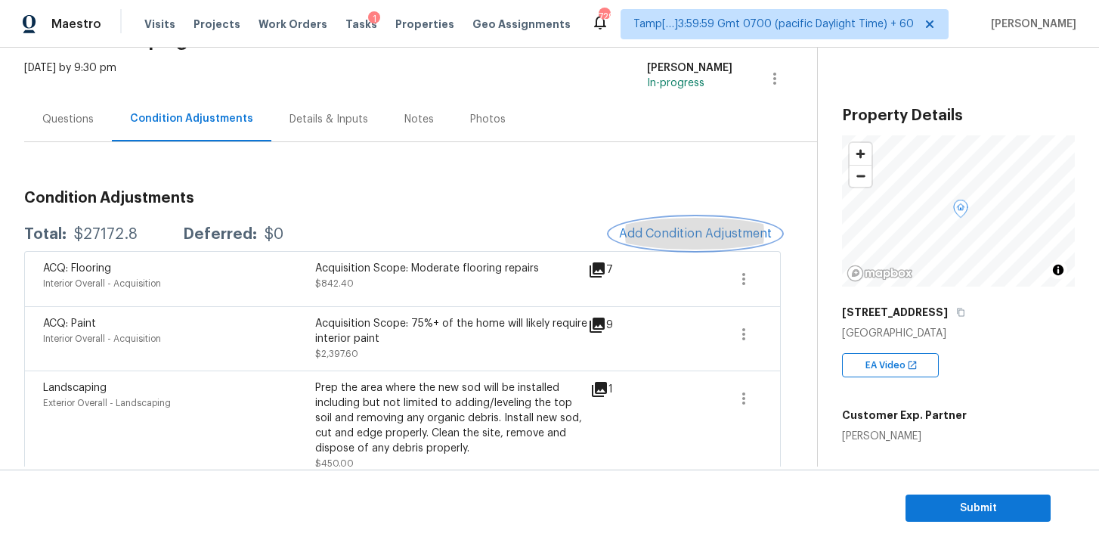
click at [650, 243] on button "Add Condition Adjustment" at bounding box center [695, 234] width 171 height 32
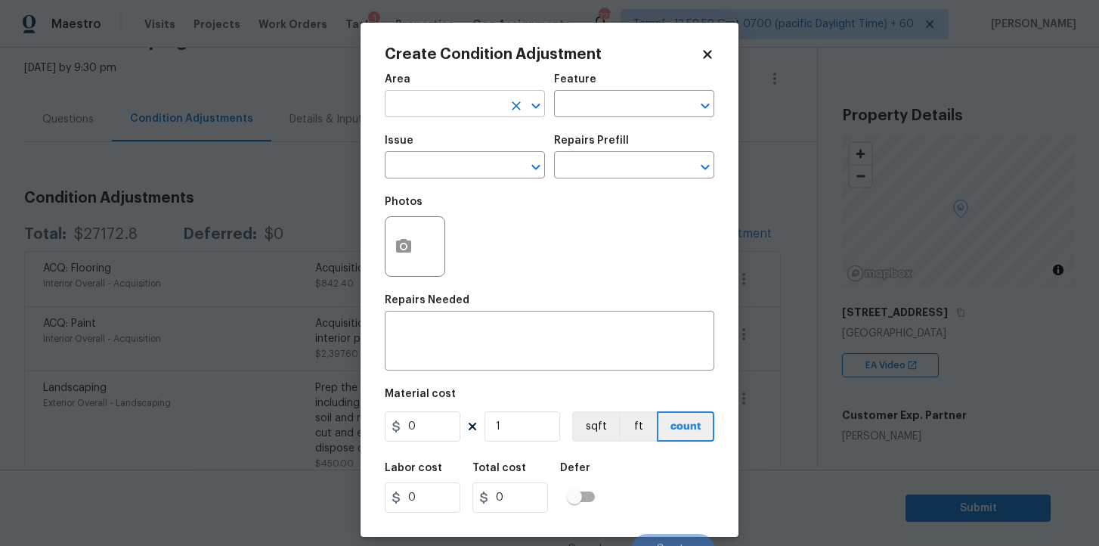
click at [427, 104] on input "text" at bounding box center [444, 105] width 118 height 23
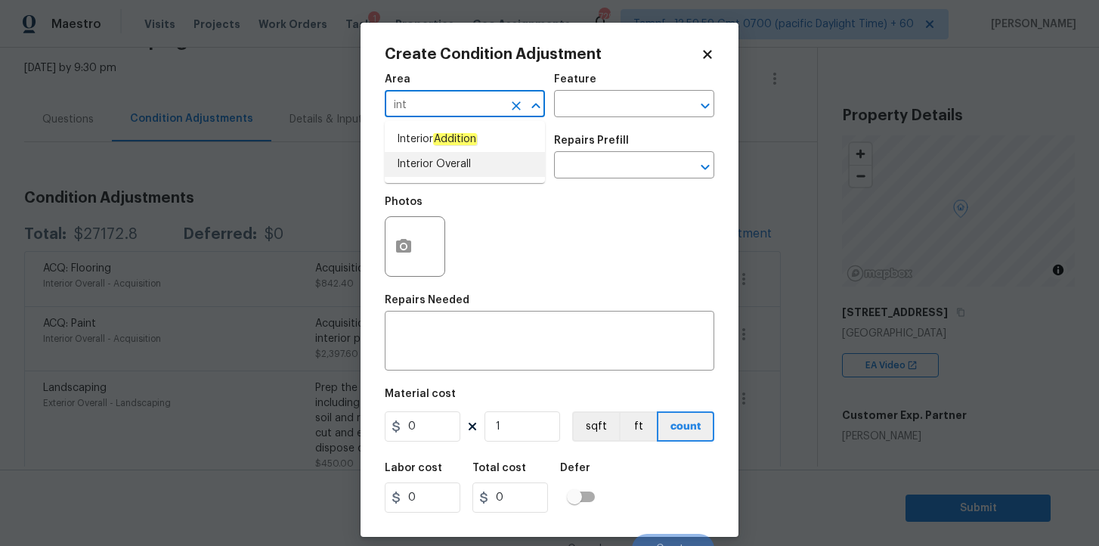
click at [431, 172] on li "Interior Overall" at bounding box center [465, 164] width 160 height 25
type input "Interior Overall"
click at [431, 172] on input "text" at bounding box center [444, 166] width 118 height 23
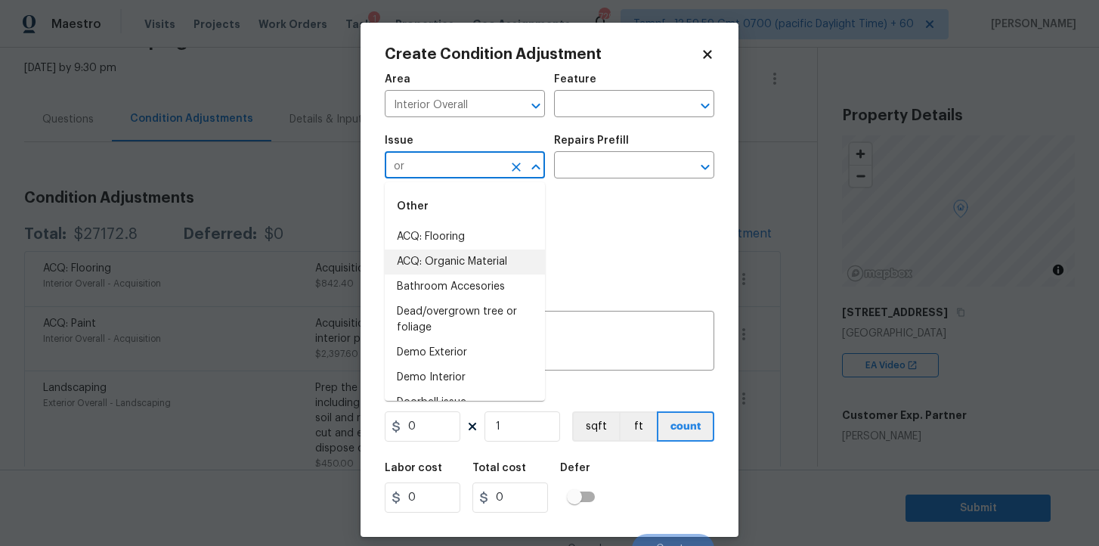
click at [473, 261] on li "ACQ: Organic Material" at bounding box center [465, 261] width 160 height 25
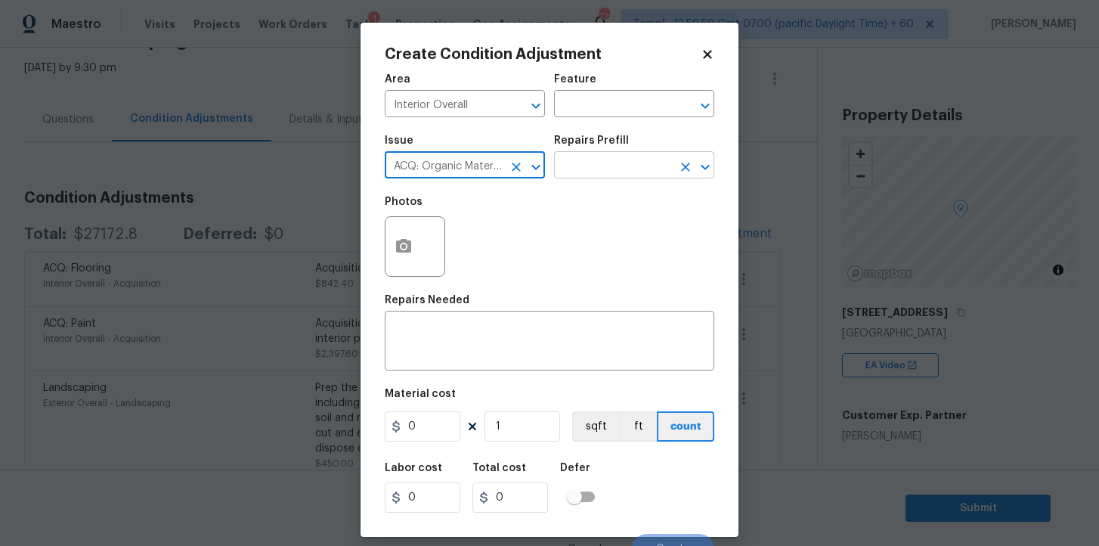
type input "ACQ: Organic Material"
click at [581, 178] on input "text" at bounding box center [613, 166] width 118 height 23
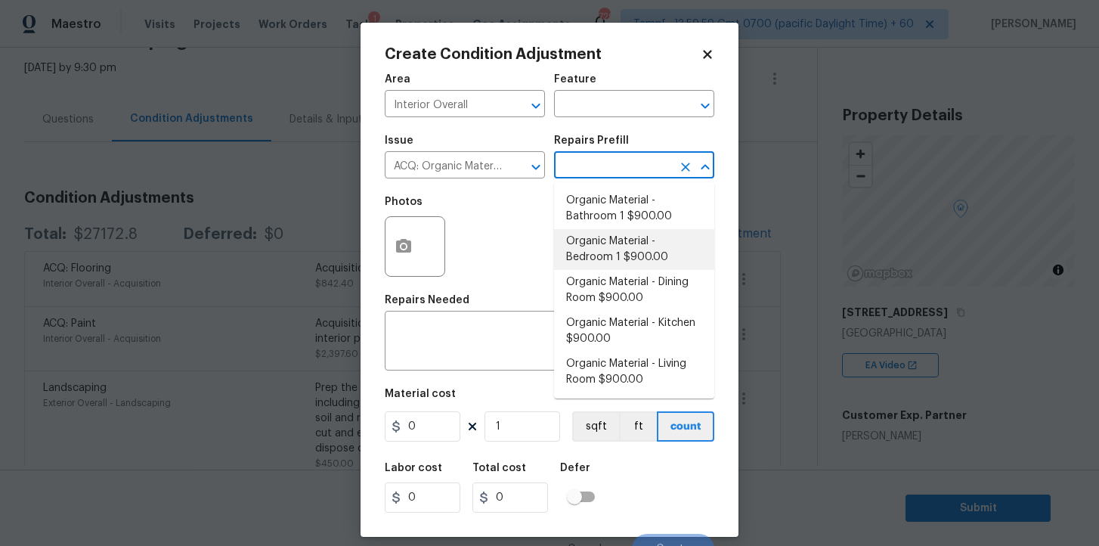
click at [609, 201] on li "Organic Material - Bathroom 1 $900.00" at bounding box center [634, 208] width 160 height 41
type input "Acquisition"
type textarea "Acquisition Scope: Conditions Conducive to Organic Material - Bathroom 1 Discla…"
type input "900"
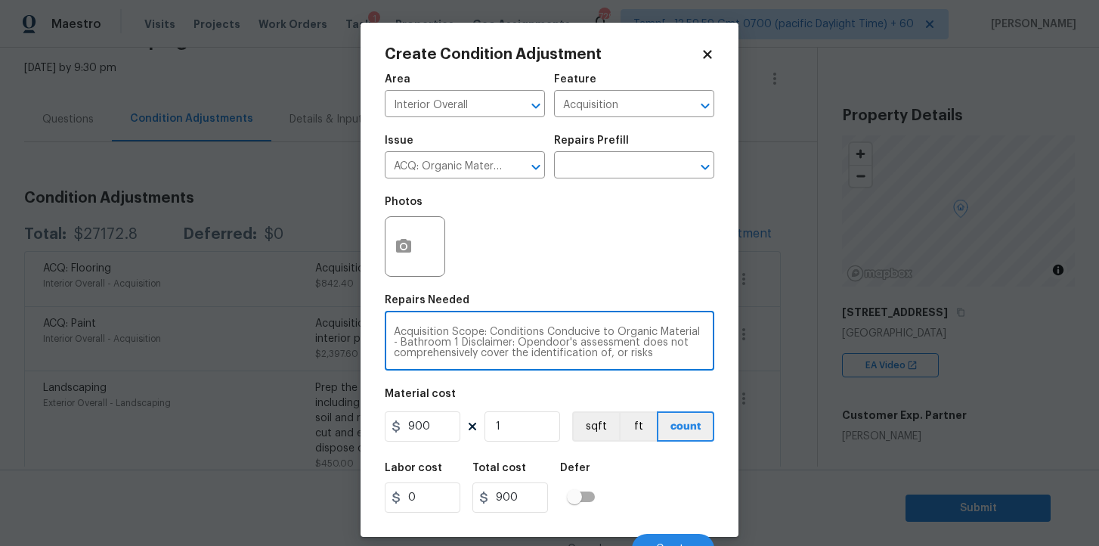
drag, startPoint x: 451, startPoint y: 342, endPoint x: 385, endPoint y: 343, distance: 66.5
click at [385, 343] on div "Acquisition Scope: Conditions Conducive to Organic Material - Bathroom 1 Discla…" at bounding box center [550, 342] width 330 height 56
type textarea "Acquisition Scope: Conditions Conducive to Organic Material - Disclaimer: Opend…"
click at [406, 244] on icon "button" at bounding box center [403, 246] width 15 height 14
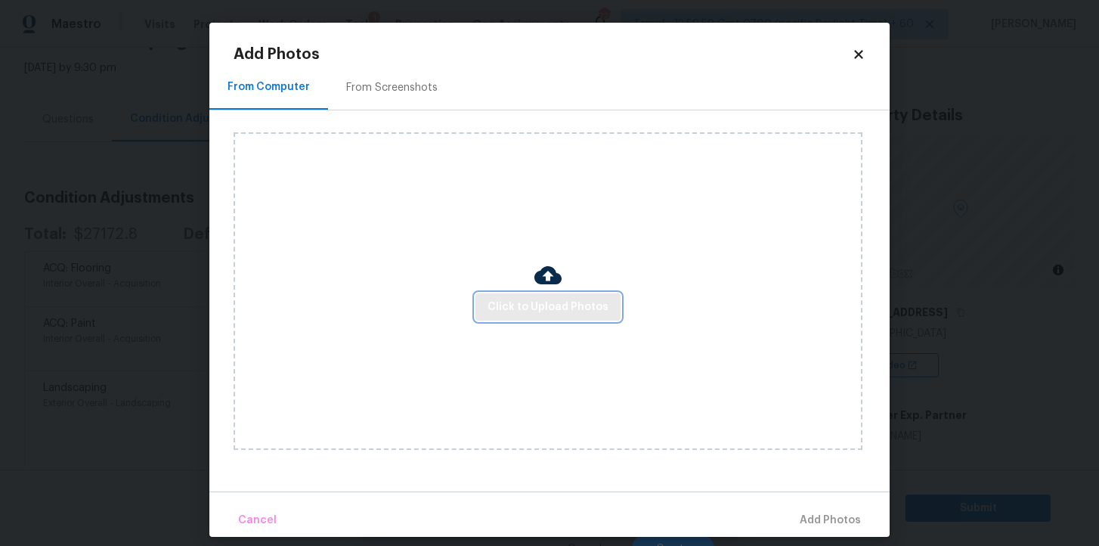
click at [515, 305] on span "Click to Upload Photos" at bounding box center [547, 307] width 121 height 19
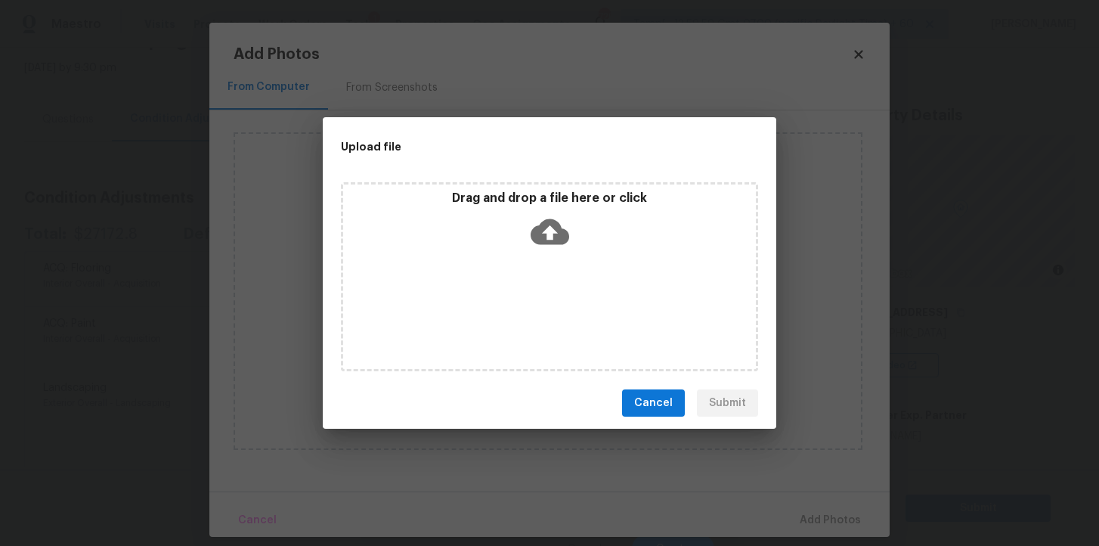
click at [550, 221] on icon at bounding box center [550, 232] width 39 height 26
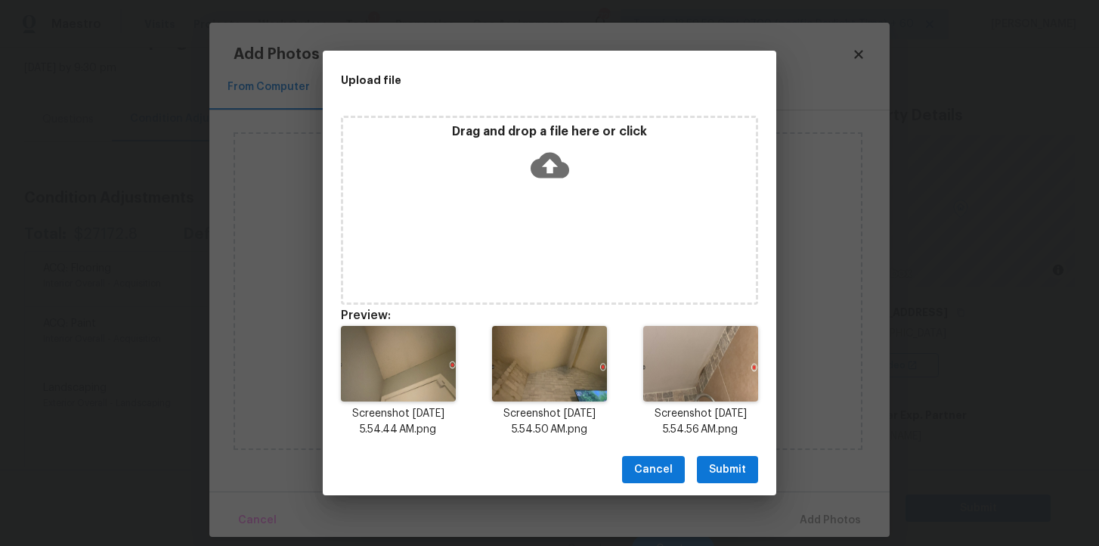
click at [735, 479] on button "Submit" at bounding box center [727, 470] width 61 height 28
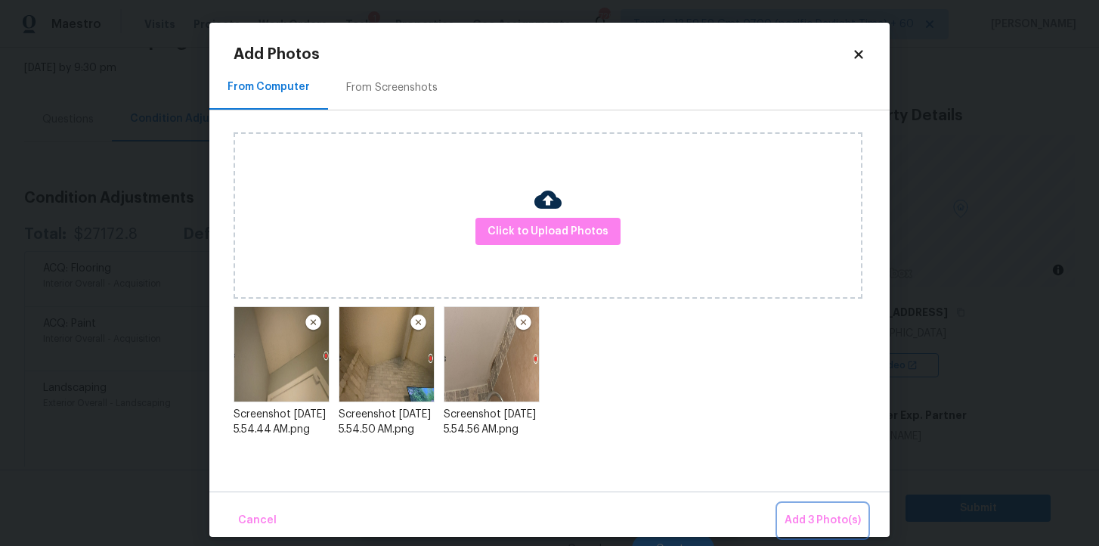
click at [820, 519] on span "Add 3 Photo(s)" at bounding box center [823, 520] width 76 height 19
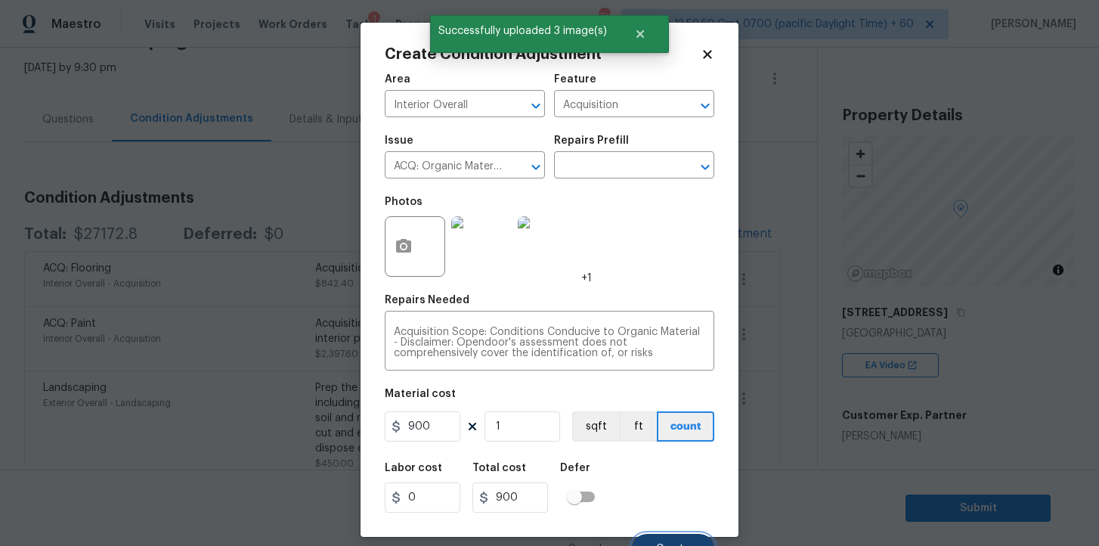
click at [670, 537] on button "Create" at bounding box center [673, 549] width 82 height 30
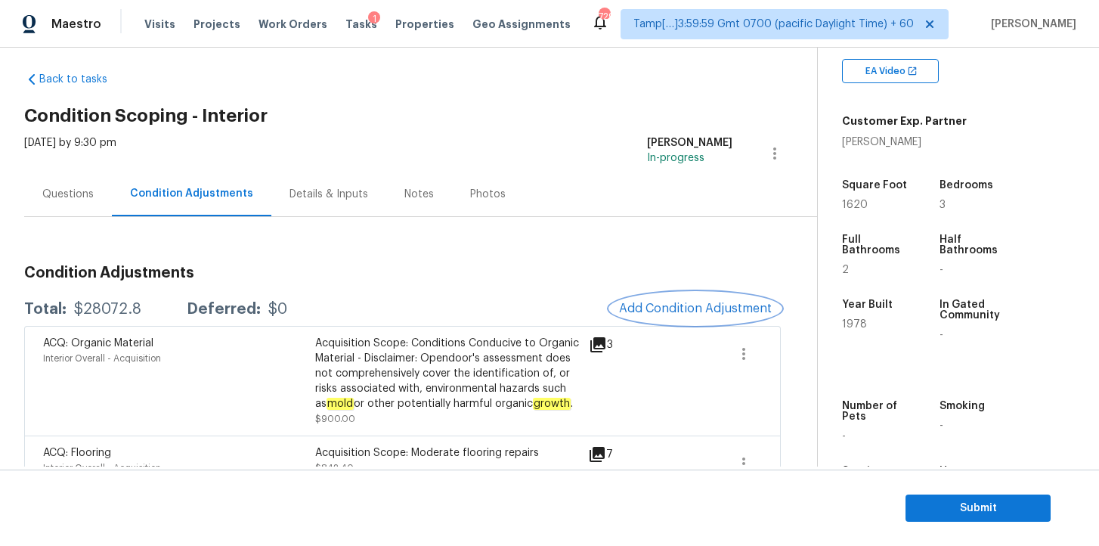
scroll to position [8, 0]
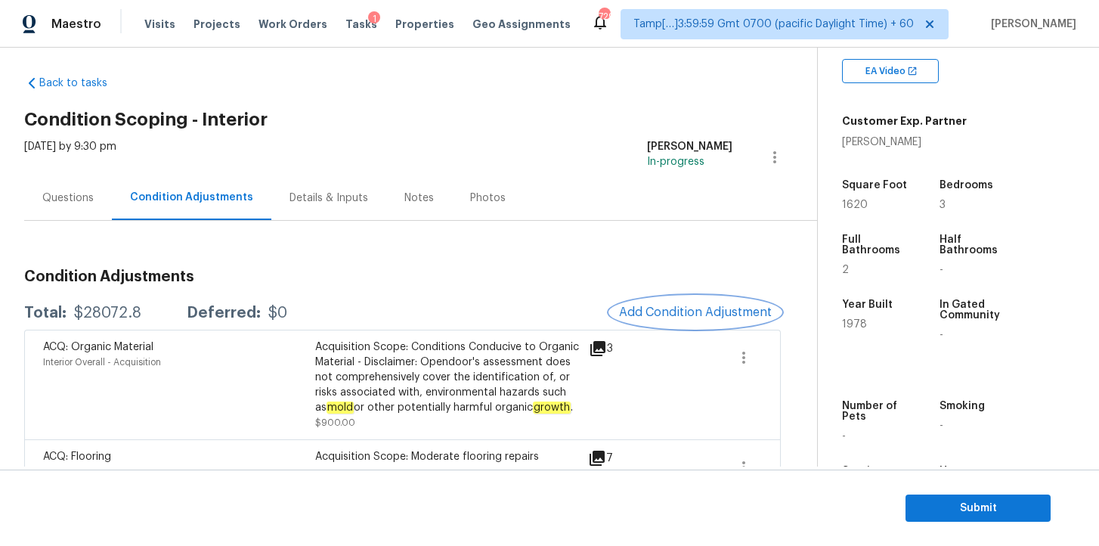
click at [654, 314] on span "Add Condition Adjustment" at bounding box center [695, 312] width 153 height 14
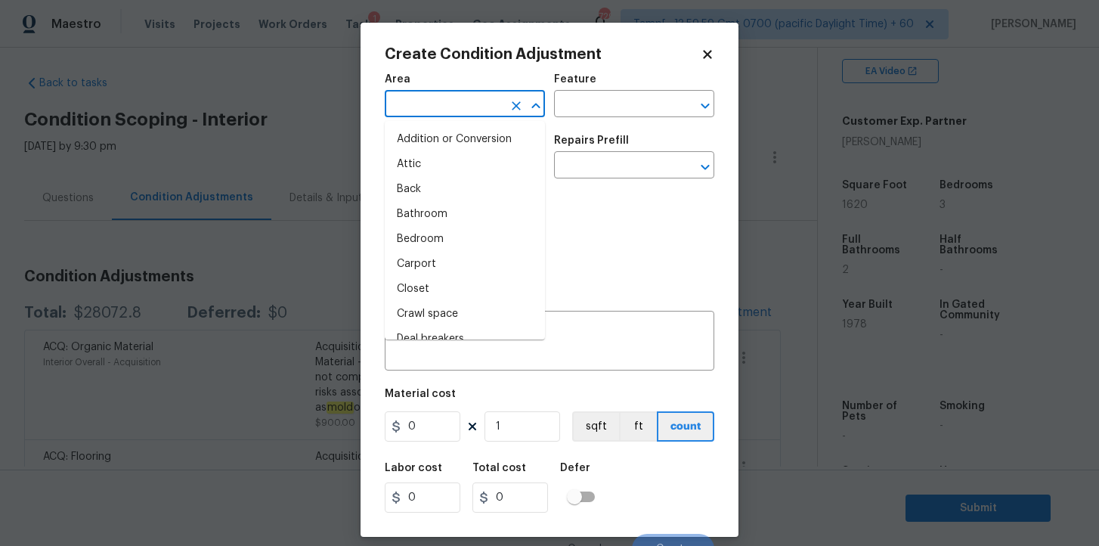
click at [478, 97] on input "text" at bounding box center [444, 105] width 118 height 23
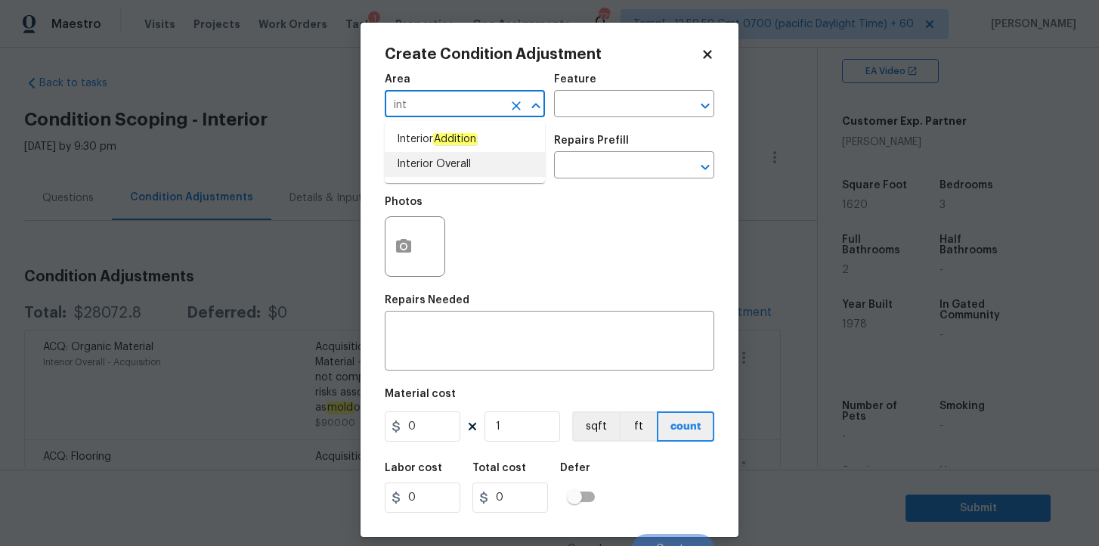
click at [471, 163] on li "Interior Overall" at bounding box center [465, 164] width 160 height 25
type input "Interior Overall"
click at [471, 163] on input "text" at bounding box center [444, 166] width 118 height 23
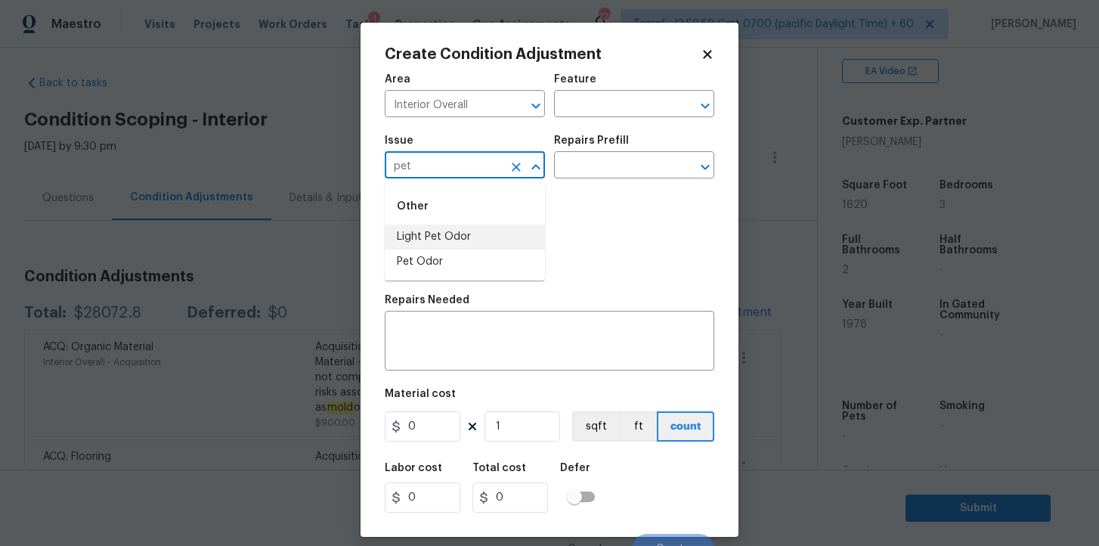
click at [464, 236] on li "Light Pet Odor" at bounding box center [465, 236] width 160 height 25
type input "Light Pet Odor"
click at [597, 164] on input "text" at bounding box center [613, 166] width 118 height 23
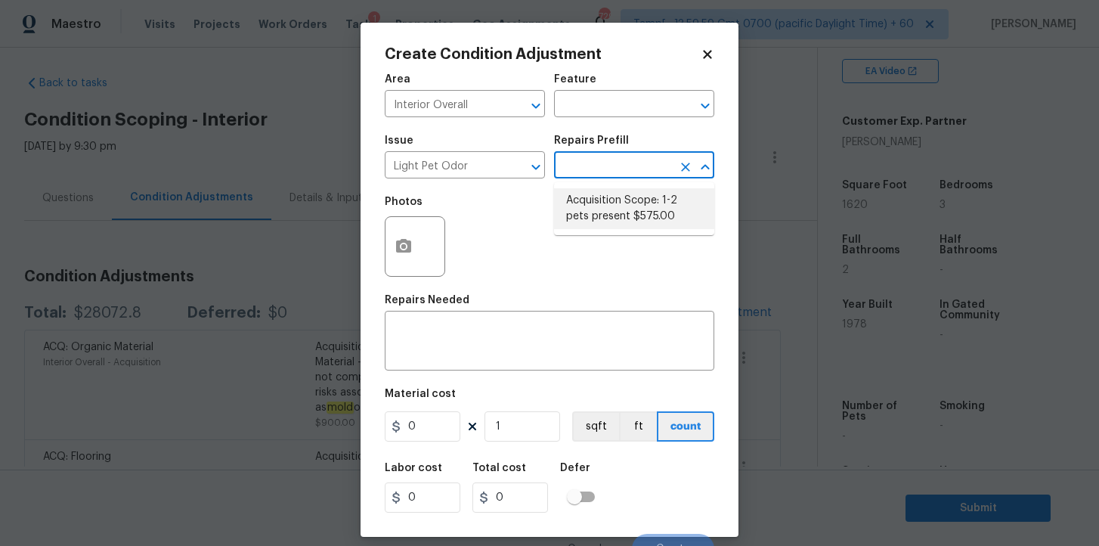
click at [614, 213] on li "Acquisition Scope: 1-2 pets present $575.00" at bounding box center [634, 208] width 160 height 41
type textarea "Acquisition Scope: 1-2 pets present"
type input "575"
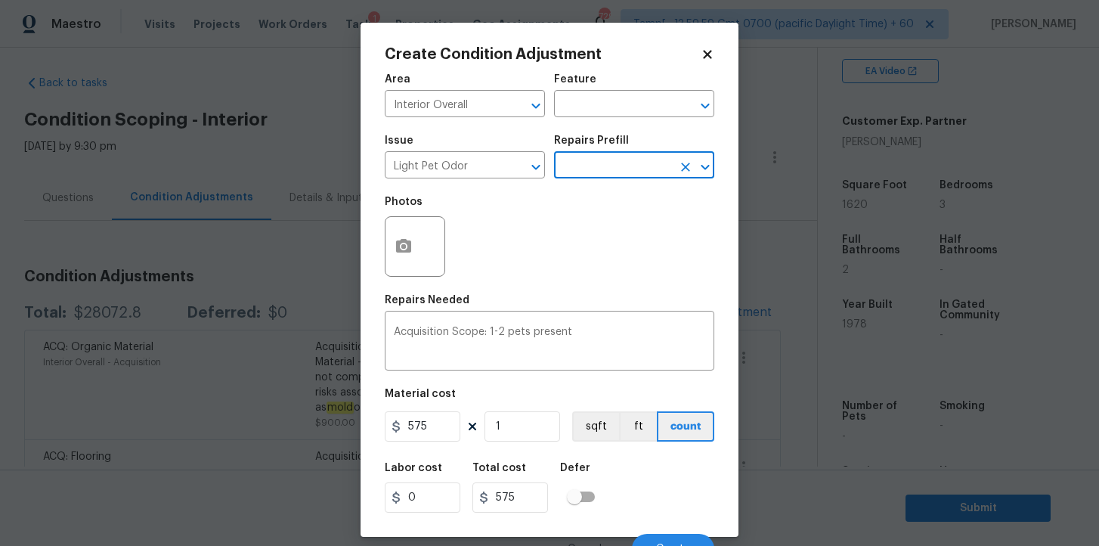
scroll to position [19, 0]
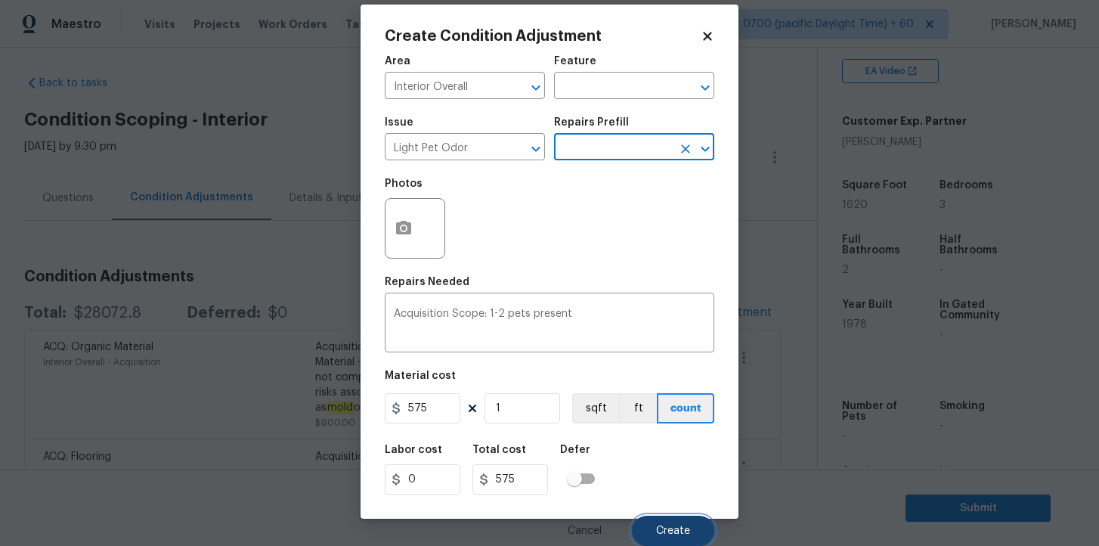
click at [664, 528] on span "Create" at bounding box center [673, 530] width 34 height 11
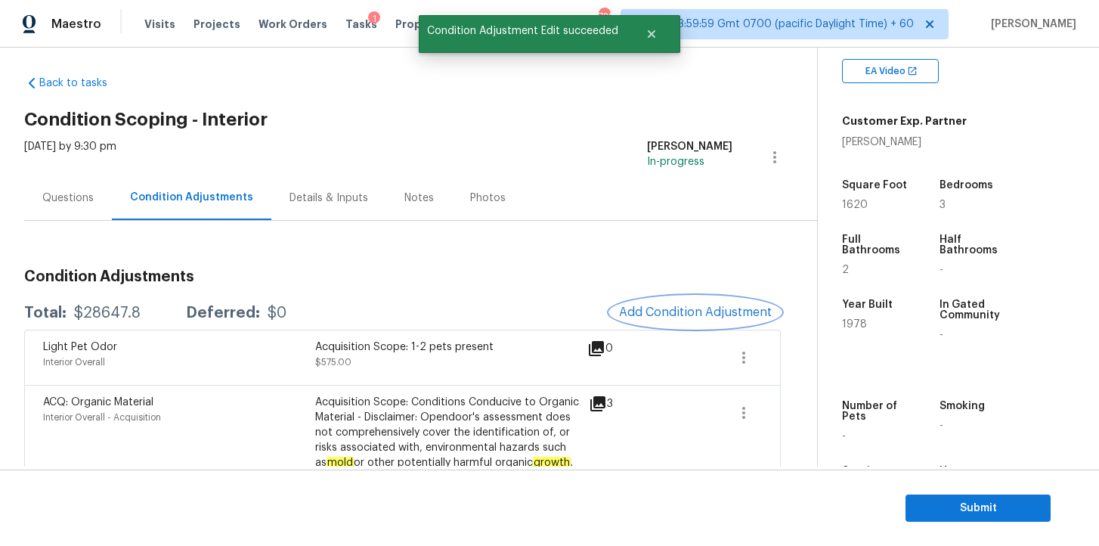
scroll to position [0, 0]
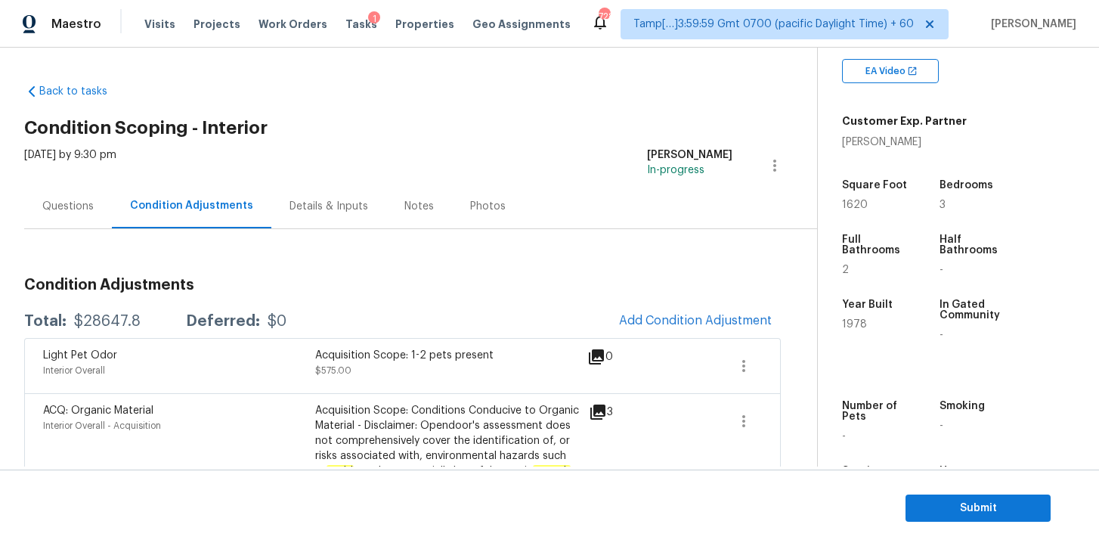
click at [70, 206] on div "Questions" at bounding box center [67, 206] width 51 height 15
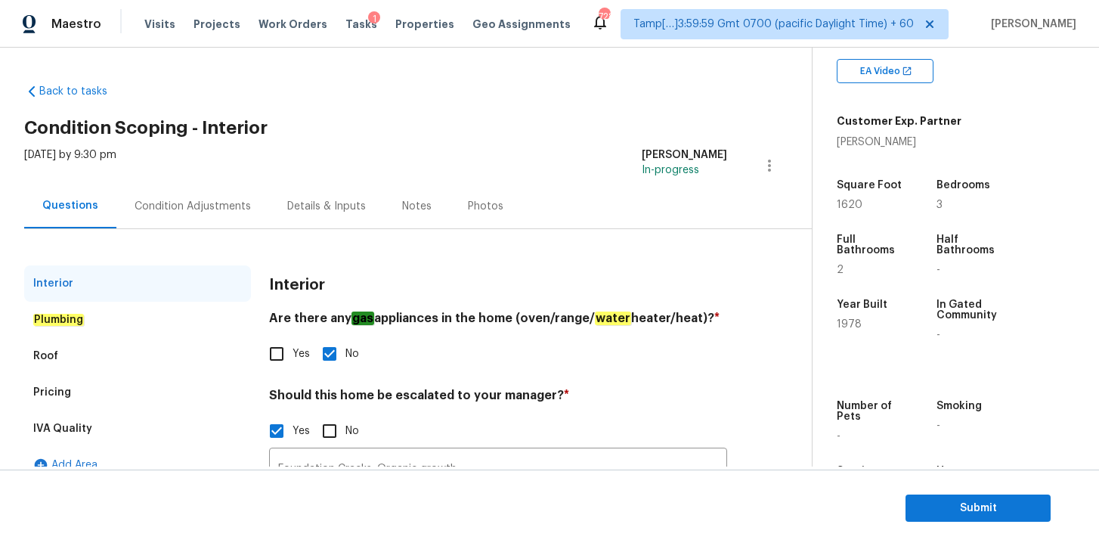
click at [142, 317] on div "Plumbing" at bounding box center [137, 320] width 227 height 36
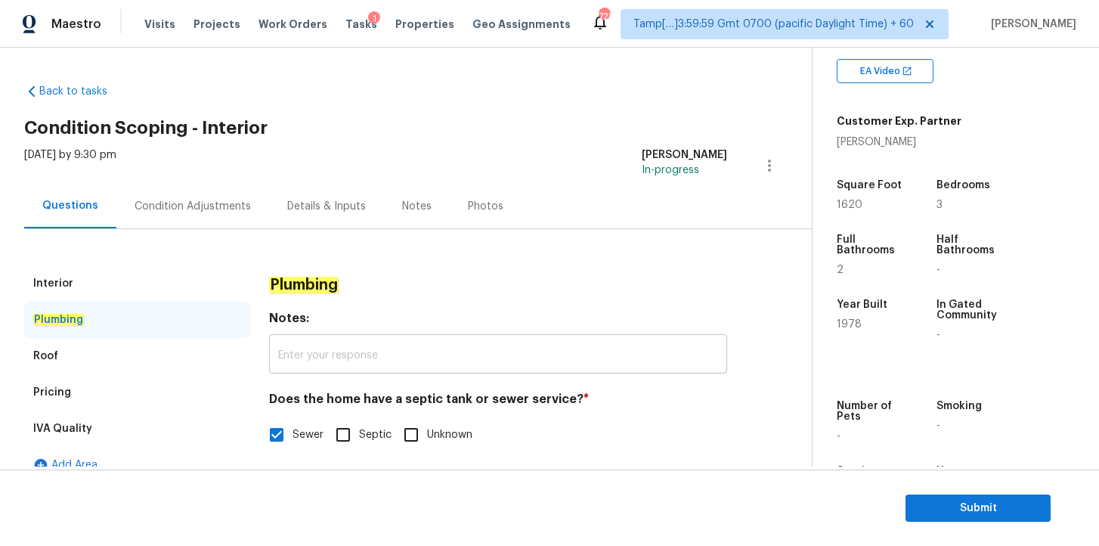
scroll to position [21, 0]
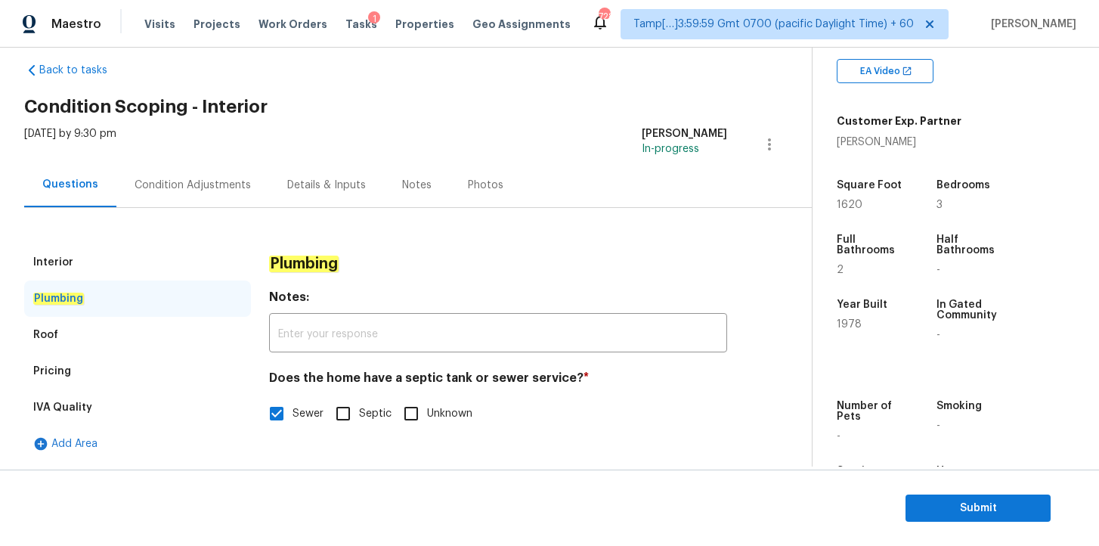
click at [174, 331] on div "Roof" at bounding box center [137, 335] width 227 height 36
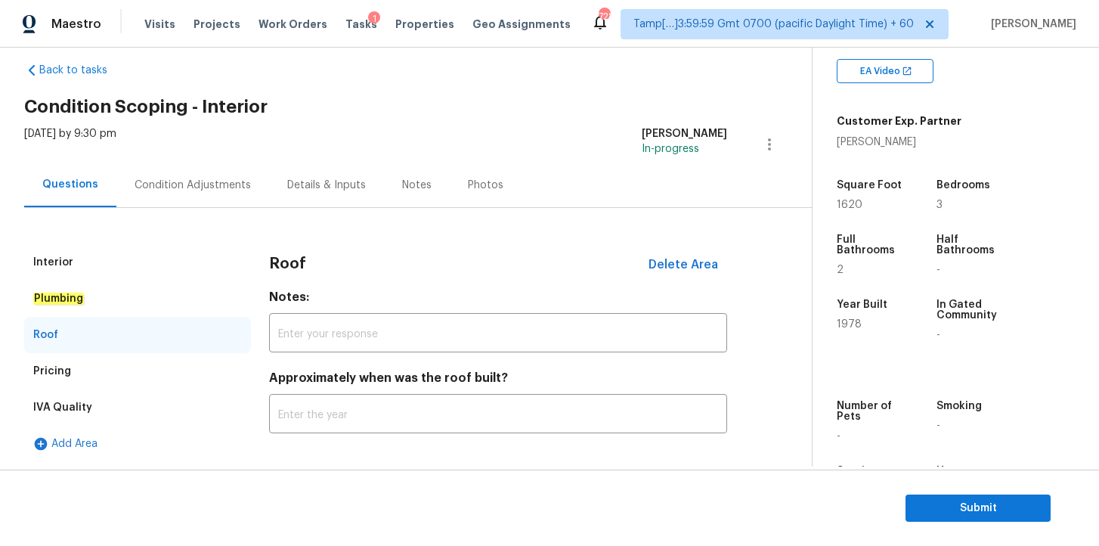
click at [174, 371] on div "Pricing" at bounding box center [137, 371] width 227 height 36
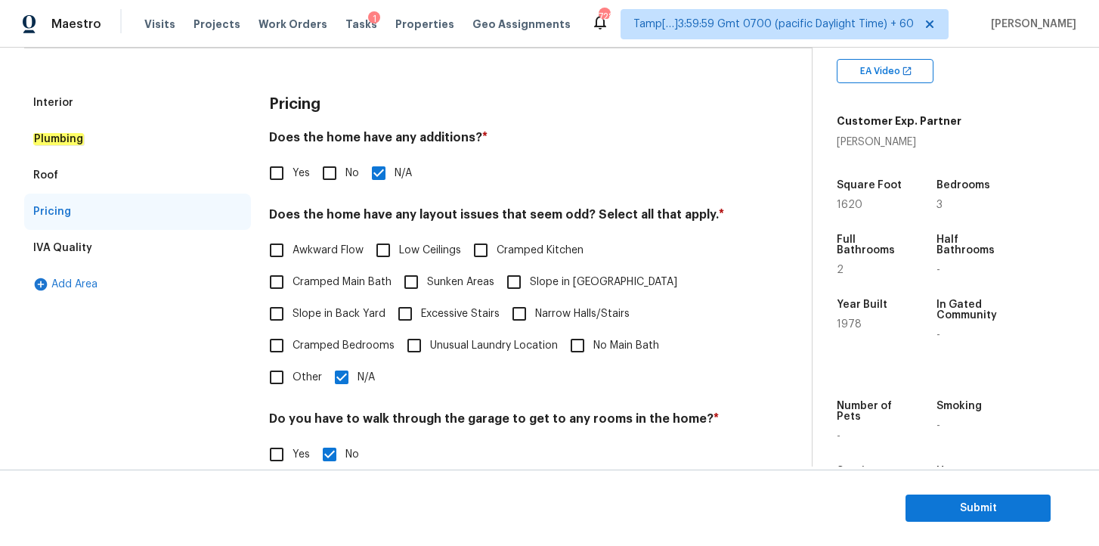
click at [94, 106] on div "Interior" at bounding box center [137, 103] width 227 height 36
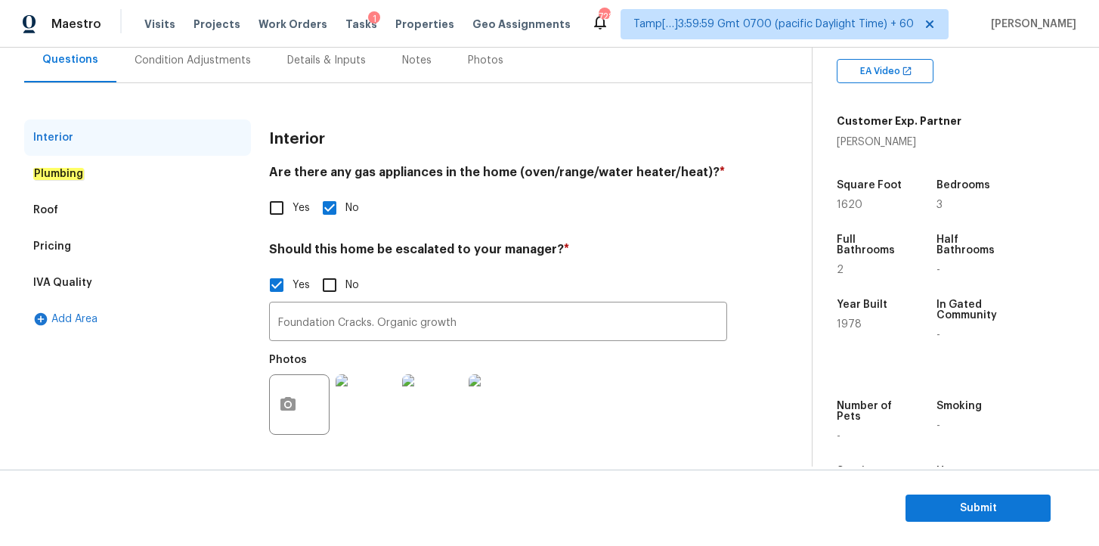
scroll to position [146, 0]
click at [376, 326] on input "Foundation Cracks. Organic growth" at bounding box center [498, 323] width 458 height 36
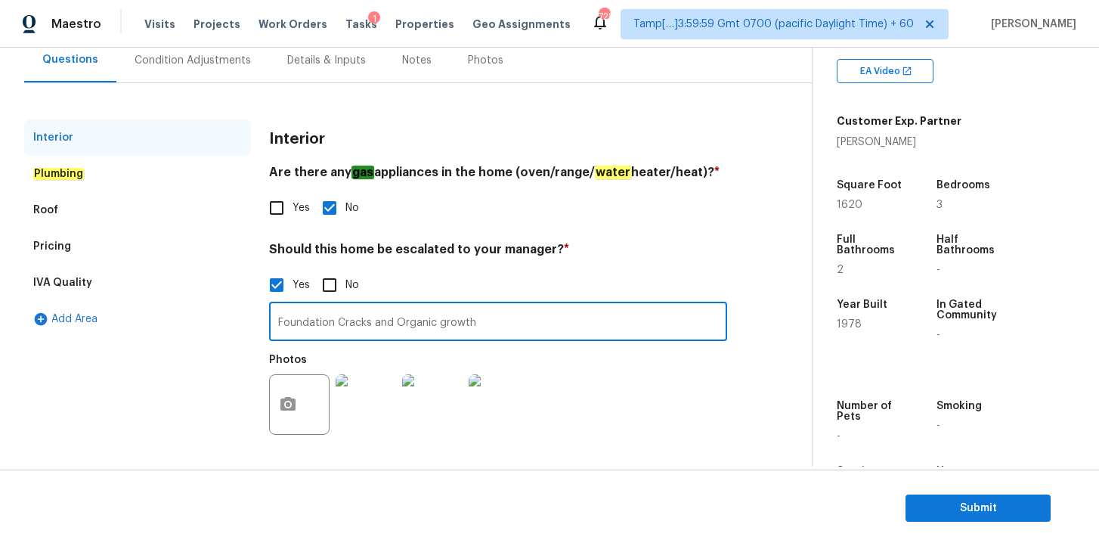
type input "Foundation Cracks and Organic growth"
click at [221, 221] on div "Roof" at bounding box center [137, 210] width 227 height 36
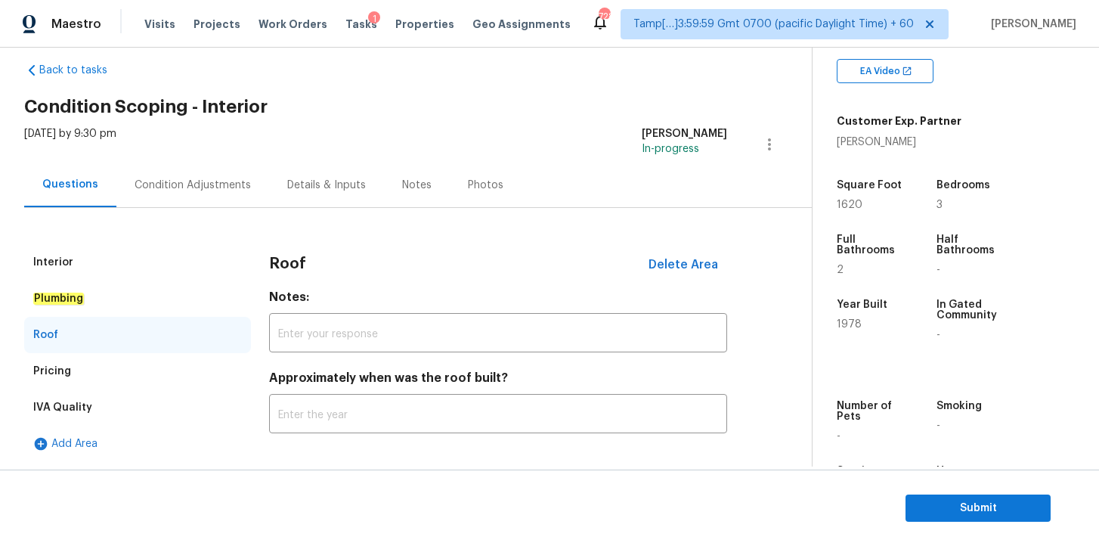
click at [220, 182] on div "Condition Adjustments" at bounding box center [193, 185] width 116 height 15
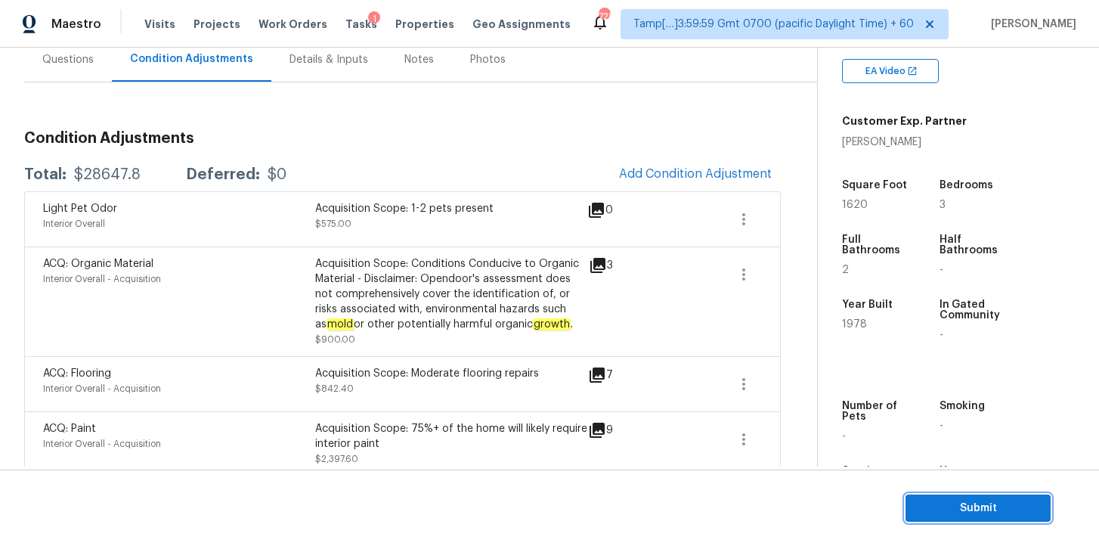
click at [951, 506] on span "Submit" at bounding box center [978, 508] width 121 height 19
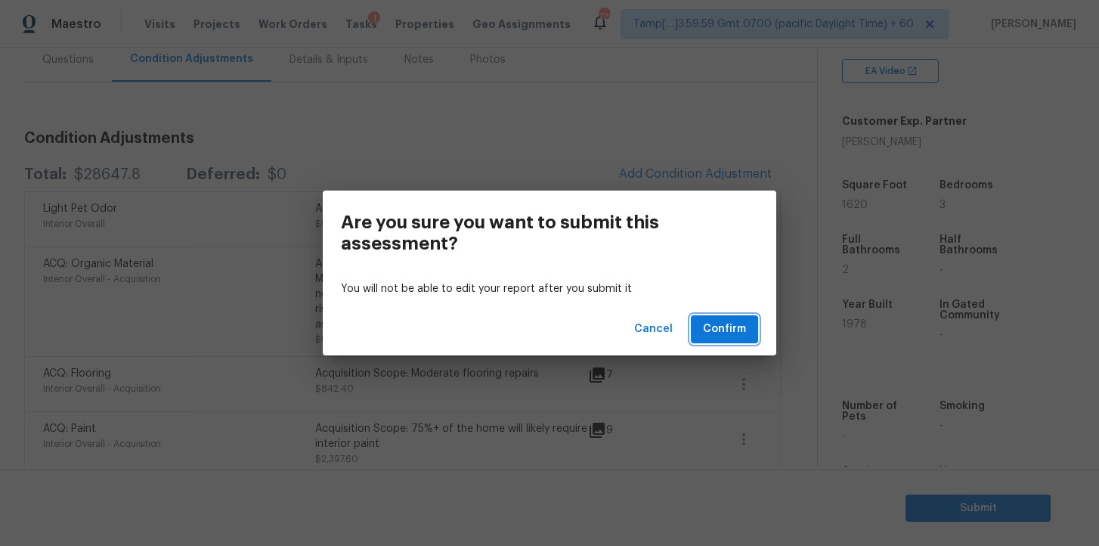
click at [729, 325] on span "Confirm" at bounding box center [724, 329] width 43 height 19
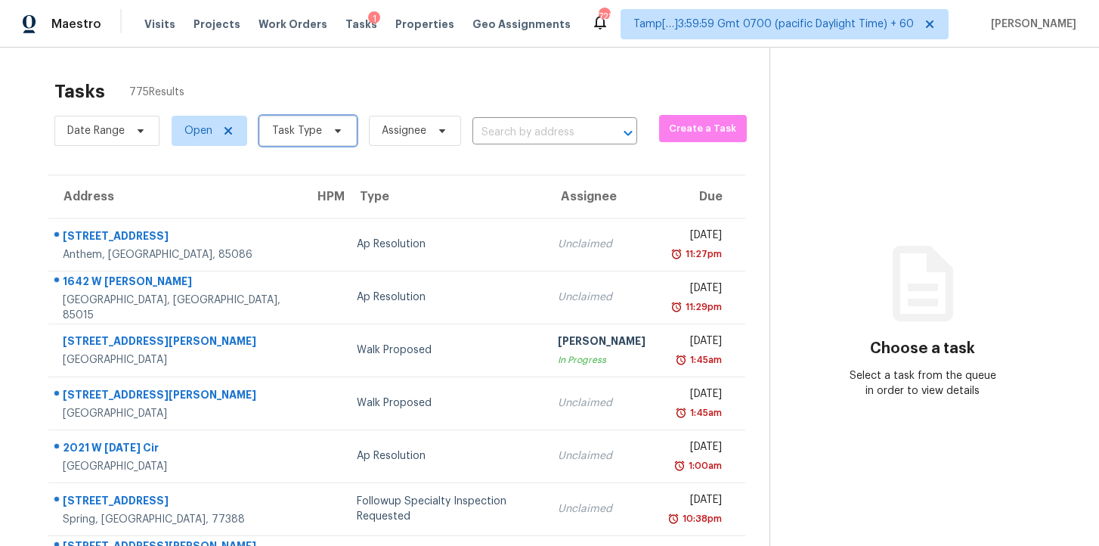
click at [313, 132] on span "Task Type" at bounding box center [297, 130] width 50 height 15
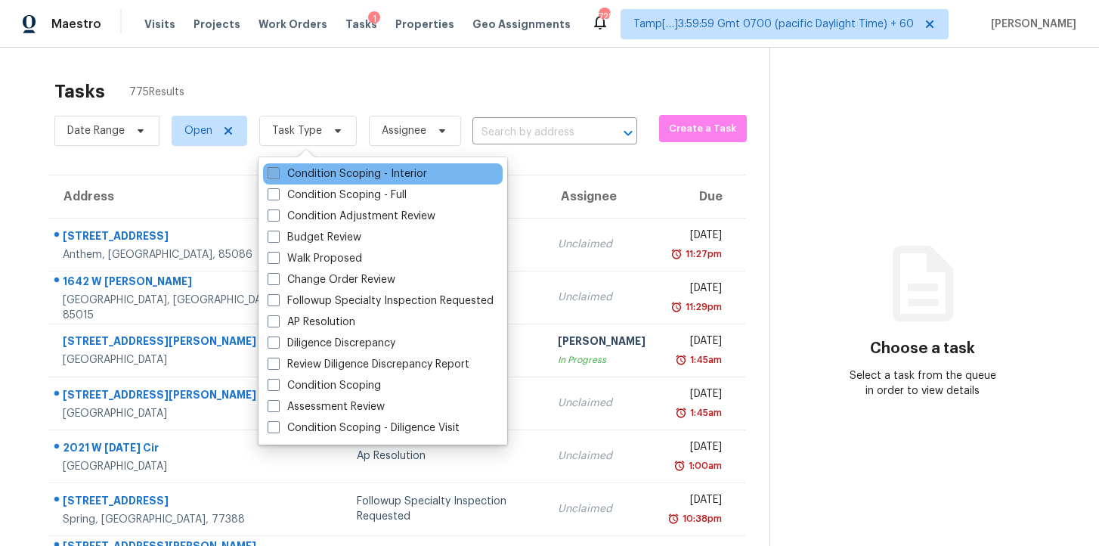
click at [330, 169] on label "Condition Scoping - Interior" at bounding box center [347, 173] width 159 height 15
click at [277, 169] on input "Condition Scoping - Interior" at bounding box center [273, 171] width 10 height 10
checkbox input "true"
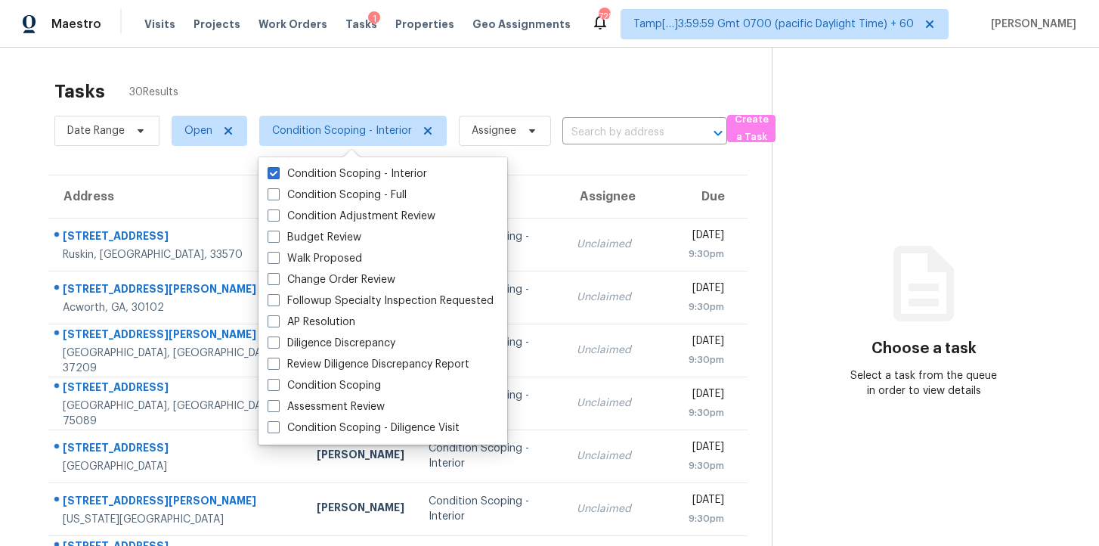
click at [472, 67] on div "Tasks 30 Results Date Range Open Condition Scoping - Interior Assignee ​ Create…" at bounding box center [549, 418] width 1099 height 740
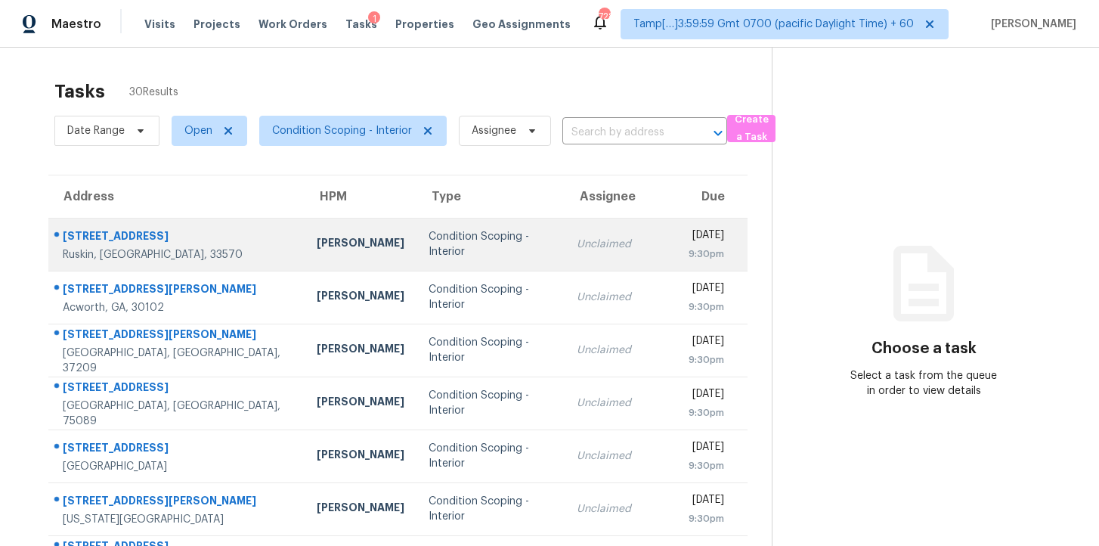
scroll to position [241, 0]
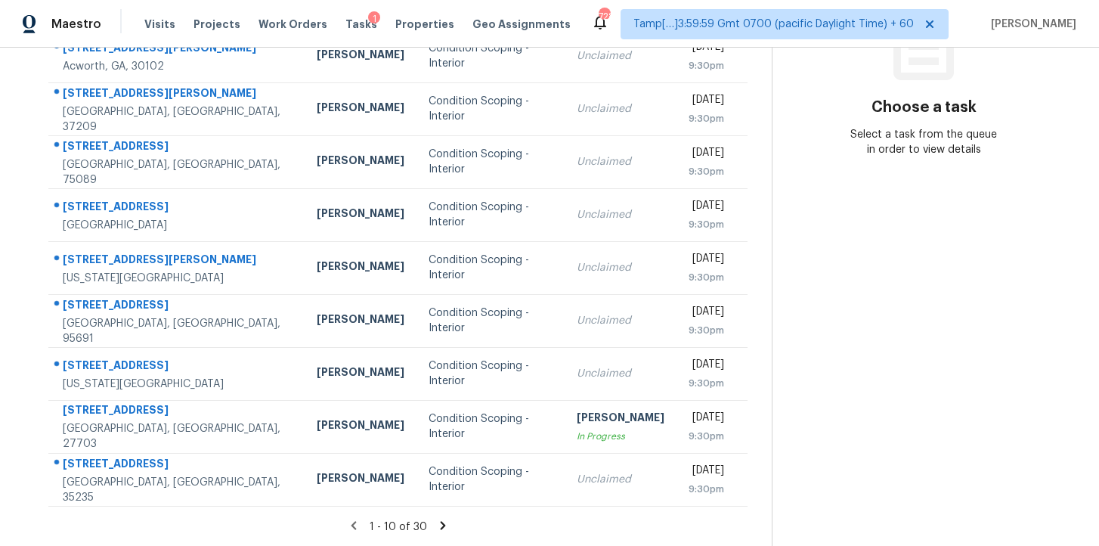
click at [439, 524] on icon at bounding box center [443, 525] width 14 height 14
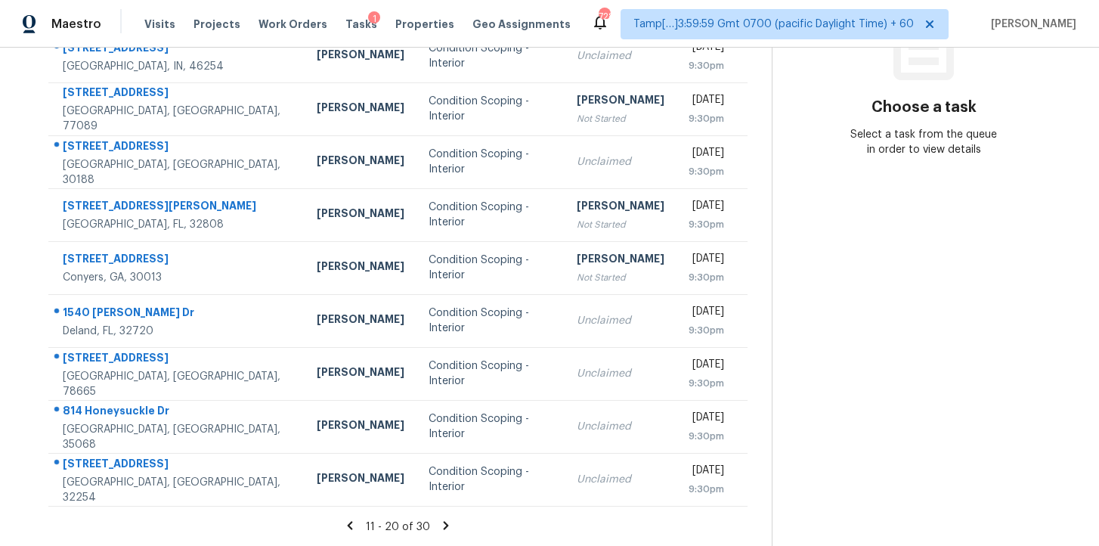
click at [444, 521] on icon at bounding box center [446, 525] width 14 height 14
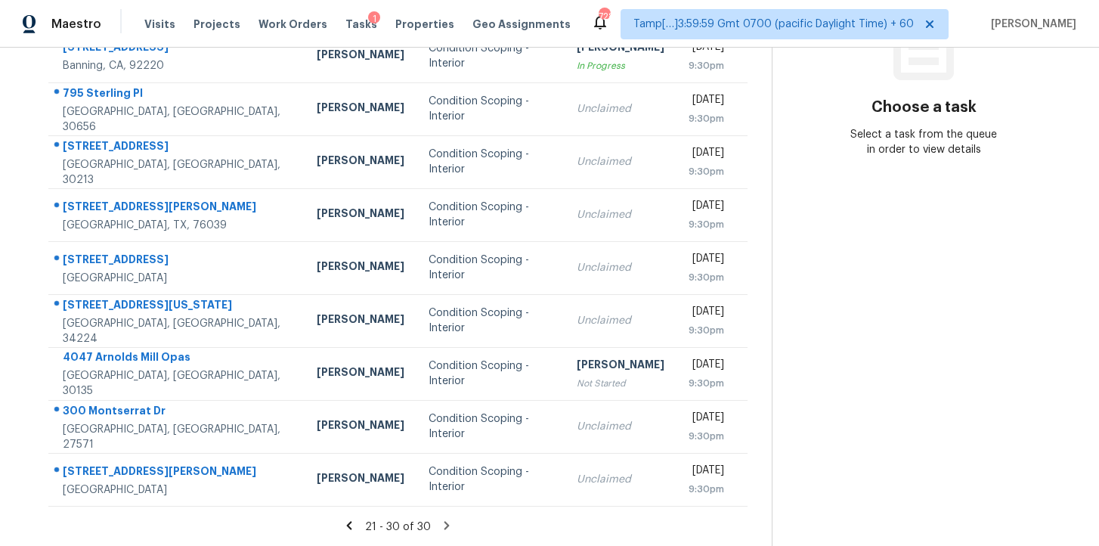
click at [349, 528] on icon at bounding box center [349, 525] width 14 height 14
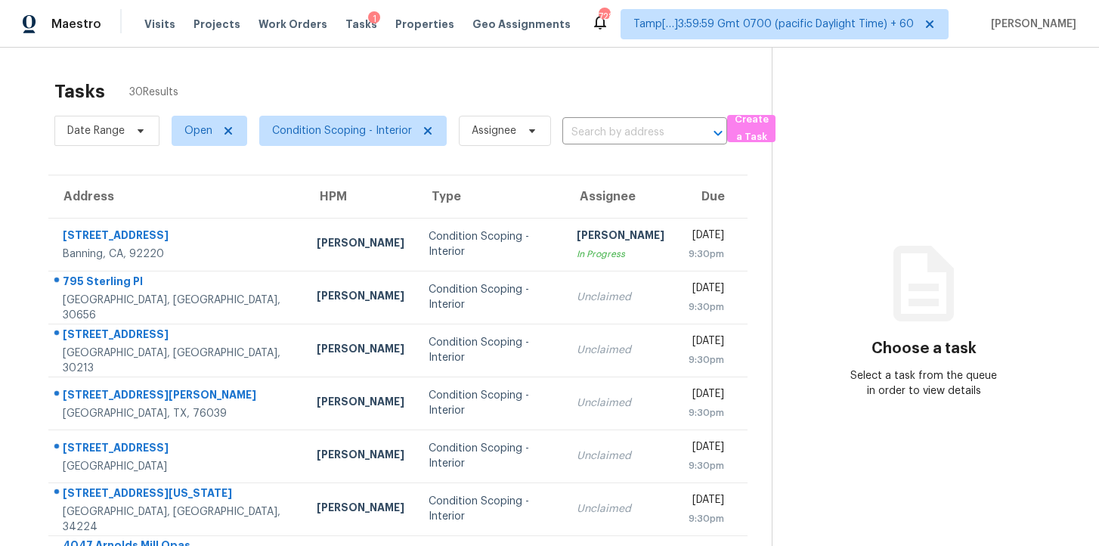
scroll to position [241, 0]
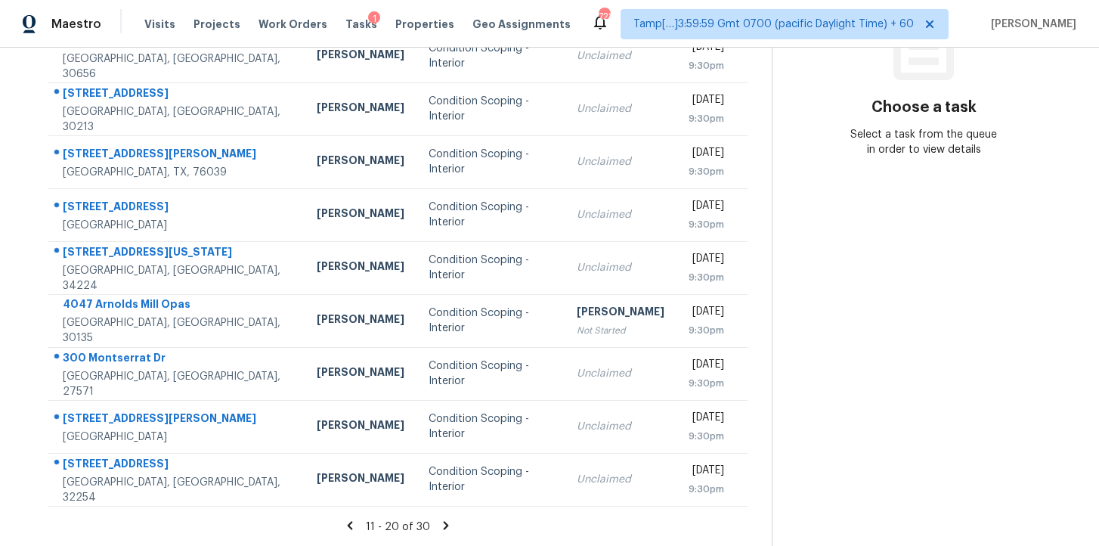
click at [353, 525] on icon at bounding box center [350, 525] width 14 height 14
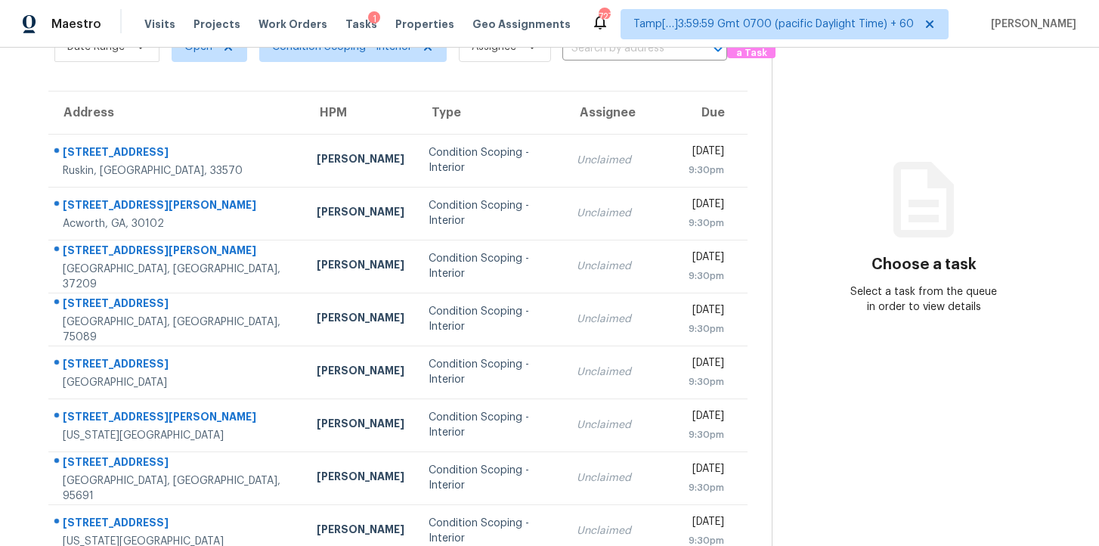
scroll to position [79, 0]
